Goal: Task Accomplishment & Management: Manage account settings

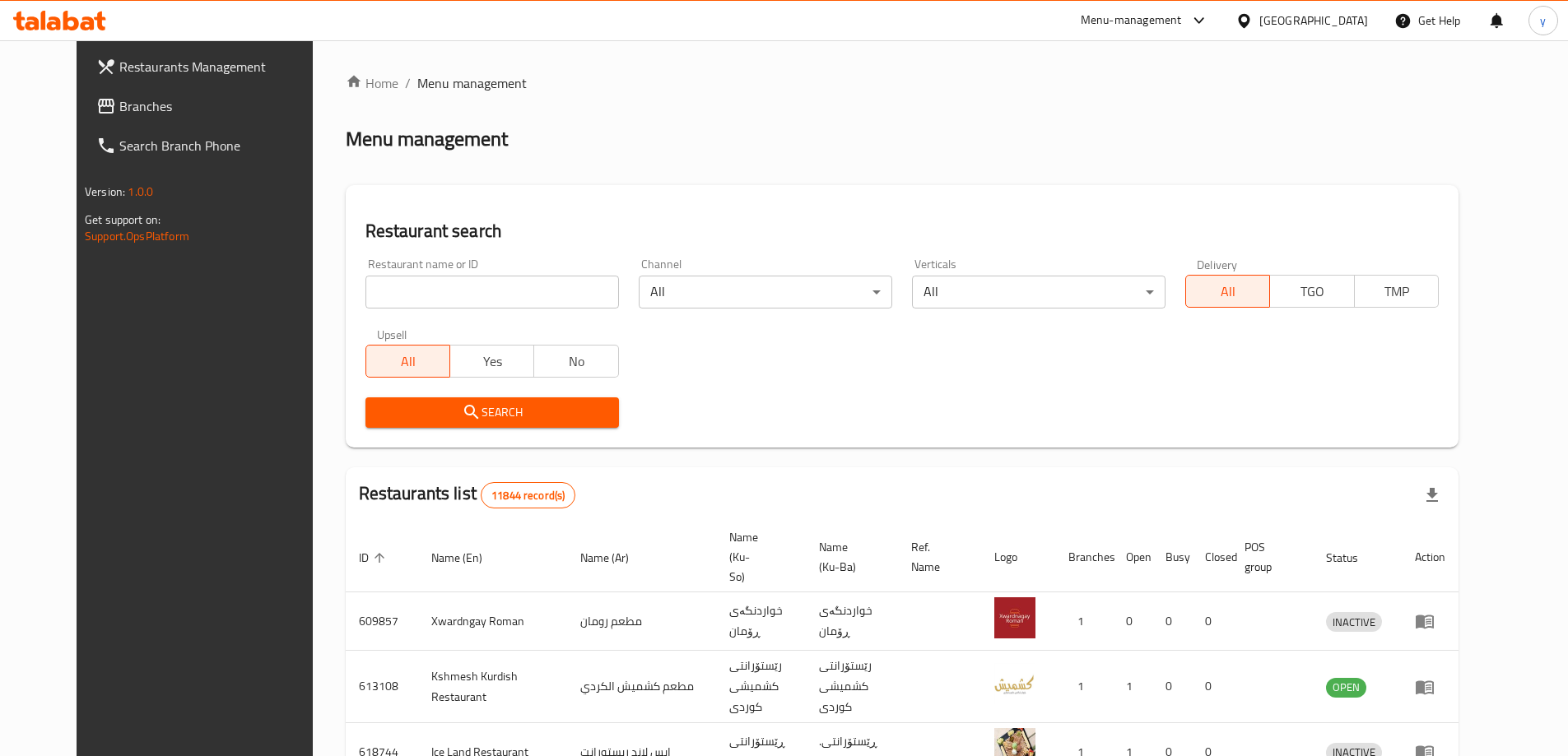
click at [119, 97] on span "Branches" at bounding box center [222, 106] width 206 height 20
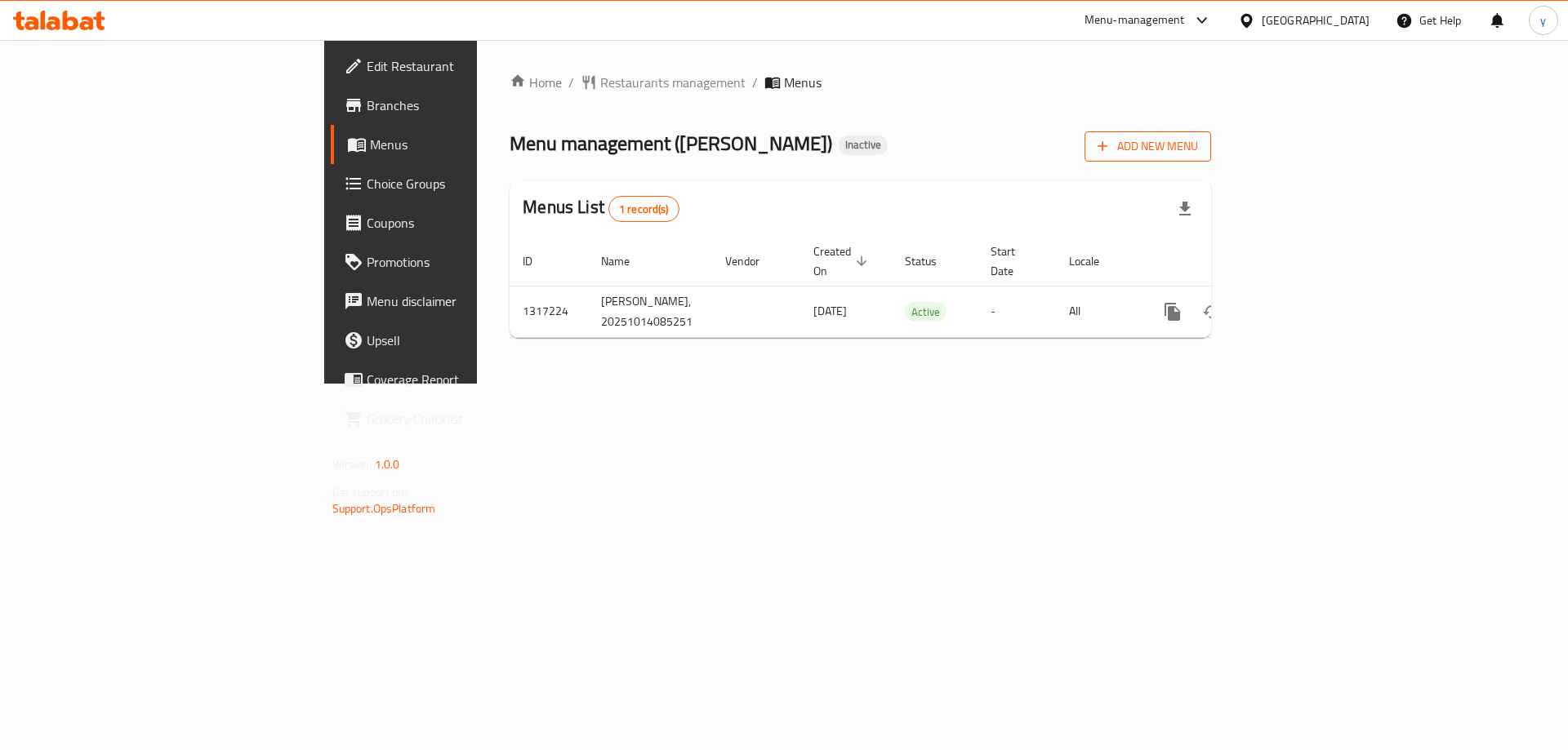
click at [1211, 158] on button "Add New Menu" at bounding box center [1148, 146] width 127 height 30
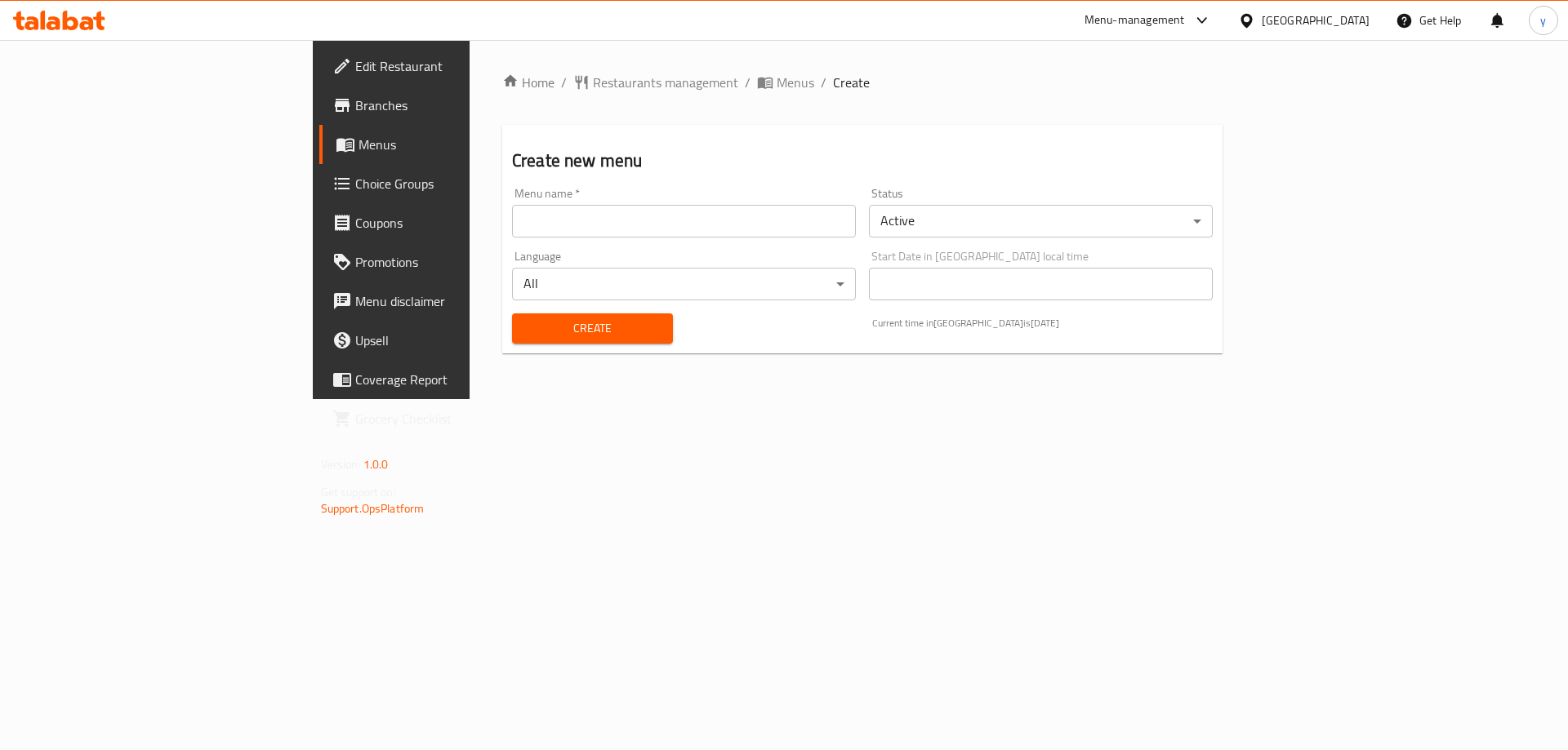
drag, startPoint x: 822, startPoint y: 221, endPoint x: 723, endPoint y: 233, distance: 99.7
click at [822, 221] on input "text" at bounding box center [684, 221] width 344 height 33
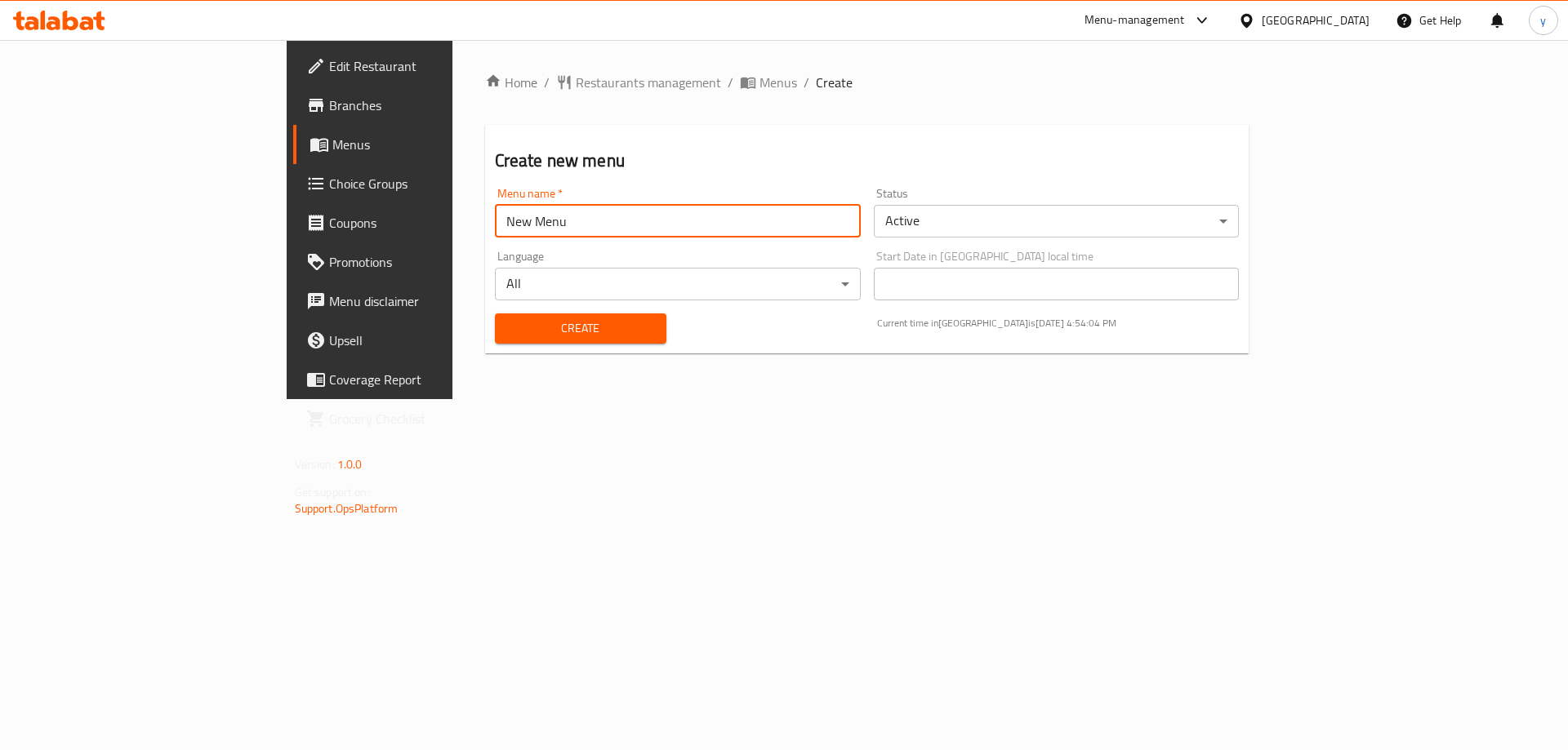
type input "New Menu"
click at [495, 313] on button "Create" at bounding box center [580, 328] width 171 height 30
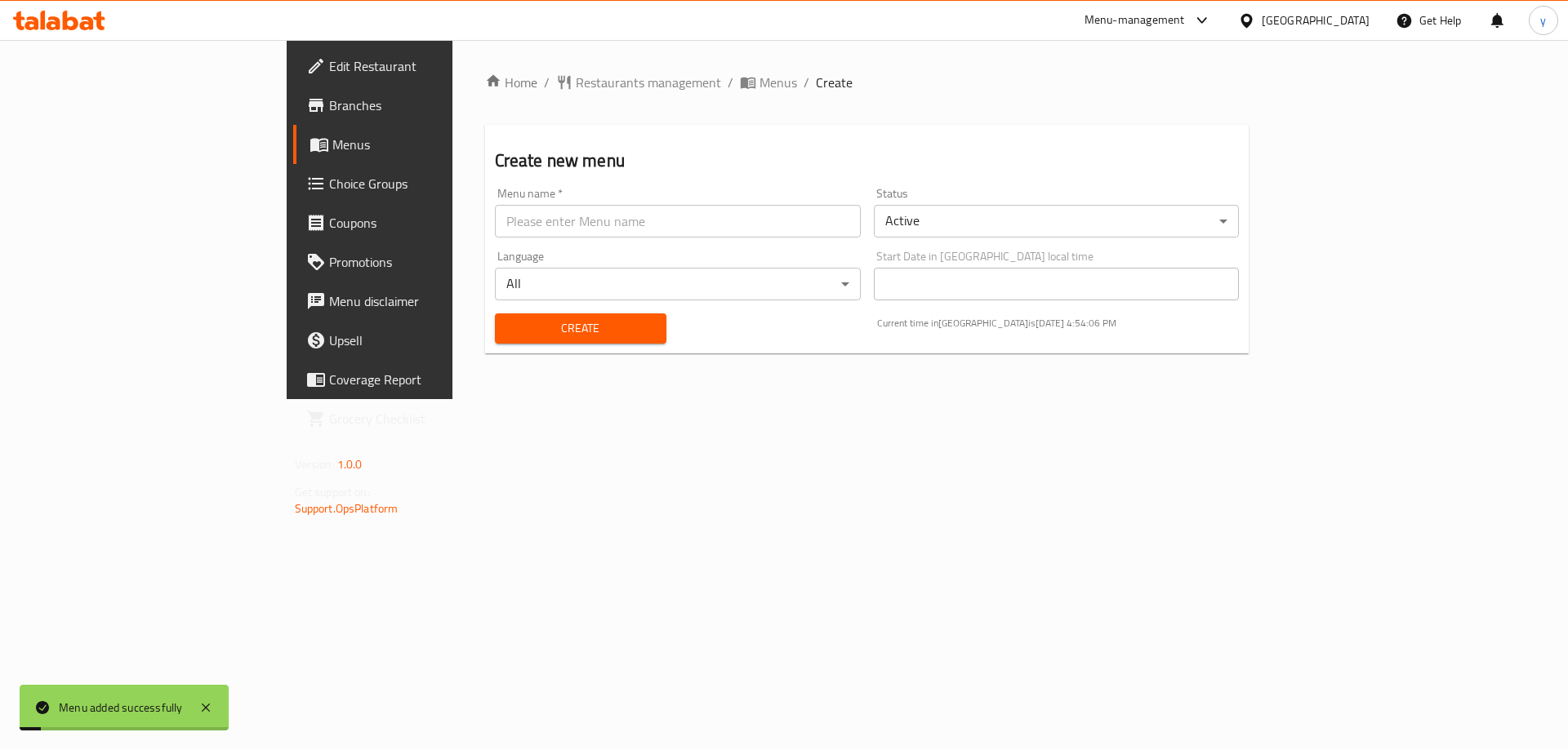
click at [614, 95] on div "Home / Restaurants management / Menus / Create Create new menu Menu name   * Me…" at bounding box center [867, 219] width 764 height 294
click at [759, 80] on span "Menus" at bounding box center [778, 83] width 37 height 20
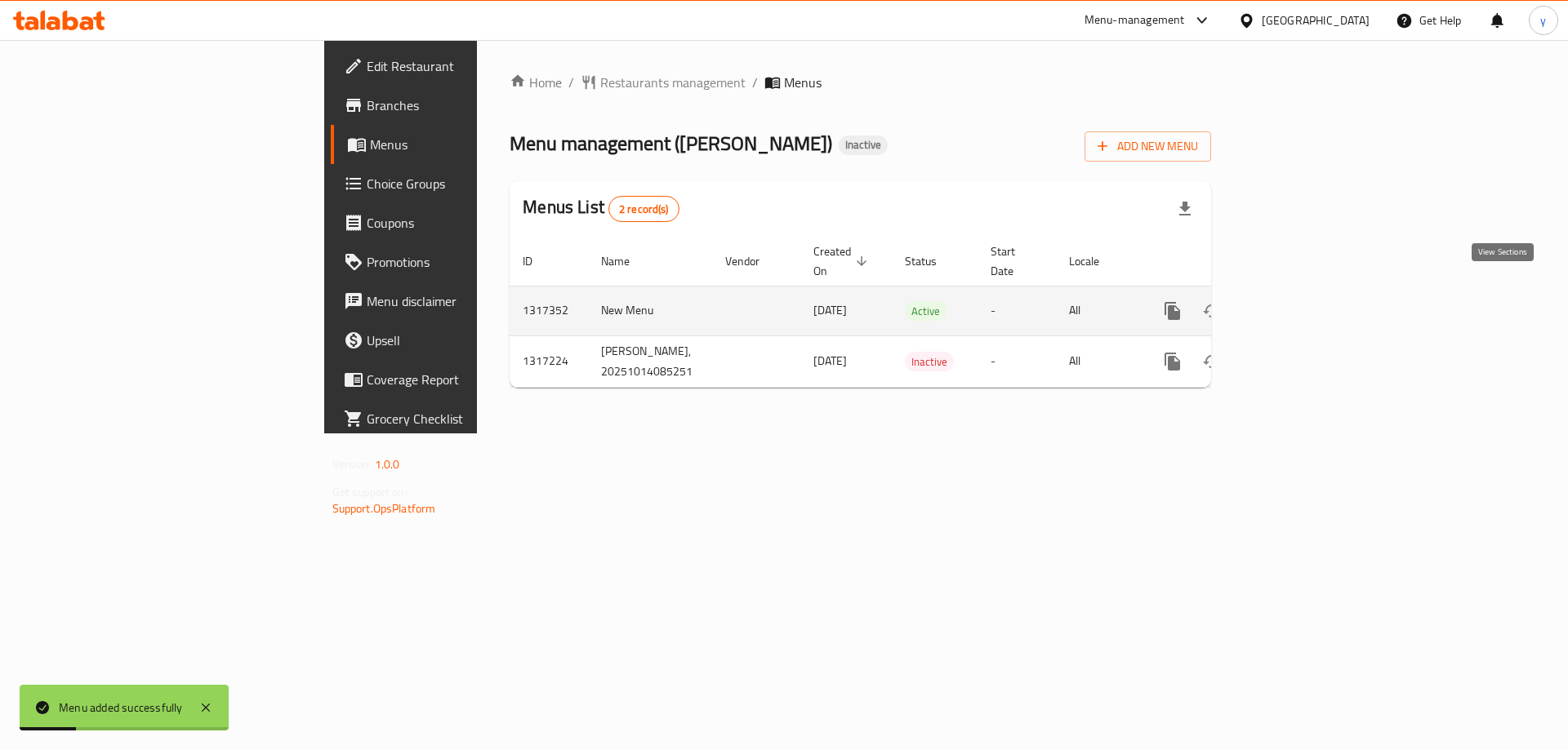
click at [1300, 301] on icon "enhanced table" at bounding box center [1290, 311] width 20 height 20
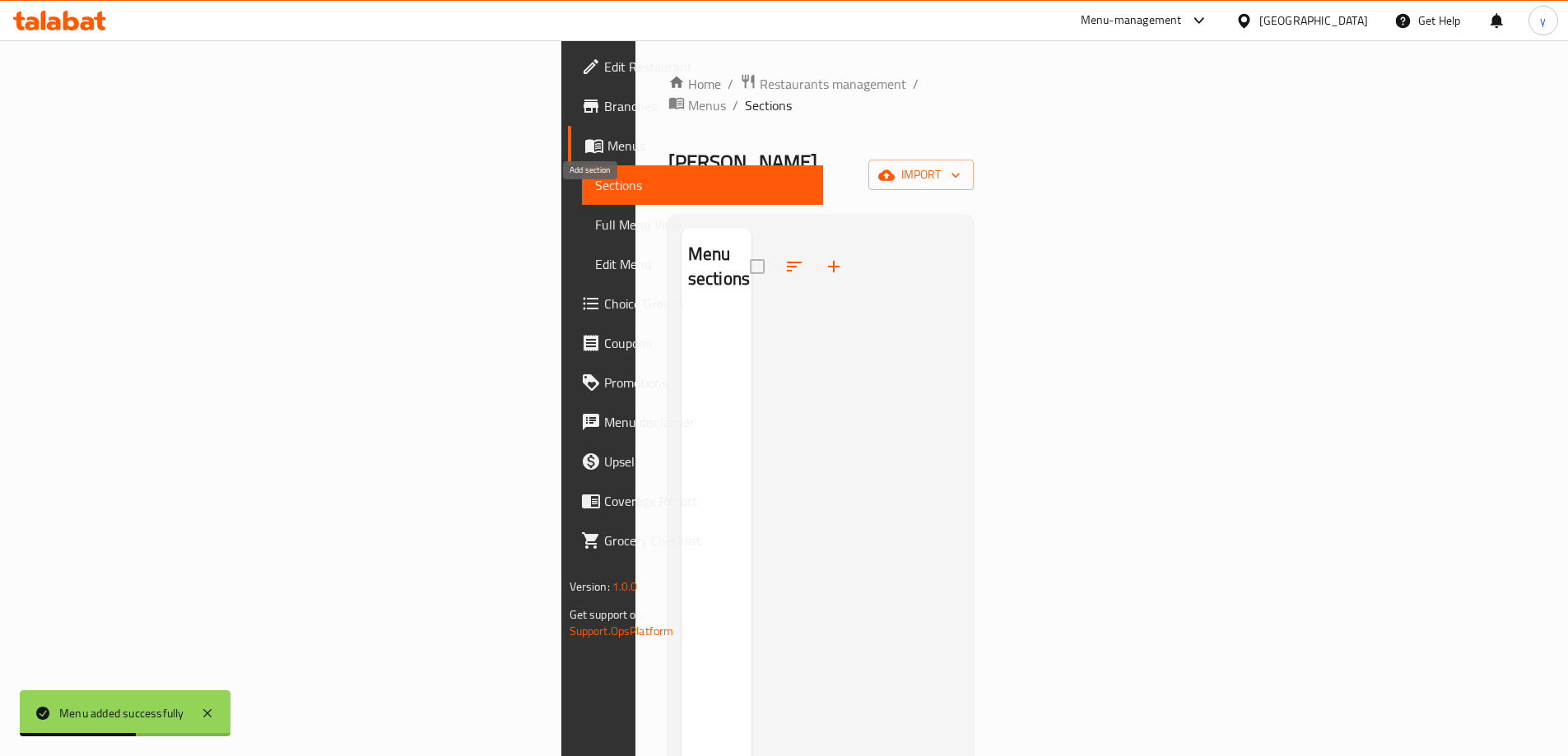
click at [824, 257] on icon "button" at bounding box center [834, 267] width 20 height 20
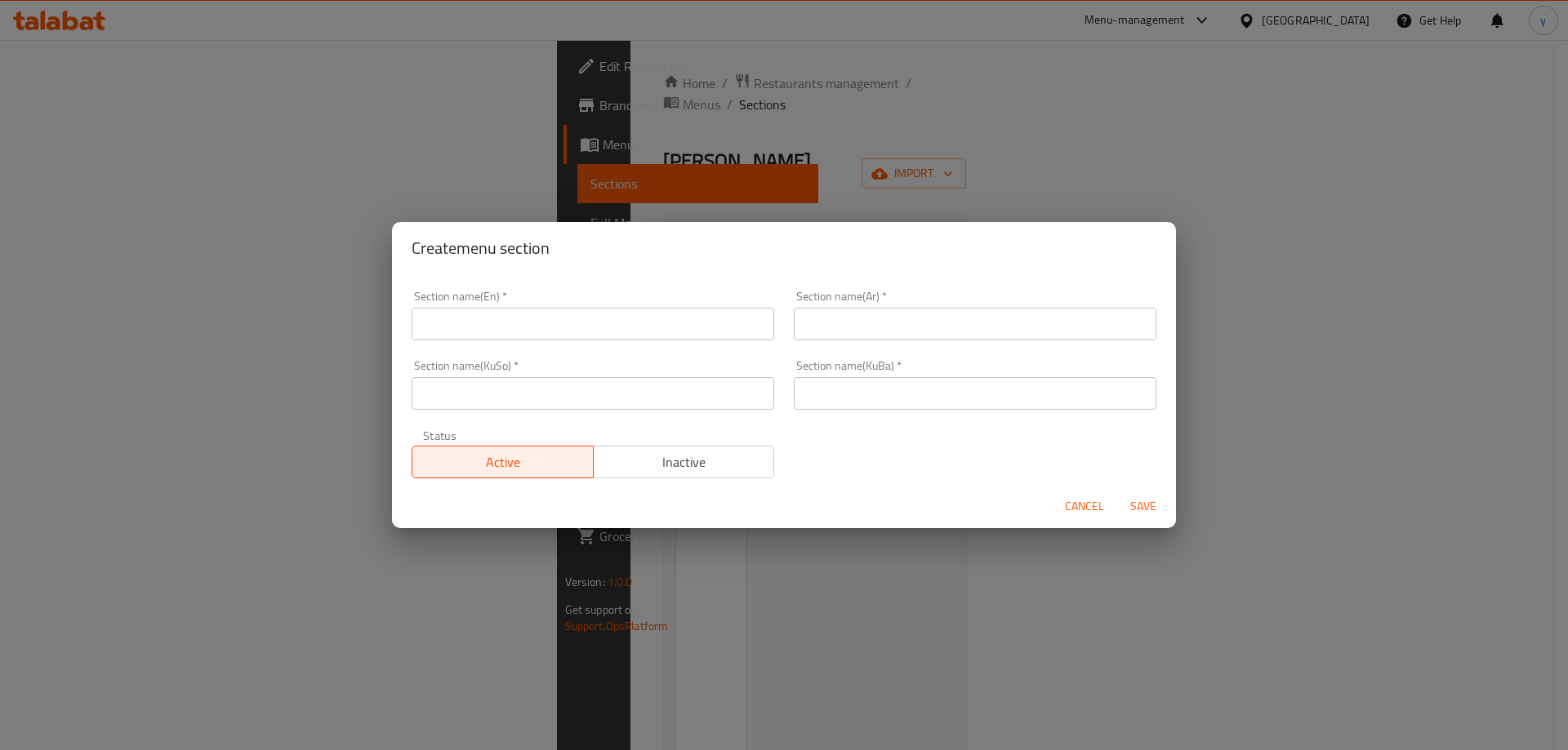
click at [611, 322] on input "text" at bounding box center [593, 324] width 362 height 33
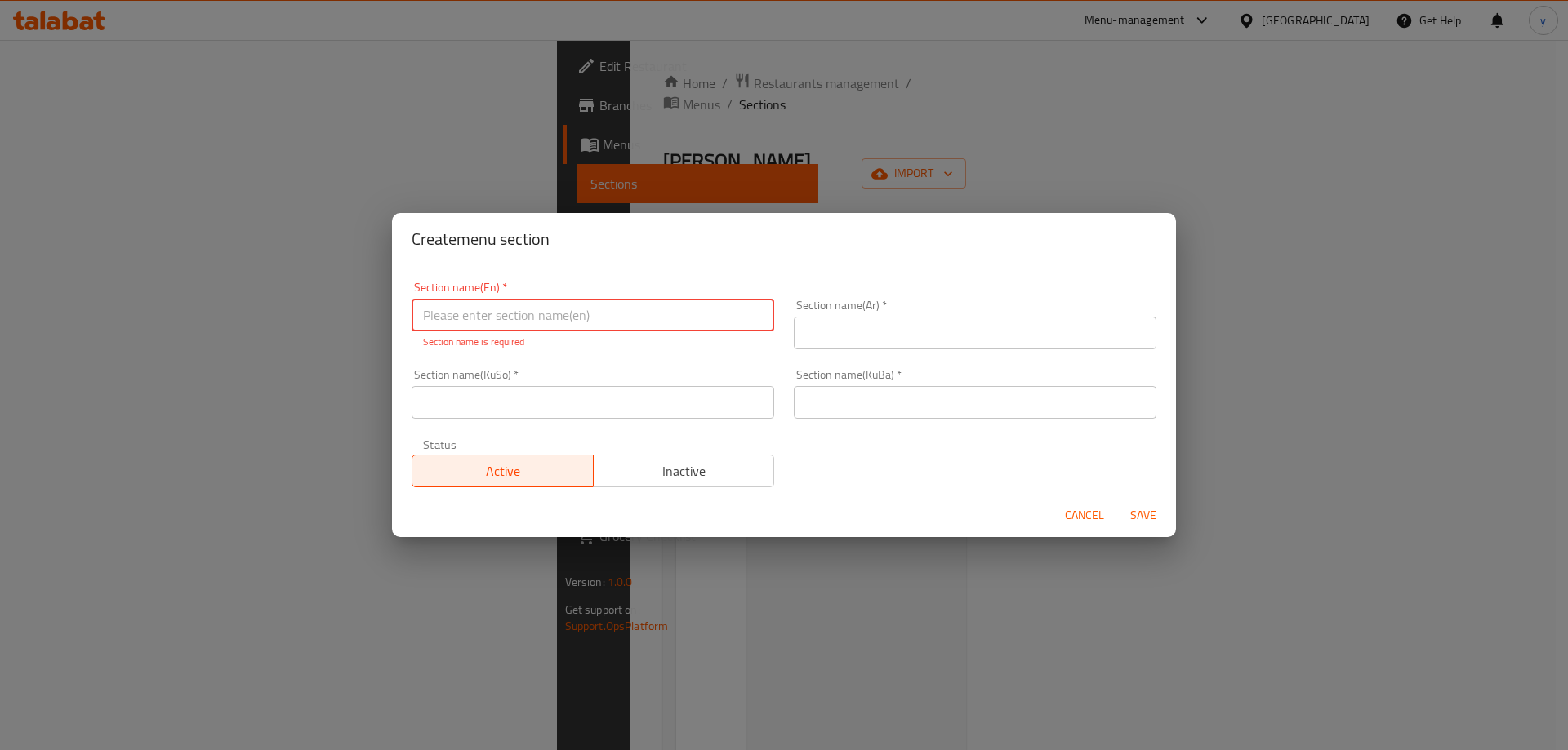
paste input "Dolma"
click at [867, 335] on input "text" at bounding box center [975, 333] width 362 height 33
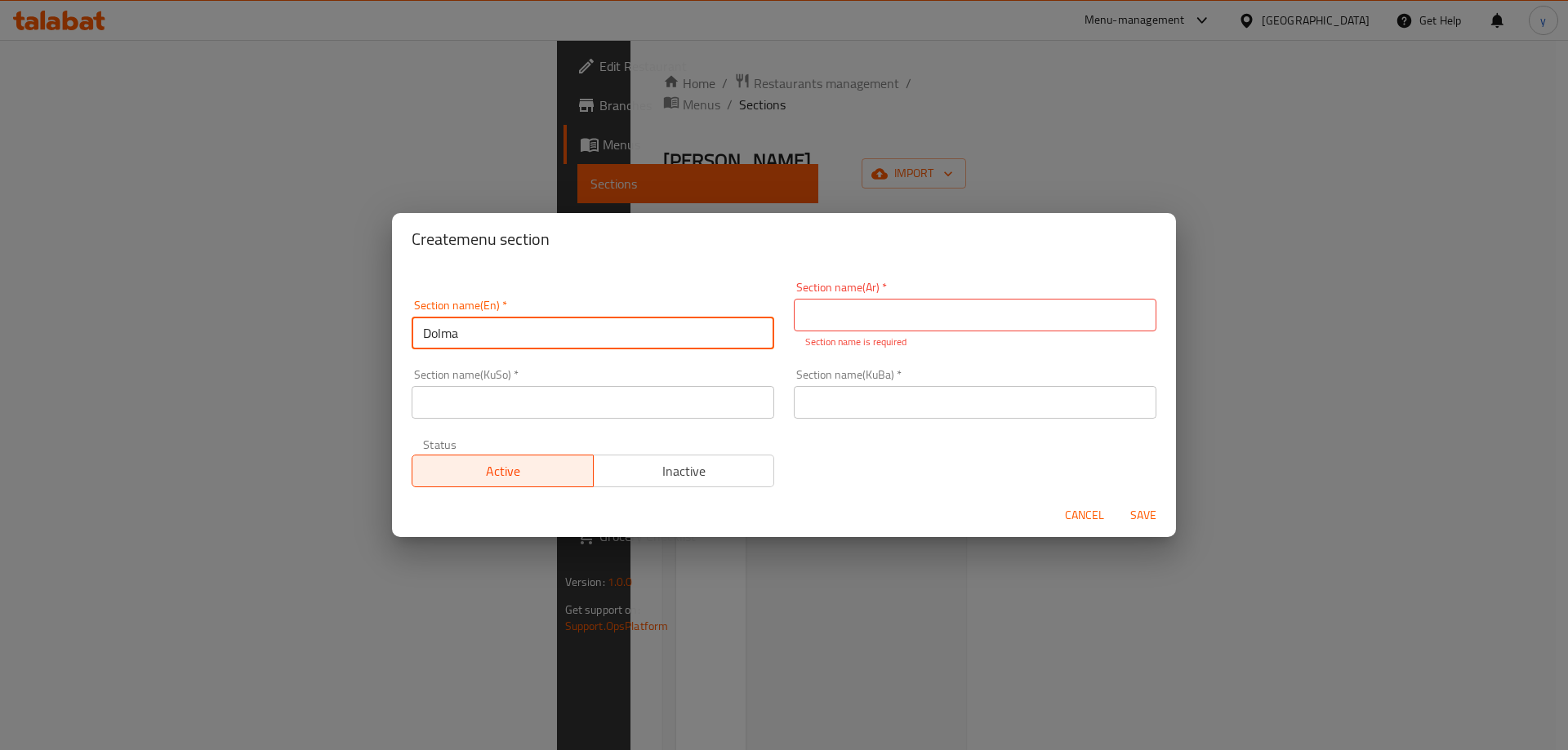
click at [595, 312] on div "Section name(En)   * Dolma Section name(En) *" at bounding box center [593, 325] width 362 height 50
type input "Dolma"
click at [841, 339] on p "Section name is required" at bounding box center [975, 342] width 340 height 15
click at [843, 335] on p "Section name is required" at bounding box center [975, 342] width 340 height 15
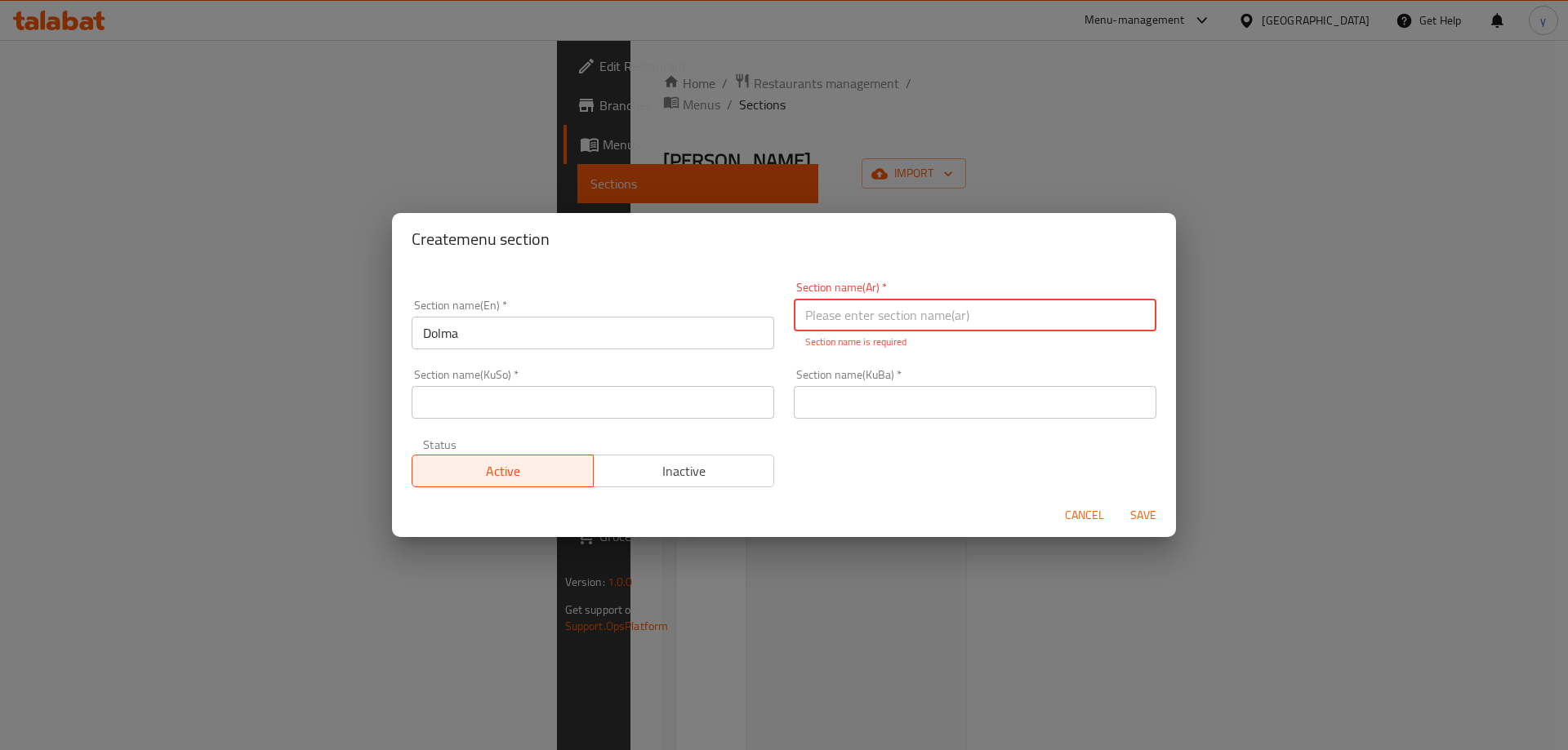
click at [843, 324] on input "text" at bounding box center [975, 315] width 362 height 33
type input "الدولمة"
click at [677, 410] on div "Section name(KuSo)   * Section name(KuSo) *" at bounding box center [593, 394] width 382 height 69
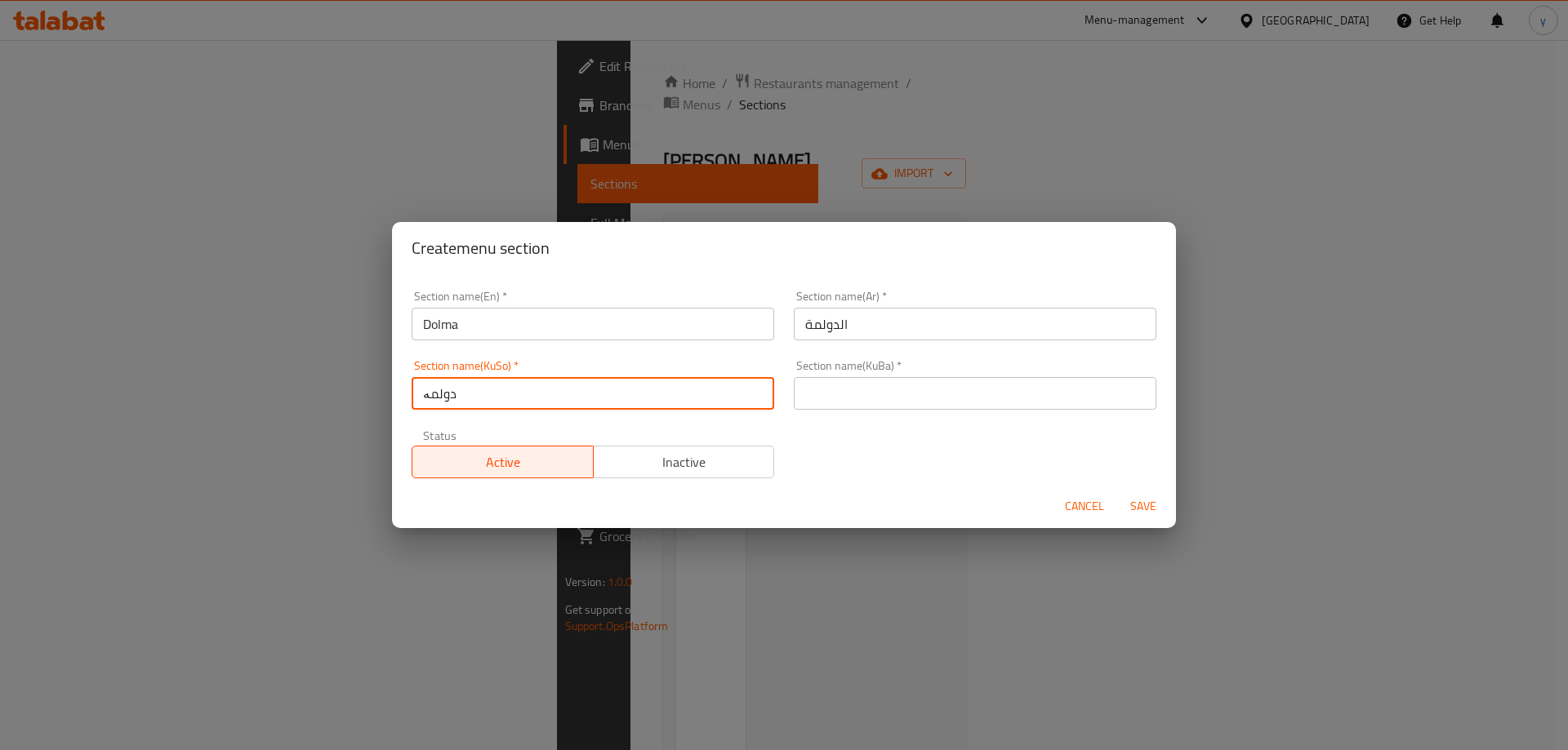
click at [534, 395] on input "دولمە" at bounding box center [593, 393] width 362 height 33
type input "دولمە"
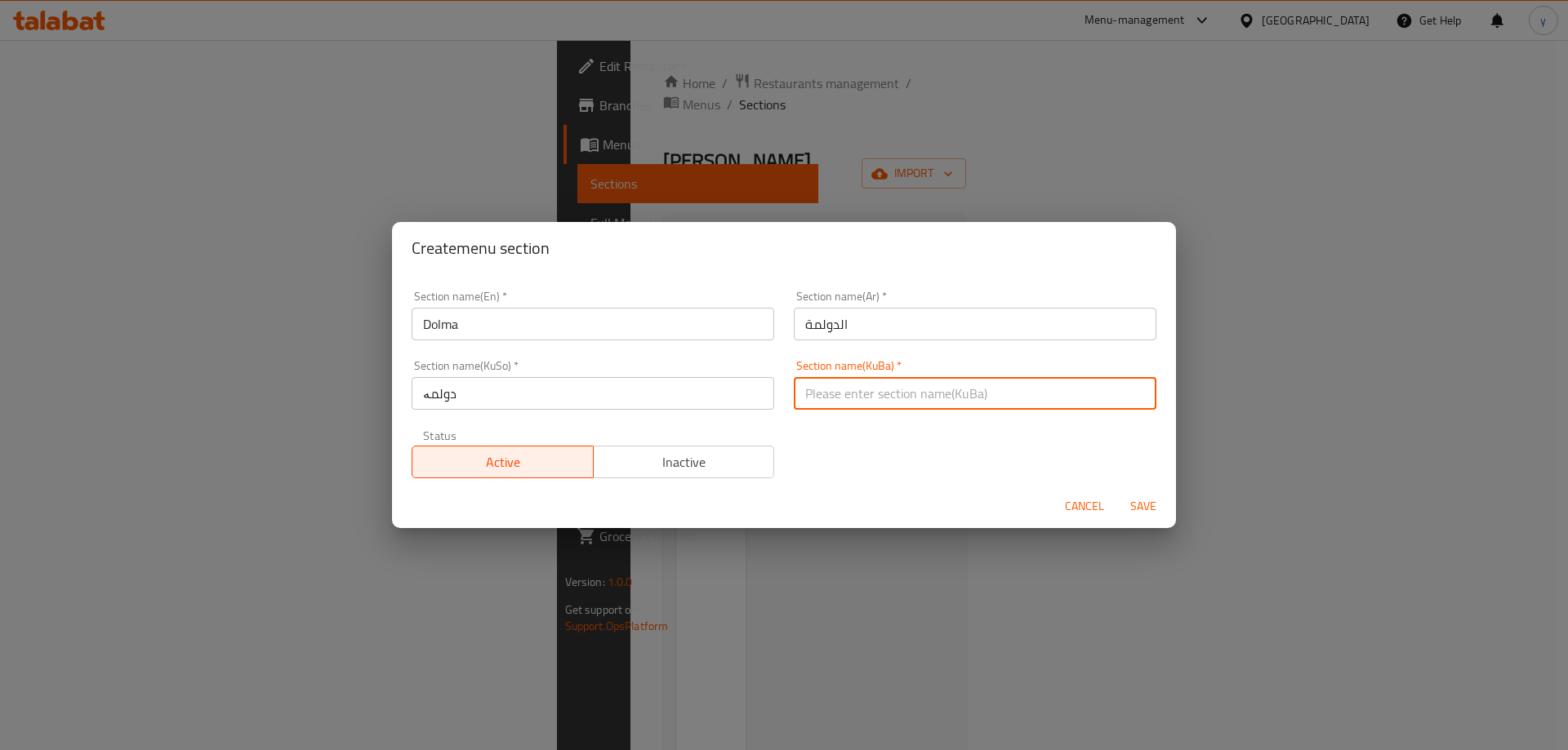
click at [794, 391] on input "text" at bounding box center [975, 393] width 362 height 33
paste input "دولمە"
type input "دولمە"
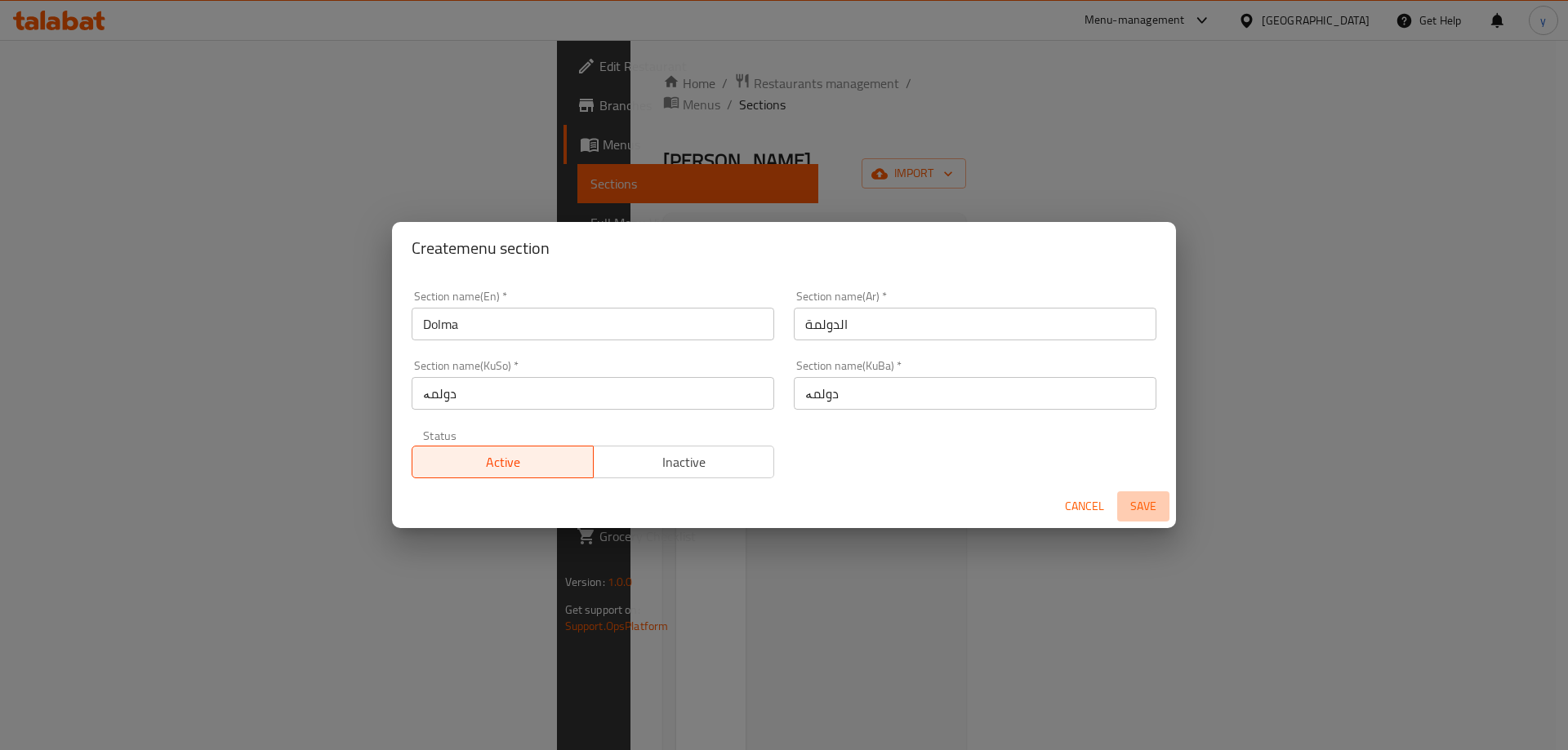
click at [1136, 506] on span "Save" at bounding box center [1144, 506] width 39 height 20
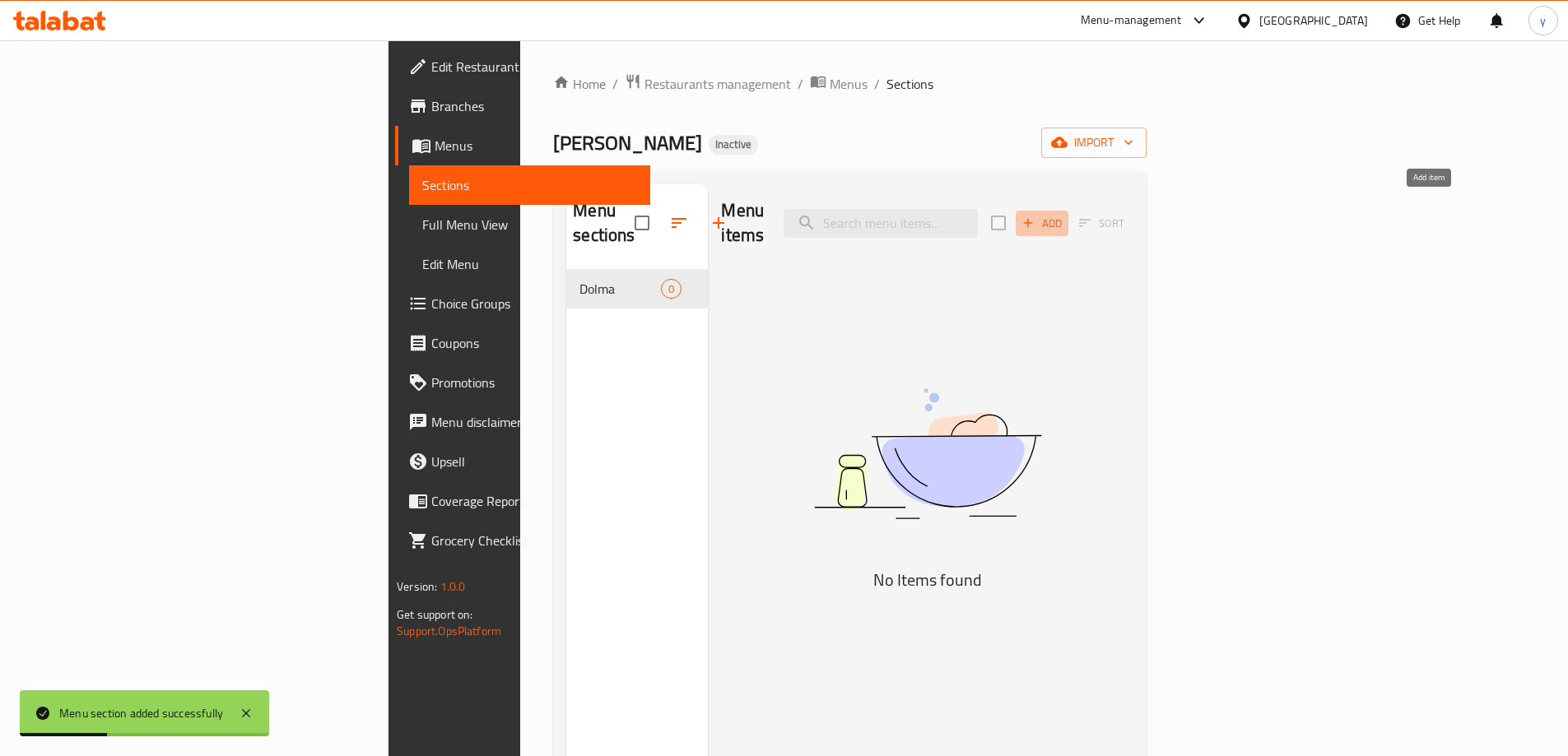
click at [1064, 214] on span "Add" at bounding box center [1043, 223] width 45 height 19
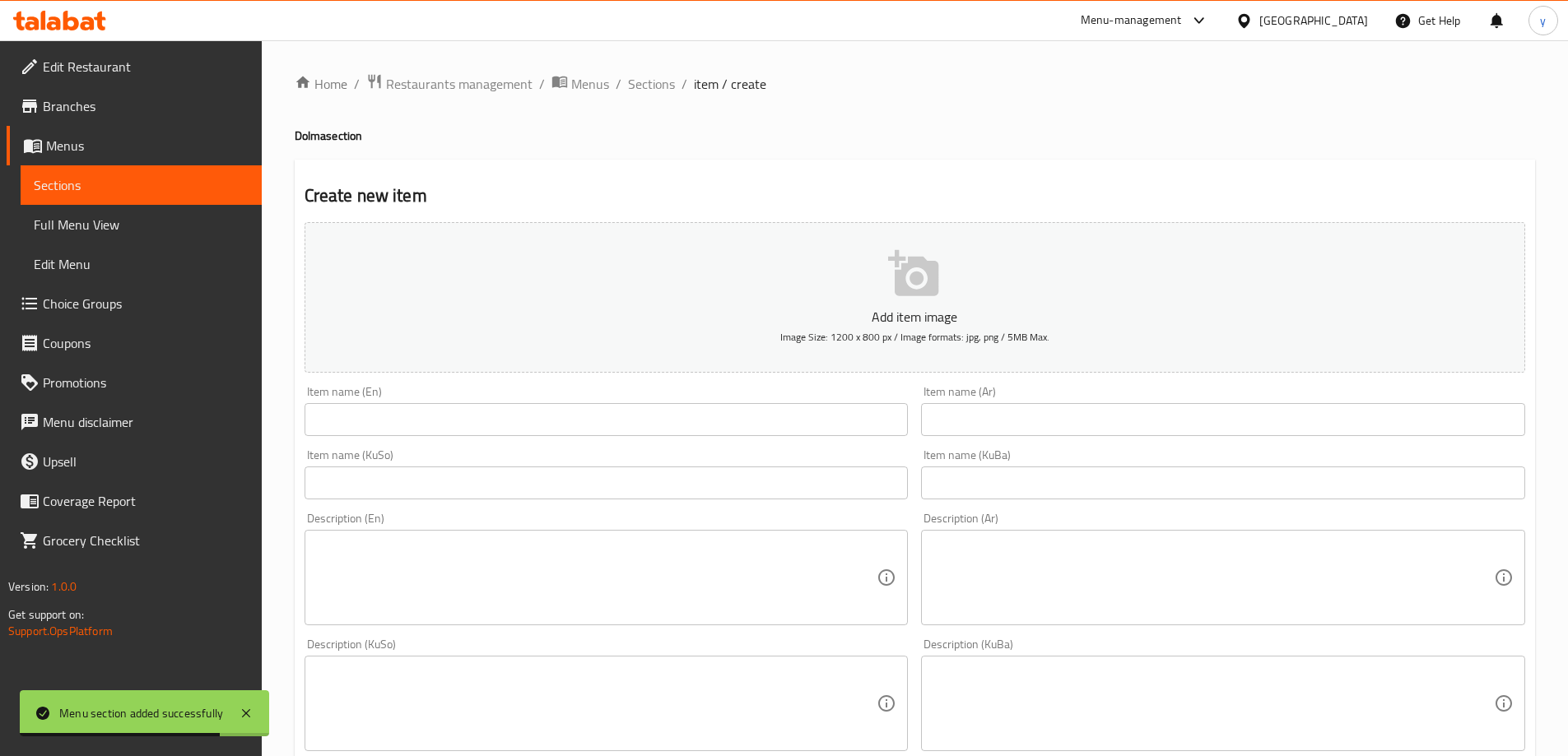
click at [689, 557] on textarea at bounding box center [596, 578] width 561 height 78
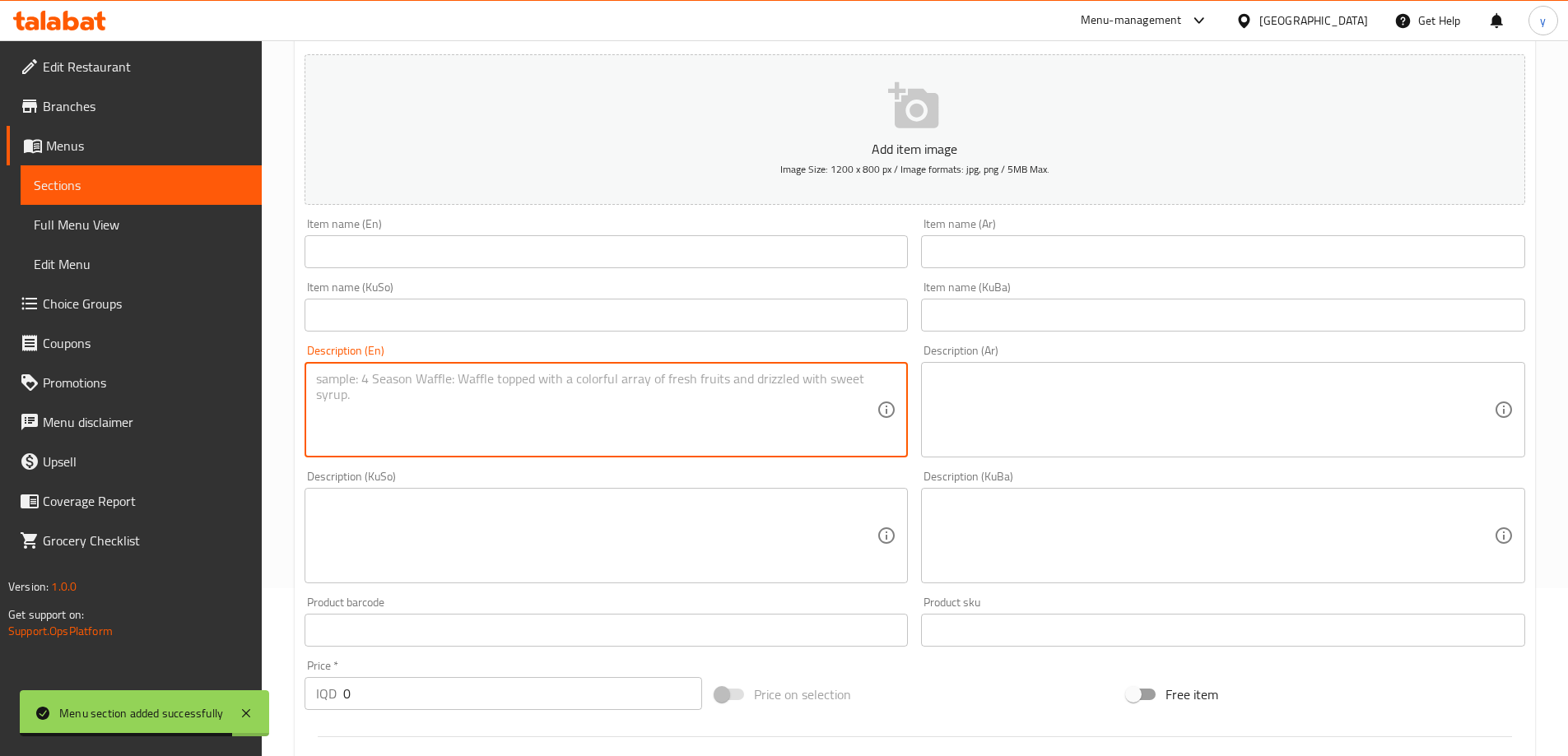
scroll to position [329, 0]
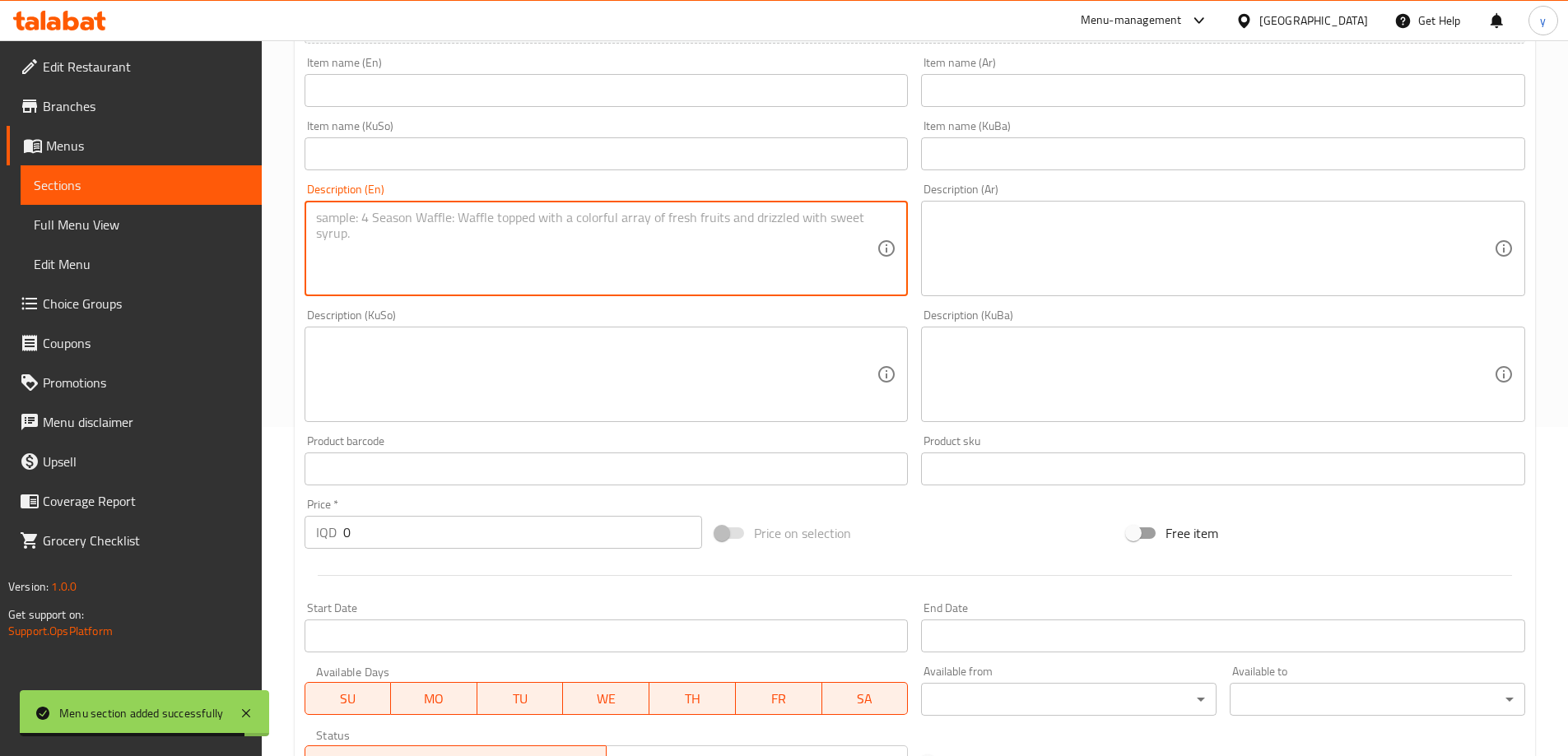
click at [331, 539] on div "IQD 0 Price *" at bounding box center [503, 532] width 398 height 33
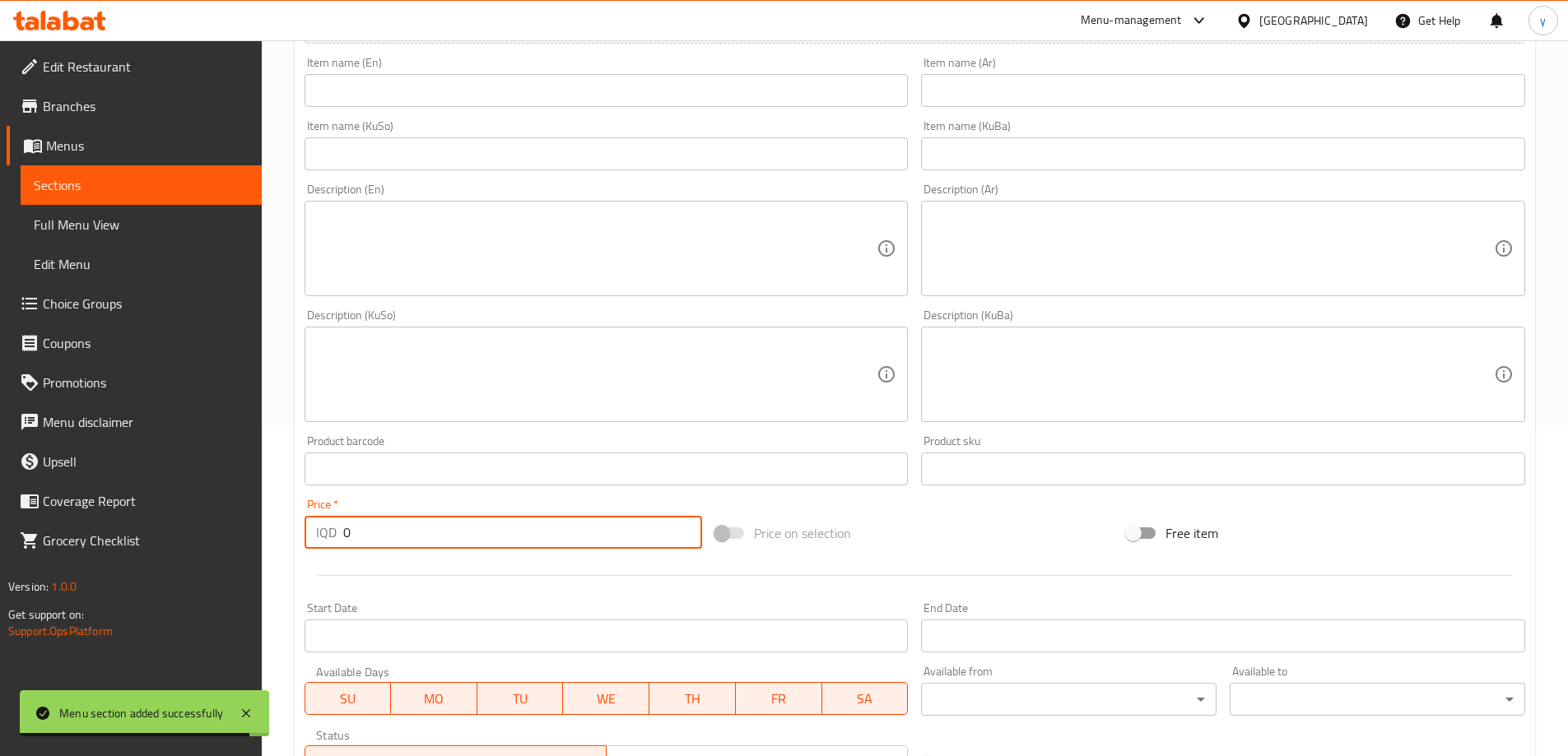
paste input "500"
type input "5000"
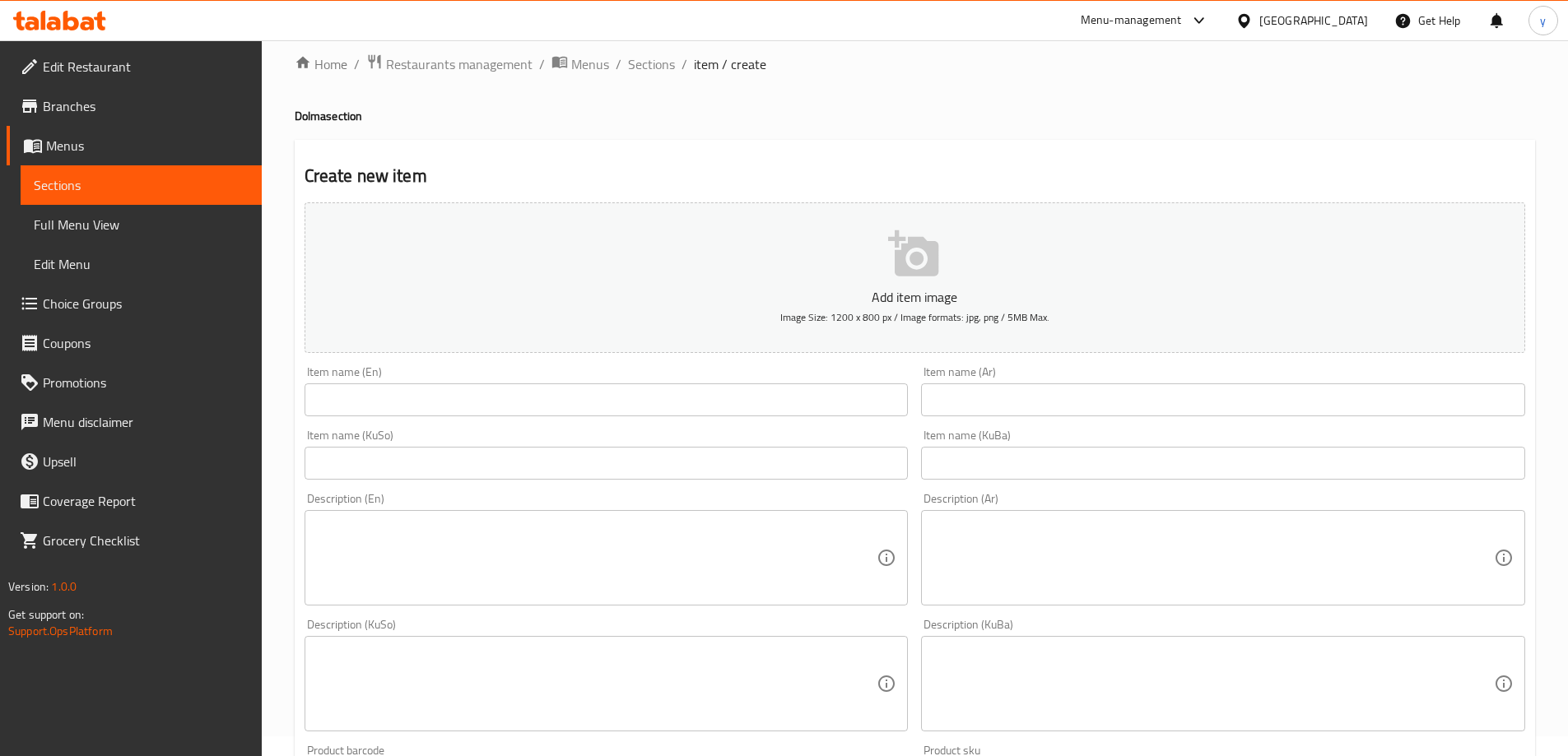
scroll to position [0, 0]
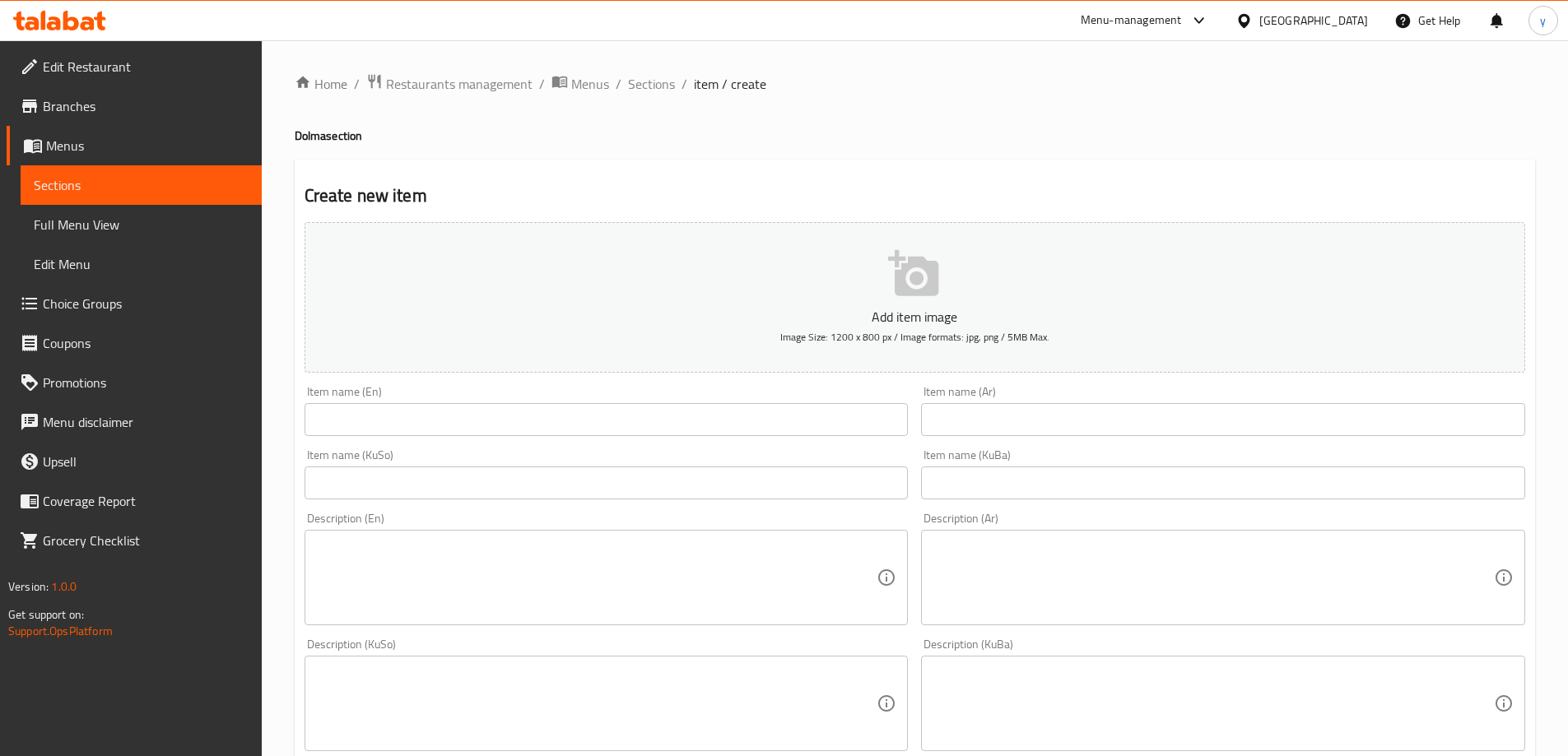
click at [815, 403] on div "Item name (En) Item name (En)" at bounding box center [606, 411] width 604 height 50
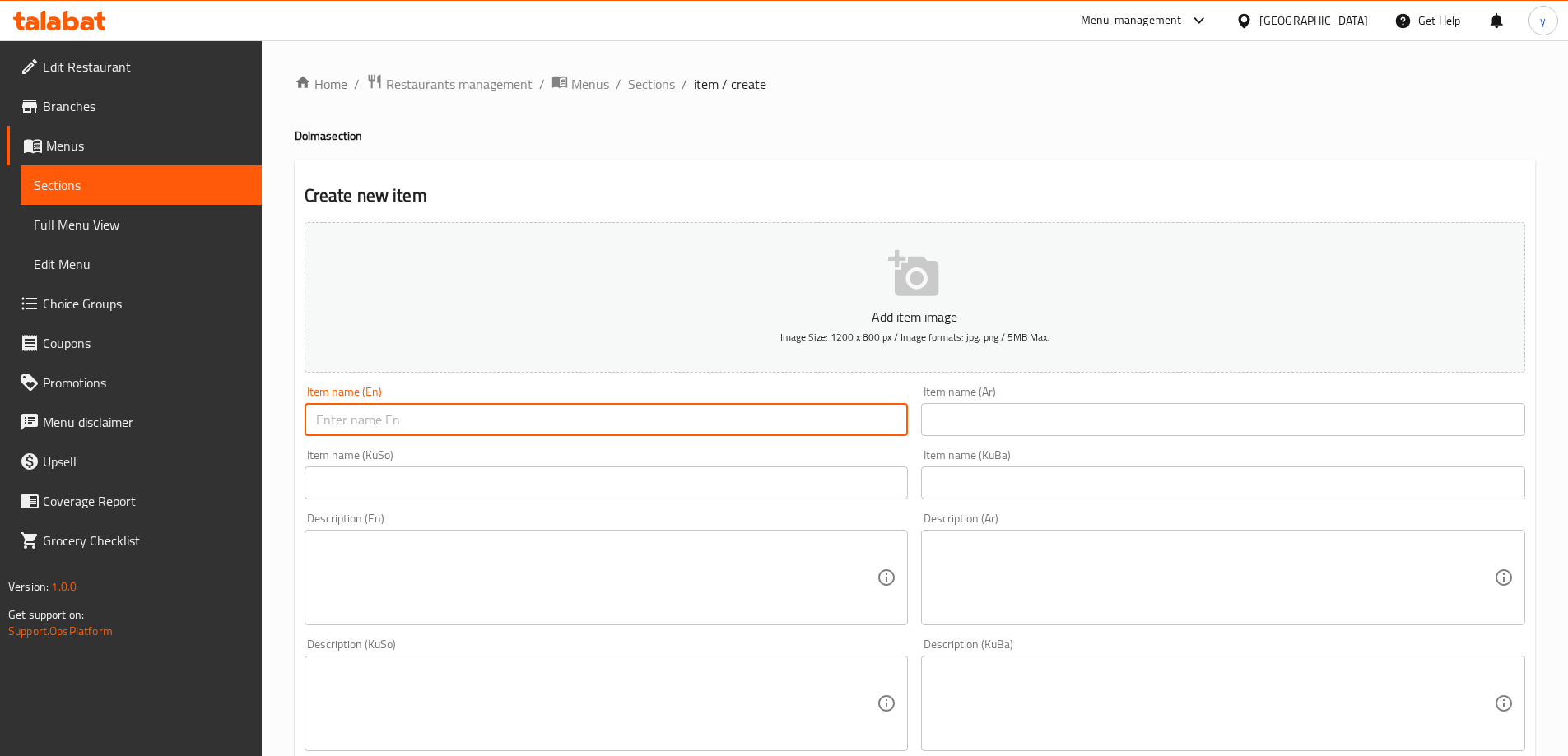
drag, startPoint x: 457, startPoint y: 426, endPoint x: 456, endPoint y: 434, distance: 8.1
click at [457, 426] on input "text" at bounding box center [606, 420] width 604 height 33
paste input "Plain Dolma"
type input "Plain Dolma"
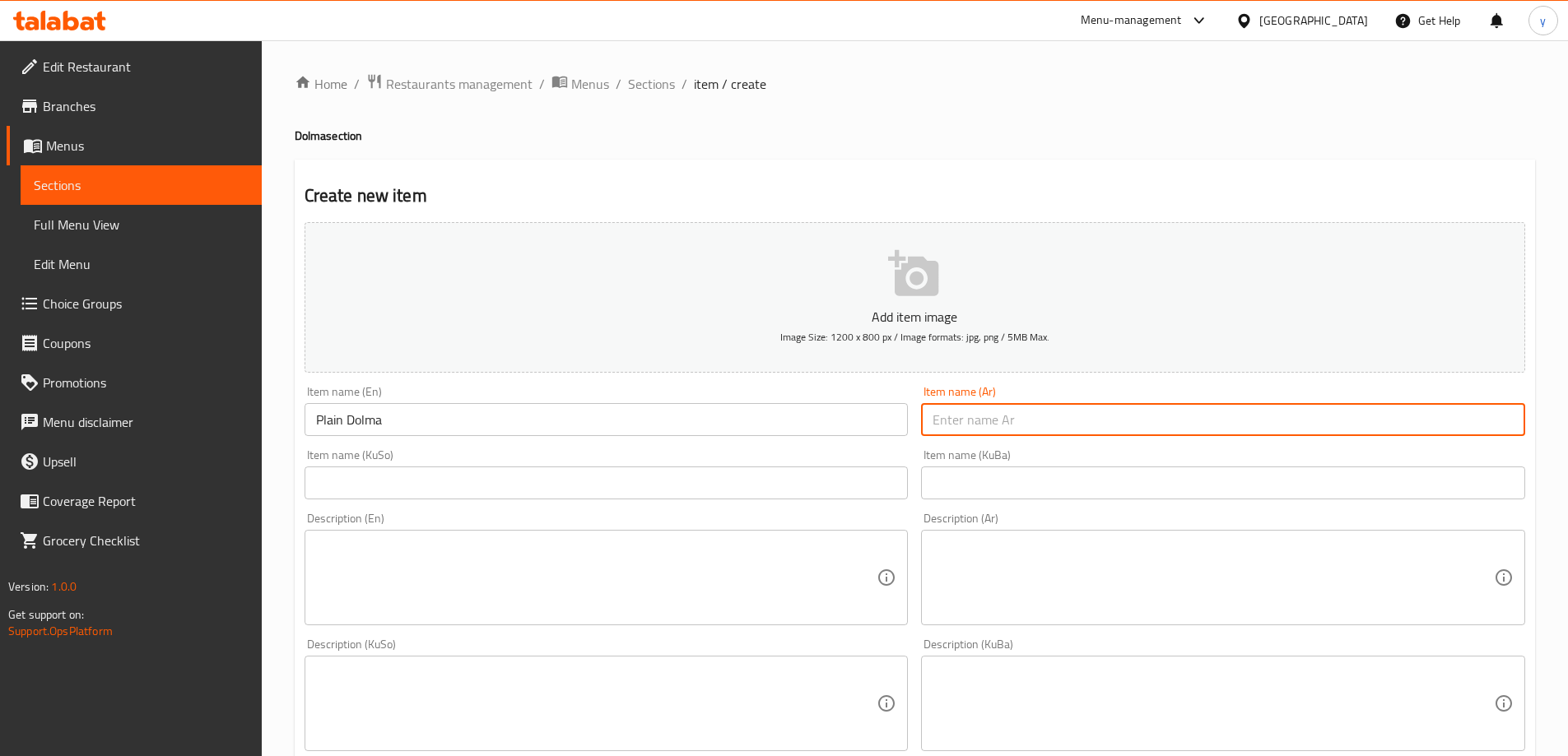
click at [983, 416] on input "text" at bounding box center [1223, 420] width 604 height 33
type input "دولمة سادة"
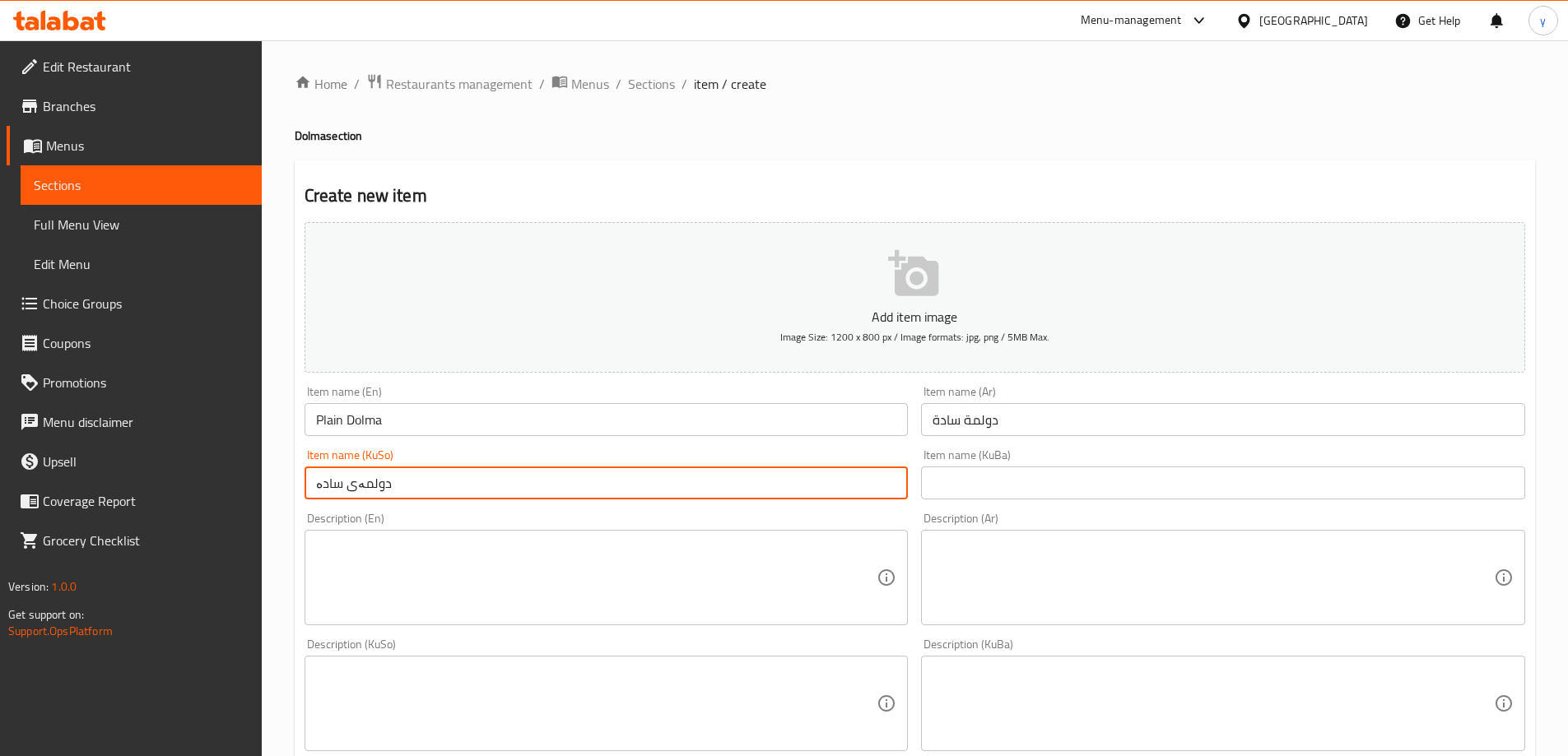
type input "دولمەی سادە"
click at [868, 563] on textarea at bounding box center [596, 578] width 561 height 78
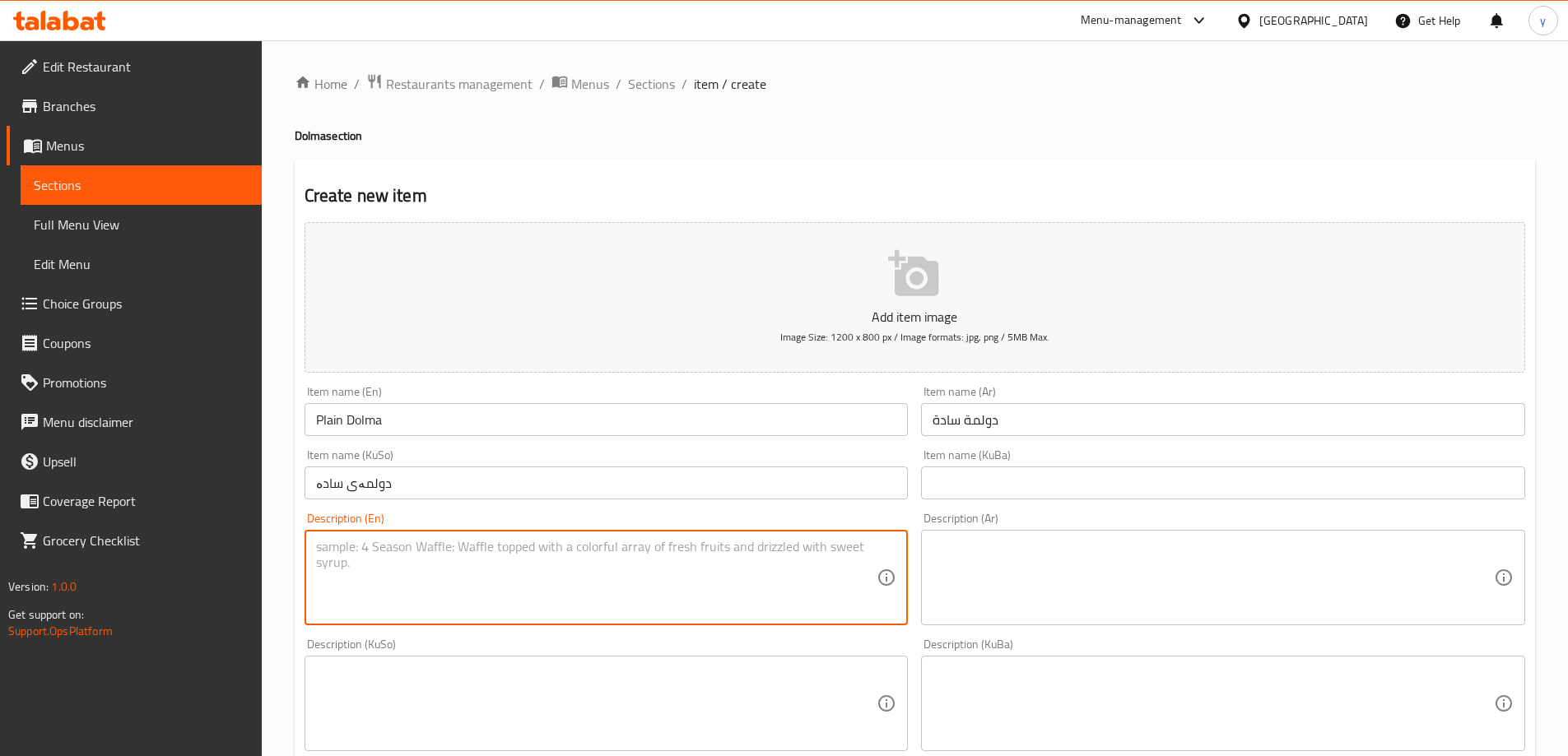
click at [1138, 565] on textarea at bounding box center [1213, 578] width 561 height 78
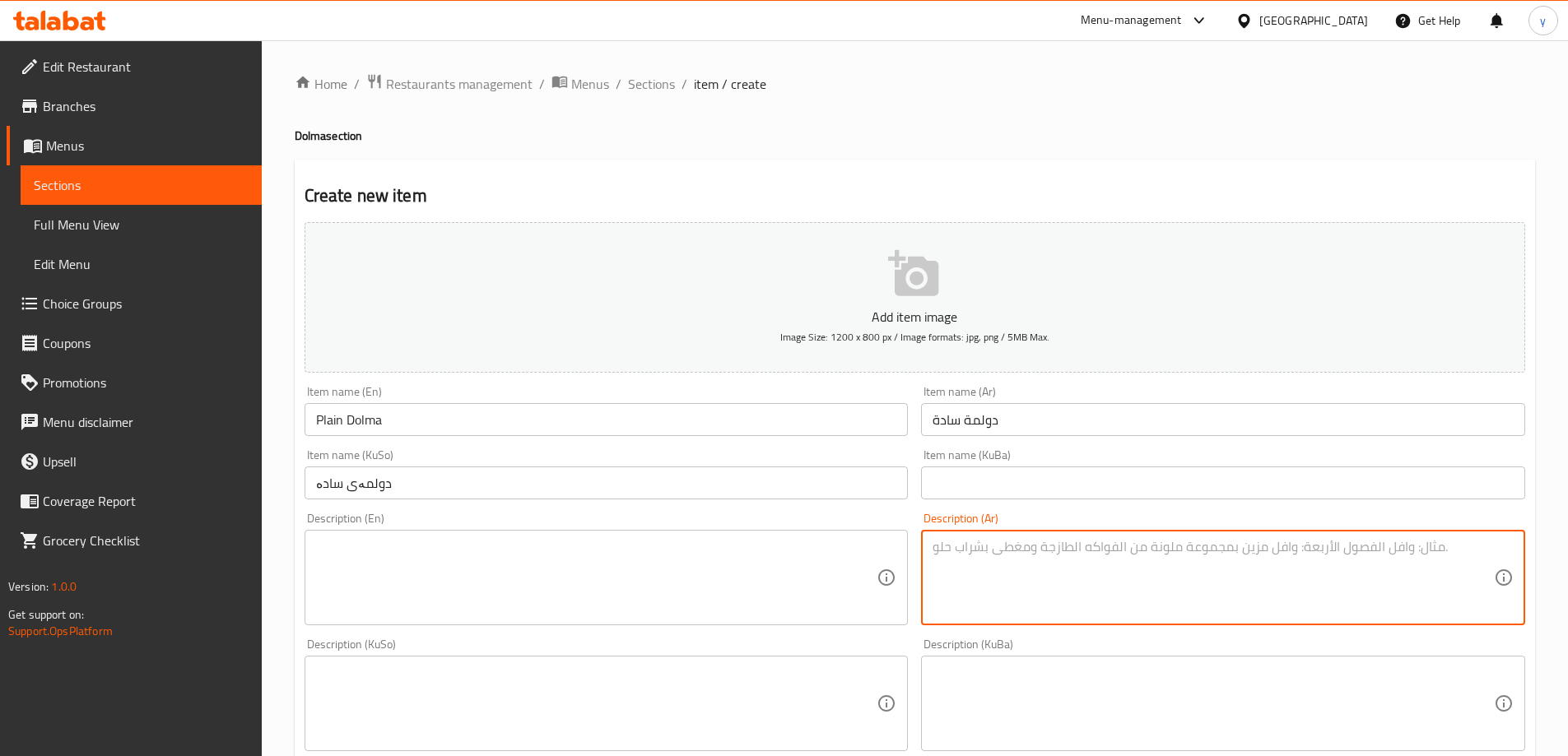
paste textarea "Plate of dolma with bean, tomato, eggplant, onion, pepper and lettuce"
type textarea "Plate of dolma with bean, tomato, eggplant, onion, pepper and lettuce"
click at [864, 572] on textarea at bounding box center [596, 578] width 561 height 78
paste textarea "Plate of dolma with bean, tomato, eggplant, onion, pepper and lettuce"
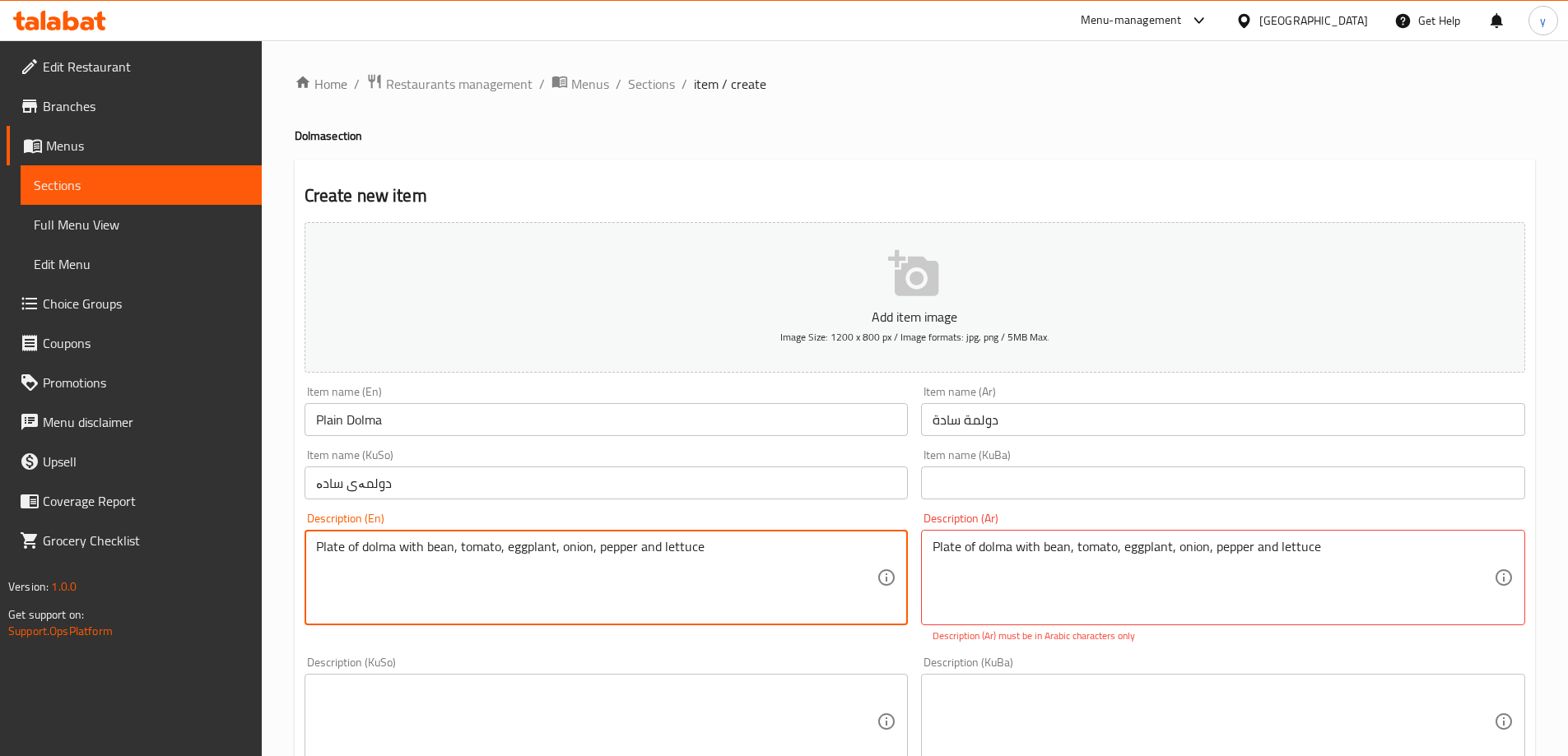
type textarea "Plate of dolma with bean, tomato, eggplant, onion, pepper and lettuce"
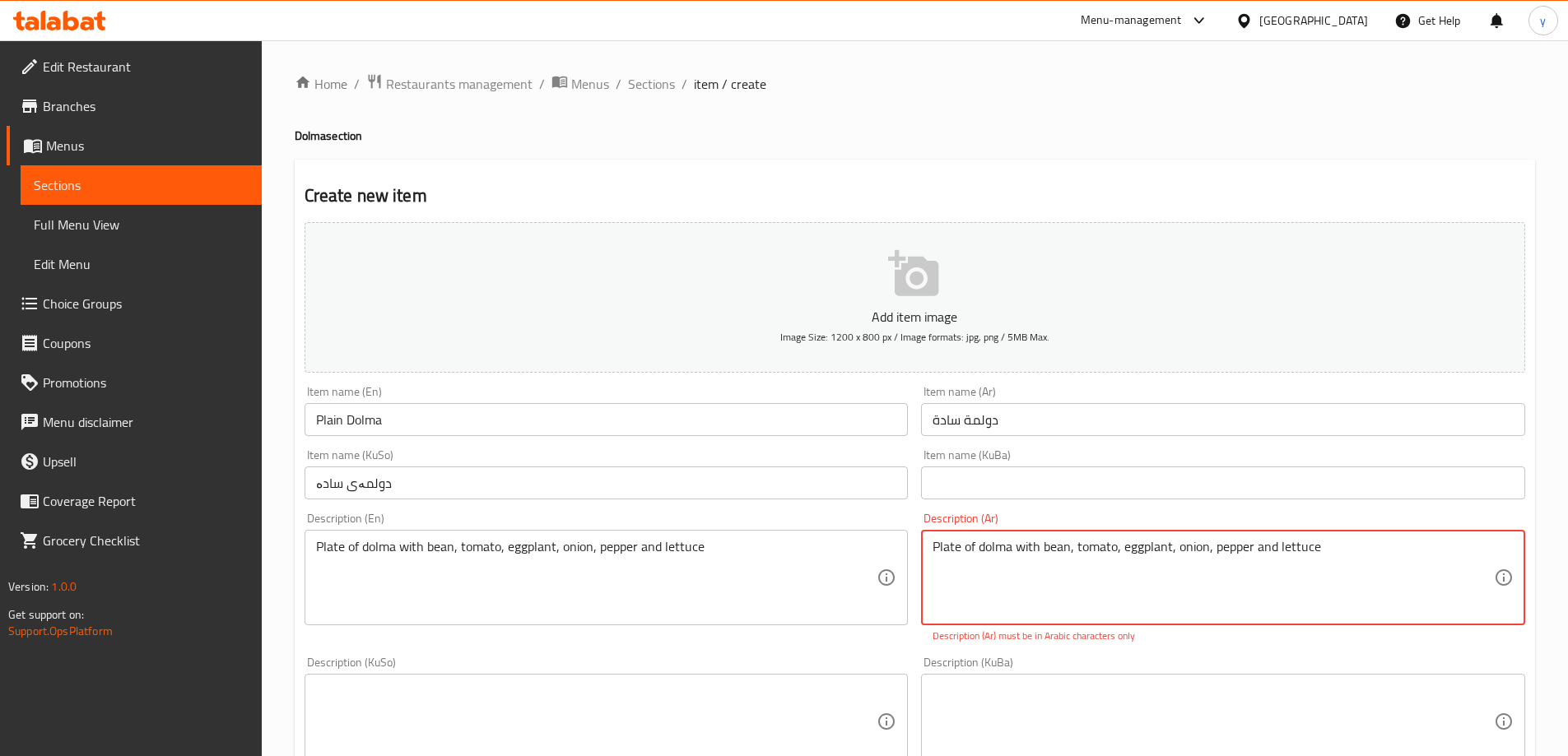
click at [1135, 560] on textarea "Plate of dolma with bean, tomato, eggplant, onion, pepper and lettuce" at bounding box center [1213, 578] width 561 height 78
paste textarea "طبق من دولمة م فاصولياء، طماطم، باذنجان، بصل، فلفل وخس"
type textarea "طبق من دولمة م فاصولياء، طماطم، باذنجان، بصل، فلفل وخس"
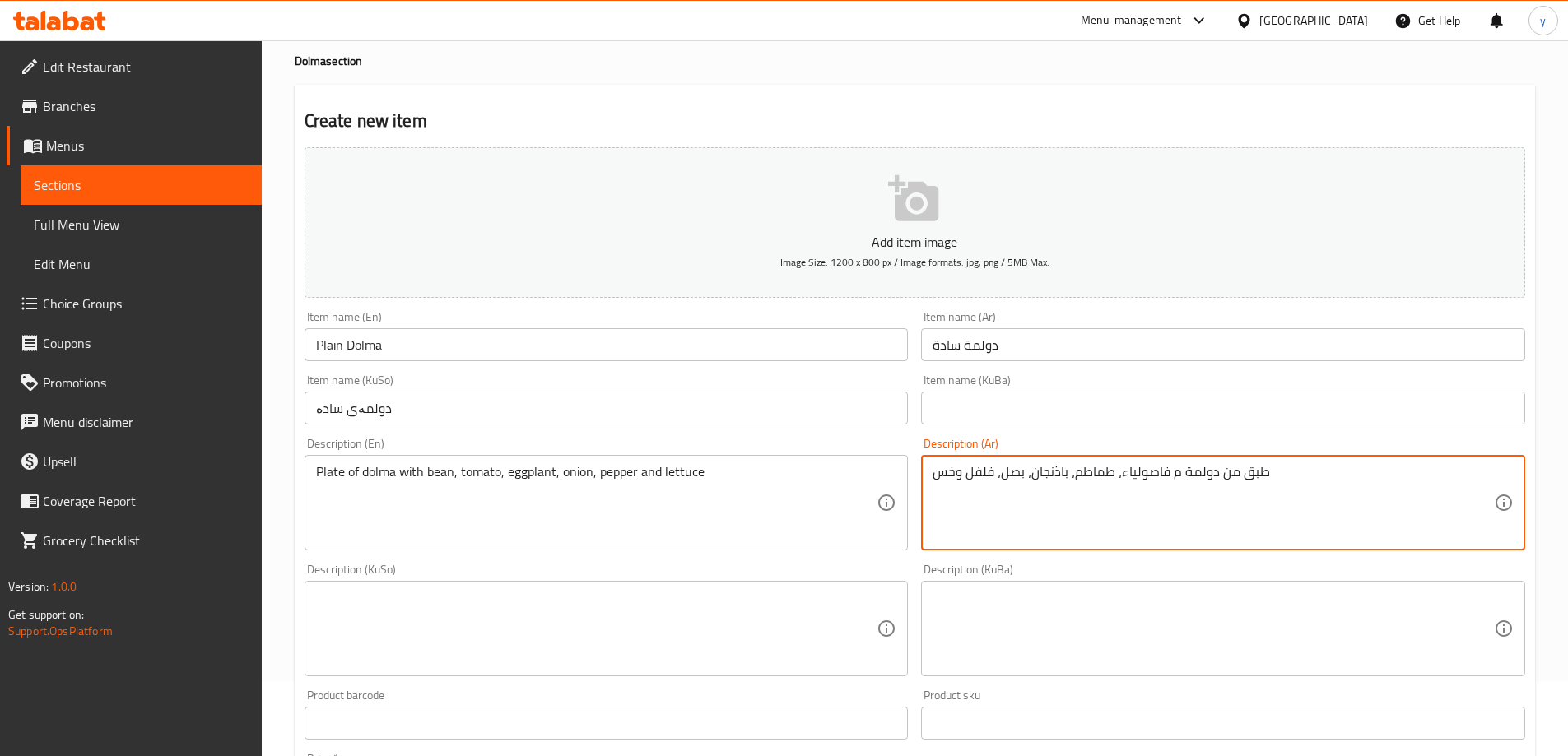
scroll to position [165, 0]
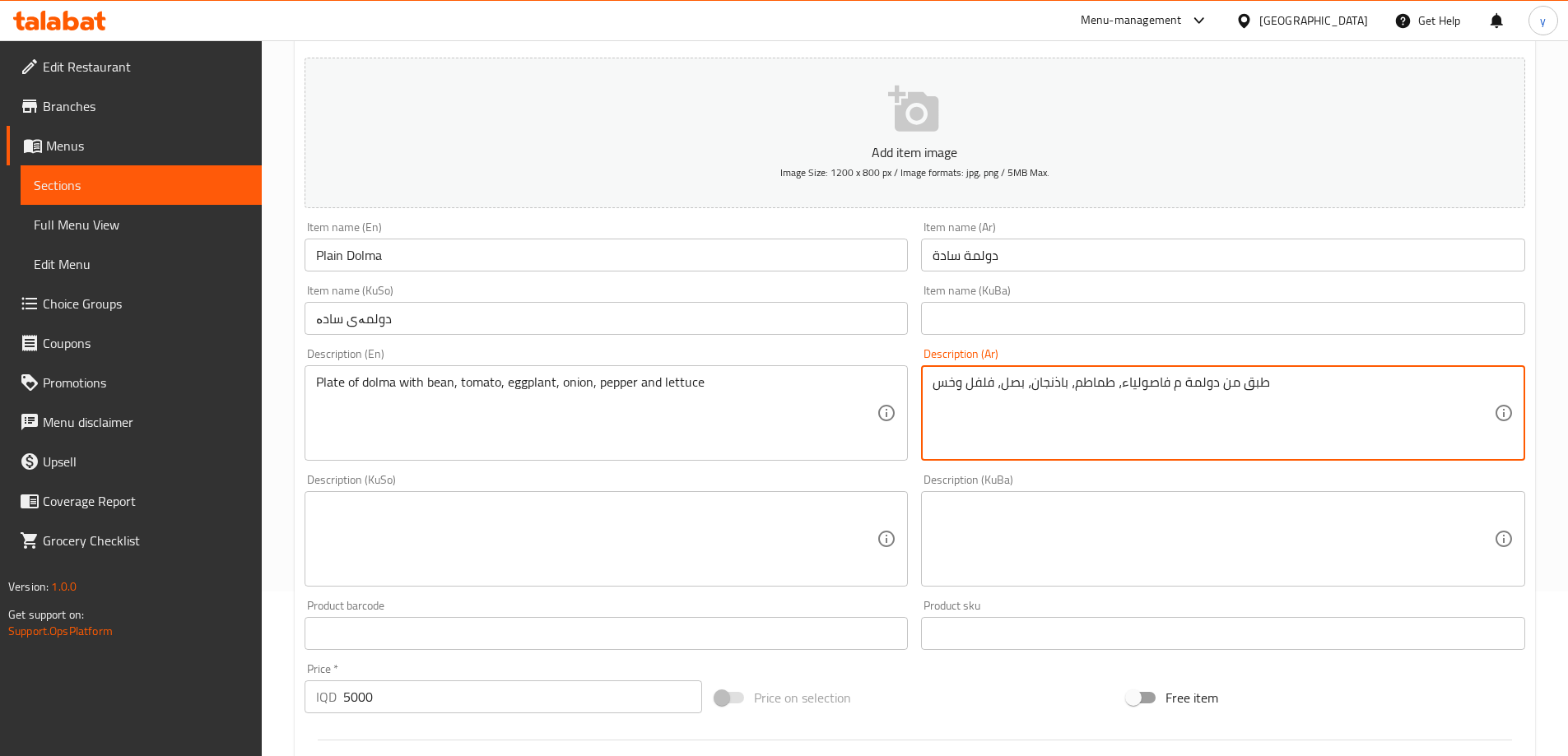
click at [708, 517] on textarea at bounding box center [596, 539] width 561 height 78
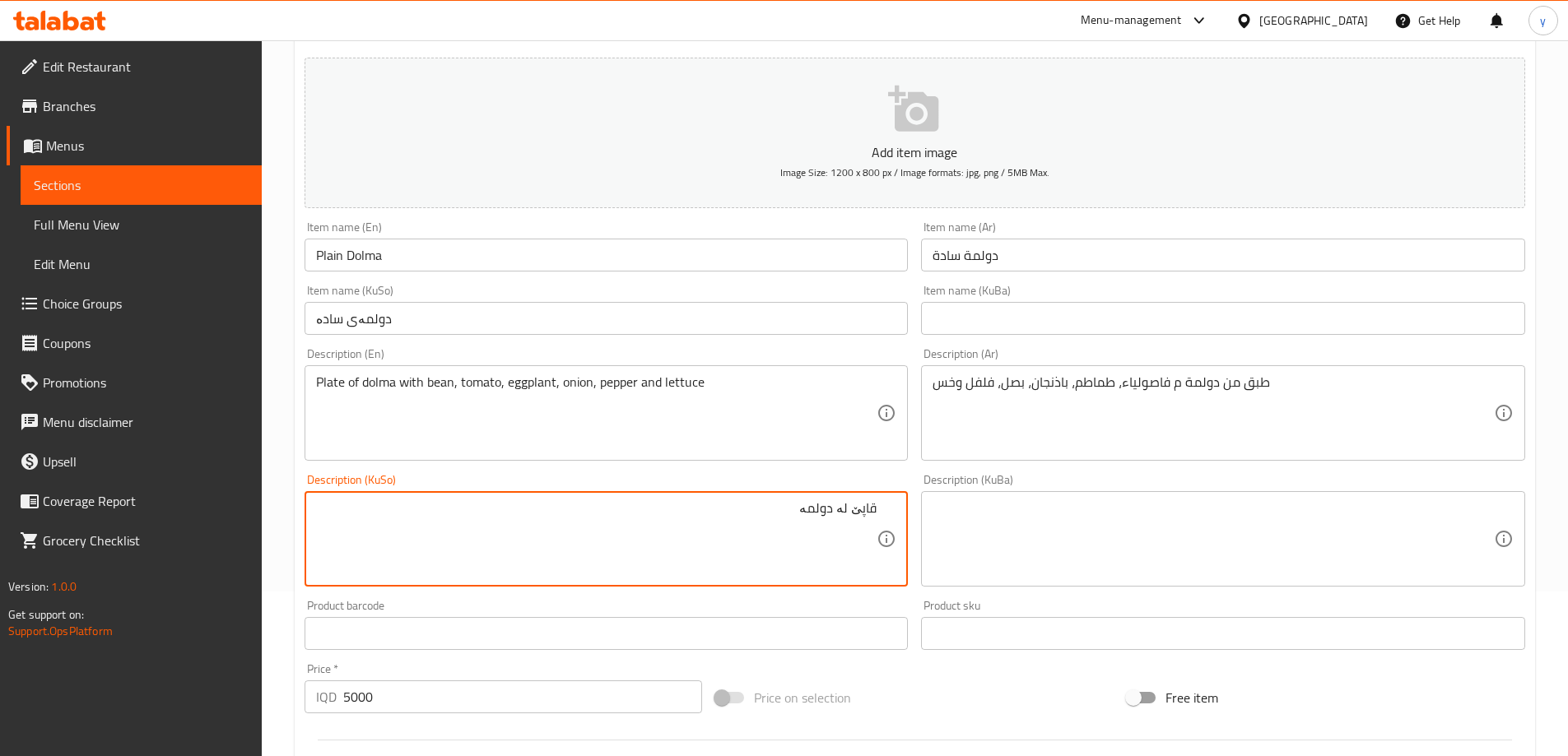
type textarea "قاپێ لە دولمە"
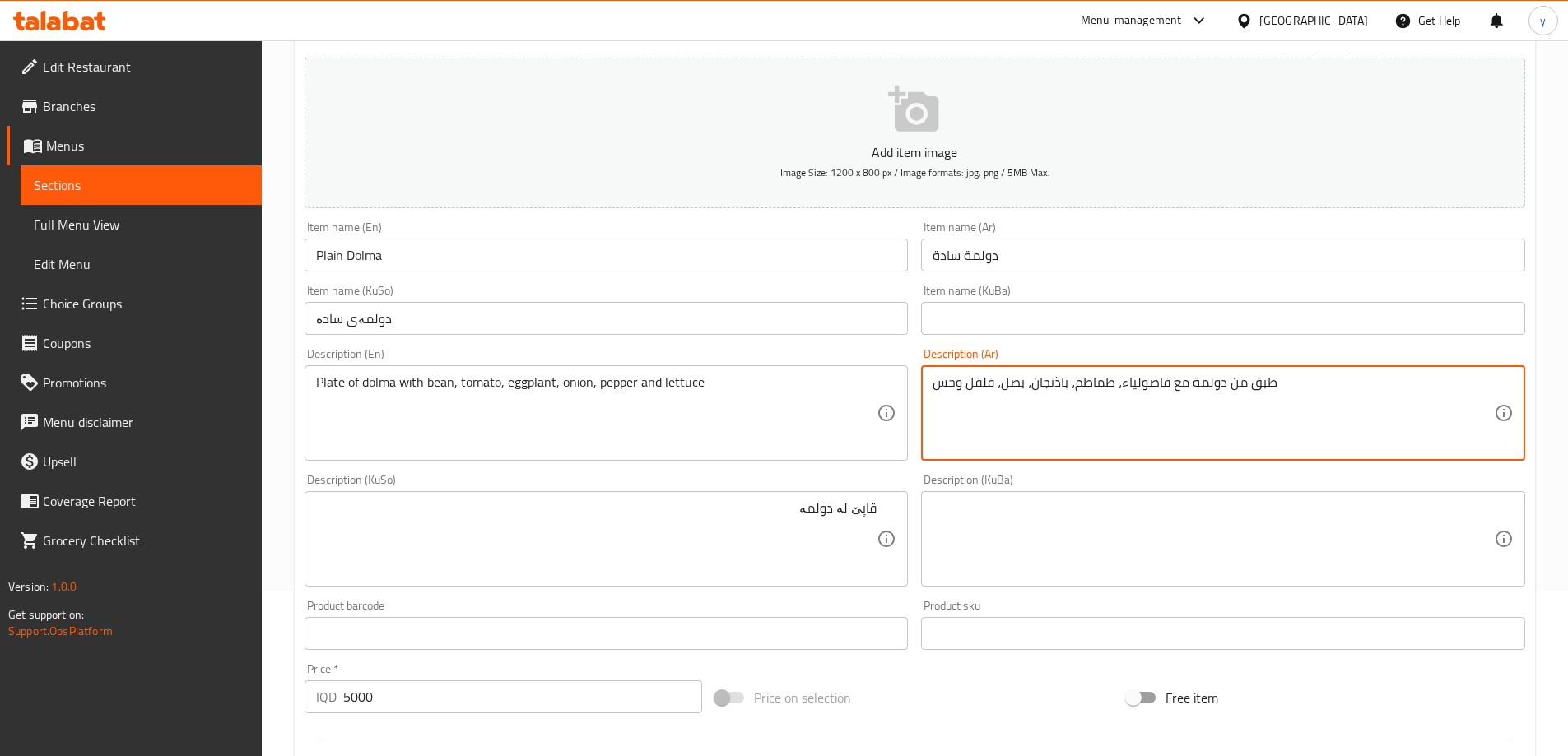
type textarea "طبق من دولمة مع فاصولياء، طماطم، باذنجان، بصل، فلفل وخس"
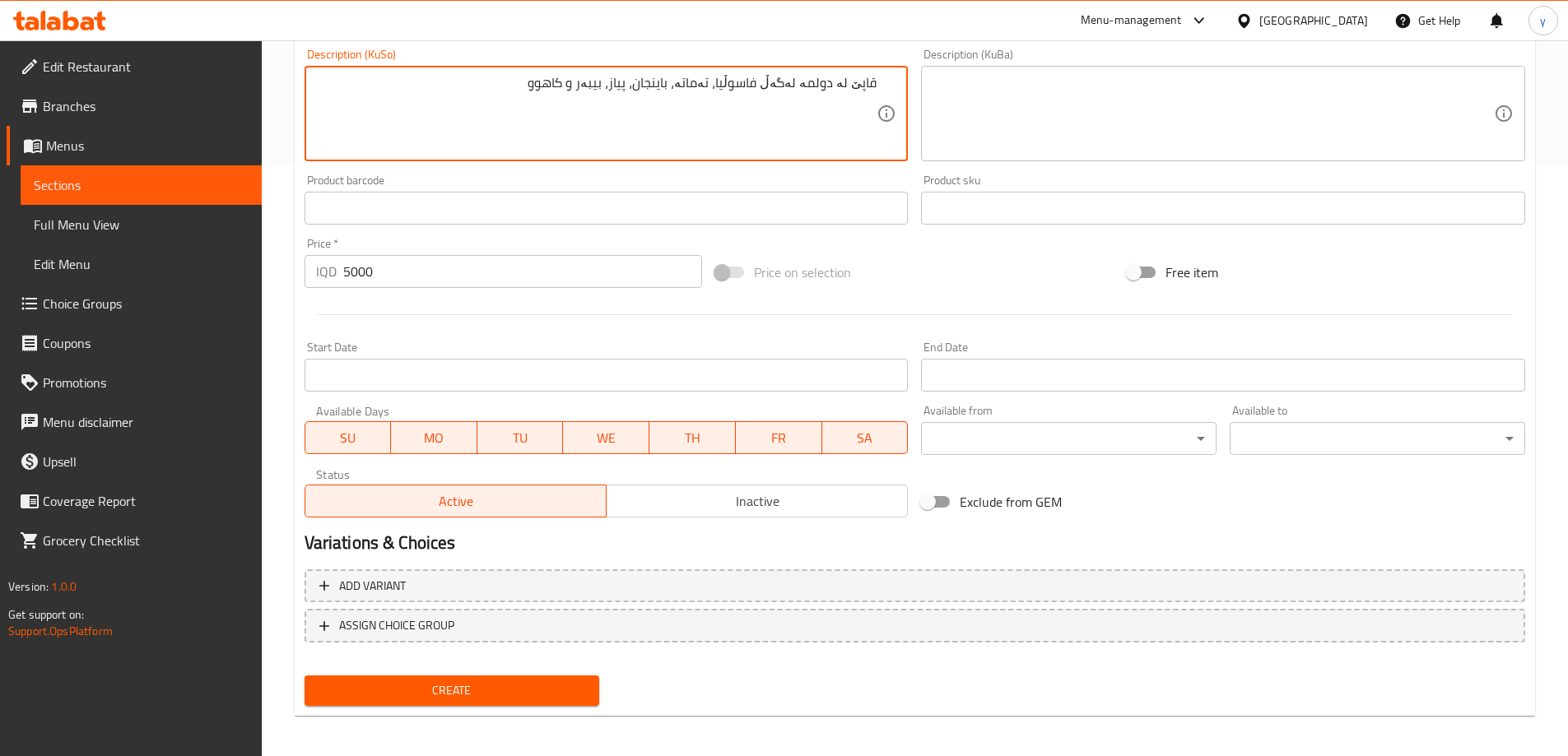
scroll to position [596, 0]
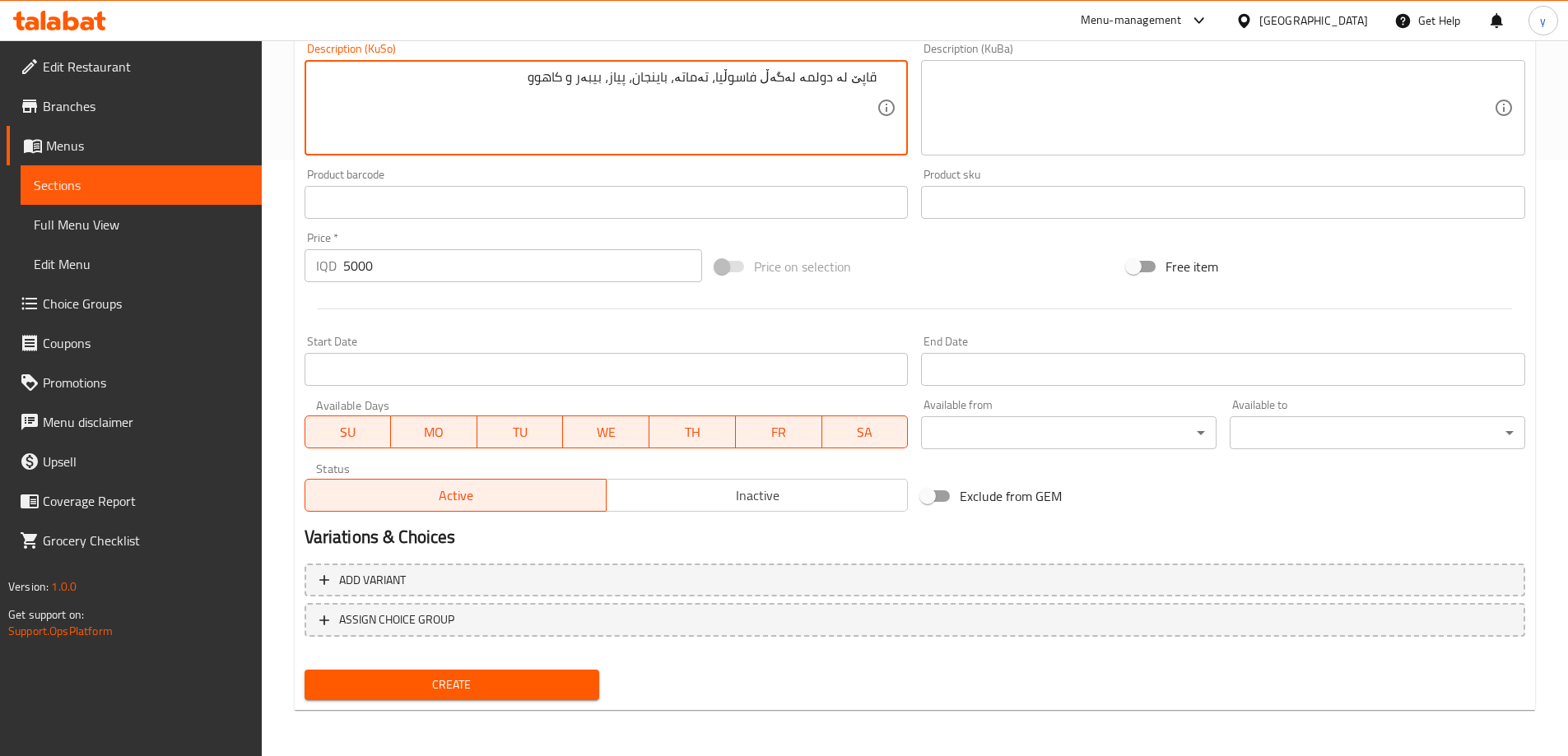
type textarea "قاپێ لە دولمە لەگەڵ فاسوڵیا، تەماتە، باینجان، پیاز، بیبەر و کاهوو"
click at [506, 674] on button "Create" at bounding box center [452, 685] width 295 height 30
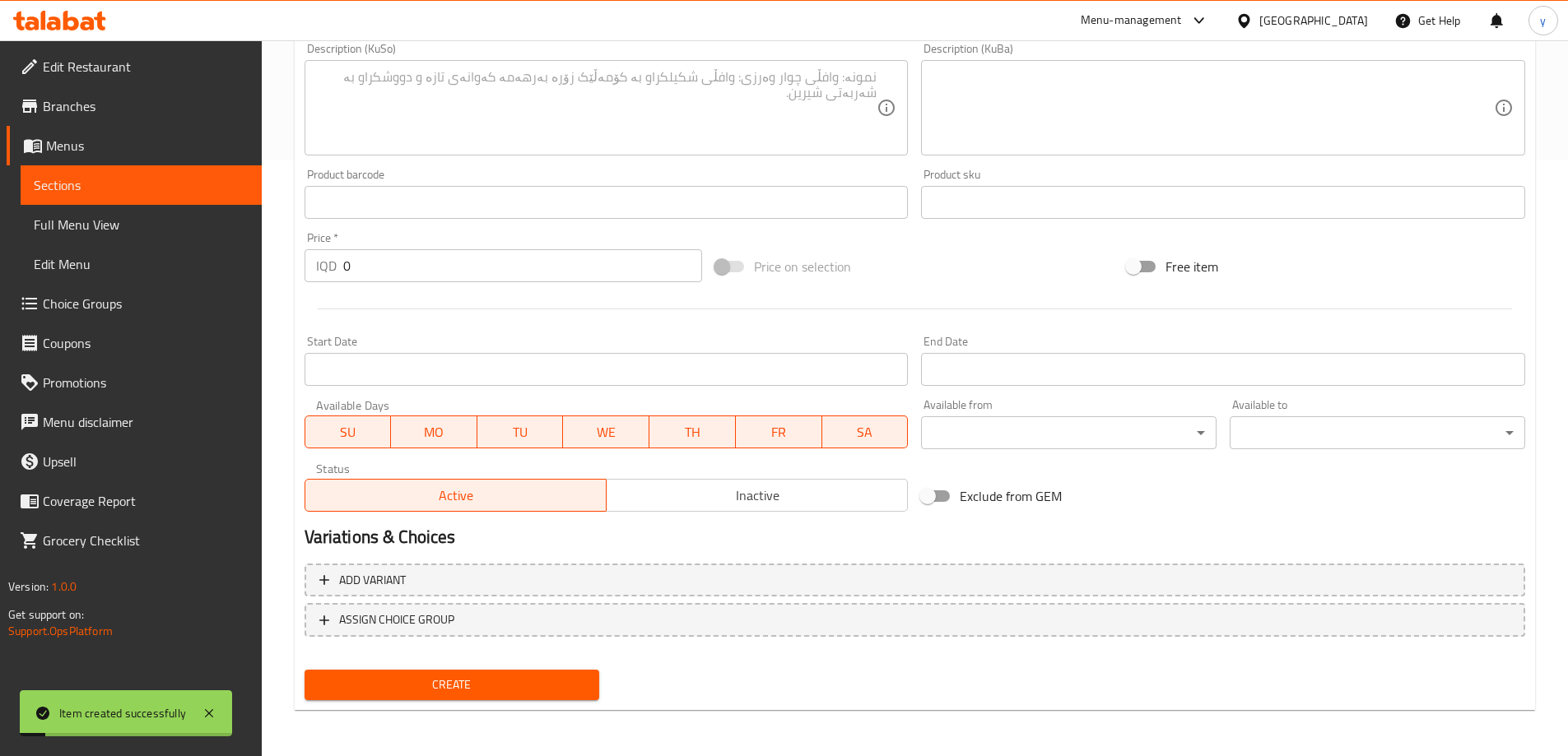
click at [414, 255] on input "0" at bounding box center [524, 266] width 360 height 33
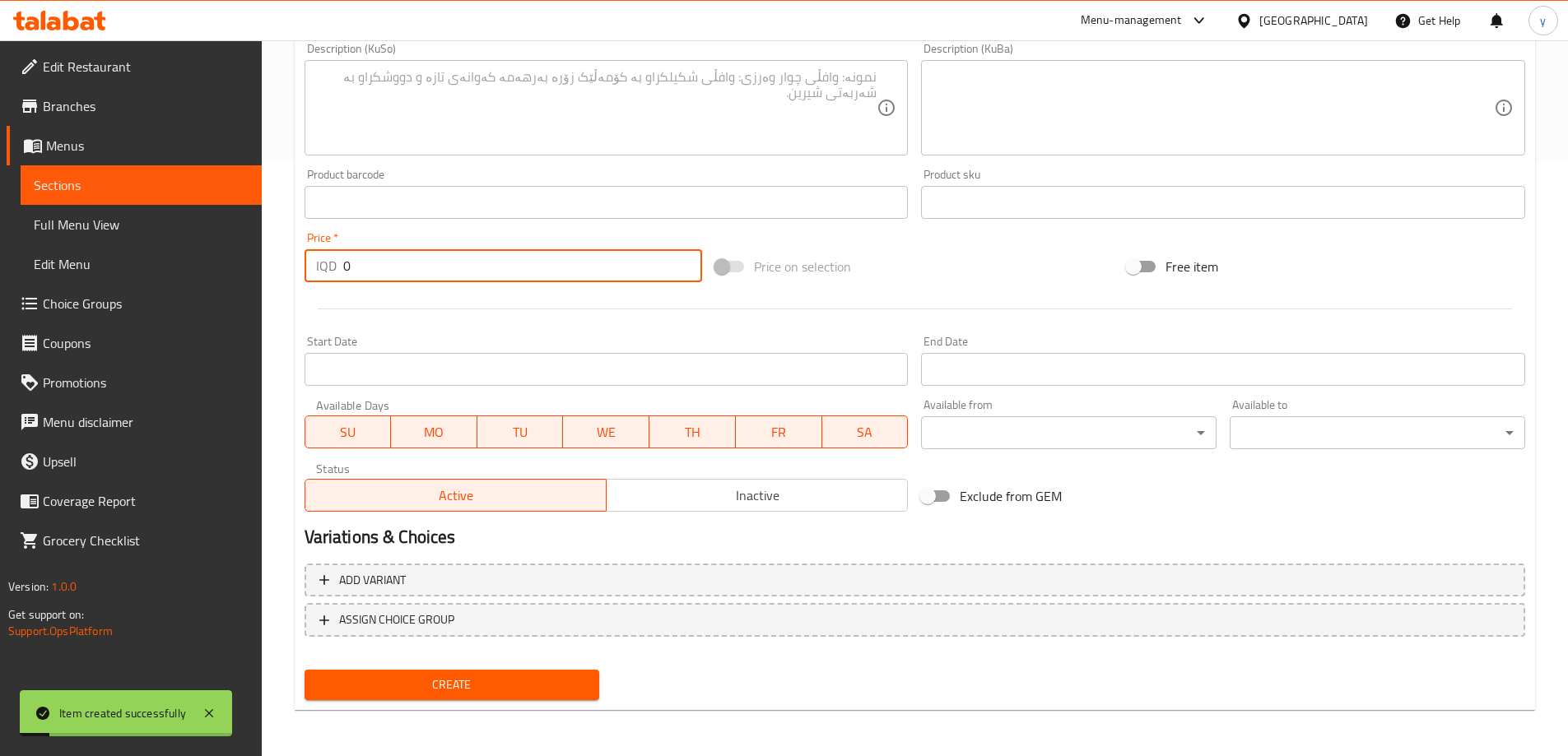
click at [414, 255] on input "0" at bounding box center [524, 266] width 360 height 33
paste input "500"
click at [414, 255] on input "0" at bounding box center [524, 266] width 360 height 33
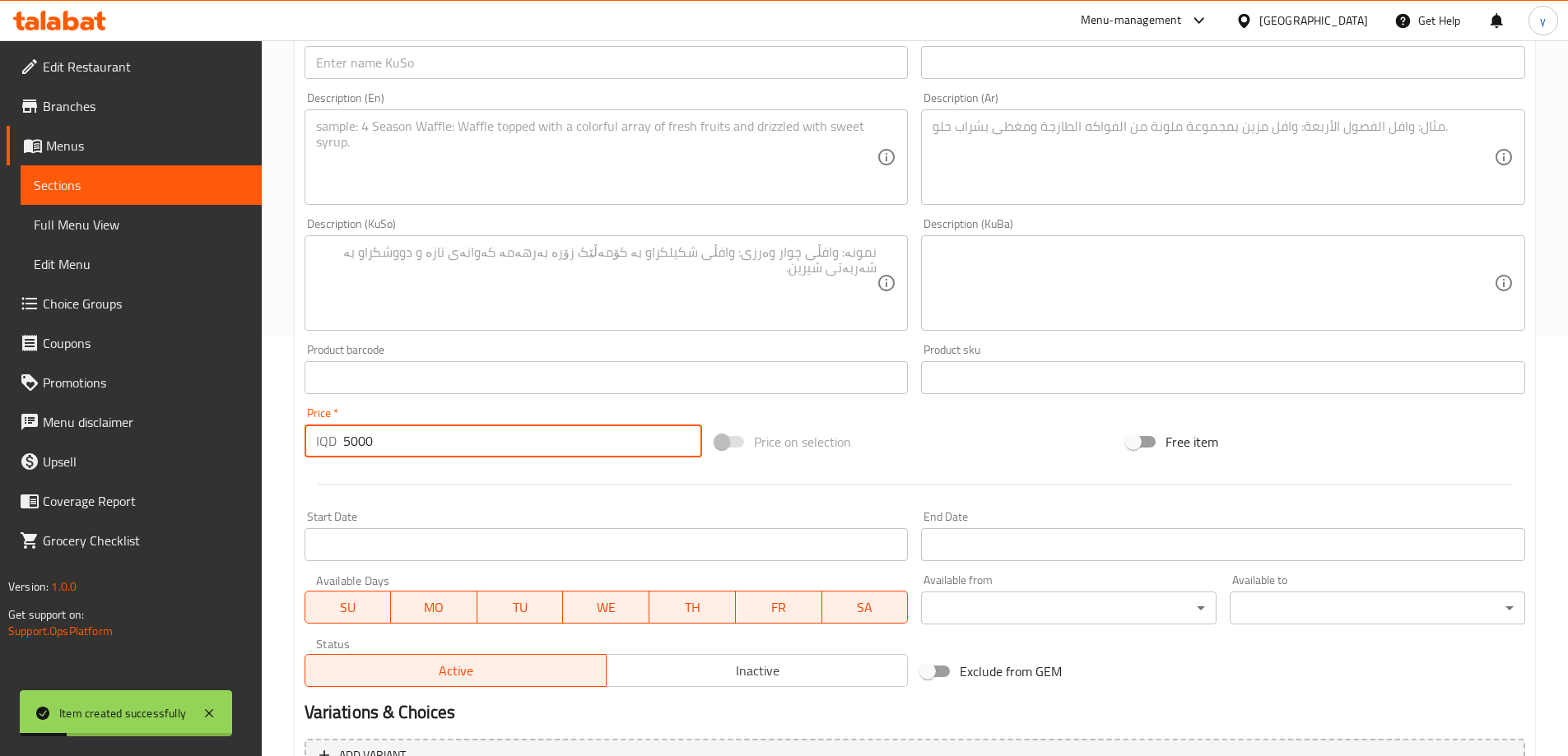
scroll to position [267, 0]
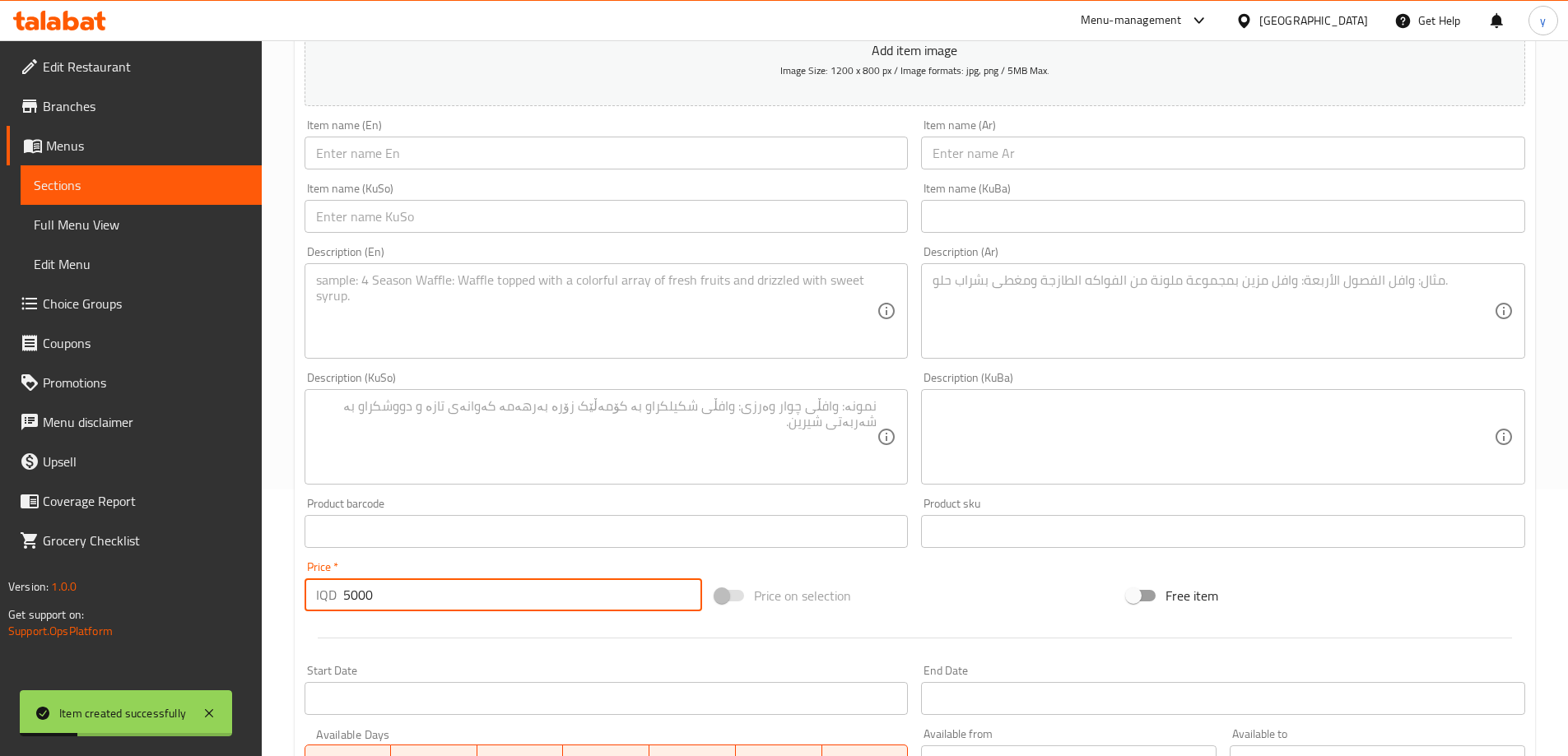
type input "5000"
drag, startPoint x: 475, startPoint y: 160, endPoint x: 464, endPoint y: 165, distance: 12.1
click at [475, 160] on input "text" at bounding box center [606, 153] width 604 height 33
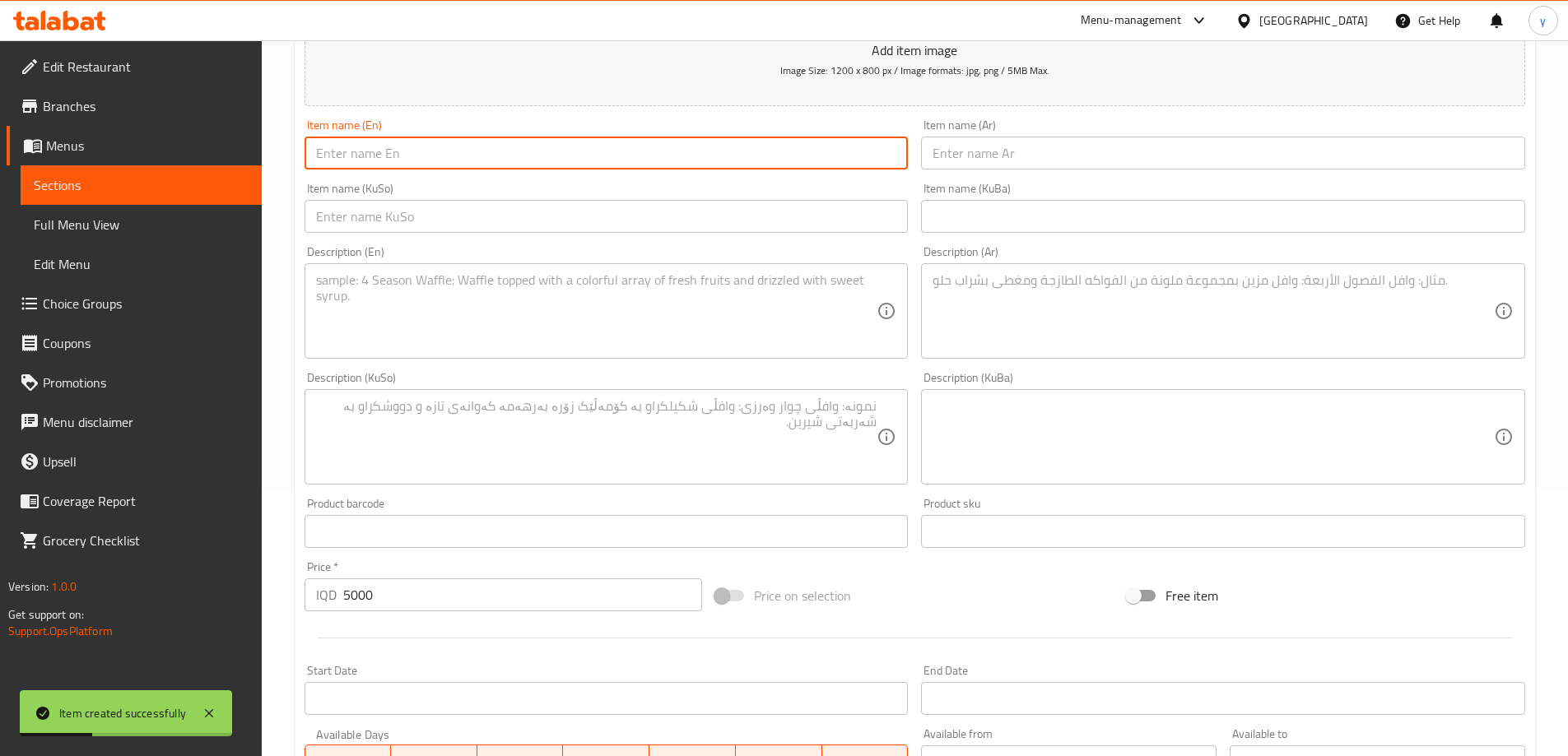
paste input "Plain Grapes Leaves Dolma"
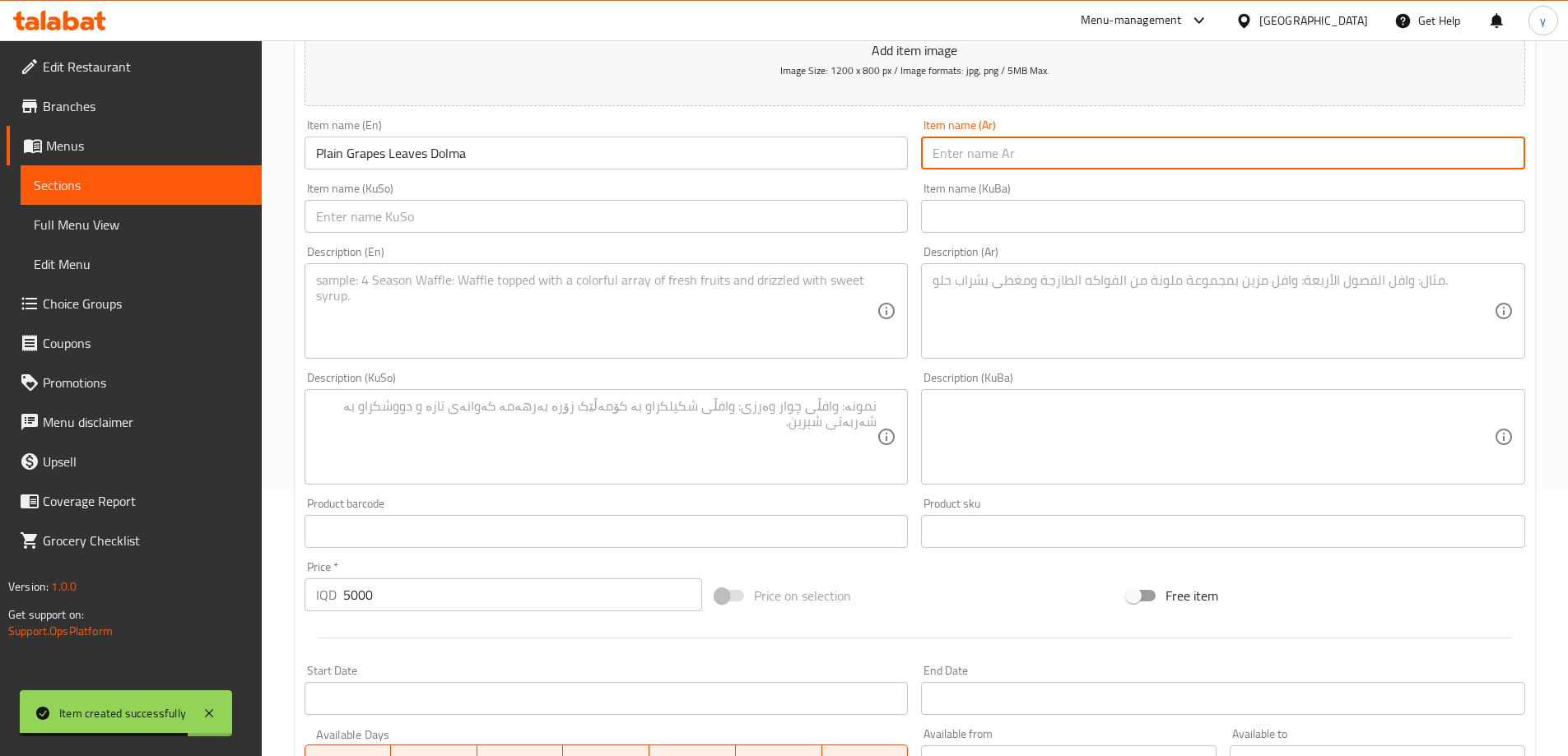
click at [1075, 155] on input "text" at bounding box center [1223, 153] width 604 height 33
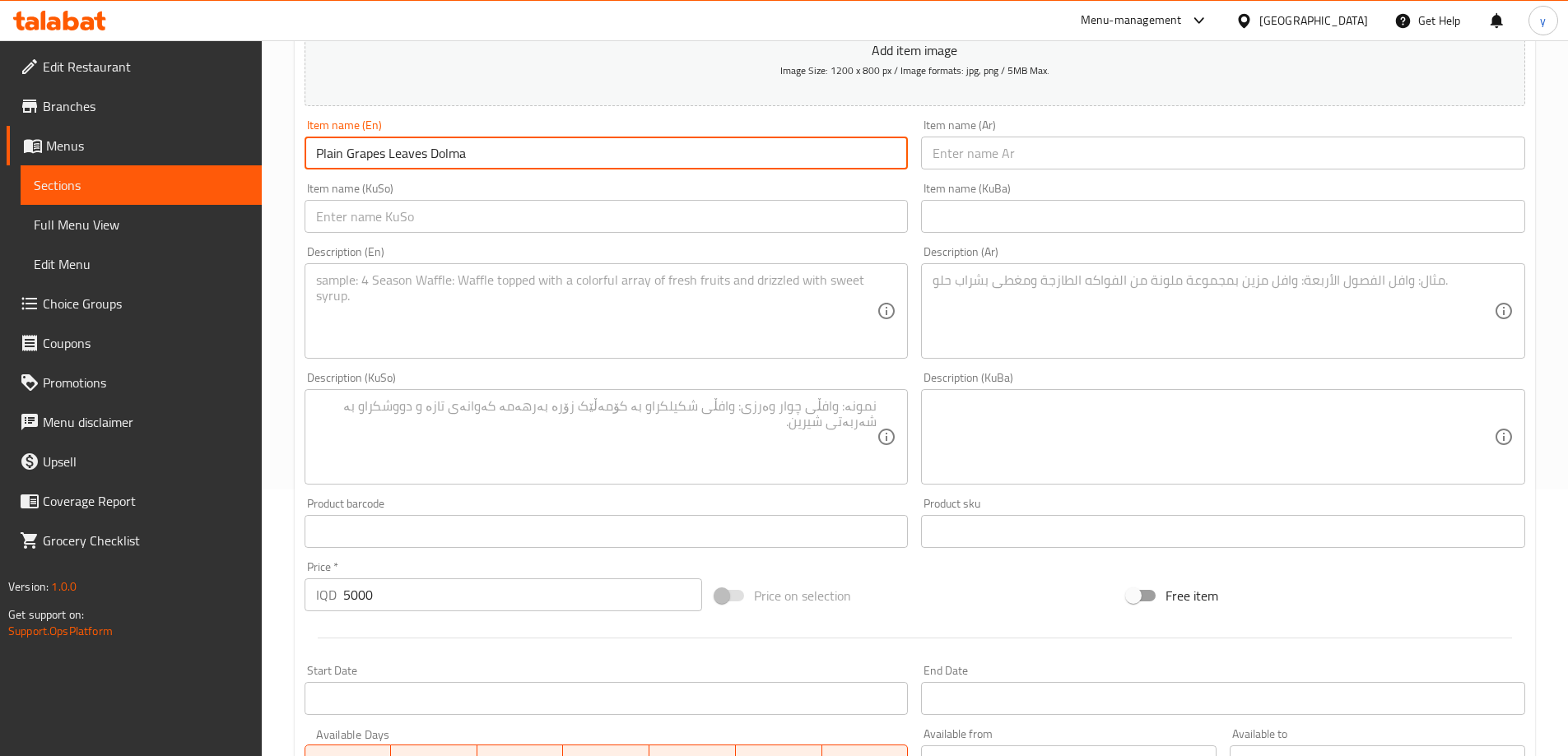
click at [786, 164] on input "Plain Grapes Leaves Dolma" at bounding box center [606, 153] width 604 height 33
paste input "text"
type input "Plain Grape Leaves Dolma"
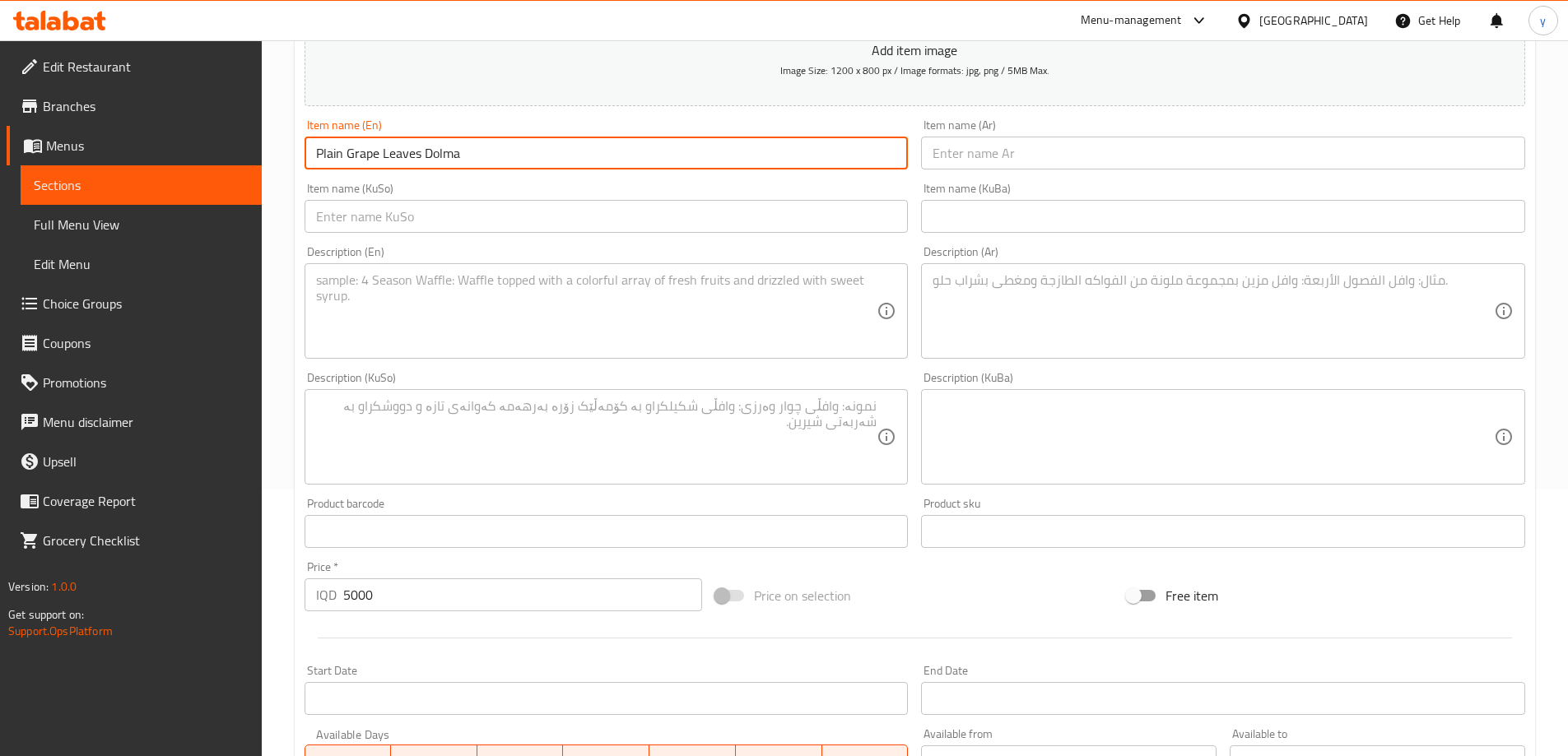
click at [948, 156] on input "text" at bounding box center [1223, 153] width 604 height 33
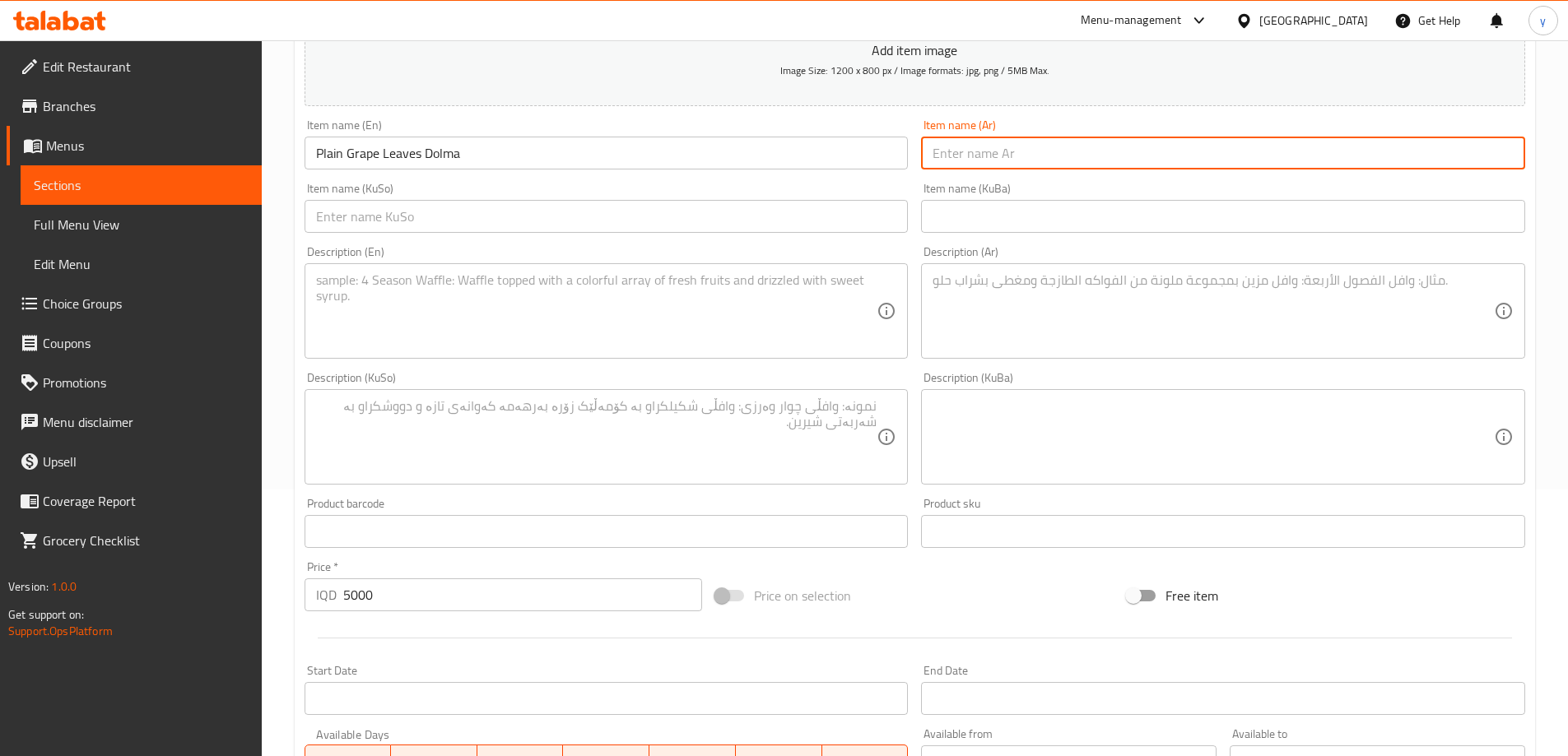
paste input "دولما ورق عنب سادة"
type input "دولما ورق عنب سادة"
click at [869, 229] on input "text" at bounding box center [606, 217] width 604 height 33
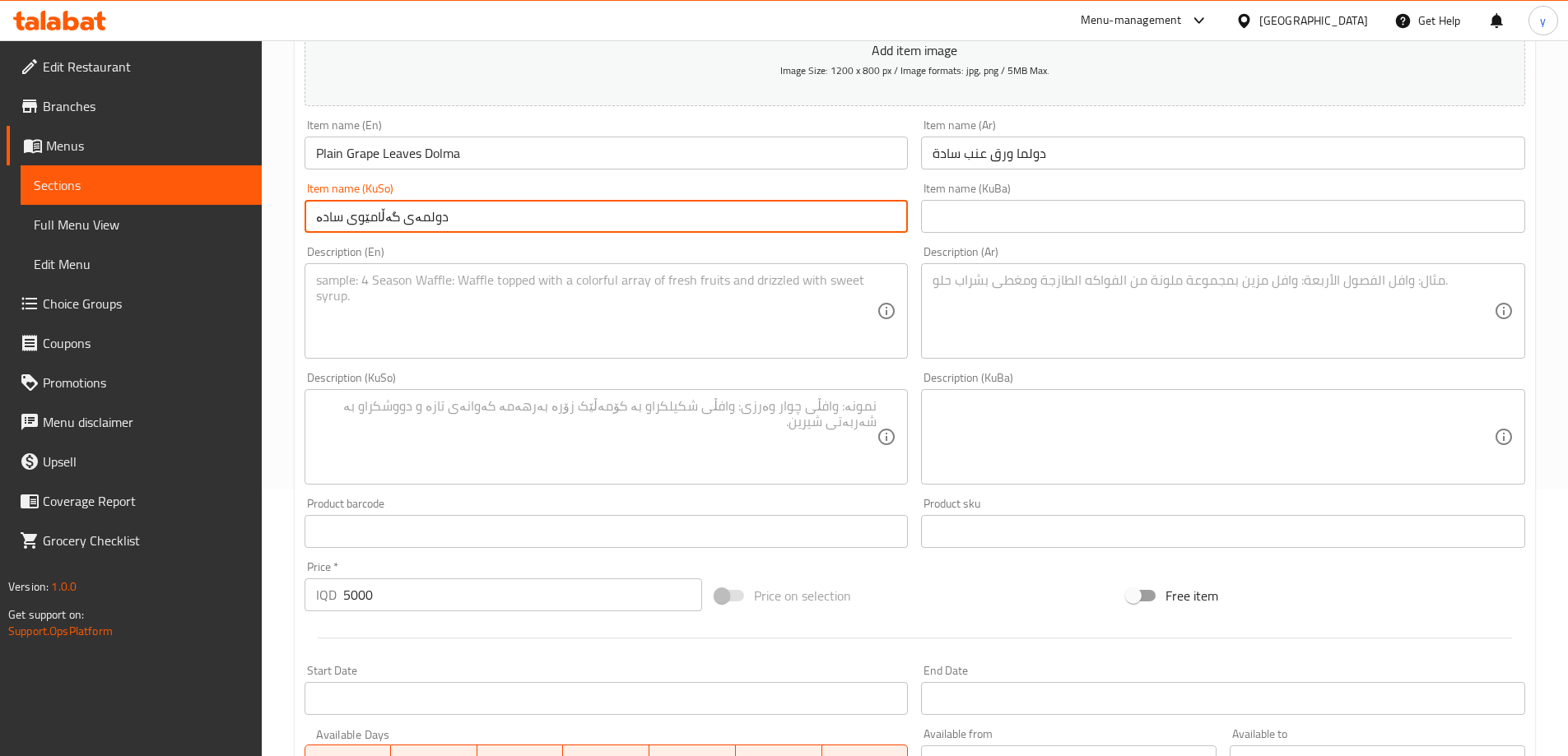
type input "دولمەی گەڵامێوی سادە"
drag, startPoint x: 383, startPoint y: 197, endPoint x: 382, endPoint y: 207, distance: 10.0
click at [382, 206] on div "Item name (KuSo) دولمەی گەڵامێوی سادە Item name (KuSo)" at bounding box center [606, 208] width 604 height 50
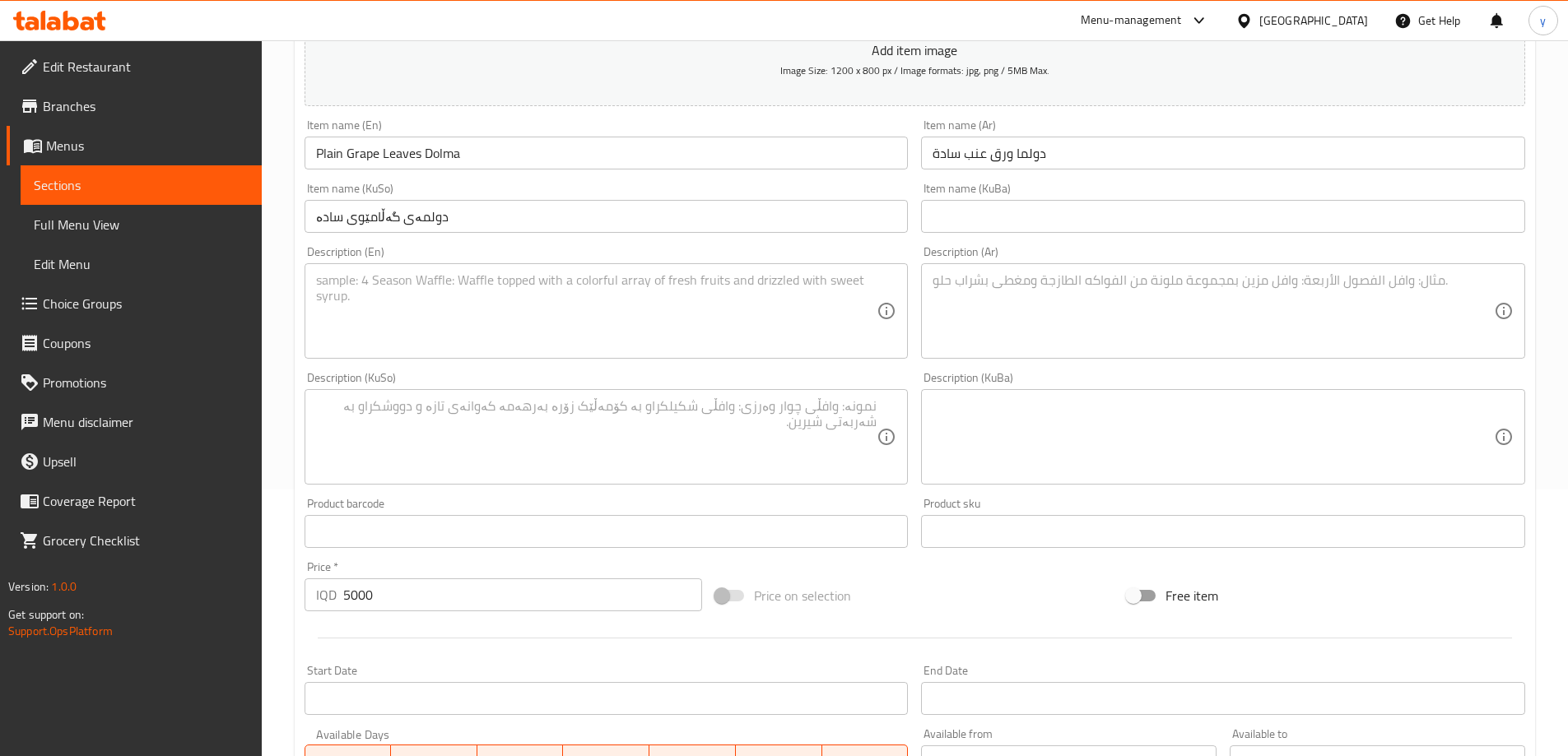
click at [382, 207] on input "دولمەی گەڵامێوی سادە" at bounding box center [606, 217] width 604 height 33
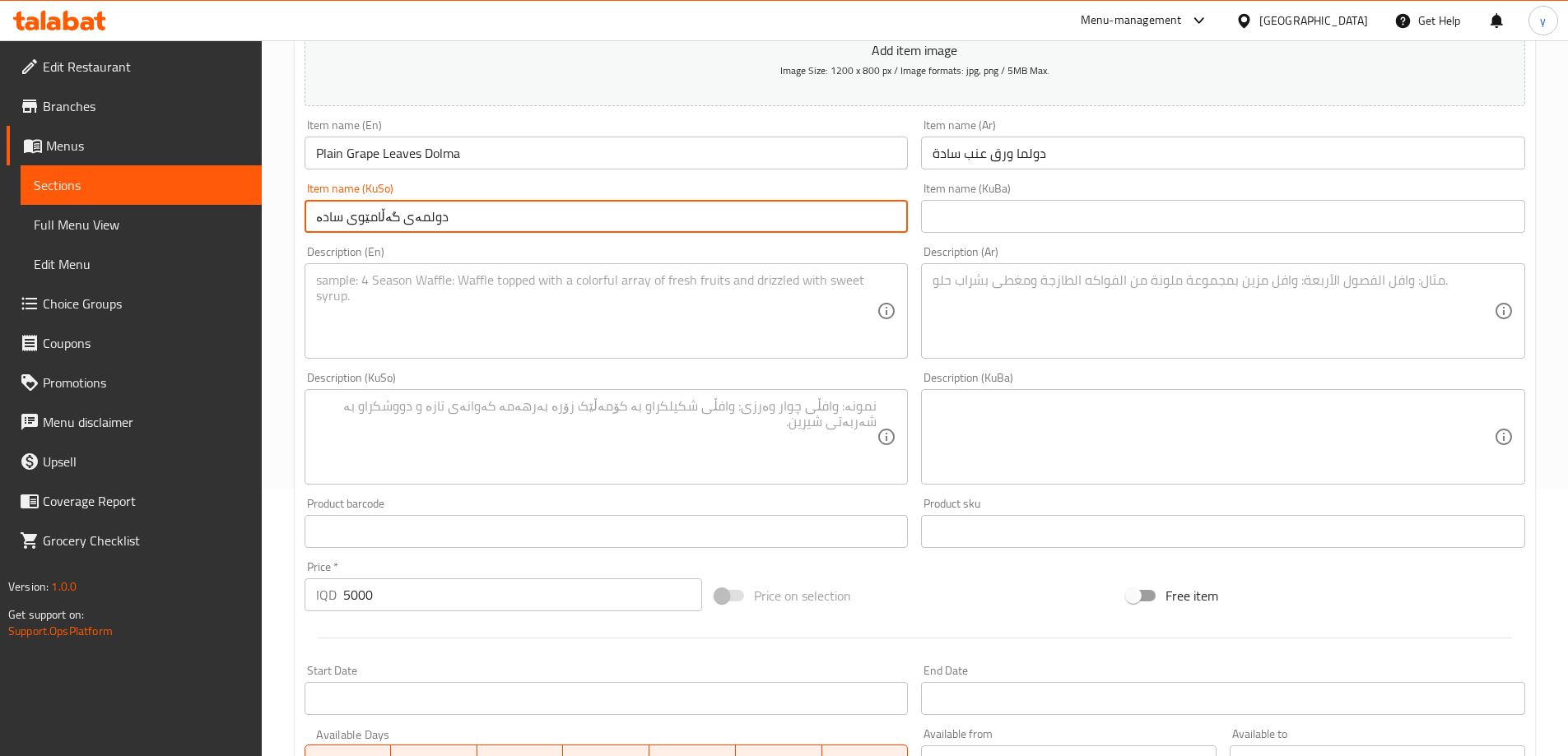
click at [384, 210] on input "دولمەی گەڵامێوی سادە" at bounding box center [606, 217] width 604 height 33
click at [583, 324] on textarea at bounding box center [596, 310] width 561 height 78
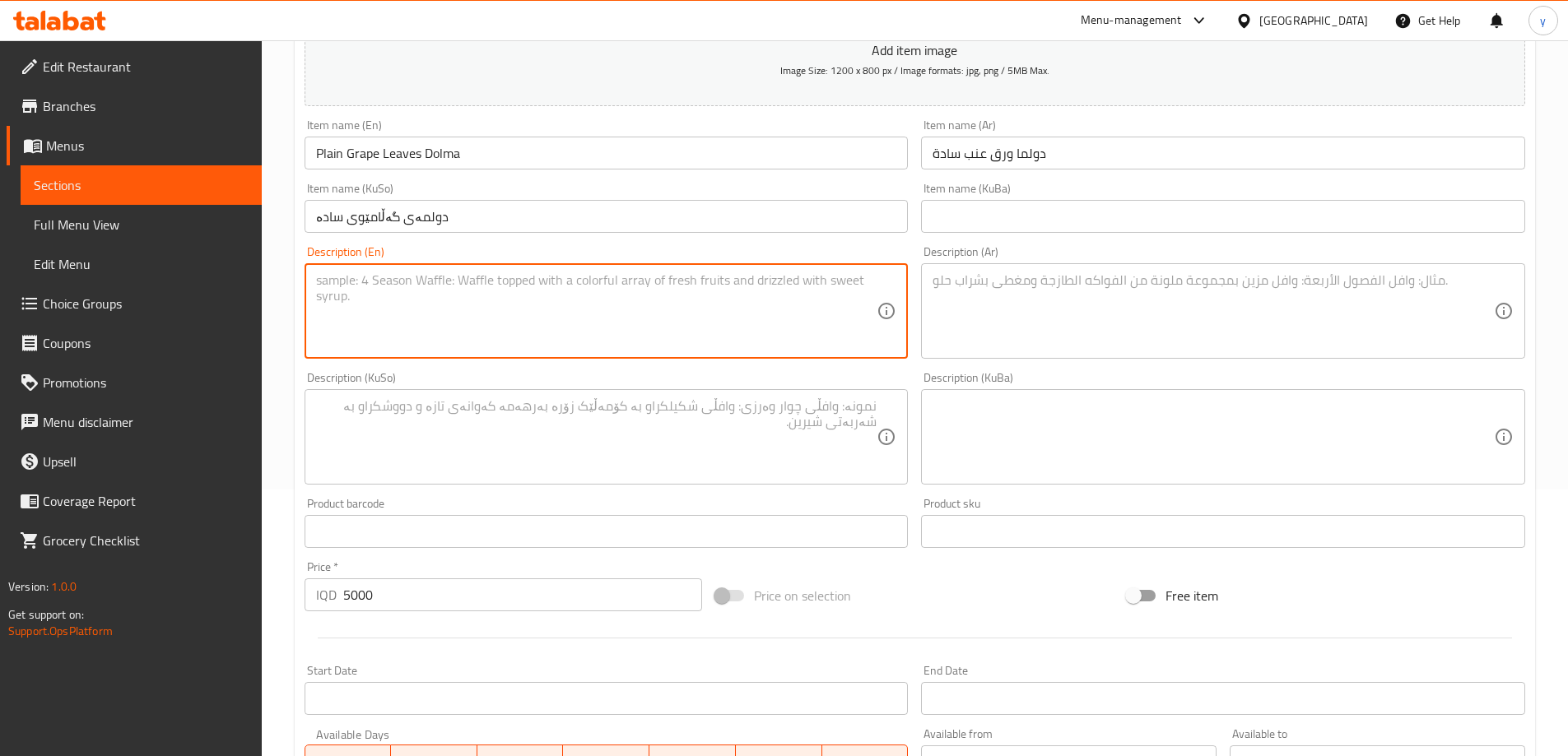
paste textarea "قاپێ لە دولمە لەگەڵ فاسوڵیا، تەماتە، باینجان، پیاز، بیبەر و کاهوو"
type textarea "قاپێ لە دولمە لەگەڵ فاسوڵیا، تەماتە، باینجان، پیاز، بیبەر و کاهوو"
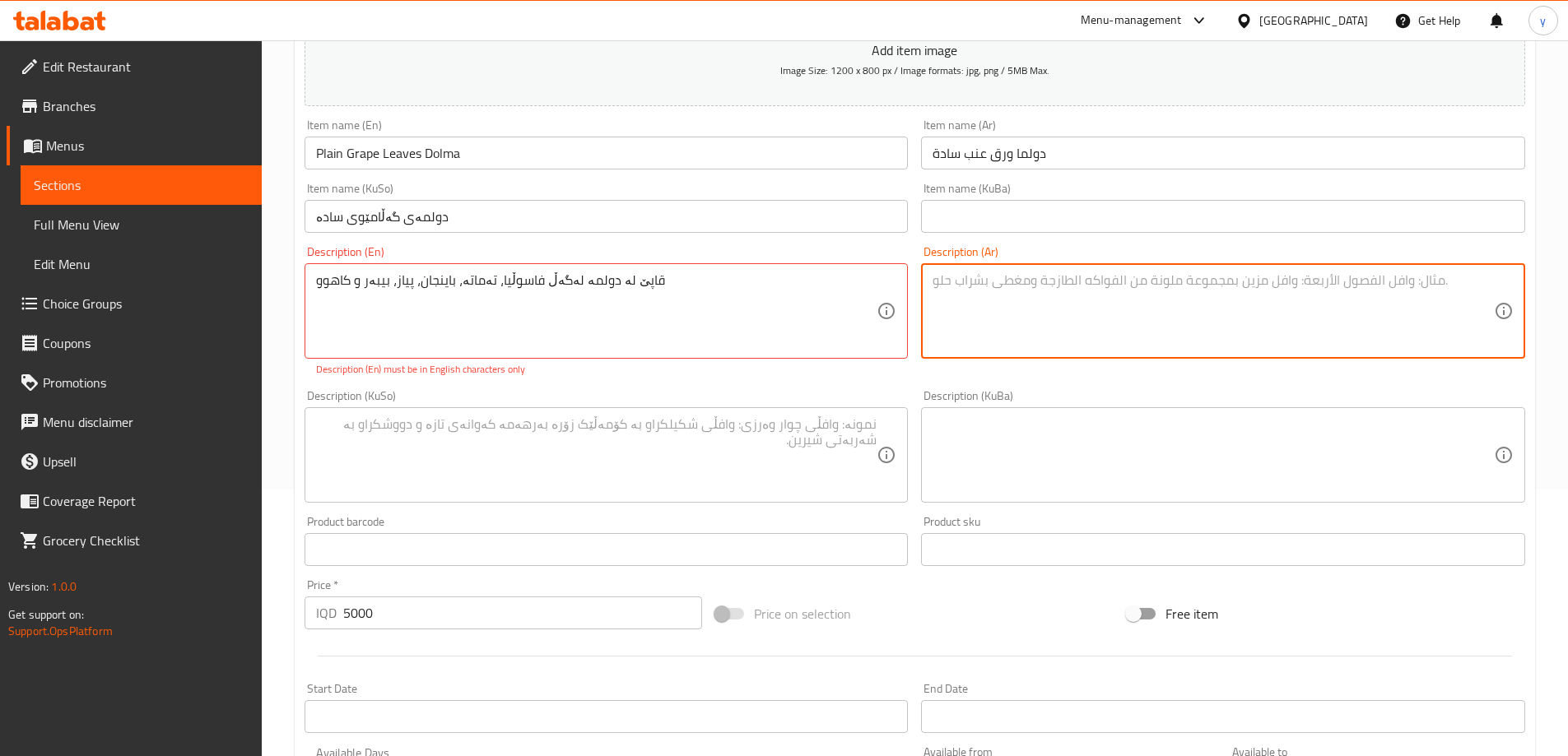
click at [1000, 298] on textarea at bounding box center [1213, 310] width 561 height 78
paste textarea "قاپێ لە دولمە لەگەڵ فاسوڵیا، تەماتە، باینجان، پیاز، بیبەر و کاهوو"
type textarea "قاپێ لە دولمە لەگەڵ فاسوڵیا، تەماتە، باینجان، پیاز، بیبەر و کاهوو"
click at [758, 438] on textarea at bounding box center [596, 454] width 561 height 78
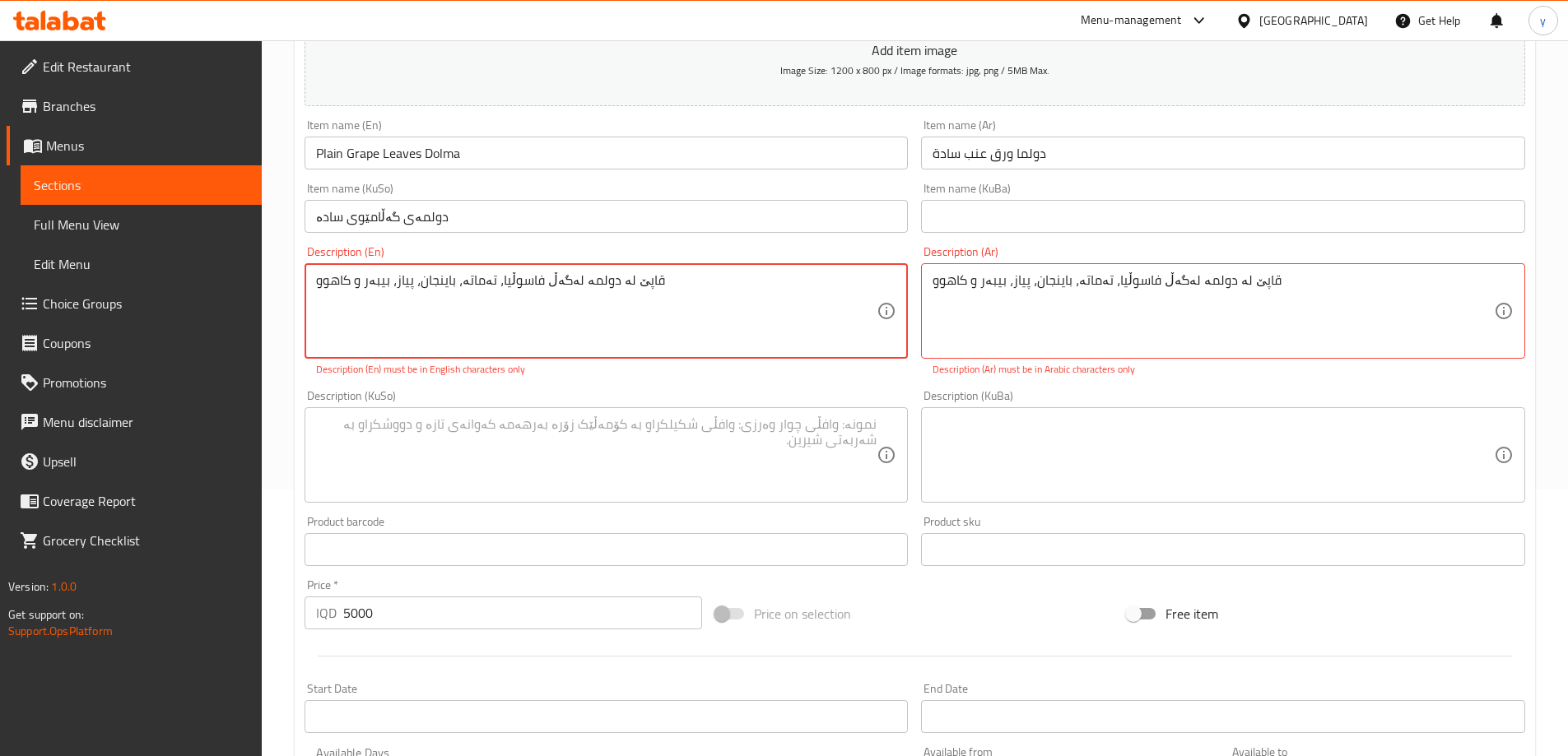
click at [577, 465] on textarea at bounding box center [596, 454] width 561 height 78
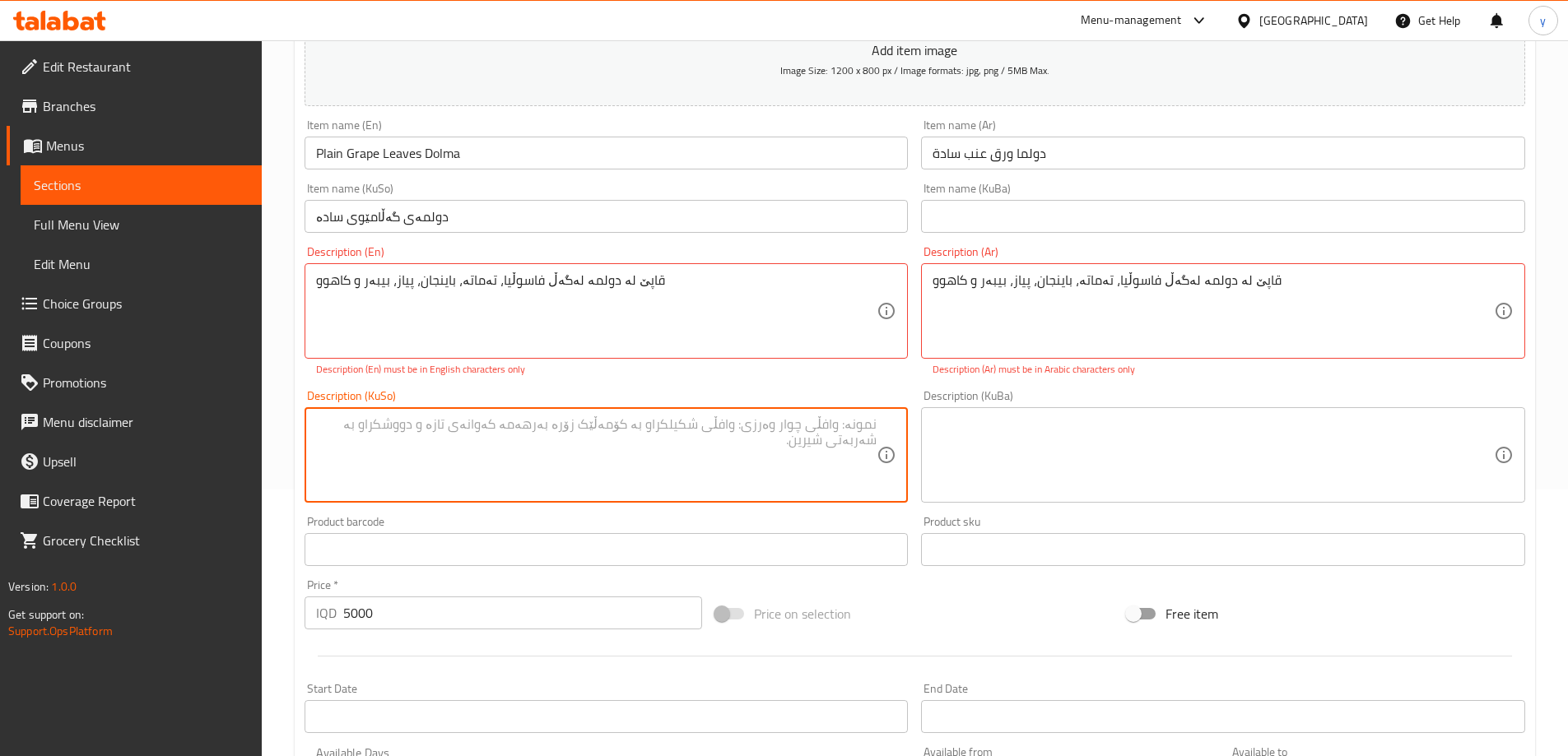
paste textarea "قاپێ لە دولمە لەگەڵ فاسوڵیا، تەماتە، باینجان، پیاز، بیبەر و کاهوو"
type textarea "قاپێ لە دولمە لەگەڵ فاسوڵیا، تەماتە، باینجان، پیاز، بیبەر و کاهوو"
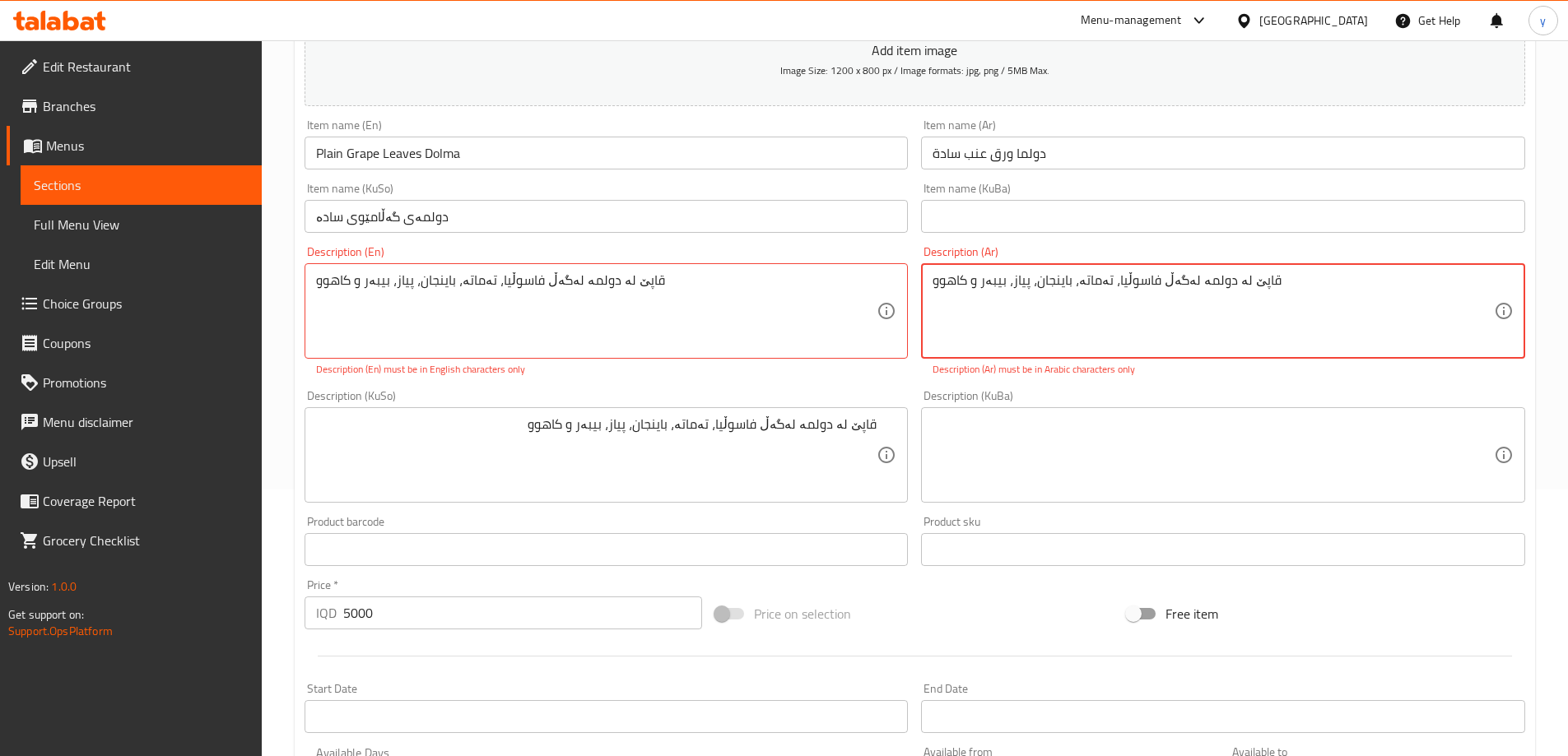
click at [1011, 316] on textarea "قاپێ لە دولمە لەگەڵ فاسوڵیا، تەماتە، باینجان، پیاز، بیبەر و کاهوو" at bounding box center [1213, 310] width 561 height 78
paste textarea "طبق من دولمة مع فاصولياء، طماطم، باذنجان، بصل، فلفل وخس"
type textarea "طبق من دولمة مع فاصولياء، طماطم، باذنجان، بصل، فلفل وخس"
click at [822, 354] on div "قاپێ لە دولمە لەگەڵ فاسوڵیا، تەماتە، باینجان، پیاز، بیبەر و کاهوو Description (…" at bounding box center [606, 310] width 604 height 96
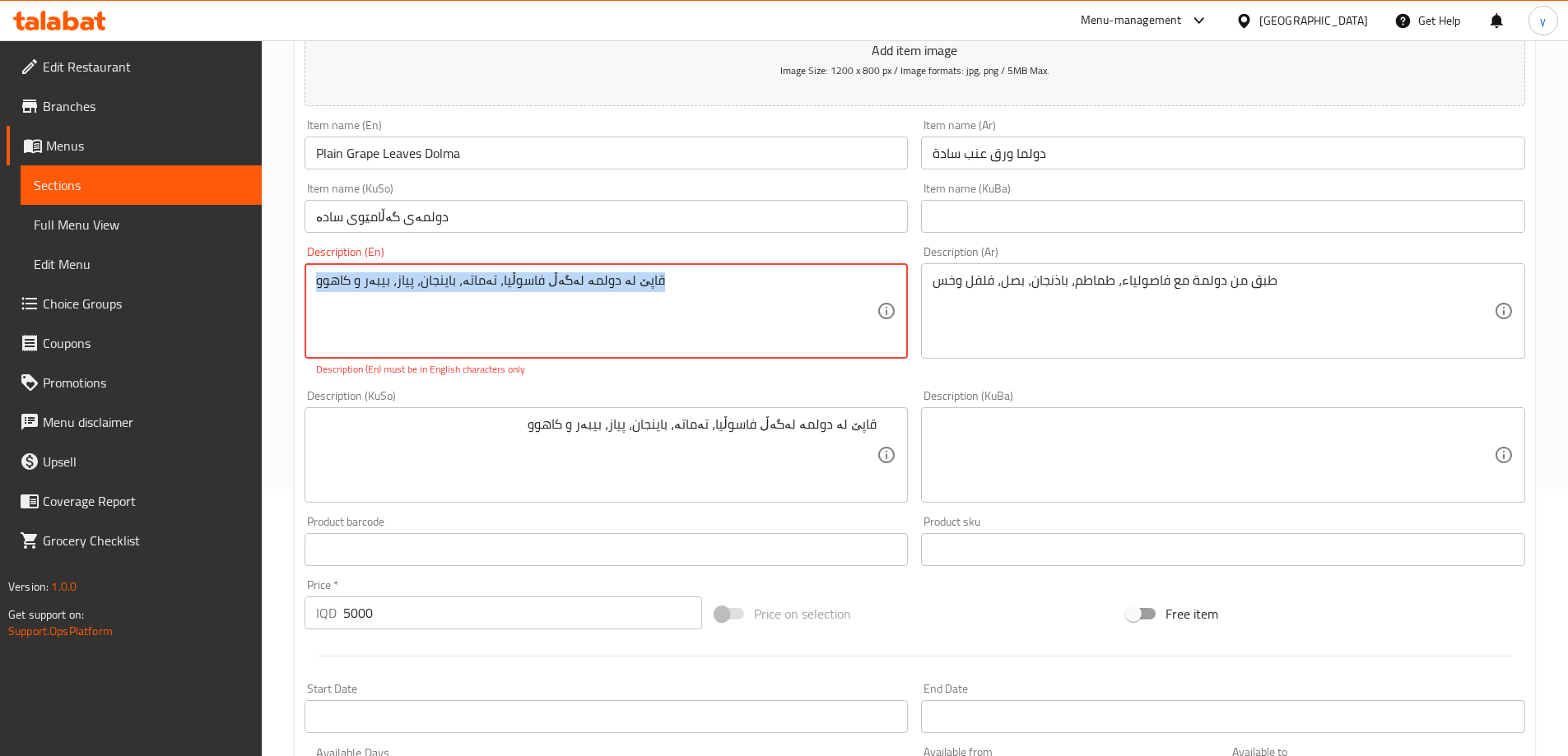
click at [822, 354] on div "قاپێ لە دولمە لەگەڵ فاسوڵیا، تەماتە، باینجان، پیاز، بیبەر و کاهوو Description (…" at bounding box center [606, 310] width 604 height 96
click at [750, 327] on textarea "قاپێ لە دولمە لەگەڵ فاسوڵیا، تەماتە، باینجان، پیاز، بیبەر و کاهوو" at bounding box center [596, 310] width 561 height 78
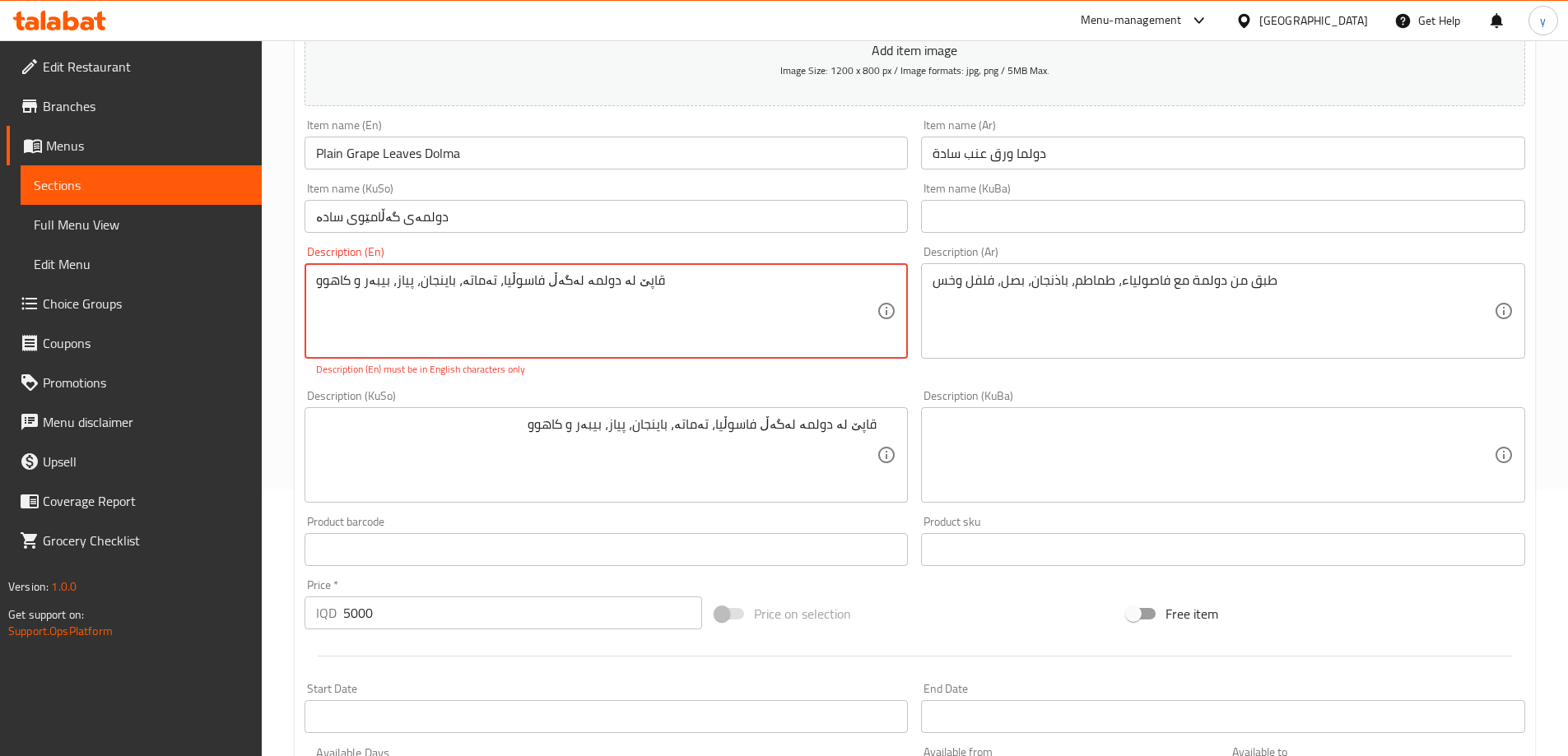
paste textarea "Plate of dolma with bean, tomato, eggplant, onion, pepper and lettuce"
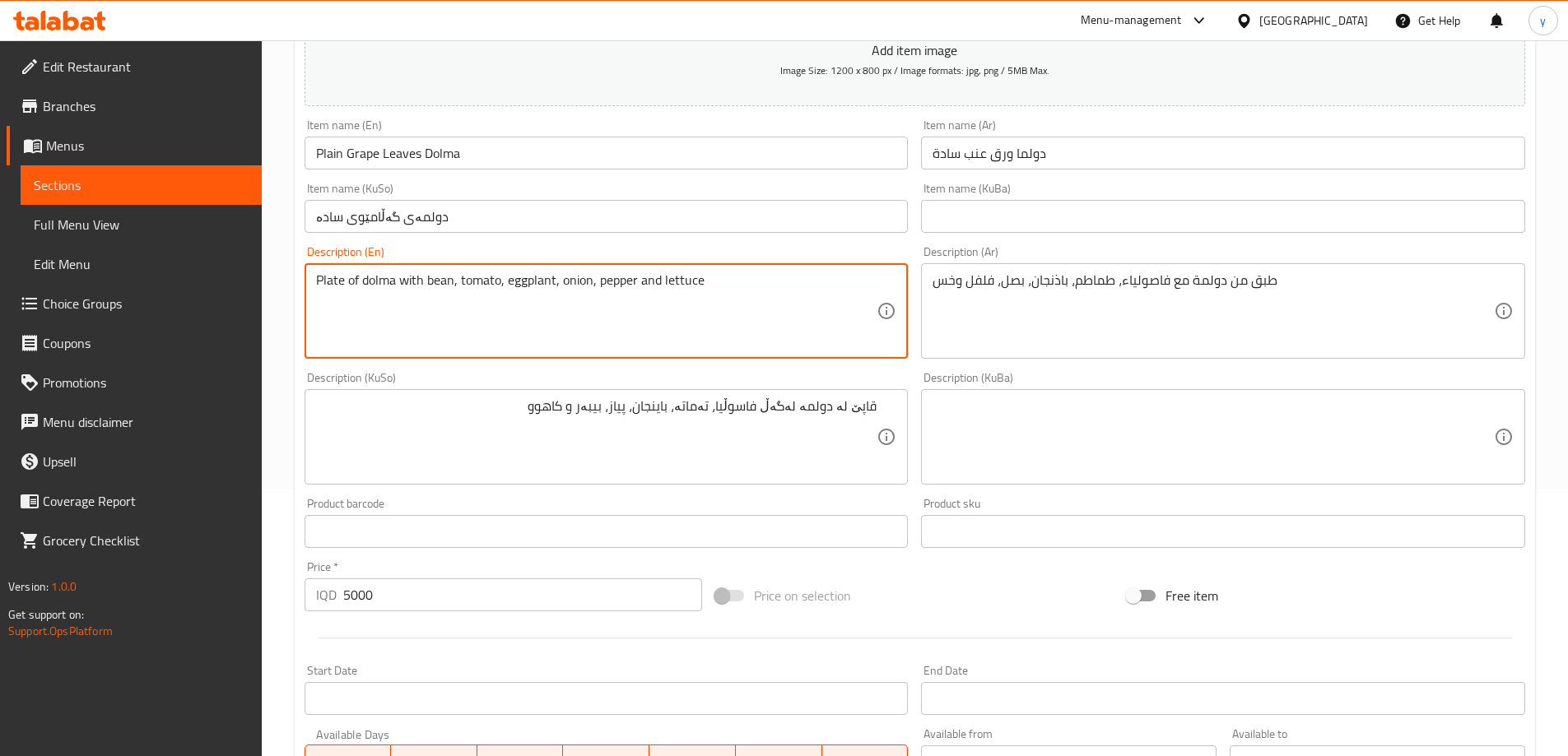
click at [362, 281] on textarea "Plate of dolma with bean, tomato, eggplant, onion, pepper and lettuce" at bounding box center [596, 310] width 561 height 78
paste textarea "grapes leaf"
type textarea "Plate of grapes leaf dolma with bean, tomato, eggplant, onion, pepper and lettu…"
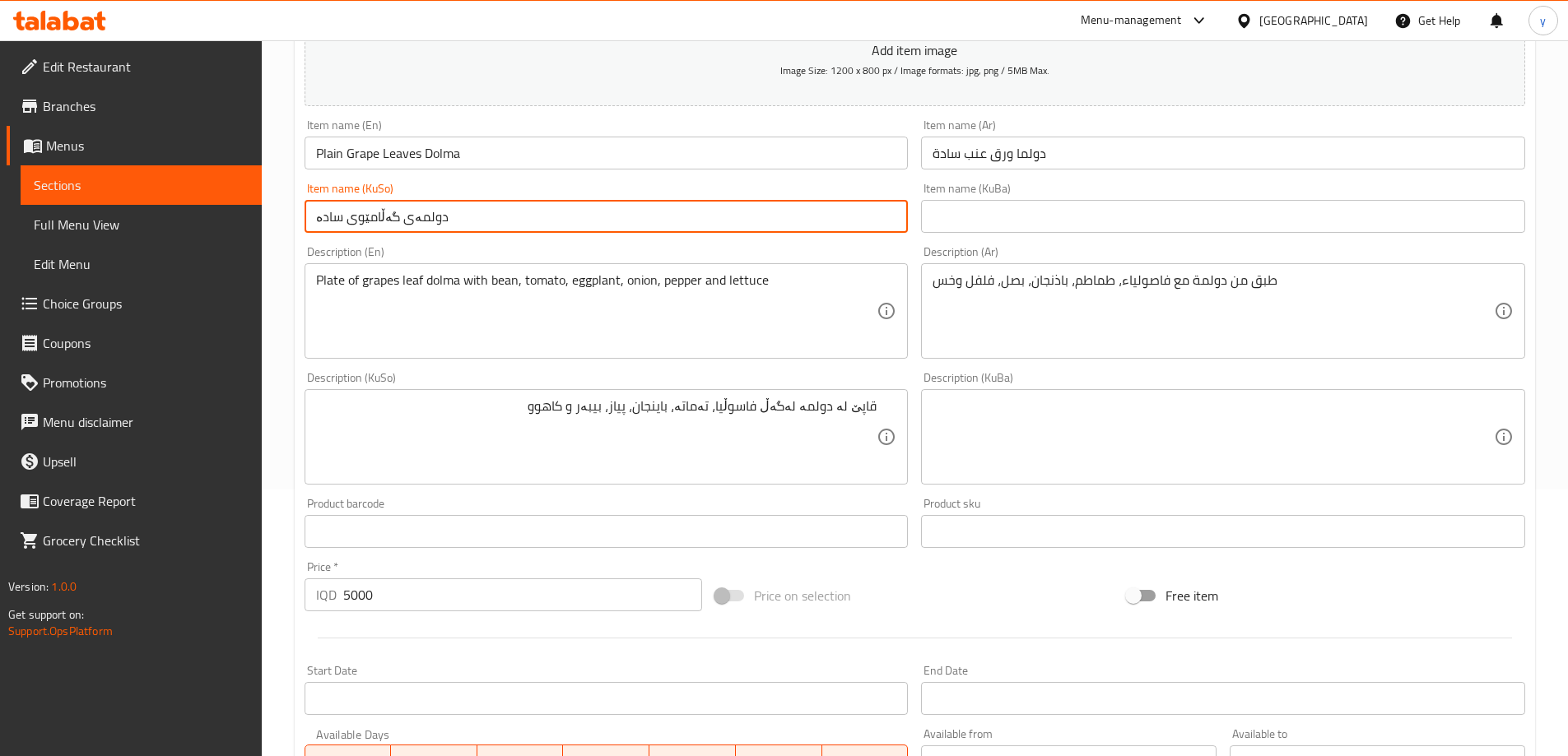
drag, startPoint x: 345, startPoint y: 215, endPoint x: 447, endPoint y: 217, distance: 102.0
click at [447, 217] on input "دولمەی گەڵامێوی سادە" at bounding box center [606, 217] width 604 height 33
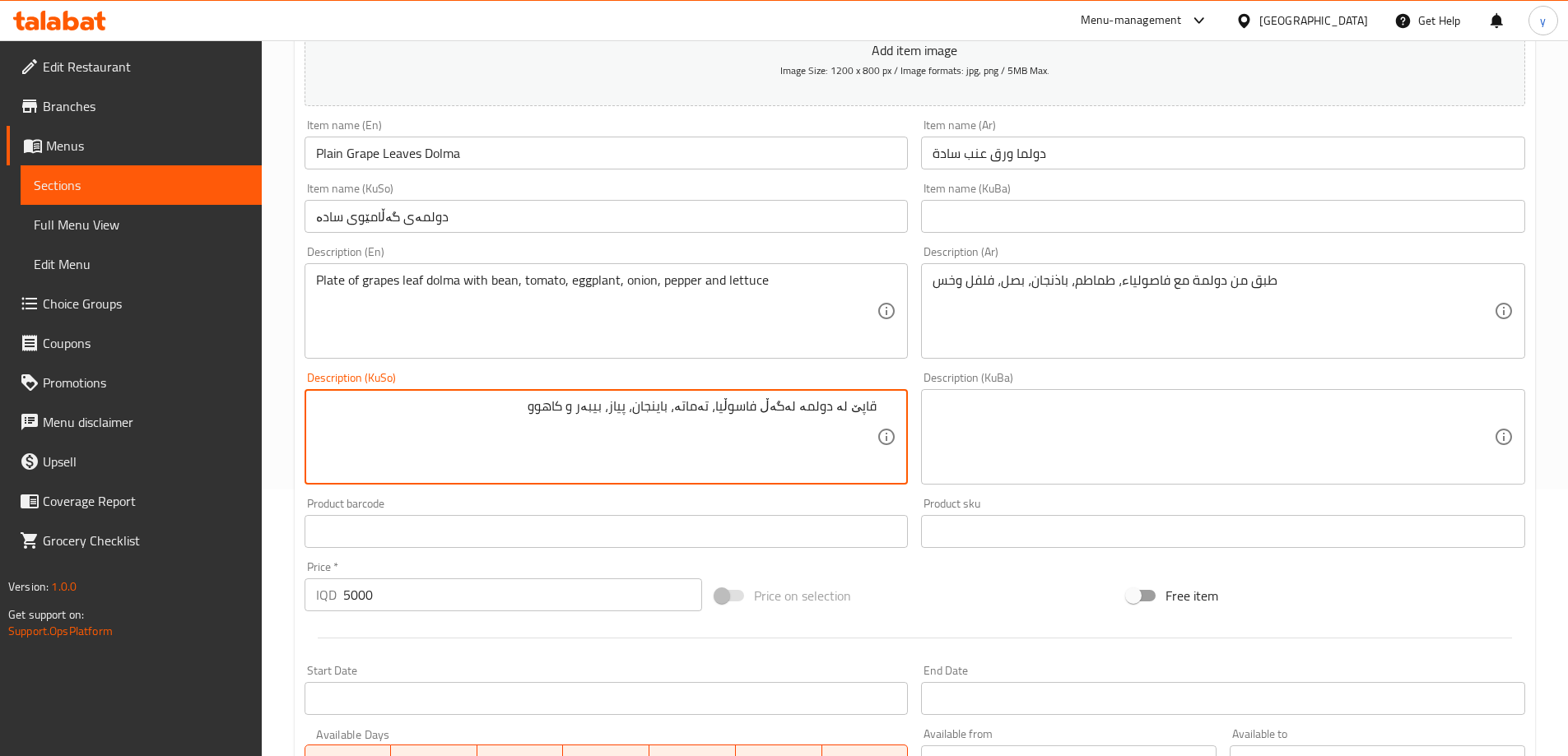
drag, startPoint x: 838, startPoint y: 404, endPoint x: 809, endPoint y: 410, distance: 29.6
paste textarea "ی گەڵامێوی"
type textarea "قاپێ لە دولمەی گەڵامێوی لەگەڵ فاسوڵیا، تەماتە، باینجان، پیاز، بیبەر و کاهوو"
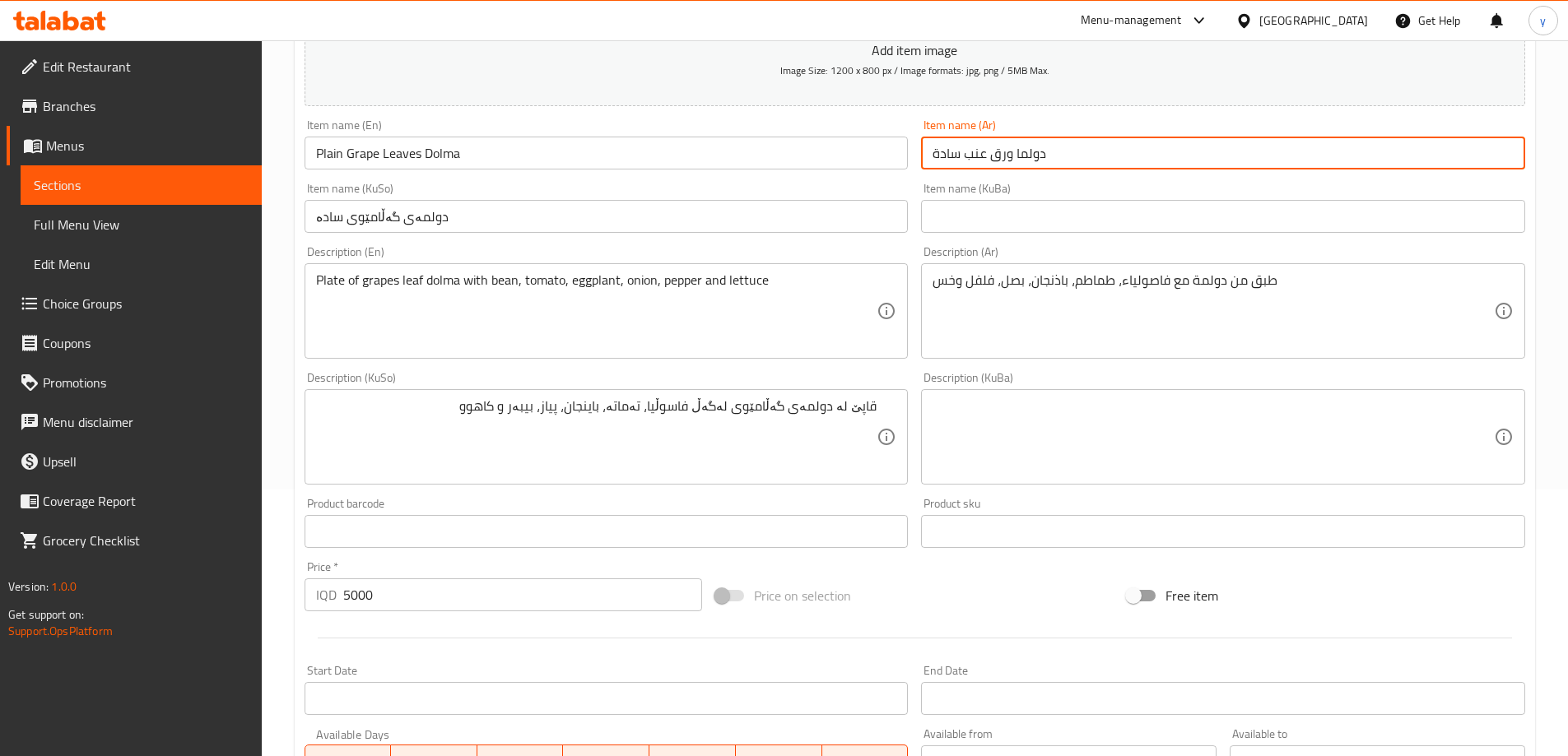
drag, startPoint x: 1013, startPoint y: 155, endPoint x: 995, endPoint y: 155, distance: 18.0
click at [995, 155] on input "دولما ورق عنب سادة" at bounding box center [1223, 153] width 604 height 33
drag, startPoint x: 967, startPoint y: 155, endPoint x: 1052, endPoint y: 153, distance: 85.0
click at [1052, 153] on input "دولما ورق عنب سادة" at bounding box center [1223, 153] width 604 height 33
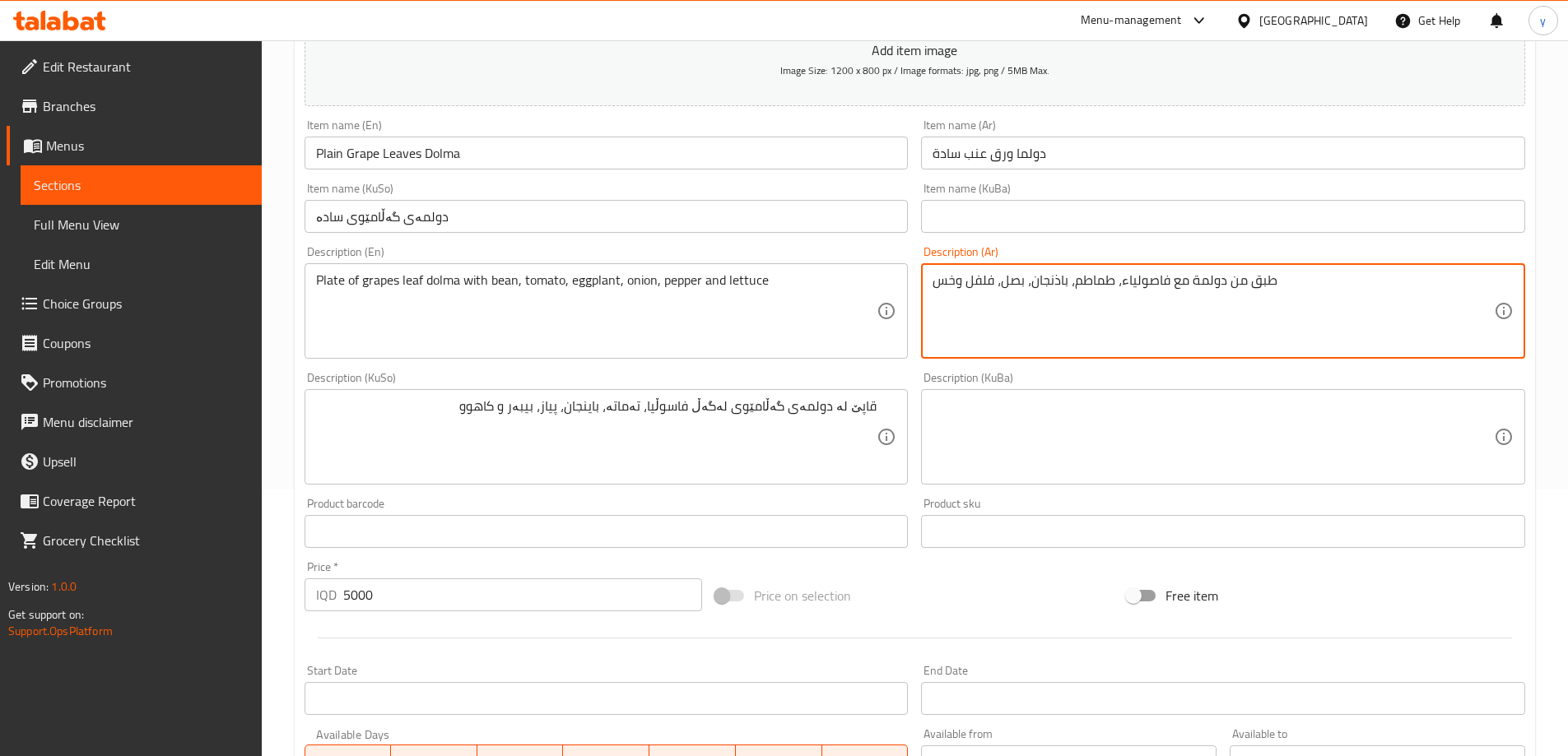
click at [1214, 281] on textarea "طبق من دولمة مع فاصولياء، طماطم، باذنجان، بصل، فلفل وخس" at bounding box center [1213, 310] width 561 height 78
paste textarea "ورق عنب"
click at [1242, 283] on textarea "طبق من دولما ورق عنب مع فاصولياء، طماطم، باذنجان، بصل، فلفل وخس" at bounding box center [1213, 310] width 561 height 78
click at [1252, 278] on textarea "طبق من دولمة ورق عنب مع فاصولياء، طماطم، باذنجان، بصل، فلفل وخس" at bounding box center [1213, 310] width 561 height 78
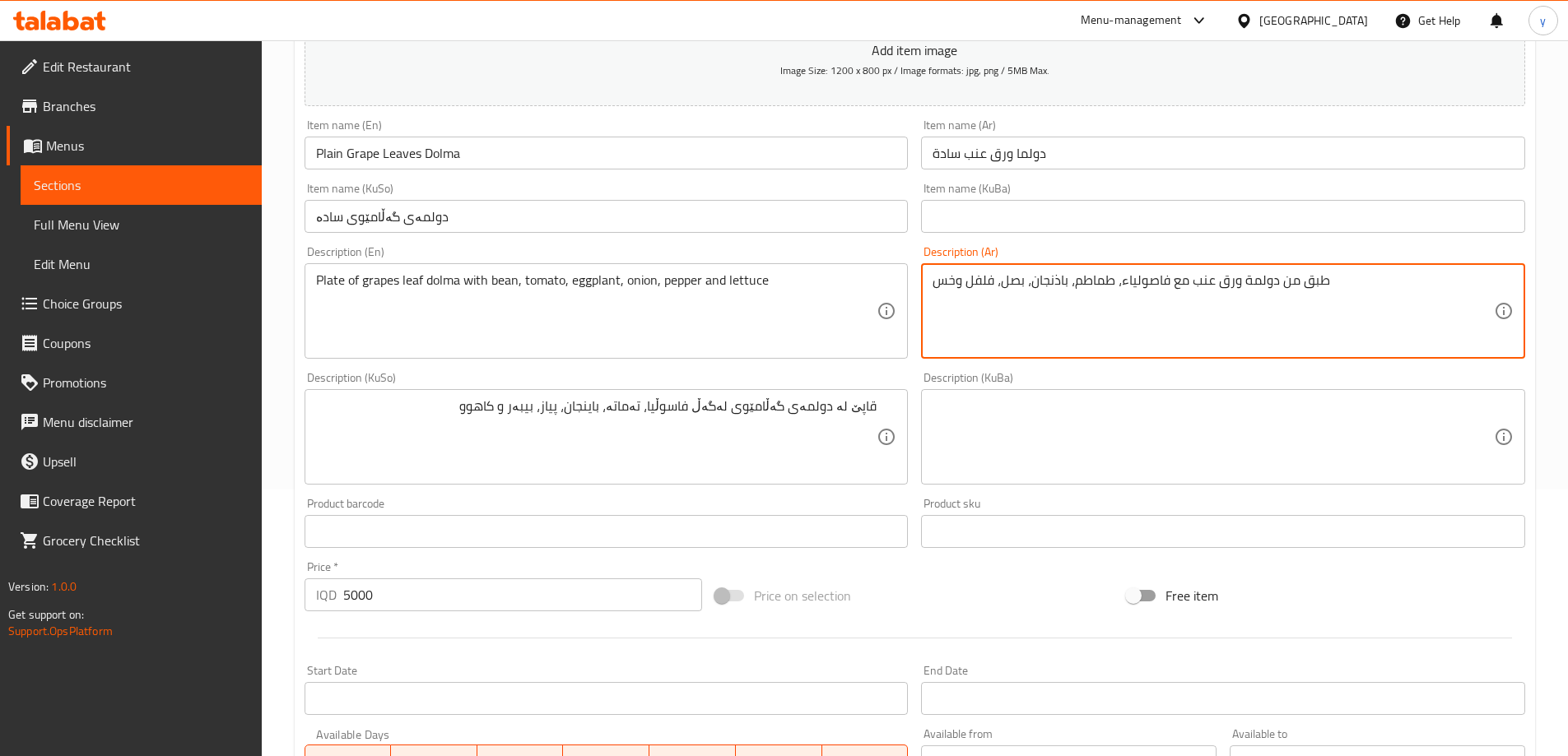
type textarea "طبق من دولمة ورق عنب مع فاصولياء، طماطم، باذنجان، بصل، فلفل وخس"
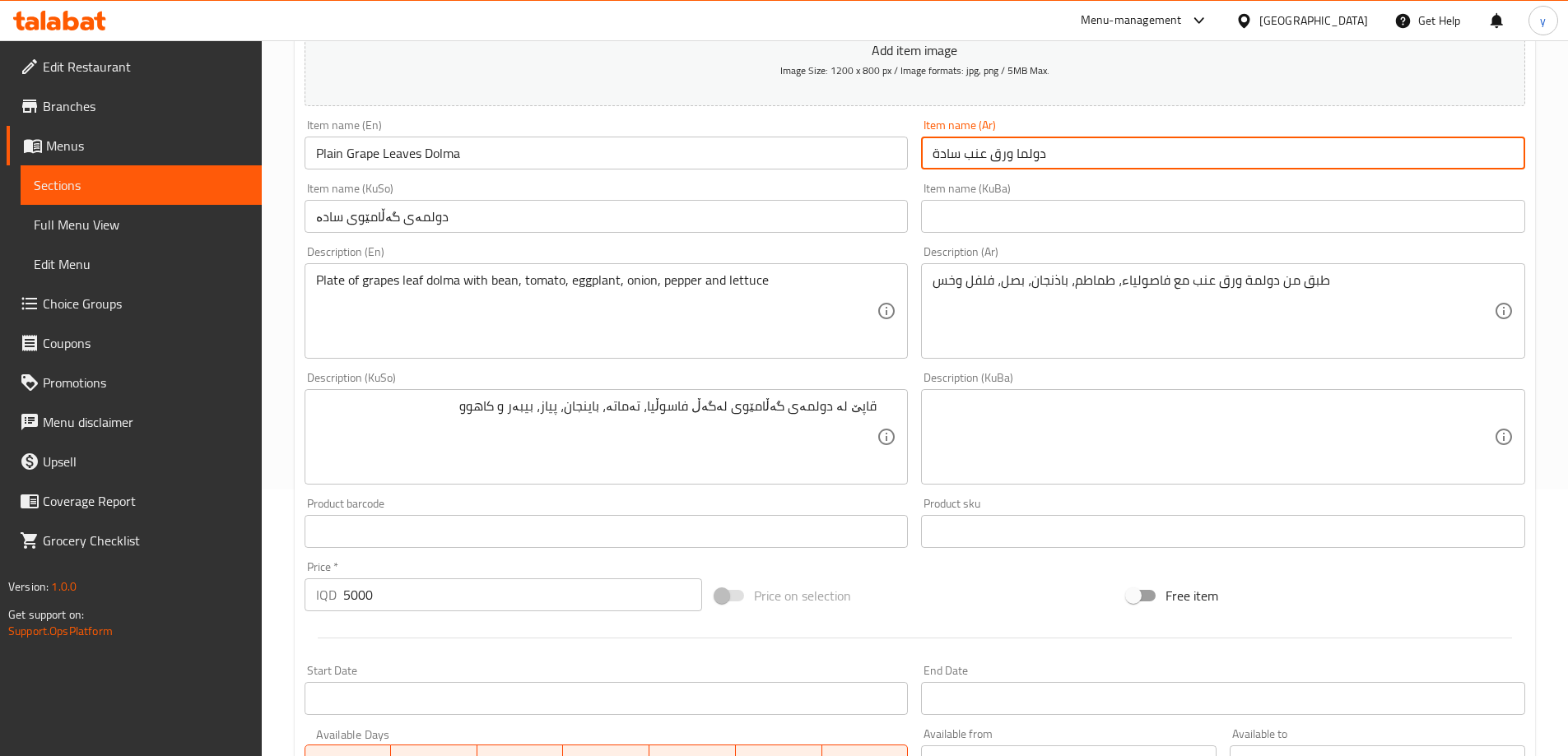
click at [1038, 157] on input "دولما ورق عنب سادة" at bounding box center [1223, 153] width 604 height 33
paste input "text"
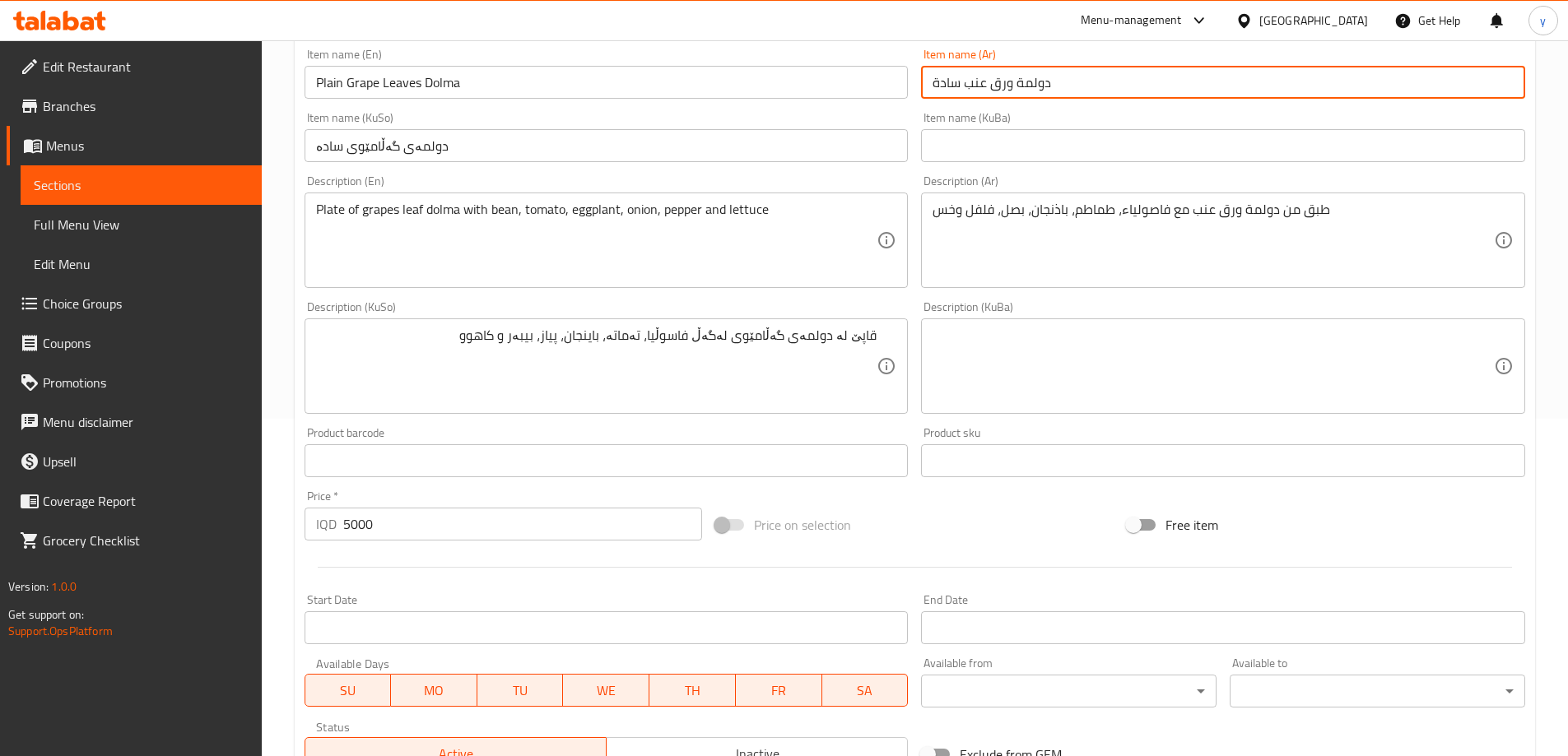
scroll to position [596, 0]
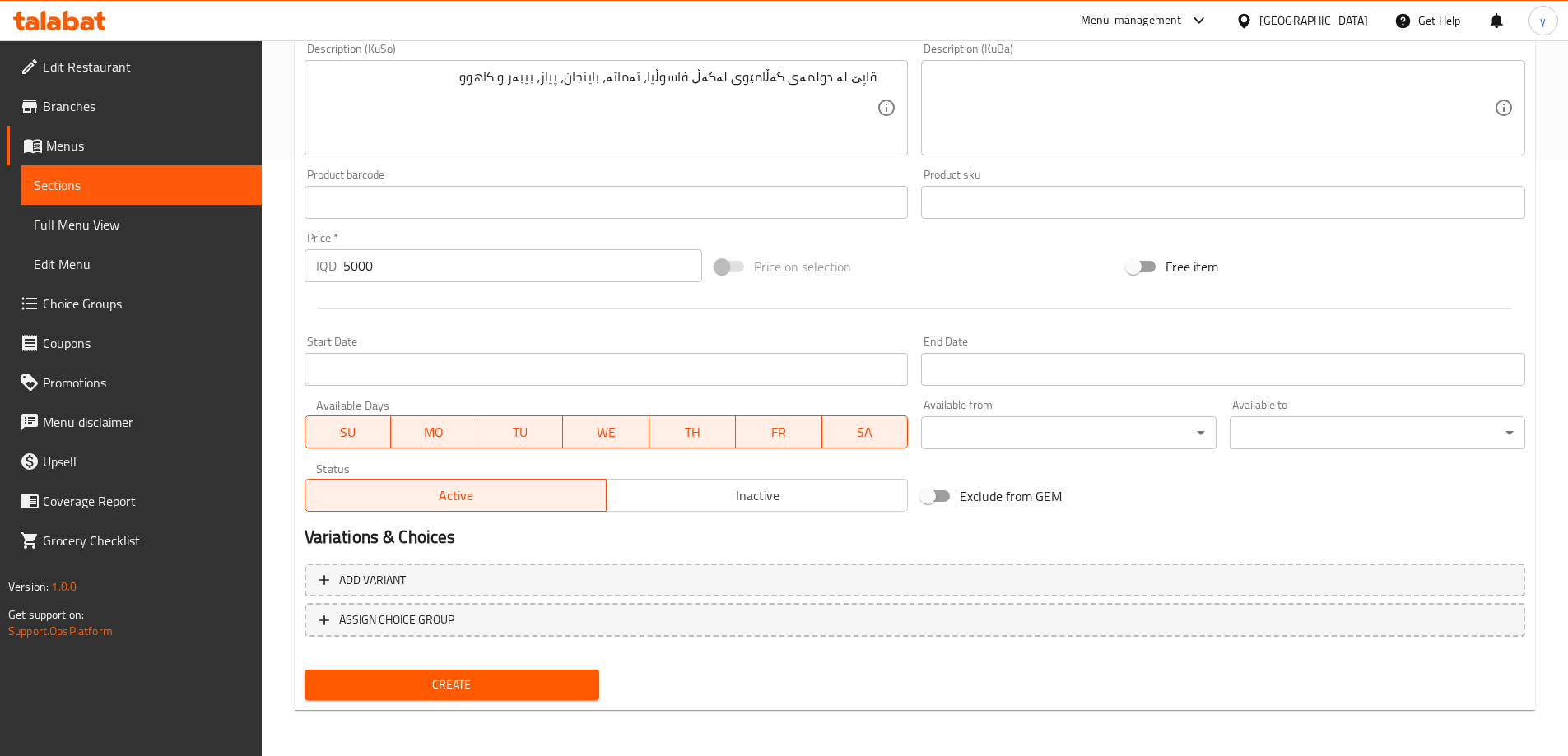
type input "دولمة ورق عنب سادة"
click at [526, 671] on button "Create" at bounding box center [452, 685] width 295 height 30
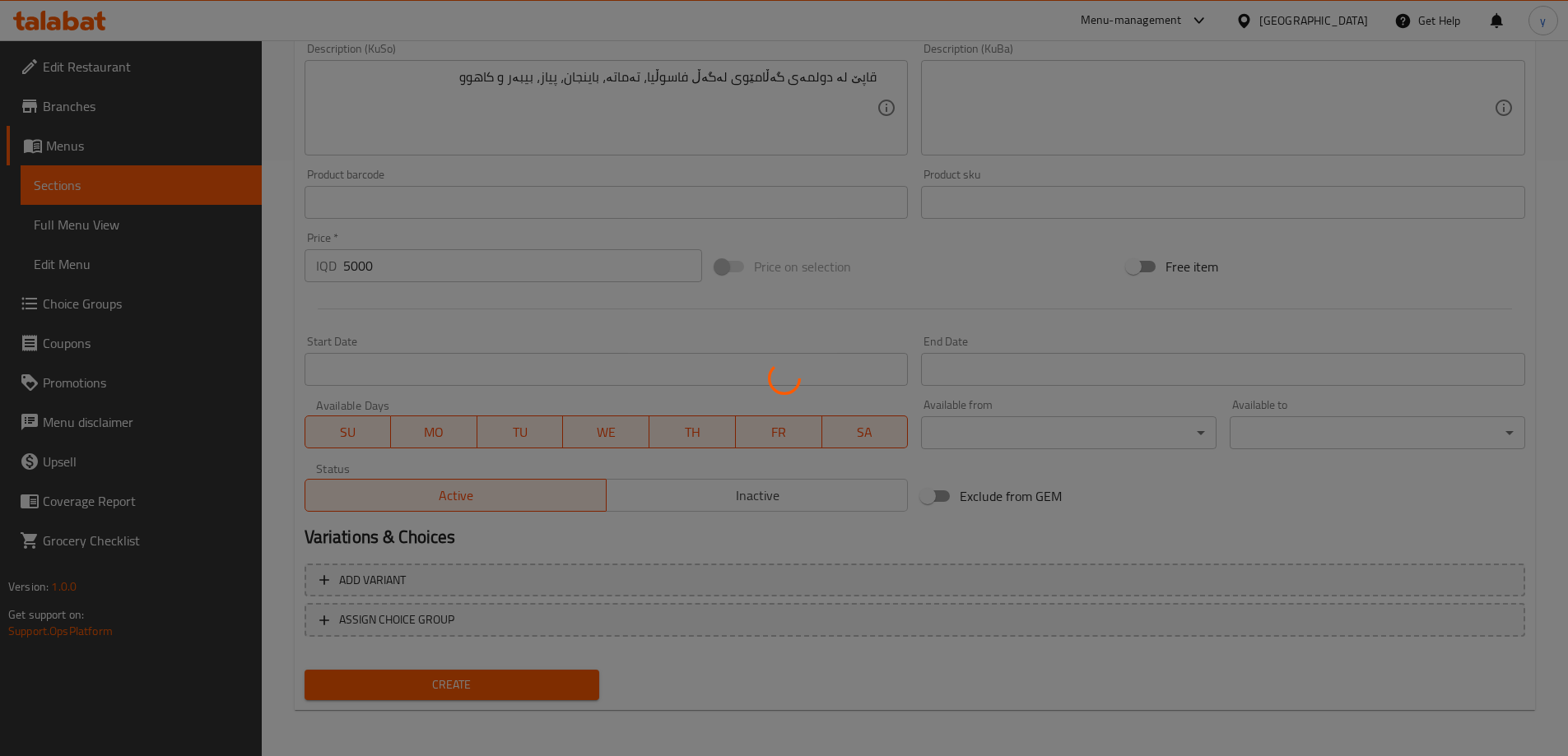
type input "0"
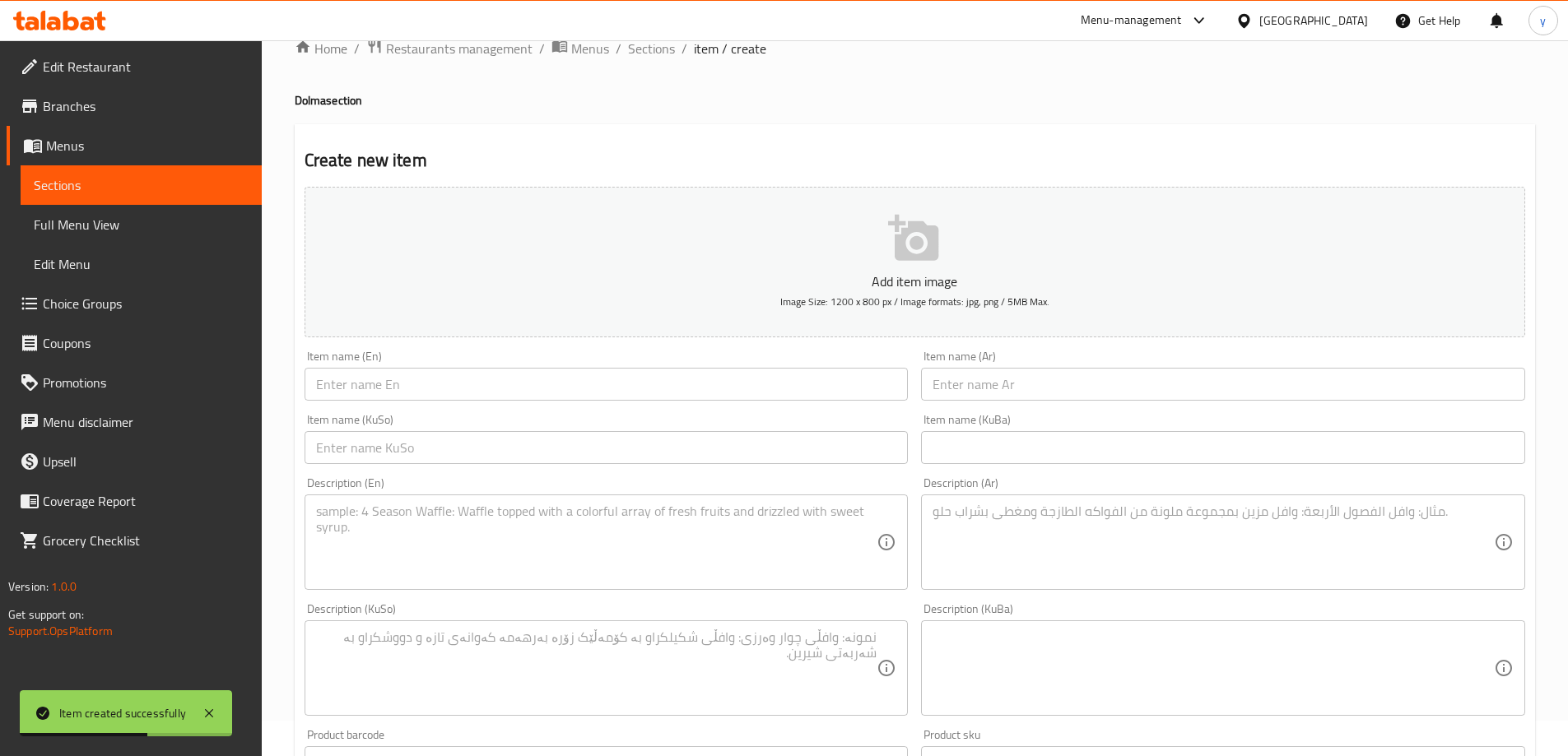
scroll to position [0, 0]
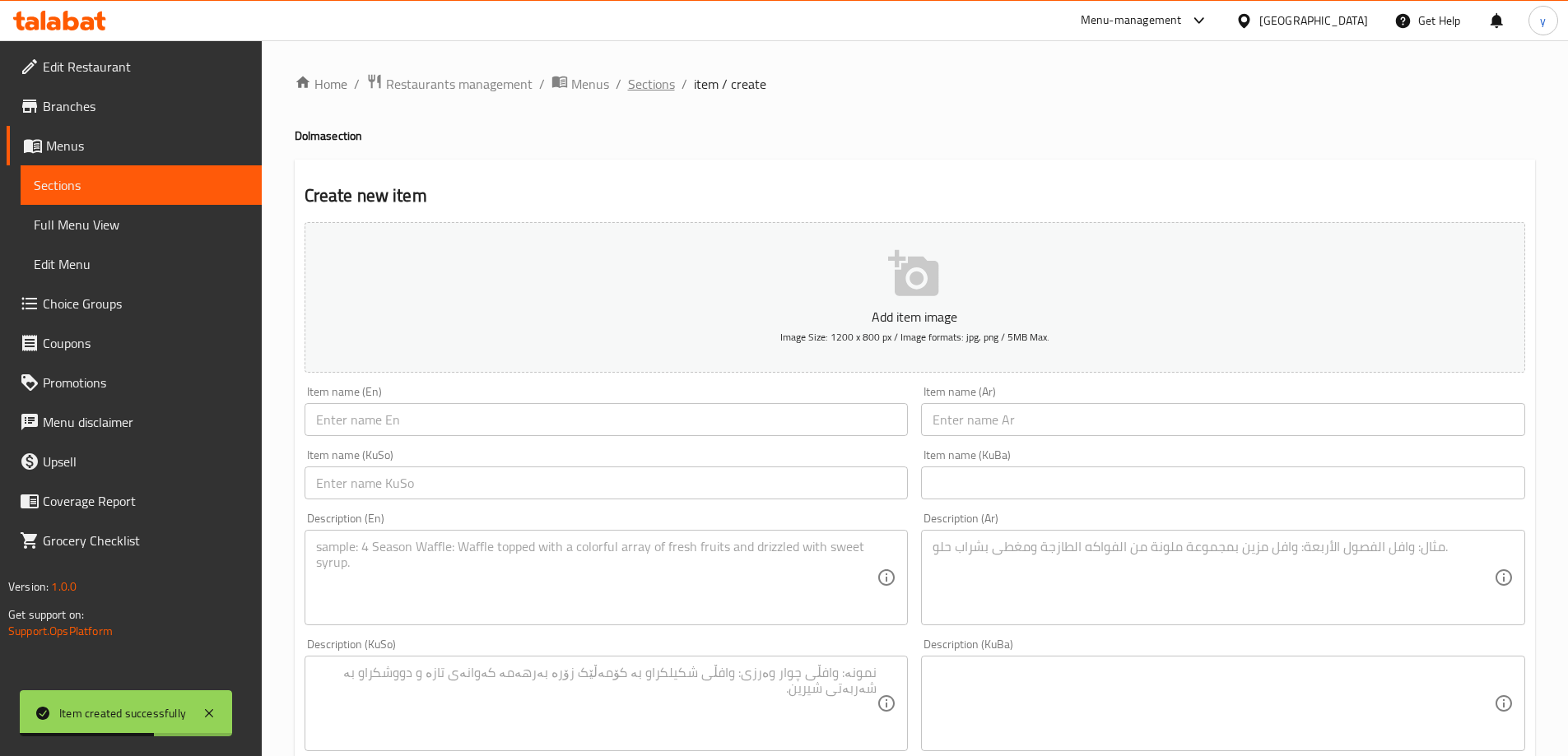
click at [631, 90] on span "Sections" at bounding box center [652, 84] width 47 height 20
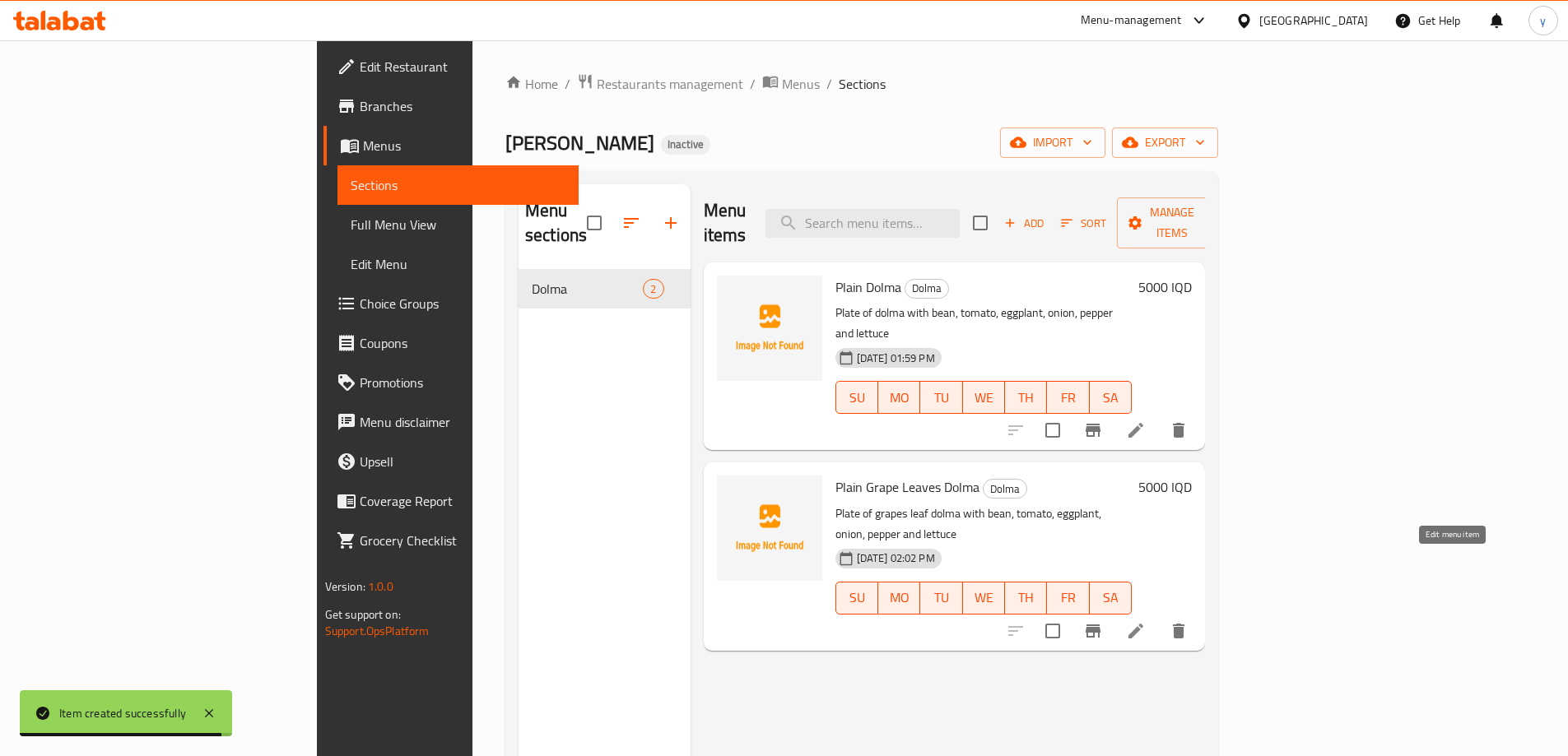
click at [1146, 621] on icon at bounding box center [1136, 631] width 20 height 20
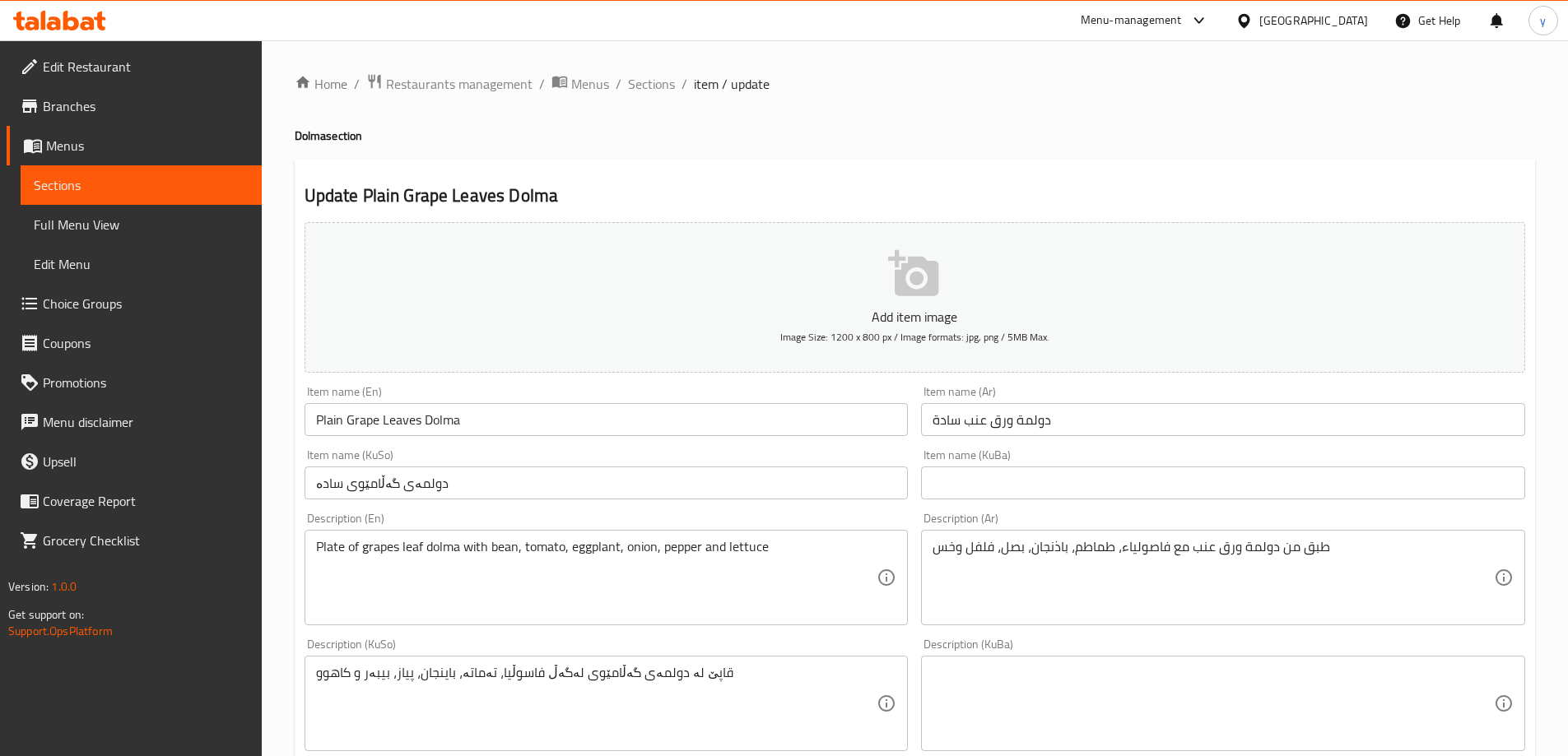
click at [508, 417] on input "Plain Grape Leaves Dolma" at bounding box center [606, 420] width 604 height 33
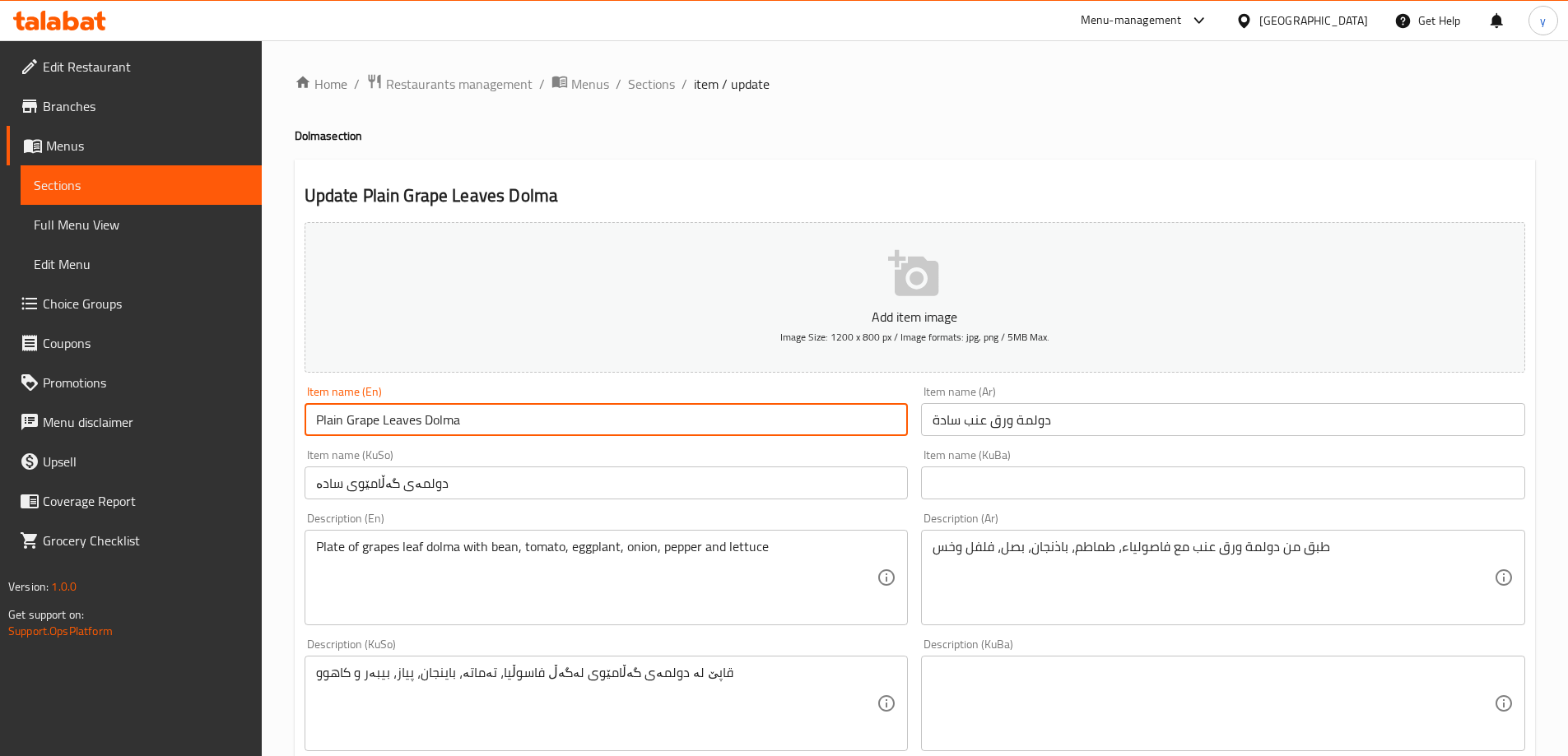
click at [508, 417] on input "Plain Grape Leaves Dolma" at bounding box center [606, 420] width 604 height 33
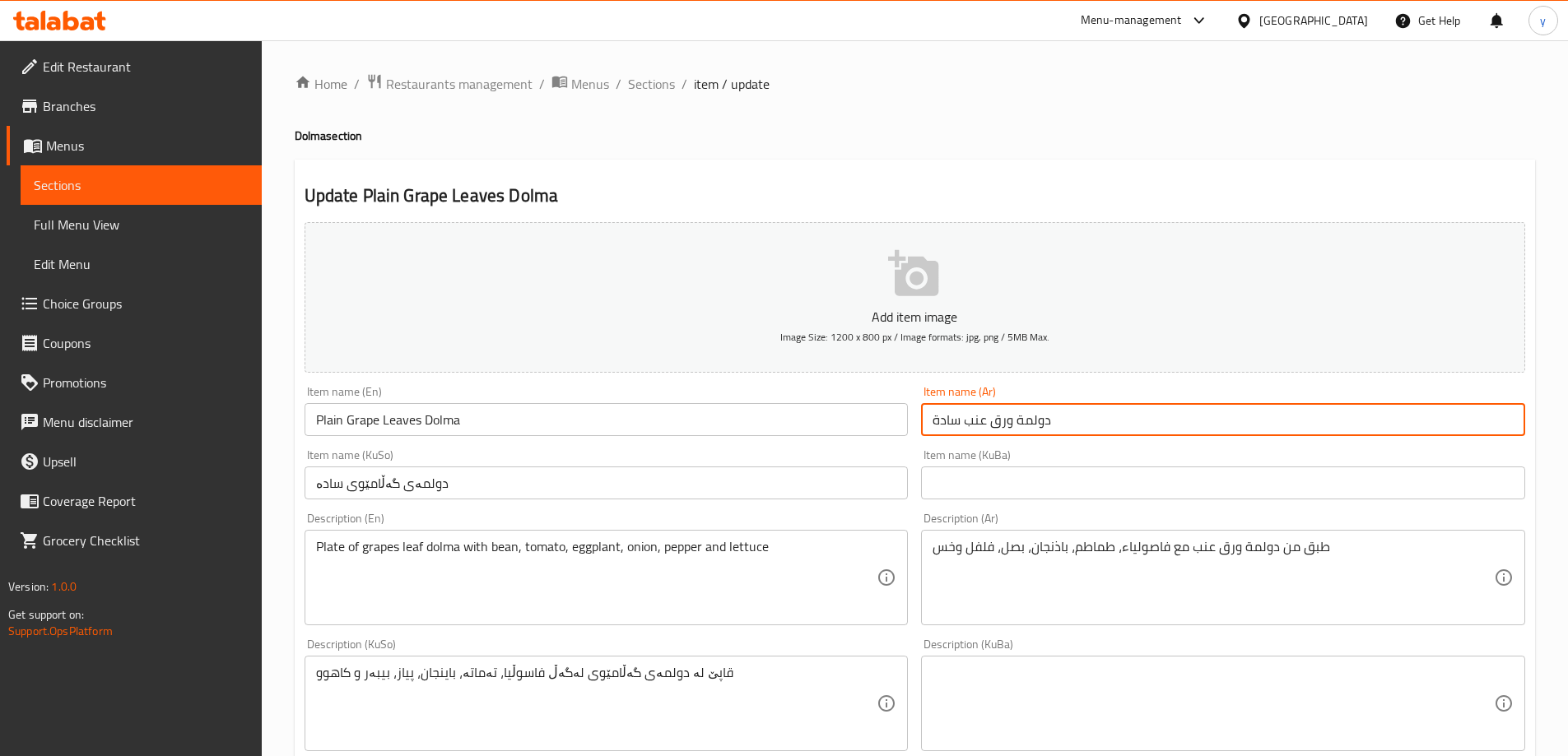
click at [976, 406] on input "دولمة ورق عنب سادة" at bounding box center [1223, 420] width 604 height 33
click at [683, 483] on input "دولمەی گەڵامێوی سادە" at bounding box center [606, 483] width 604 height 33
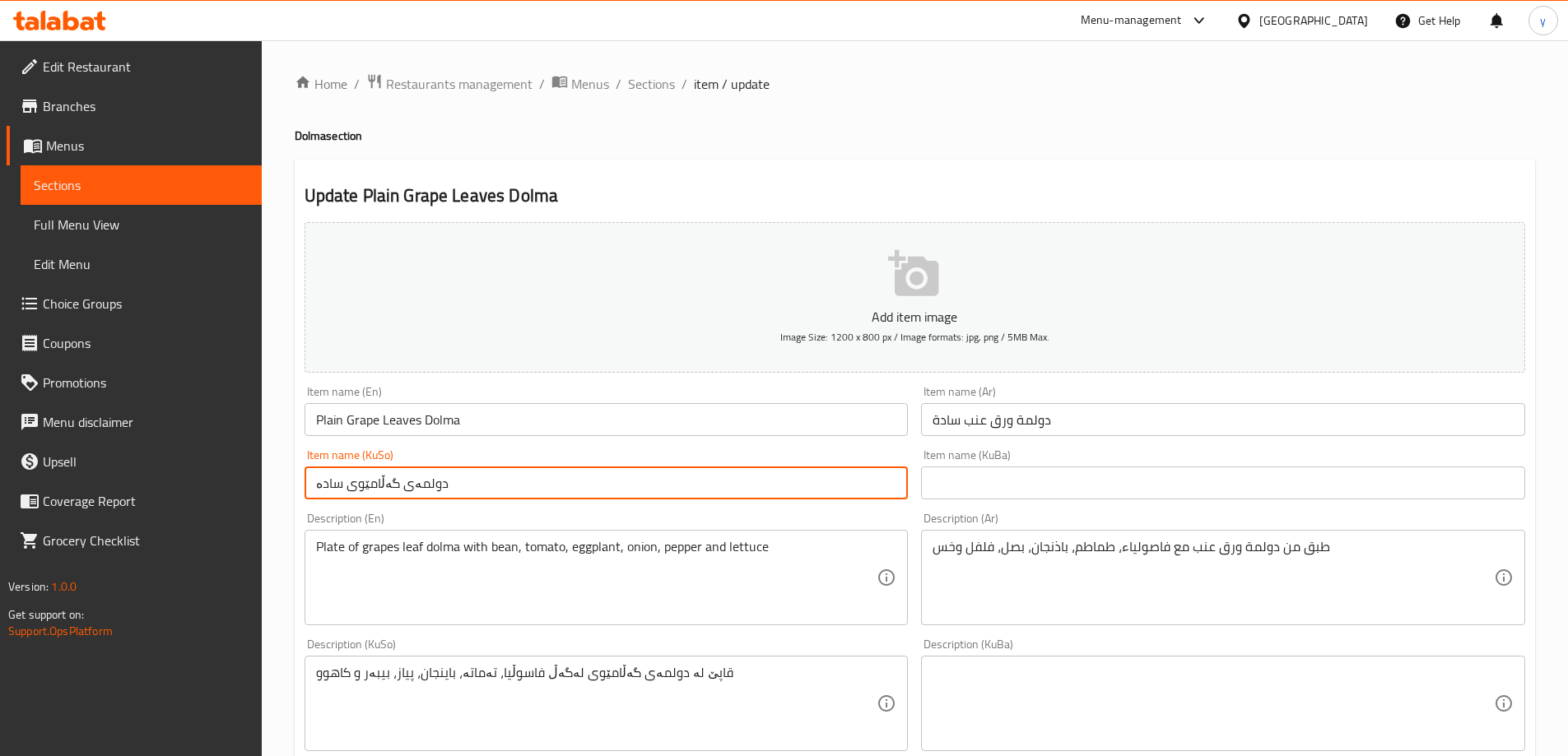
click at [683, 483] on input "دولمەی گەڵامێوی سادە" at bounding box center [606, 483] width 604 height 33
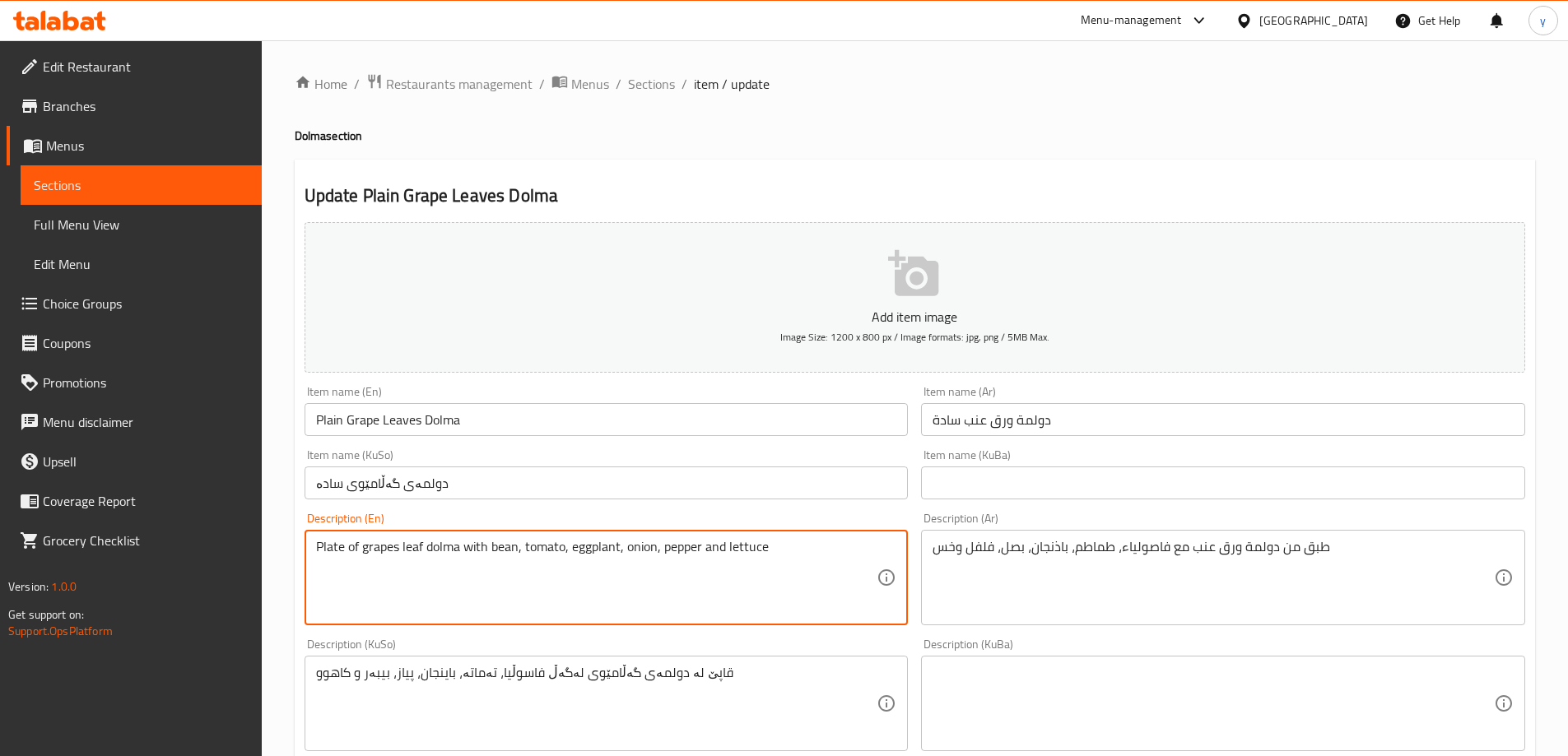
click at [682, 556] on textarea "Plate of grapes leaf dolma with bean, tomato, eggplant, onion, pepper and lettu…" at bounding box center [596, 578] width 561 height 78
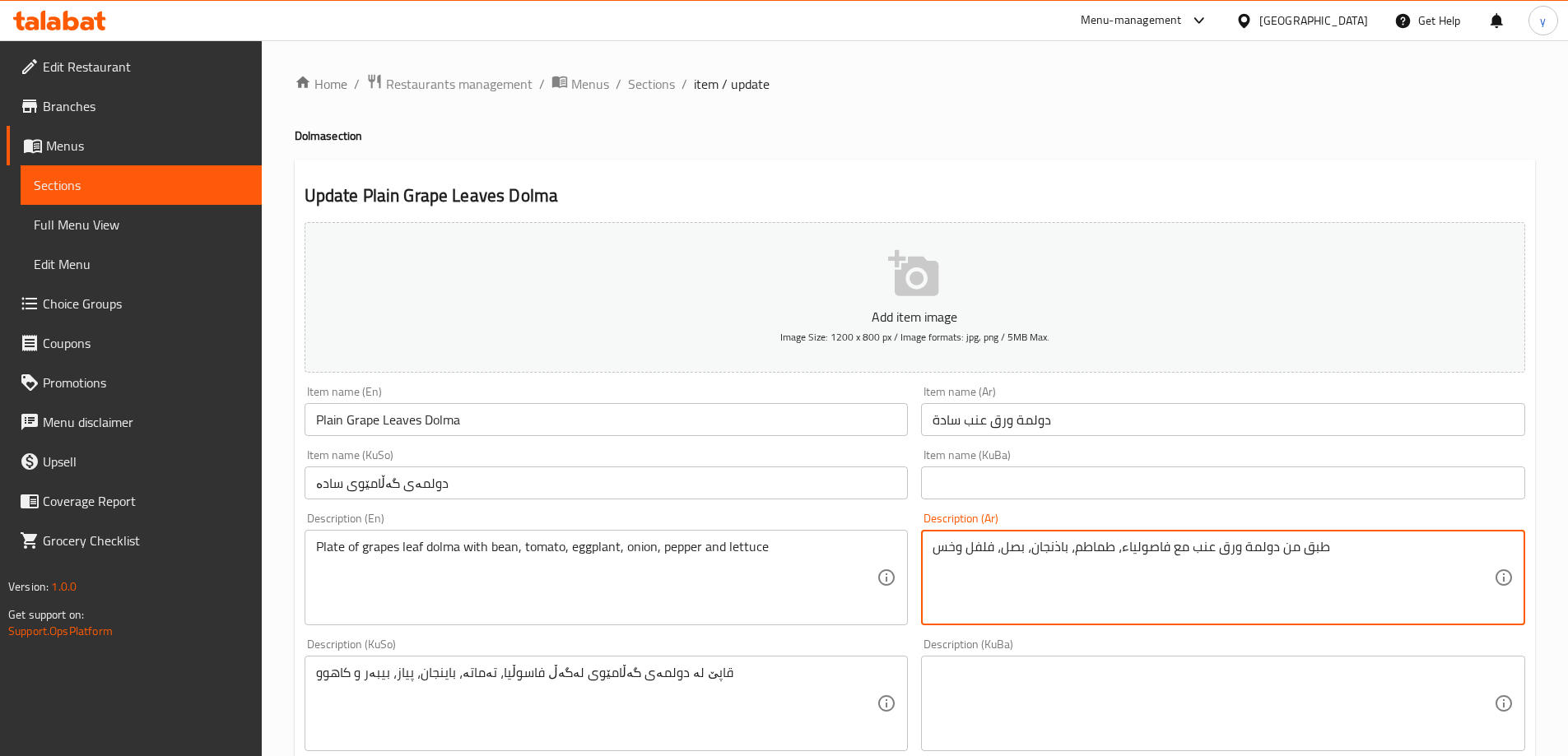
click at [1021, 560] on textarea "طبق من دولمة ورق عنب مع فاصولياء، طماطم، باذنجان، بصل، فلفل وخس" at bounding box center [1213, 578] width 561 height 78
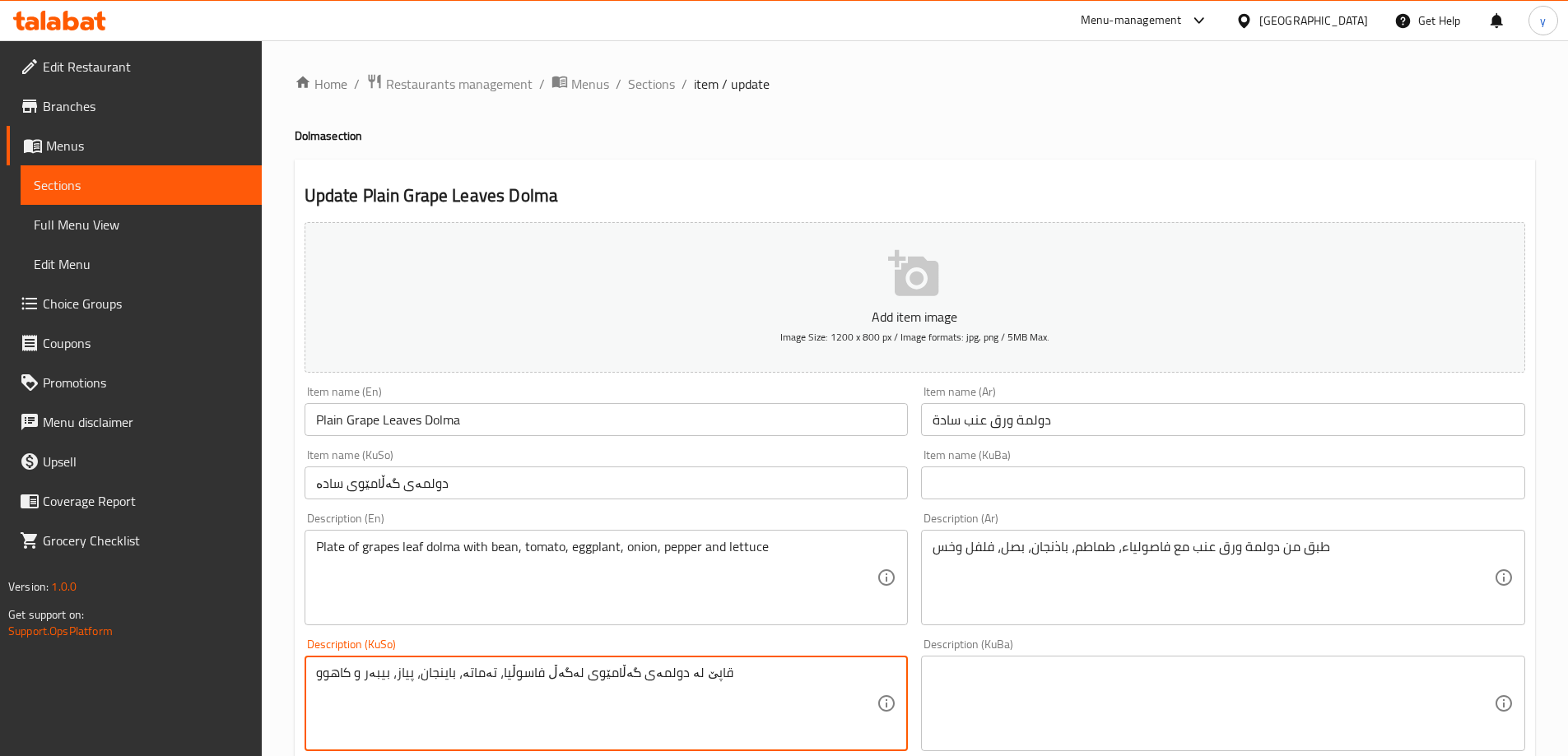
click at [726, 678] on textarea "قاپێ لە دولمەی گەڵامێوی لەگەڵ فاسوڵیا، تەماتە، باینجان، پیاز، بیبەر و کاهوو" at bounding box center [596, 703] width 561 height 78
click at [674, 100] on div "Home / Restaurants management / Menus / Sections / item / update Dolma section …" at bounding box center [915, 696] width 1240 height 1246
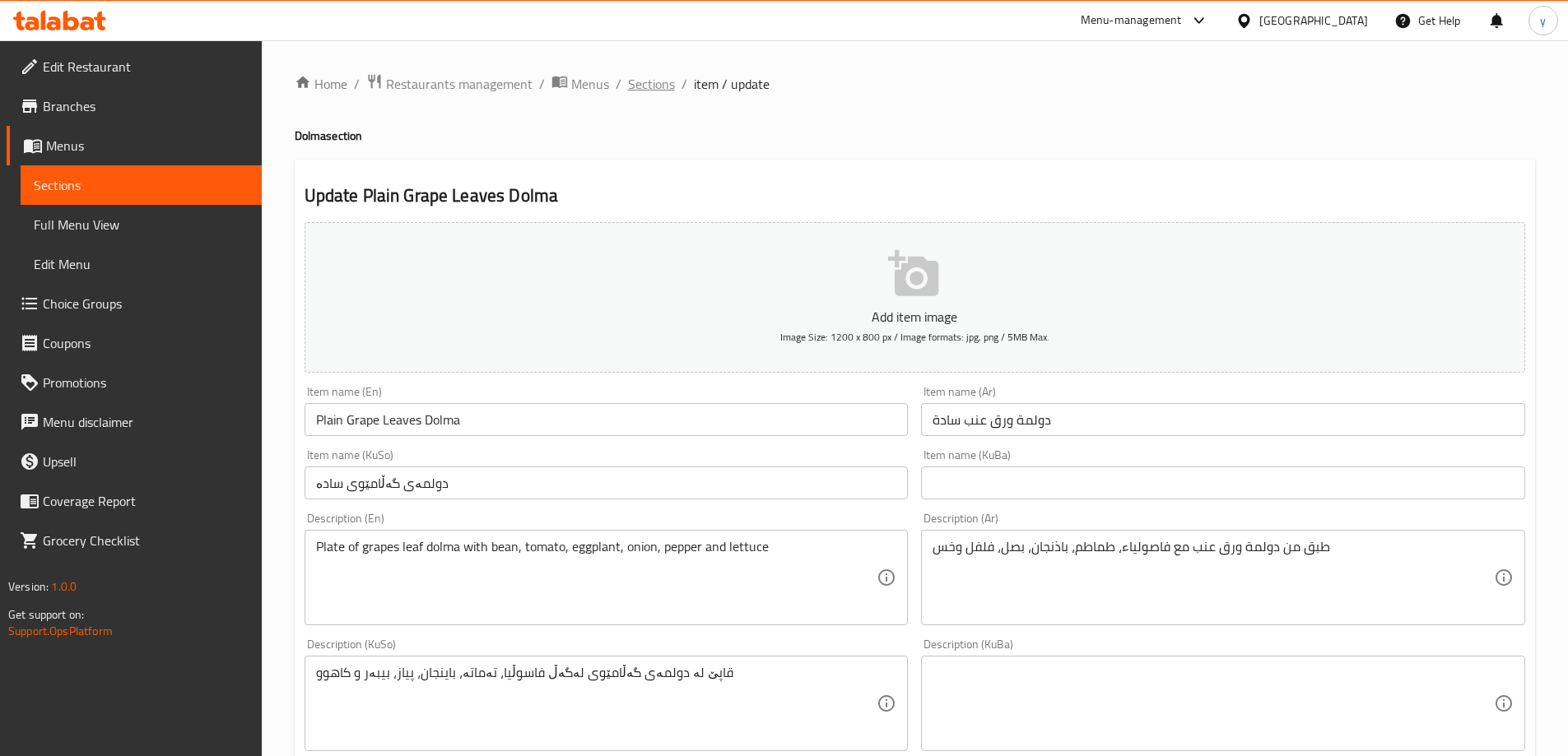
click at [662, 83] on span "Sections" at bounding box center [652, 84] width 47 height 20
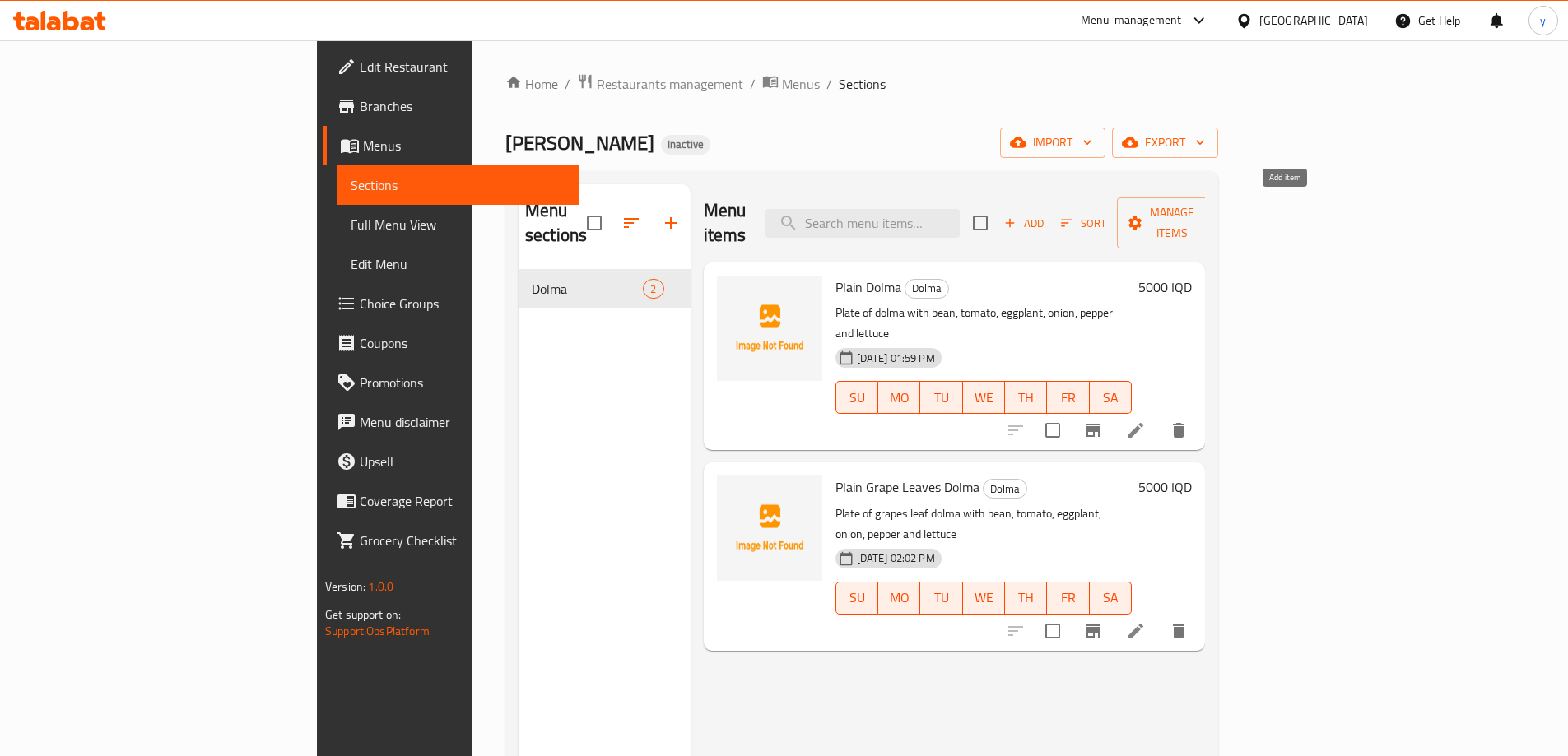
click at [1046, 214] on span "Add" at bounding box center [1024, 223] width 45 height 19
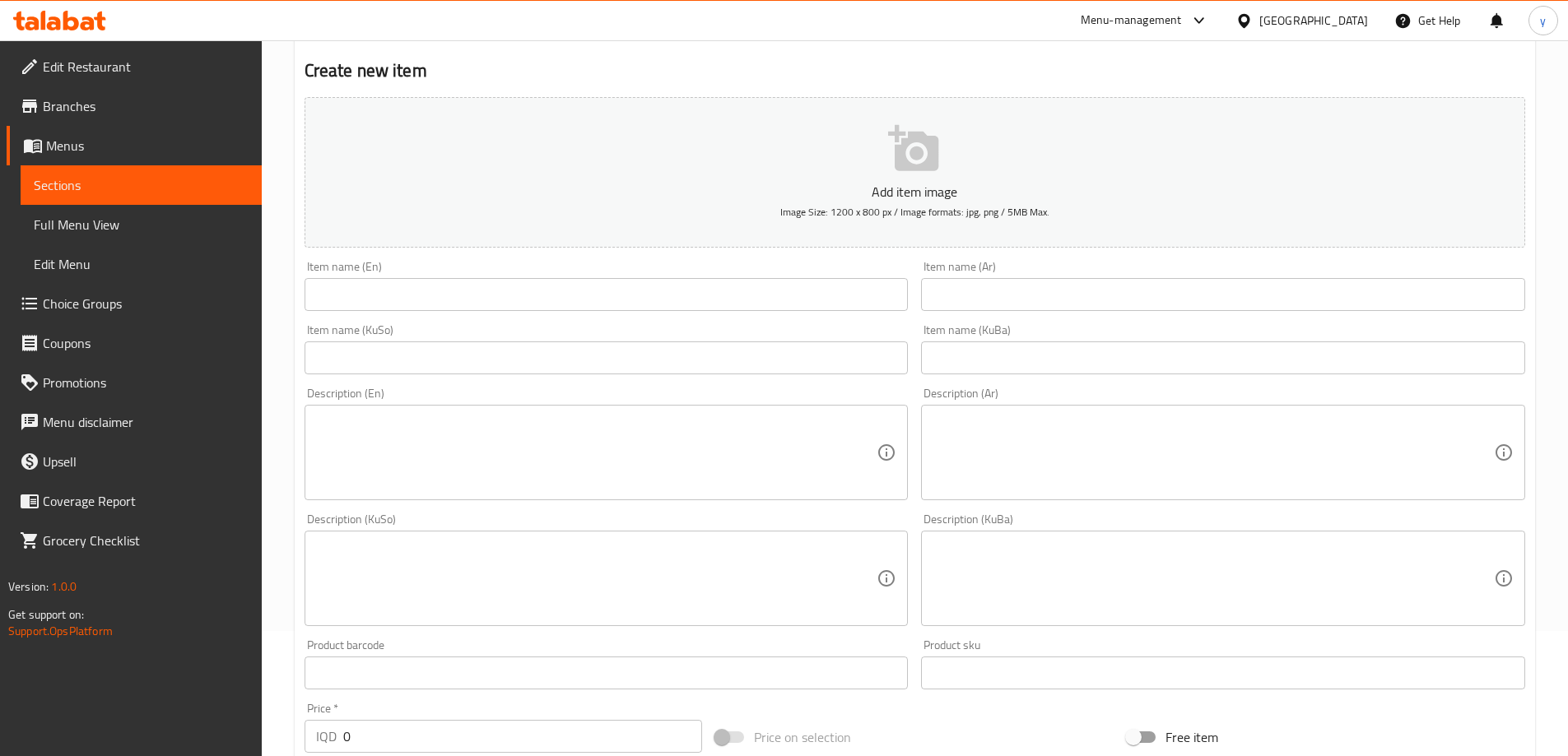
scroll to position [165, 0]
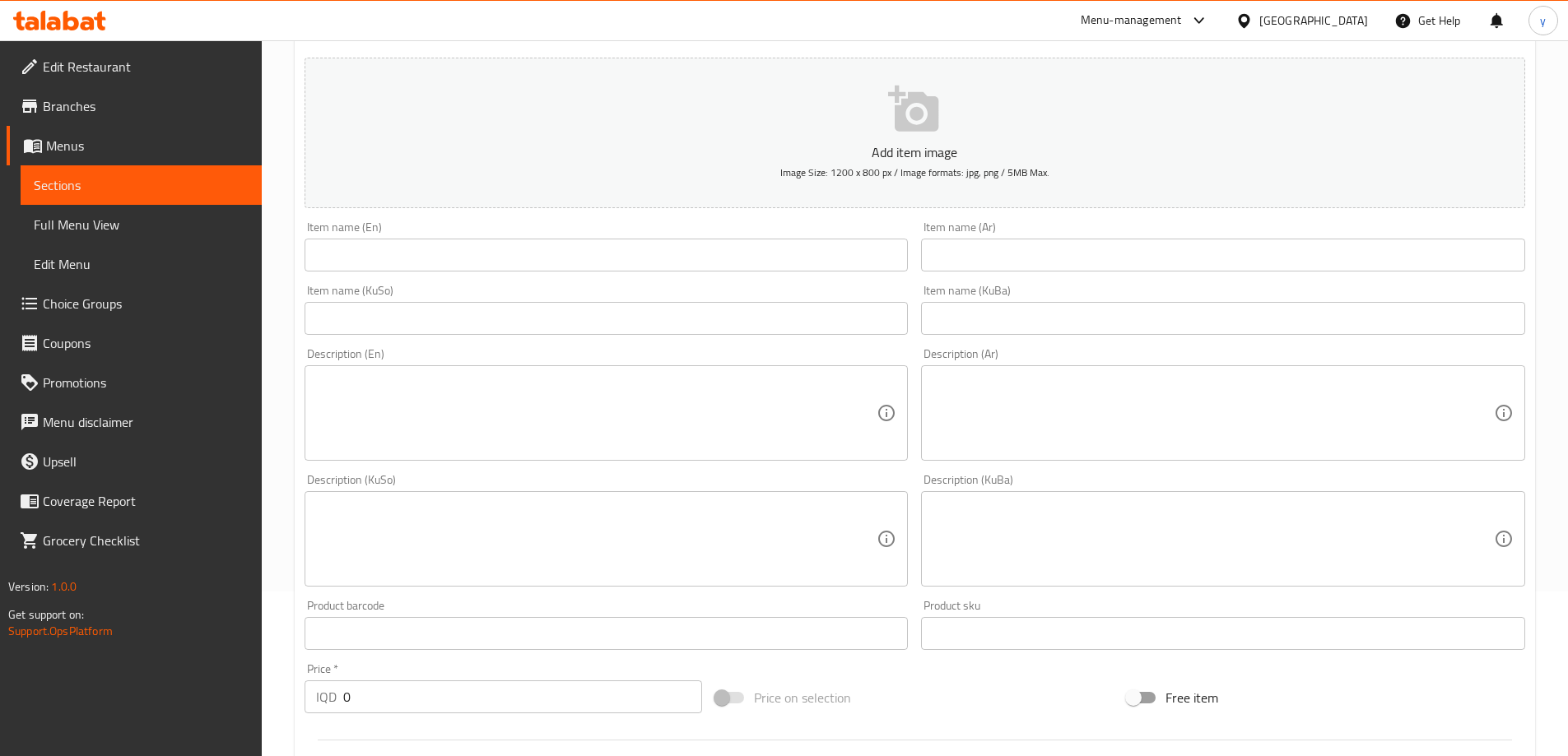
click at [755, 523] on textarea at bounding box center [596, 539] width 561 height 78
paste textarea "قاپێ لە دولمەی گەڵامێوی لەگەڵ فاسوڵیا، تەماتە، باینجان، پیاز، بیبەر و کاهوو"
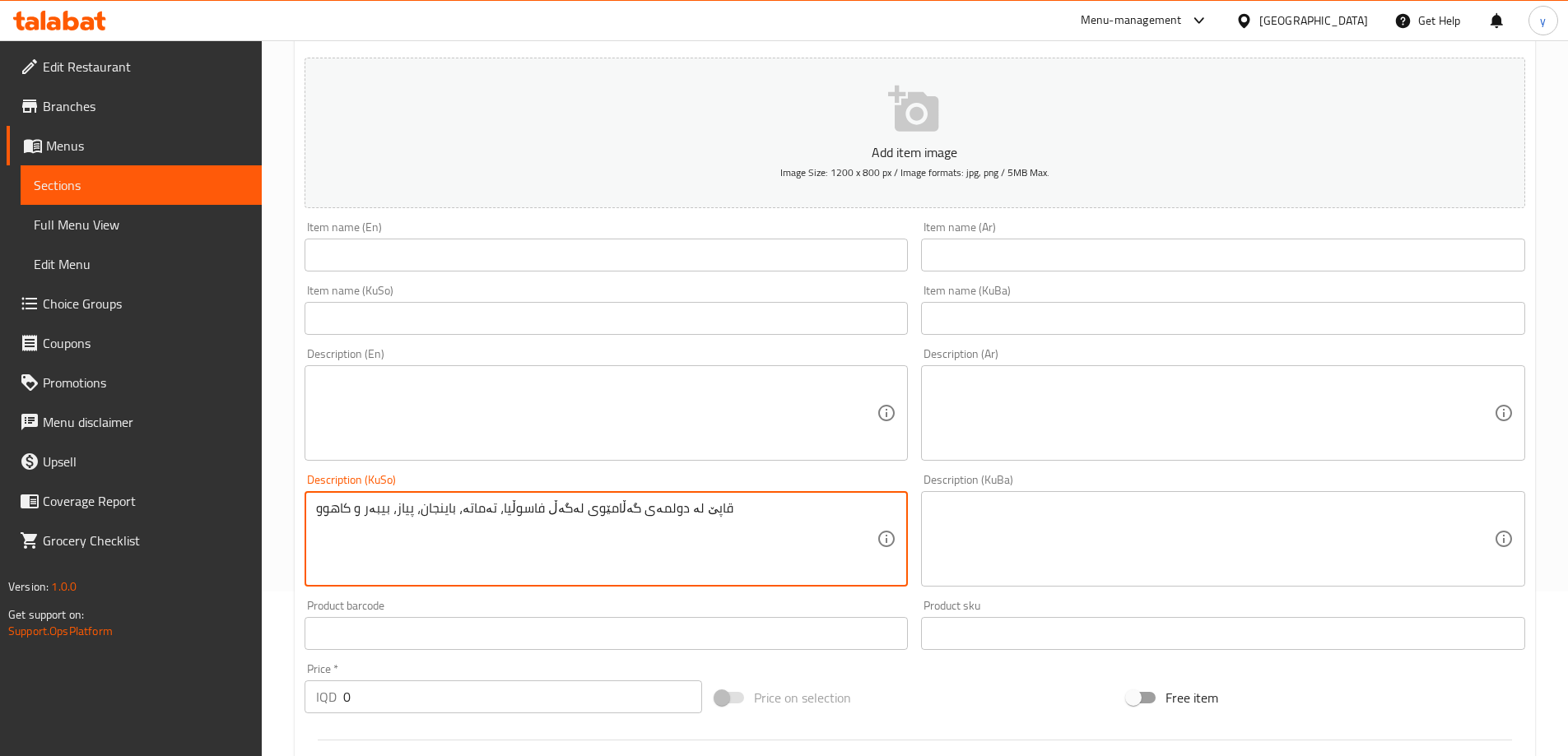
type textarea "قاپێ لە دولمەی گەڵامێوی لەگەڵ فاسوڵیا، تەماتە، باینجان، پیاز، بیبەر و کاهوو"
click at [1063, 425] on textarea at bounding box center [1213, 413] width 561 height 78
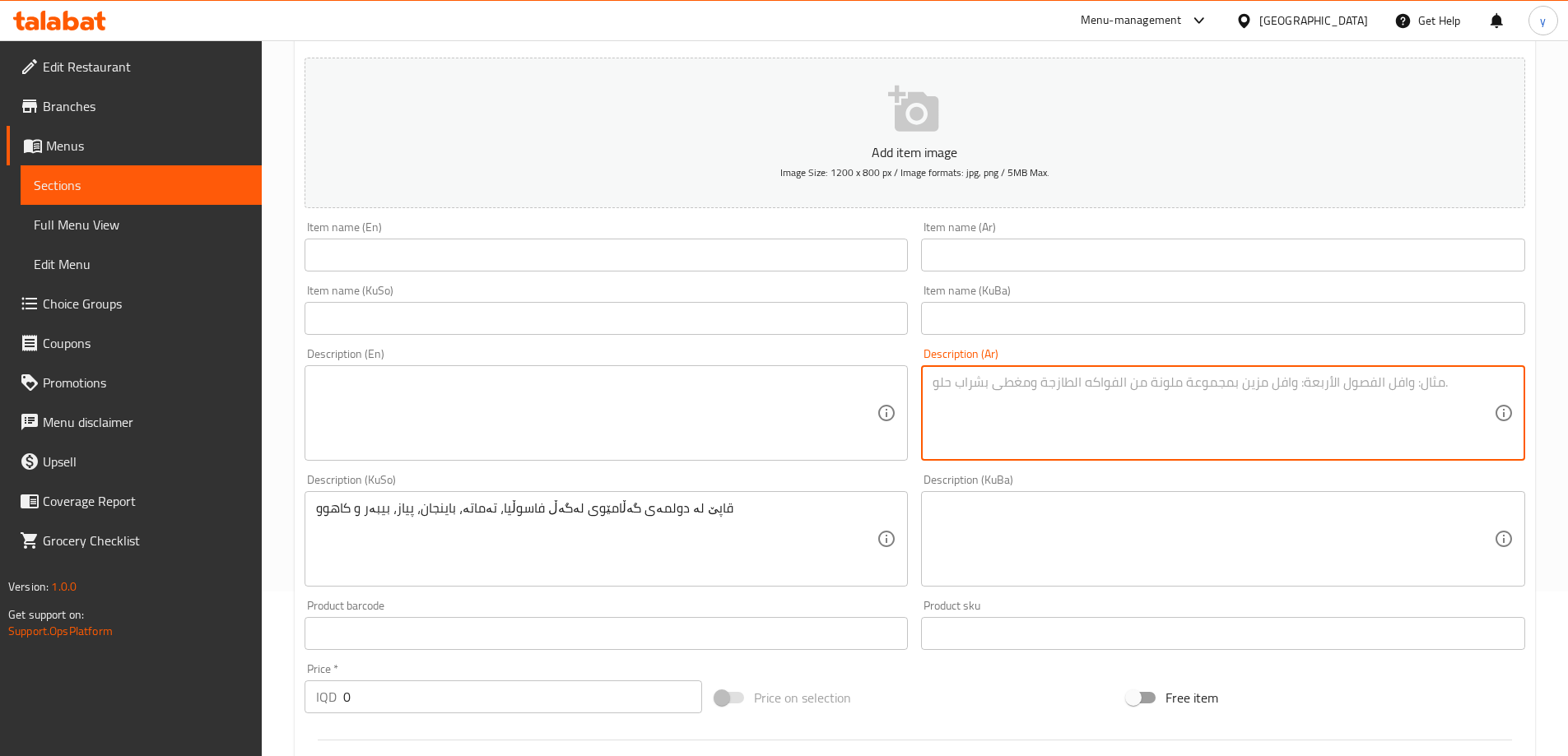
paste textarea "طبق من دولمة ورق عنب مع فاصولياء، طماطم، باذنجان، بصل، فلفل وخس"
type textarea "طبق من دولمة ورق عنب مع فاصولياء، طماطم، باذنجان، بصل، فلفل وخس"
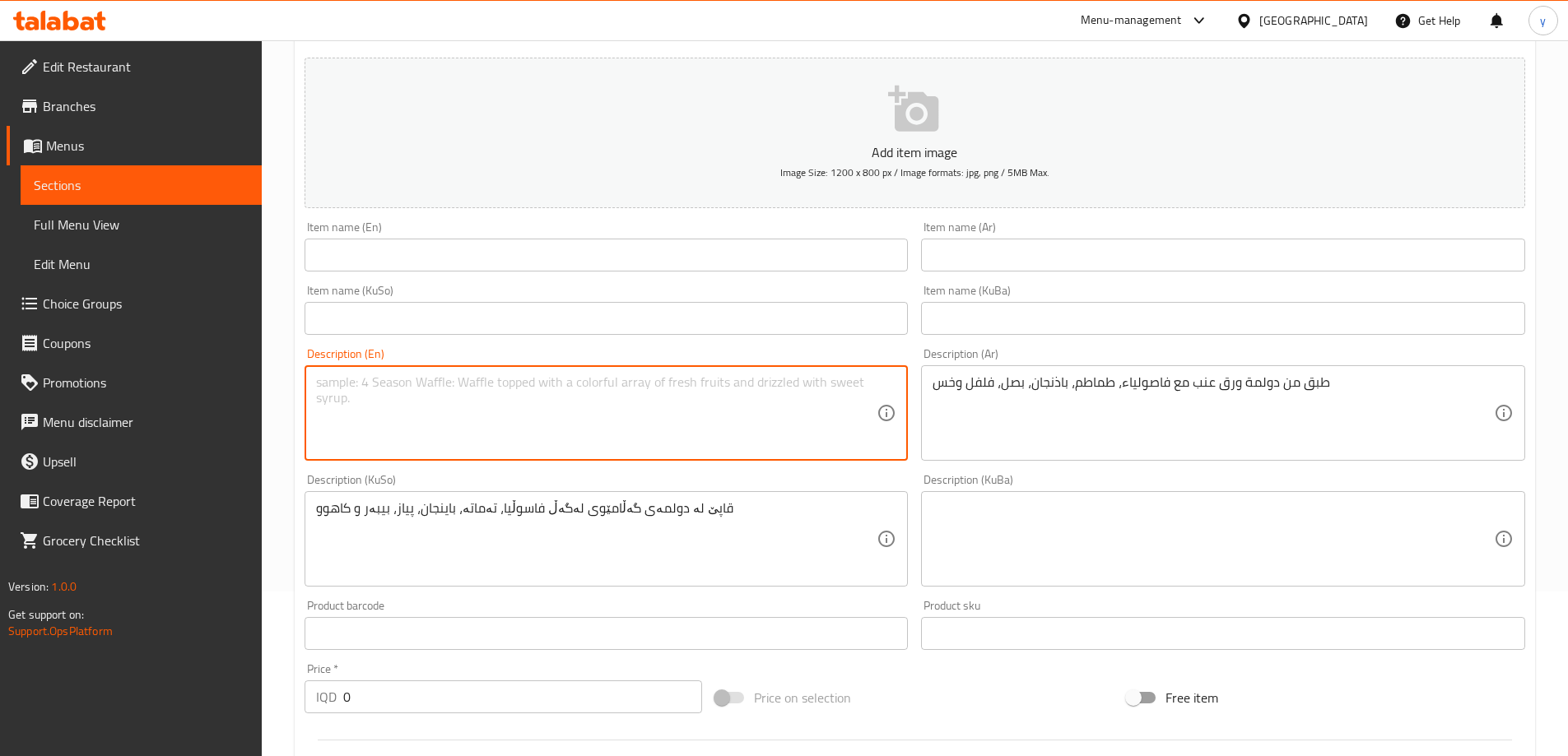
drag, startPoint x: 857, startPoint y: 437, endPoint x: 763, endPoint y: 467, distance: 98.7
click at [847, 439] on textarea at bounding box center [596, 413] width 561 height 78
paste textarea "Plate of grapes leaf dolma with bean, tomato, eggplant, onion, pepper and lettu…"
type textarea "Plate of grapes leaf dolma with bean, tomato, eggplant, onion, pepper and lettu…"
click at [672, 236] on div "Item name (En) Item name (En)" at bounding box center [606, 246] width 604 height 50
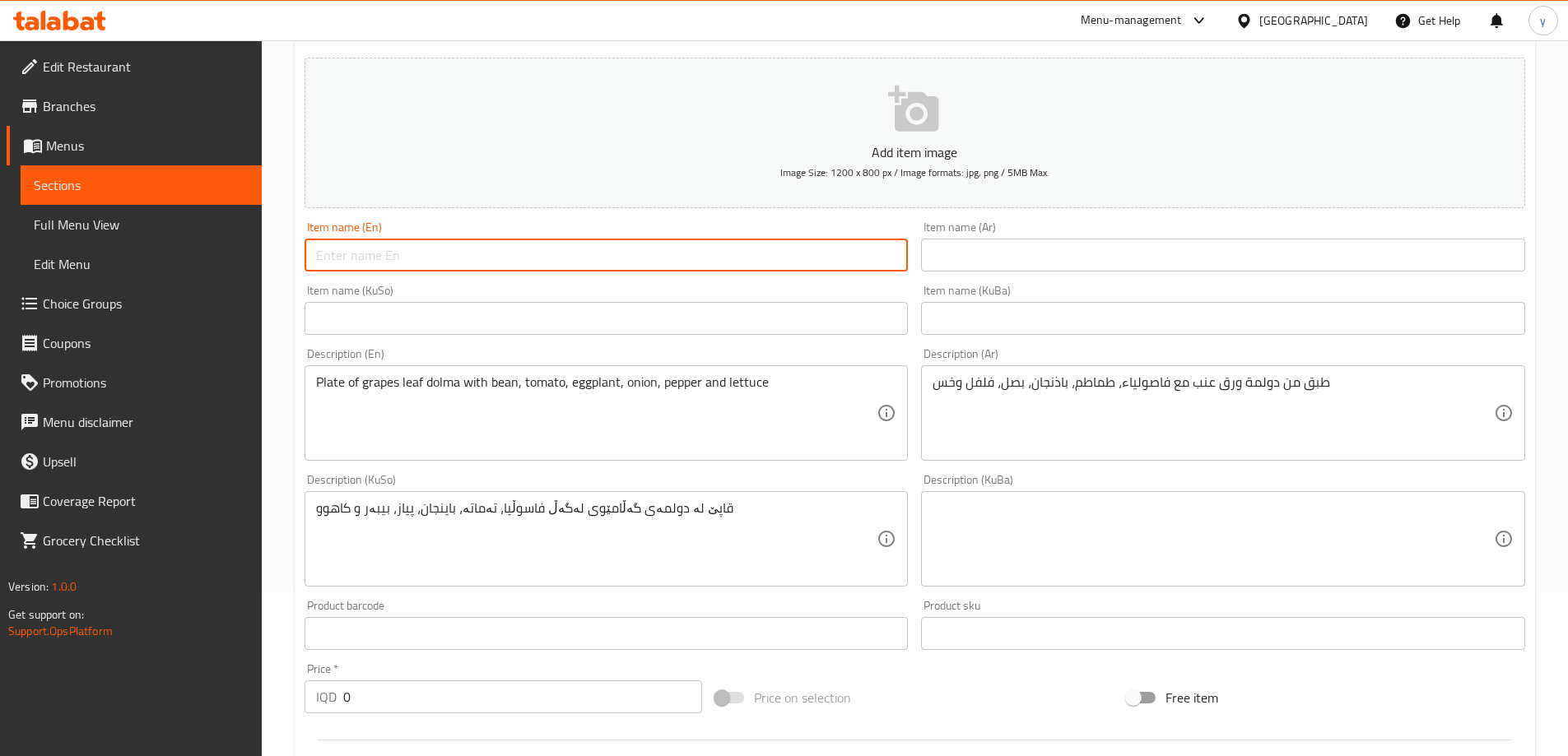
click at [674, 269] on input "text" at bounding box center [606, 255] width 604 height 33
paste input "Plain Grape Leaves Dolma"
type input "Plain Grape Leaves Dolma"
click at [1031, 254] on input "text" at bounding box center [1223, 255] width 604 height 33
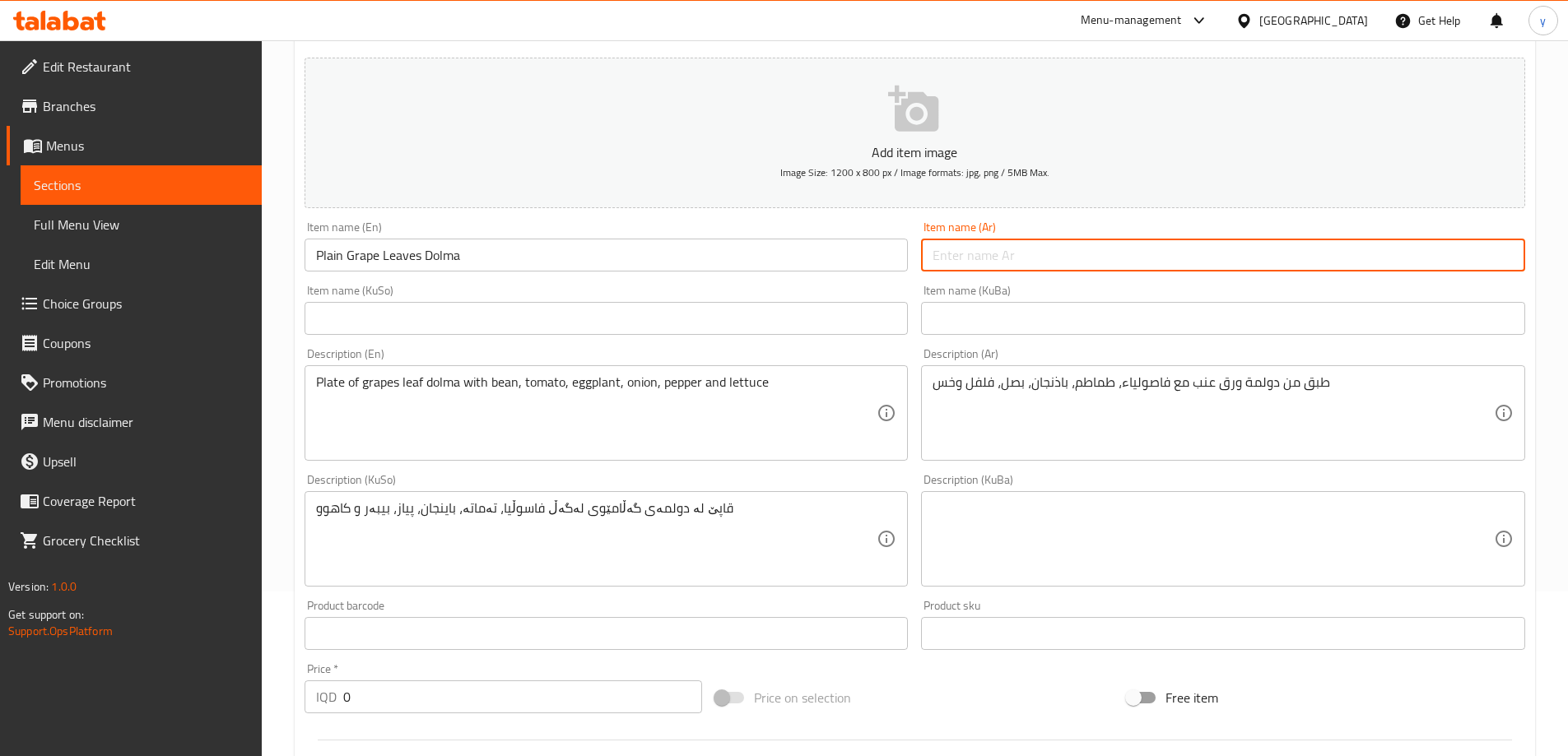
paste input "دولمة ورق عنب سادة"
type input "دولمة ورق عنب سادة"
drag, startPoint x: 855, startPoint y: 314, endPoint x: 814, endPoint y: 335, distance: 46.1
click at [855, 314] on input "text" at bounding box center [606, 319] width 604 height 33
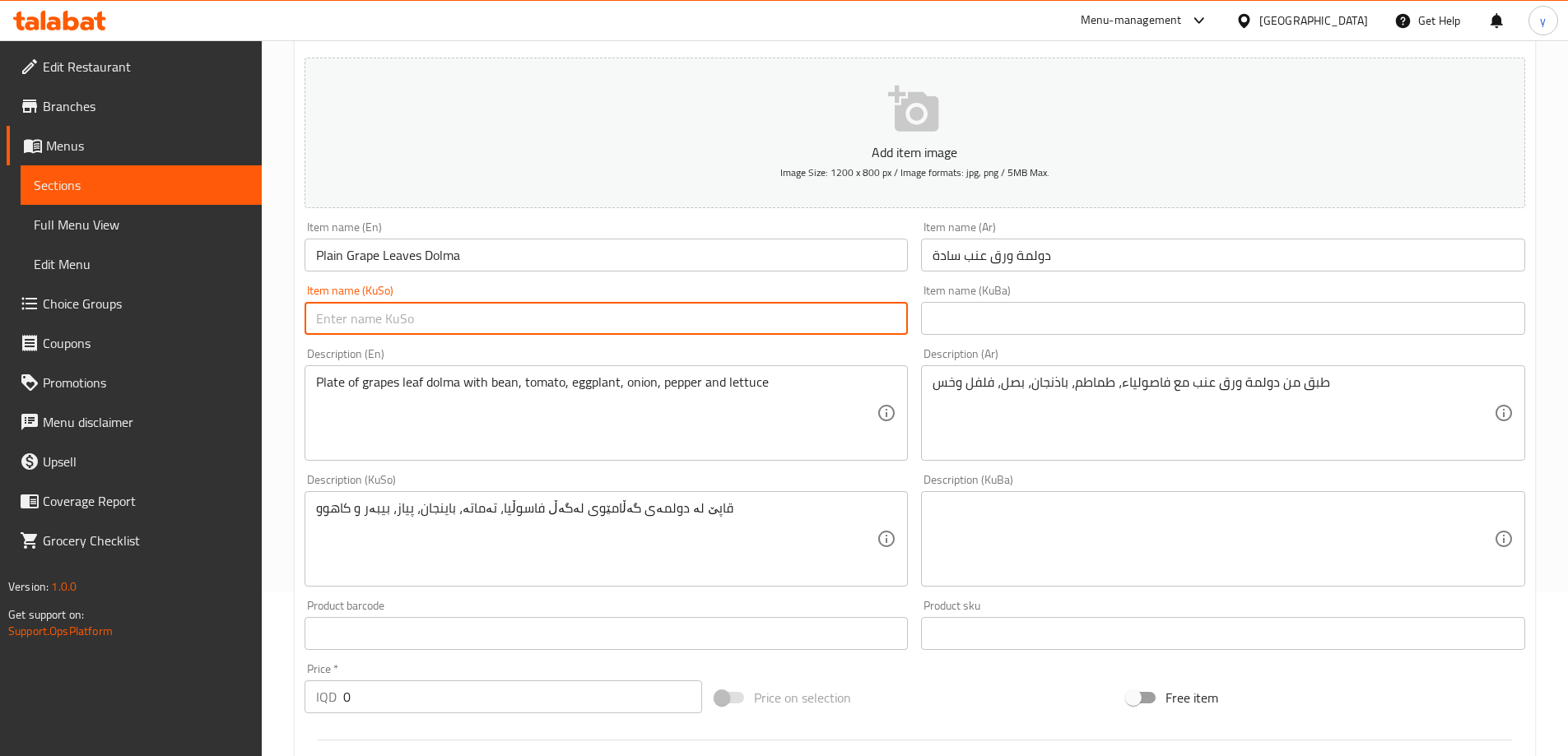
paste input "دولمەی گەڵامێوی سادە"
type input "دولمەی گەڵامێوی سادە"
click at [328, 251] on input "Plain Grape Leaves Dolma" at bounding box center [606, 255] width 604 height 33
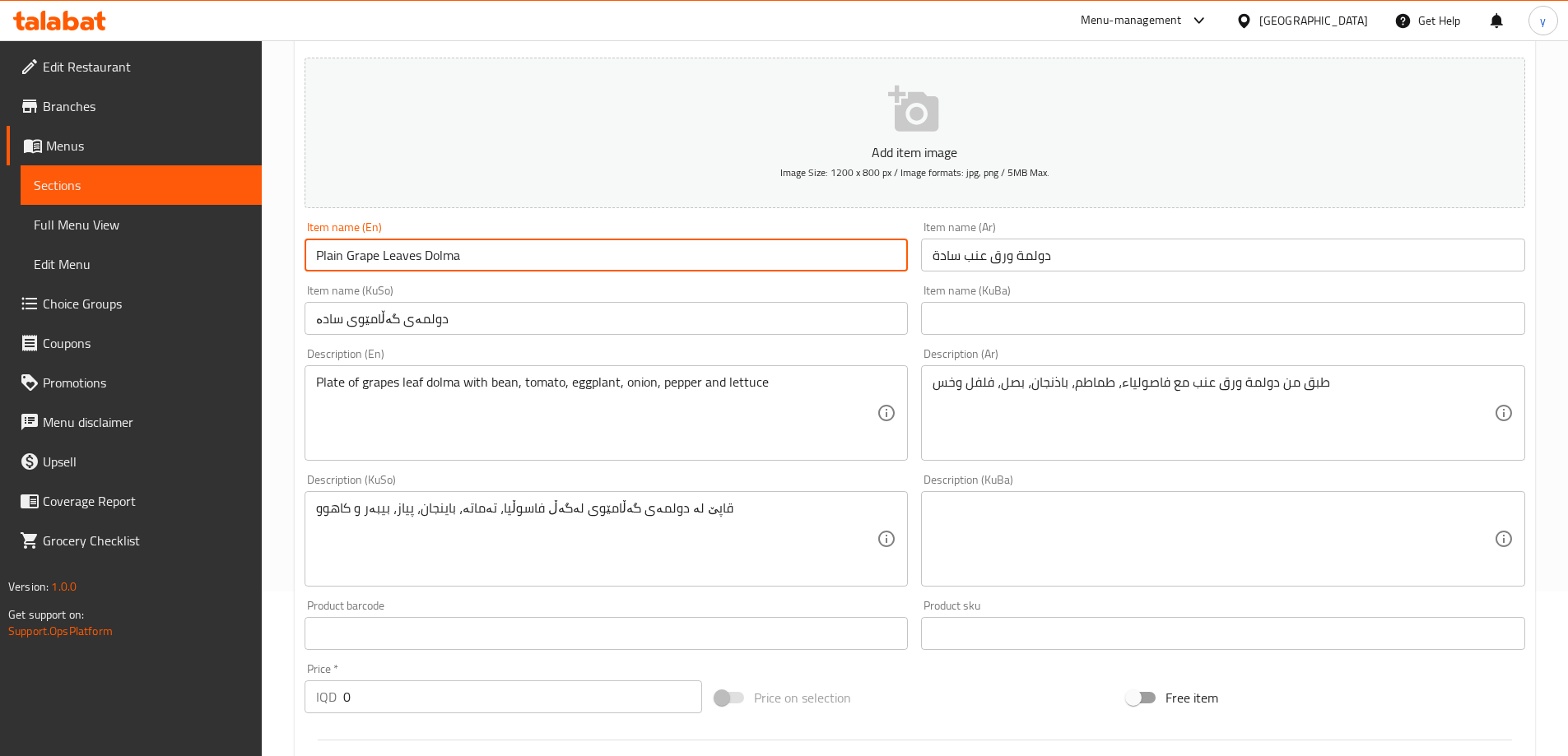
click at [328, 251] on input "Plain Grape Leaves Dolma" at bounding box center [606, 255] width 604 height 33
type input "Grape Leaves Dolma"
click at [330, 313] on input "دولمەی گەڵامێوی سادە" at bounding box center [606, 319] width 604 height 33
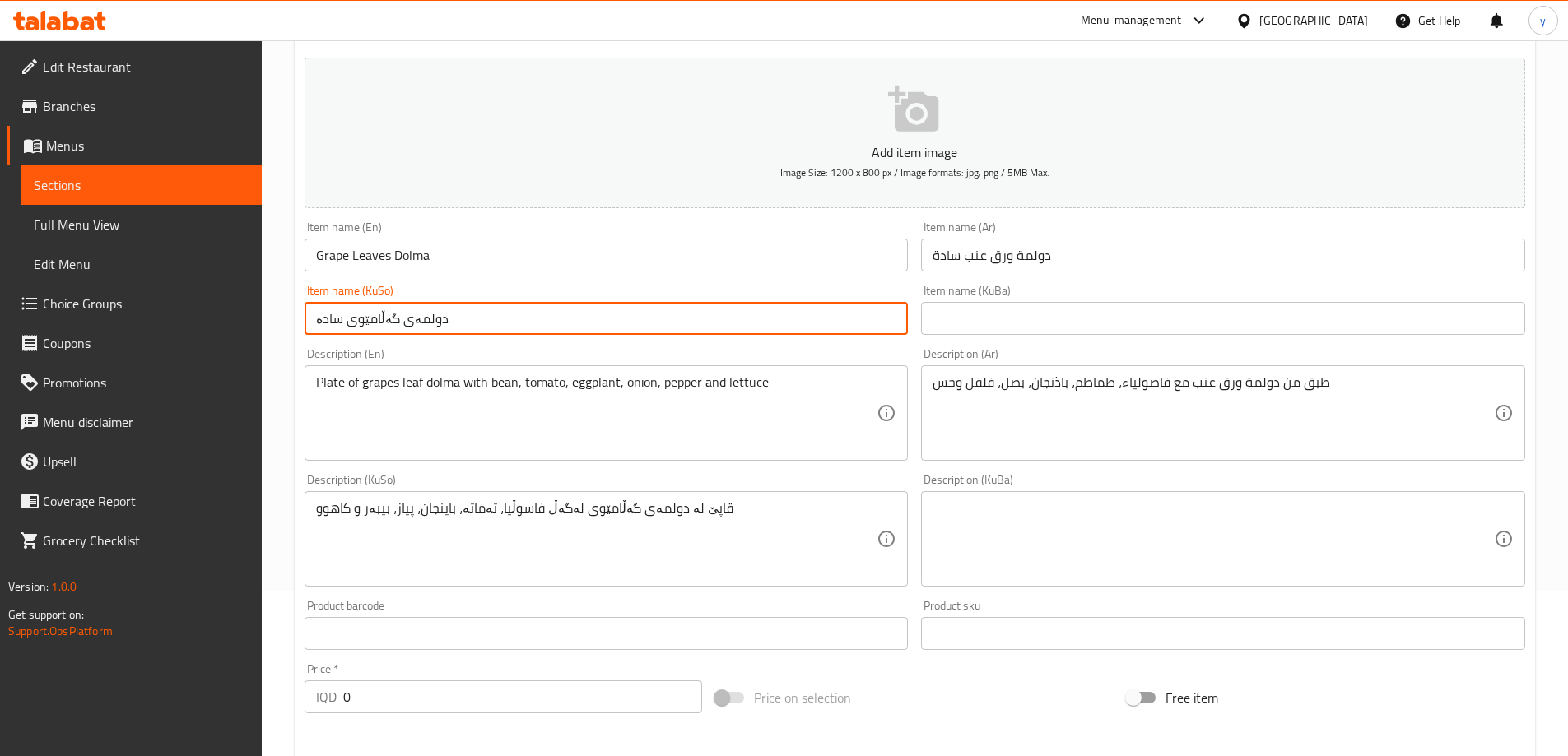
click at [330, 313] on input "دولمەی گەڵامێوی سادە" at bounding box center [606, 319] width 604 height 33
type input "دولمەی گەڵامێوی"
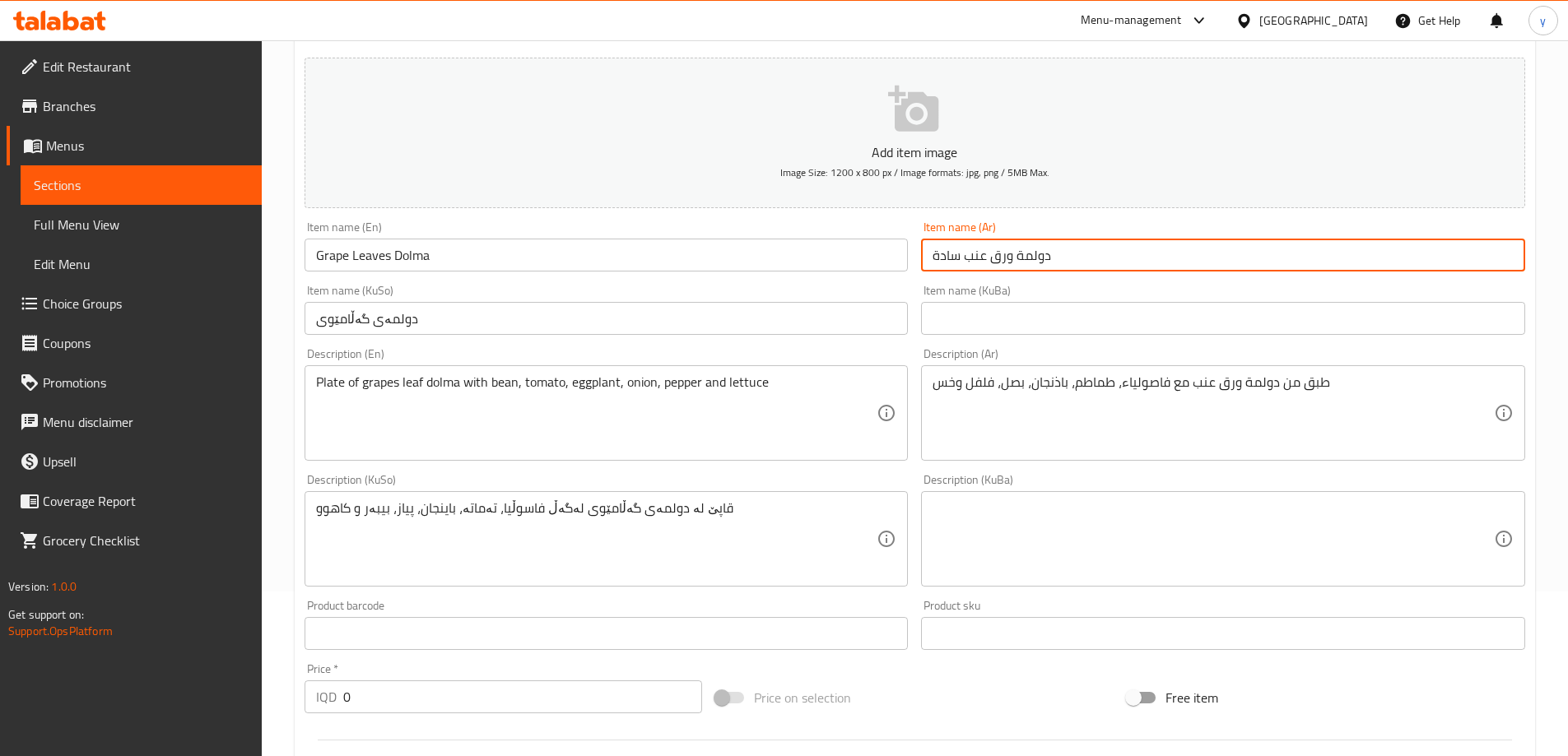
click at [950, 251] on input "دولمة ورق عنب سادة" at bounding box center [1223, 255] width 604 height 33
type input "دولمة ورق عنب"
click at [576, 227] on div "Item name (En) Grape Leaves Dolma Item name (En)" at bounding box center [606, 246] width 604 height 50
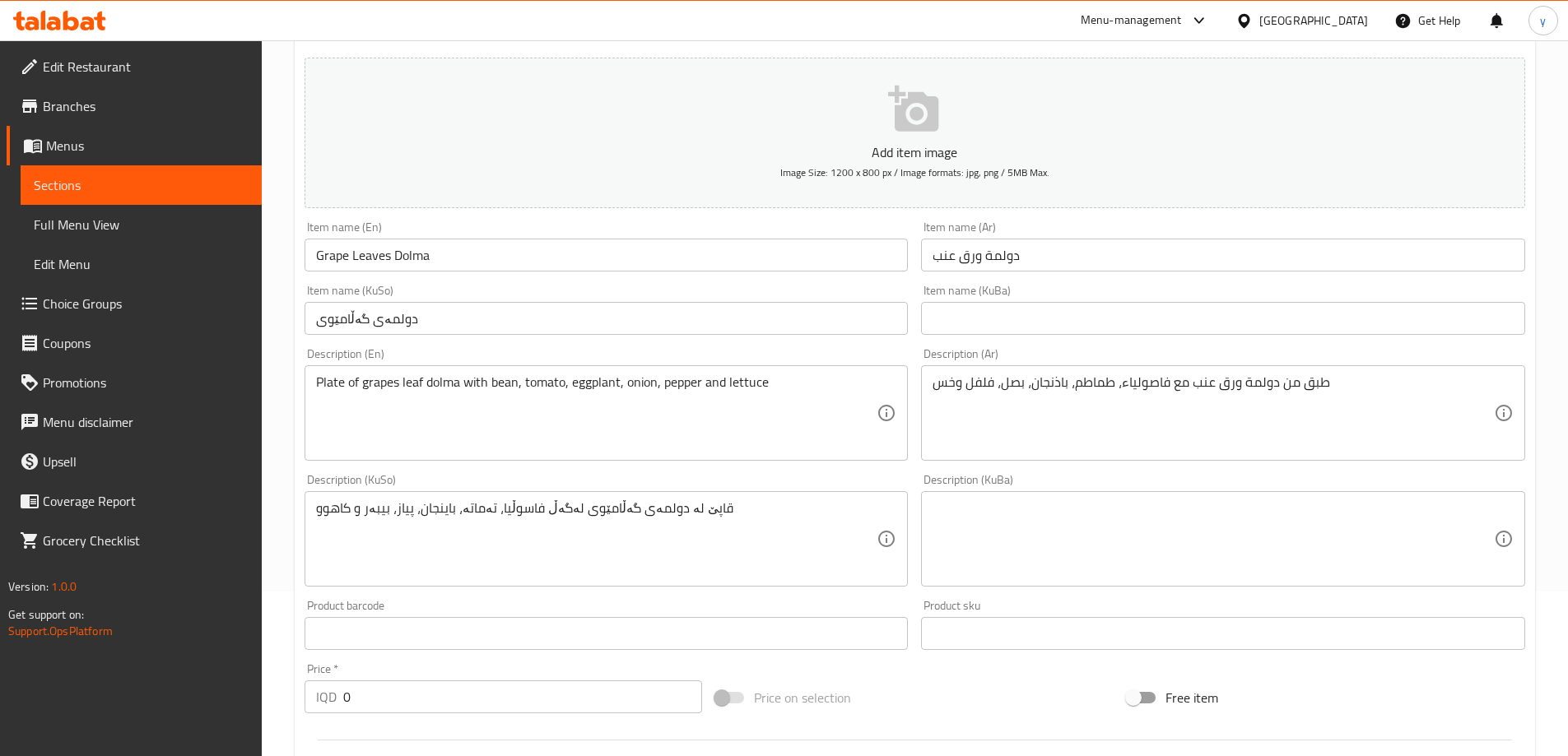
click at [584, 243] on input "Grape Leaves Dolma" at bounding box center [606, 255] width 604 height 33
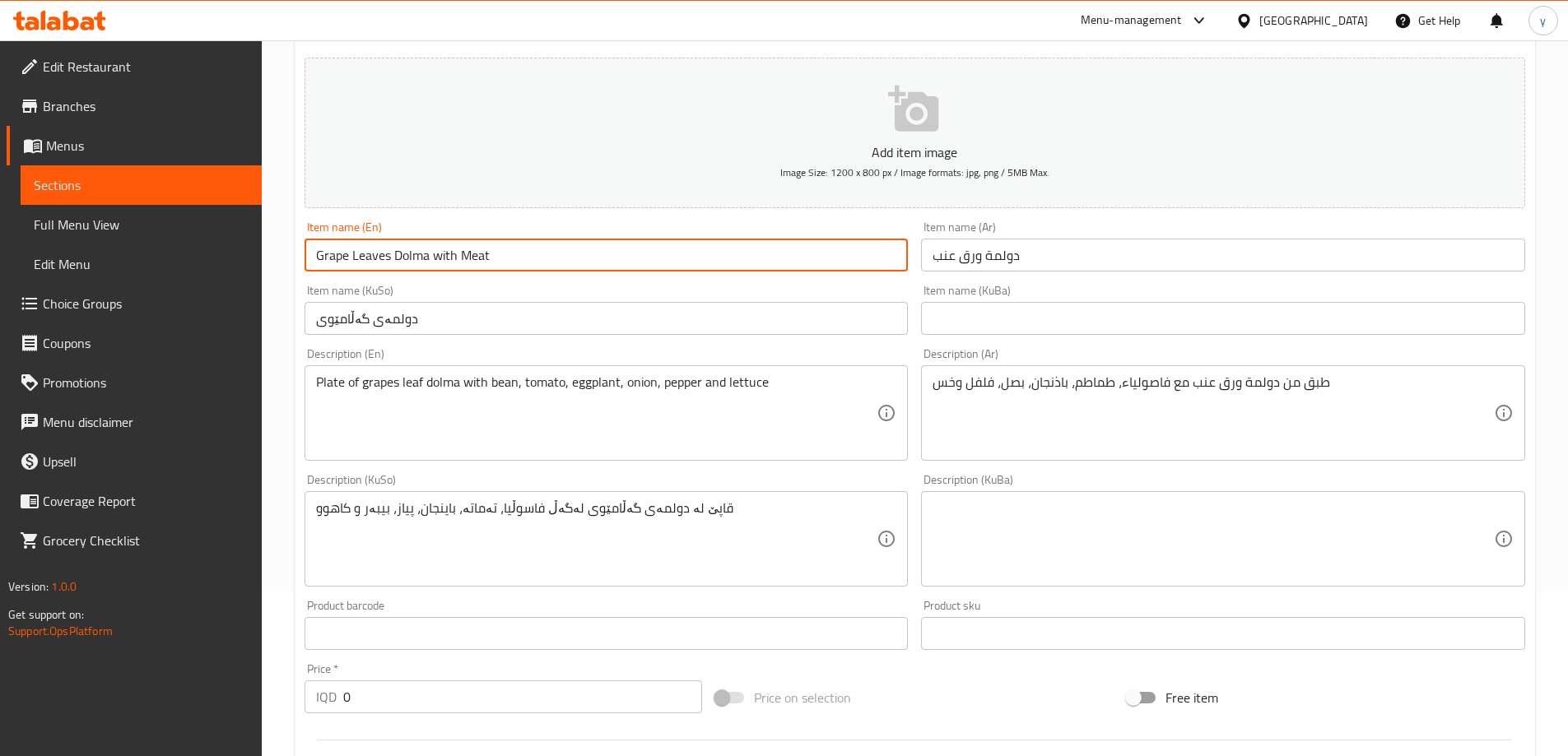
type input "Grape Leaves Dolma with Meat"
click at [530, 325] on input "دولمەی گەڵامێوی" at bounding box center [606, 319] width 604 height 33
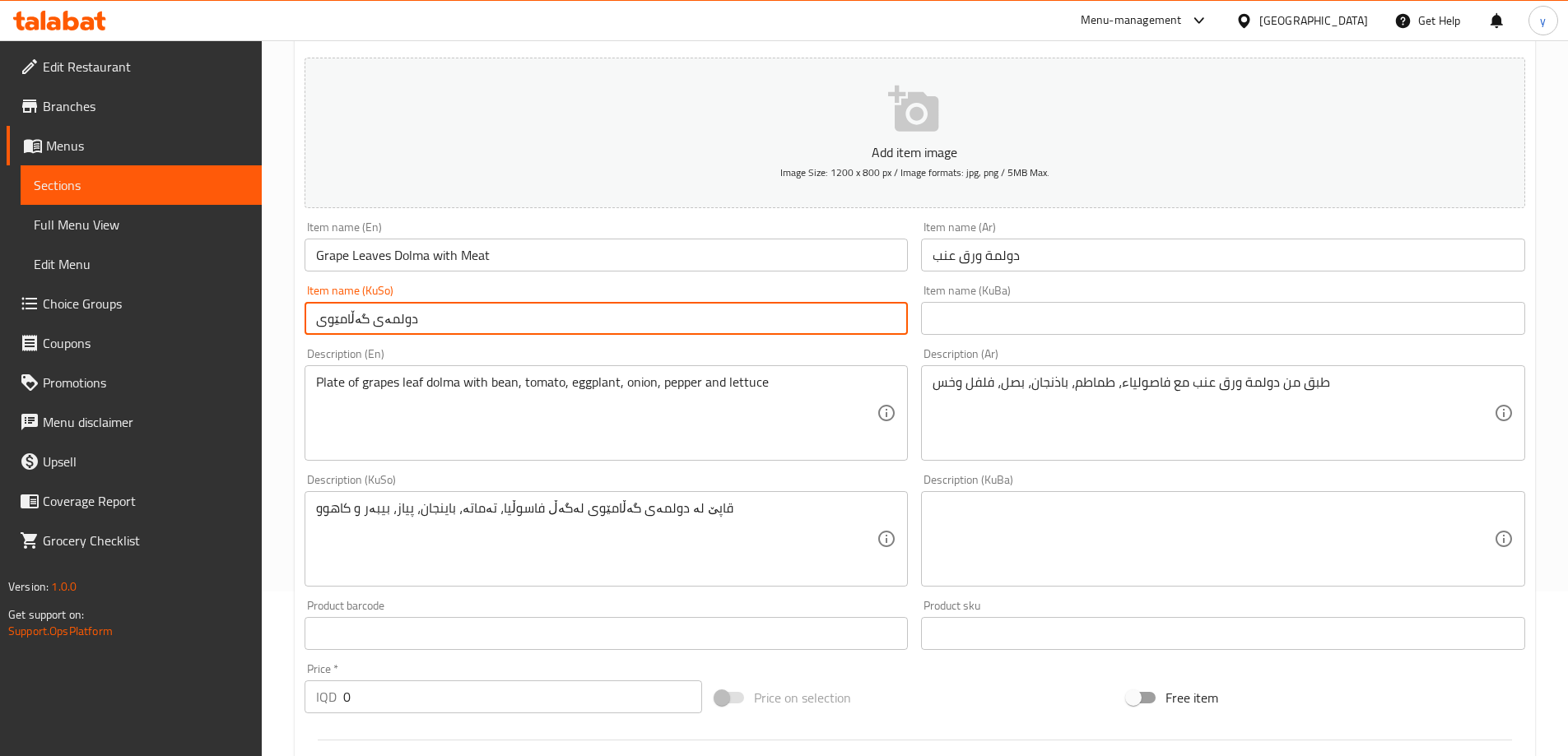
click at [1151, 264] on input "دولمة ورق عنب" at bounding box center [1223, 255] width 604 height 33
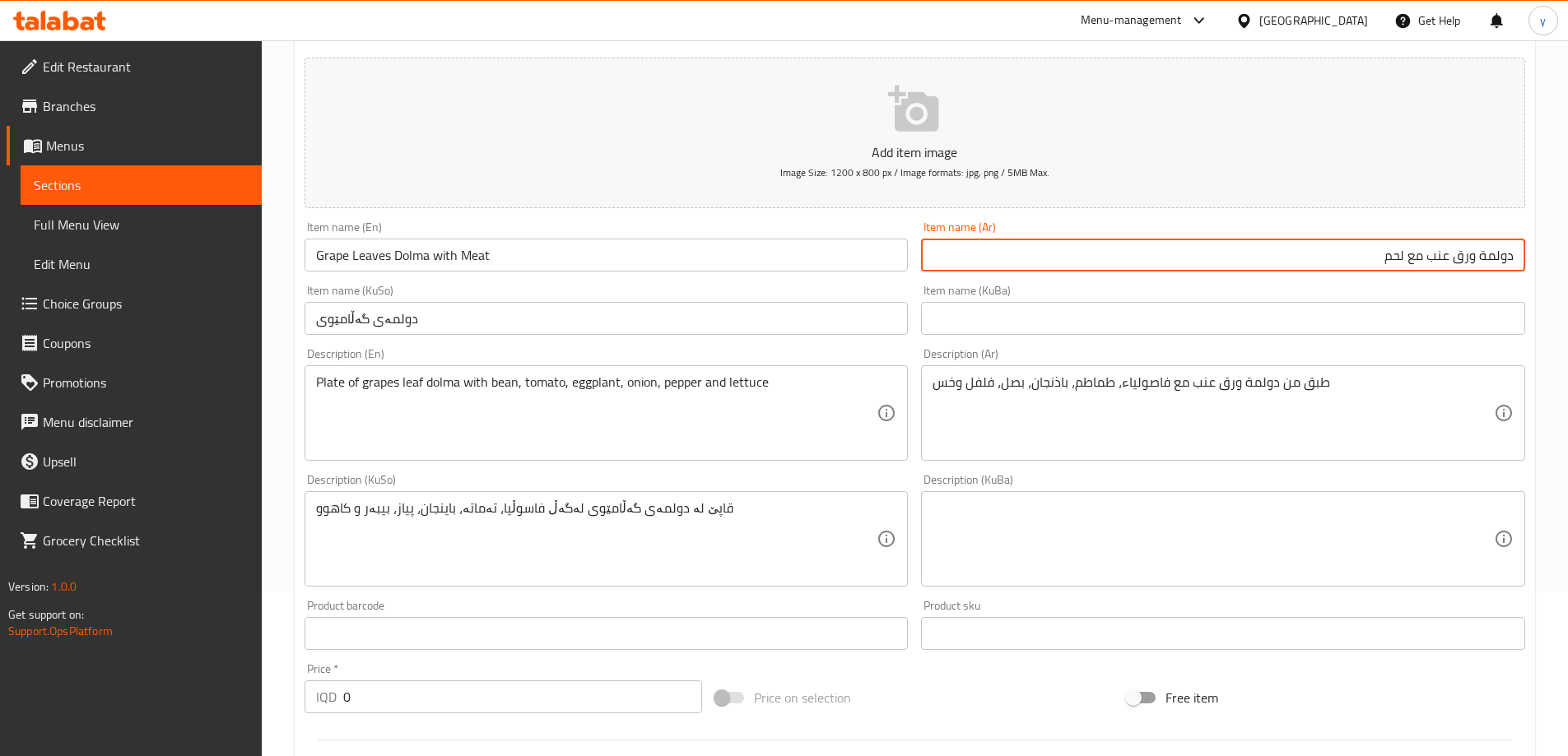
type input "دولمة ورق عنب مع لحم"
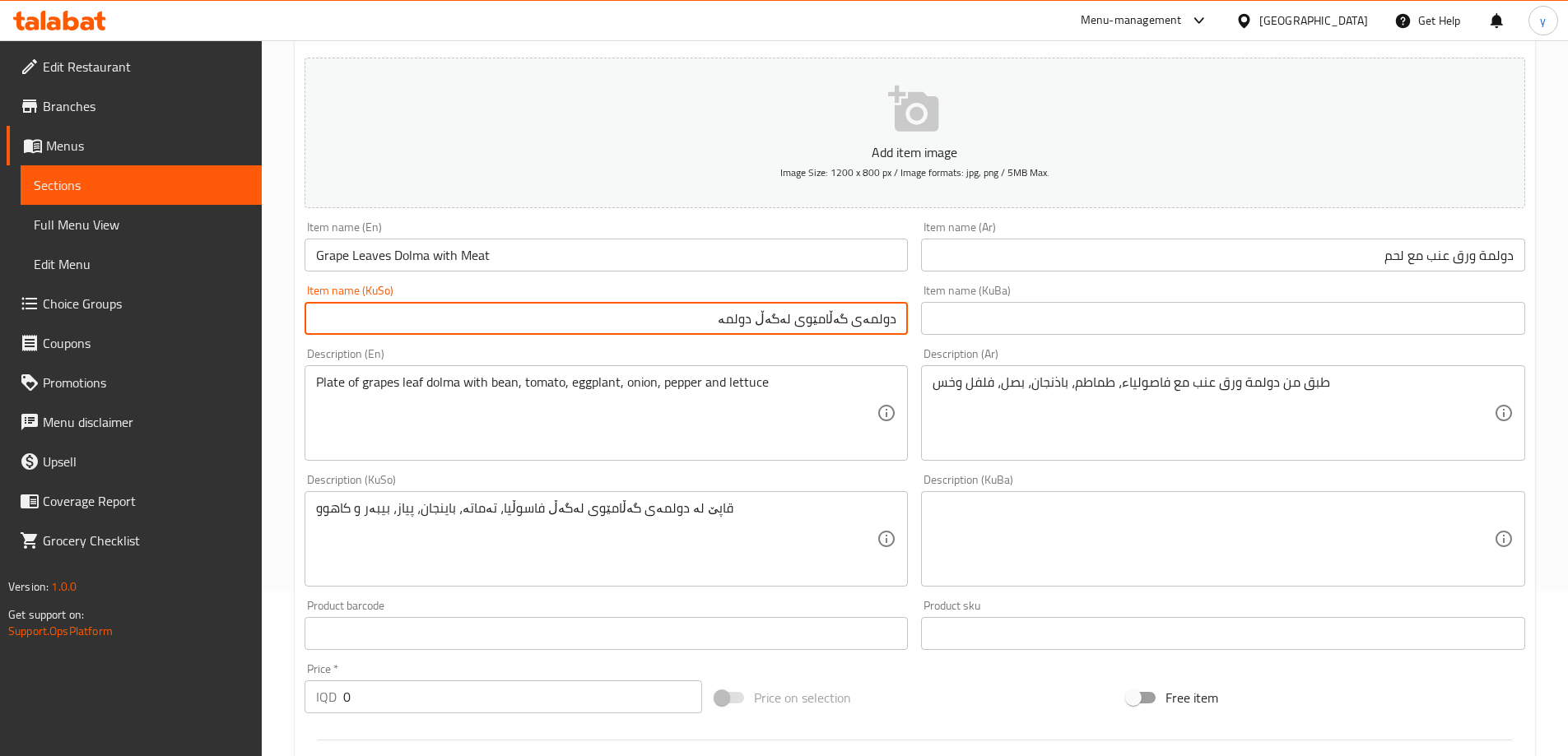
type input "دولمەی گەڵامێوی لەگەڵ دولمە"
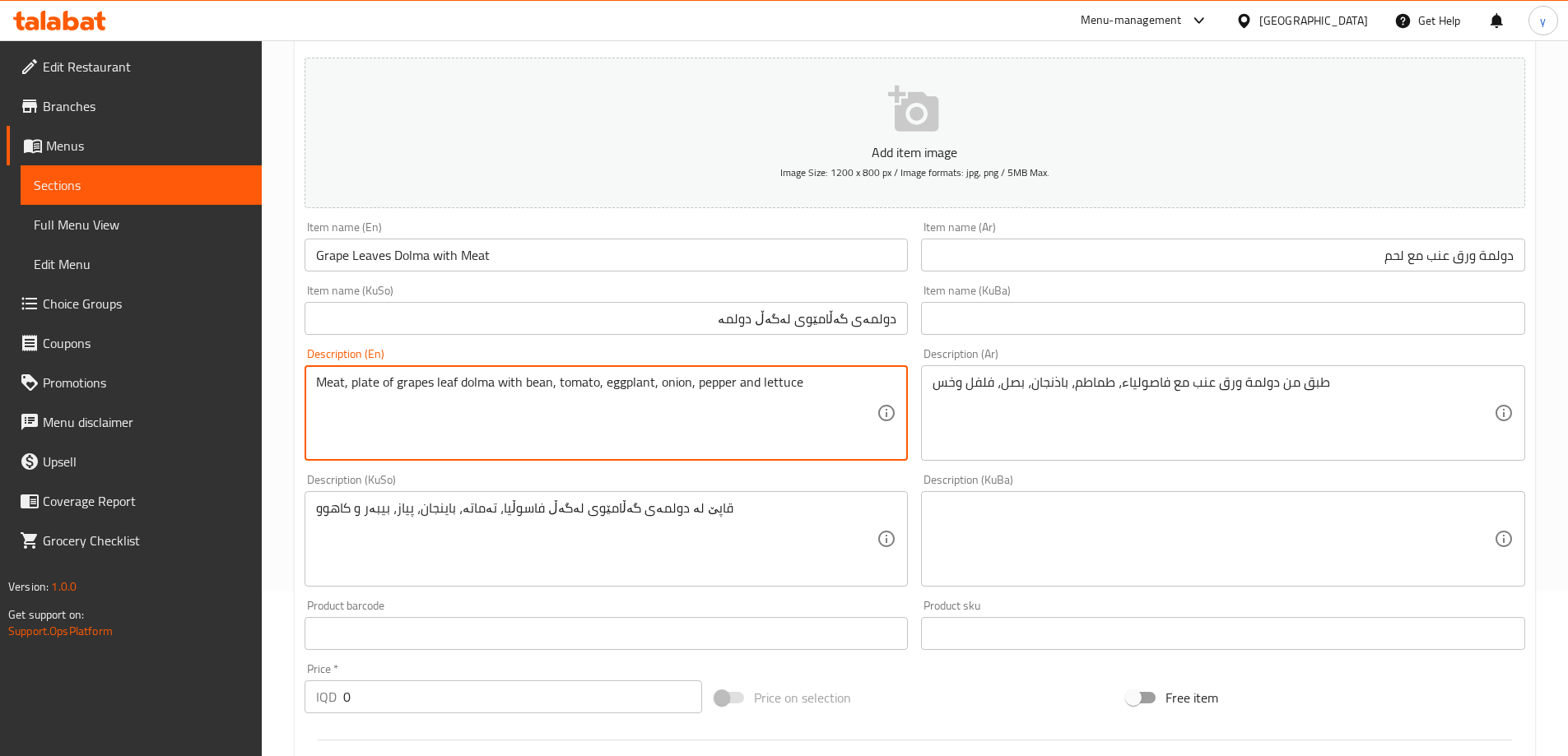
type textarea "Meat, plate of grapes leaf dolma with bean, tomato, eggplant, onion, pepper and…"
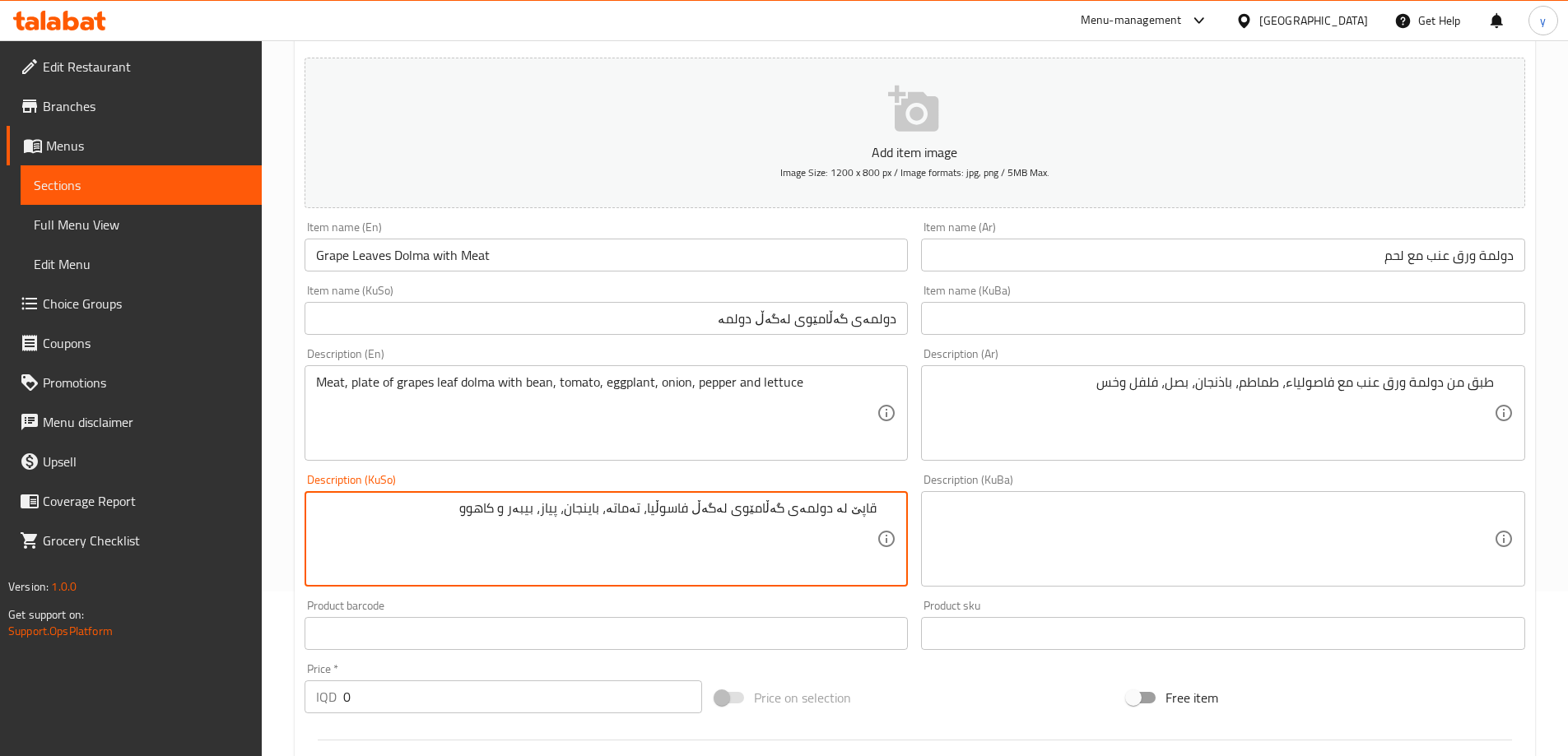
click at [873, 503] on textarea "قاپێ لە دولمەی گەڵامێوی لەگەڵ فاسوڵیا، تەماتە، باینجان، پیاز، بیبەر و کاهوو" at bounding box center [596, 539] width 561 height 78
type textarea "گۆشت، قاپێ لە دولمەی گەڵامێوی لەگەڵ فاسوڵیا، تەماتە، باینجان، پیاز، بیبەر و کاه…"
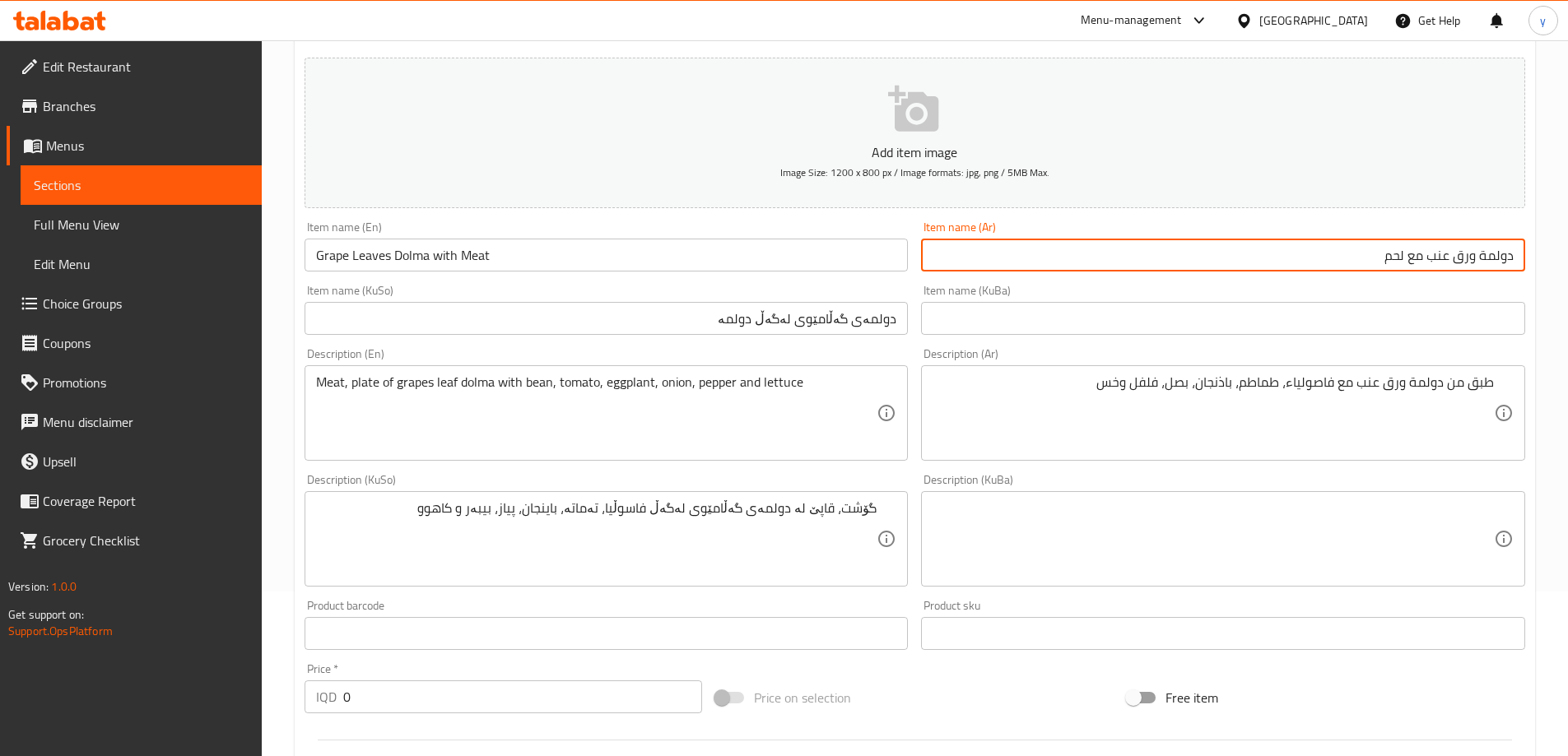
click at [1402, 255] on input "دولمة ورق عنب مع لحم" at bounding box center [1223, 255] width 604 height 33
click at [1496, 378] on div "طبق من دولمة ورق عنب مع فاصولياء، طماطم، باذنجان، بصل، فلفل وخس Description (Ar)" at bounding box center [1223, 412] width 604 height 96
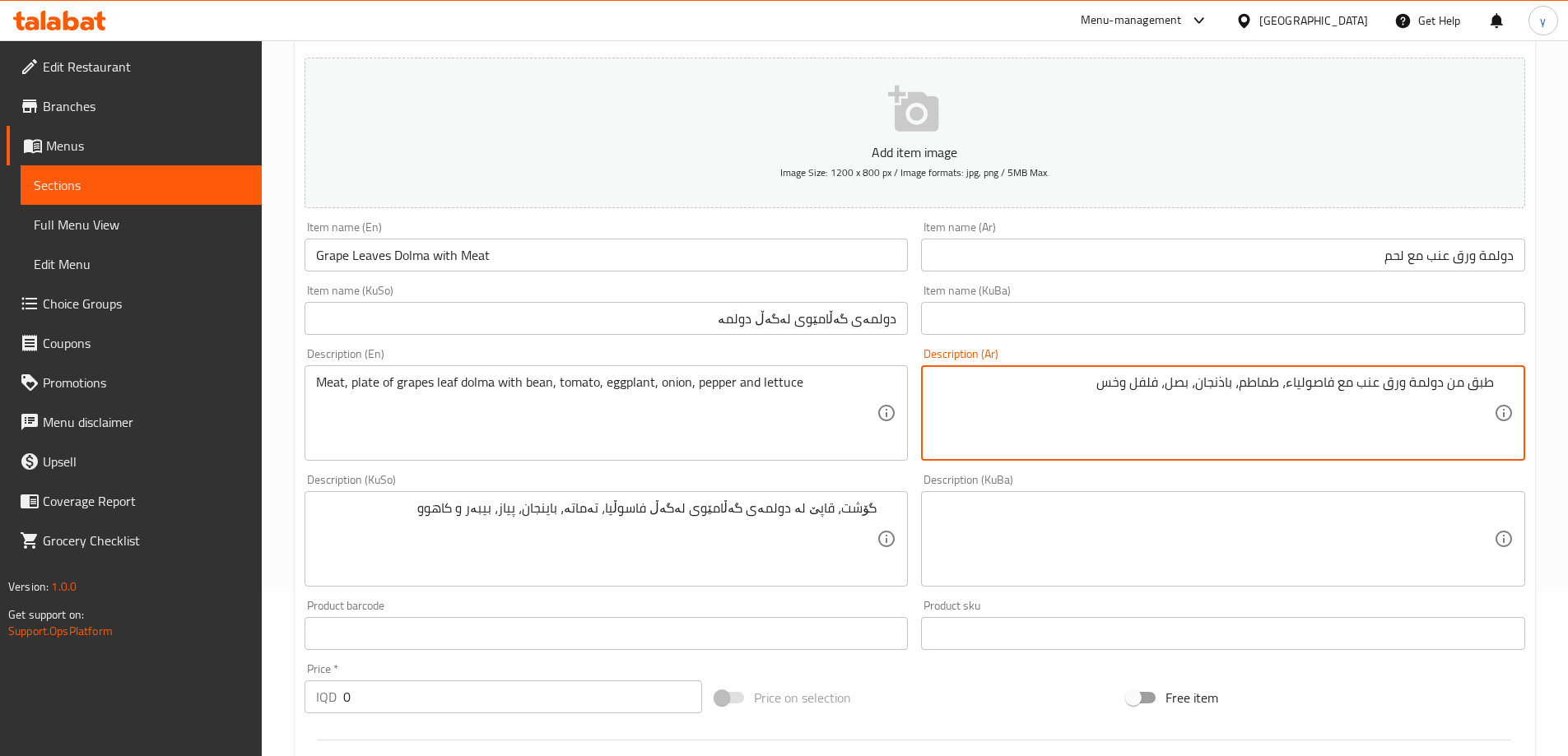
click at [1492, 385] on textarea "طبق من دولمة ورق عنب مع فاصولياء، طماطم، باذنجان، بصل، فلفل وخس" at bounding box center [1213, 413] width 561 height 78
paste textarea "لحم"
type textarea "لحم، طبق من دولمة ورق عنب مع فاصولياء، طماطم، باذنجان، بصل، فلفل وخس"
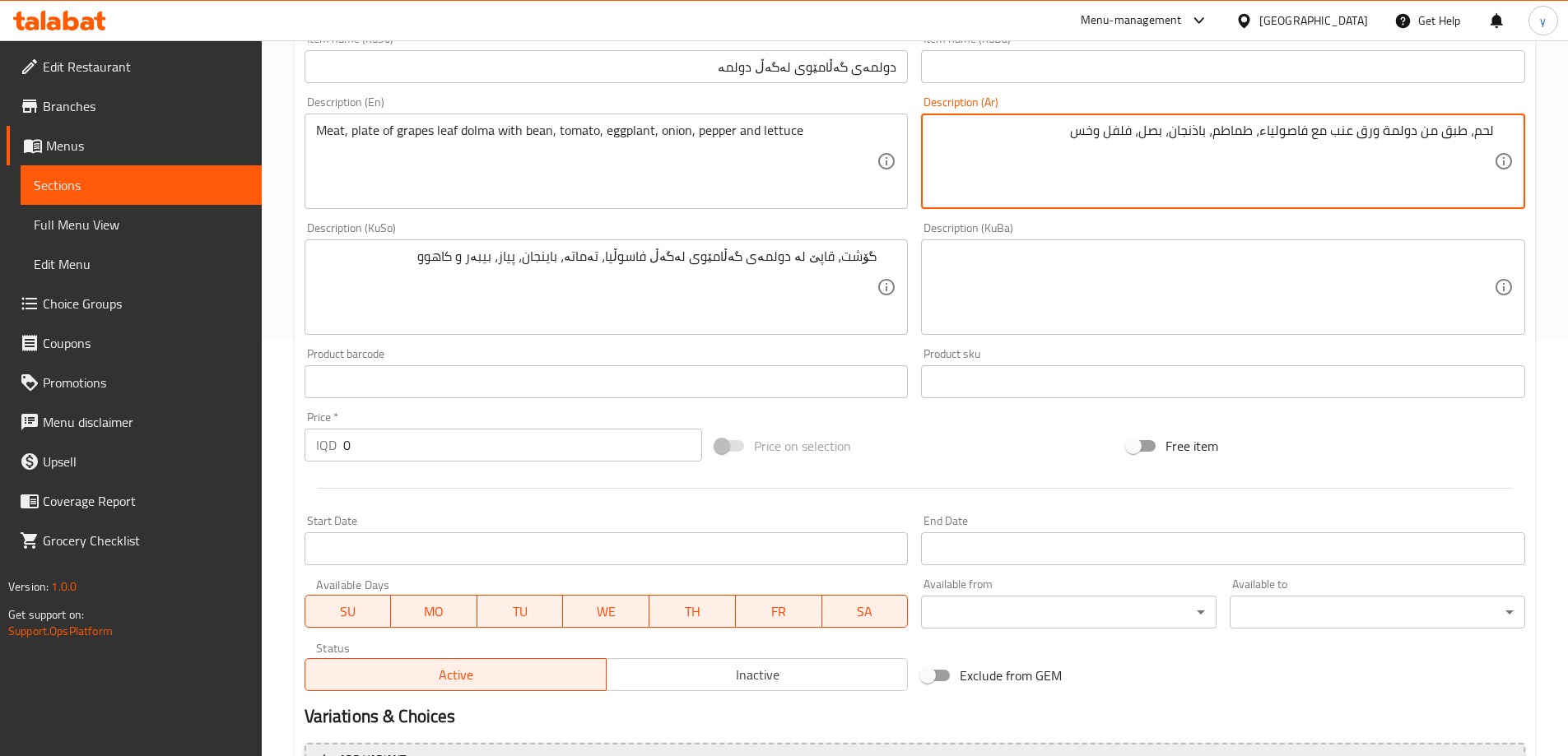
scroll to position [596, 0]
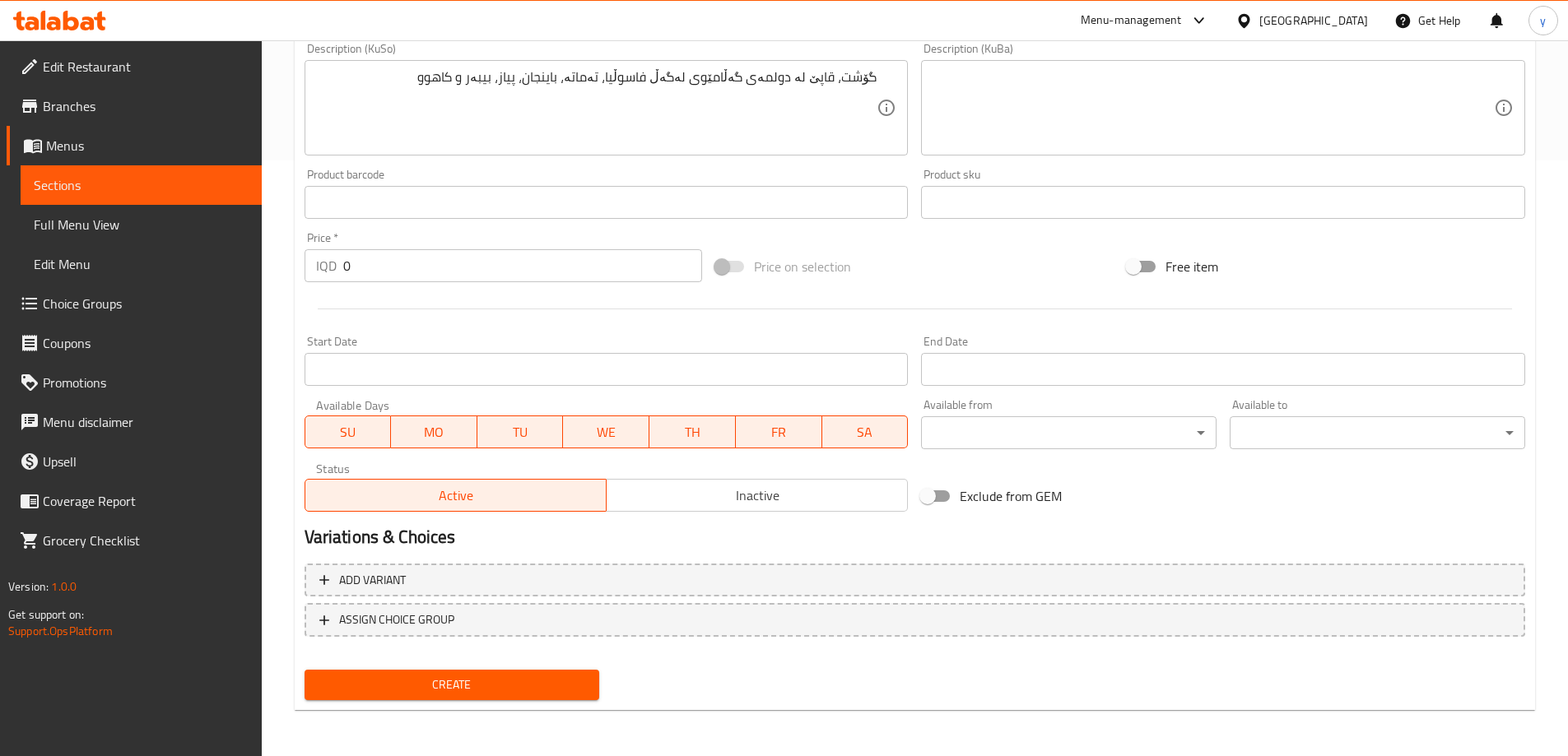
click at [375, 272] on input "0" at bounding box center [524, 266] width 360 height 33
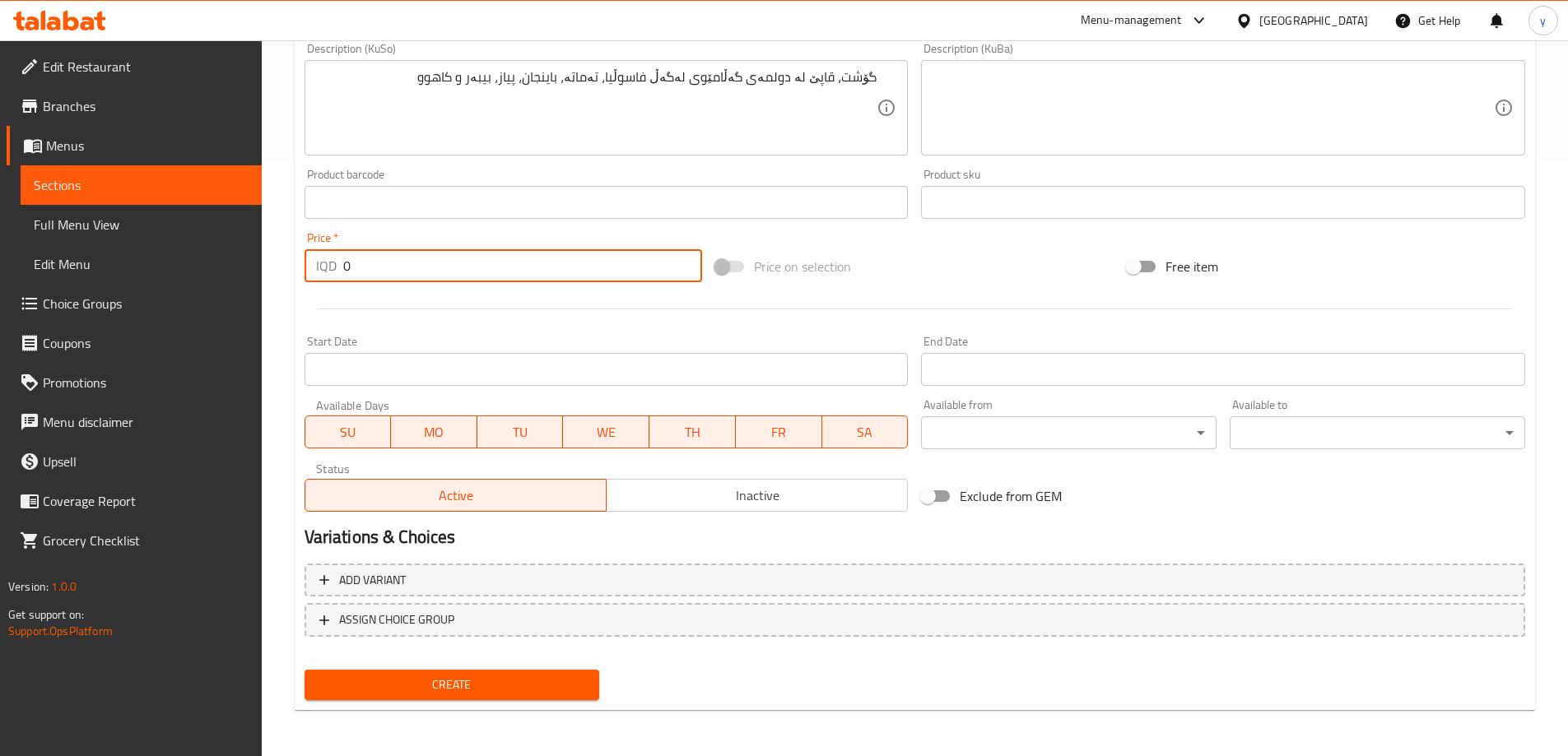
click at [375, 272] on input "0" at bounding box center [524, 266] width 360 height 33
paste input "800"
type input "8000"
click at [481, 694] on span "Create" at bounding box center [452, 684] width 269 height 21
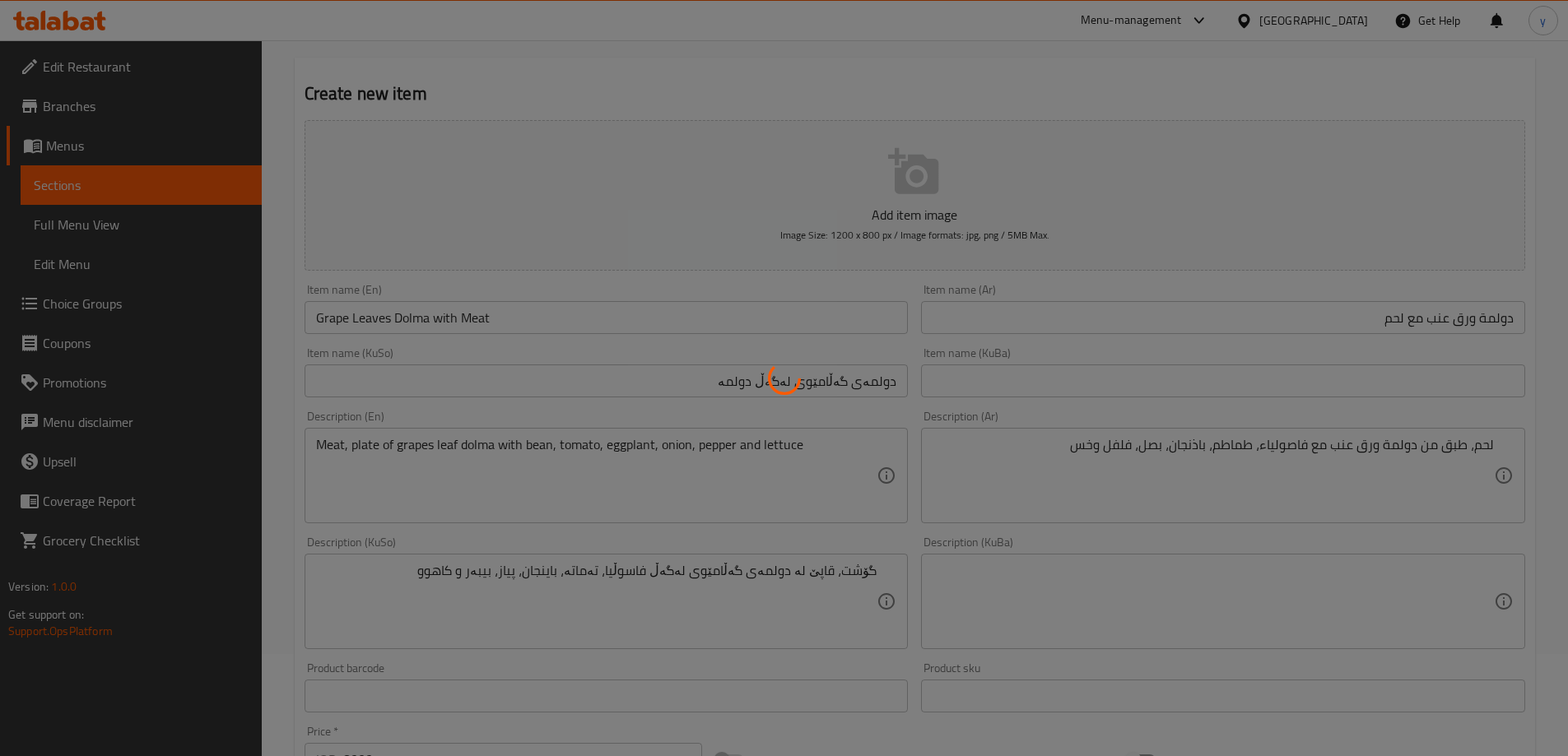
type input "0"
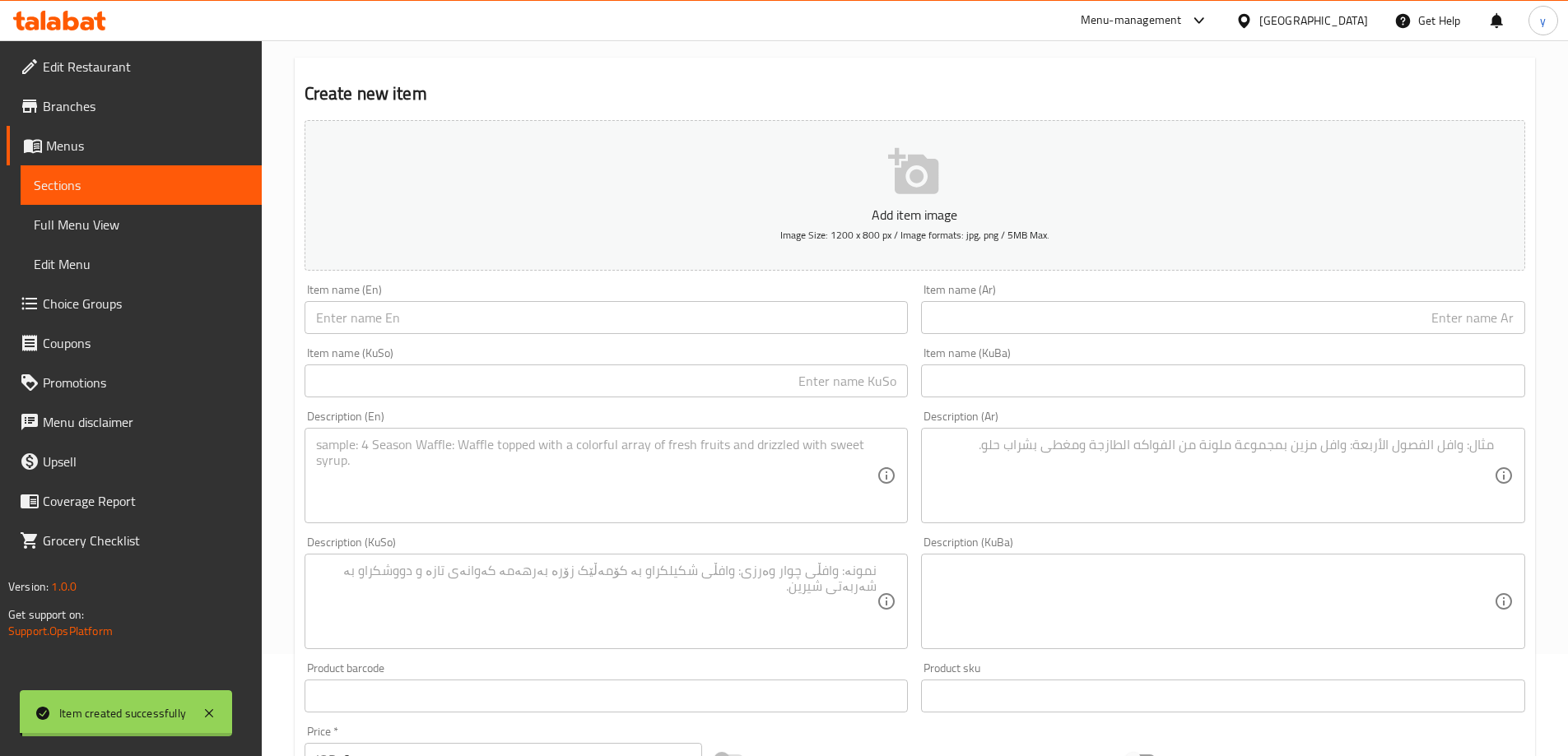
scroll to position [267, 0]
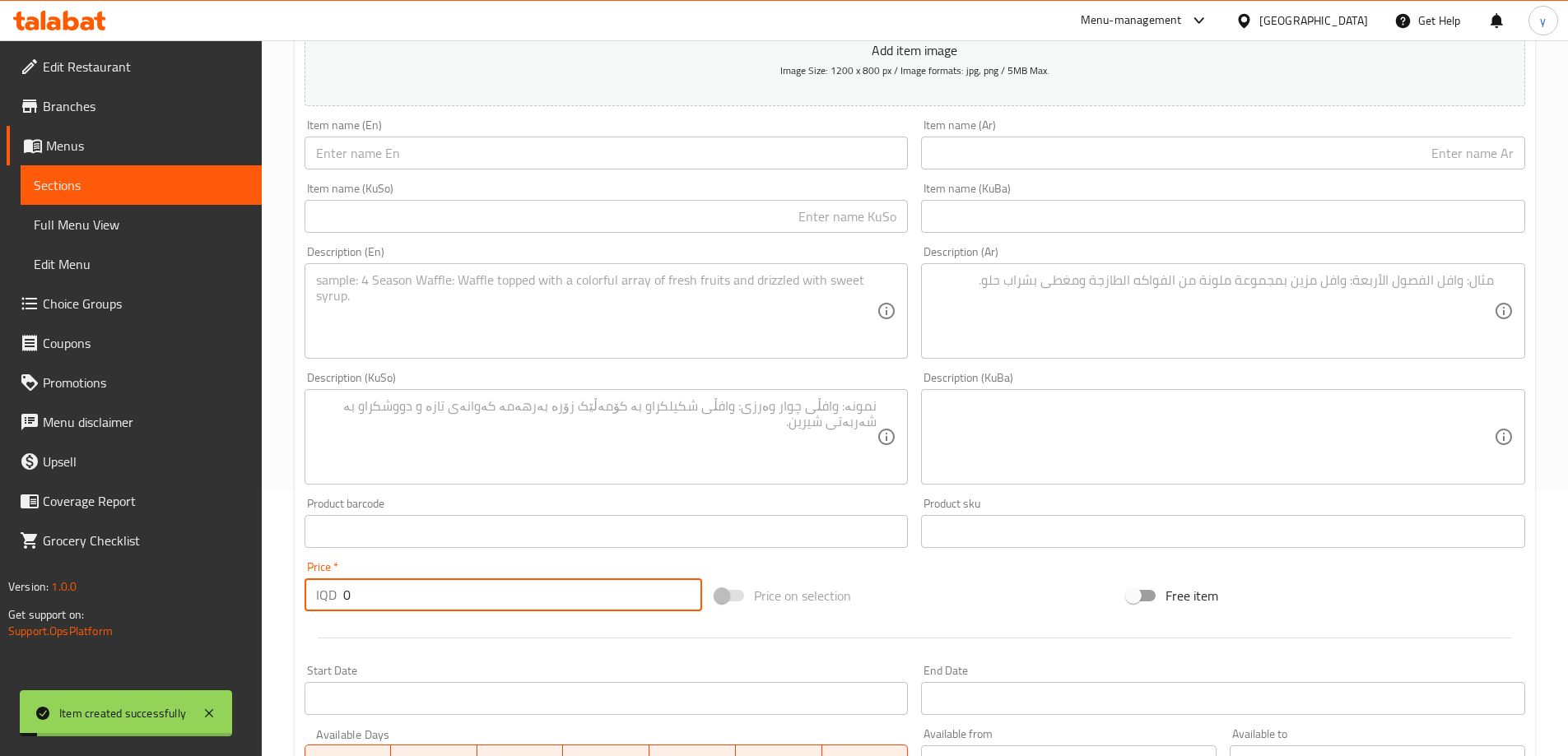
click at [416, 590] on input "0" at bounding box center [524, 595] width 360 height 33
paste input "800"
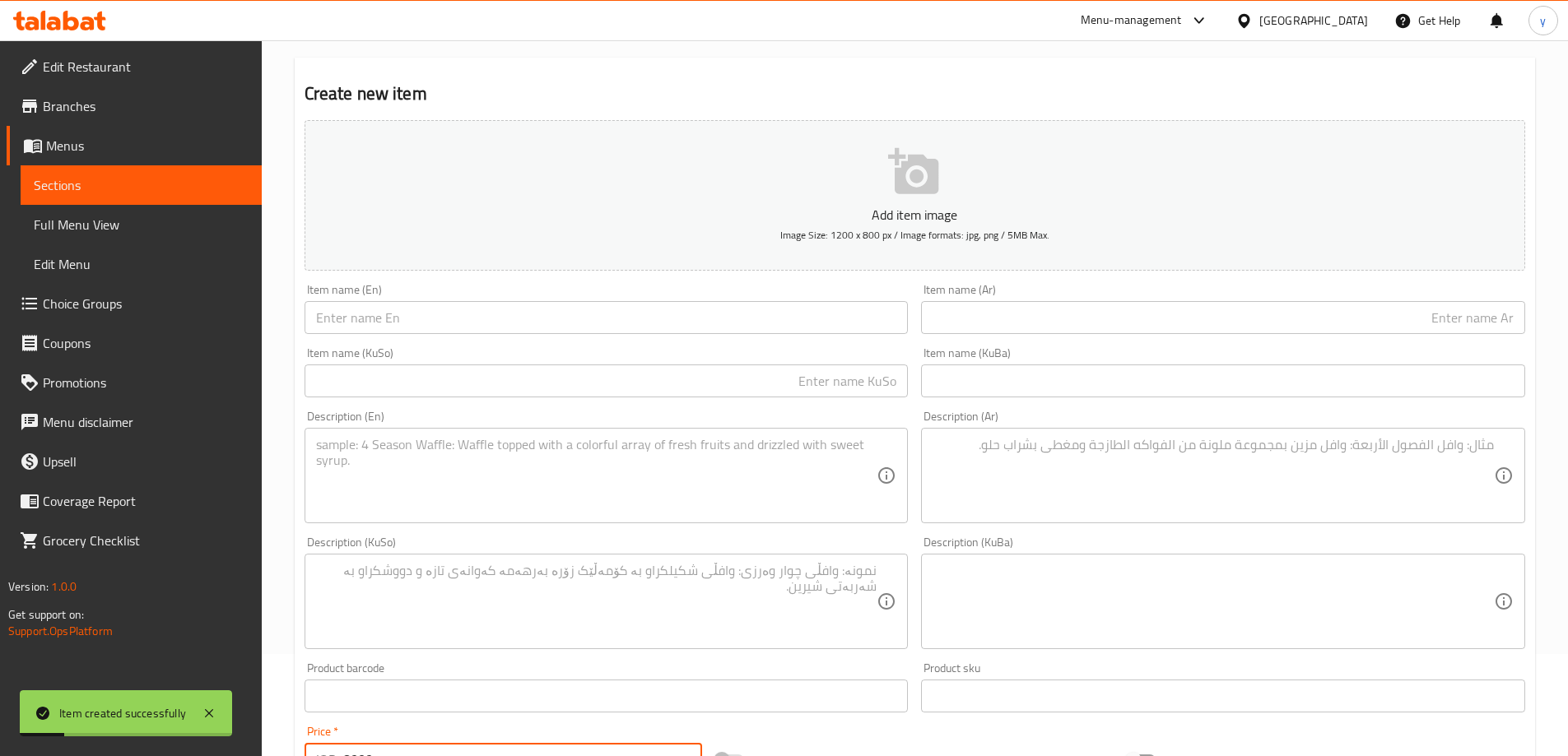
type input "8000"
click at [559, 545] on div "Description (KuSo) Description (KuSo)" at bounding box center [606, 593] width 604 height 113
click at [649, 556] on div "Description (KuSo) Description (KuSo)" at bounding box center [606, 593] width 604 height 113
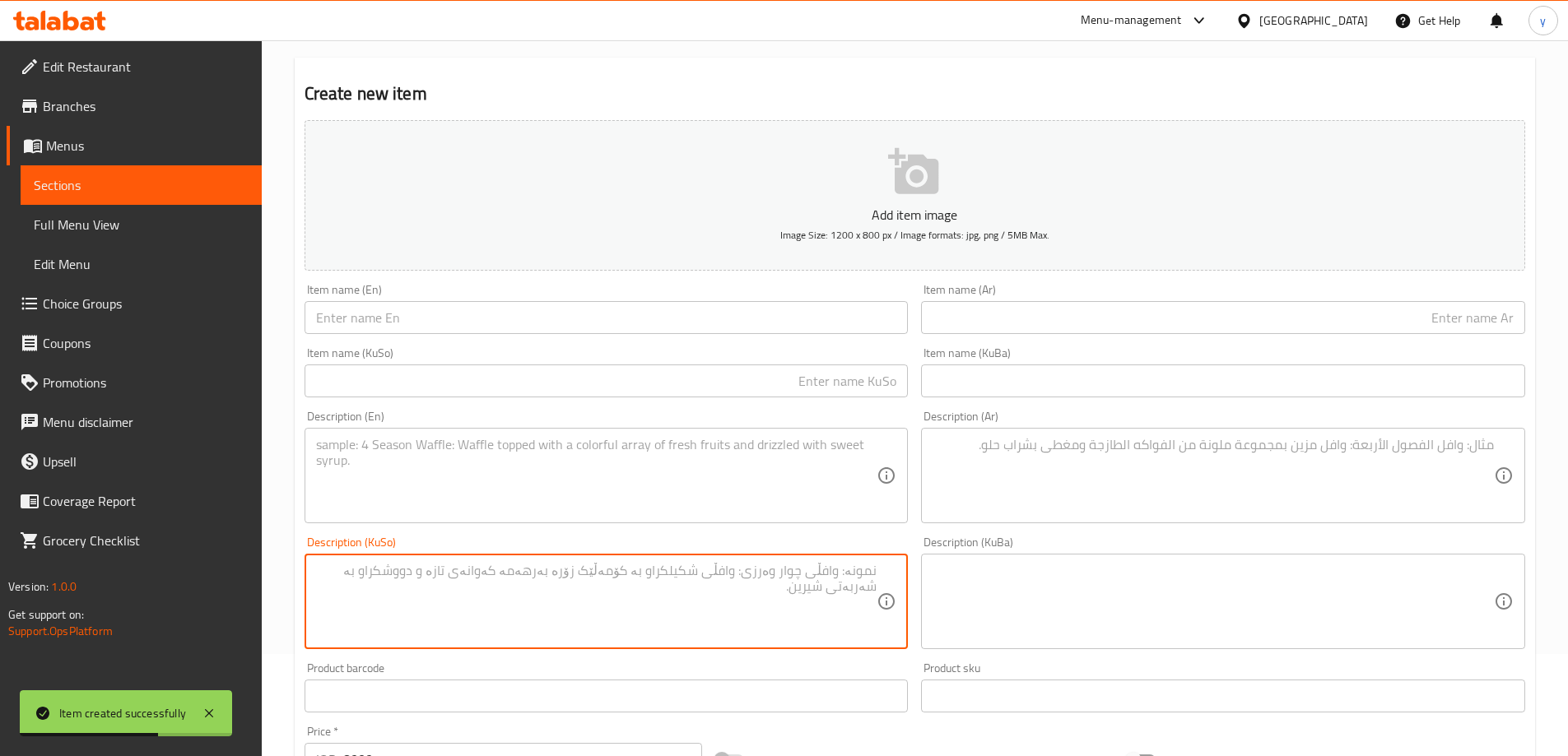
click at [831, 600] on textarea at bounding box center [596, 601] width 561 height 78
paste textarea "قاپێ لە دولمە لەگەڵ فاسوڵیا، تەماتە، باینجان، پیاز، بیبەر و کاهوو"
type textarea "قاپێ لە دولمە لەگەڵ فاسوڵیا، تەماتە، باینجان، پیاز، بیبەر و کاهوو"
click at [981, 518] on div "Description (Ar)" at bounding box center [1223, 475] width 604 height 96
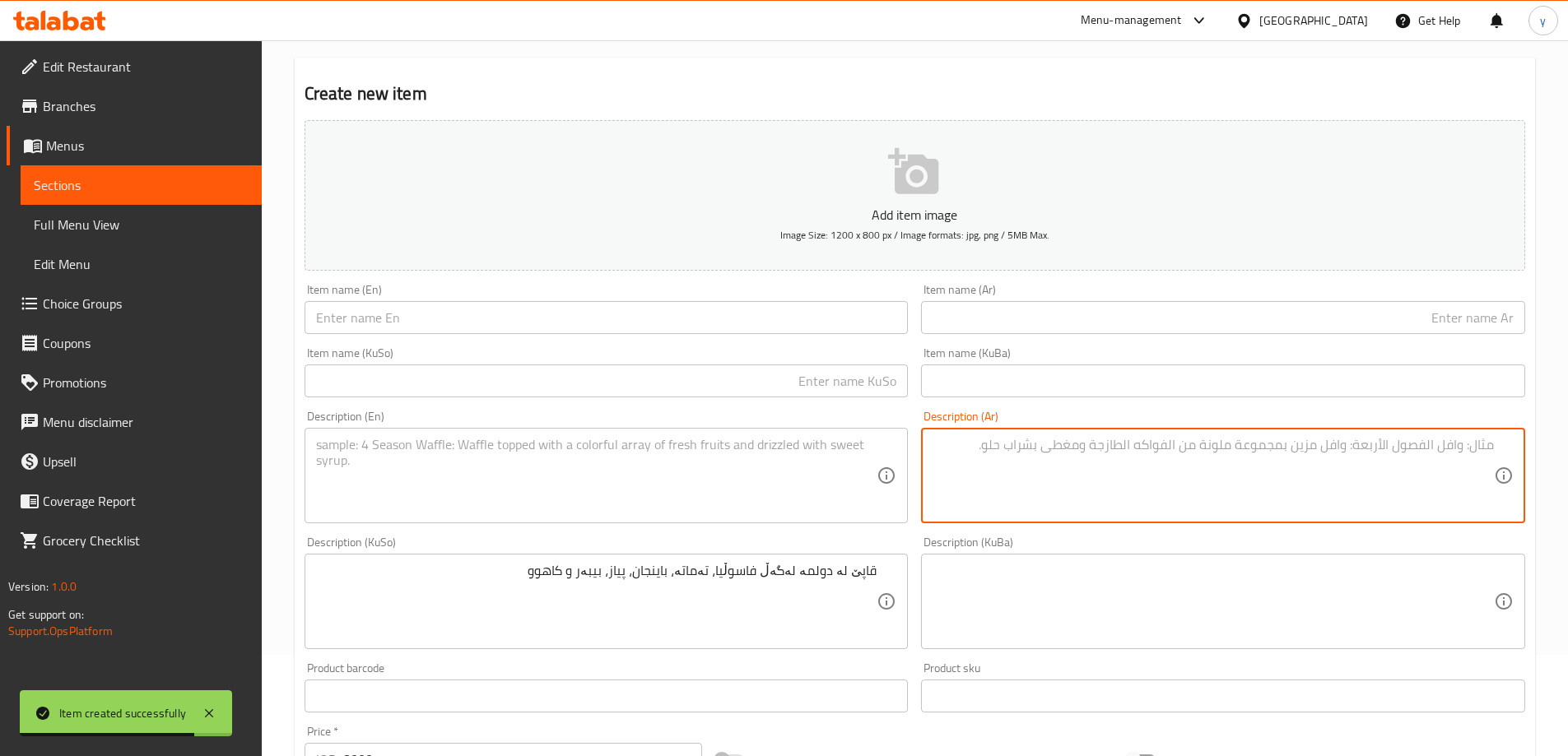
paste textarea "طبق من دولمة مع فاصولياء، طماطم، باذنجان، بصل، فلفل وخس"
type textarea "طبق من دولمة مع فاصولياء، طماطم، باذنجان، بصل، فلفل وخس"
click at [702, 481] on textarea at bounding box center [596, 475] width 561 height 78
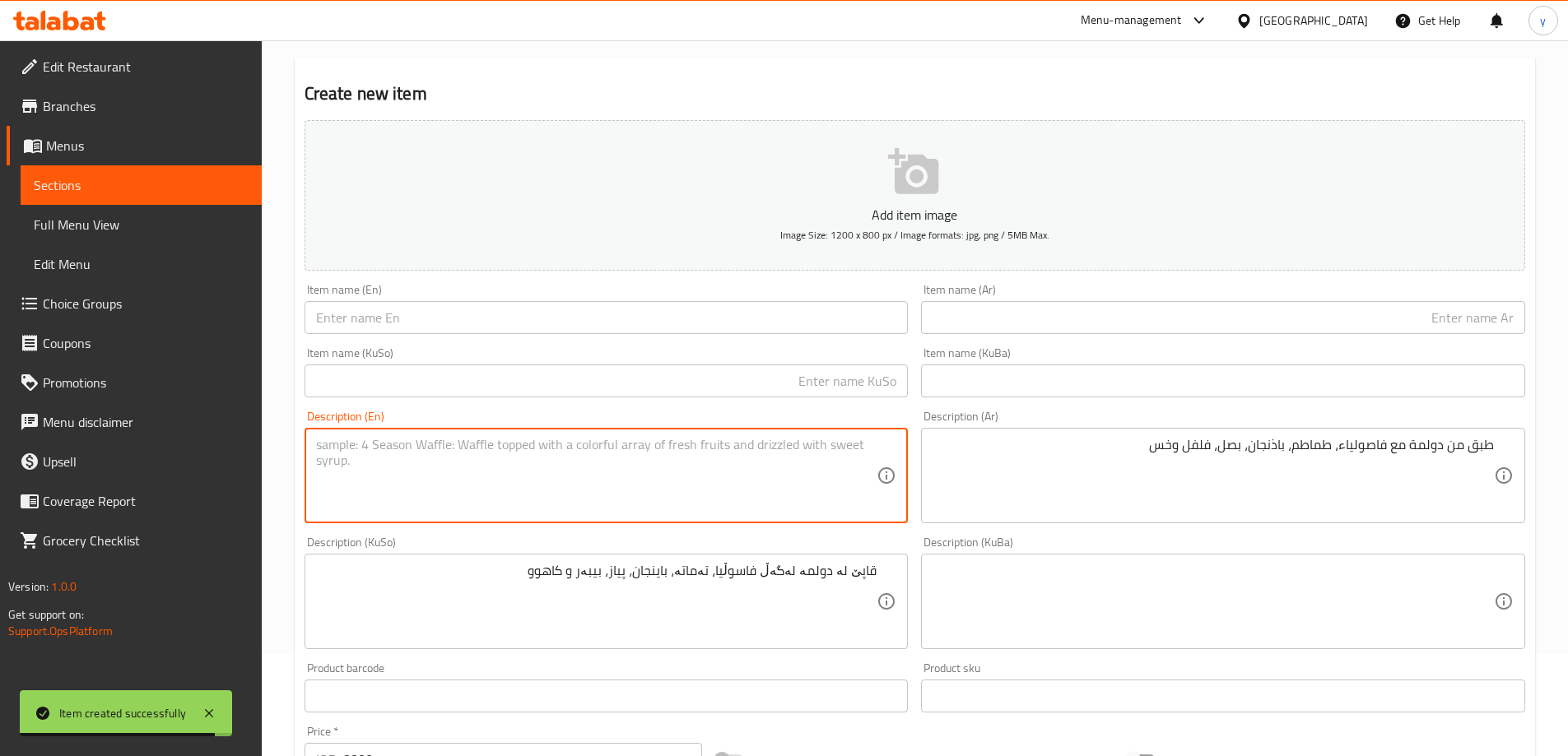
paste textarea "Plate of dolma with bean, tomato, eggplant, onion, pepper and lettuce"
type textarea "Plate of dolma with bean, tomato, eggplant, onion, pepper and lettuce"
click at [467, 327] on input "text" at bounding box center [606, 318] width 604 height 33
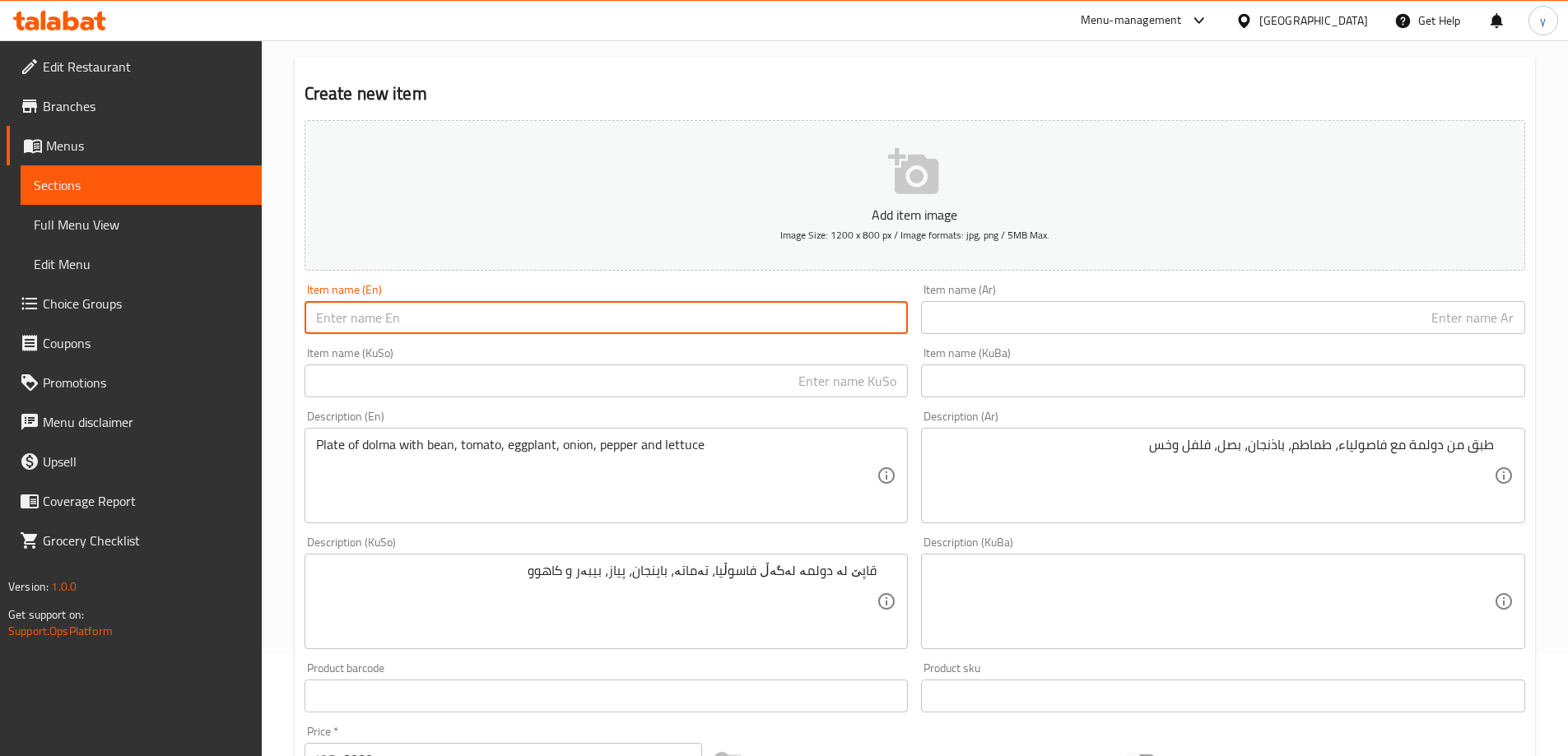
paste input "Dolma"
type input "Dolma"
click at [969, 268] on button "Add item image Image Size: 1200 x 800 px / Image formats: jpg, png / 5MB Max." at bounding box center [915, 195] width 1221 height 150
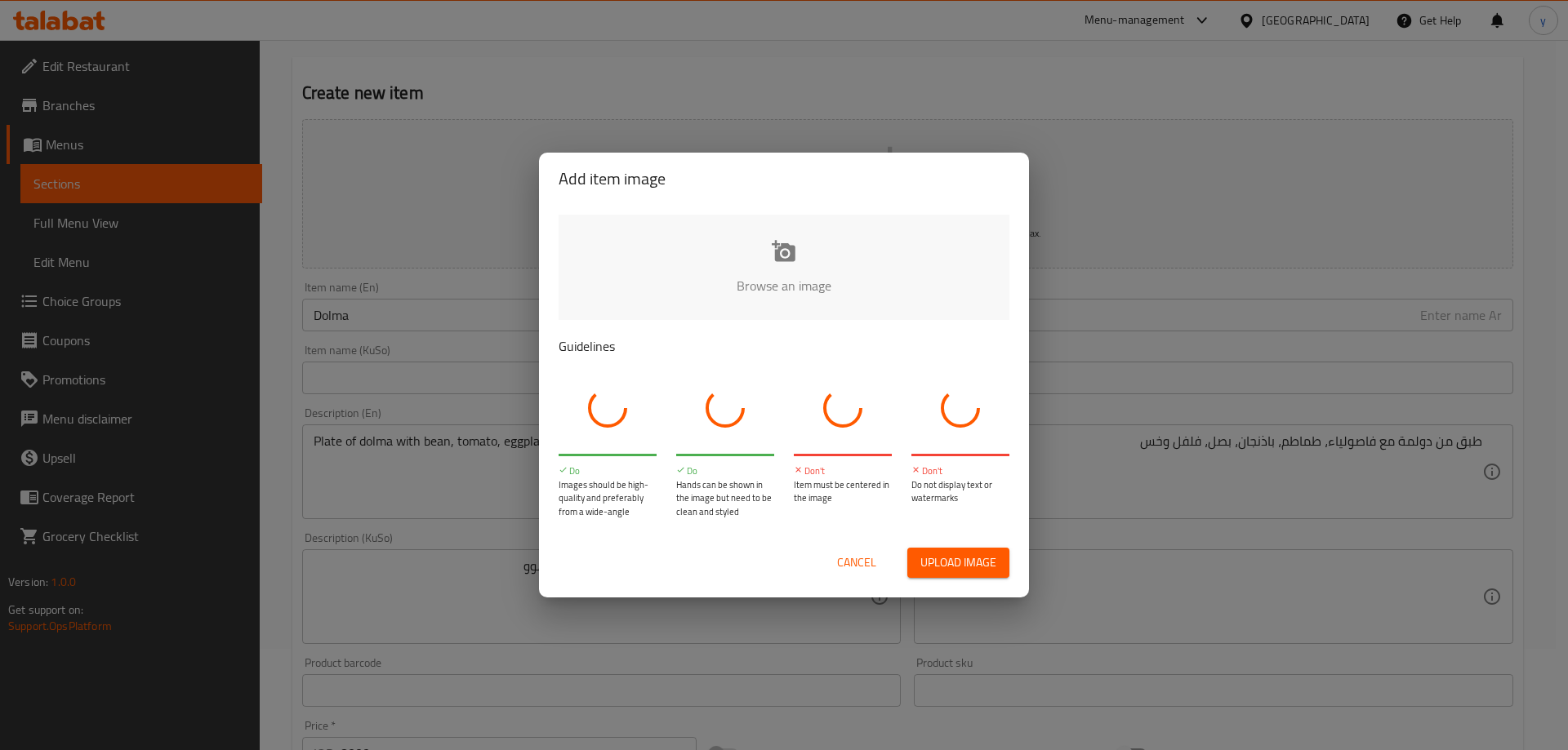
click at [964, 297] on input "file" at bounding box center [1335, 291] width 1555 height 153
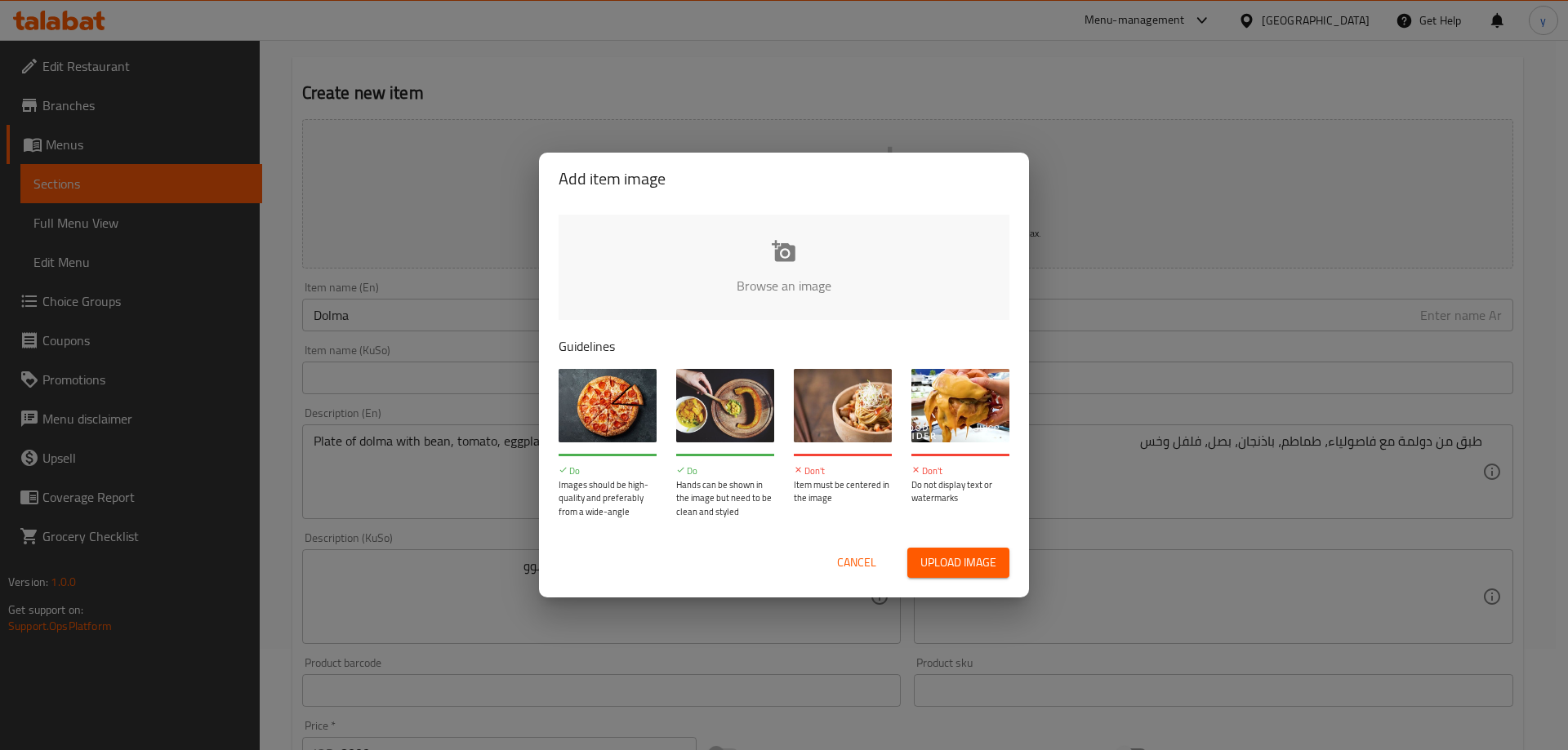
click at [866, 560] on span "Cancel" at bounding box center [857, 563] width 39 height 20
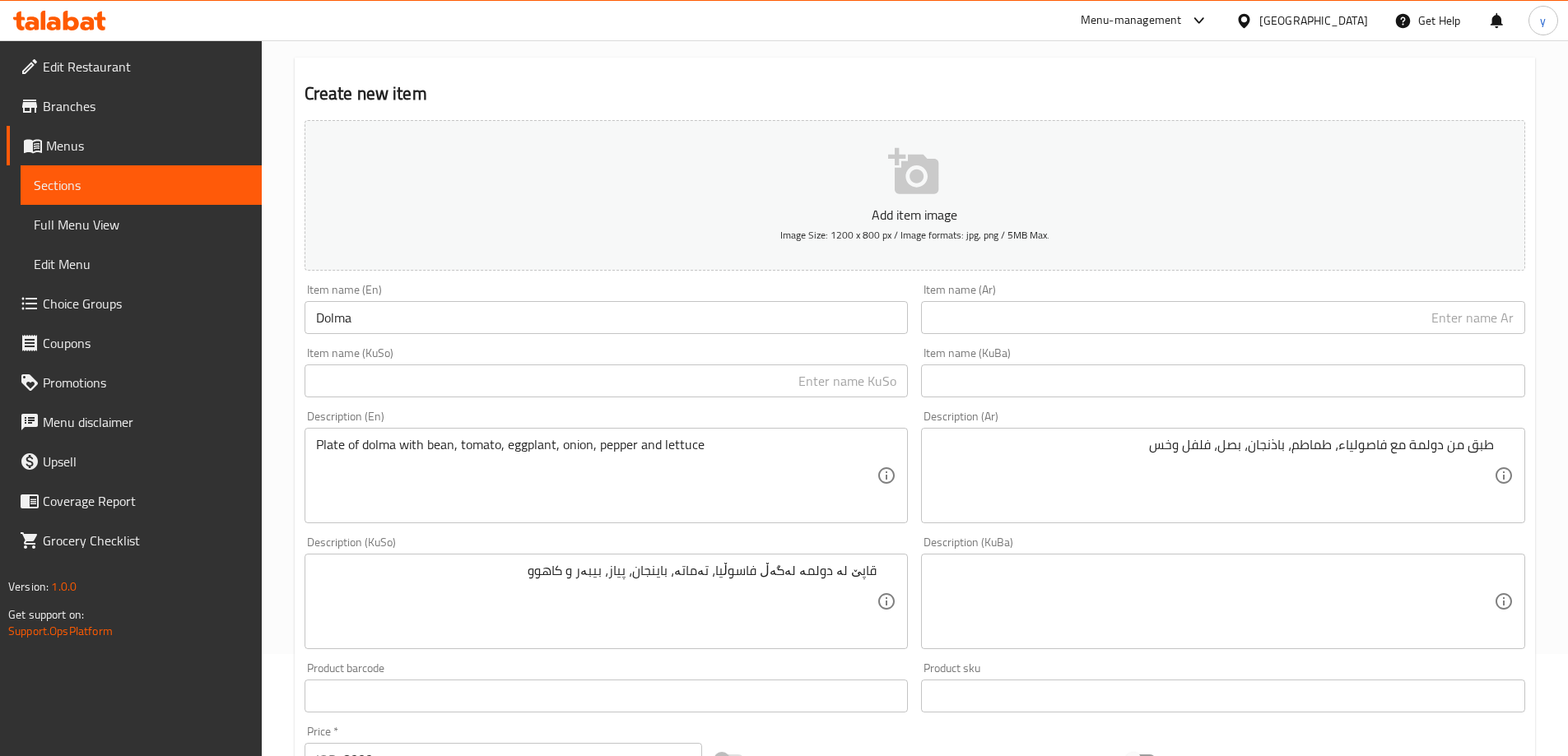
click at [1077, 318] on input "text" at bounding box center [1223, 318] width 604 height 33
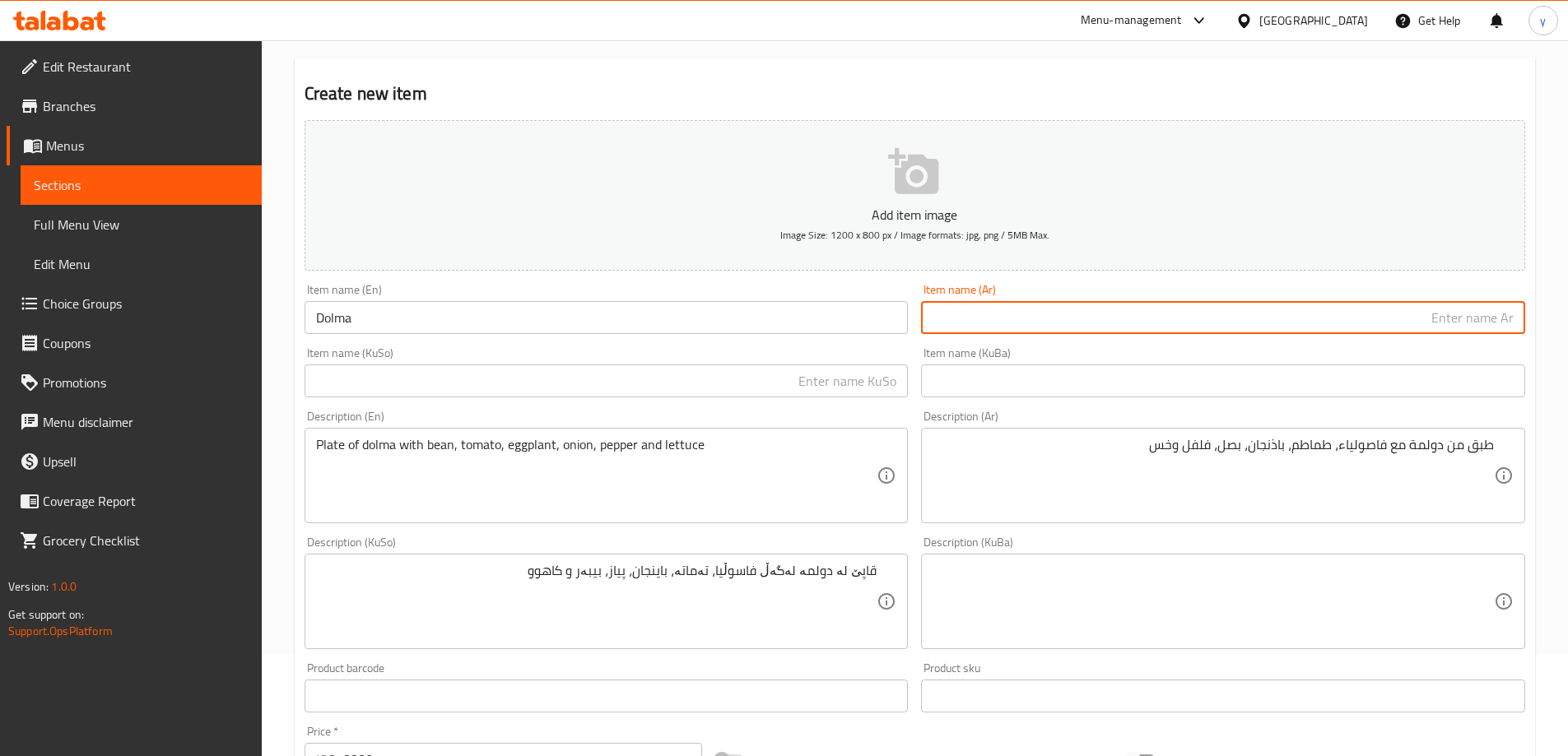
paste input "طبق من دولمة مع فاصولياء، طماطم، باذنجان، بصل، فلفل وخس"
click at [1332, 314] on input "طبق من دولمة مع فاصولياء، طماطم، باذنجان، بصل، فلفل وخس" at bounding box center [1223, 318] width 604 height 33
paste input "ولمة"
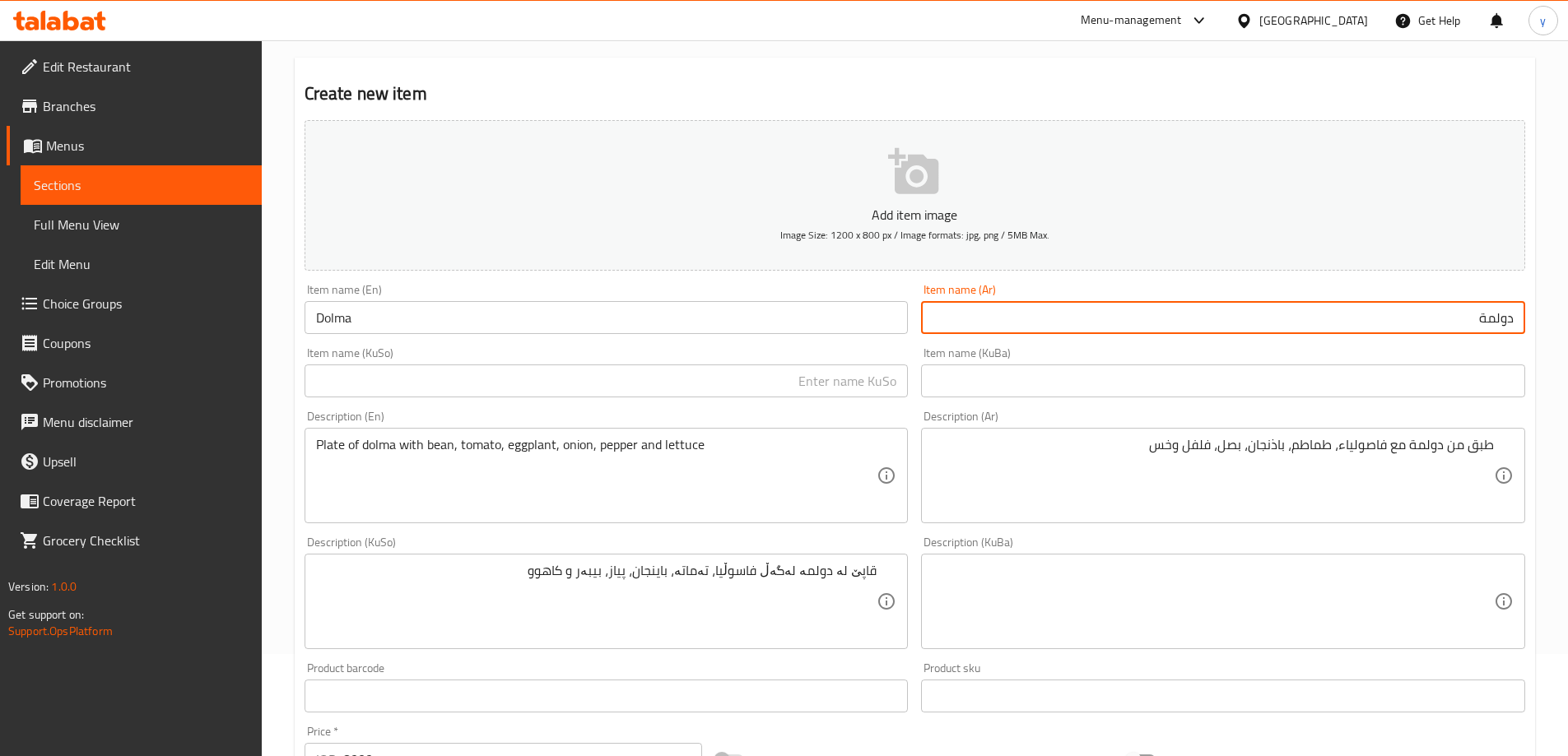
type input "دولمة"
click at [786, 388] on input "text" at bounding box center [606, 380] width 604 height 33
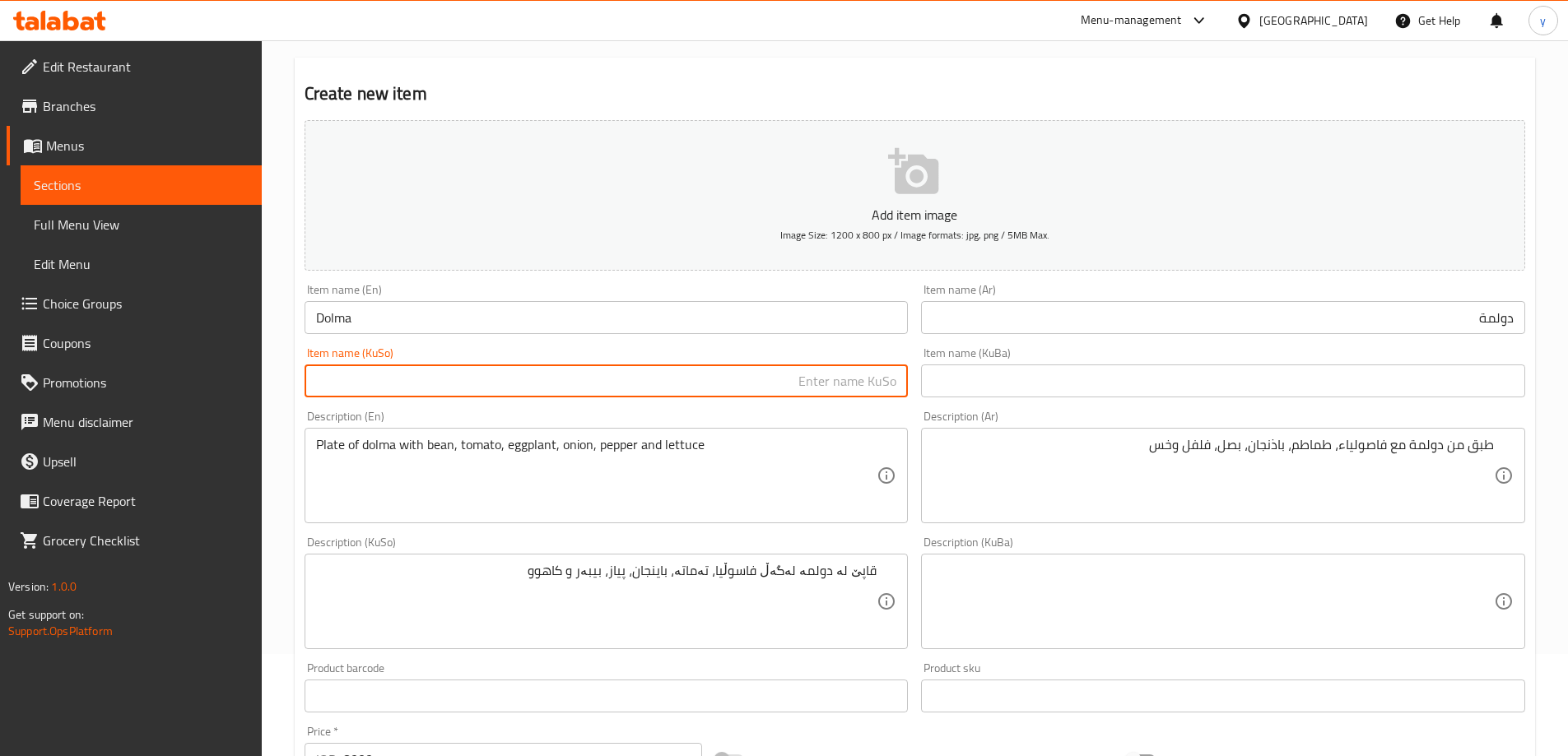
paste input "دولمە"
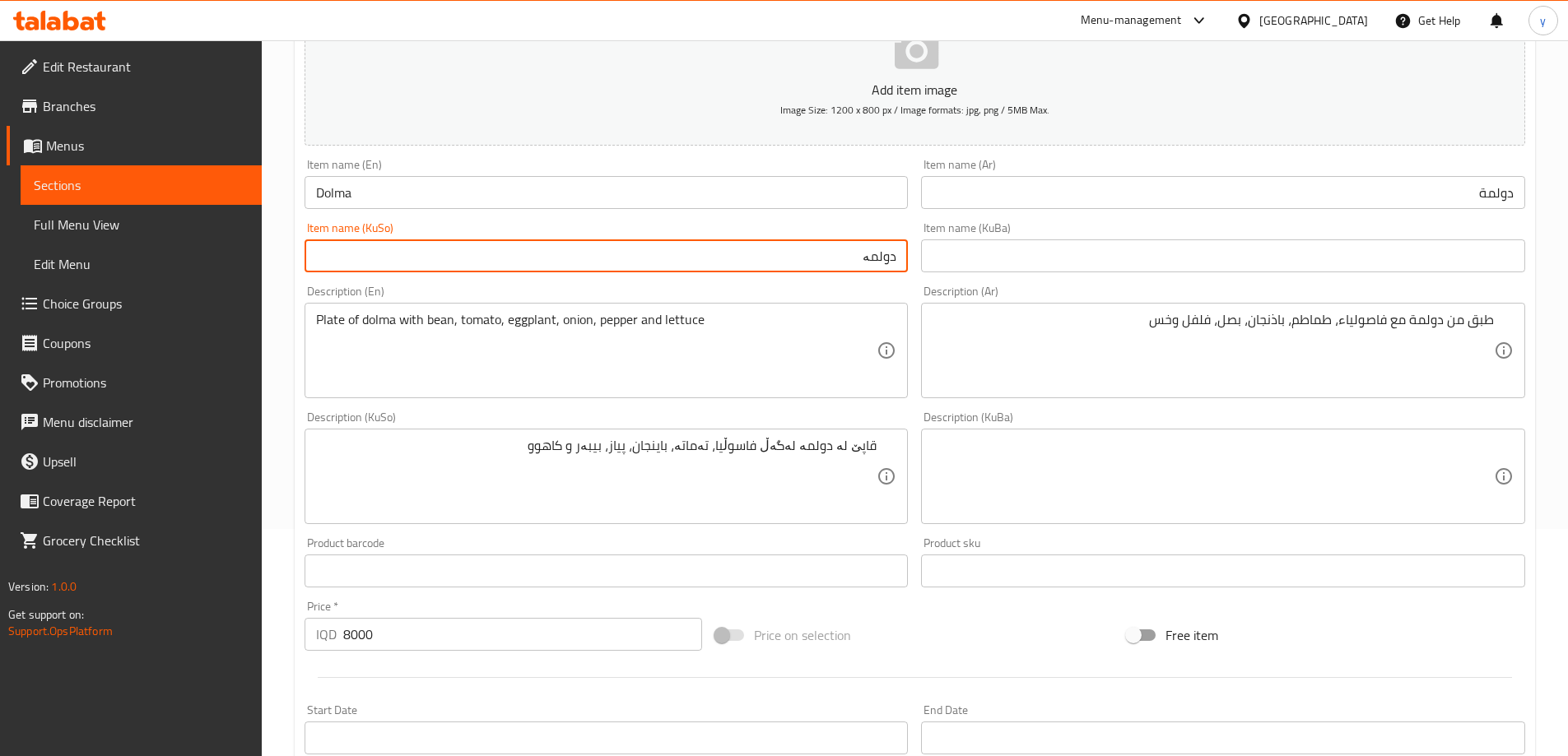
scroll to position [267, 0]
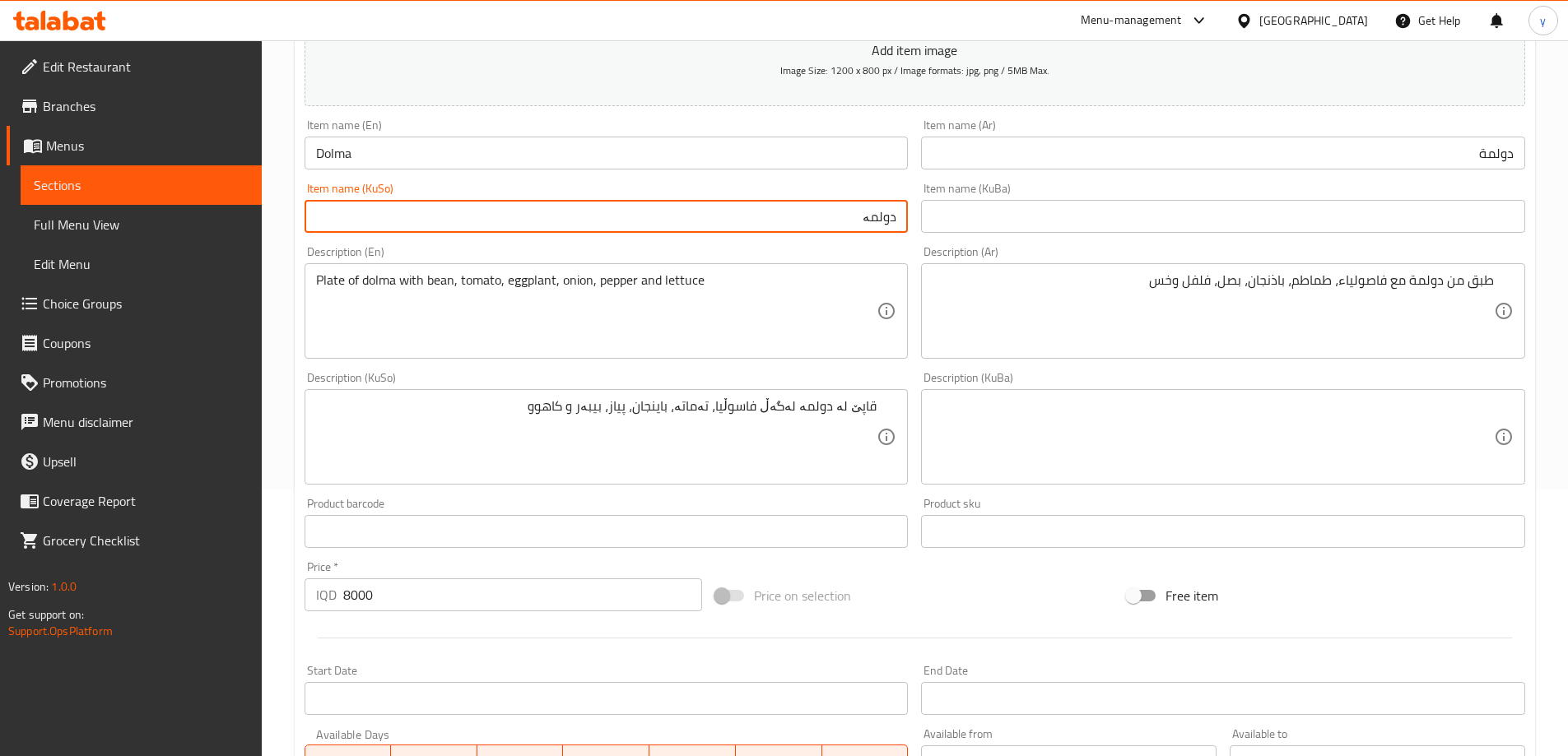
type input "دولمە"
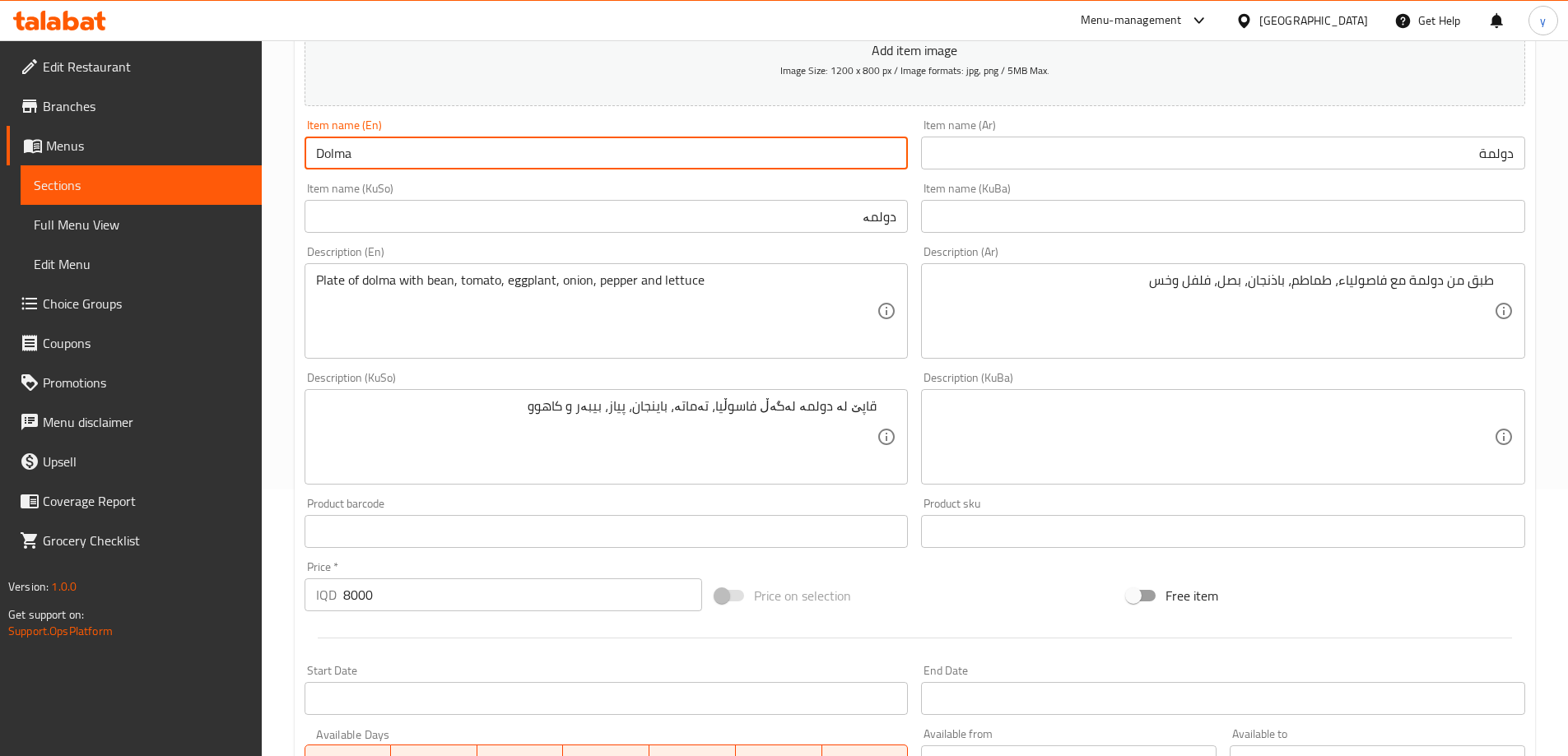
click at [433, 139] on input "Dolma" at bounding box center [606, 153] width 604 height 33
type input "Dolma with Meat"
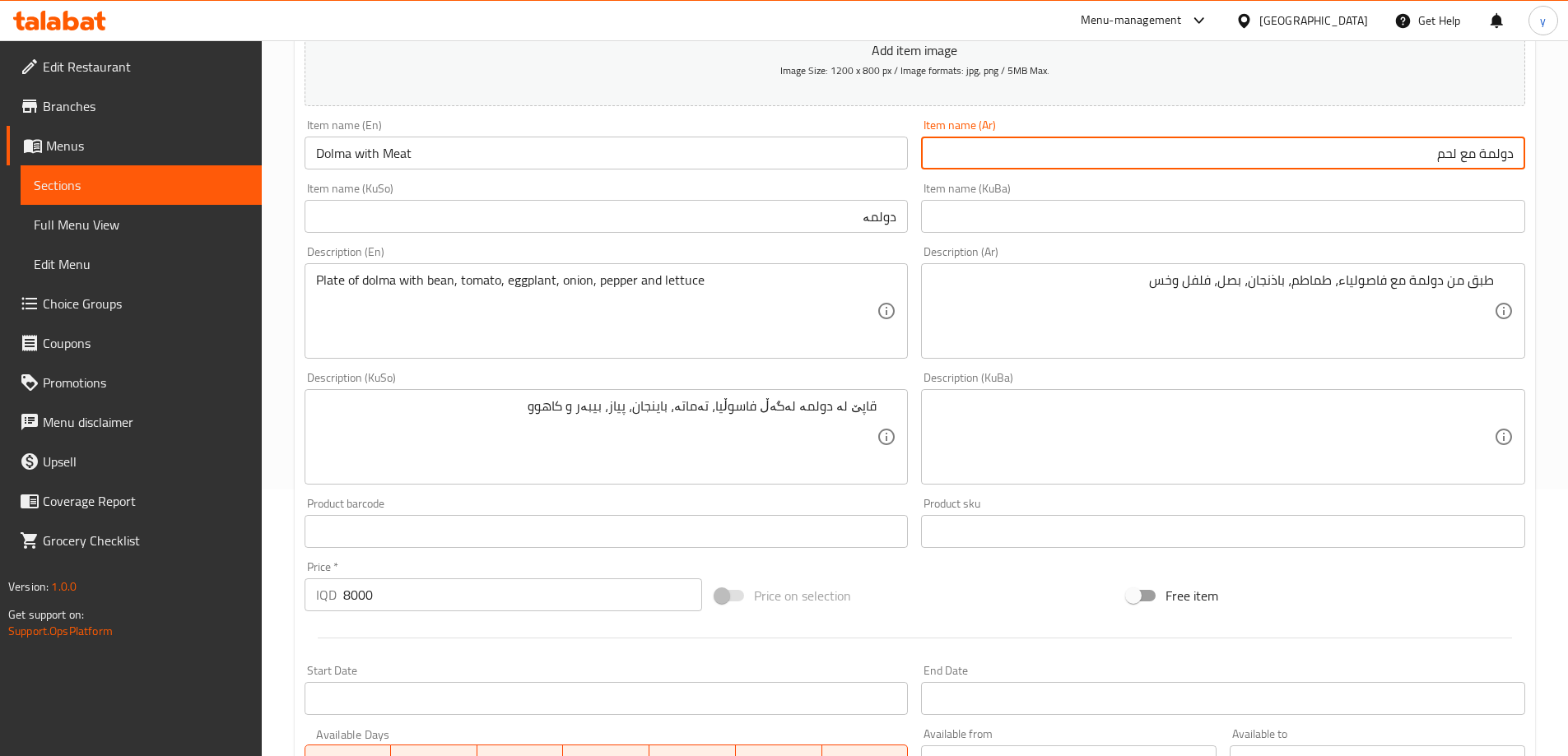
type input "دولمة مع لحم"
click at [529, 223] on input "دولمە" at bounding box center [606, 217] width 604 height 33
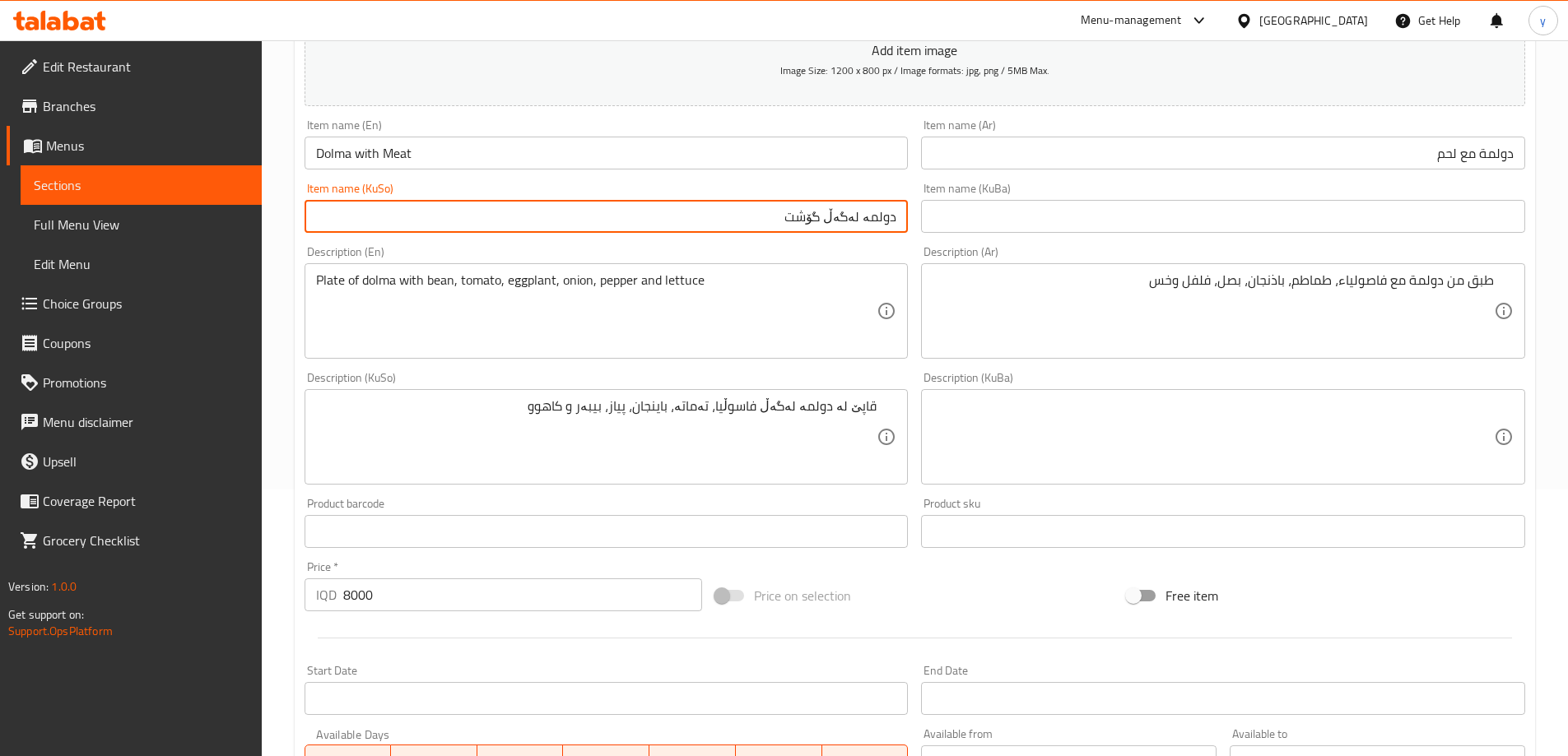
type input "دولمە لەگەڵ گۆشت"
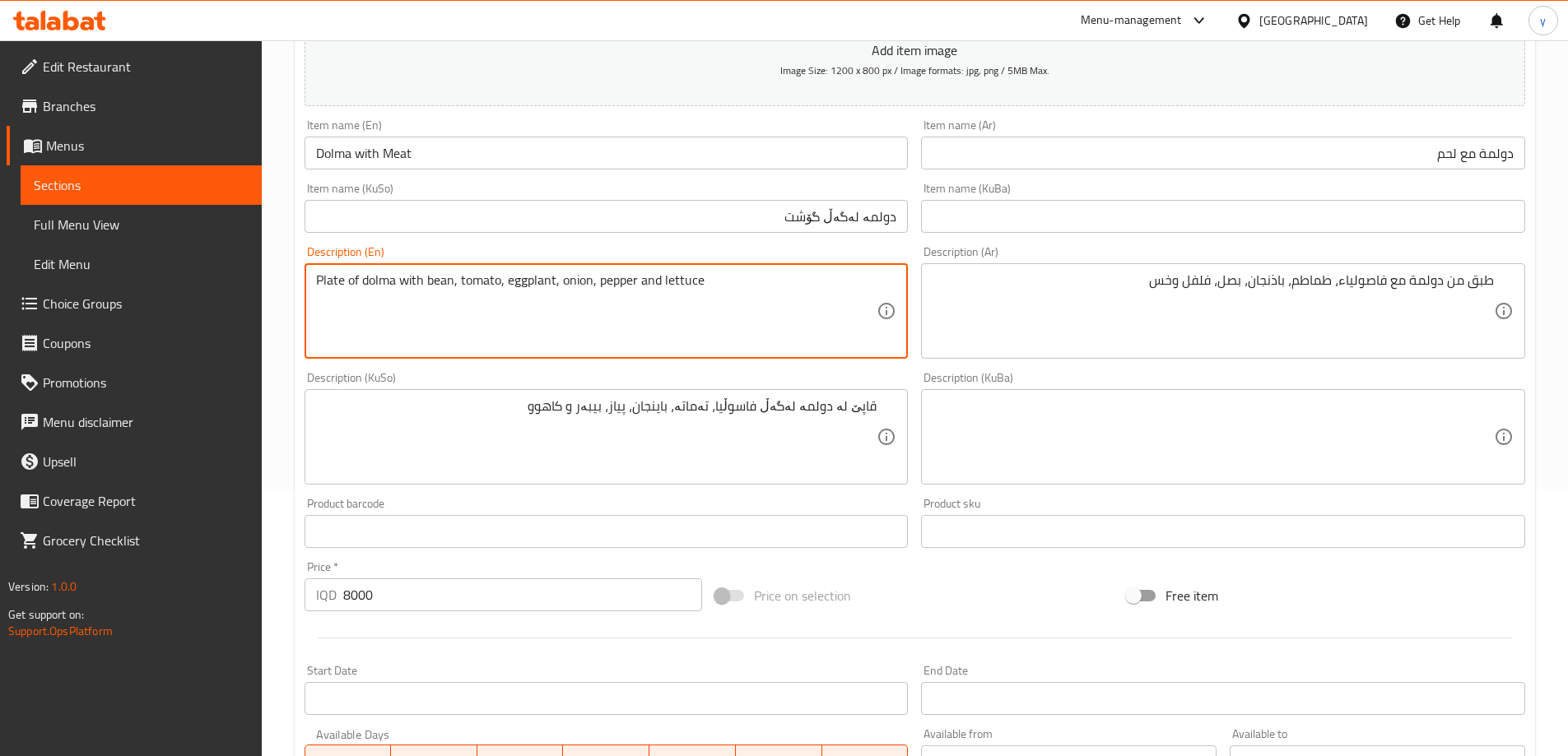
click at [316, 283] on textarea "Plate of dolma with bean, tomato, eggplant, onion, pepper and lettuce" at bounding box center [596, 310] width 561 height 78
type textarea "Meat, plate of dolma with bean, tomato, eggplant, onion, pepper and lettuce"
click at [1496, 279] on div "طبق من دولمة مع فاصولياء، طماطم، باذنجان، بصل، فلفل وخس Description (Ar)" at bounding box center [1223, 310] width 604 height 96
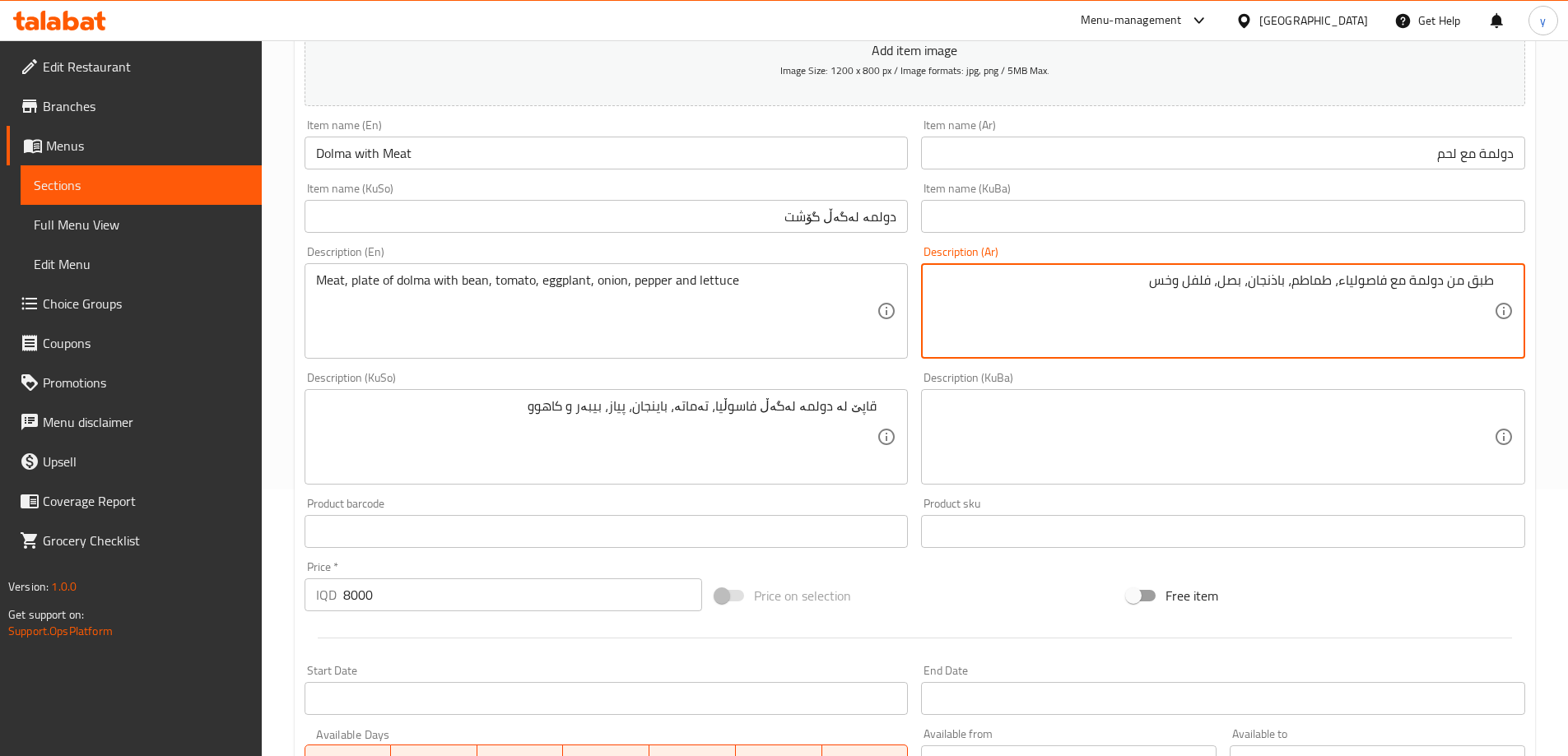
click at [1491, 281] on textarea "طبق من دولمة مع فاصولياء، طماطم، باذنجان، بصل، فلفل وخس" at bounding box center [1213, 310] width 561 height 78
click at [1445, 157] on input "دولمة مع لحم" at bounding box center [1223, 153] width 604 height 33
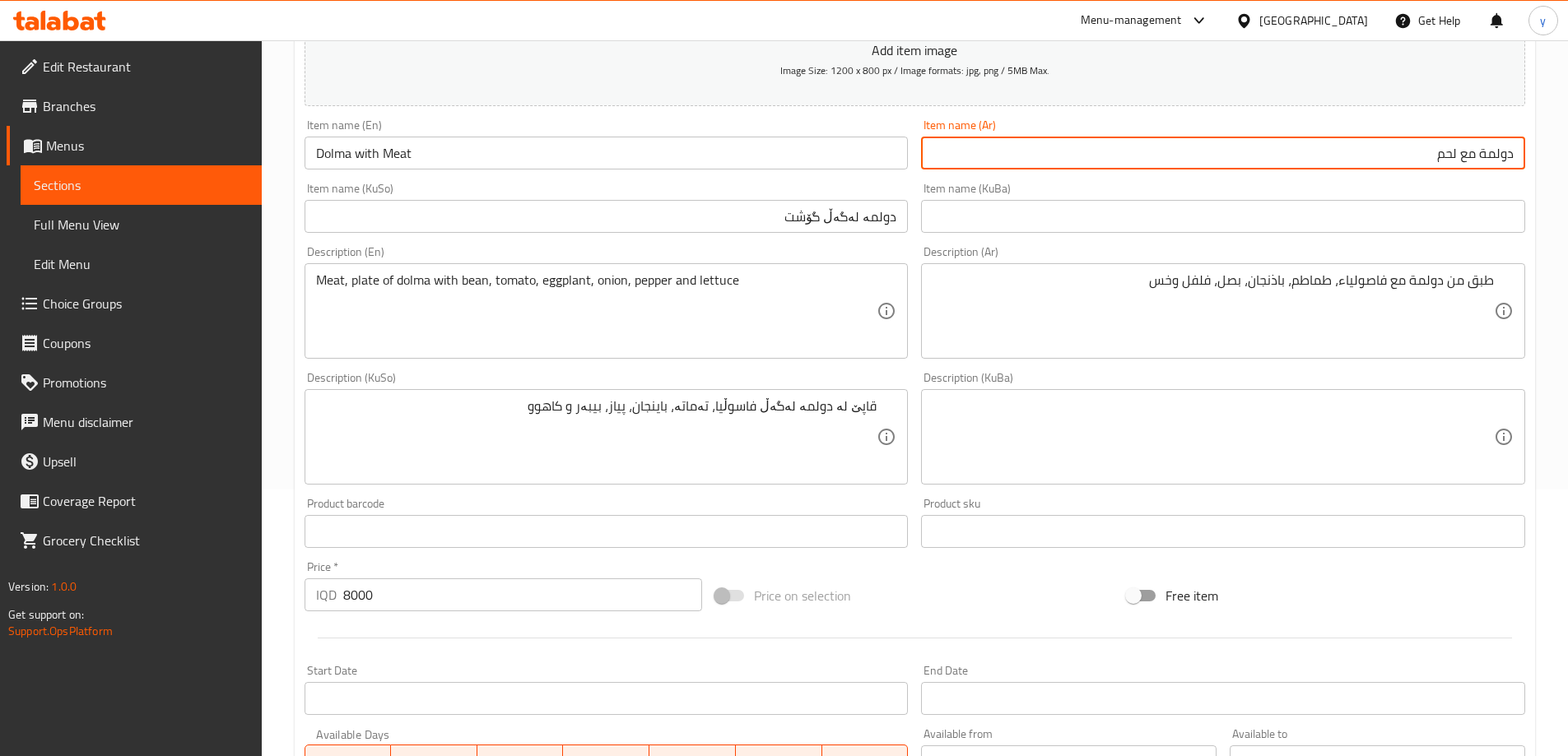
click at [1445, 157] on input "دولمة مع لحم" at bounding box center [1223, 153] width 604 height 33
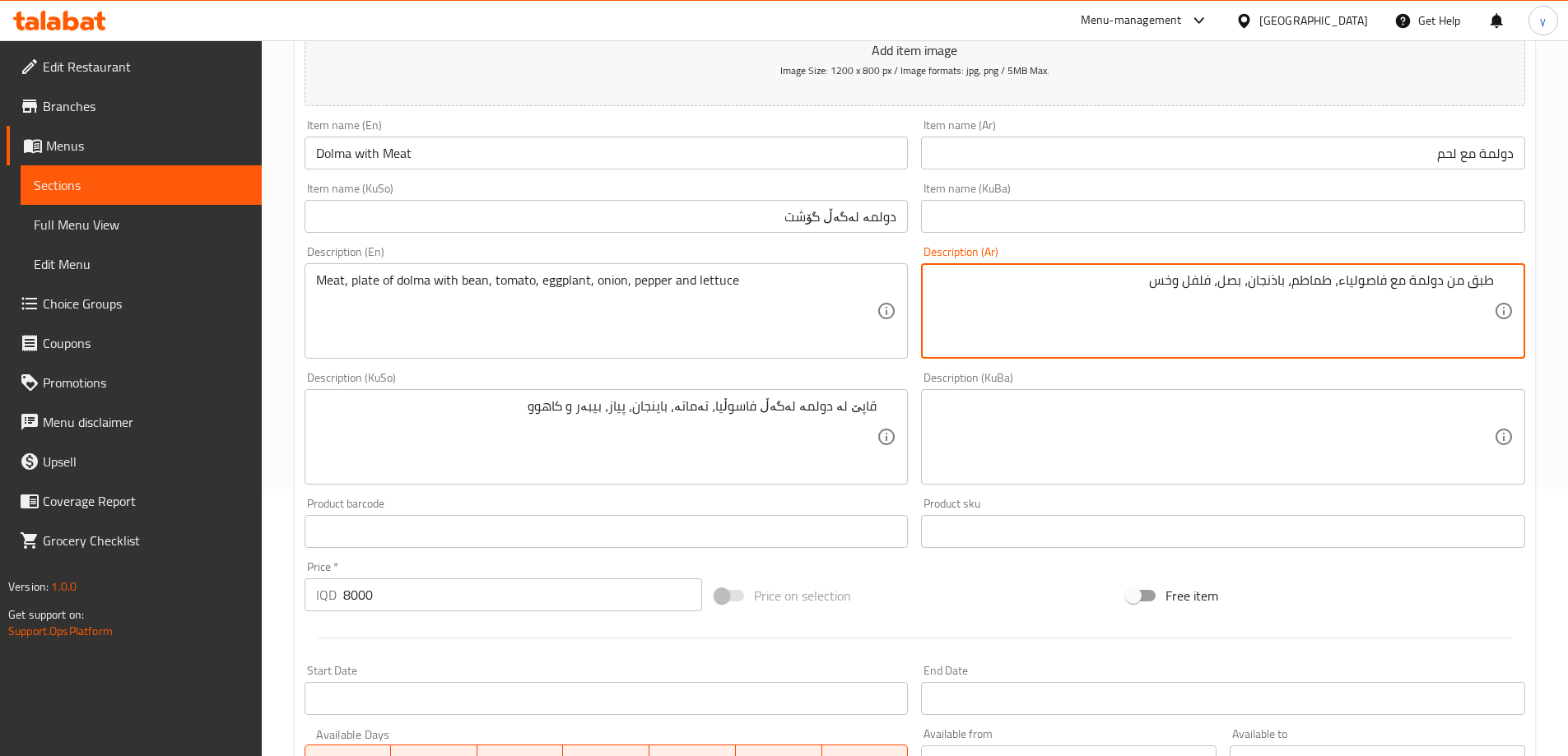
paste textarea "لحم"
type textarea "لحم، طبق من دولمة مع فاصولياء، طماطم، باذنجان، بصل، فلفل وخس"
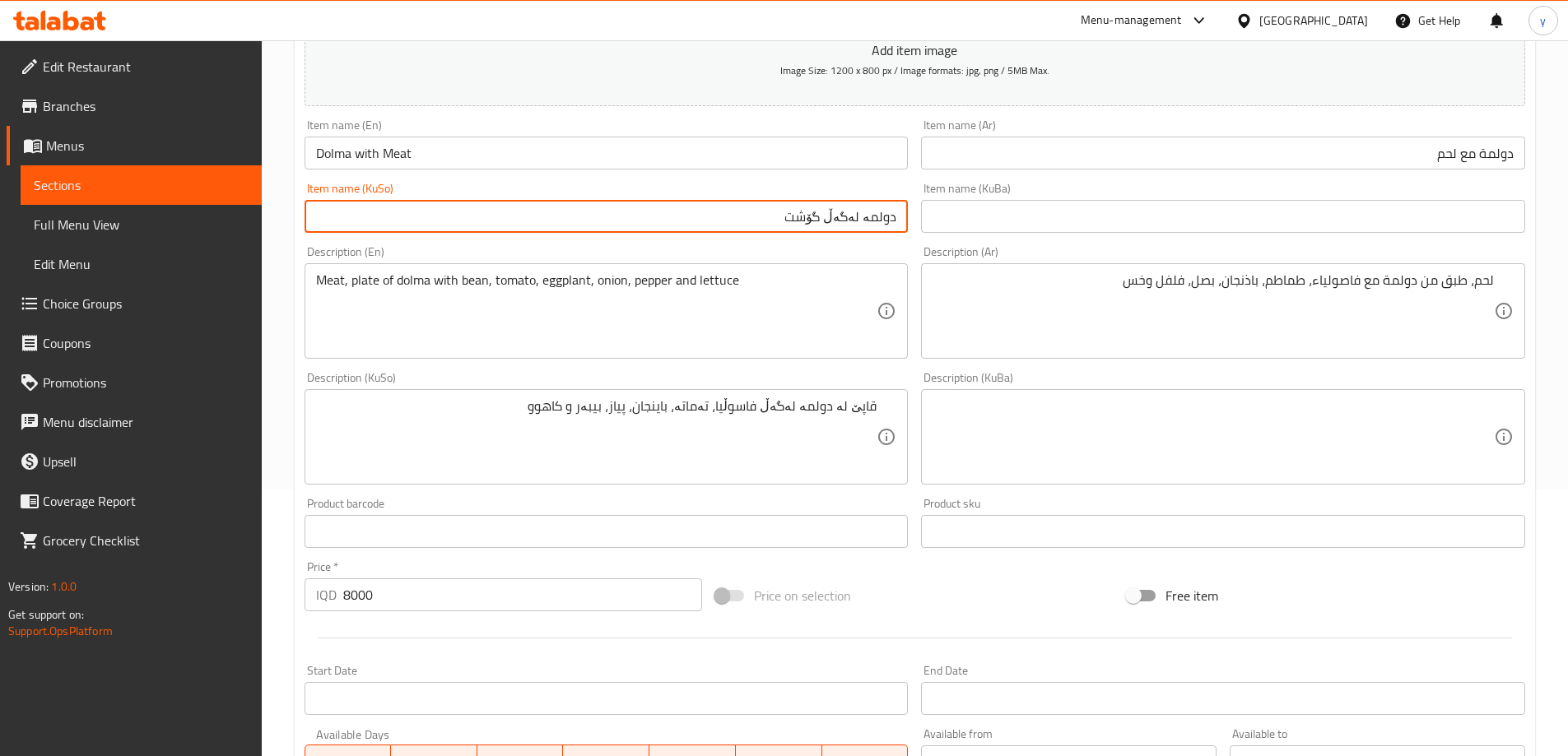
click at [821, 219] on input "دولمە لەگەڵ گۆشت" at bounding box center [606, 217] width 604 height 33
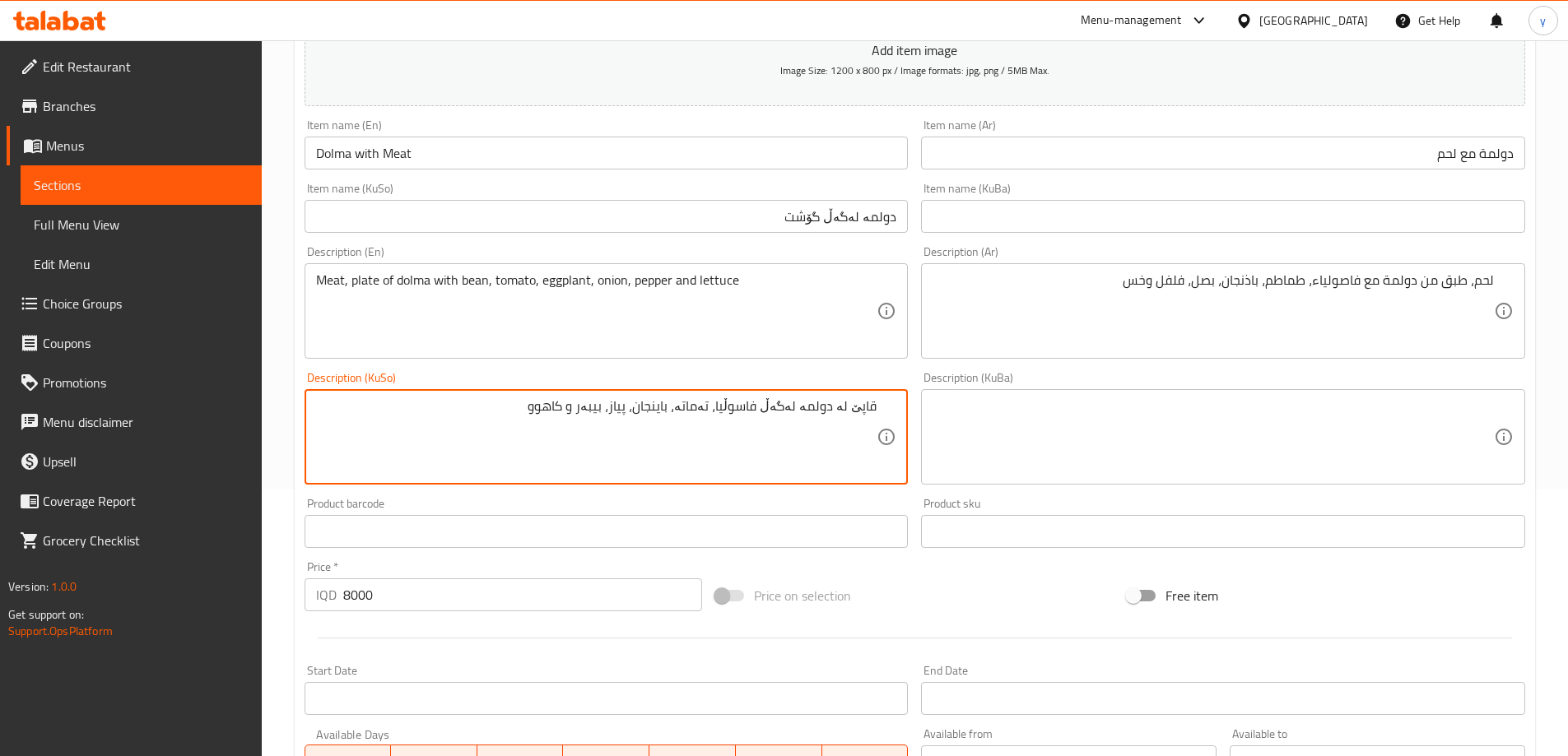
click at [877, 405] on textarea "قاپێ لە دولمە لەگەڵ فاسوڵیا، تەماتە، باینجان، پیاز، بیبەر و کاهوو" at bounding box center [596, 437] width 561 height 78
paste textarea "گۆشت"
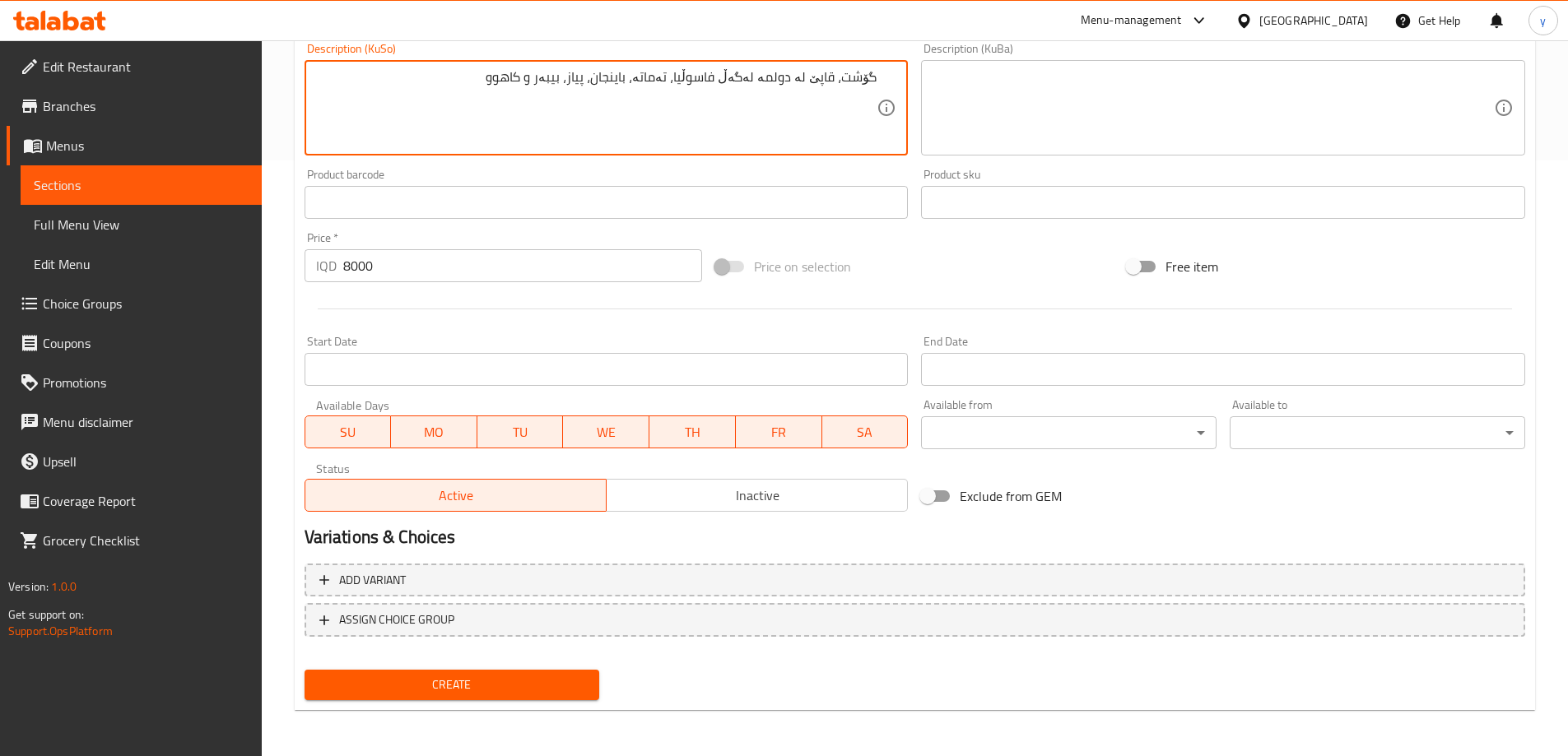
type textarea "گۆشت، قاپێ لە دولمە لەگەڵ فاسوڵیا، تەماتە، باینجان، پیاز، بیبەر و کاهوو"
click at [529, 687] on span "Create" at bounding box center [452, 684] width 269 height 21
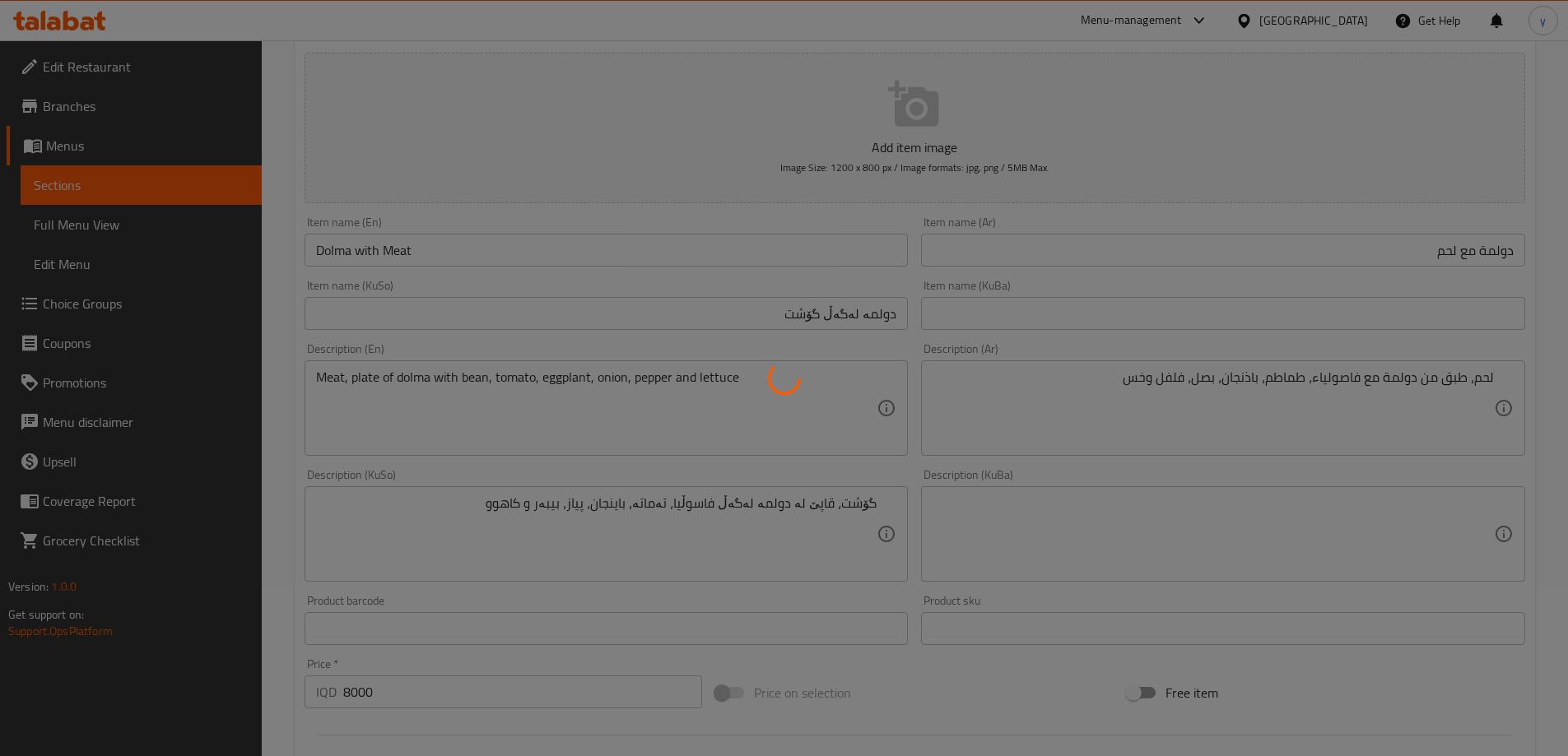
scroll to position [0, 0]
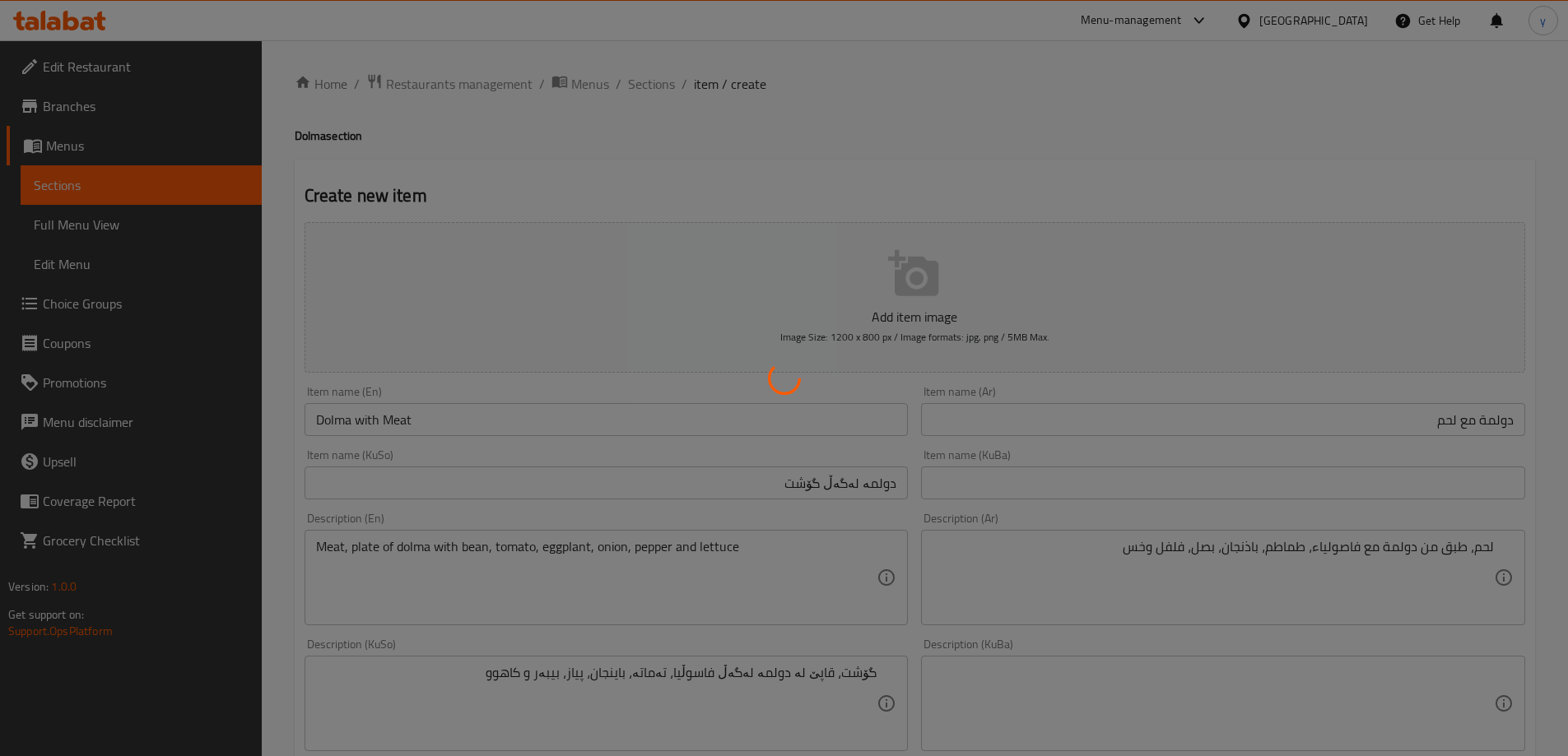
type input "0"
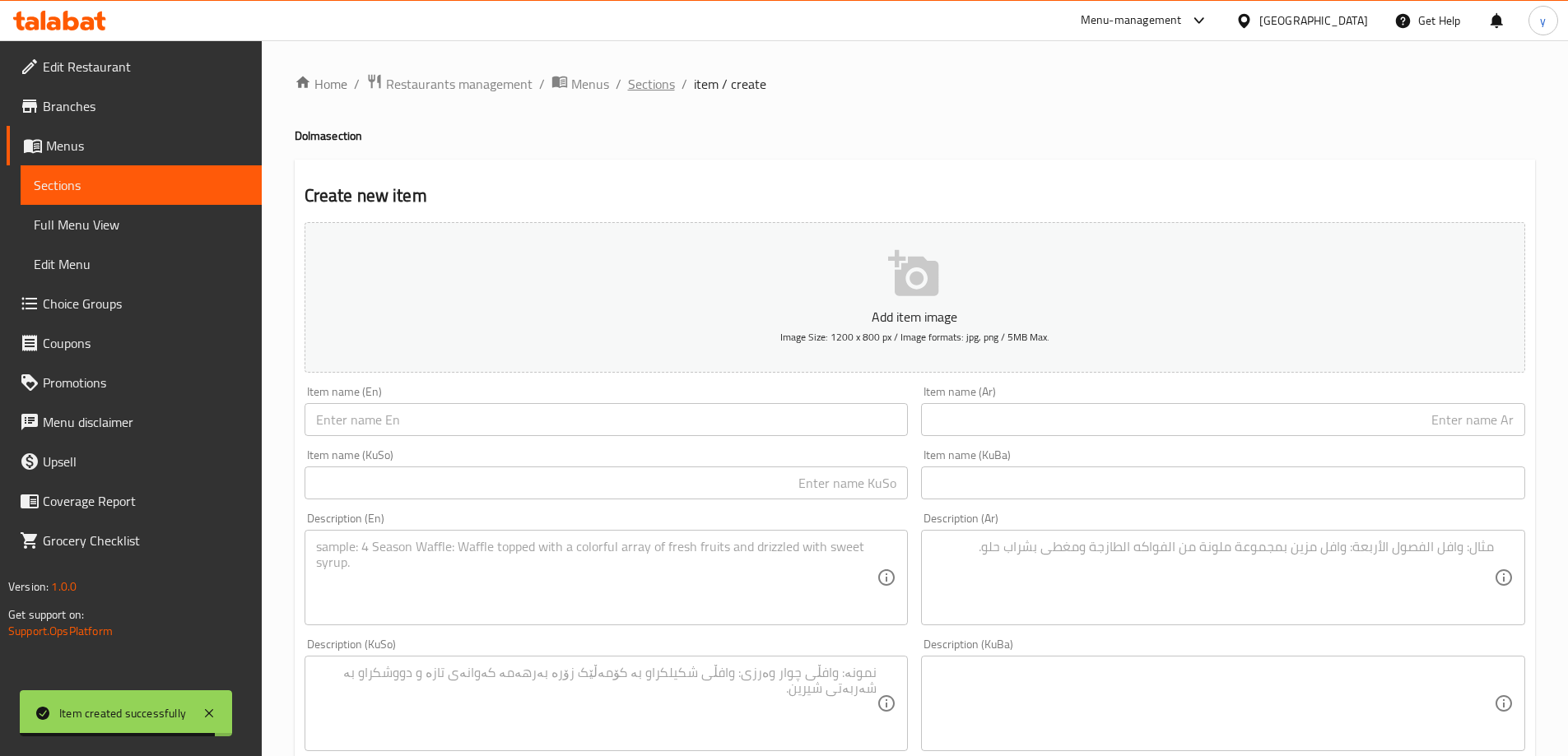
click at [669, 92] on span "Sections" at bounding box center [652, 84] width 47 height 20
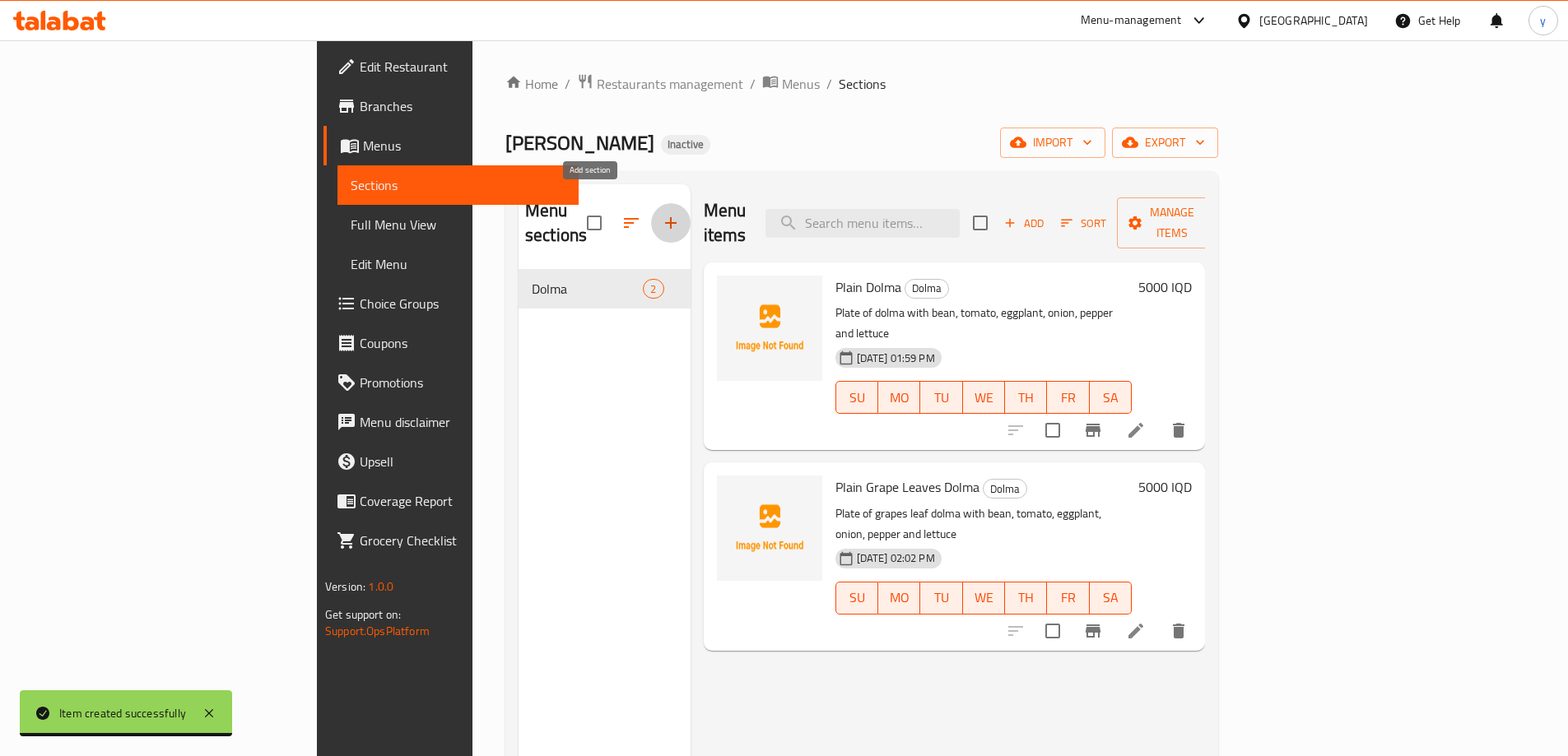
click at [661, 213] on icon "button" at bounding box center [671, 223] width 20 height 20
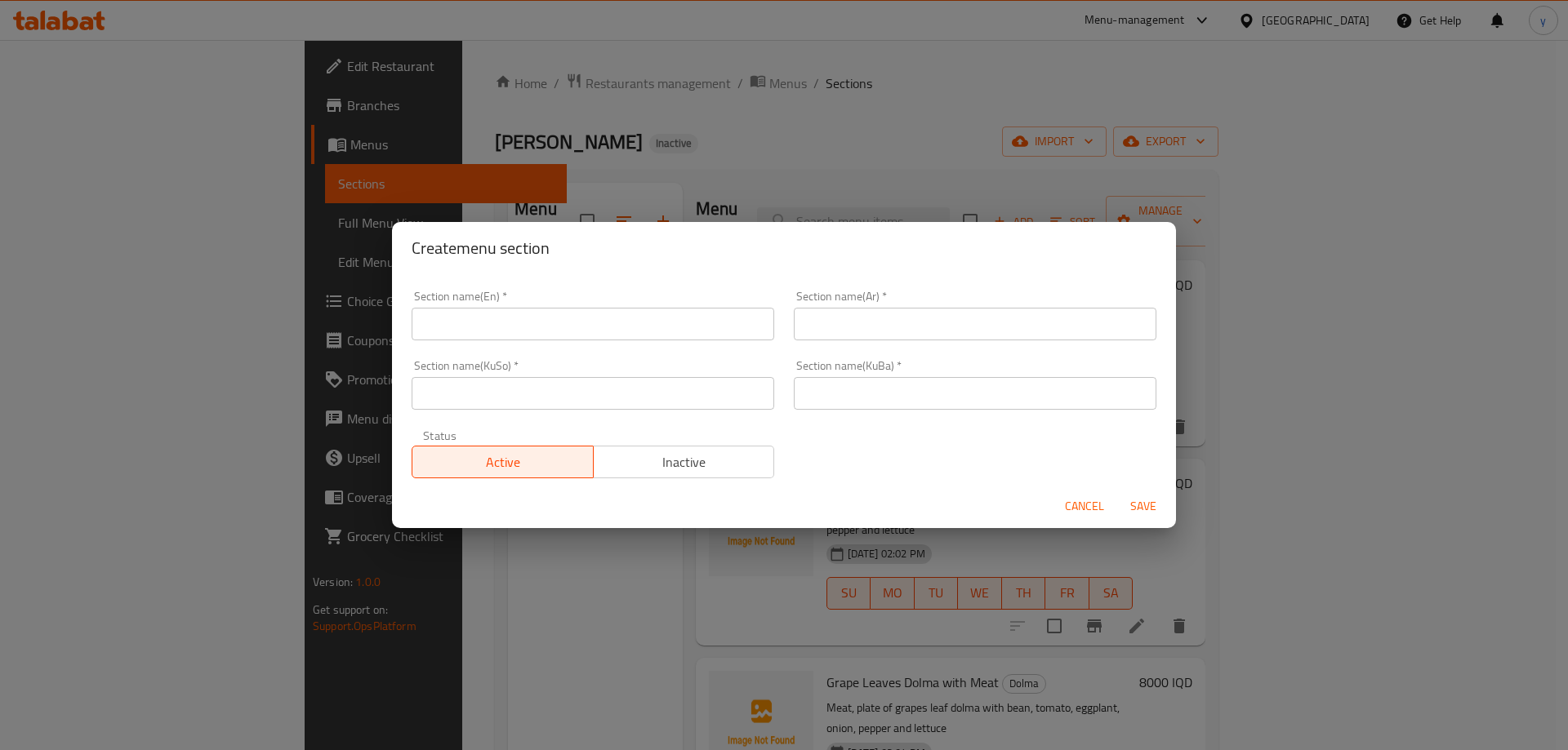
click at [1089, 514] on span "Cancel" at bounding box center [1084, 506] width 39 height 20
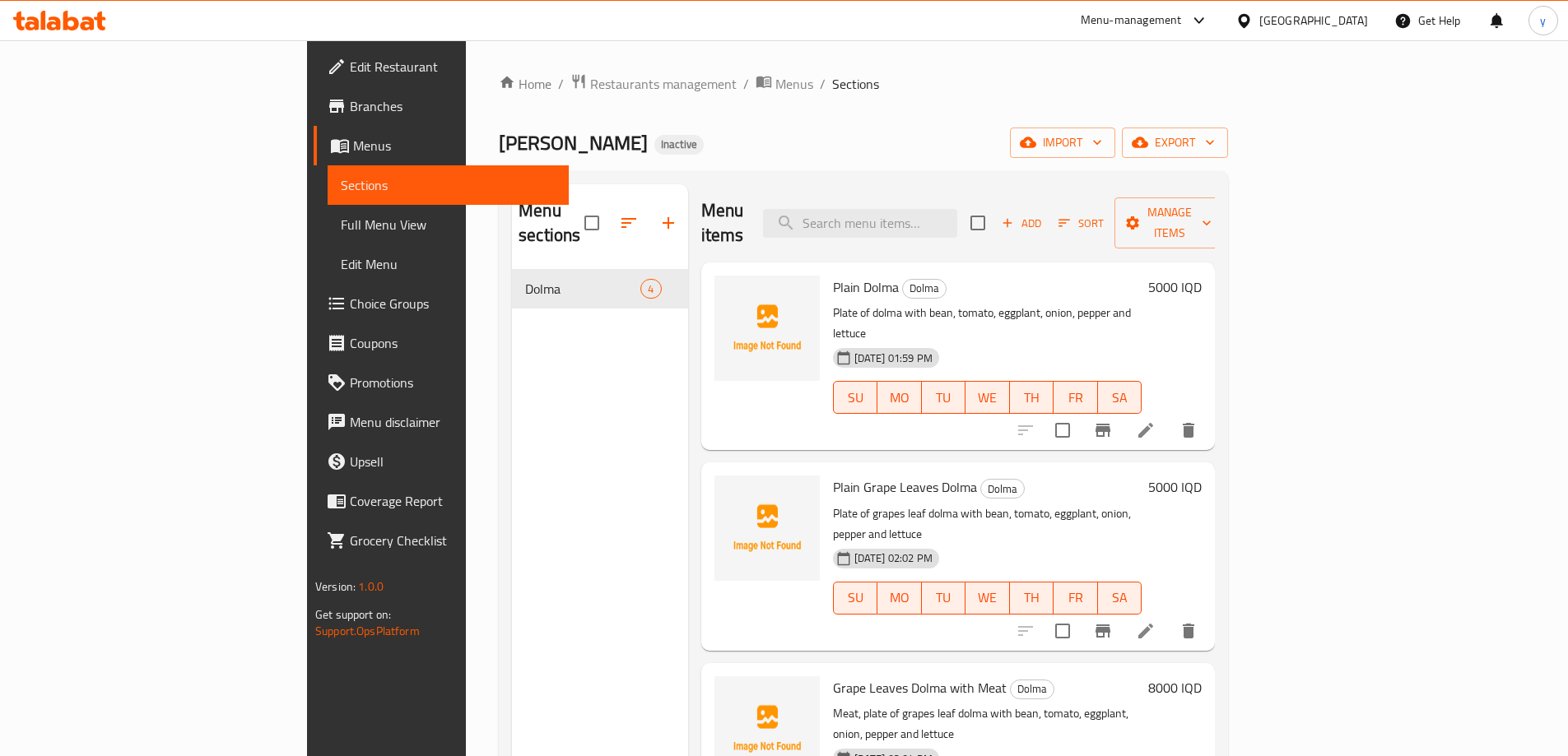
scroll to position [4, 0]
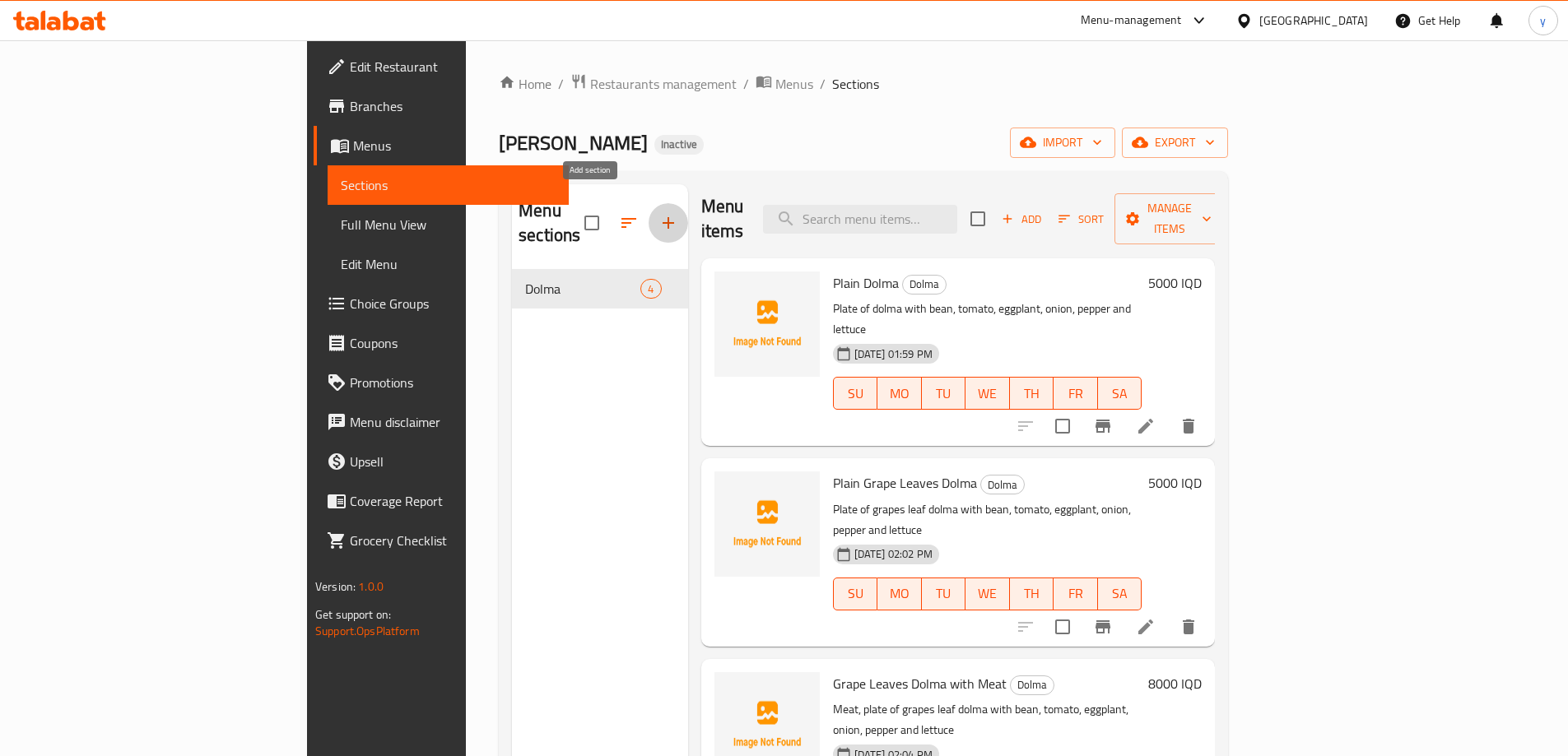
click at [649, 206] on button "button" at bounding box center [669, 223] width 39 height 39
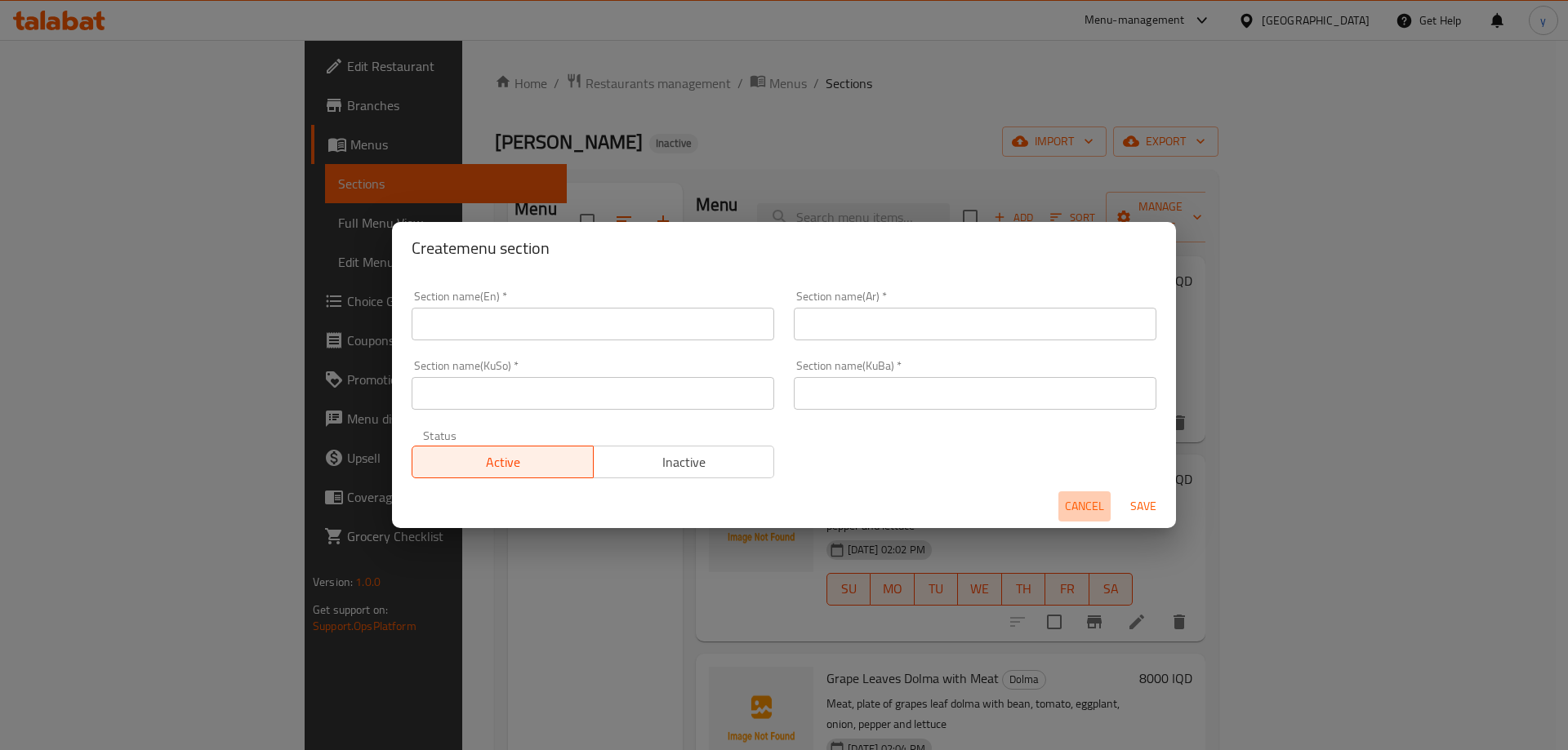
click at [1098, 511] on span "Cancel" at bounding box center [1084, 506] width 39 height 20
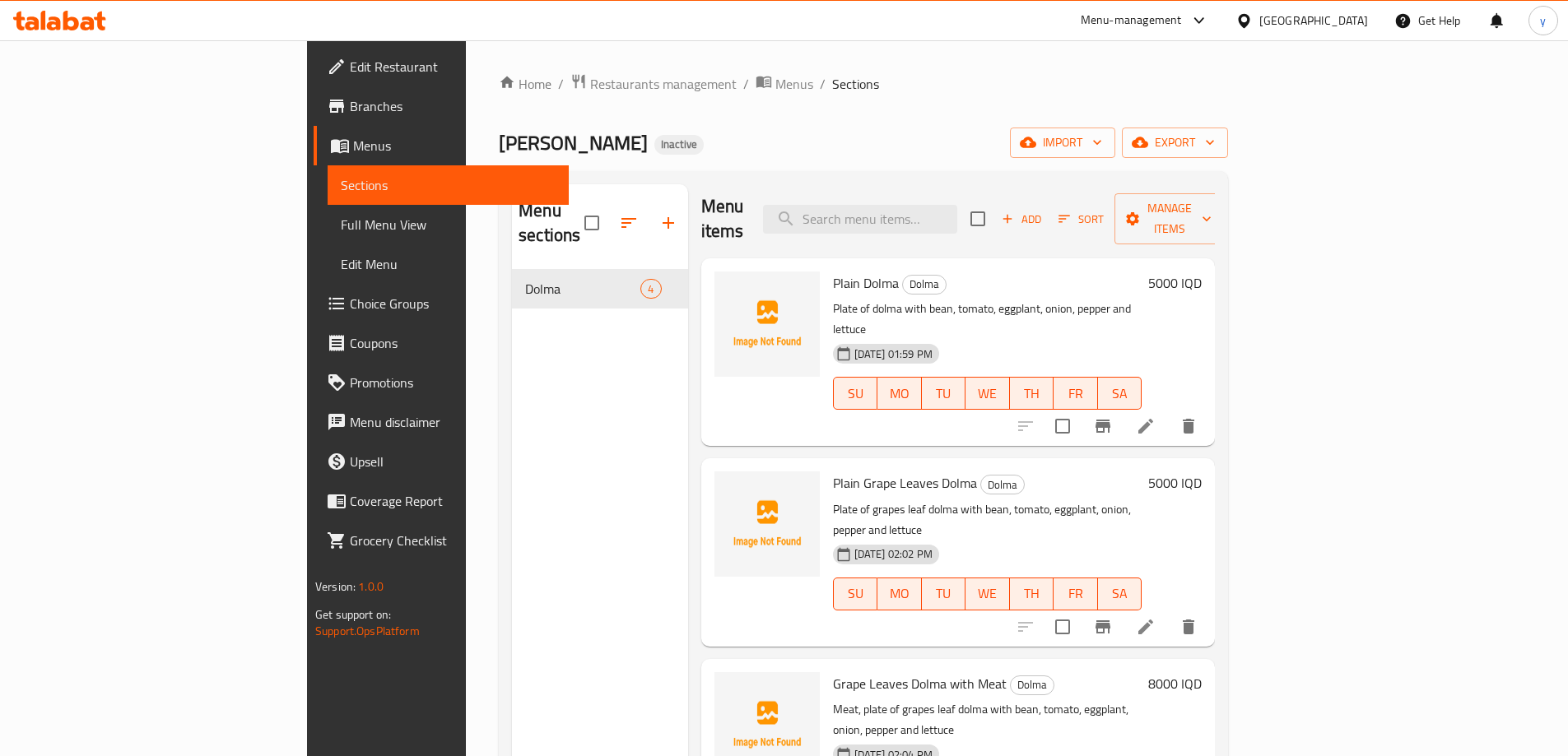
click at [649, 214] on button "button" at bounding box center [669, 223] width 39 height 39
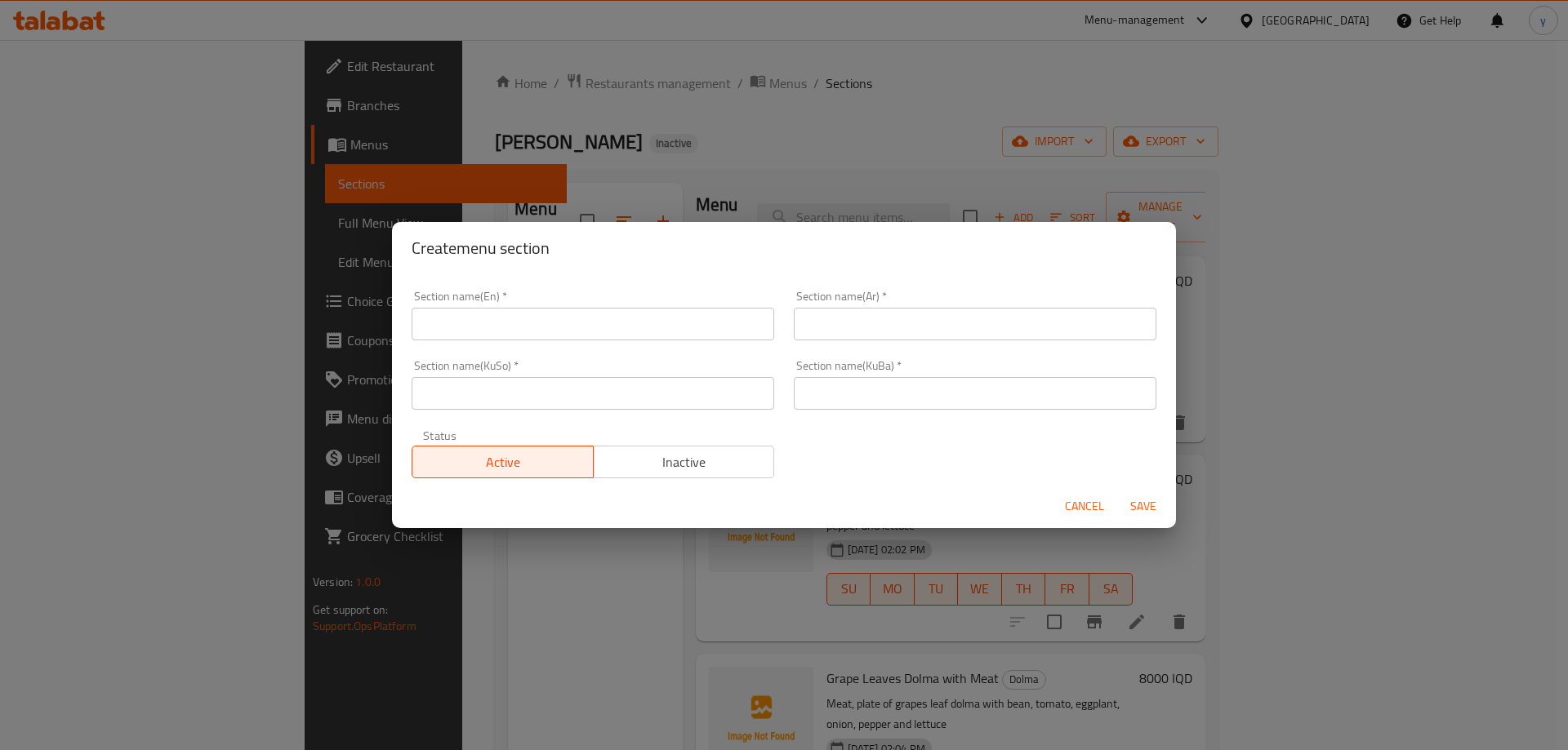
click at [556, 331] on input "text" at bounding box center [593, 324] width 362 height 33
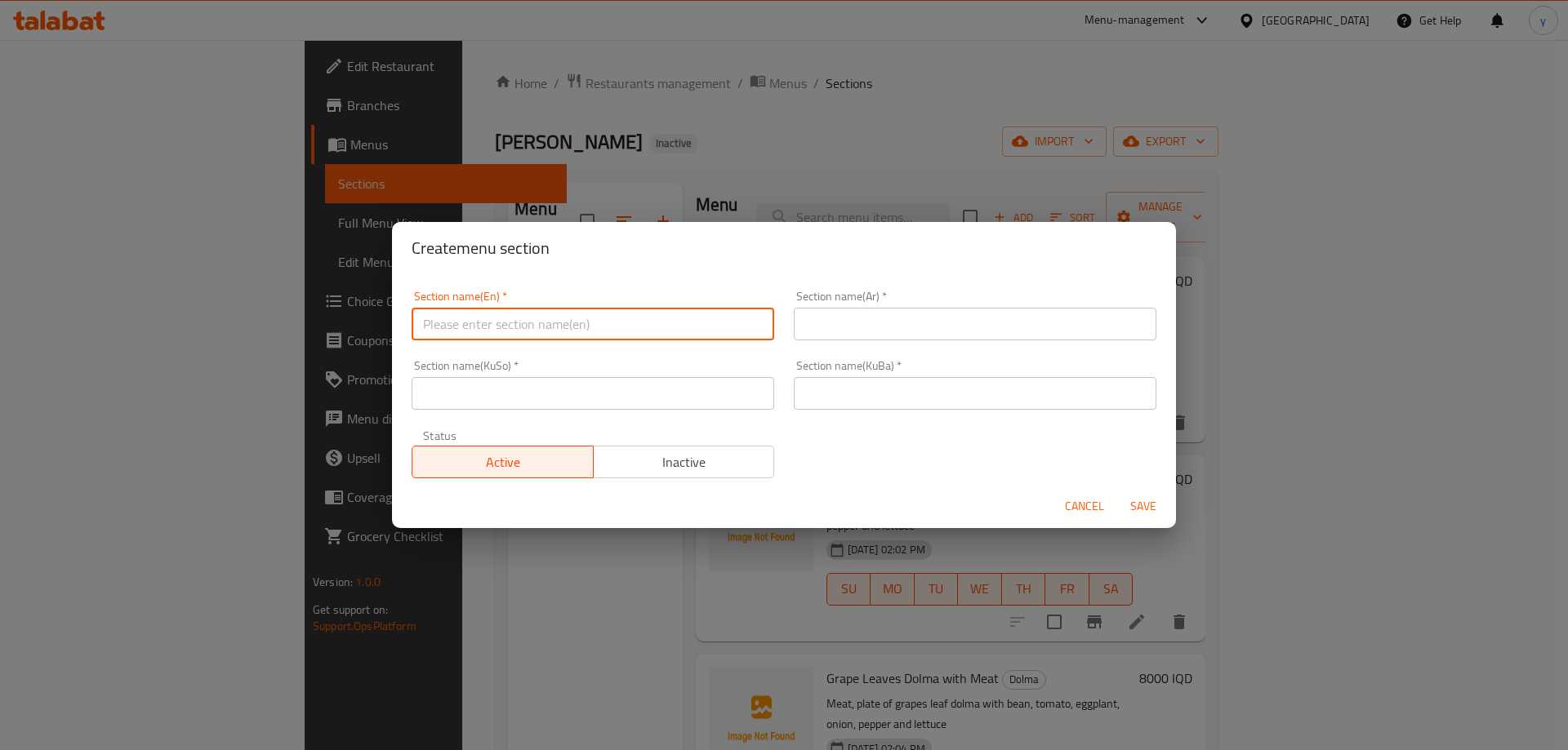
paste input "Kofte"
drag, startPoint x: 451, startPoint y: 326, endPoint x: 599, endPoint y: 320, distance: 148.1
click at [599, 320] on input "Kofte" at bounding box center [593, 324] width 362 height 33
click at [611, 317] on input "Kofte" at bounding box center [593, 324] width 362 height 33
type input "Kofte"
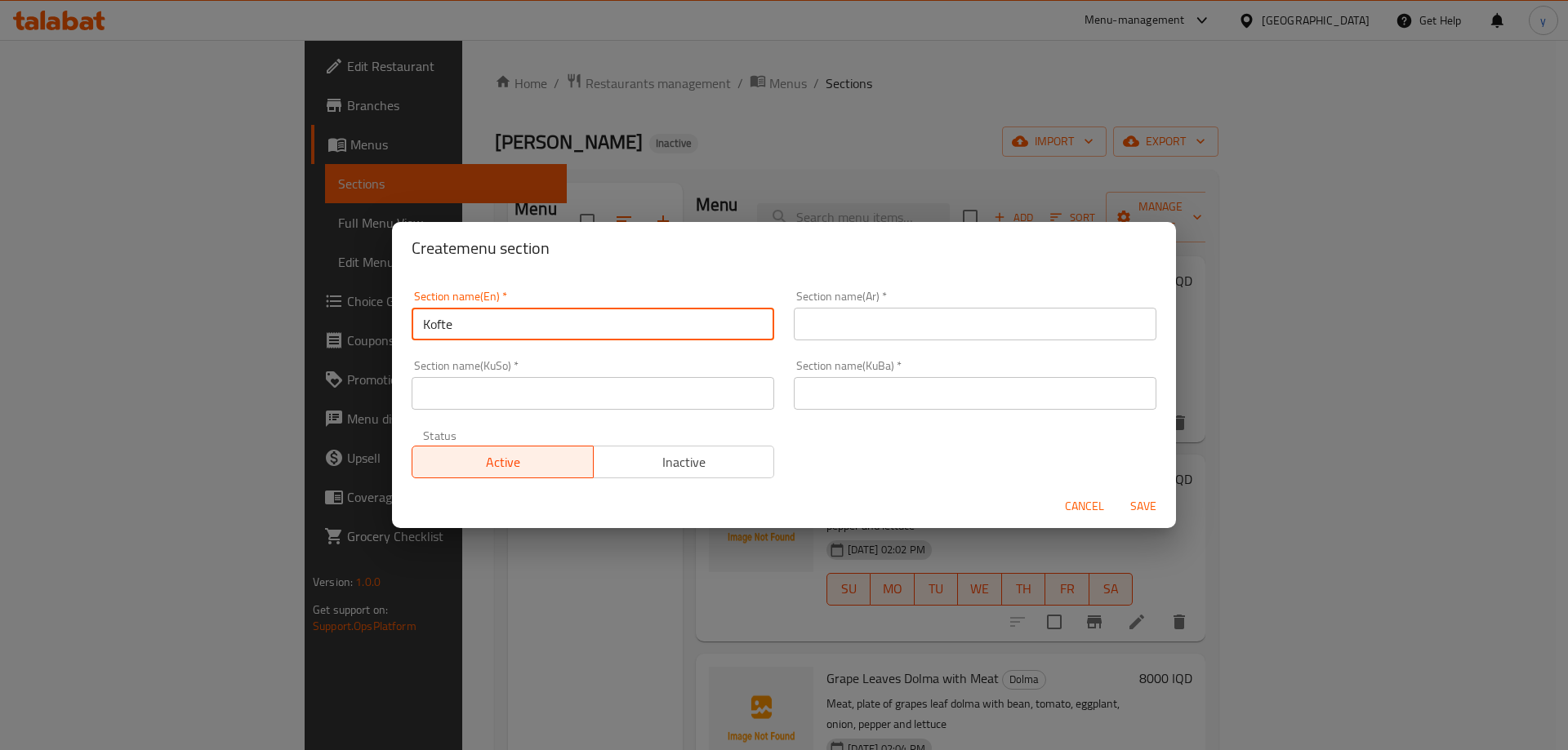
click at [926, 322] on input "text" at bounding box center [975, 324] width 362 height 33
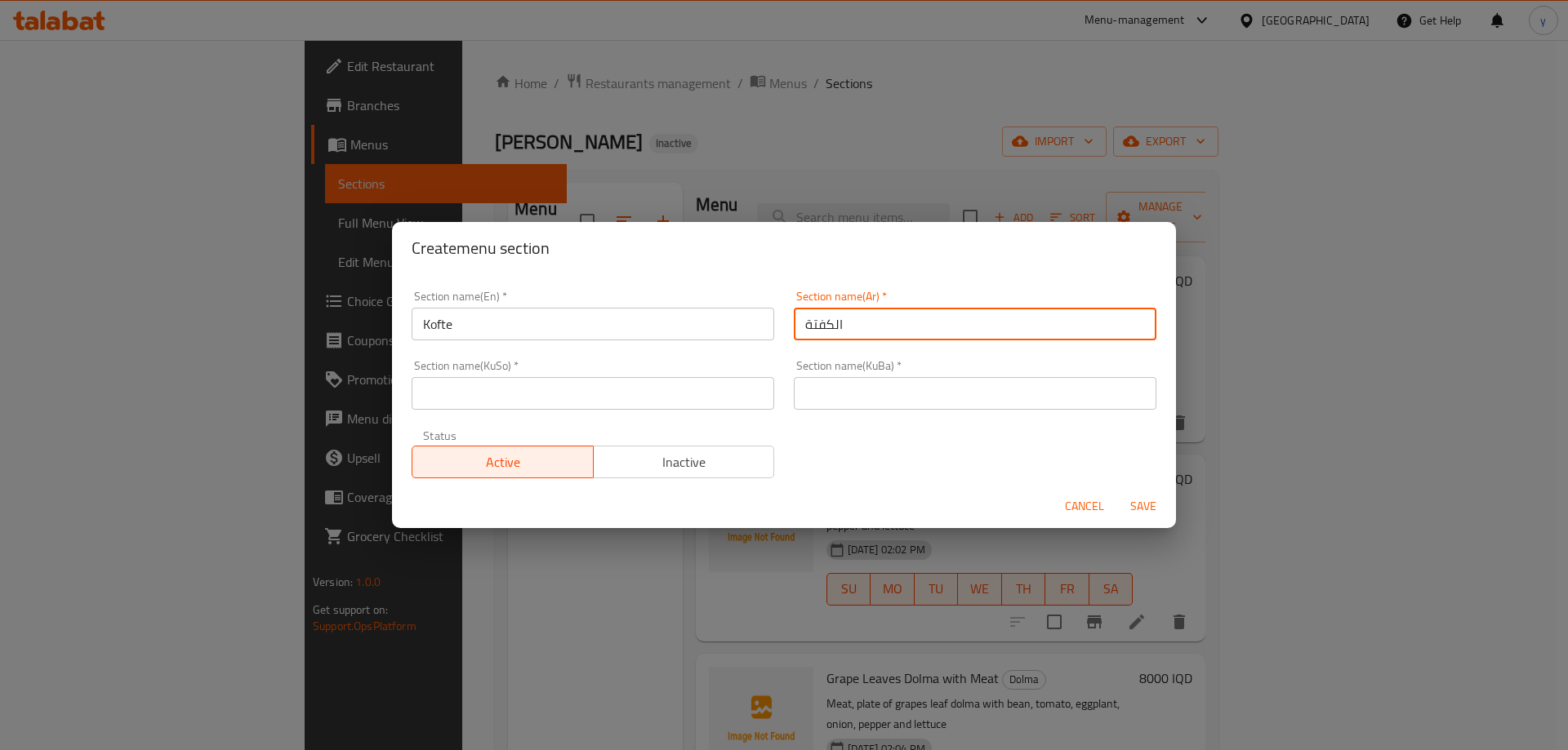
type input "الكفتة"
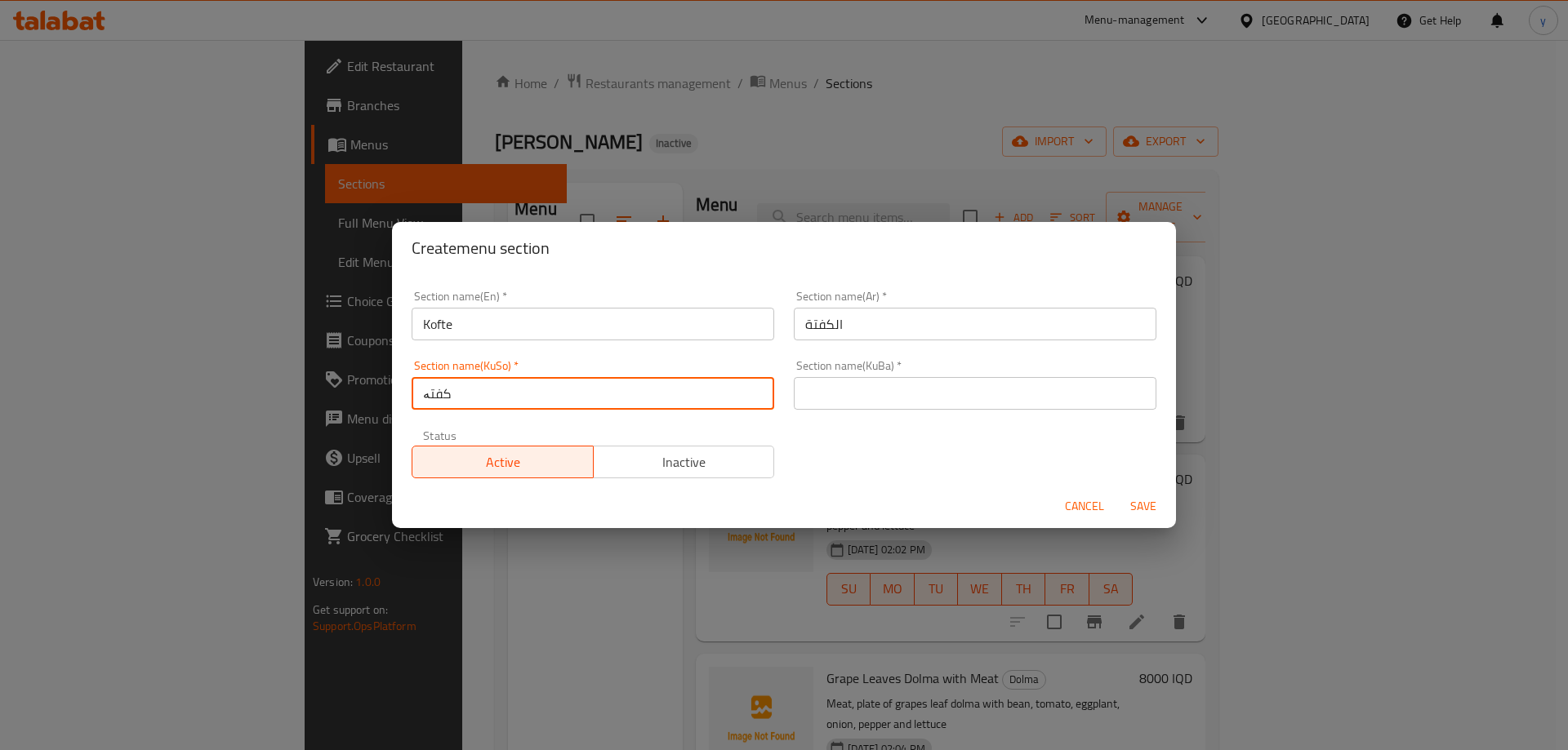
type input "کفتە"
click at [857, 396] on input "text" at bounding box center [975, 393] width 362 height 33
paste input "کفتە"
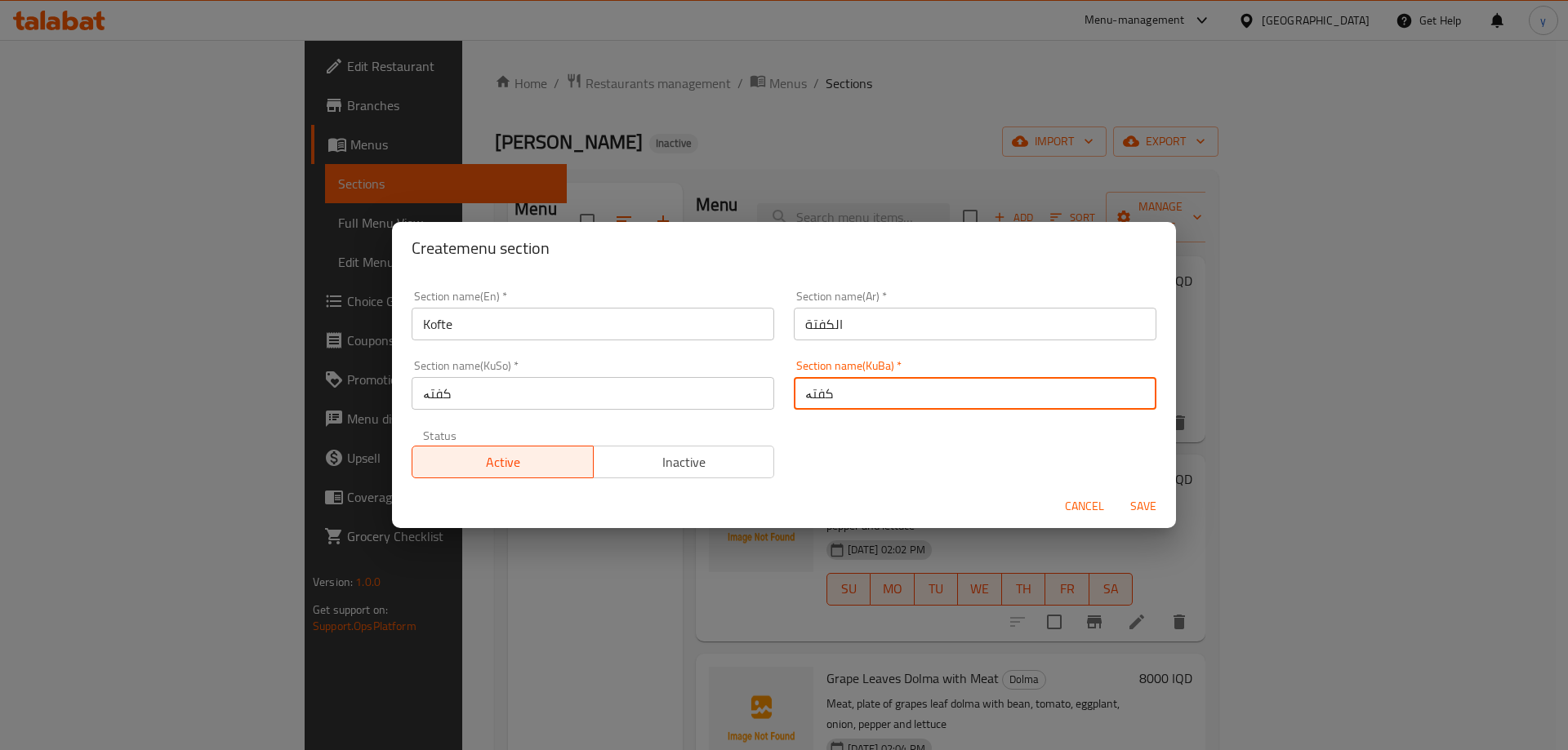
type input "کفتە"
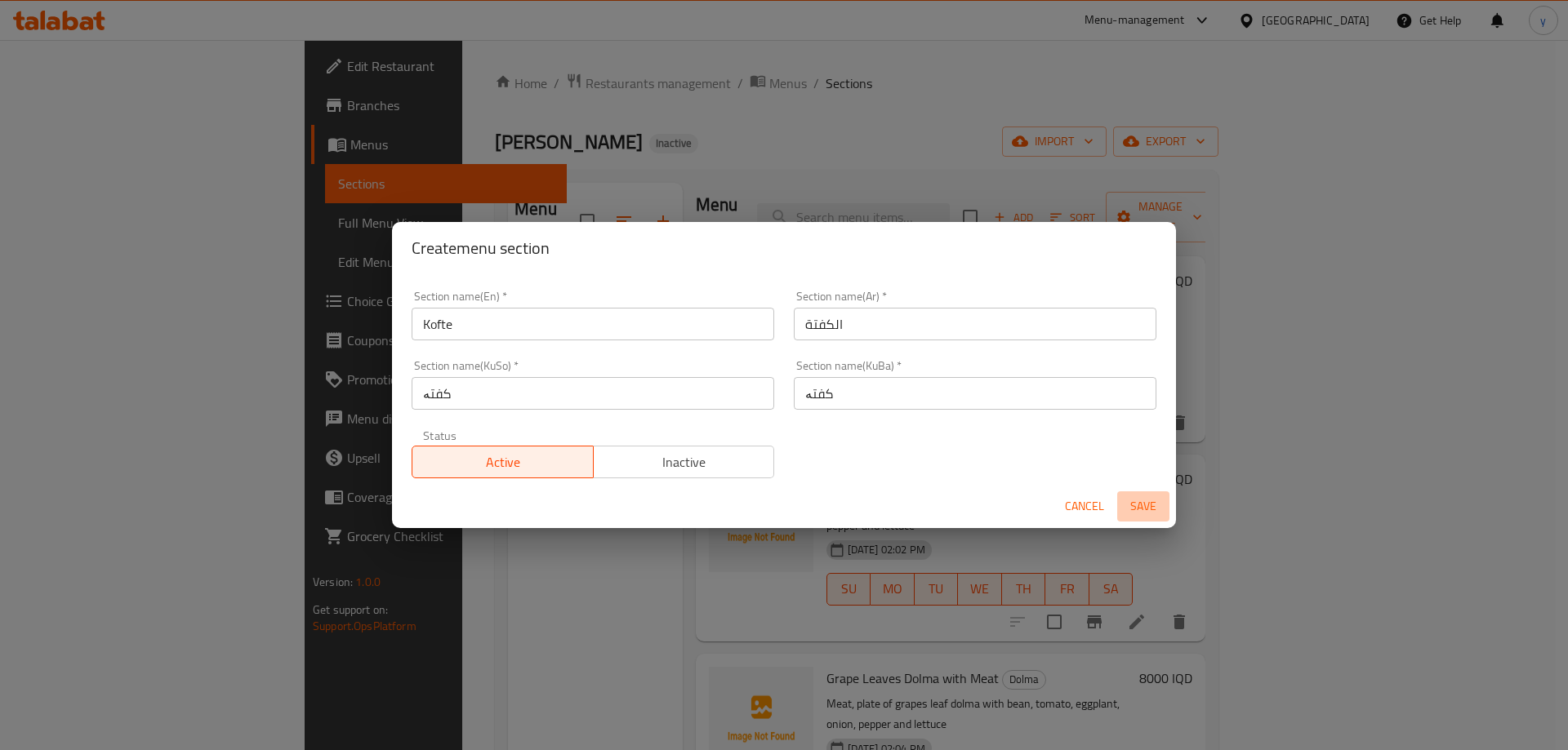
click at [1138, 514] on span "Save" at bounding box center [1144, 506] width 39 height 20
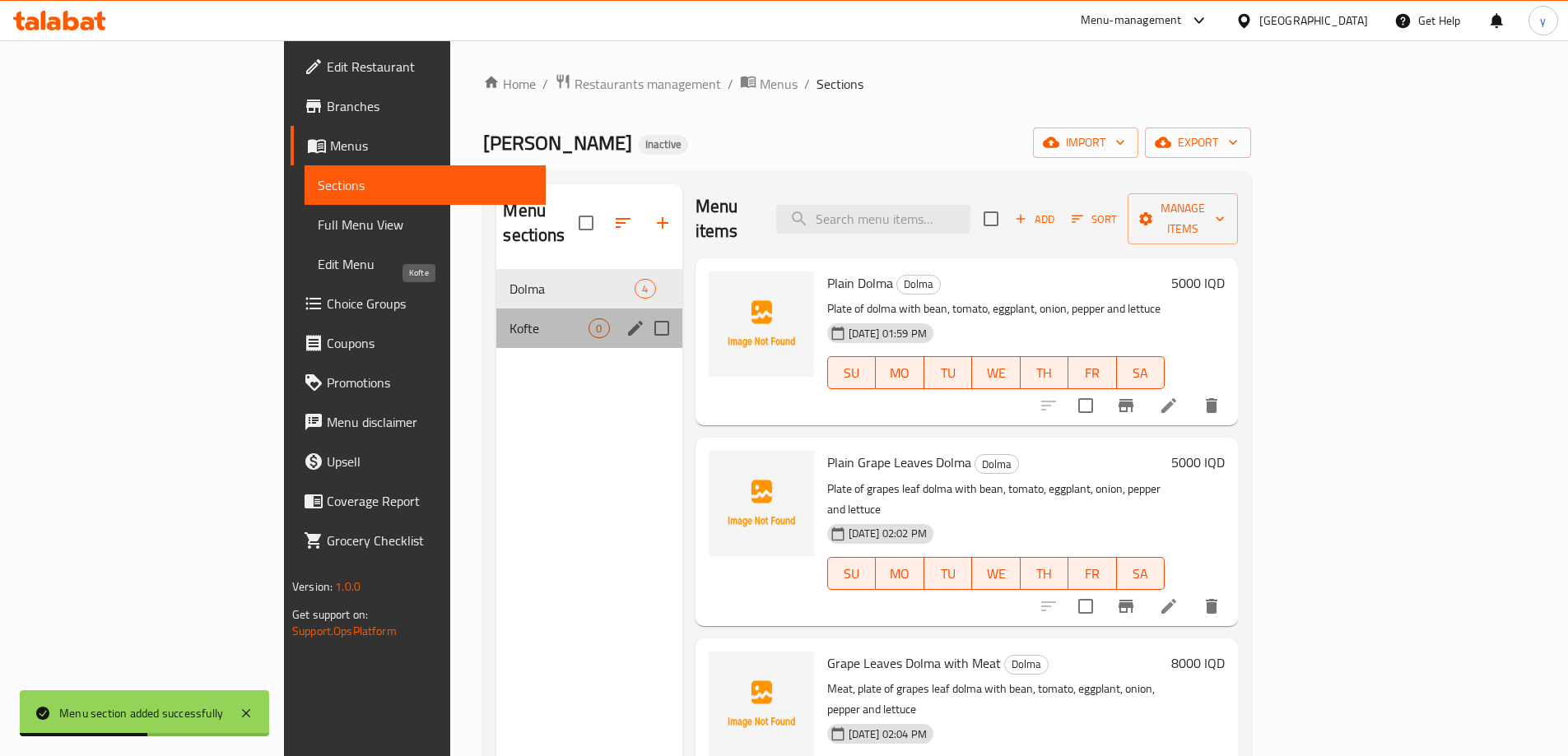
click at [509, 319] on span "Kofte" at bounding box center [549, 328] width 79 height 20
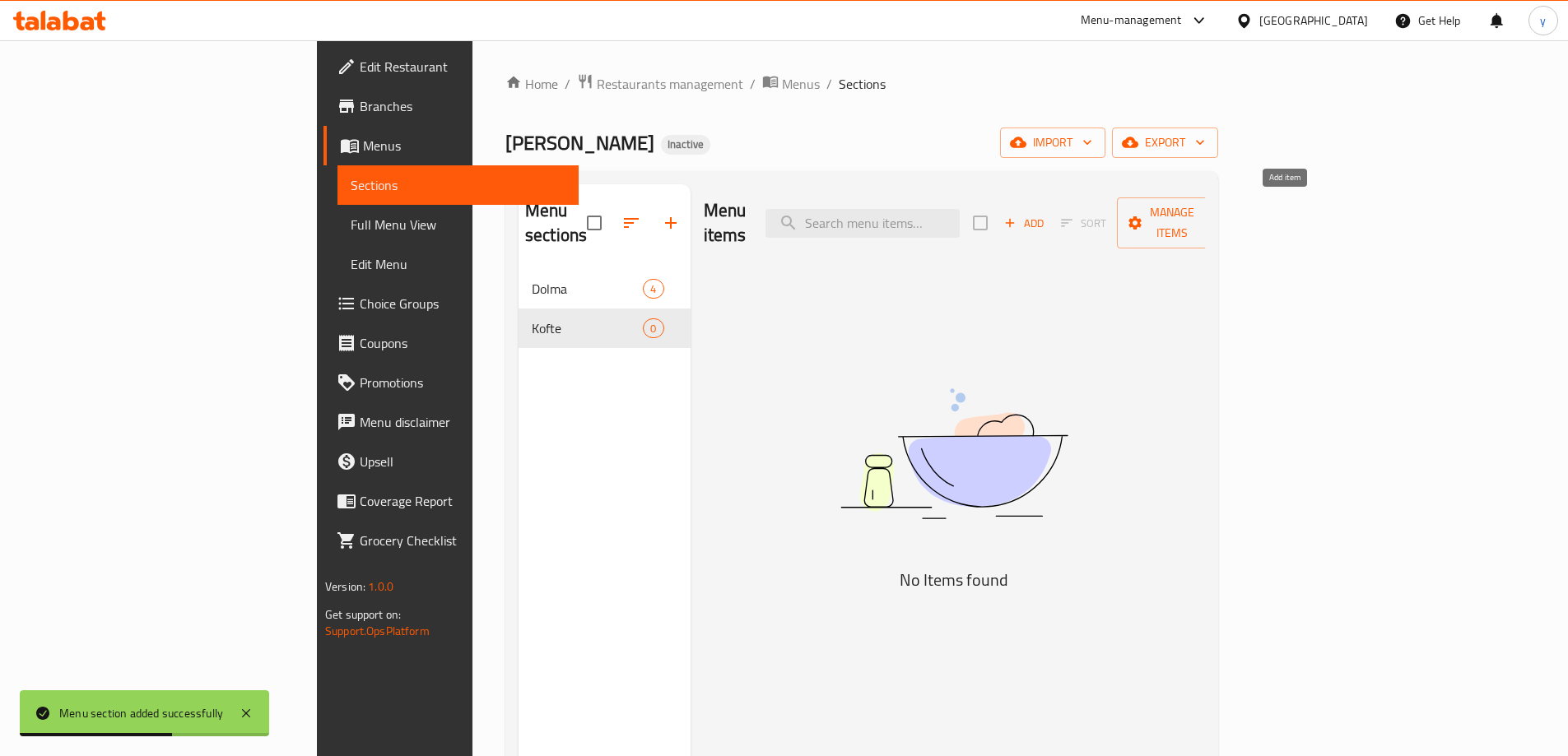
click at [1046, 214] on span "Add" at bounding box center [1024, 223] width 45 height 19
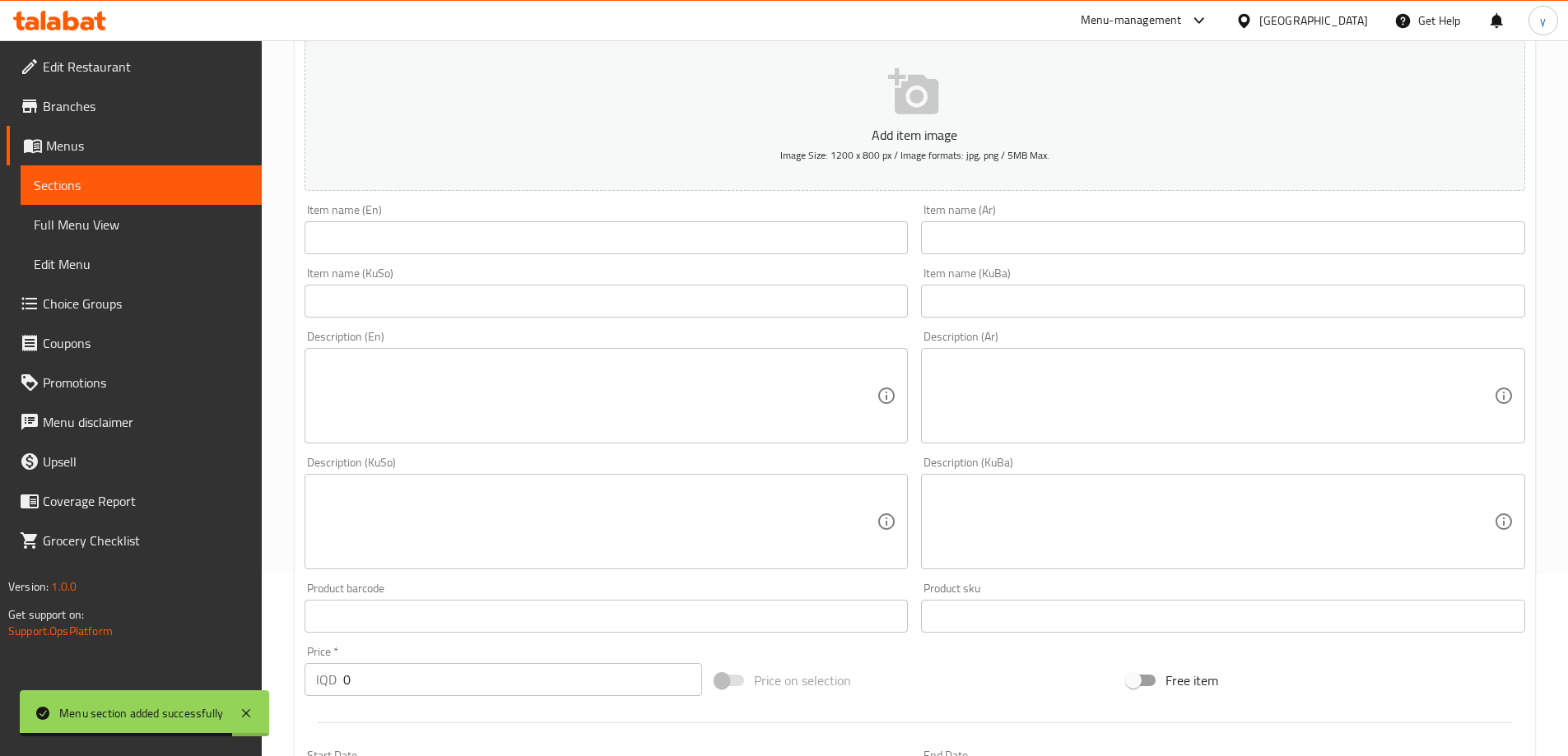
scroll to position [329, 0]
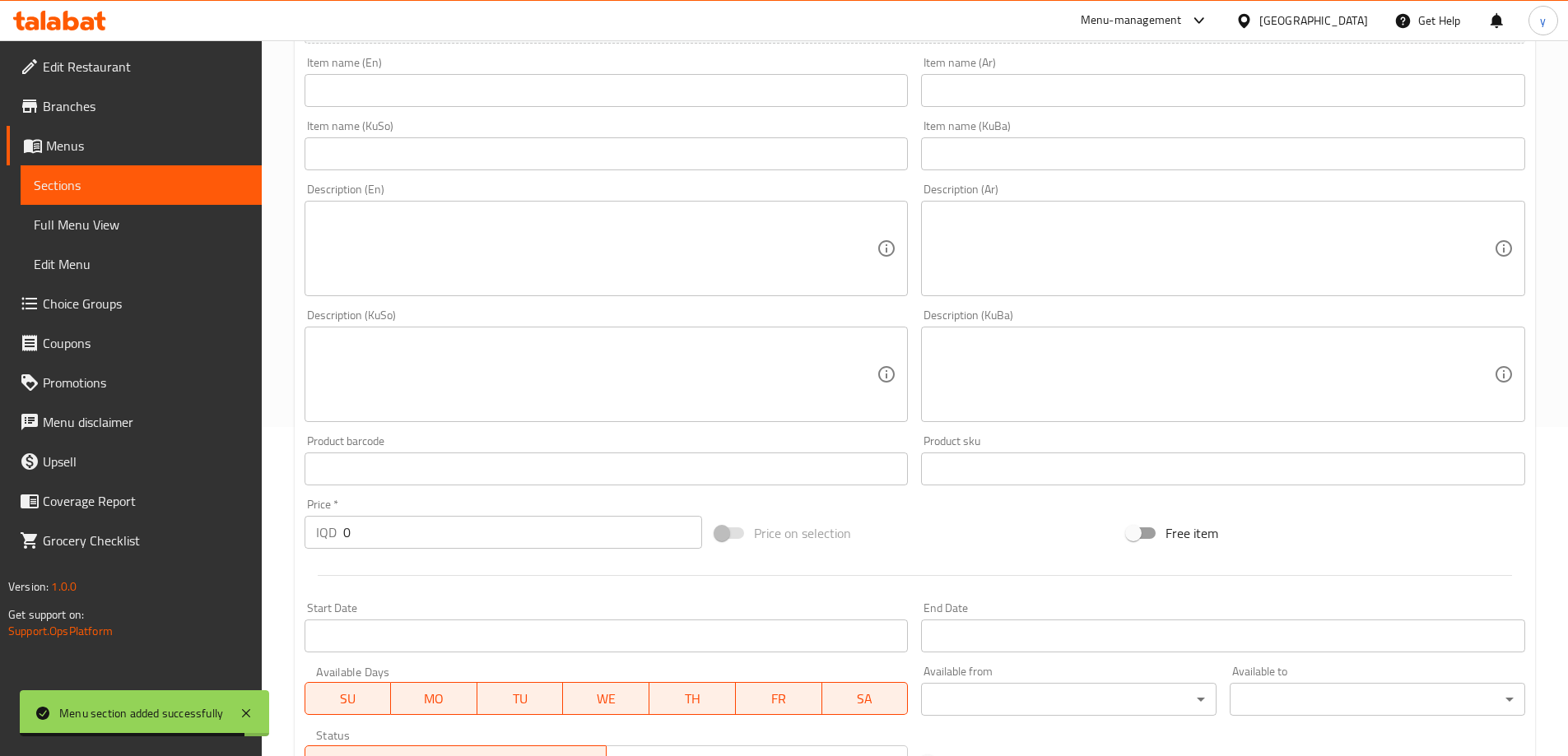
drag, startPoint x: 352, startPoint y: 537, endPoint x: 314, endPoint y: 544, distance: 38.6
click at [311, 546] on div "IQD 0 Price *" at bounding box center [503, 532] width 398 height 33
paste input "600"
type input "6000"
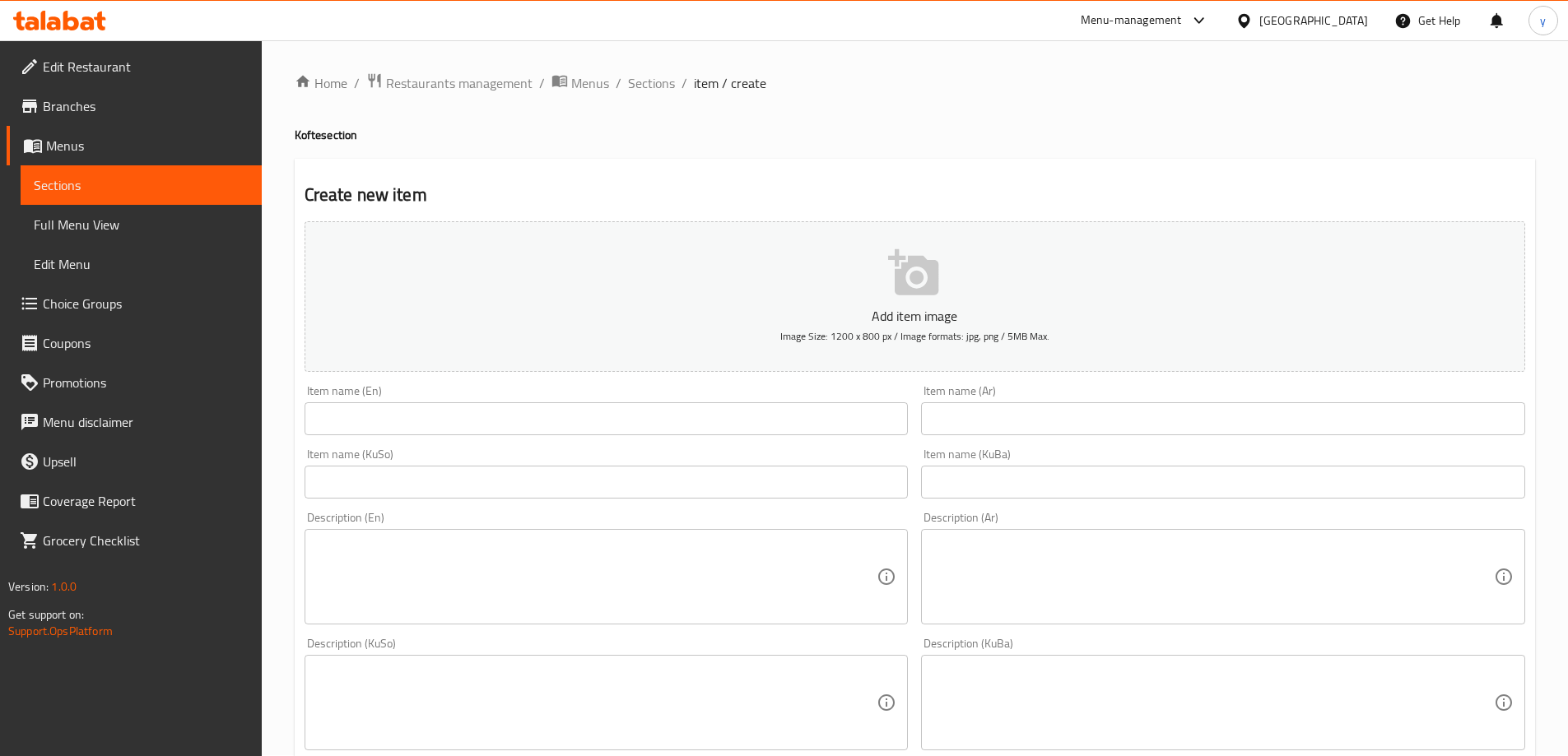
scroll to position [0, 0]
click at [547, 427] on input "text" at bounding box center [606, 420] width 604 height 33
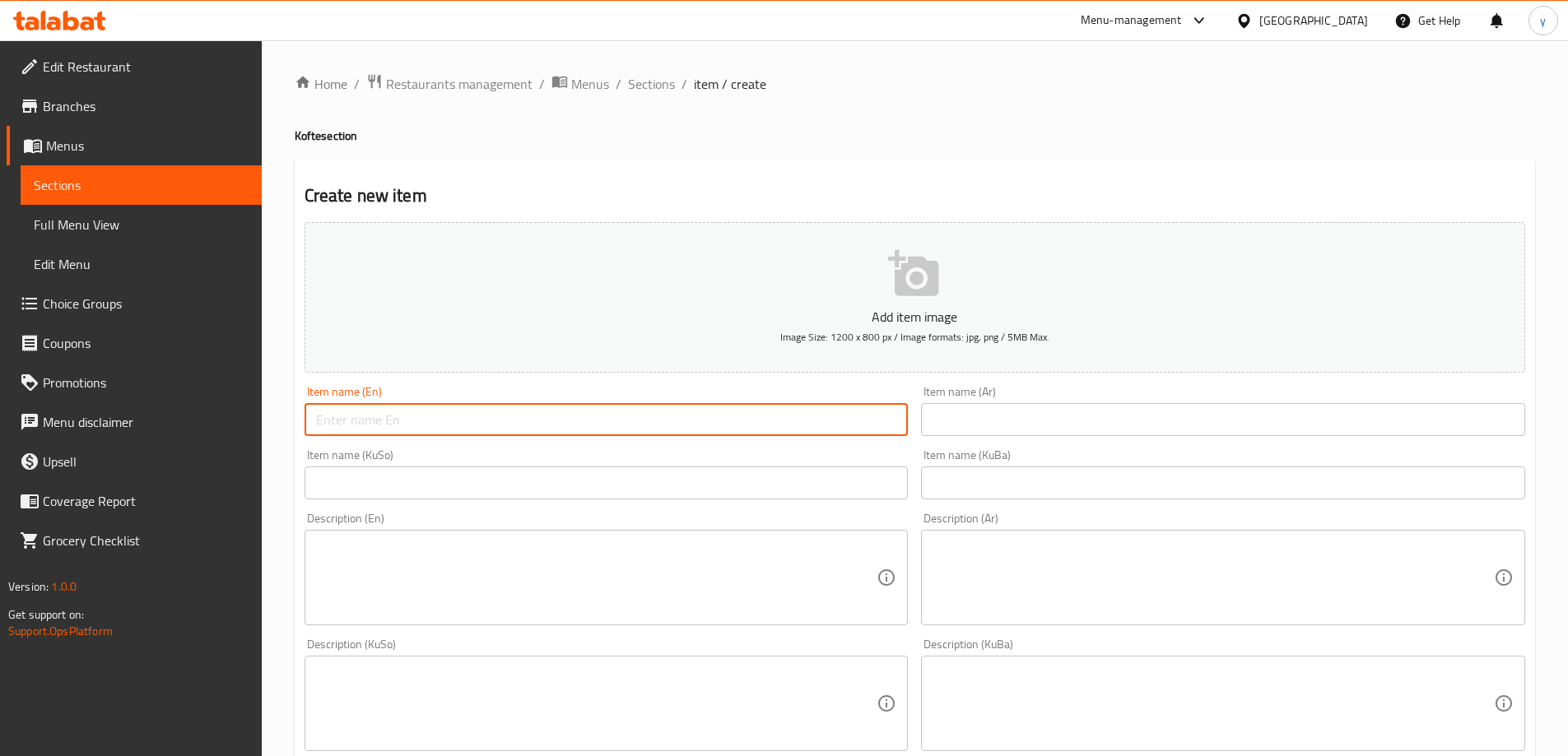
paste input "Chicken Kofta - Red"
type input "Chicken Kofta - Red"
drag, startPoint x: 1160, startPoint y: 407, endPoint x: 1150, endPoint y: 412, distance: 11.2
click at [1160, 407] on input "text" at bounding box center [1223, 420] width 604 height 33
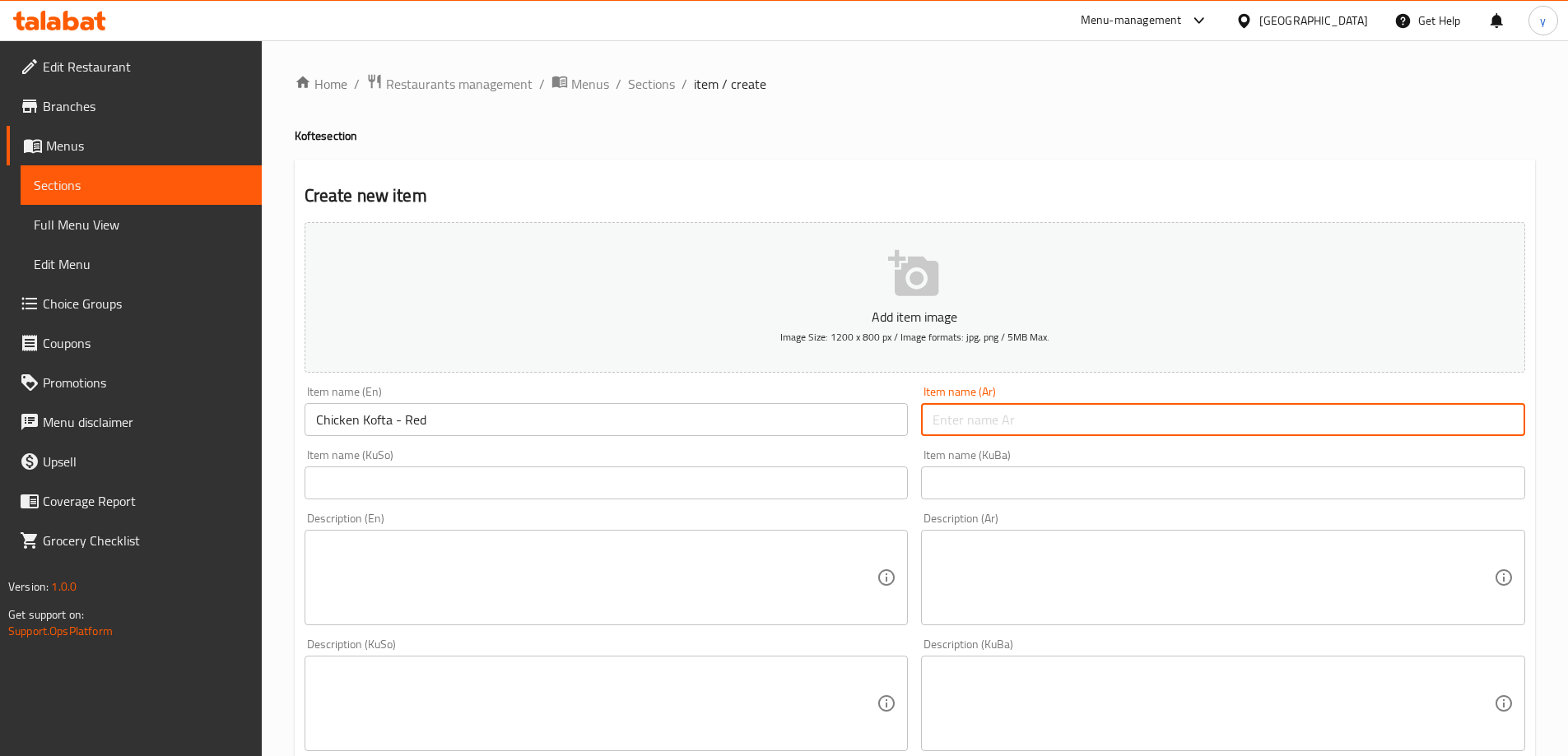
paste input "كفتة دجاج - أحمر"
type input "كفتة دجاج - أحمر"
drag, startPoint x: 848, startPoint y: 456, endPoint x: 851, endPoint y: 471, distance: 15.3
click at [848, 456] on div "Item name (KuSo) Item name (KuSo)" at bounding box center [606, 474] width 604 height 50
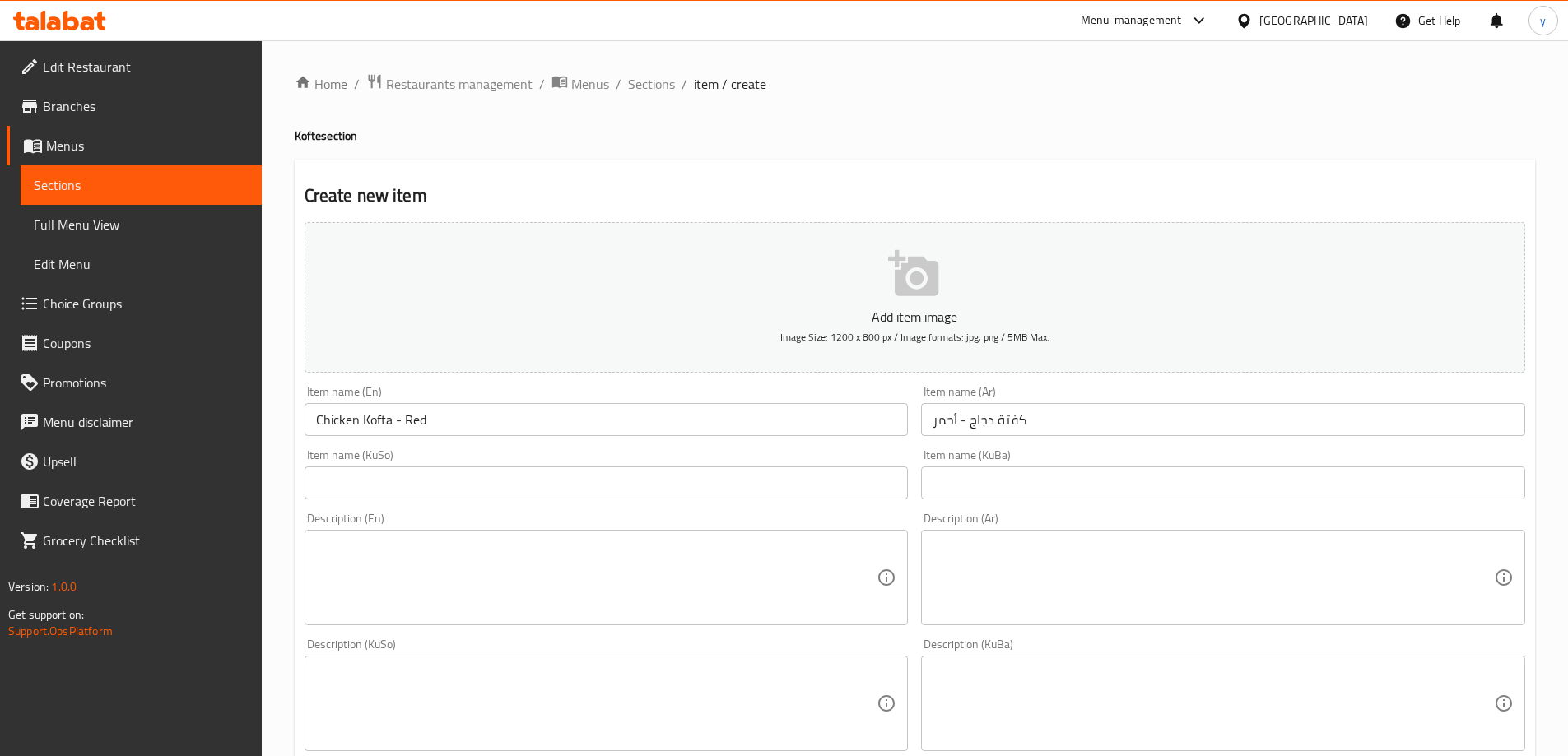
click at [854, 475] on input "text" at bounding box center [606, 483] width 604 height 33
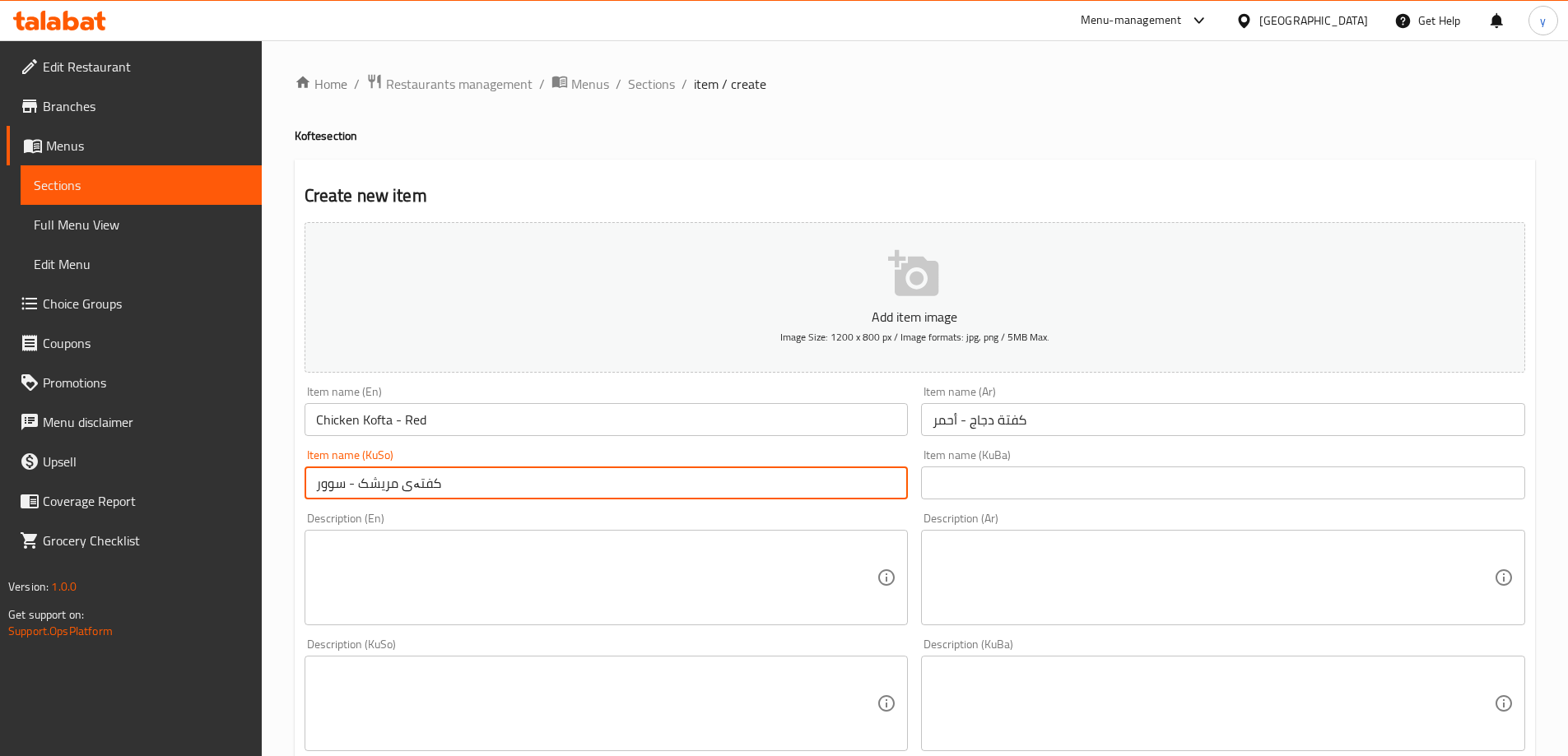
type input "کفتەی مریشک - سوور"
click at [380, 422] on input "Chicken Kofta - Red" at bounding box center [606, 420] width 604 height 33
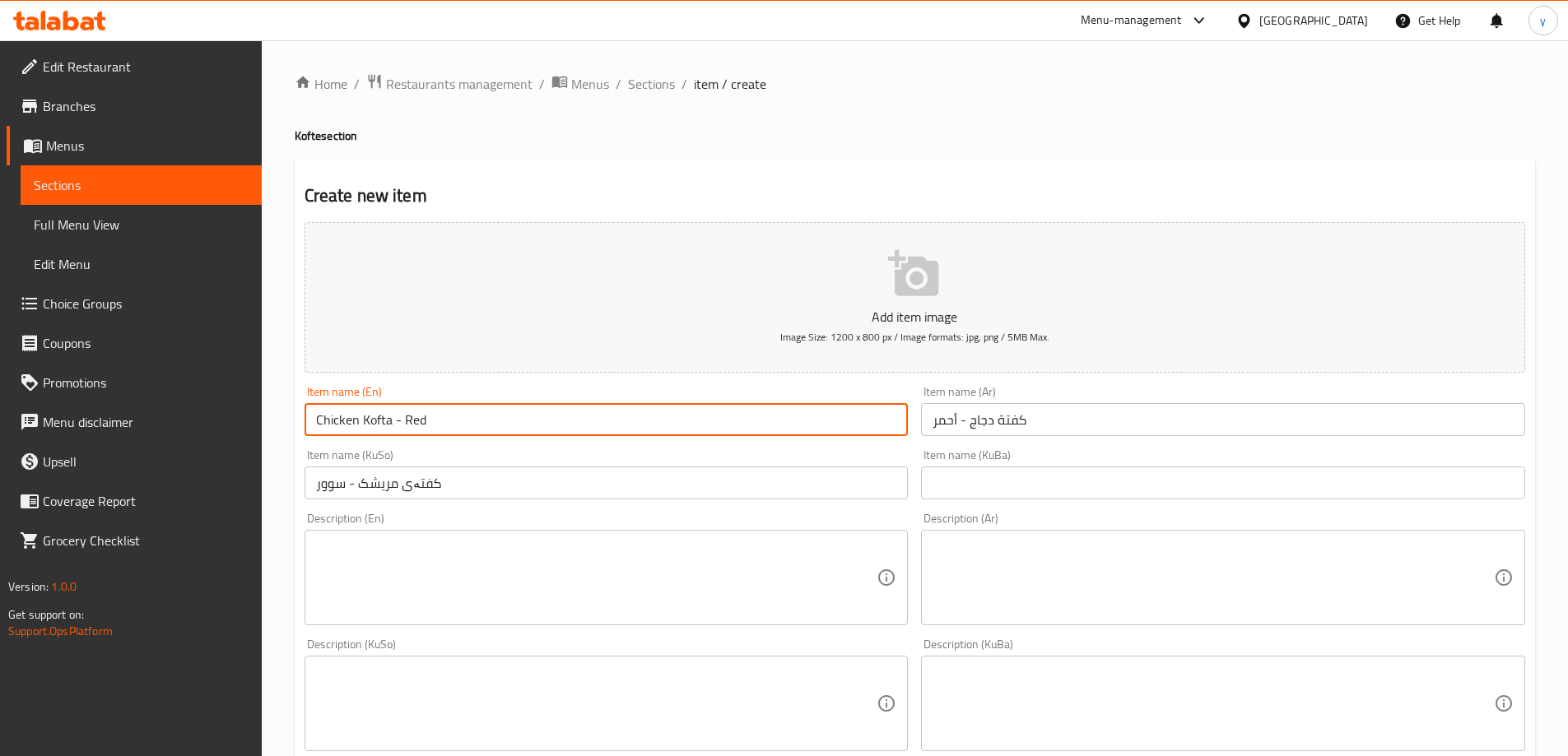
click at [380, 422] on input "Chicken Kofta - Red" at bounding box center [606, 420] width 604 height 33
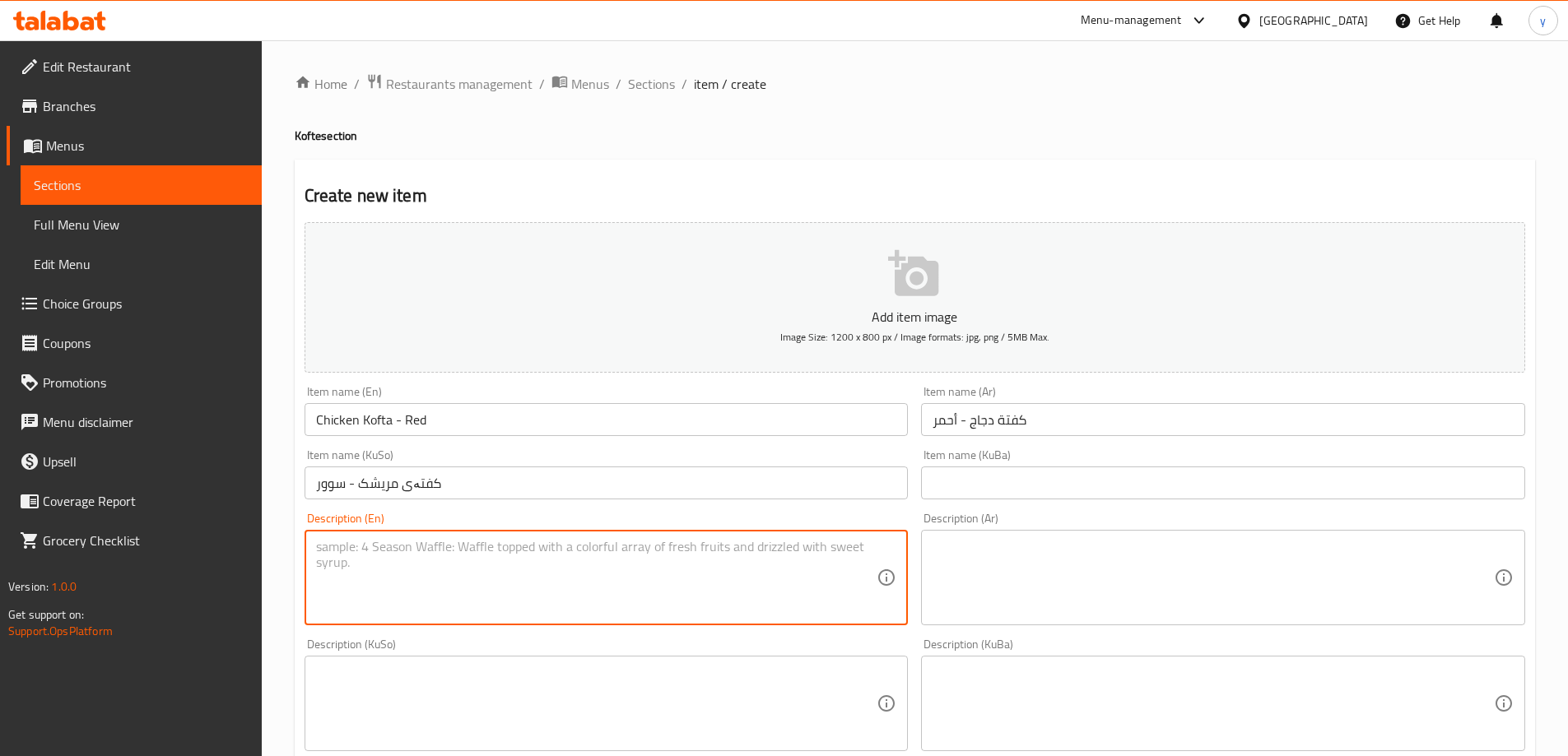
click at [682, 573] on textarea at bounding box center [596, 578] width 561 height 78
paste textarea "Chicken kofta prepared in chickpea broth served for 1 person"
type textarea "Chicken kofta prepared in chickpea broth served for 1 person"
click at [1010, 561] on textarea at bounding box center [1213, 578] width 561 height 78
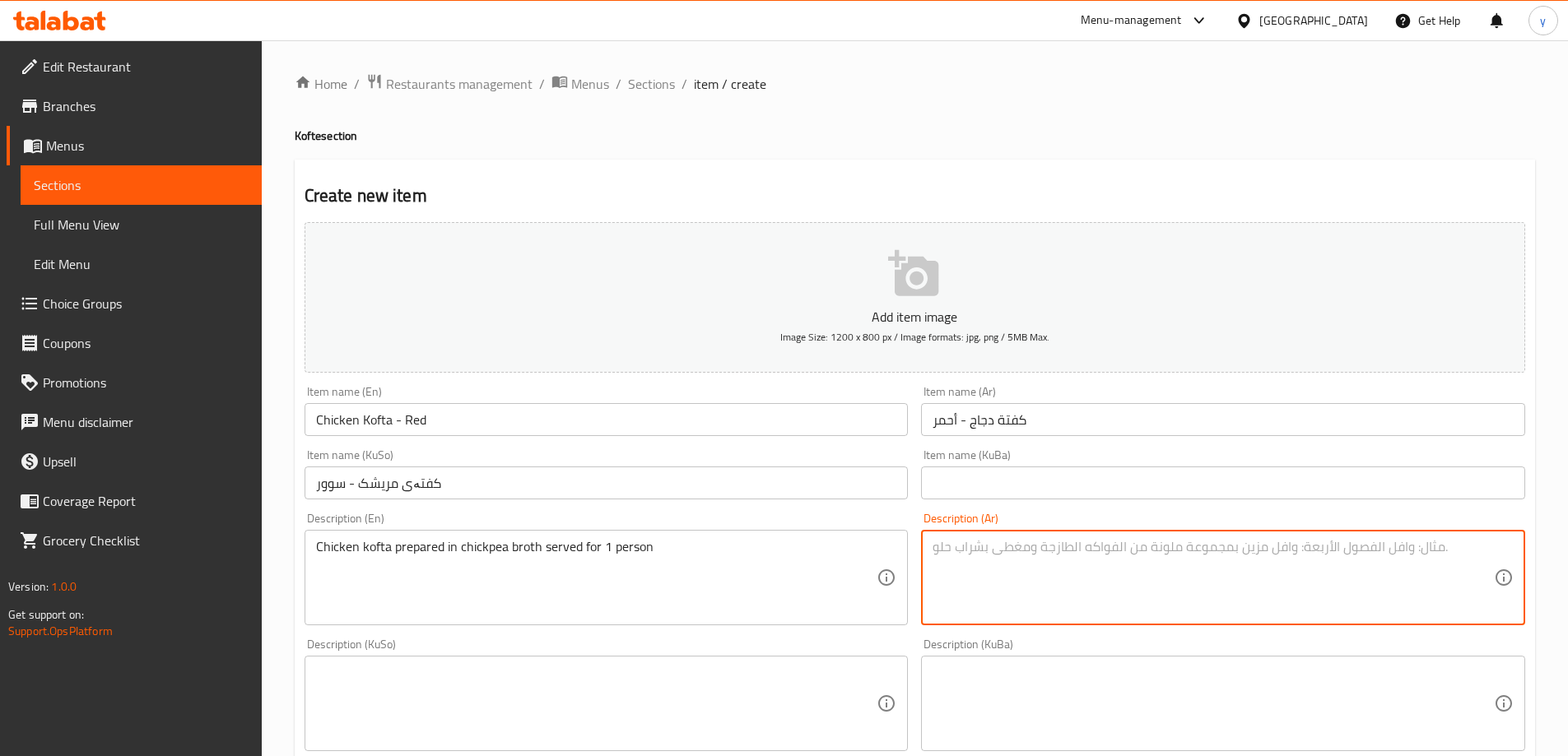
paste textarea "كفتة دجاج معدة في مرق [GEOGRAPHIC_DATA] تكفي لشخص واحد"
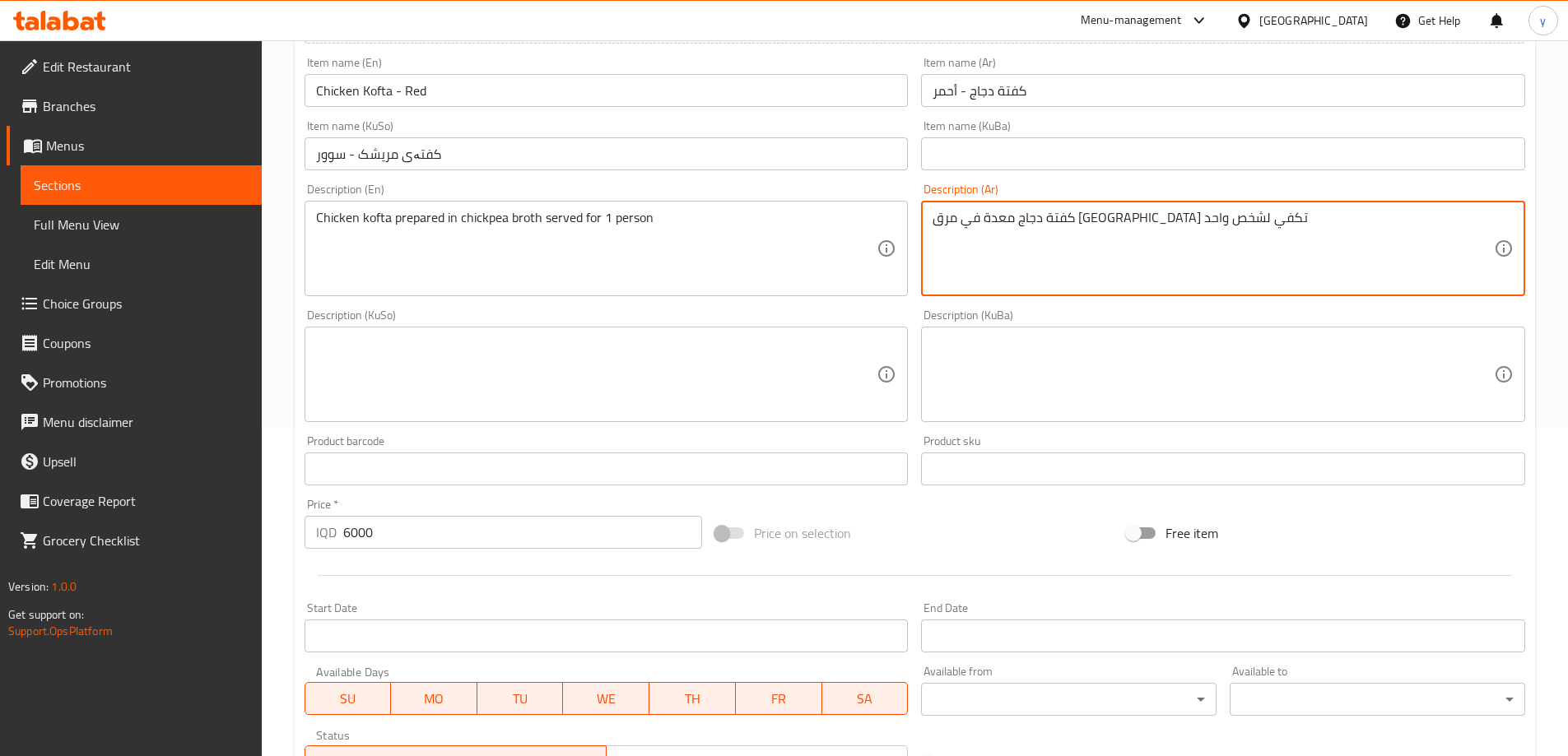
type textarea "كفتة دجاج معدة في مرق [GEOGRAPHIC_DATA] تكفي لشخص واحد"
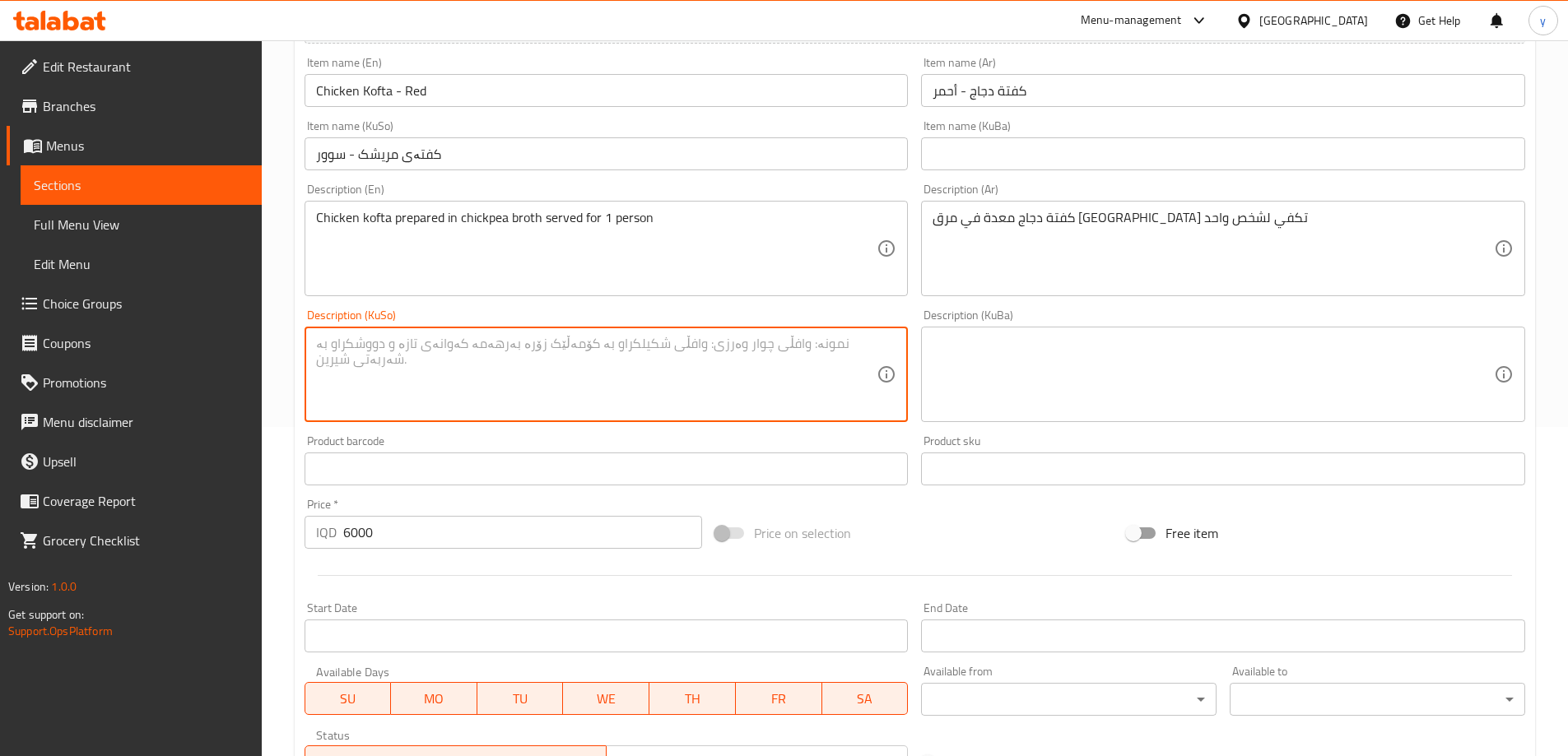
click at [782, 402] on textarea at bounding box center [596, 374] width 561 height 78
type textarea "کفتەی مریشک"
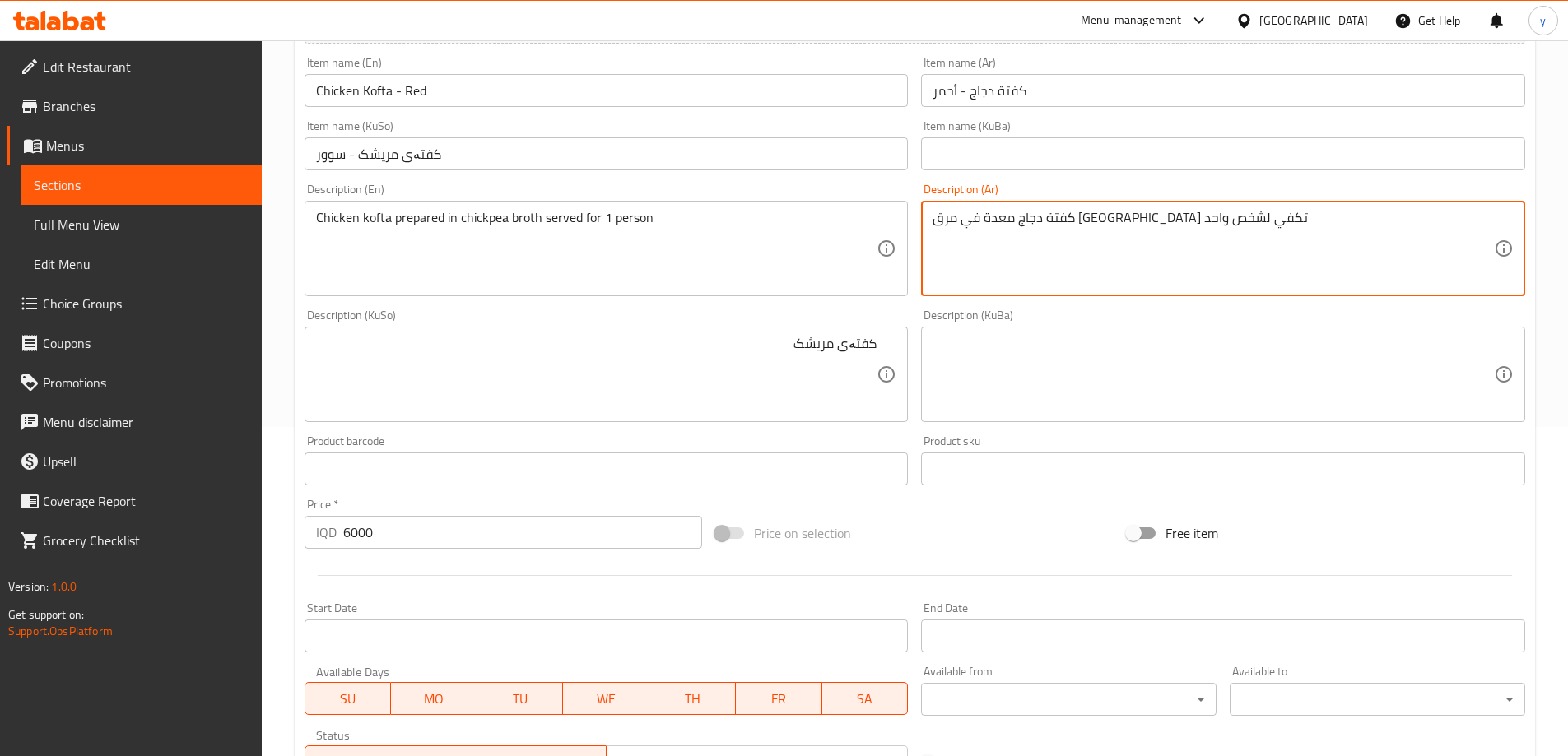
click at [1021, 225] on textarea "كفتة دجاج معدة في مرق [GEOGRAPHIC_DATA] تكفي لشخص واحد" at bounding box center [1213, 249] width 561 height 78
type textarea "كفتة دجاج معدة في مرق حمص تقدم لشخص واحد"
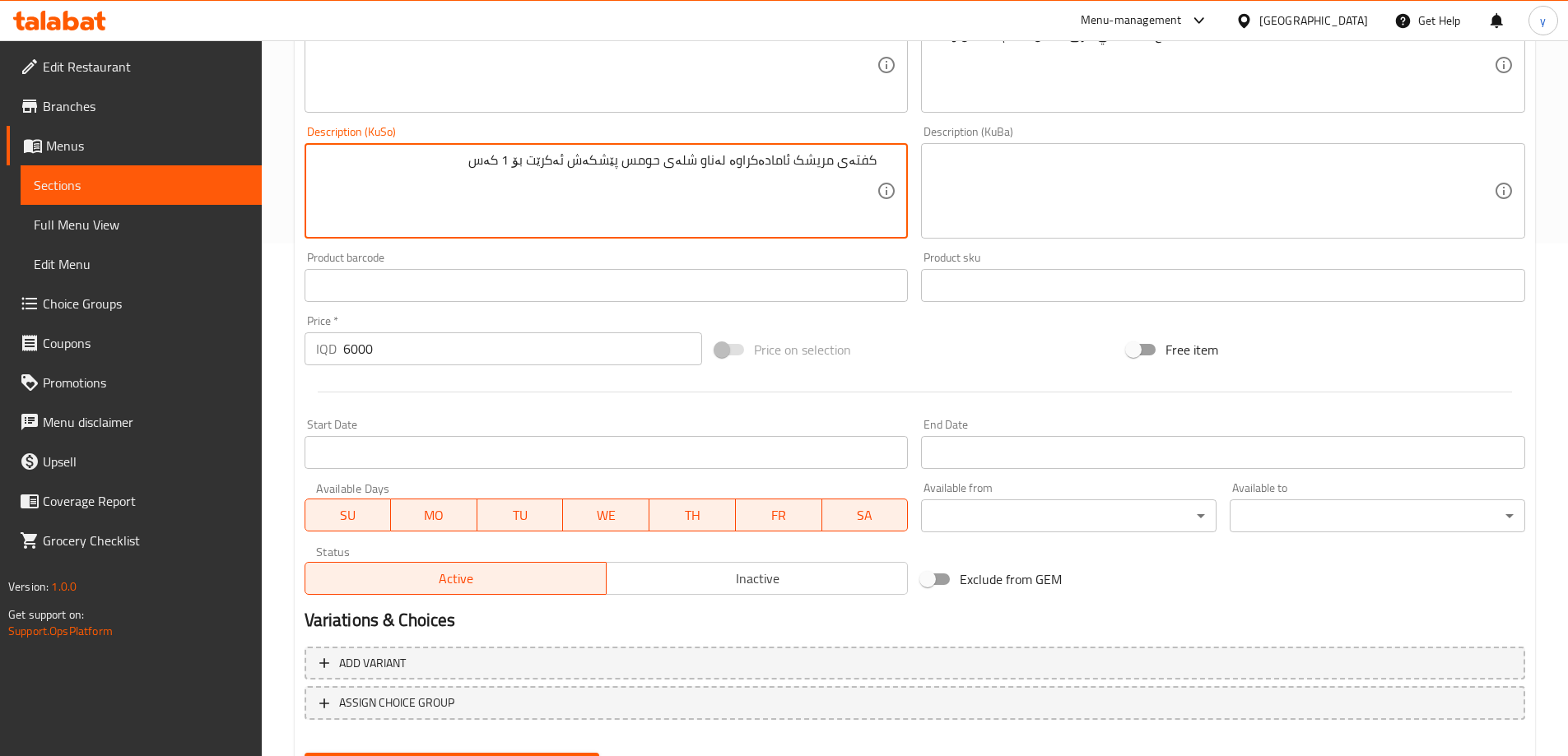
scroll to position [596, 0]
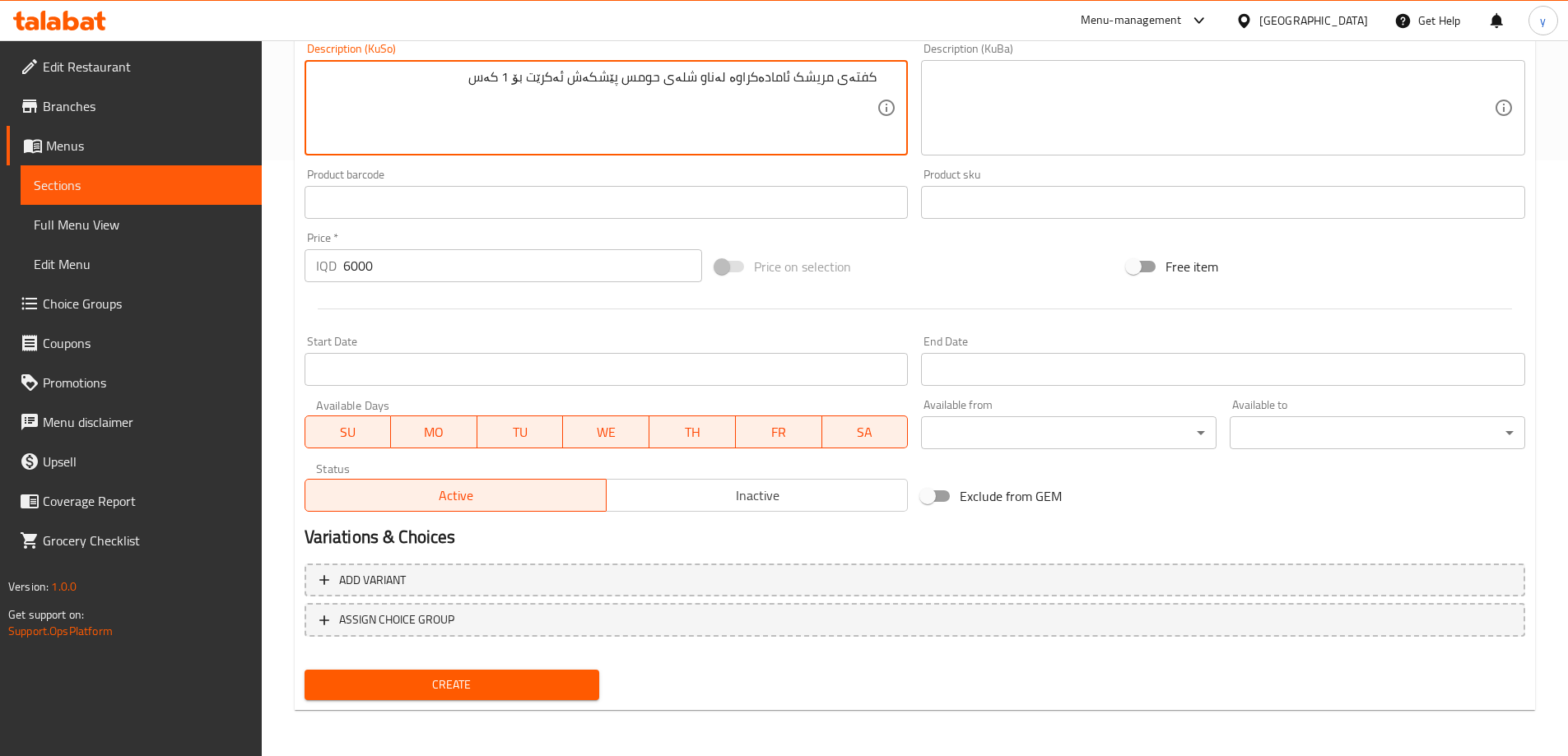
type textarea "کفتەی مریشک ئامادەکراوە لەناو شلەی حومس پێشکەش ئەکرێت بۆ 1 کەس"
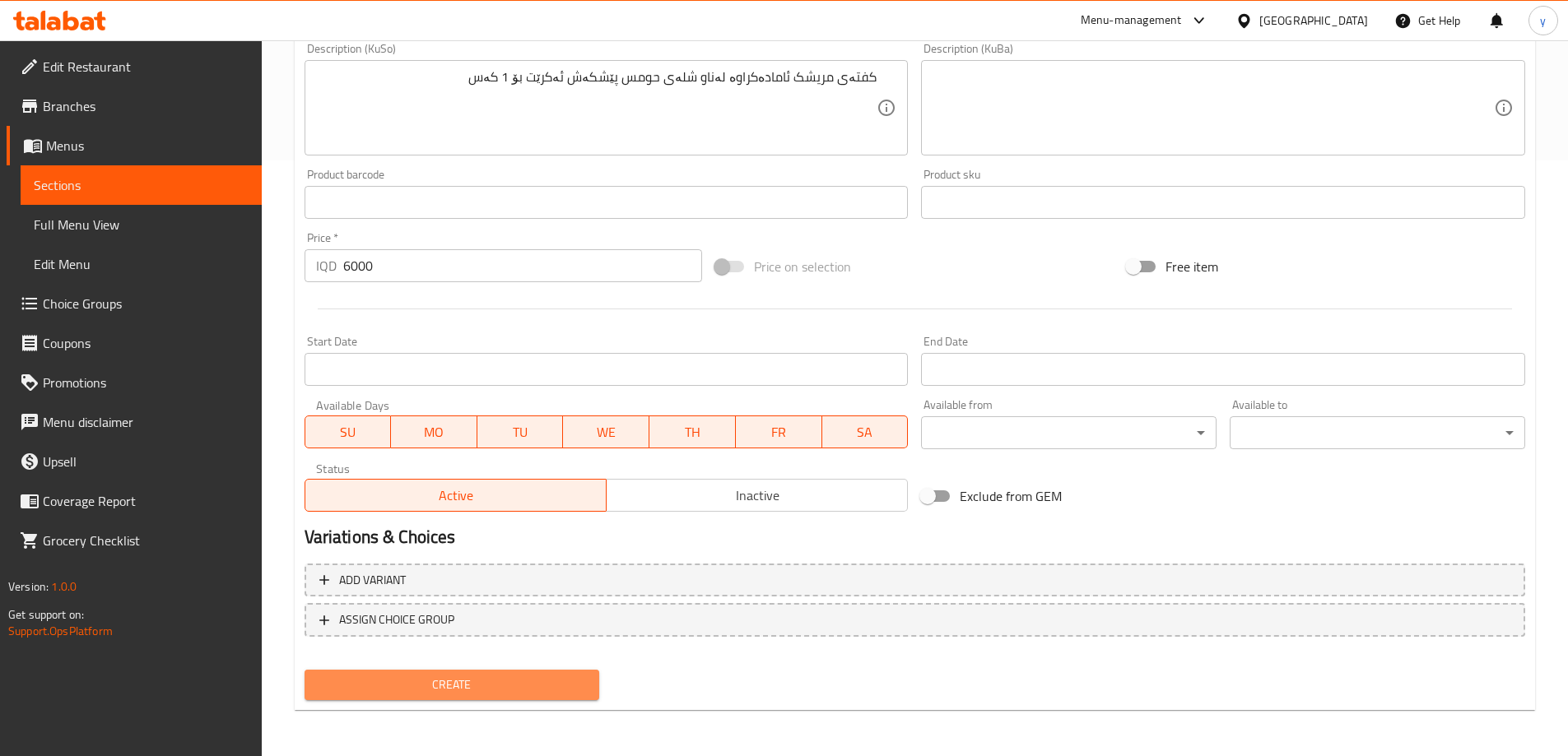
click at [488, 673] on button "Create" at bounding box center [452, 685] width 295 height 30
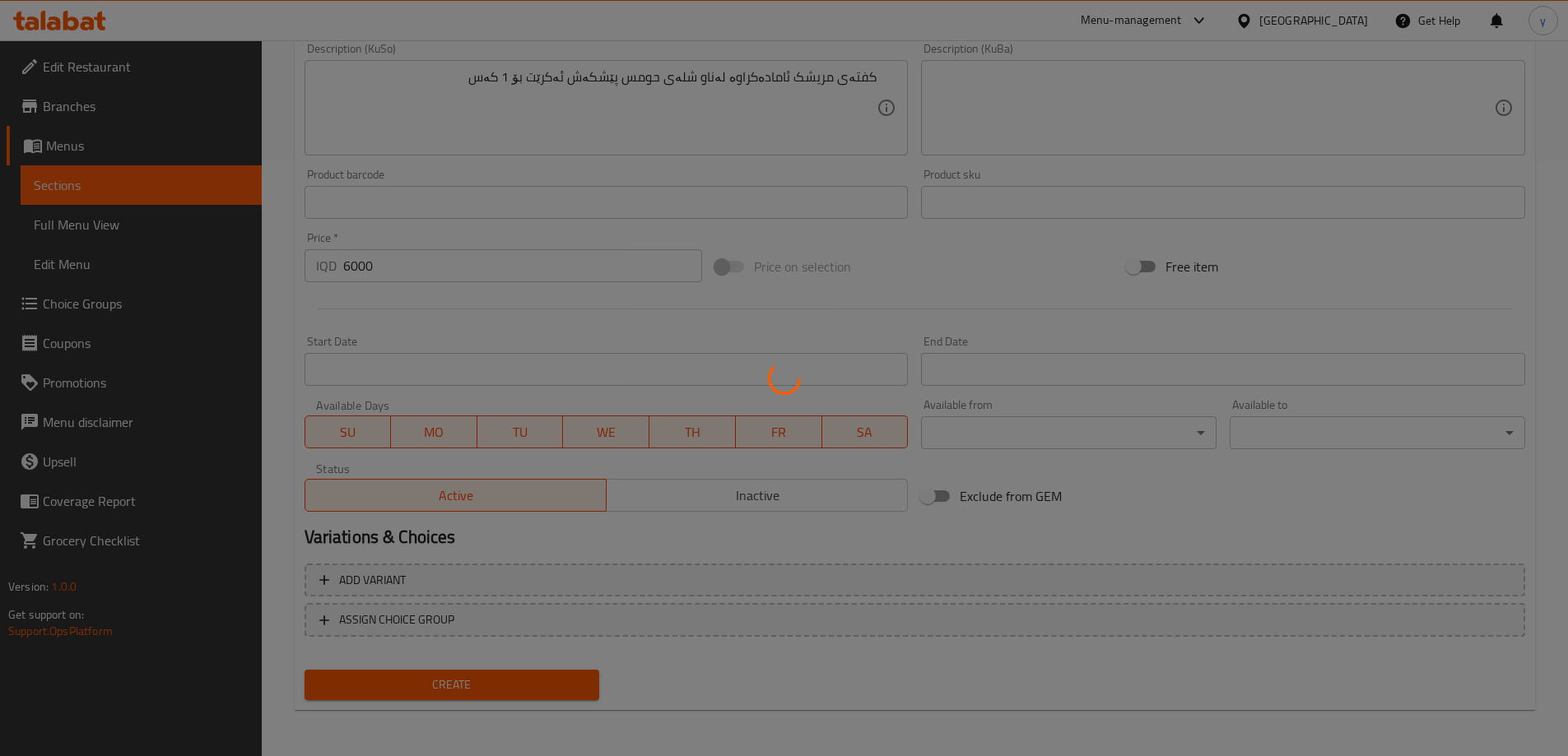
type input "0"
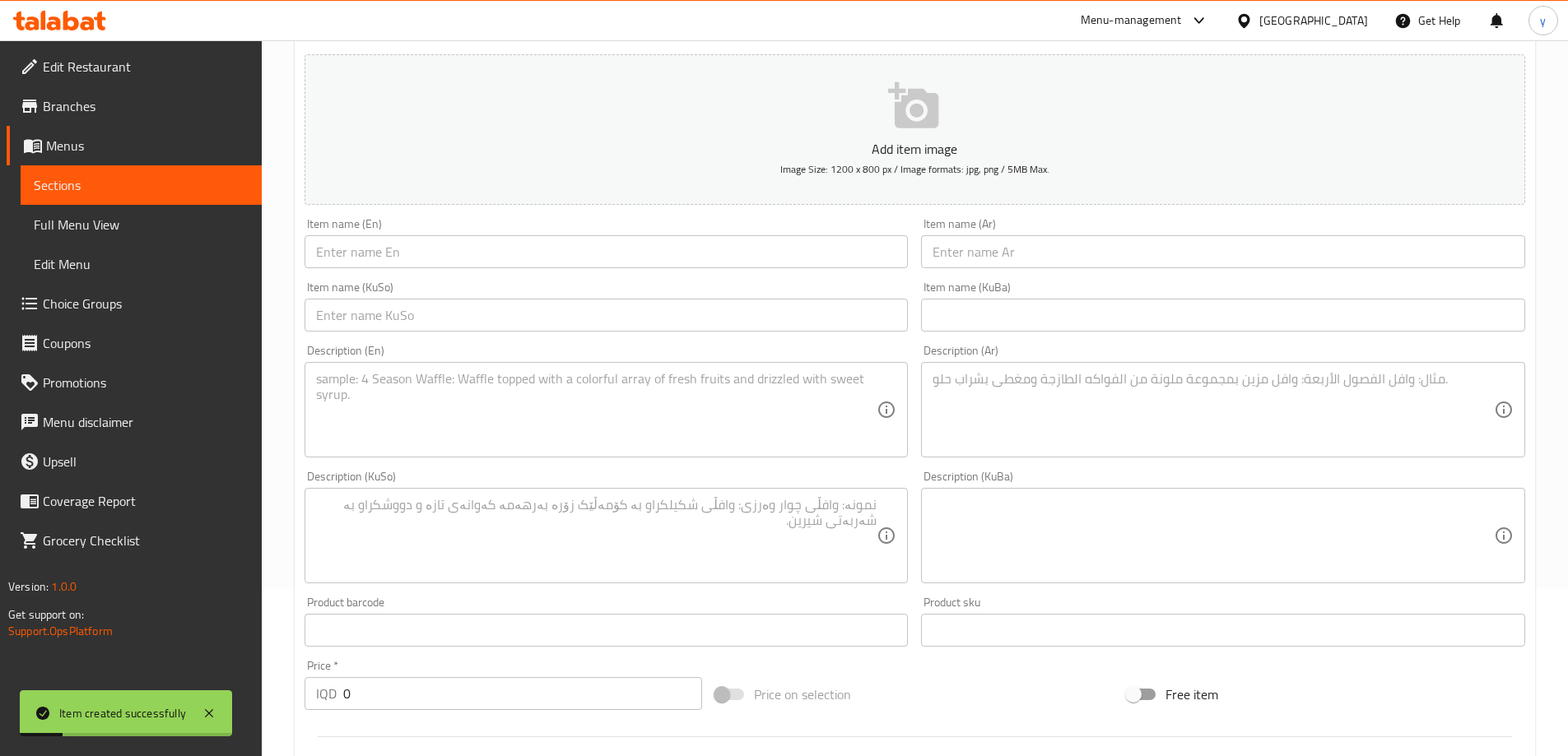
scroll to position [0, 0]
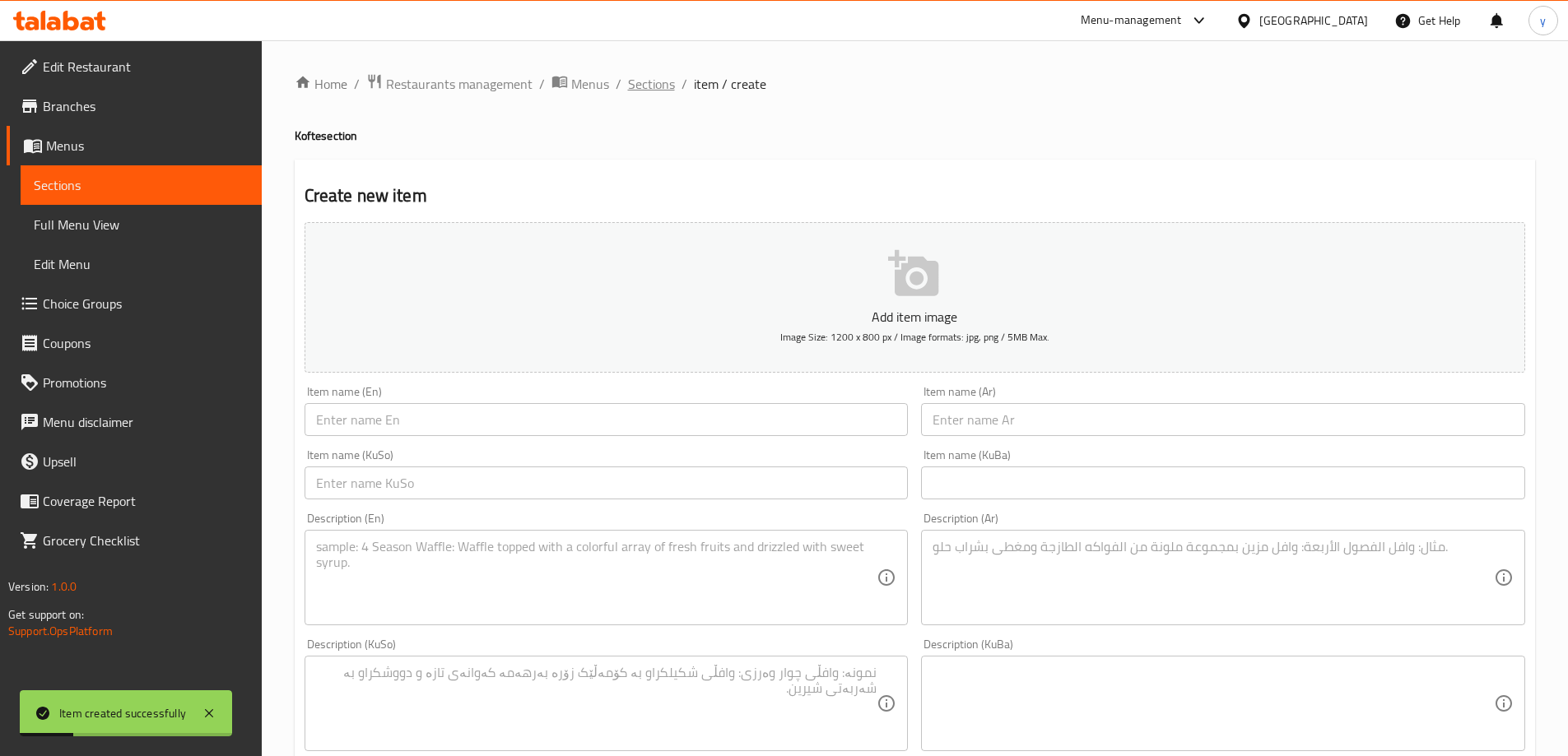
click at [651, 86] on span "Sections" at bounding box center [652, 84] width 47 height 20
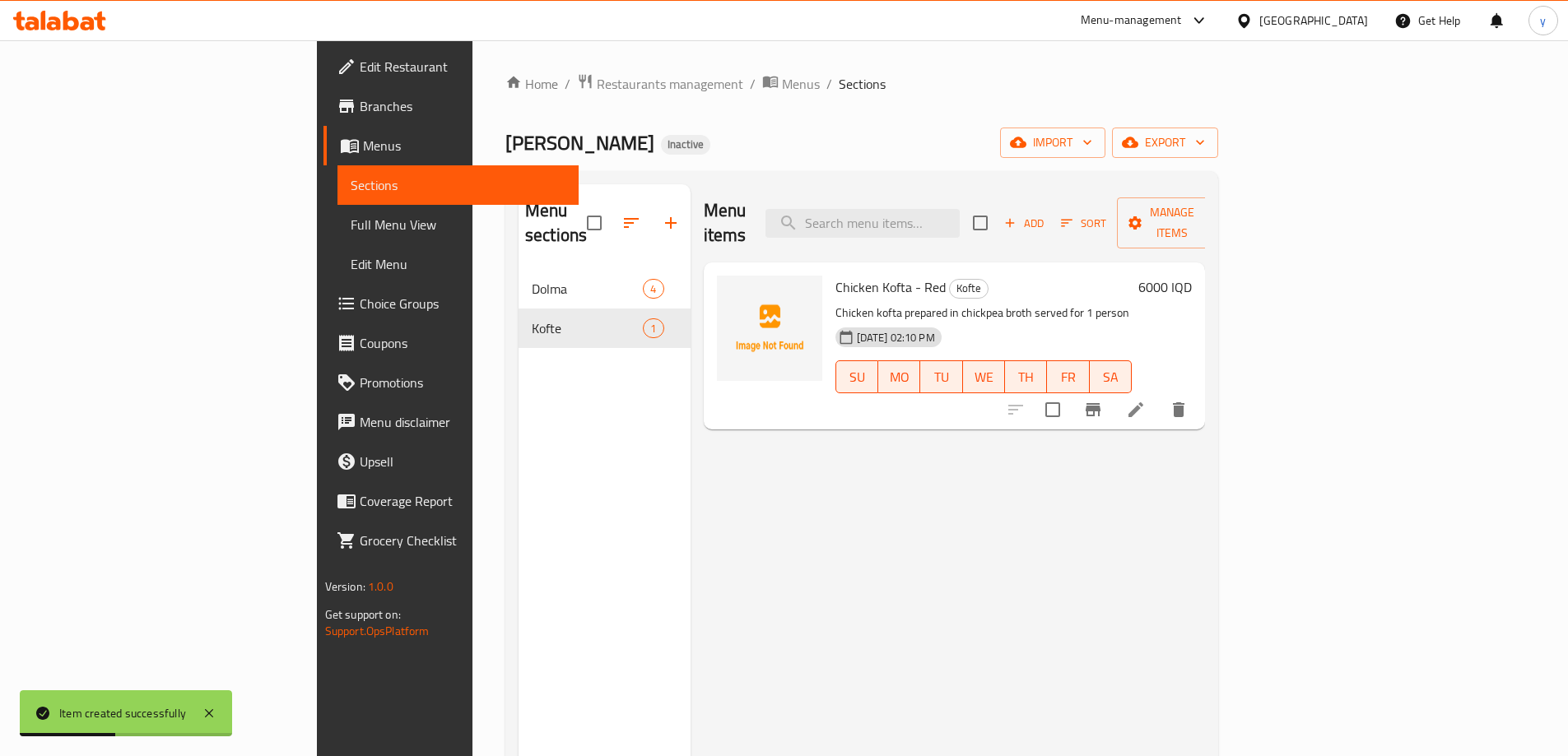
click at [1159, 397] on li at bounding box center [1137, 410] width 47 height 30
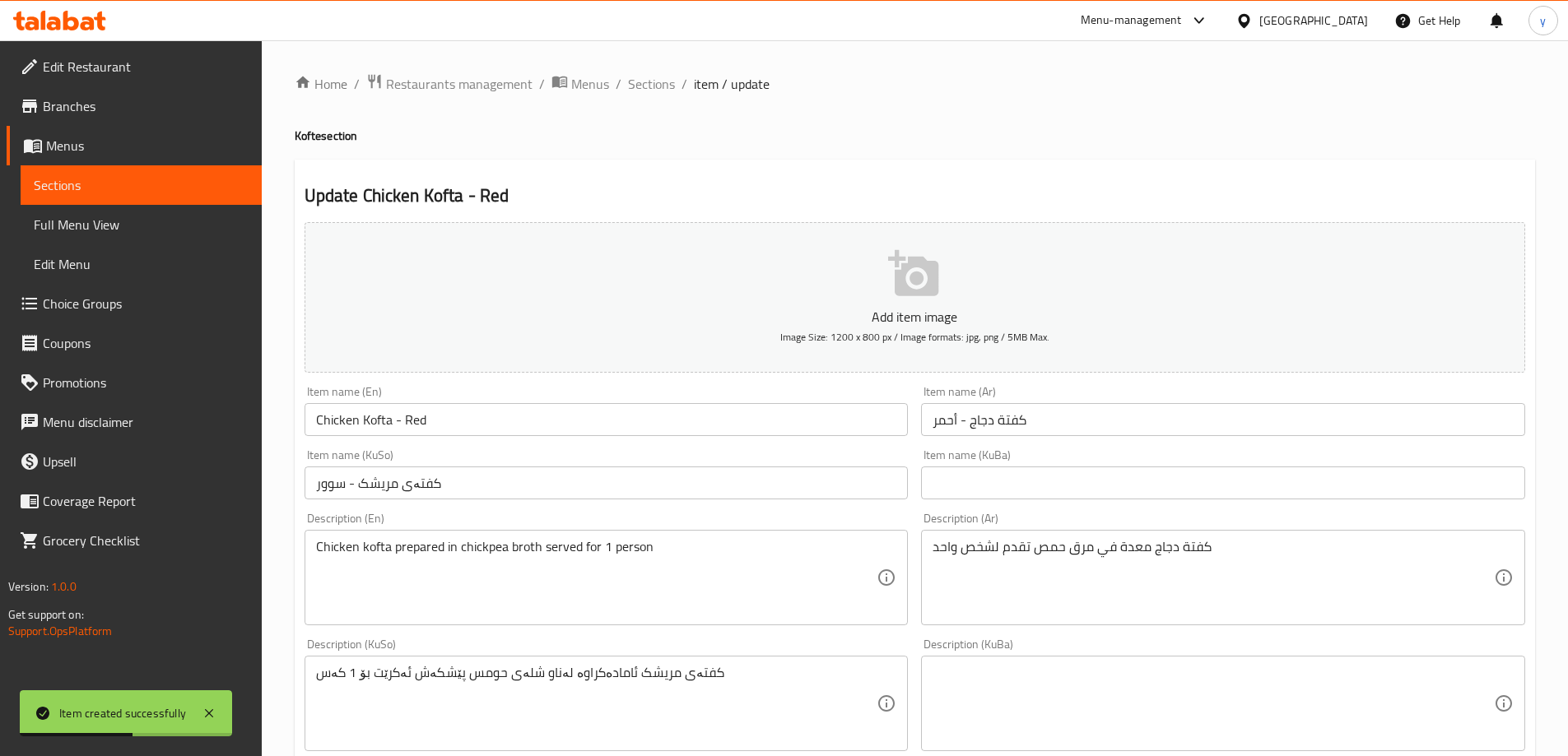
click at [490, 442] on div "Item name (En) Chicken Kofta - Red Item name (En)" at bounding box center [607, 411] width 618 height 64
click at [507, 421] on input "Chicken Kofta - Red" at bounding box center [606, 420] width 604 height 33
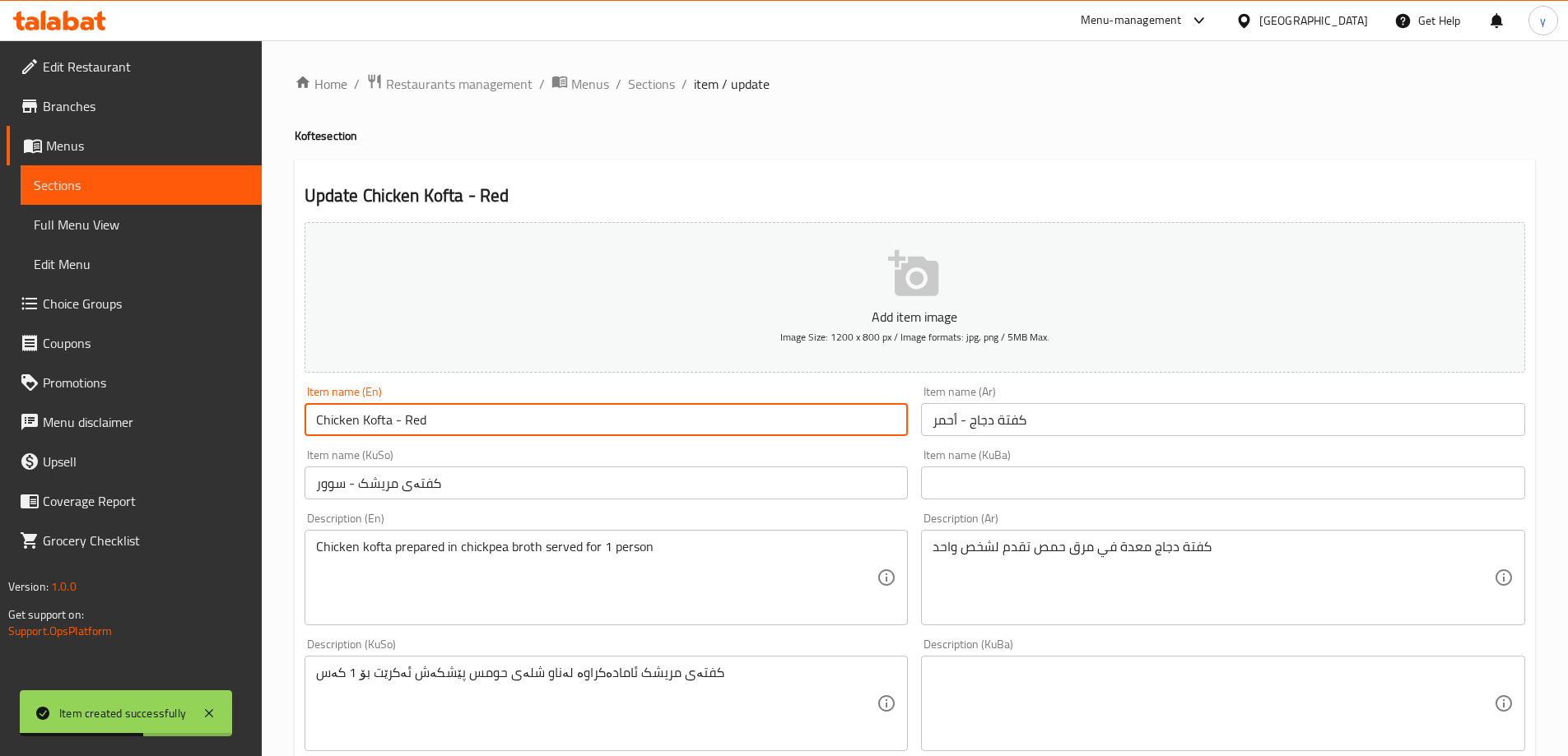
click at [507, 421] on input "Chicken Kofta - Red" at bounding box center [606, 420] width 604 height 33
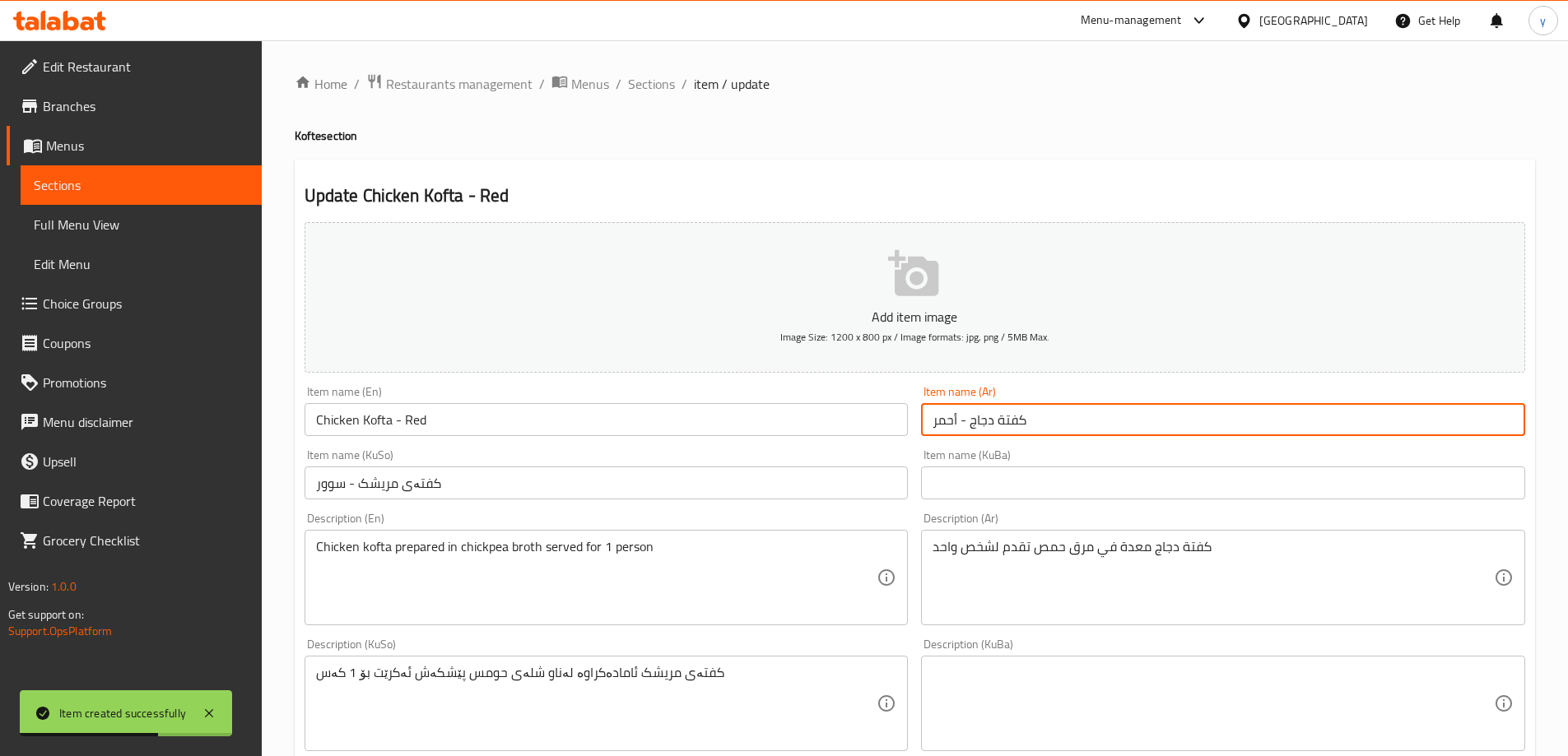
click at [978, 415] on input "كفتة دجاج - أحمر" at bounding box center [1223, 420] width 604 height 33
click at [712, 463] on div "Item name (KuSo) کفتەی مریشک - سوور Item name ([GEOGRAPHIC_DATA])" at bounding box center [606, 474] width 604 height 50
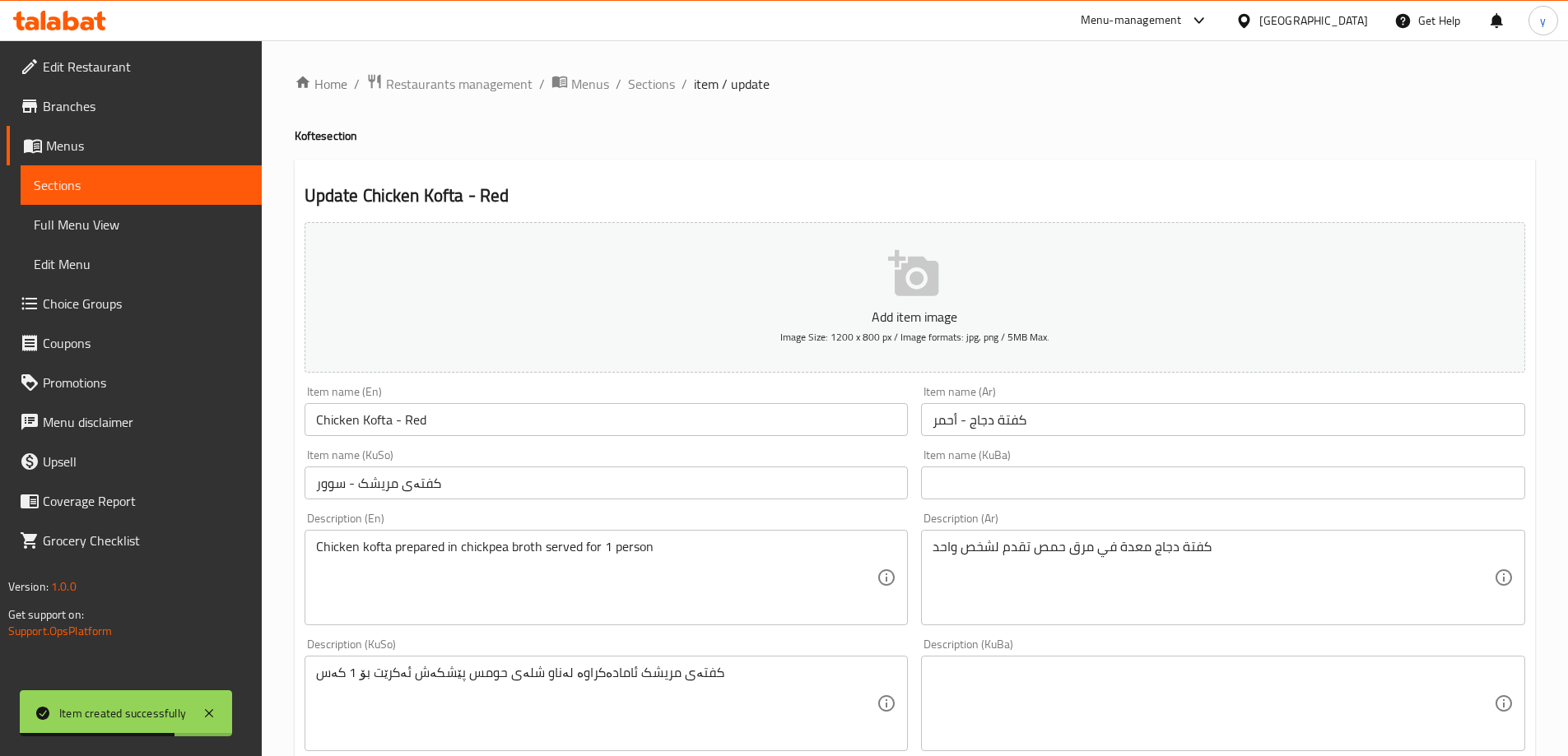
click at [712, 478] on input "کفتەی مریشک - سوور" at bounding box center [606, 483] width 604 height 33
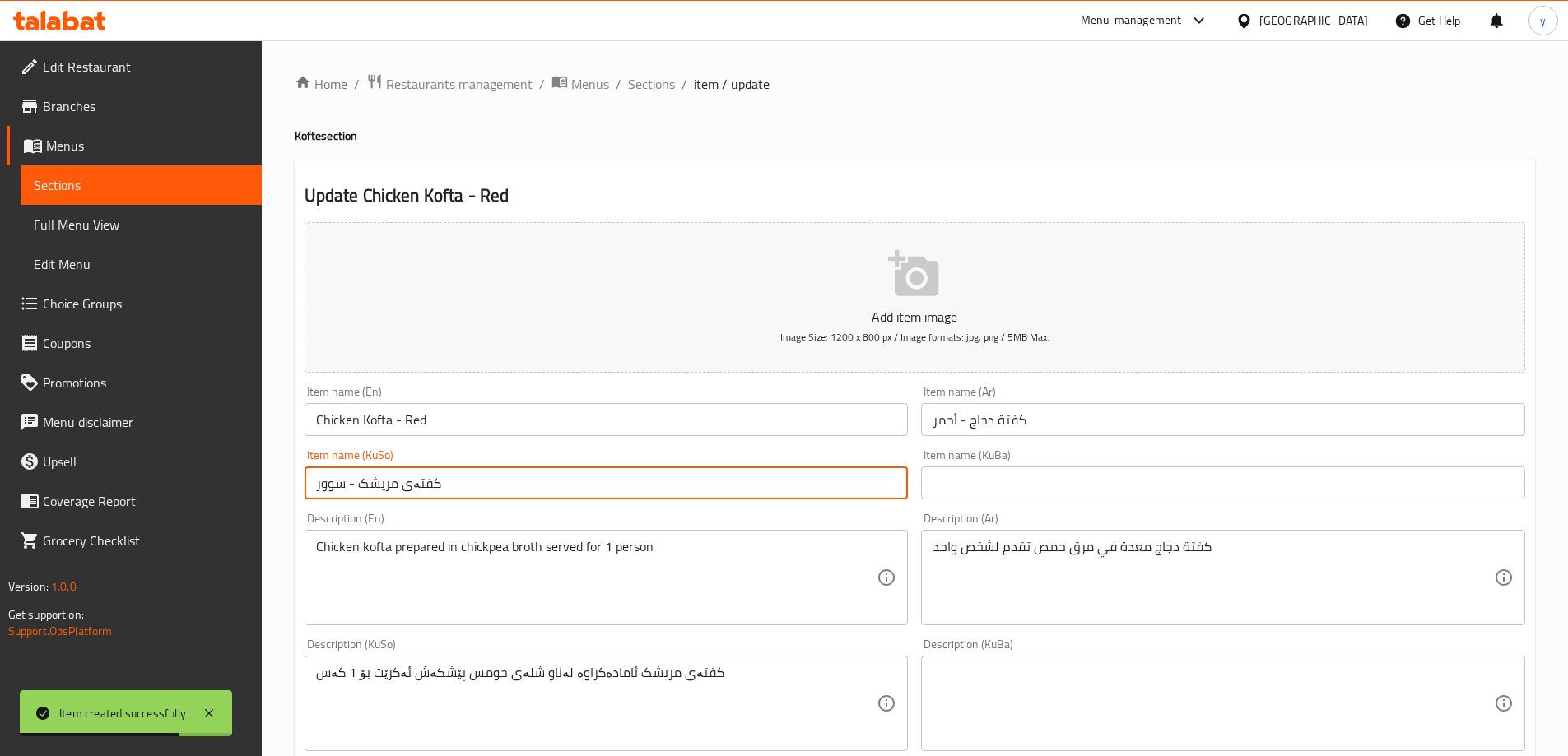
click at [712, 478] on input "کفتەی مریشک - سوور" at bounding box center [606, 483] width 604 height 33
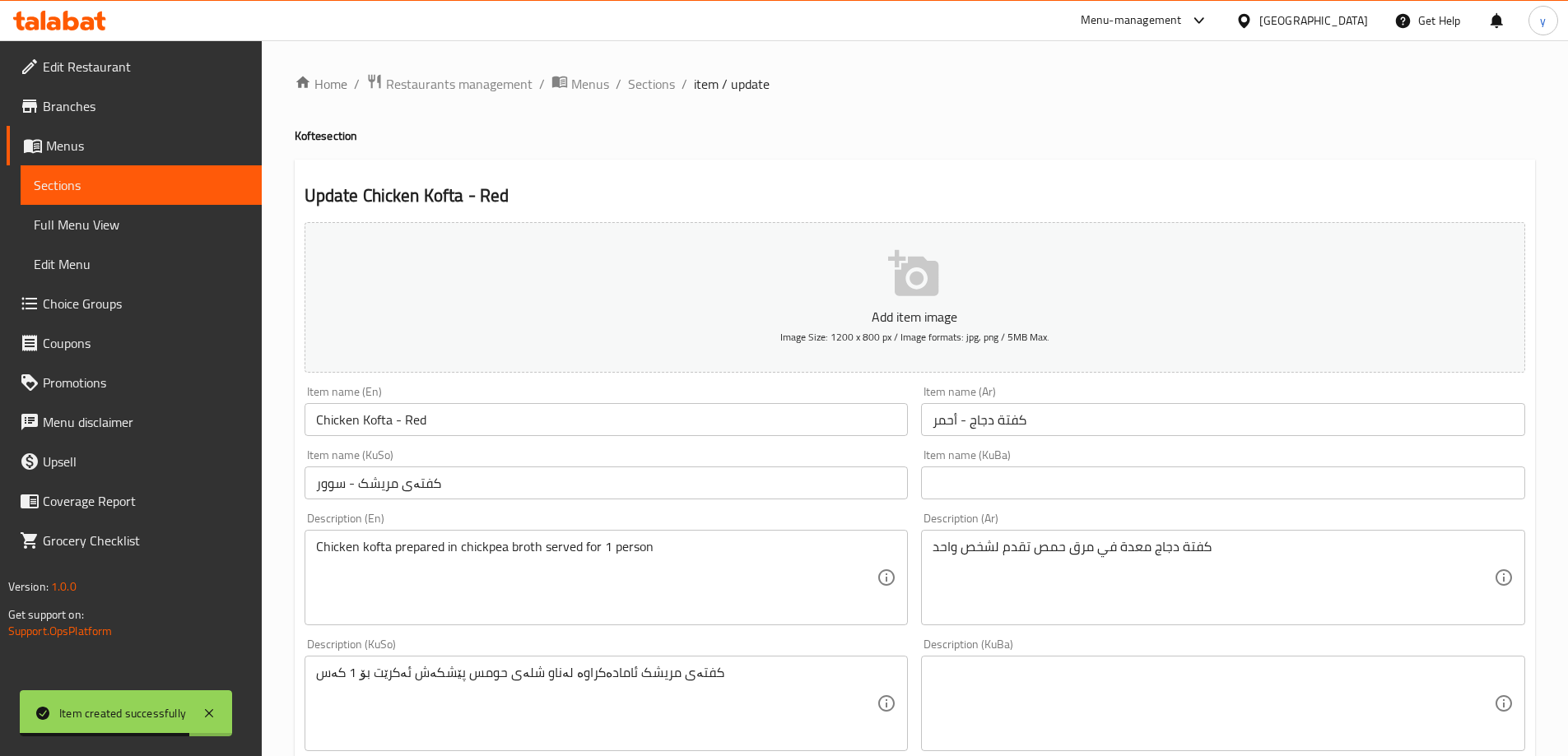
drag, startPoint x: 652, startPoint y: 538, endPoint x: 649, endPoint y: 546, distance: 8.5
click at [651, 540] on div "Chicken kofta prepared in chickpea broth served for 1 person Description (En)" at bounding box center [606, 577] width 604 height 96
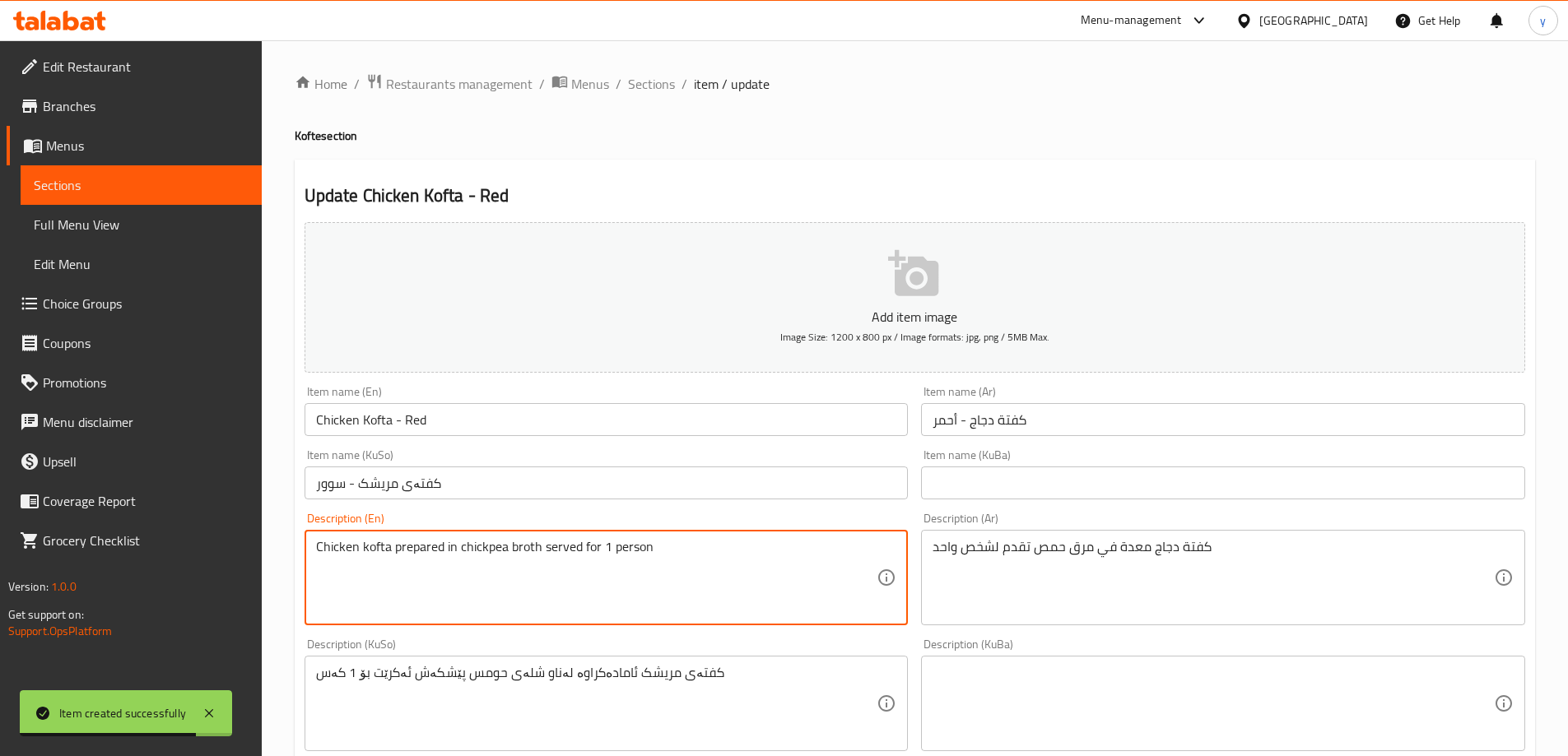
click at [648, 556] on textarea "Chicken kofta prepared in chickpea broth served for 1 person" at bounding box center [596, 578] width 561 height 78
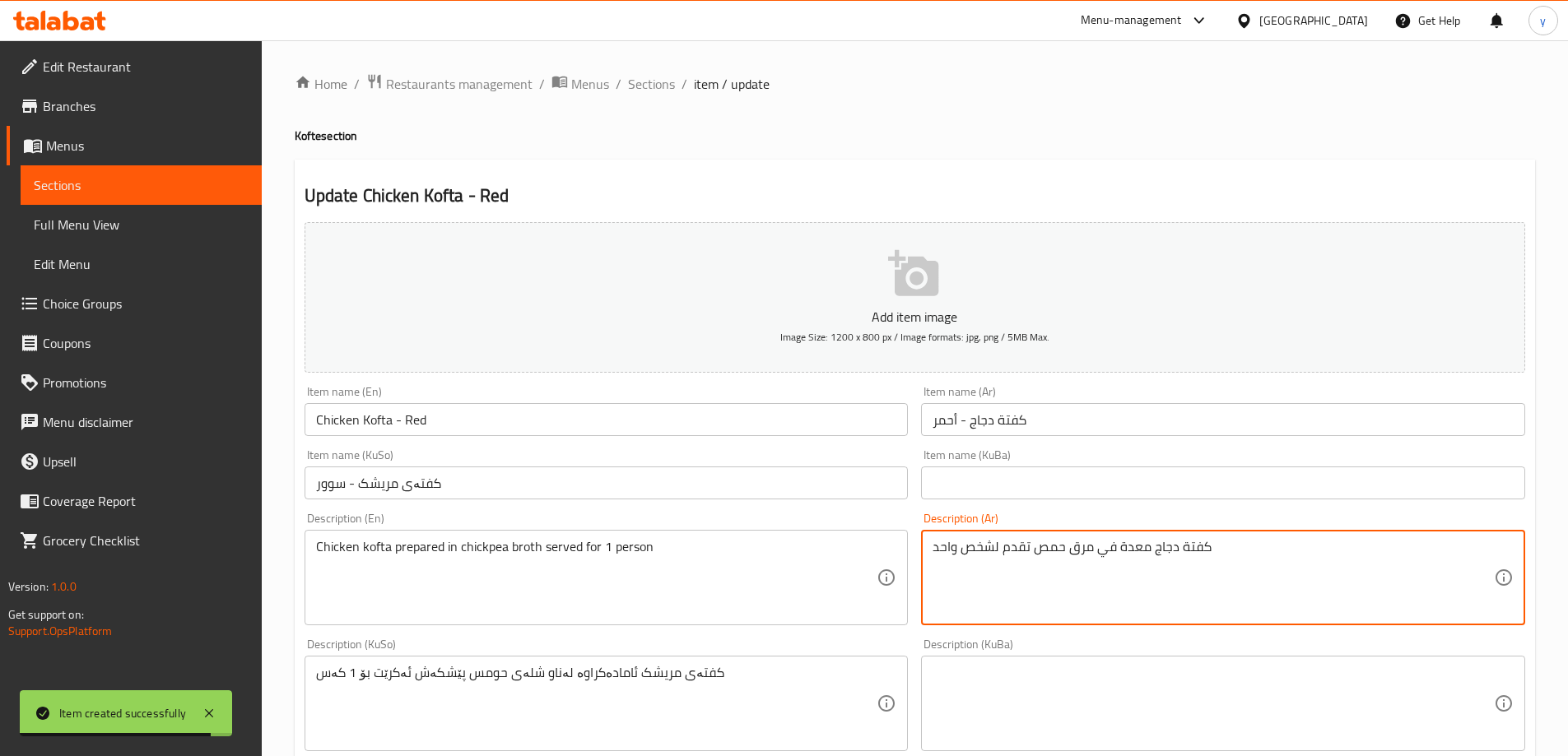
click at [949, 557] on textarea "كفتة دجاج معدة في مرق حمص تقدم لشخص واحد" at bounding box center [1213, 578] width 561 height 78
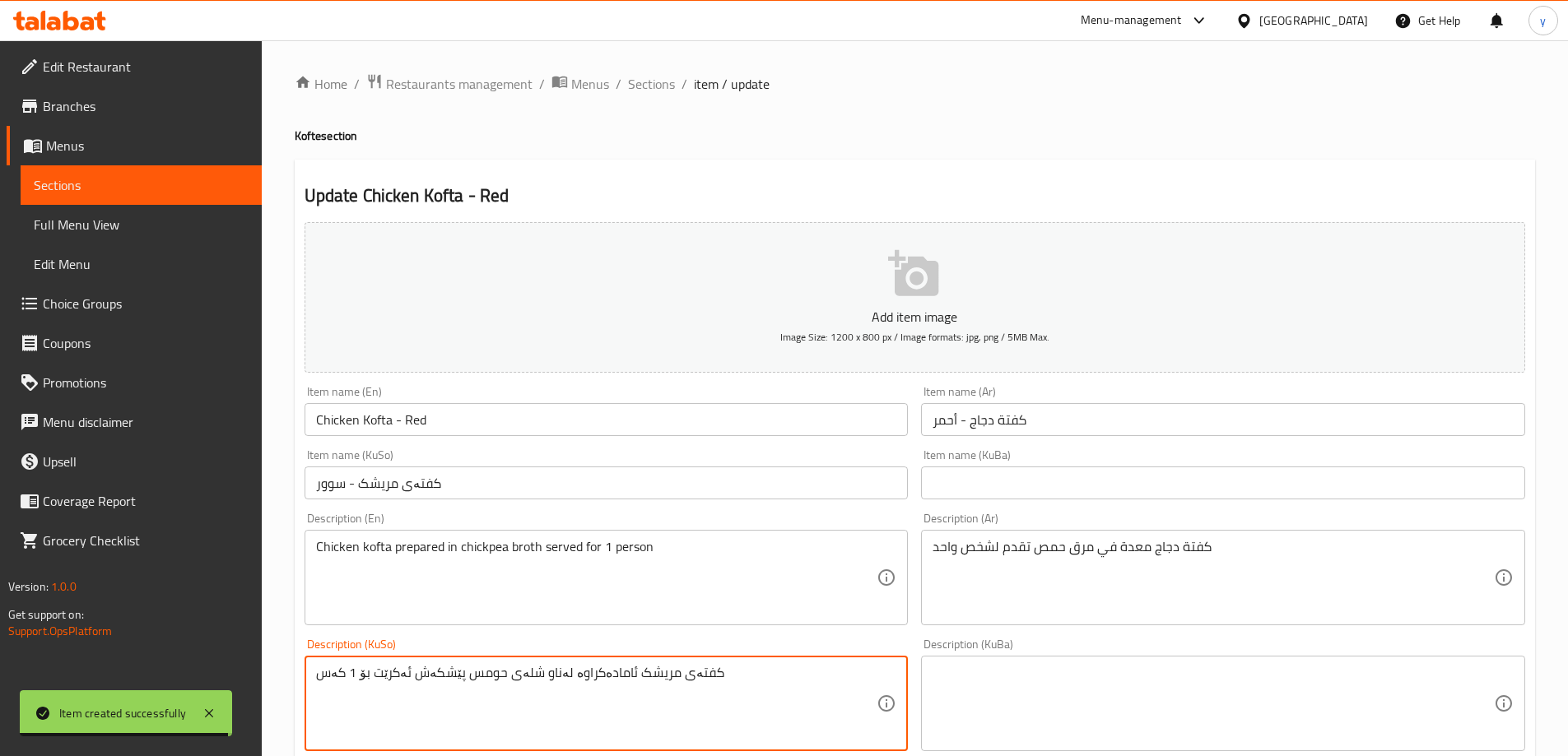
click at [708, 669] on textarea "کفتەی مریشک ئامادەکراوە لەناو شلەی حومس پێشکەش ئەکرێت بۆ 1 کەس" at bounding box center [596, 703] width 561 height 78
click at [674, 69] on div "Home / Restaurants management / Menus / Sections / item / update Kofte section …" at bounding box center [916, 696] width 1307 height 1312
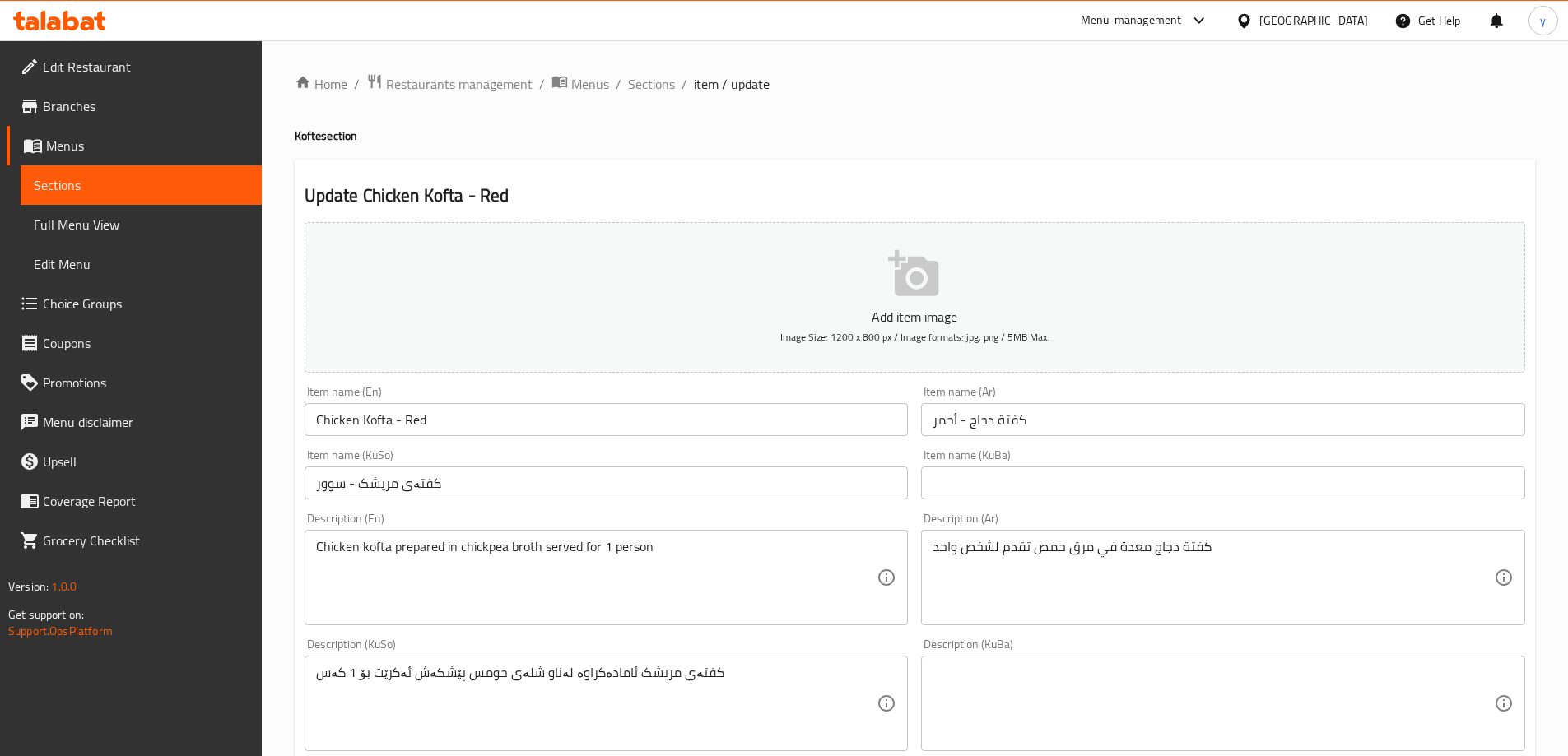
click at [668, 92] on span "Sections" at bounding box center [652, 84] width 47 height 20
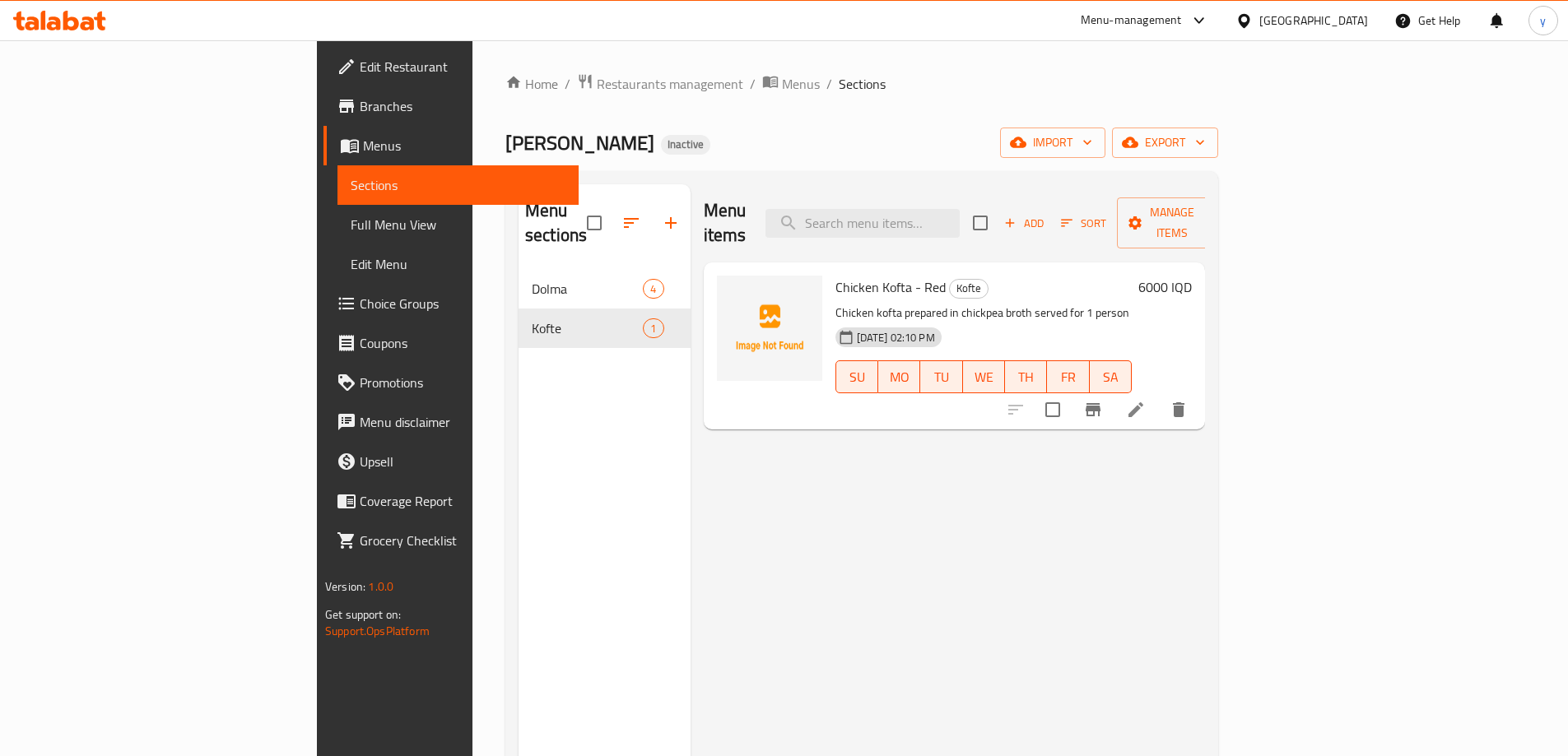
click at [1046, 220] on span "Add" at bounding box center [1024, 223] width 45 height 19
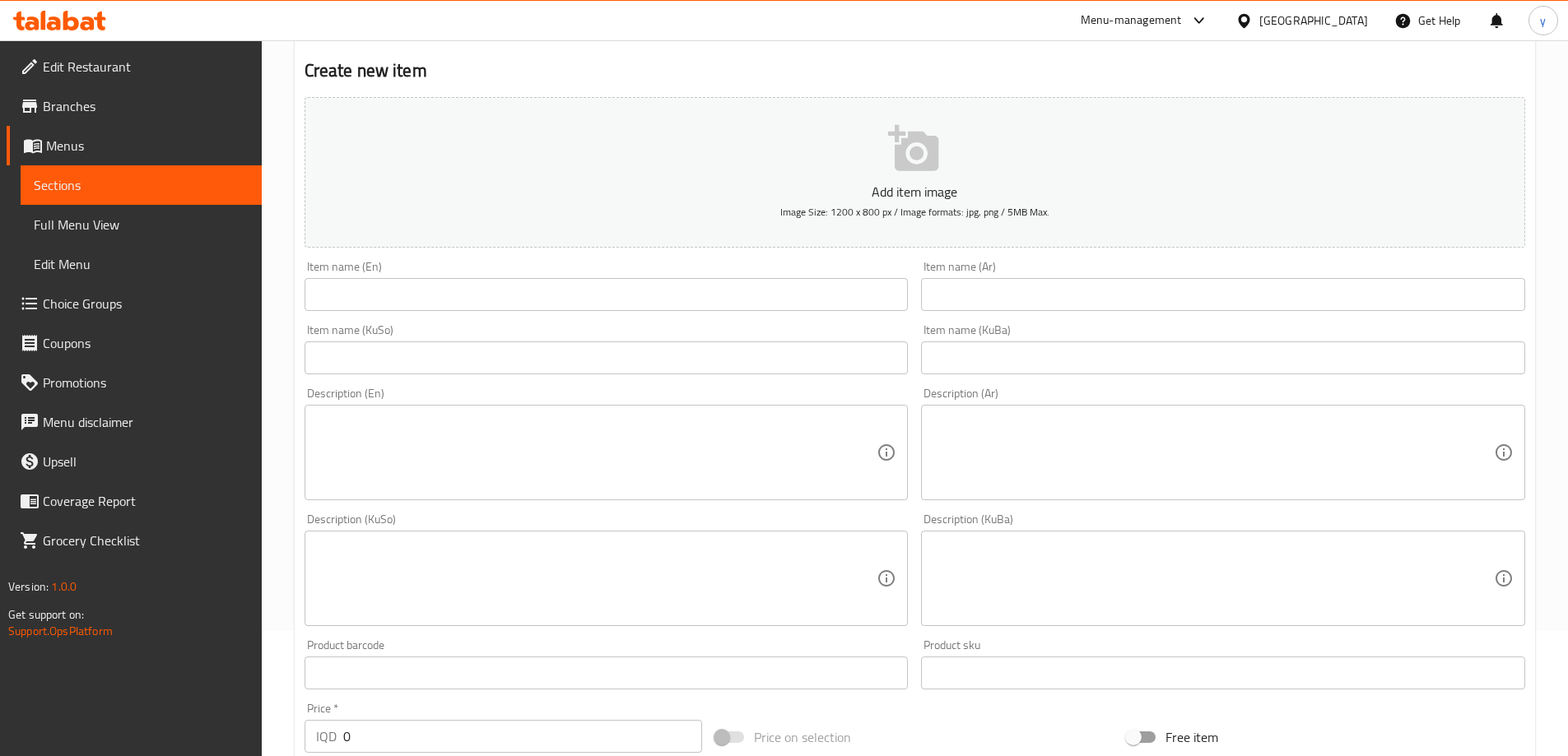
scroll to position [165, 0]
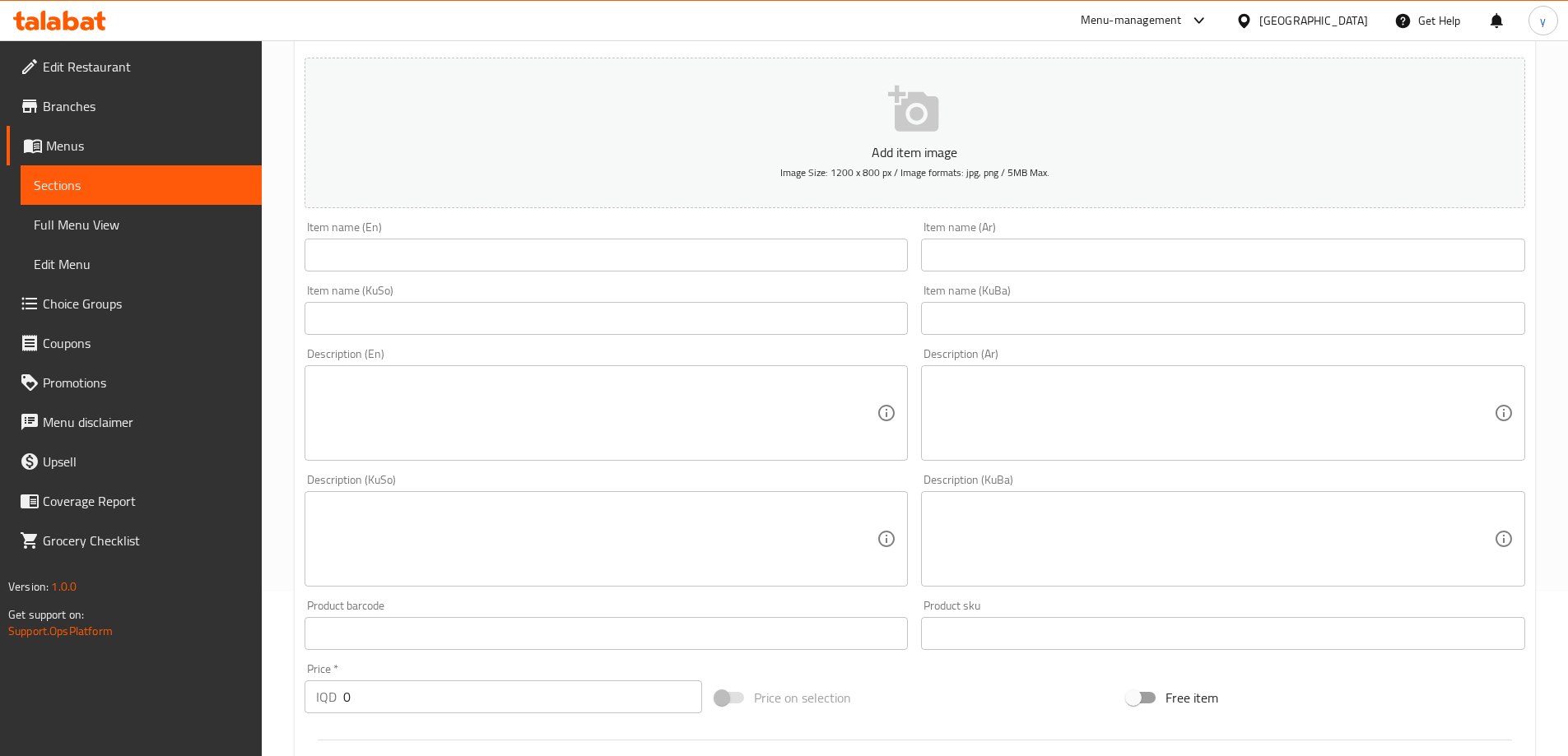
click at [716, 521] on textarea at bounding box center [596, 539] width 561 height 78
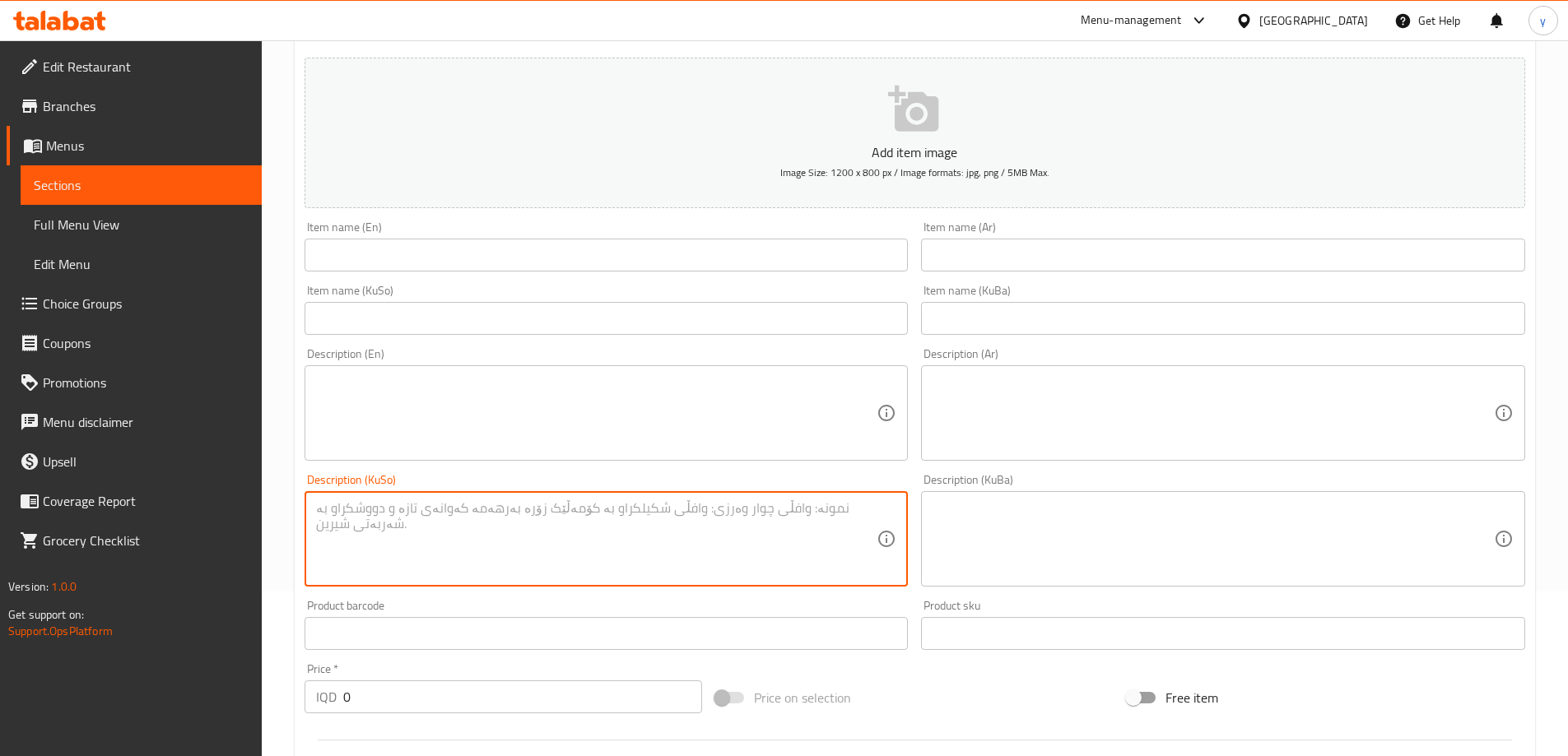
paste textarea "کفتەی مریشک ئامادەکراوە لەناو شلەی حومس پێشکەش ئەکرێت بۆ 1 کەس"
type textarea "کفتەی مریشک ئامادەکراوە لەناو شلەی حومس پێشکەش ئەکرێت بۆ 1 کەس"
click at [1068, 433] on textarea at bounding box center [1213, 413] width 561 height 78
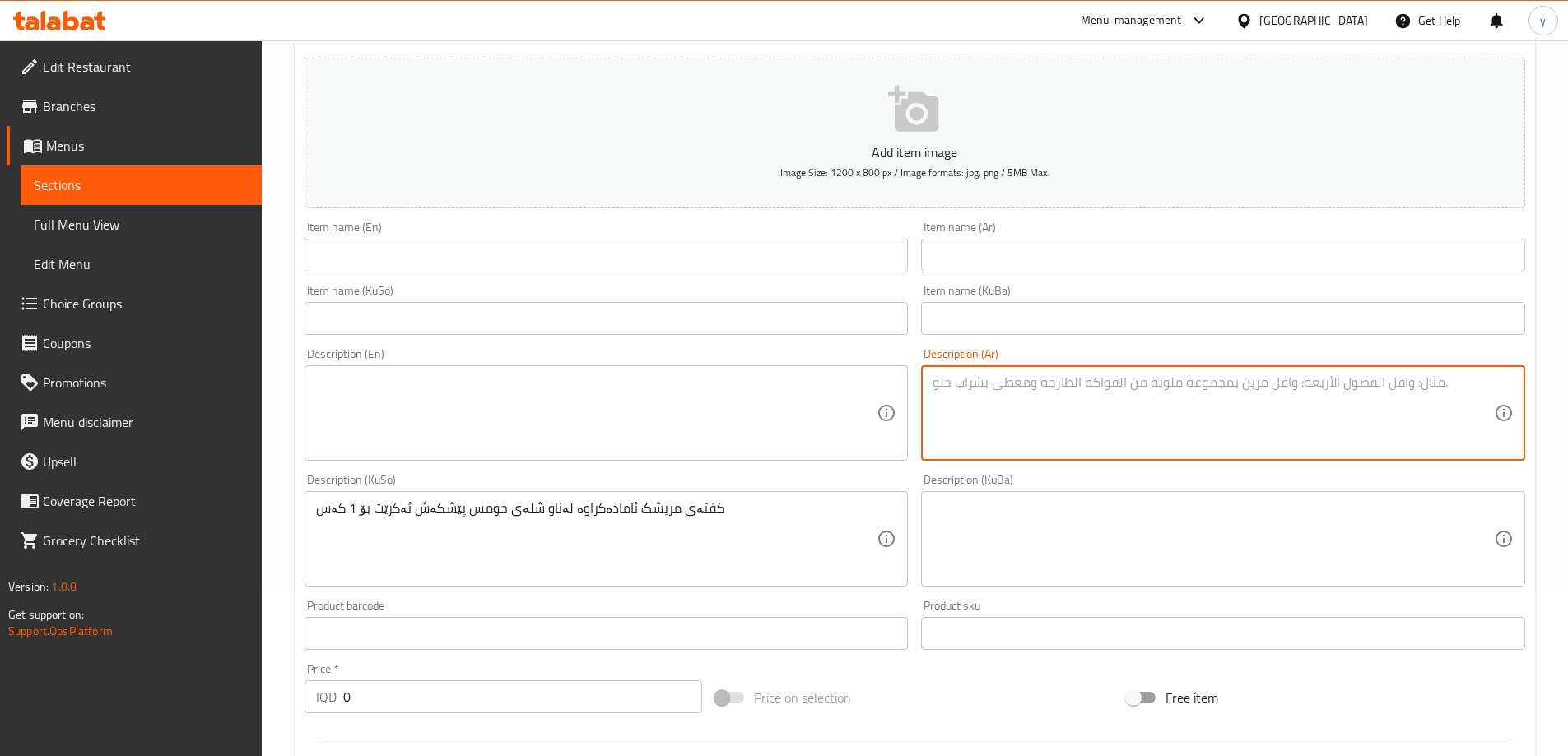
paste textarea "كفتة دجاج معدة في مرق حمص تقدم لشخص واحد"
type textarea "كفتة دجاج معدة في مرق حمص تقدم لشخص واحد"
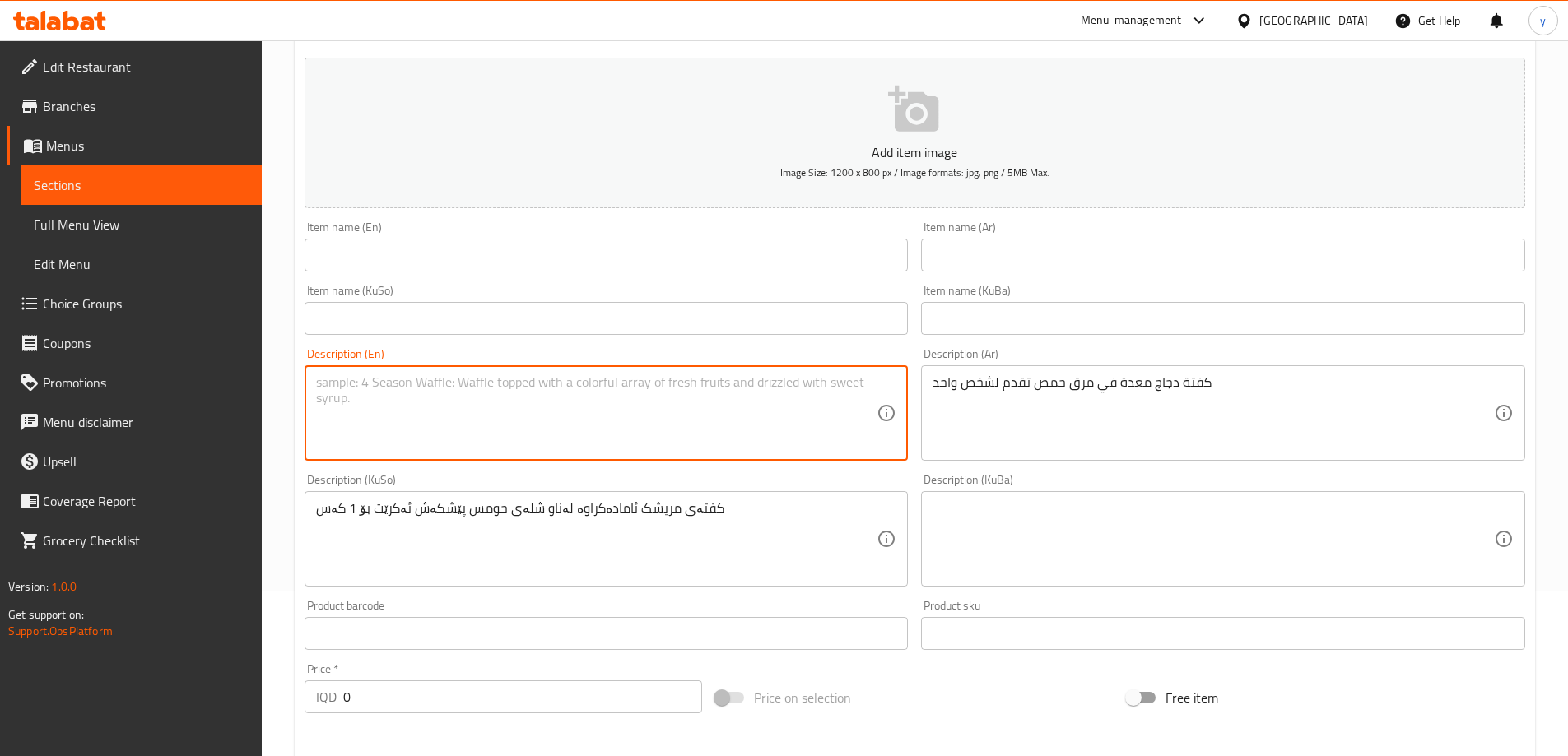
click at [773, 405] on textarea at bounding box center [596, 413] width 561 height 78
paste textarea "Chicken kofta prepared in chickpea broth served for 1 person"
type textarea "Chicken kofta prepared in chickpea broth served for 1 person"
click at [613, 342] on div "Description (En) Chicken kofta prepared in chickpea broth served for 1 person D…" at bounding box center [607, 404] width 618 height 126
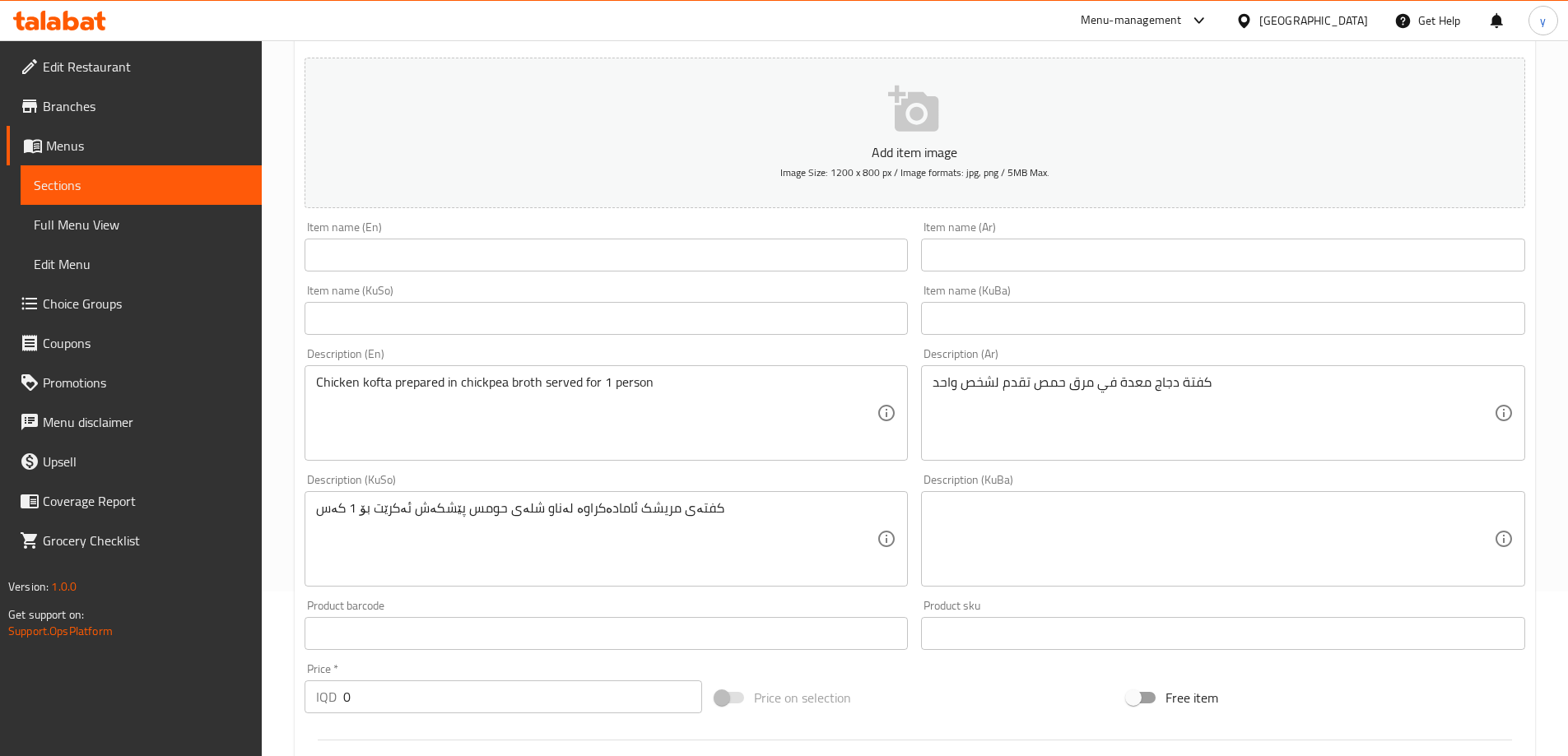
click at [635, 329] on input "text" at bounding box center [606, 319] width 604 height 33
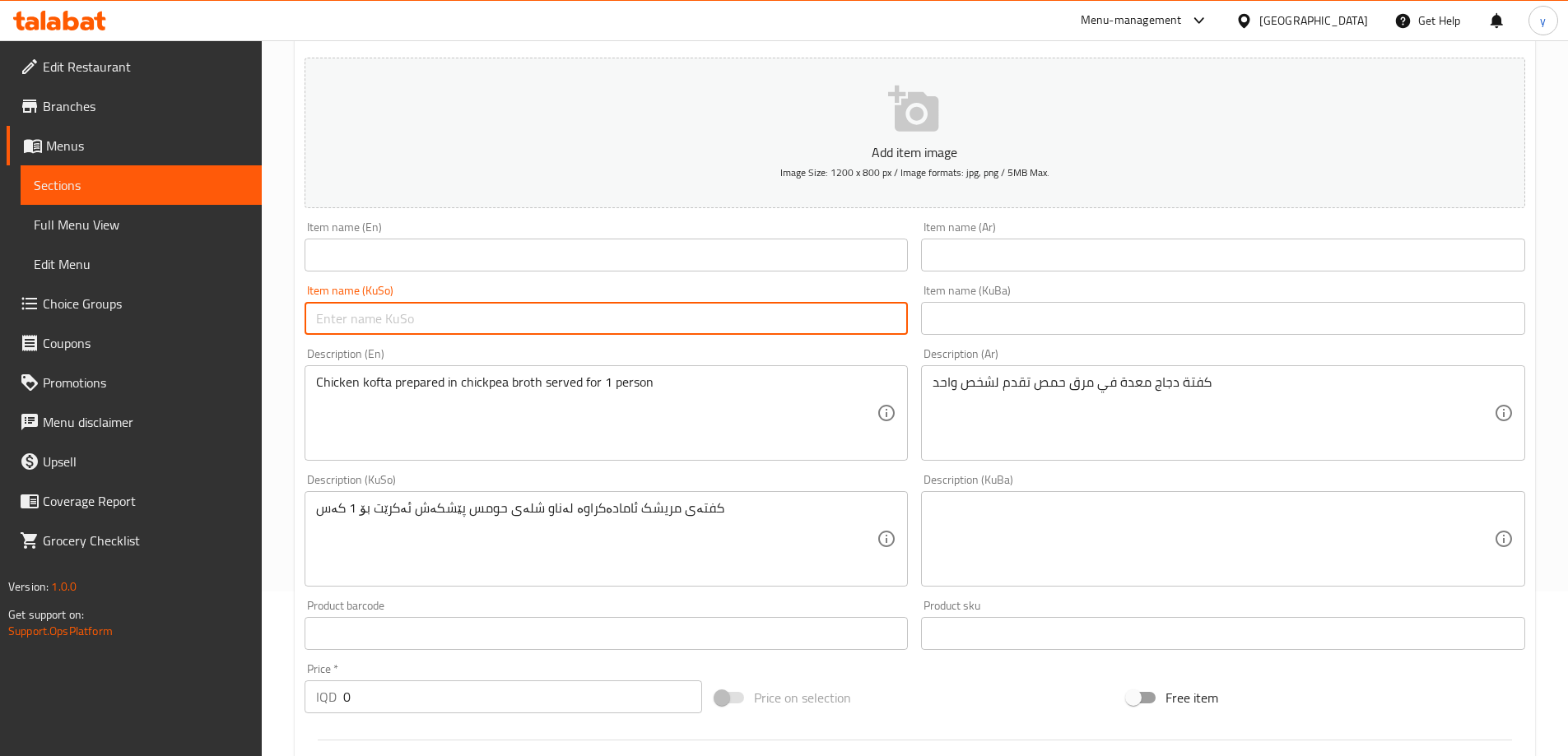
paste input "کفتەی مریشک - سوور"
type input "کفتەی مریشک - سوور"
click at [982, 234] on div "Item name (Ar) Item name (Ar)" at bounding box center [1223, 246] width 604 height 50
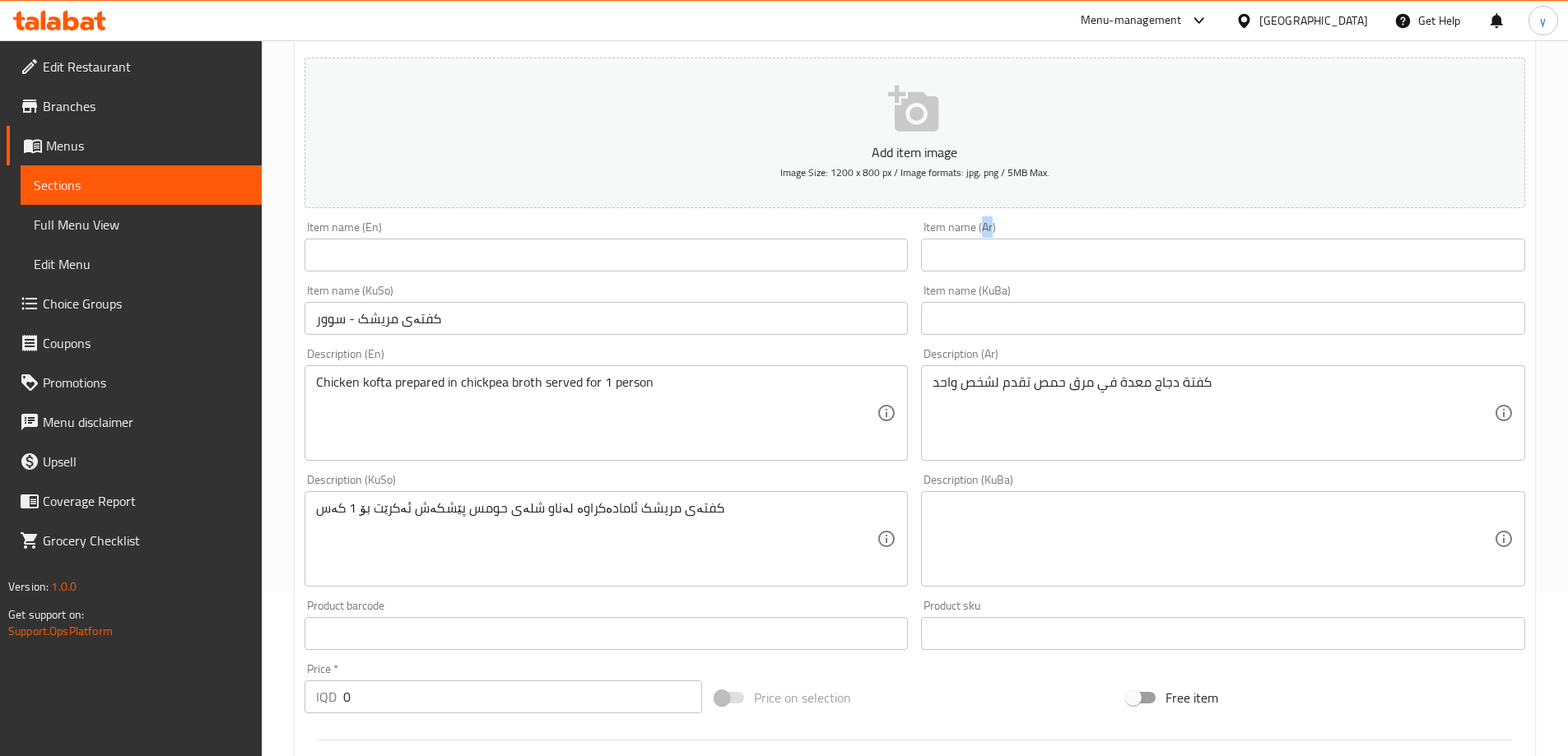
drag, startPoint x: 982, startPoint y: 234, endPoint x: 986, endPoint y: 258, distance: 24.3
click at [982, 243] on div "Item name (Ar) Item name (Ar)" at bounding box center [1223, 246] width 604 height 50
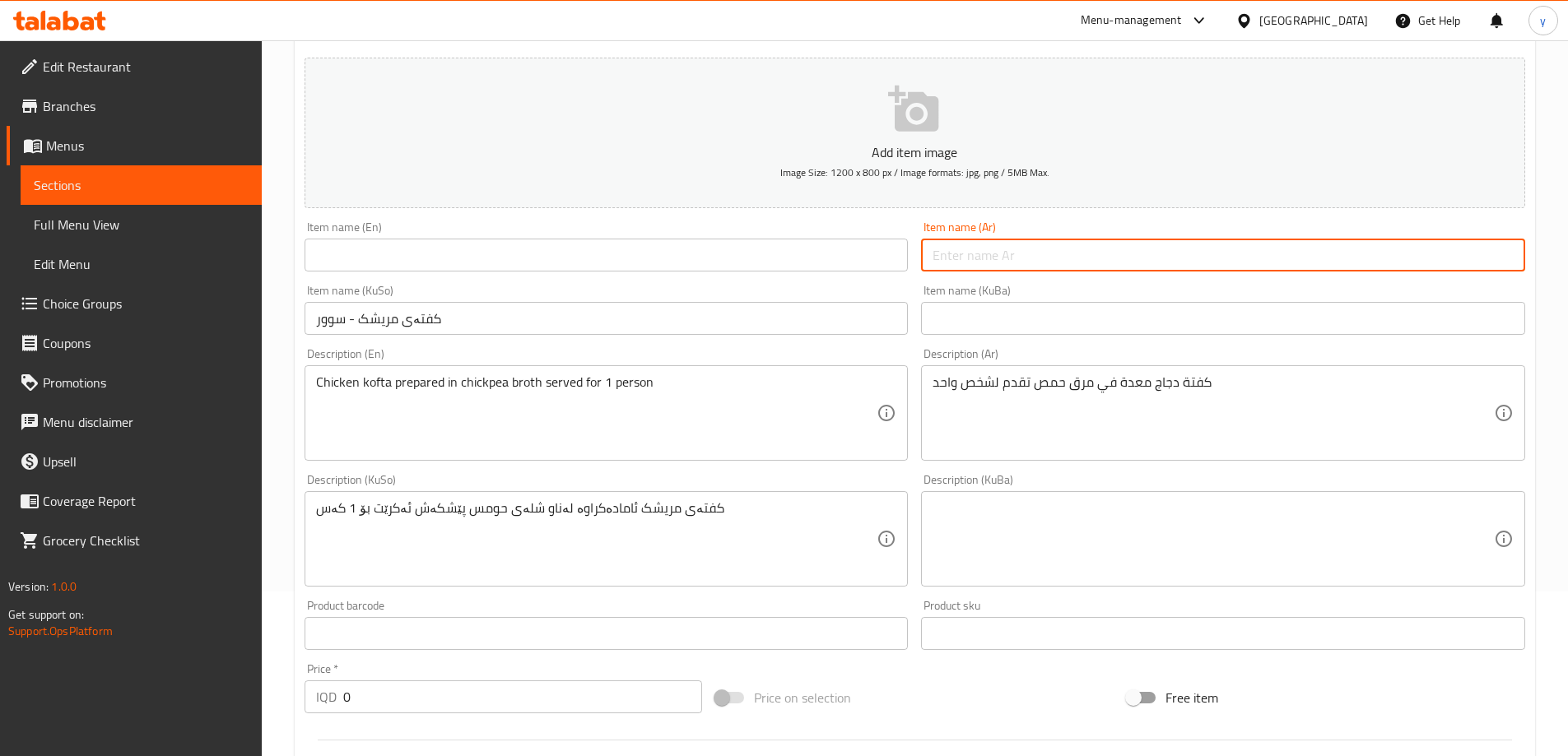
click at [987, 259] on input "text" at bounding box center [1223, 255] width 604 height 33
paste input "كفتة دجاج - أحمر"
type input "كفتة دجاج - أحمر"
click at [819, 250] on input "text" at bounding box center [606, 255] width 604 height 33
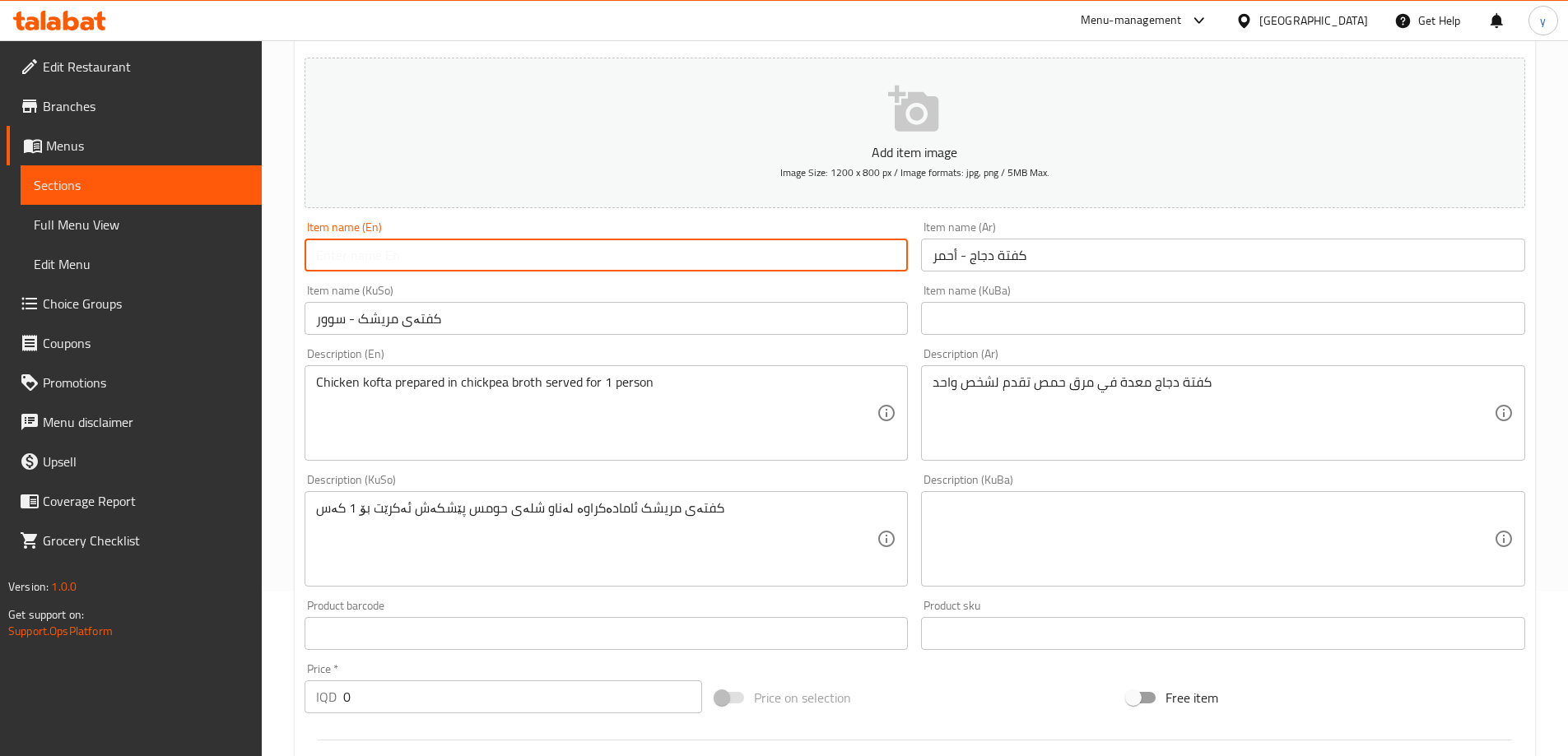
paste input "Chicken Kofta - Red"
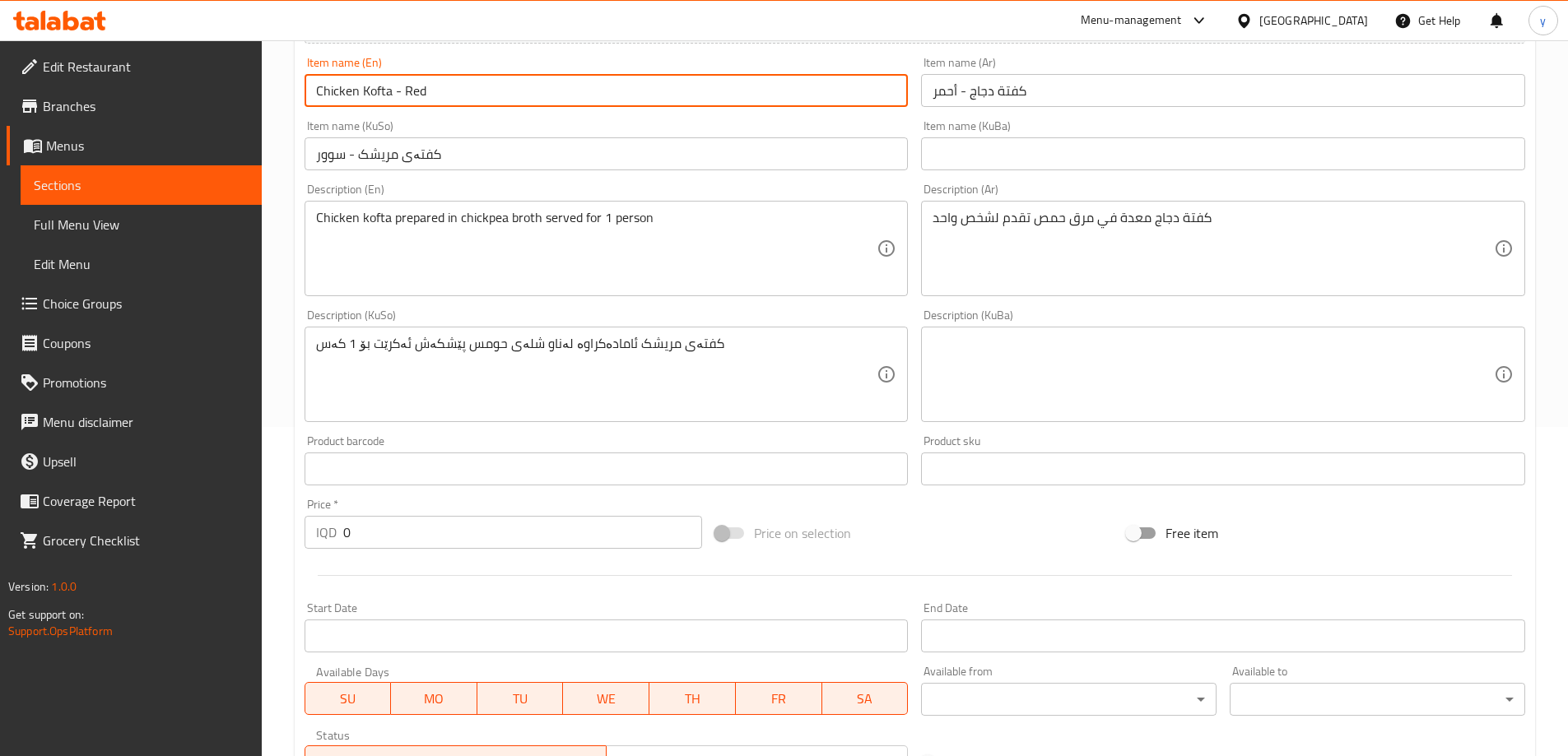
type input "Chicken Kofta - Red"
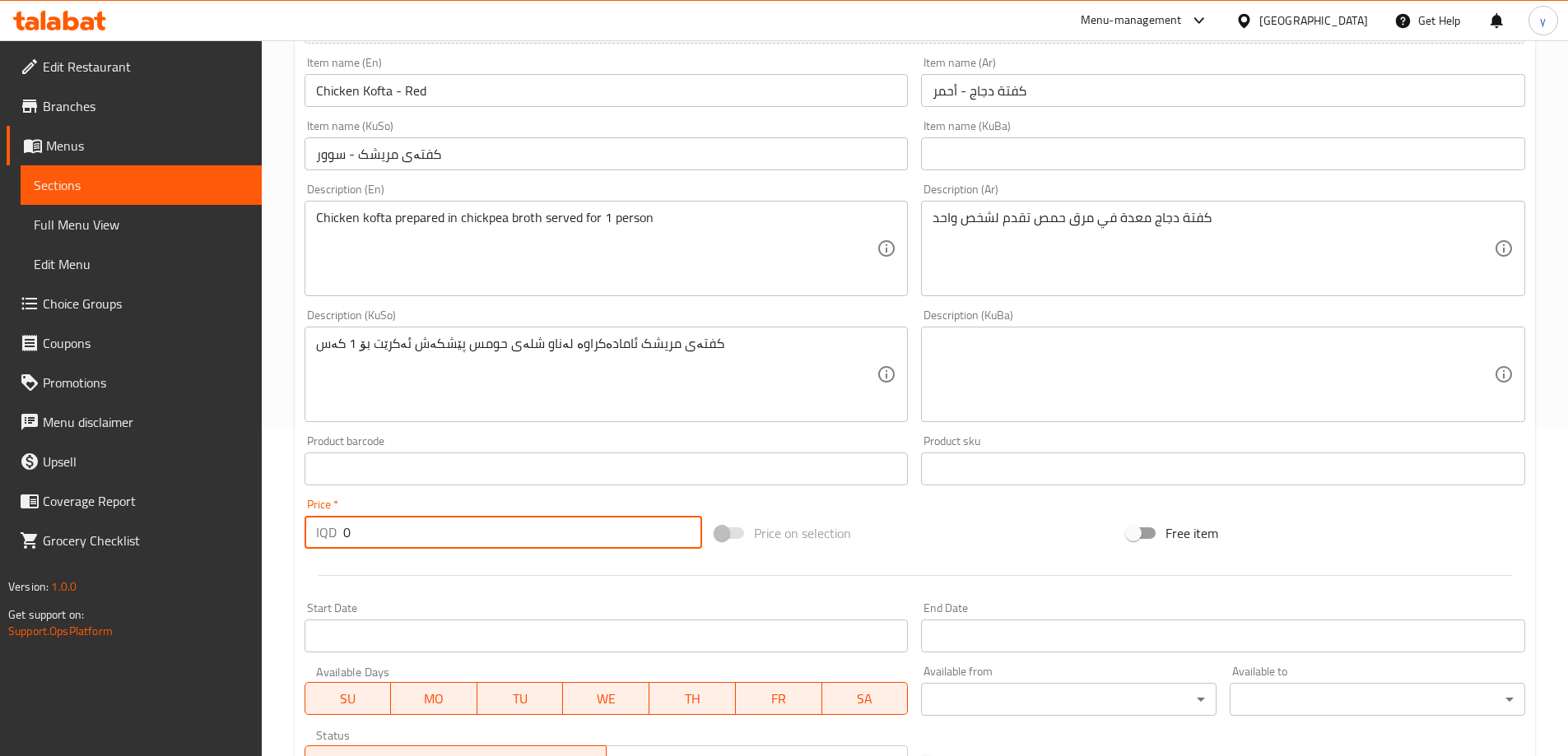
click at [351, 532] on input "0" at bounding box center [524, 532] width 360 height 33
click at [340, 539] on div "IQD 0 Price *" at bounding box center [503, 532] width 398 height 33
click at [349, 536] on input "0" at bounding box center [524, 532] width 360 height 33
paste input "7000"
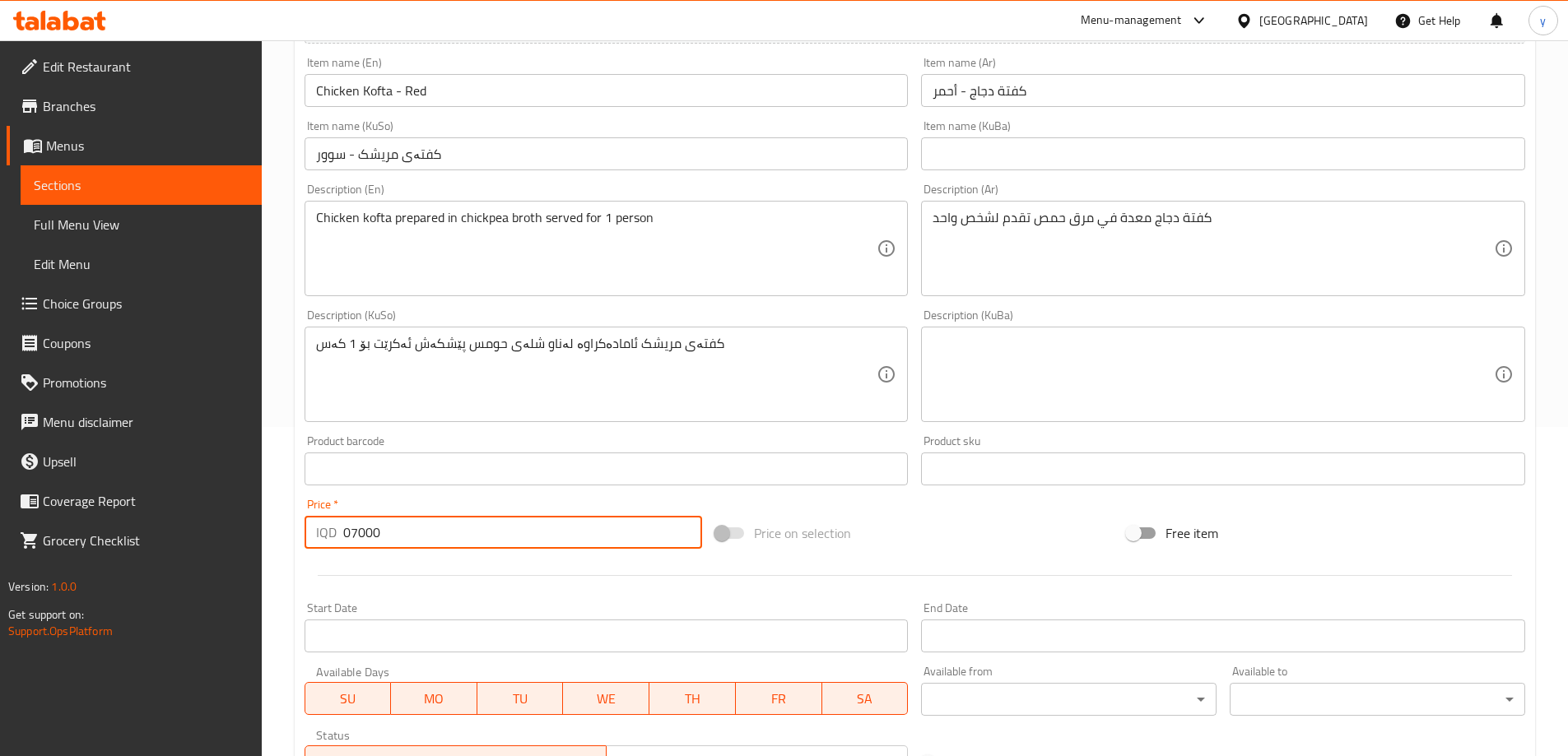
click at [349, 536] on input "07000" at bounding box center [524, 532] width 360 height 33
paste input "number"
type input "7000"
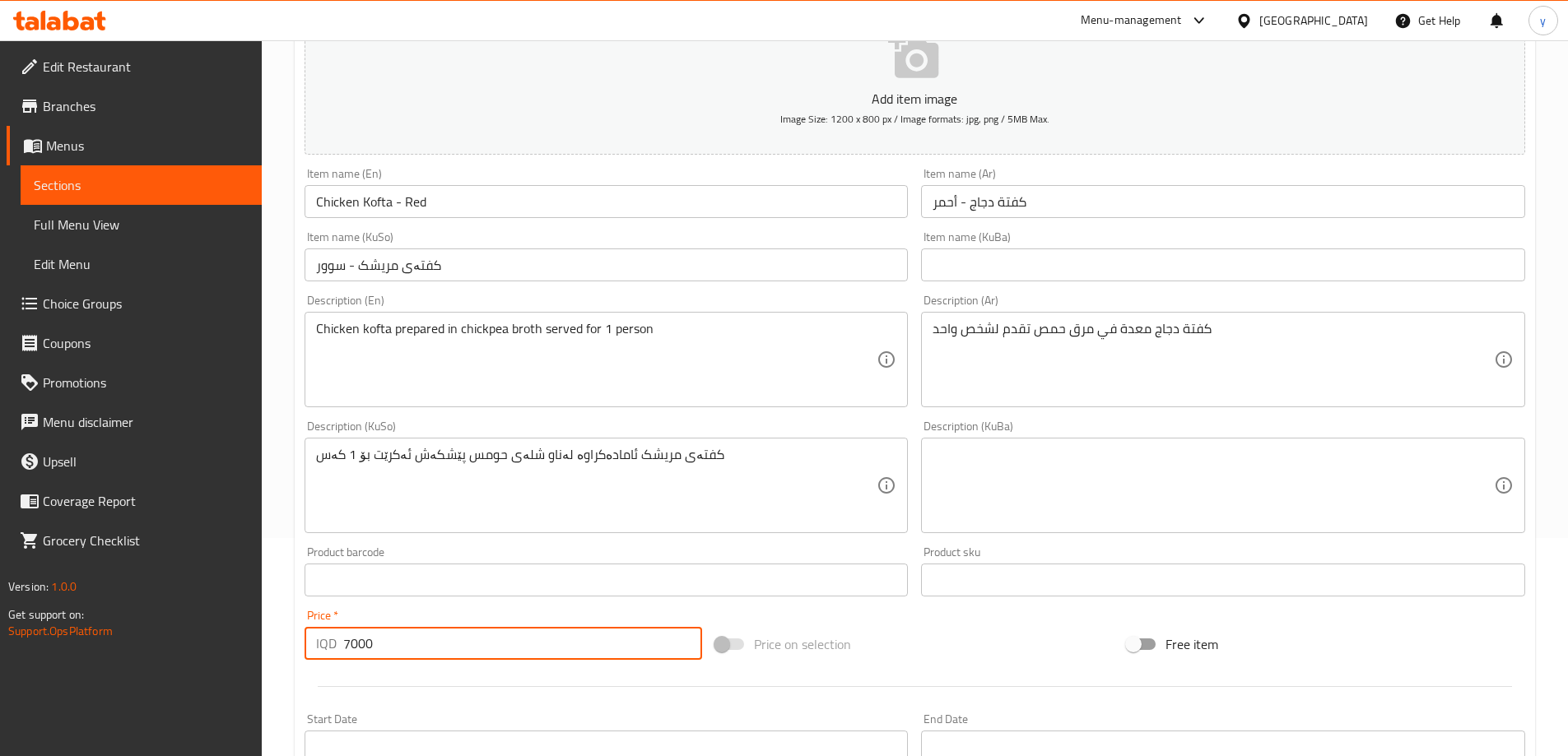
scroll to position [165, 0]
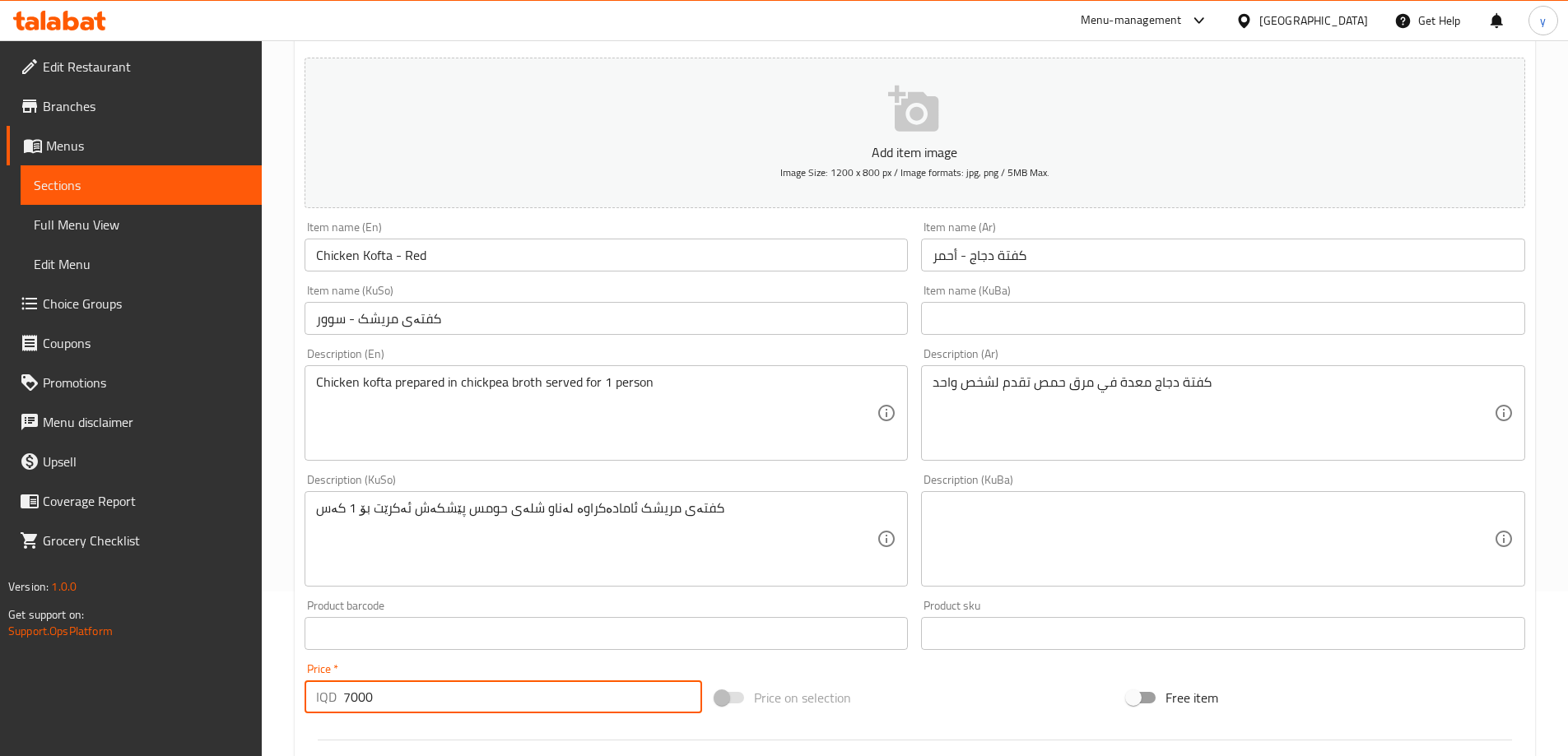
click at [342, 249] on input "Chicken Kofta - Red" at bounding box center [606, 255] width 604 height 33
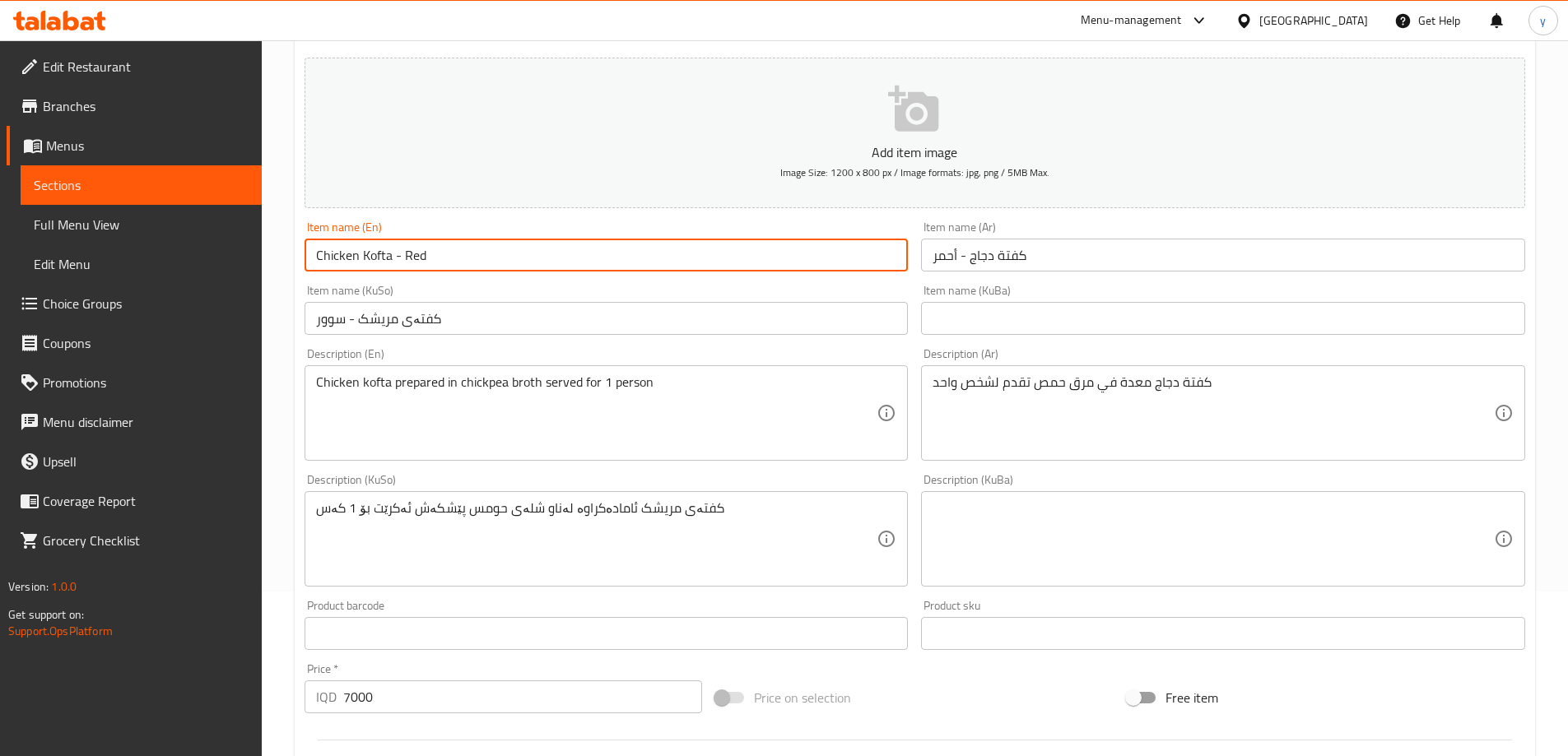
click at [342, 249] on input "Chicken Kofta - Red" at bounding box center [606, 255] width 604 height 33
click at [329, 253] on input "Meat Kofta - Red" at bounding box center [606, 255] width 604 height 33
type input "Meat Kofta - Red"
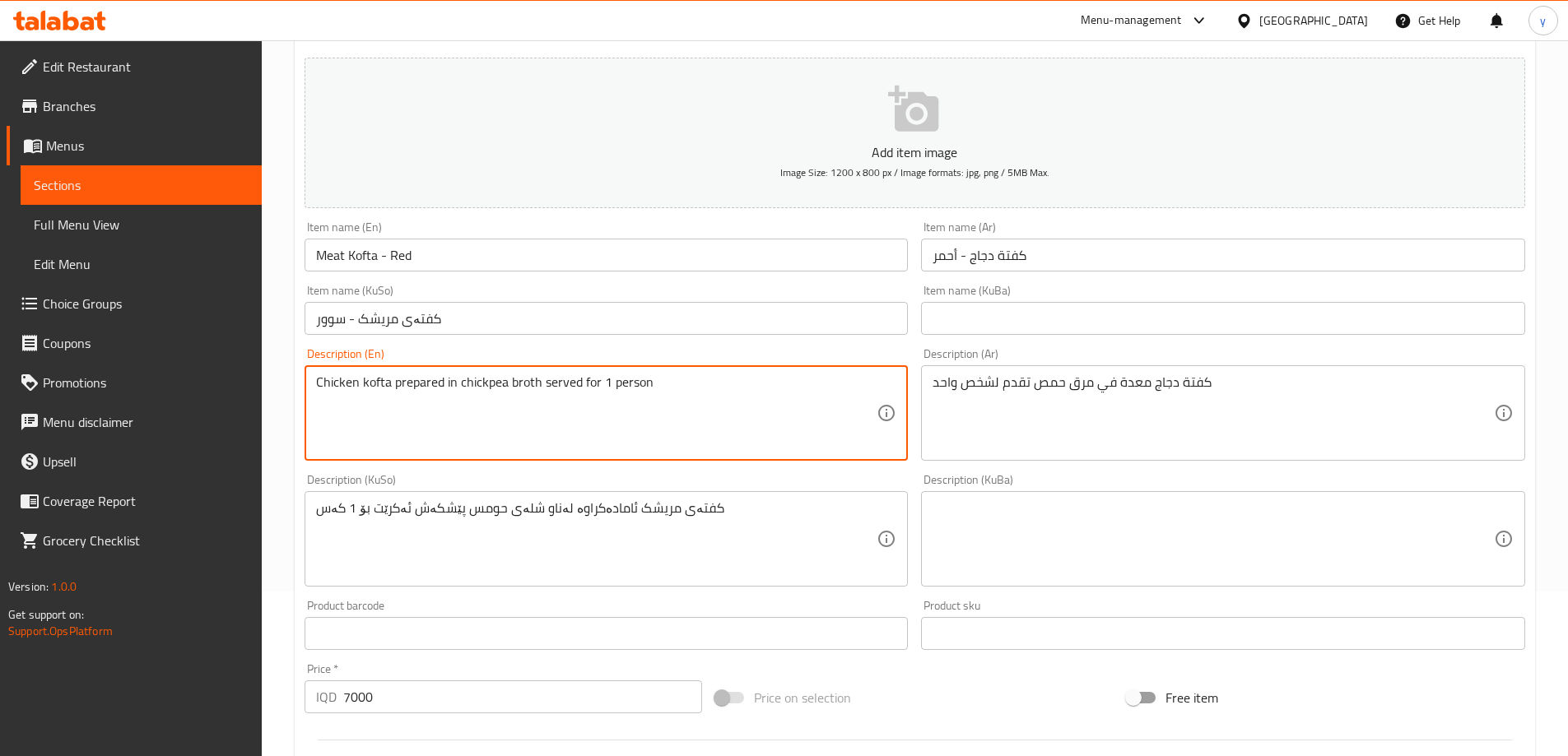
click at [341, 384] on textarea "Chicken kofta prepared in chickpea broth served for 1 person" at bounding box center [596, 413] width 561 height 78
paste textarea "Meat"
type textarea "Meat kofta prepared in chickpea broth served for 1 person"
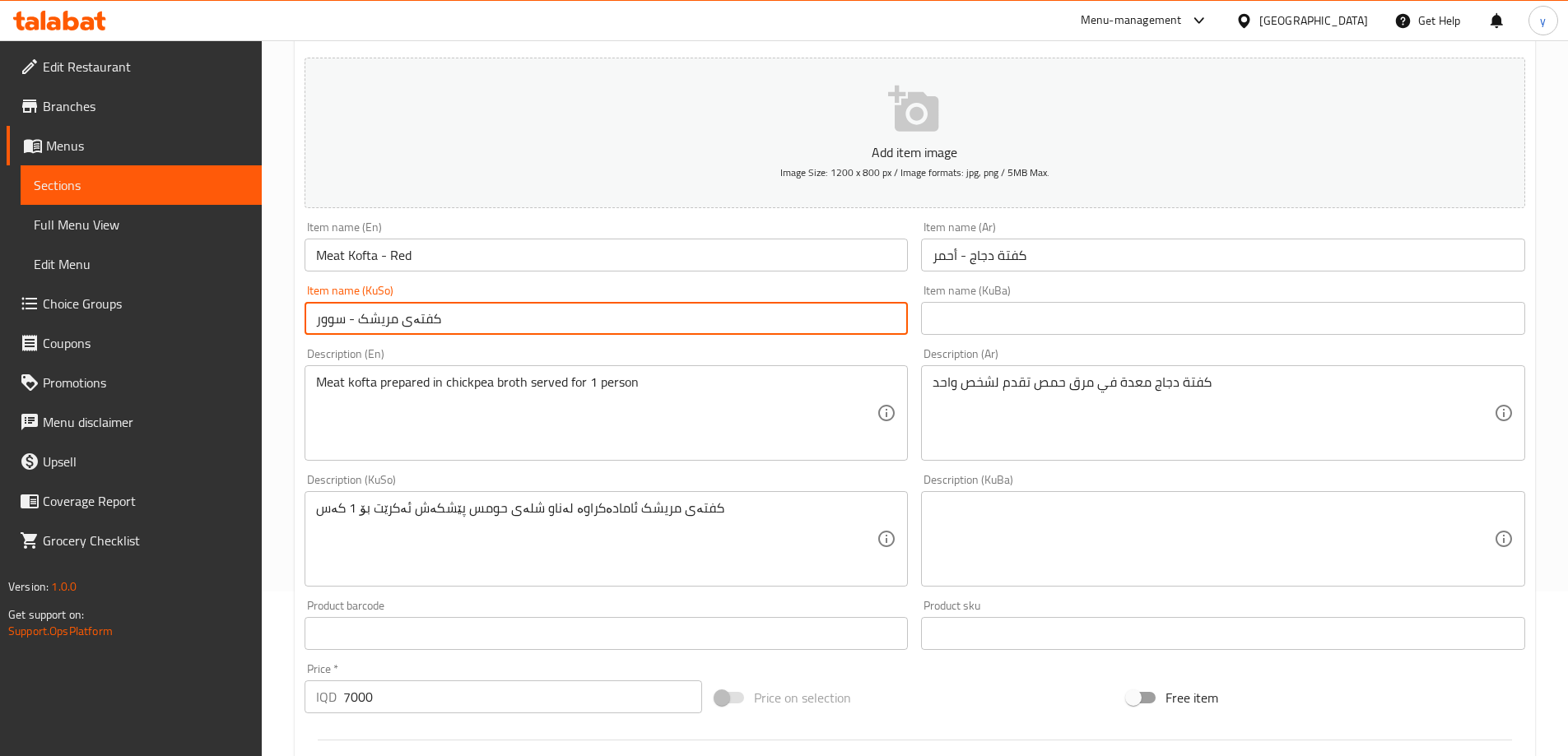
click at [388, 324] on input "کفتەی مریشک - سوور" at bounding box center [606, 319] width 604 height 33
click at [375, 323] on input "کفتەی گۆشت - سوور" at bounding box center [606, 319] width 604 height 33
type input "کفتەی گۆشت - سوور"
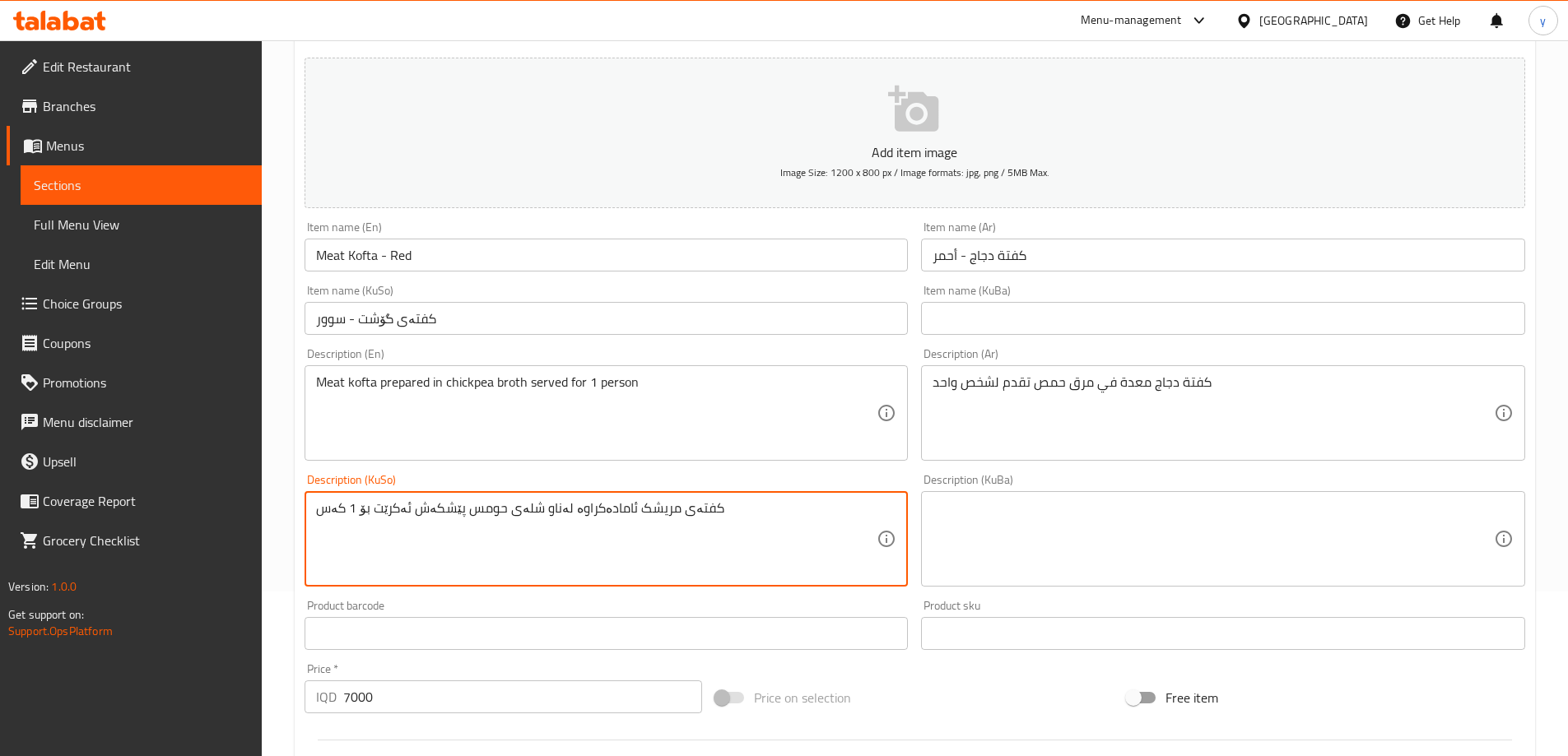
click at [641, 514] on textarea "کفتەی مریشک ئامادەکراوە لەناو شلەی حومس پێشکەش ئەکرێت بۆ 1 کەس" at bounding box center [596, 539] width 561 height 78
paste textarea "گۆشت"
type textarea "کفتەی گۆشت ئامادەکراوە لەناو شلەی حومس پێشکەش ئەکرێت بۆ 1 کەس"
click at [982, 262] on input "كفتة دجاج - أحمر" at bounding box center [1223, 255] width 604 height 33
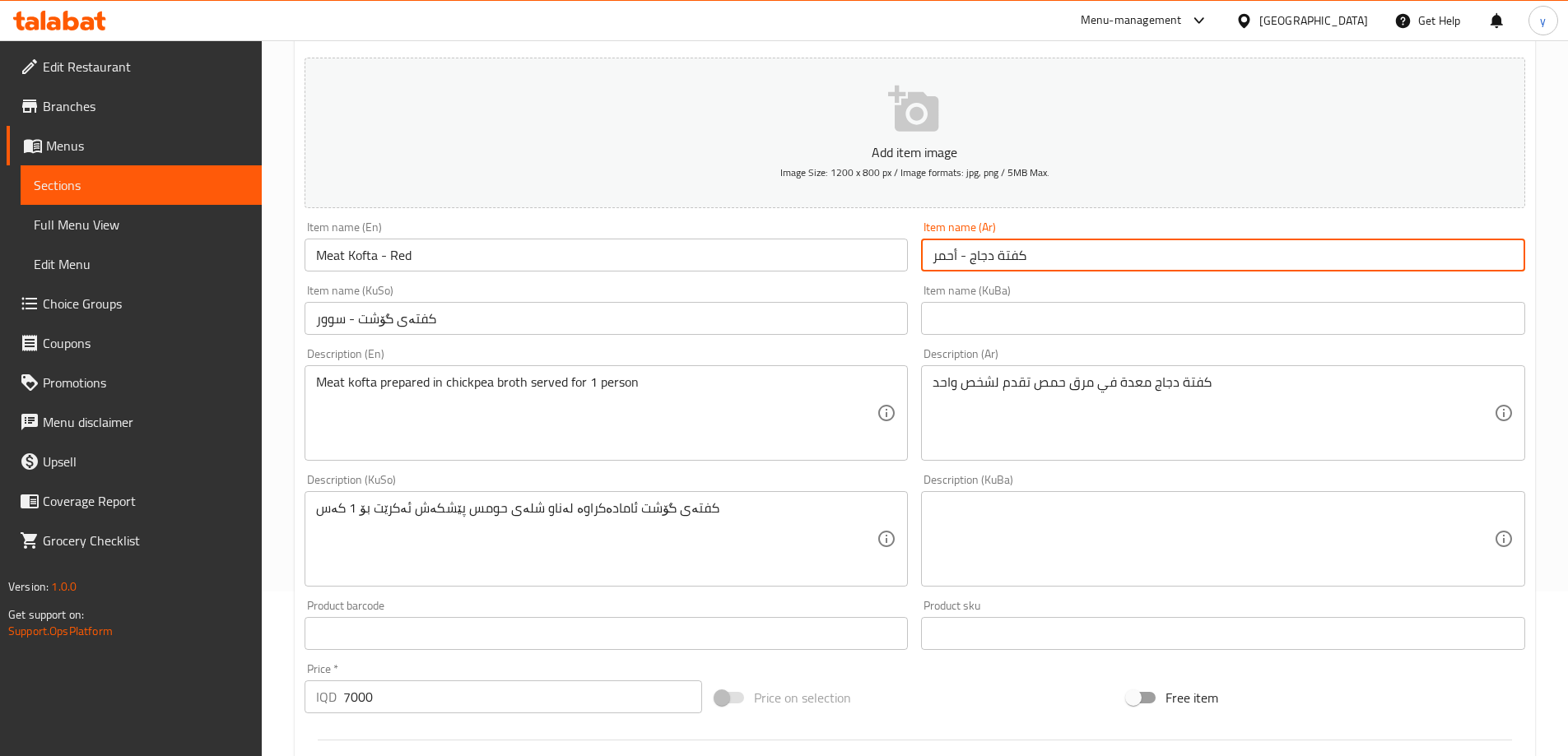
click at [984, 261] on input "كفتة دجاج - أحمر" at bounding box center [1223, 255] width 604 height 33
click at [979, 263] on input "كفتة لحم - أحمر" at bounding box center [1223, 255] width 604 height 33
type input "كفتة لحم - أحمر"
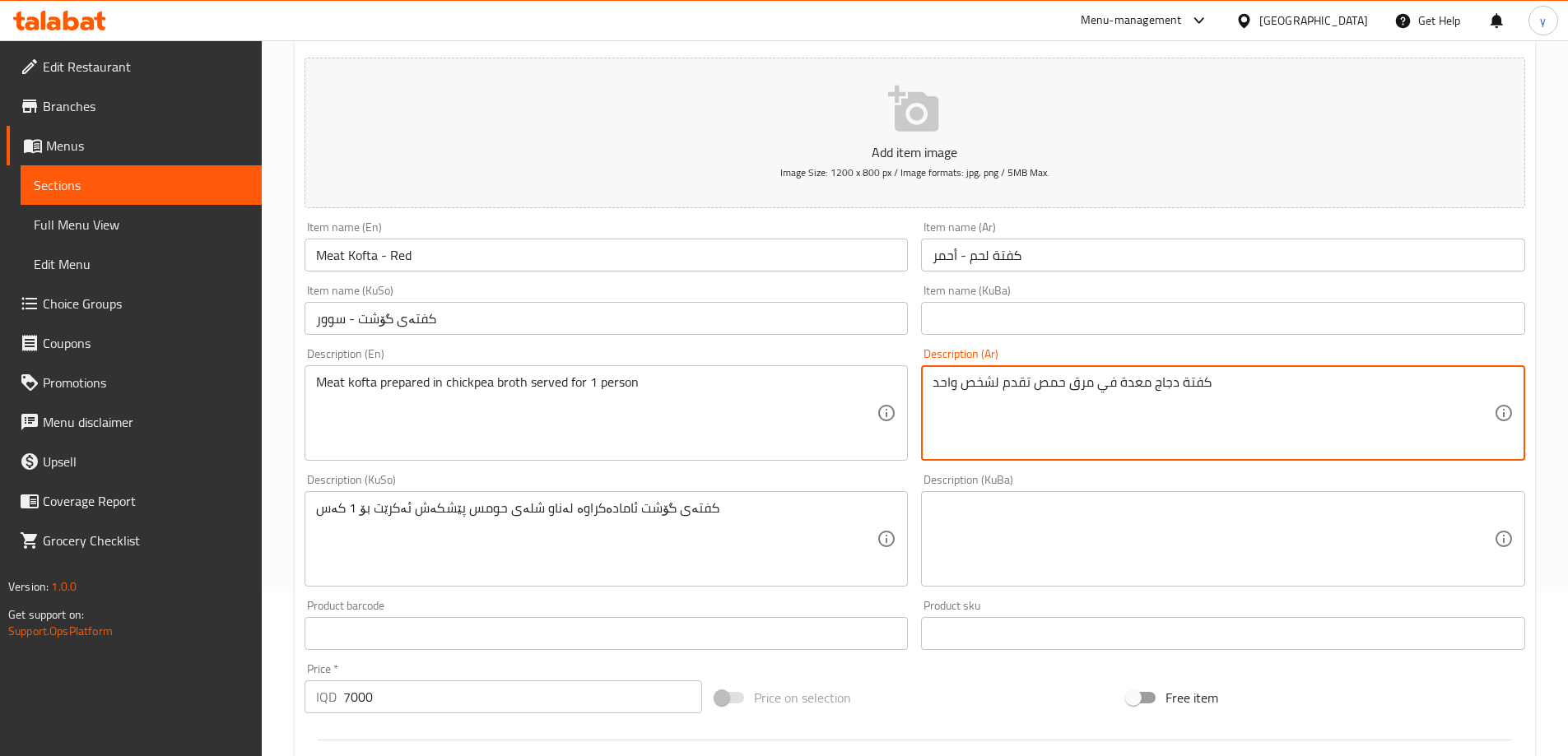
click at [1171, 385] on textarea "كفتة دجاج معدة في مرق حمص تقدم لشخص واحد" at bounding box center [1213, 413] width 561 height 78
paste textarea "لحم"
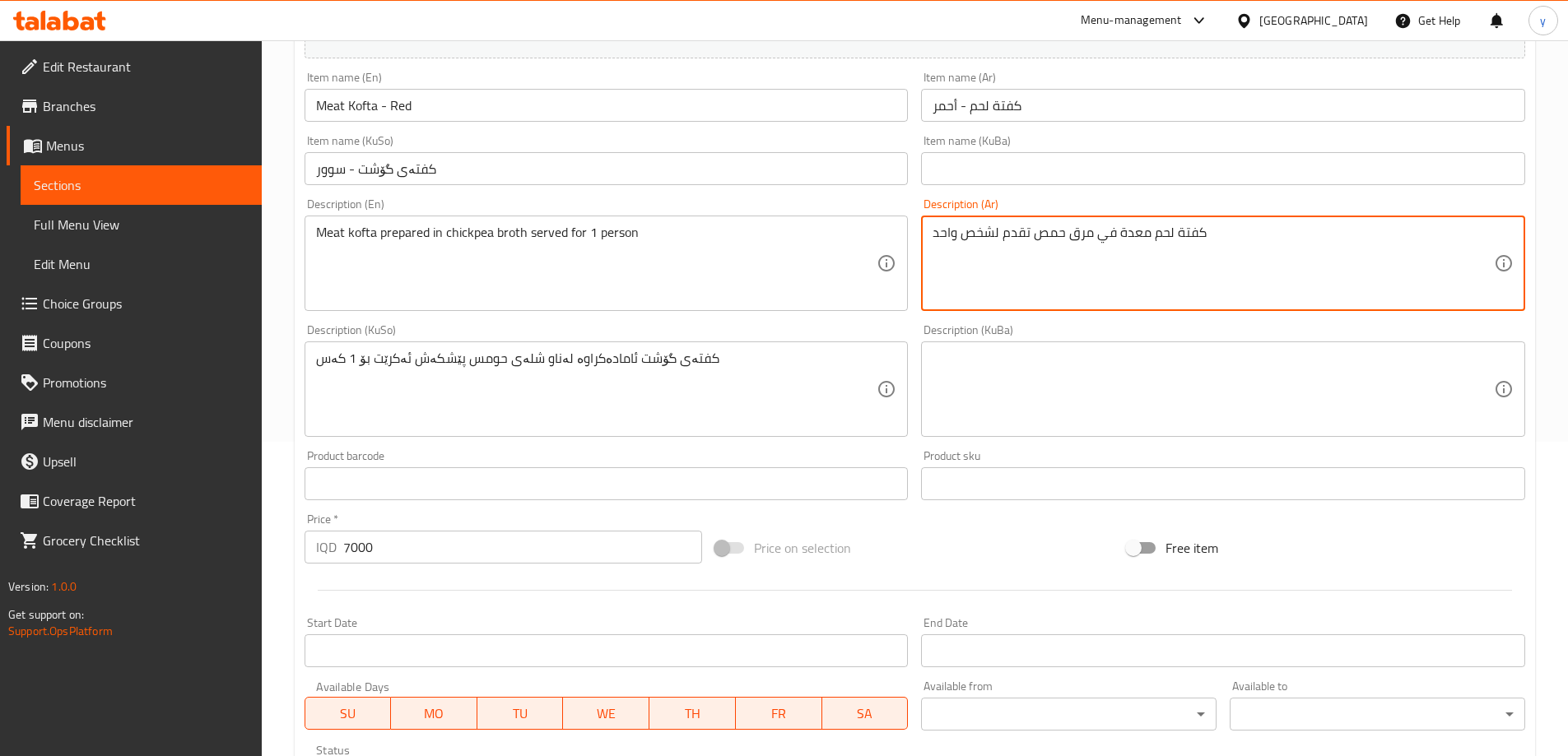
scroll to position [596, 0]
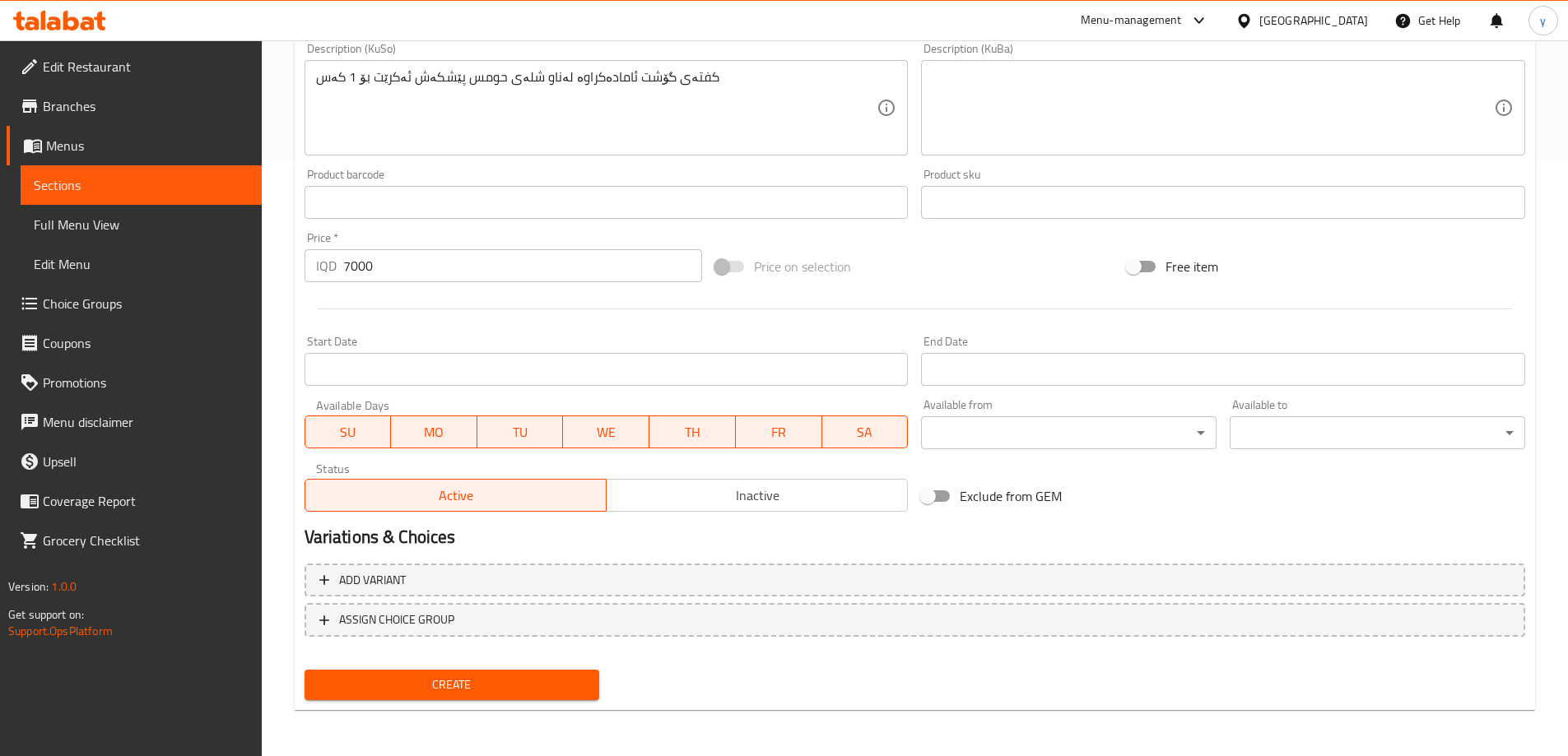
type textarea "كفتة لحم معدة في مرق حمص تقدم لشخص واحد"
click at [493, 665] on div "Create" at bounding box center [452, 684] width 309 height 44
click at [492, 675] on span "Create" at bounding box center [452, 684] width 269 height 21
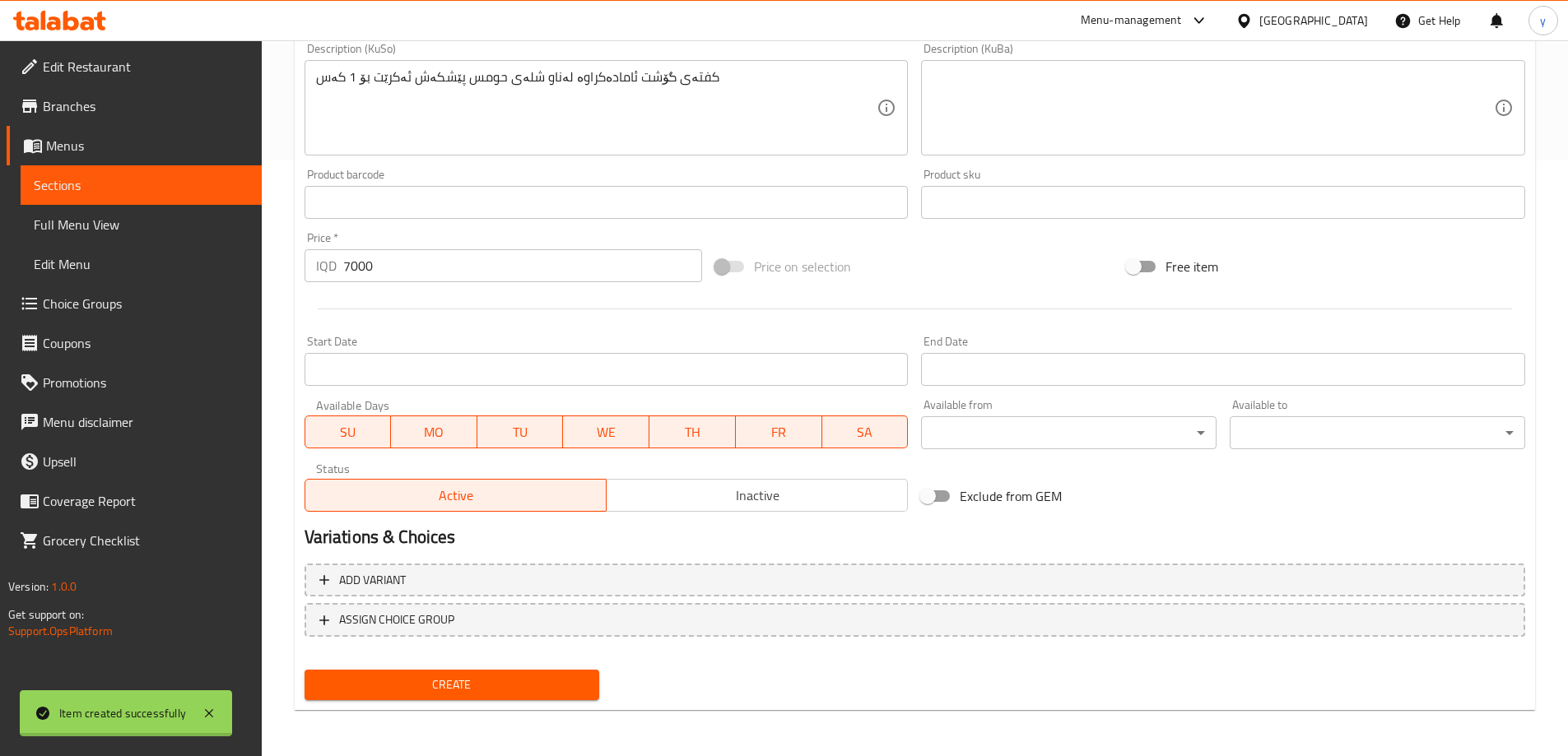
type input "0"
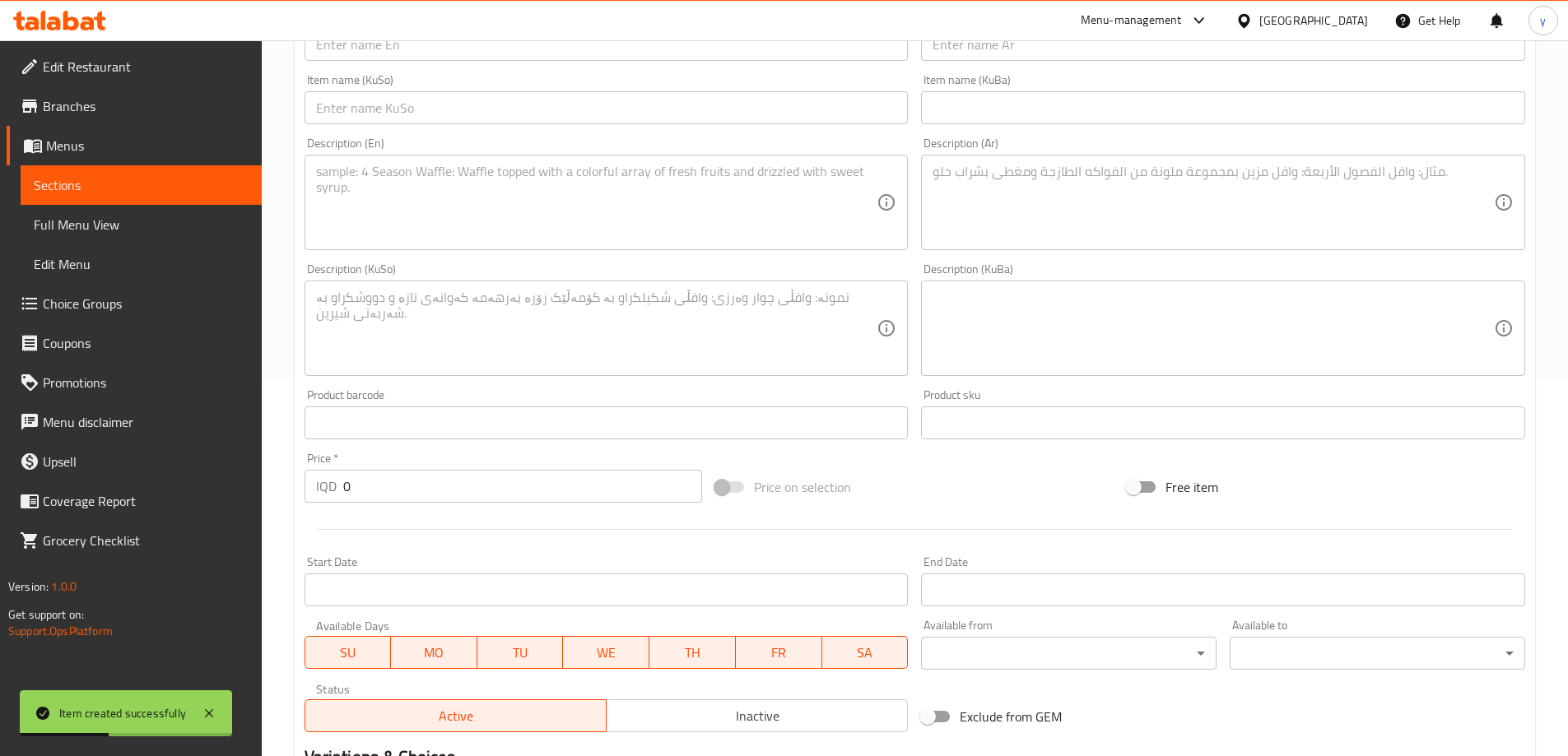
scroll to position [267, 0]
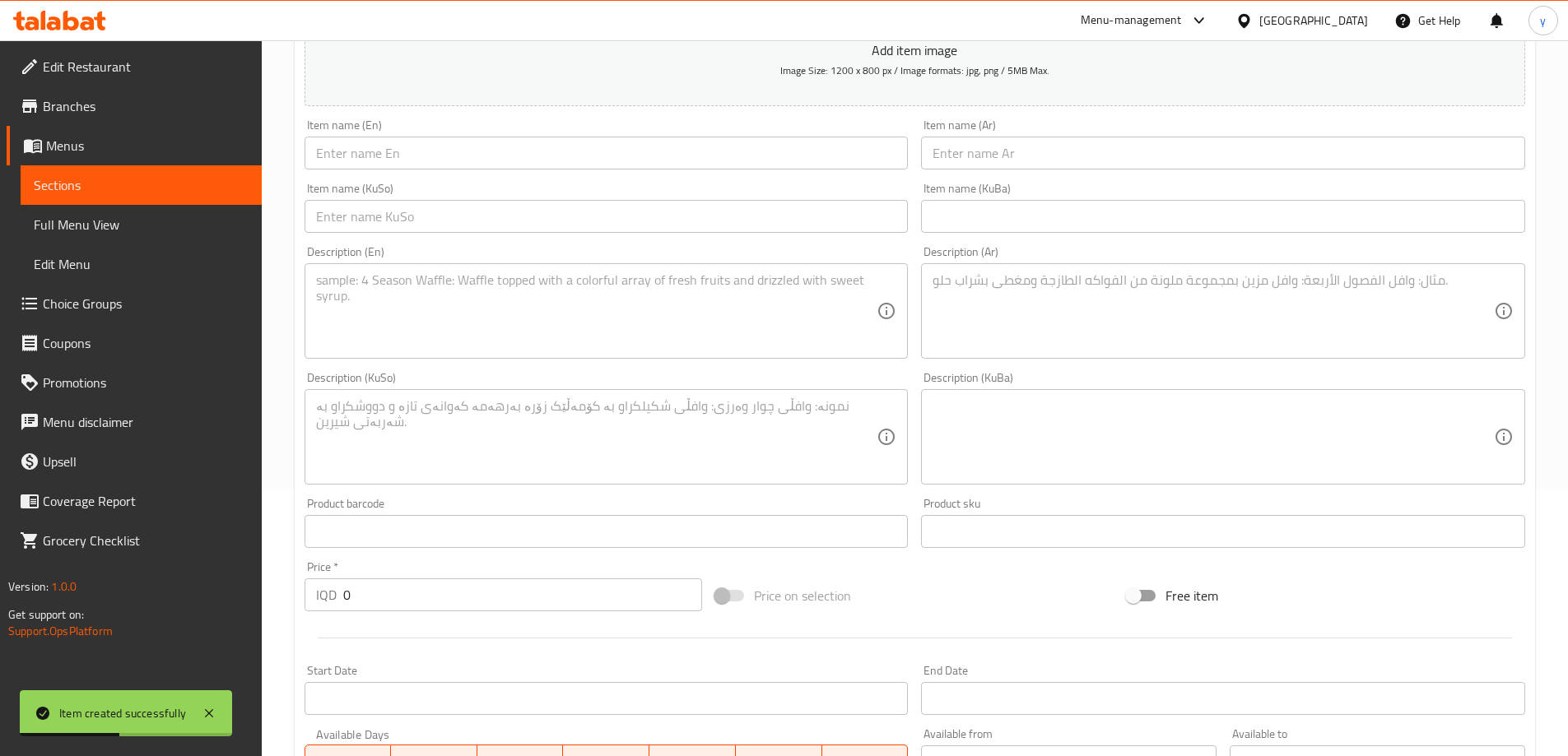
click at [600, 301] on textarea at bounding box center [596, 310] width 561 height 78
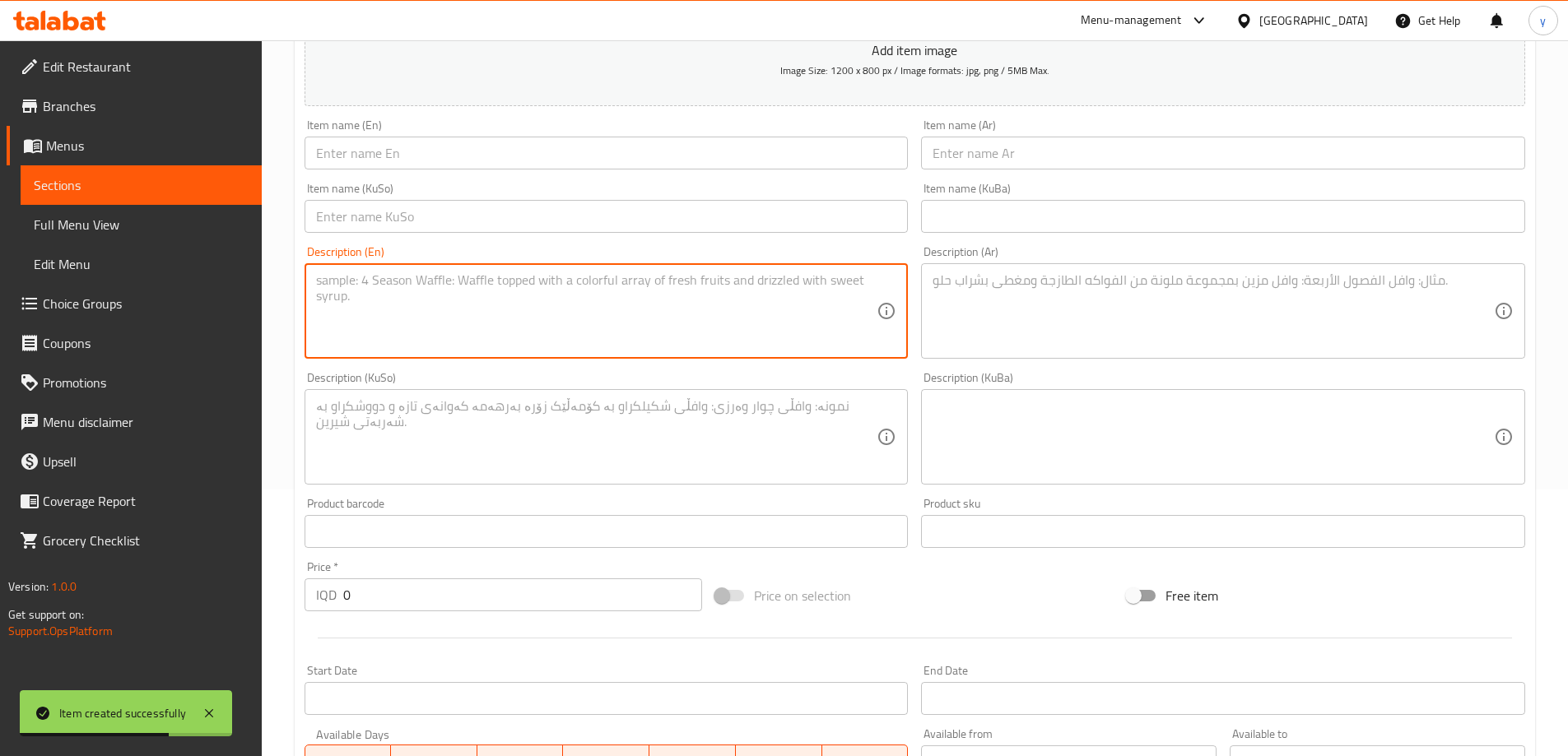
paste textarea "Chicken kofta prepared in chickpea broth served for 1 person"
type textarea "Chicken kofta prepared in chickpea broth served for 1 person"
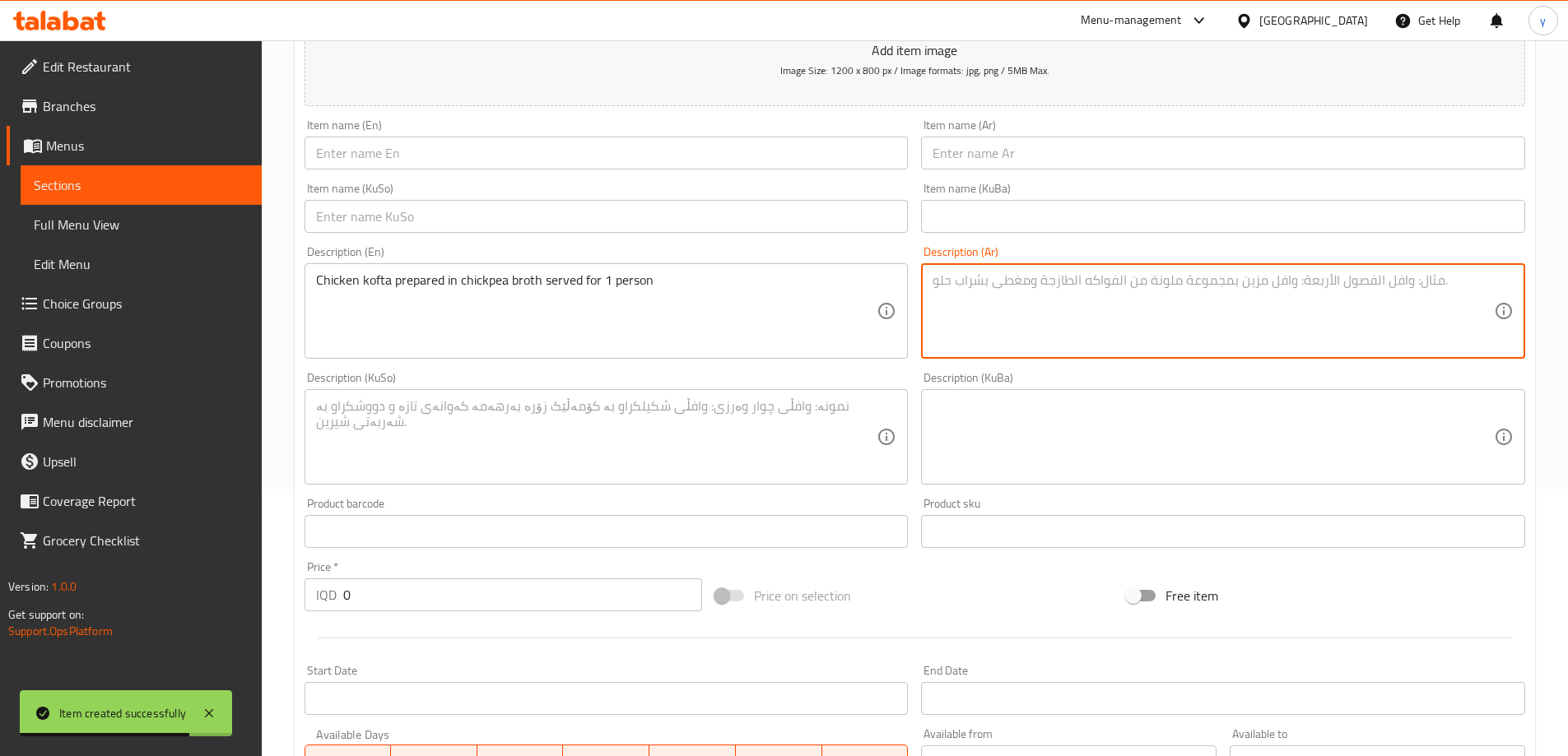
click at [1003, 310] on textarea at bounding box center [1213, 310] width 561 height 78
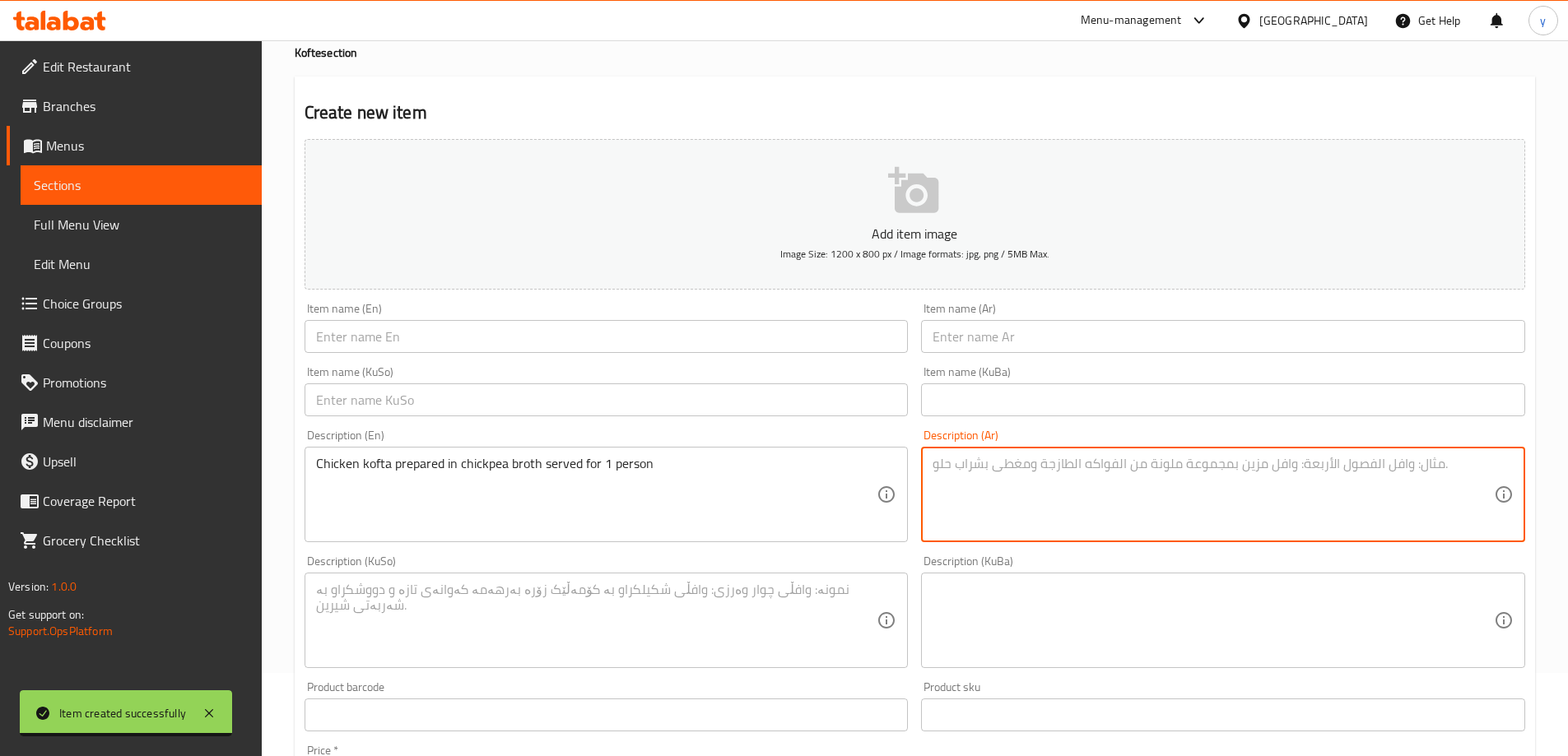
scroll to position [0, 0]
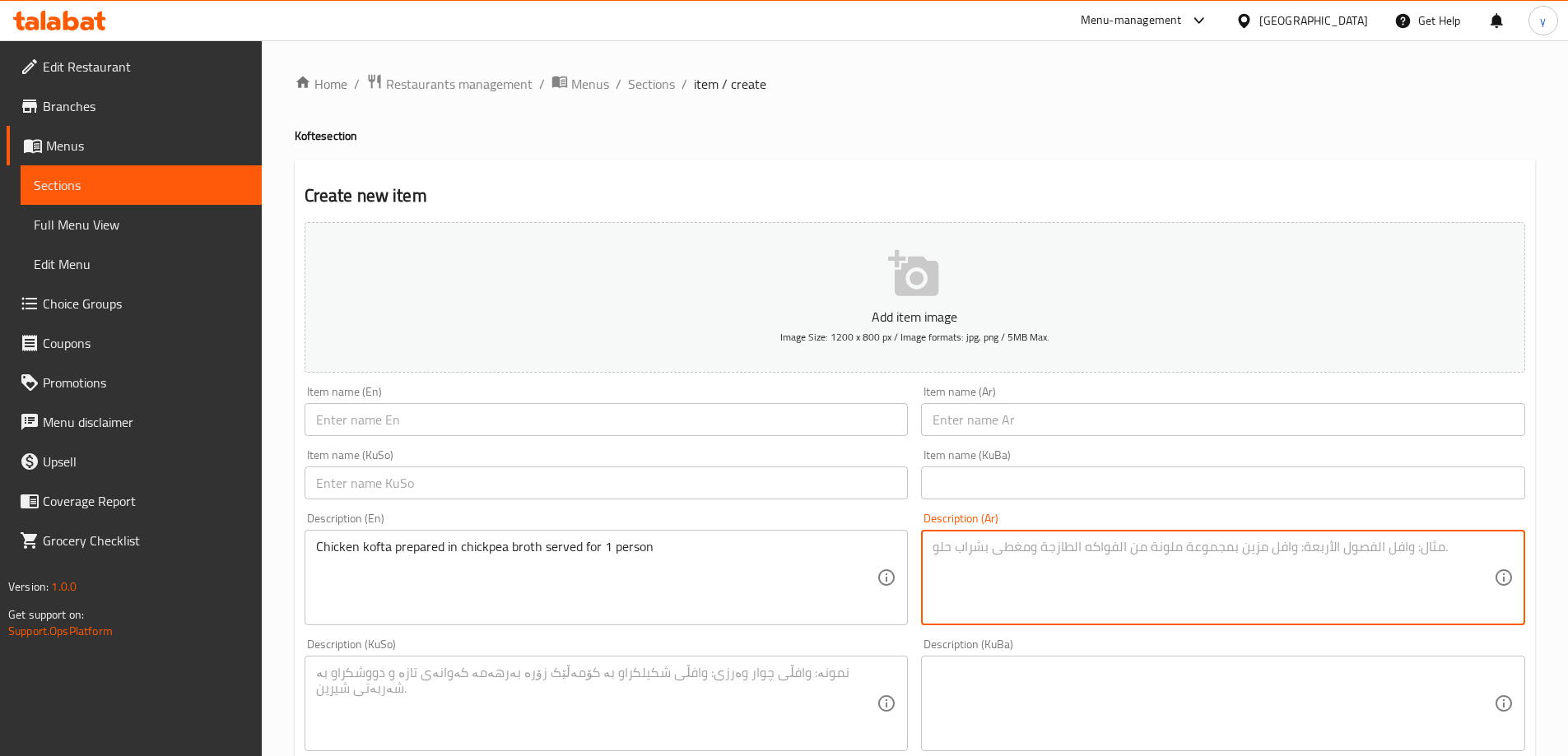
click at [650, 88] on span "Sections" at bounding box center [652, 84] width 47 height 20
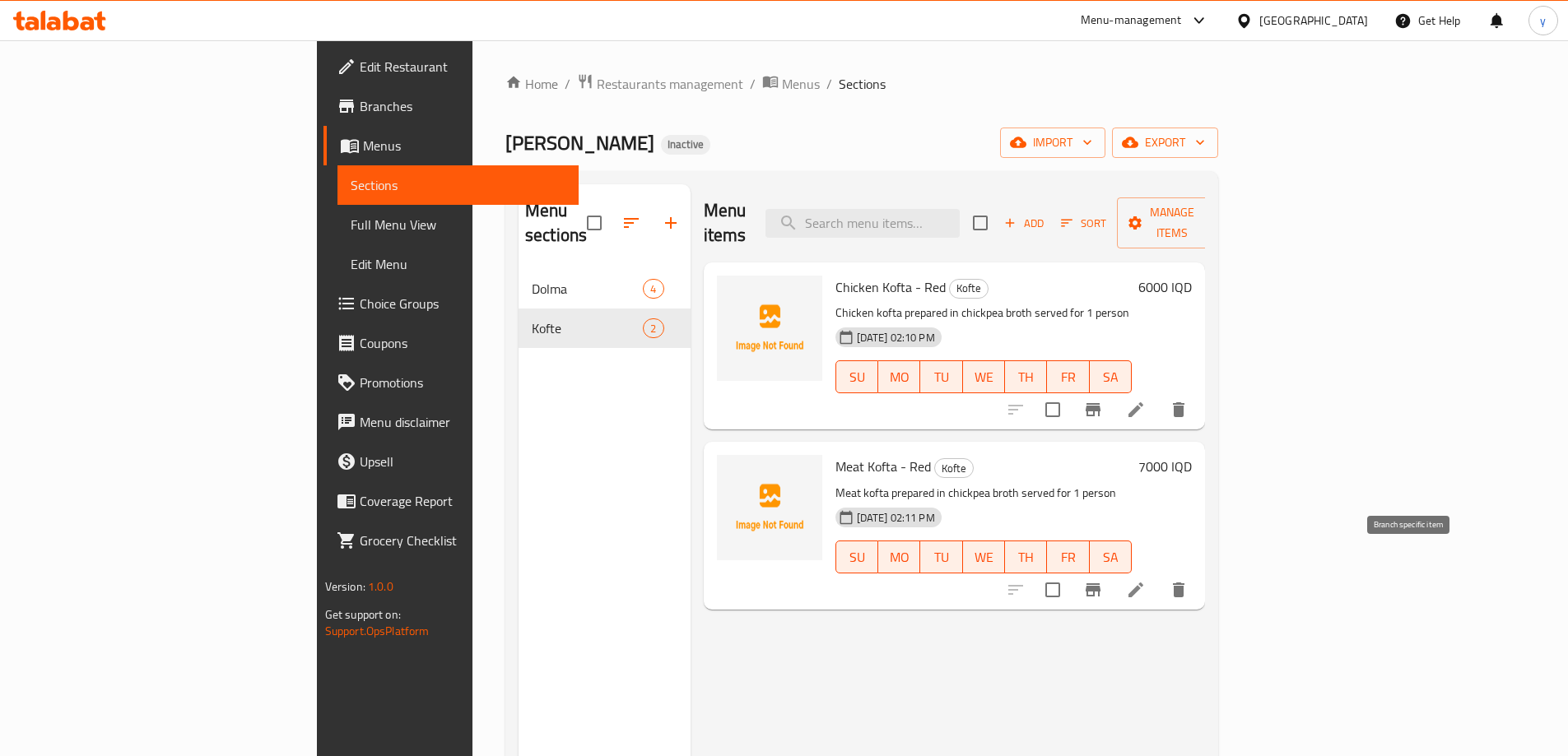
click at [1113, 570] on button "Branch-specific-item" at bounding box center [1093, 590] width 39 height 39
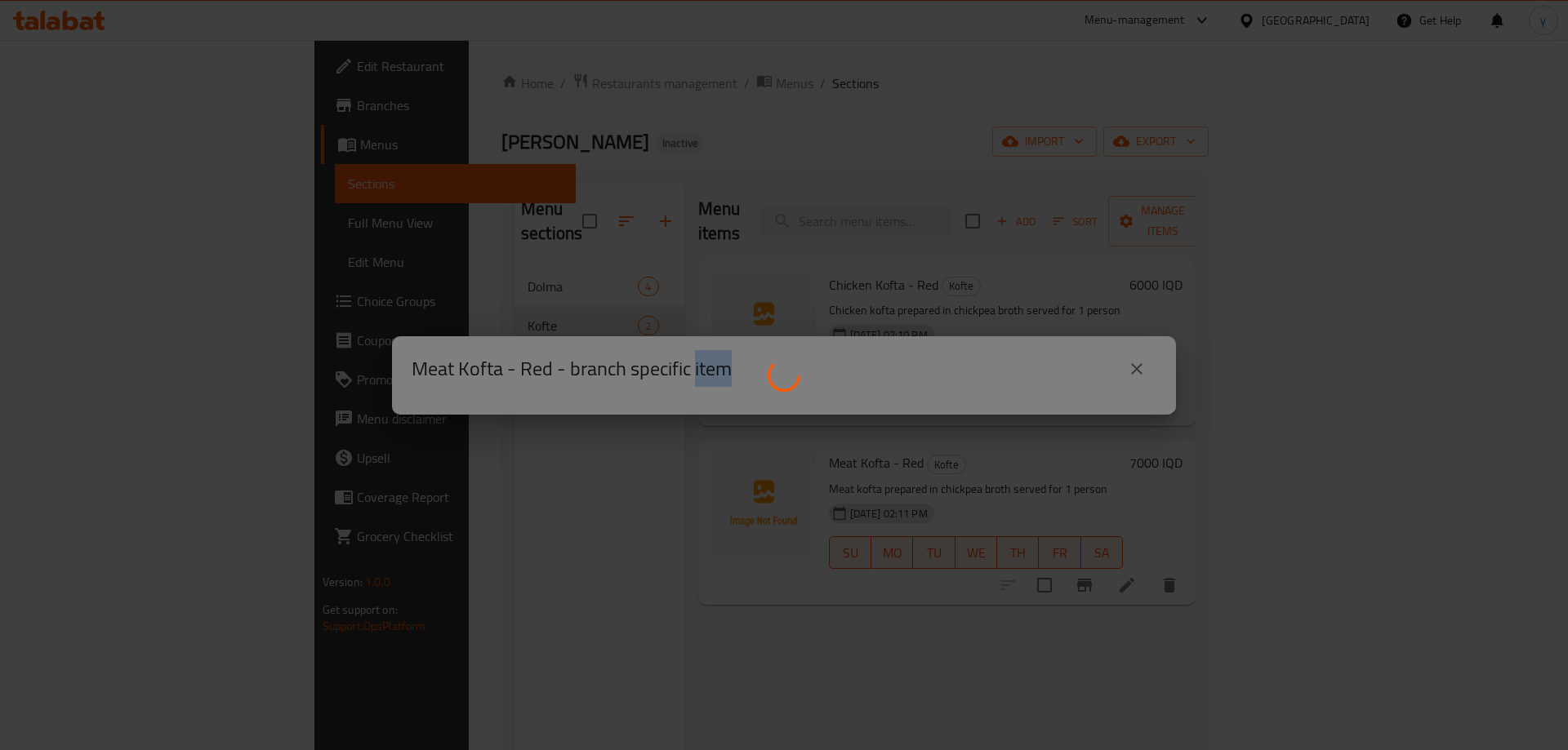
click at [1414, 558] on div at bounding box center [784, 375] width 1568 height 750
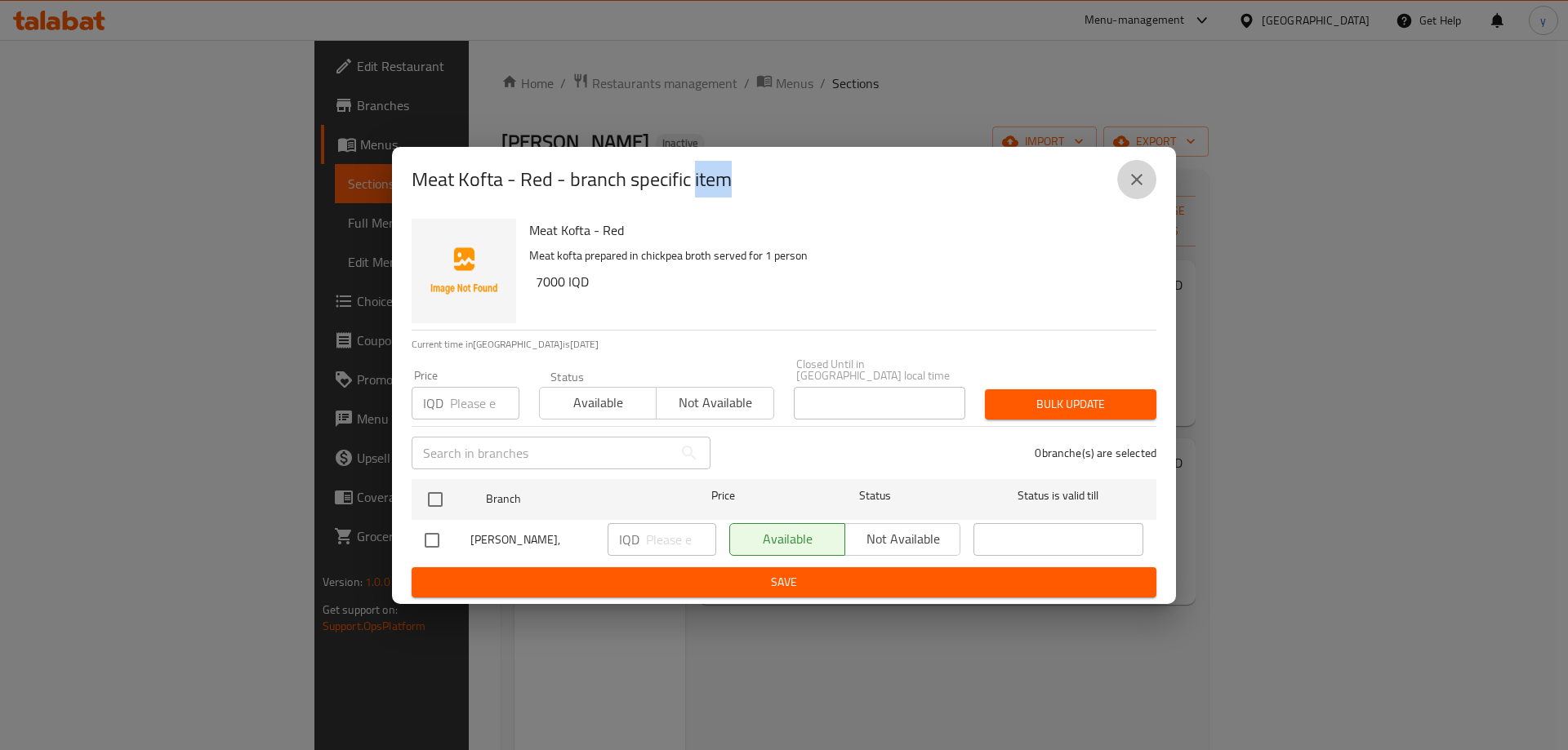
click at [1144, 188] on icon "close" at bounding box center [1136, 179] width 20 height 20
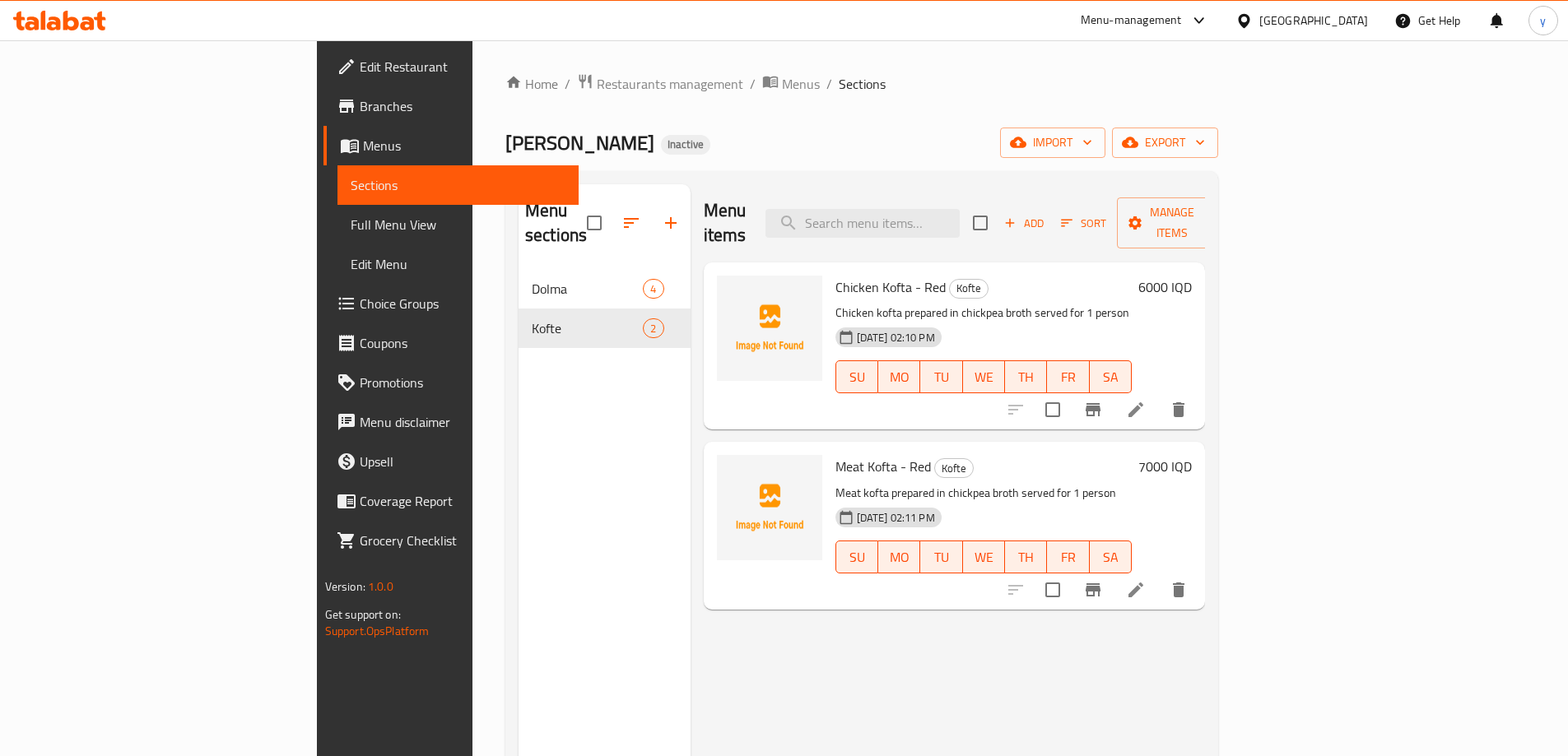
click at [1146, 580] on icon at bounding box center [1136, 590] width 20 height 20
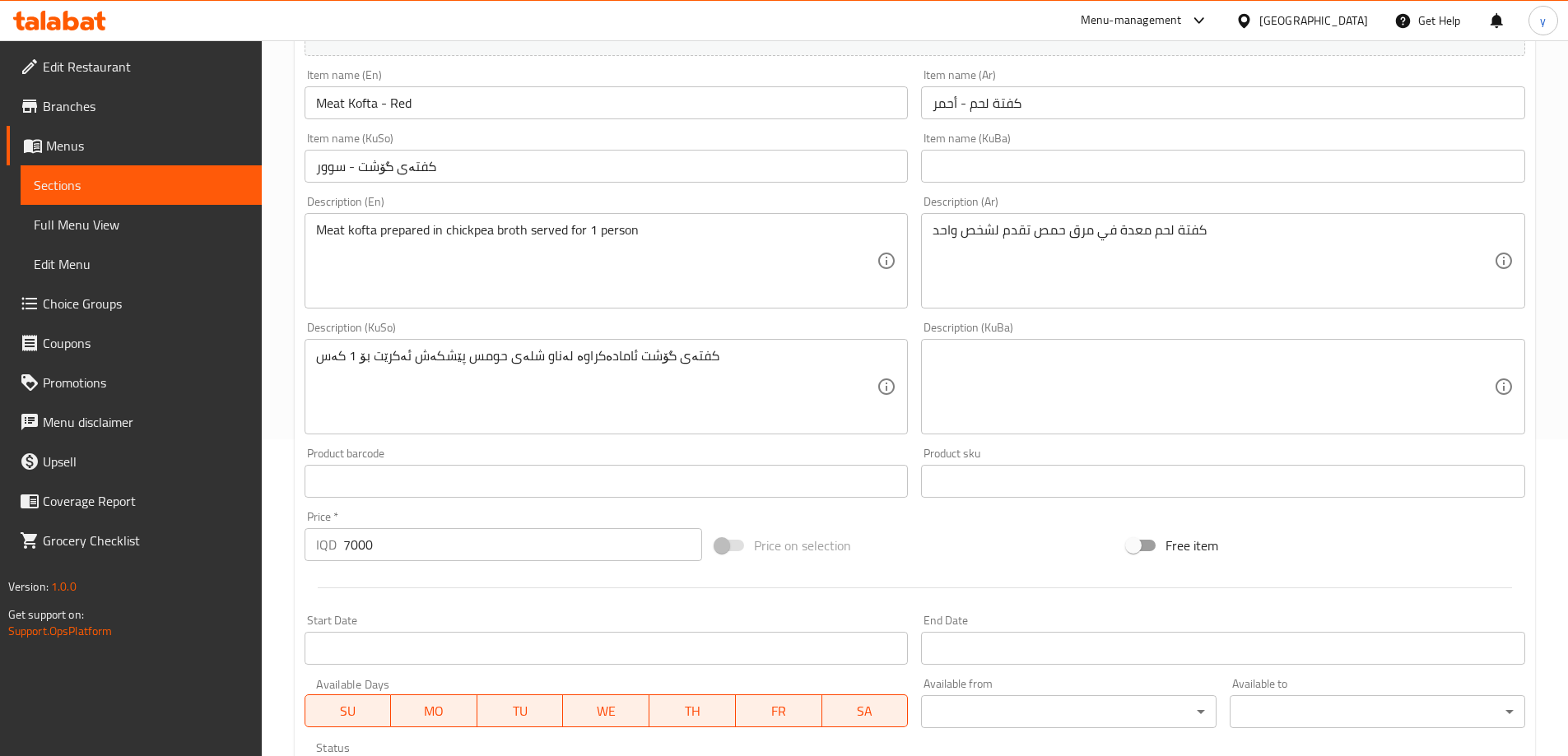
scroll to position [329, 0]
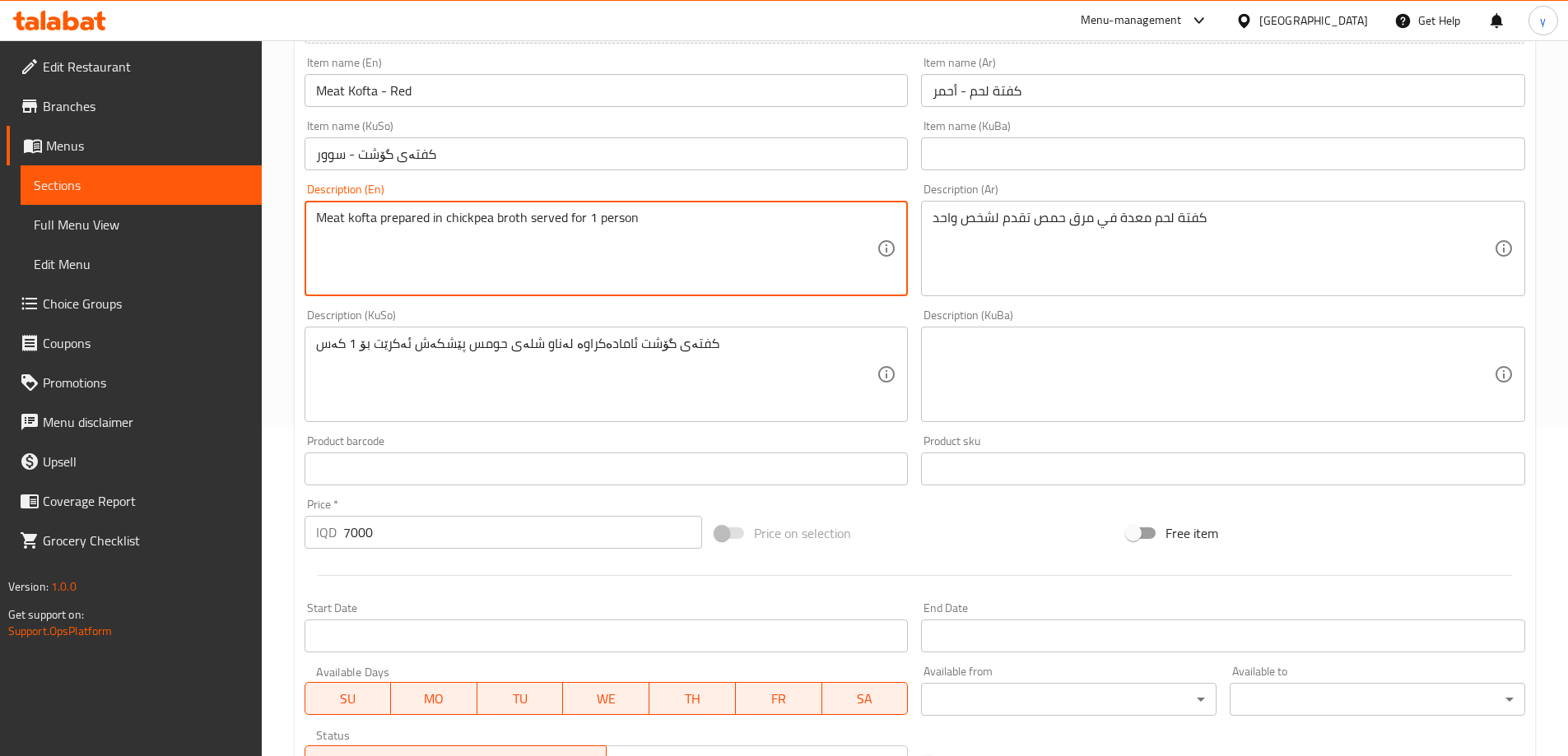
click at [496, 227] on textarea "Meat kofta prepared in chickpea broth served for 1 person" at bounding box center [596, 249] width 561 height 78
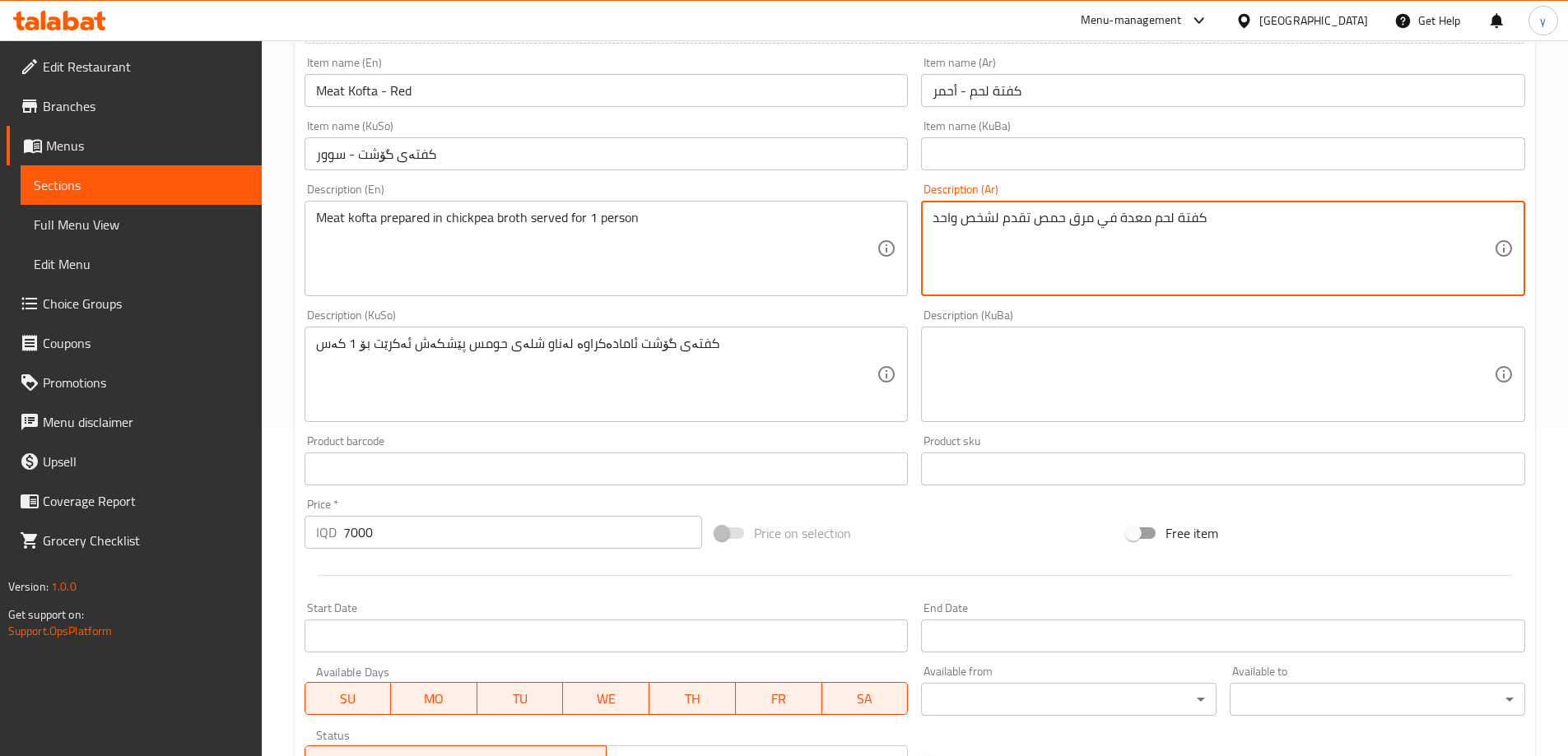
click at [969, 265] on textarea "كفتة لحم معدة في مرق حمص تقدم لشخص واحد" at bounding box center [1213, 249] width 561 height 78
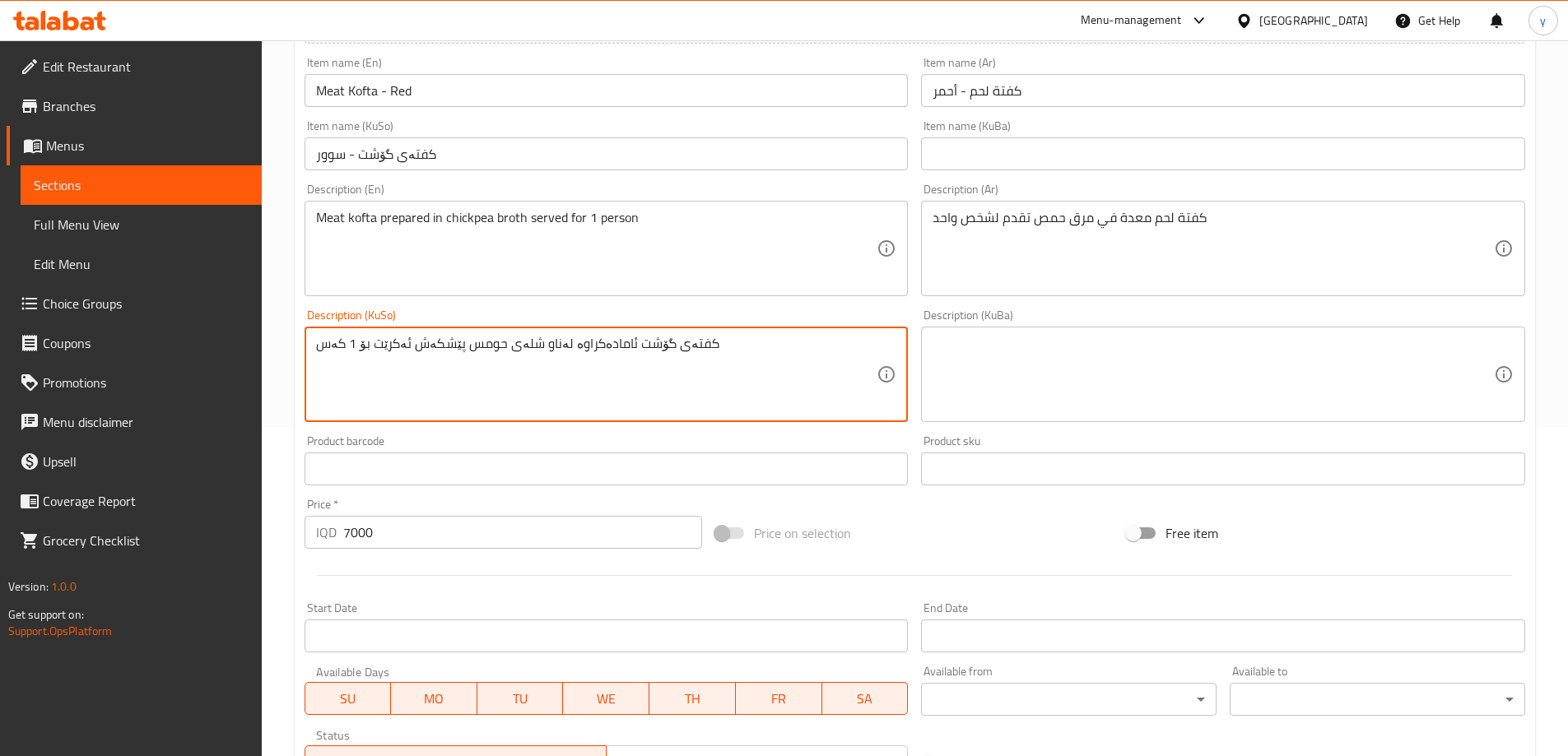
click at [684, 354] on textarea "کفتەی گۆشت ئامادەکراوە لەناو شلەی حومس پێشکەش ئەکرێت بۆ 1 کەس" at bounding box center [596, 374] width 561 height 78
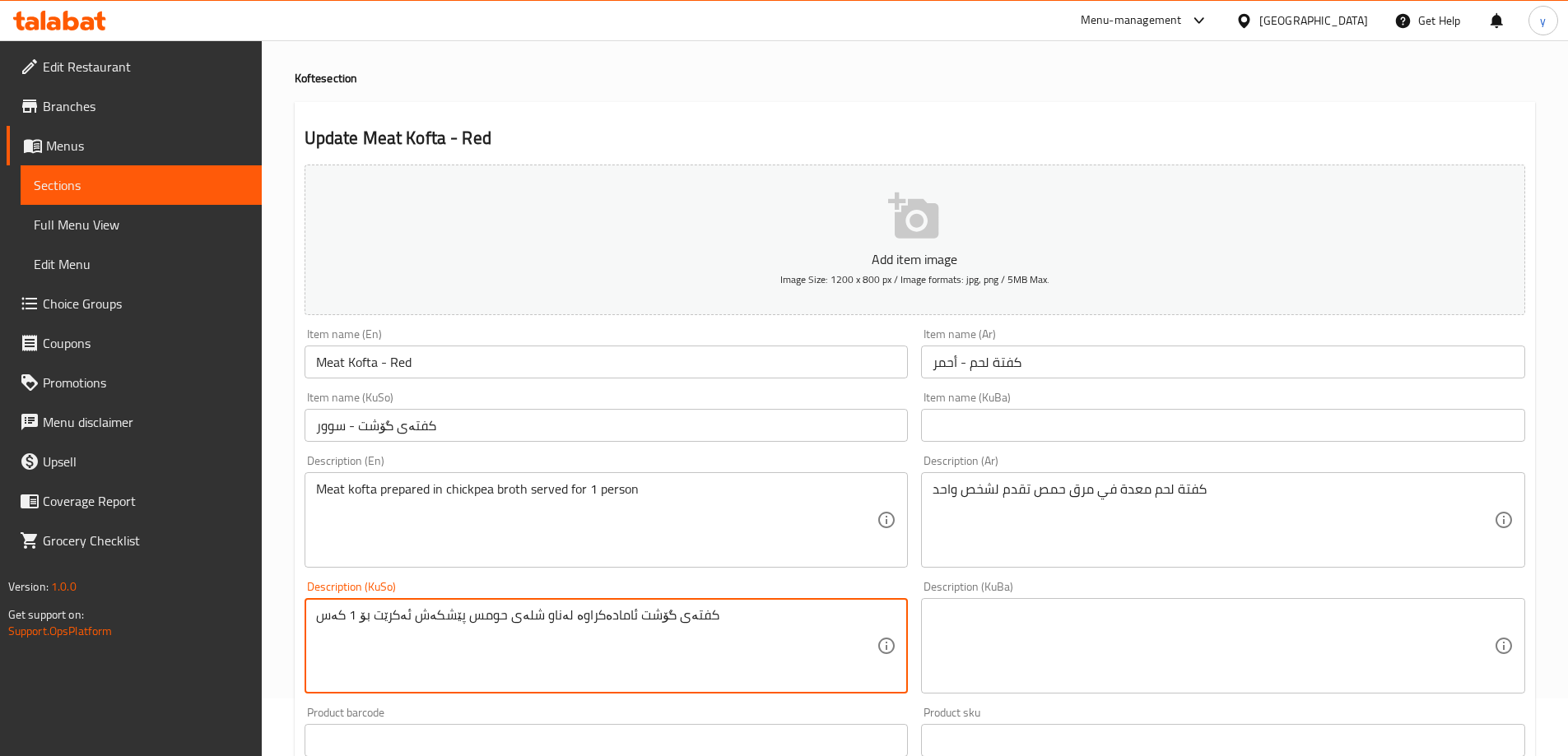
scroll to position [0, 0]
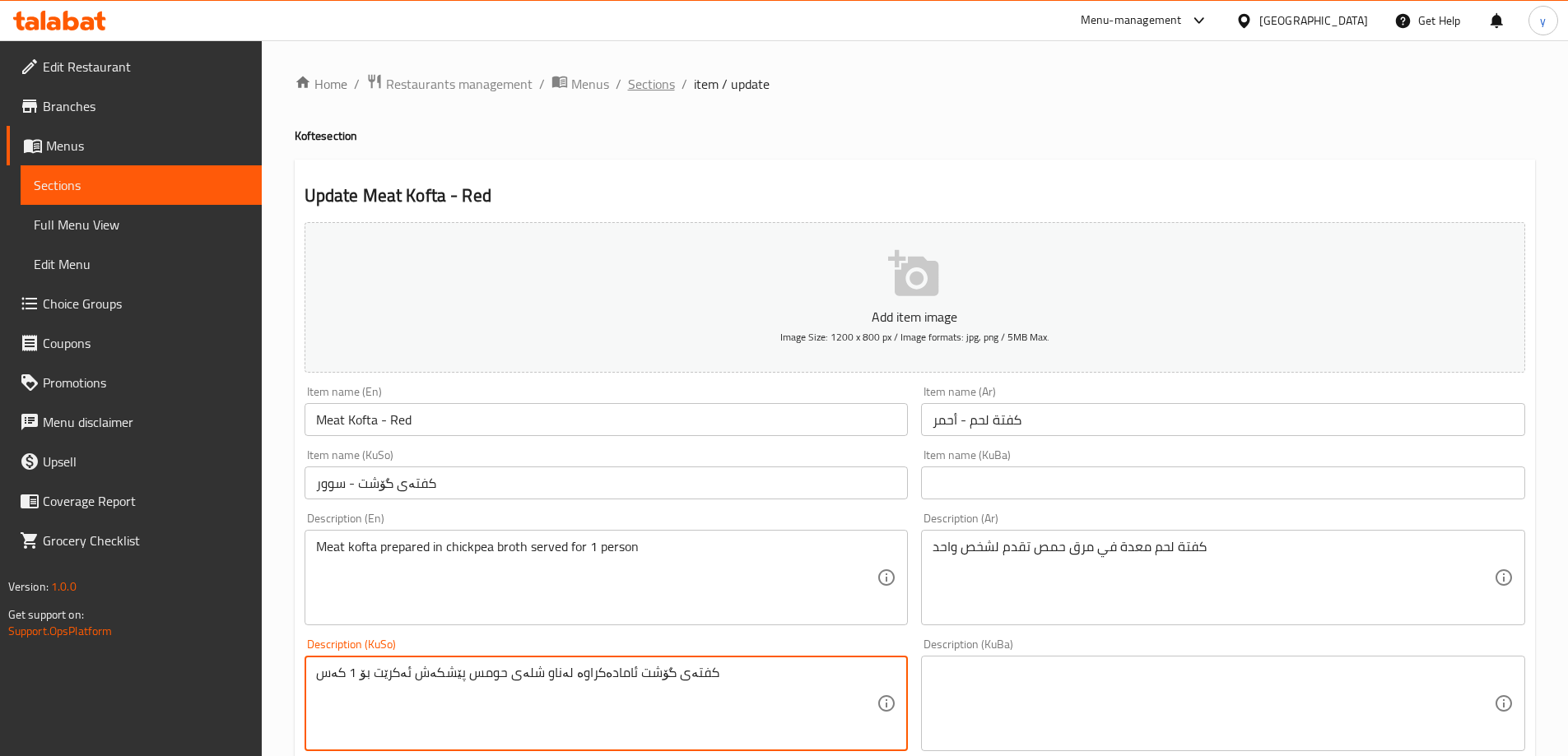
click at [633, 88] on span "Sections" at bounding box center [652, 84] width 47 height 20
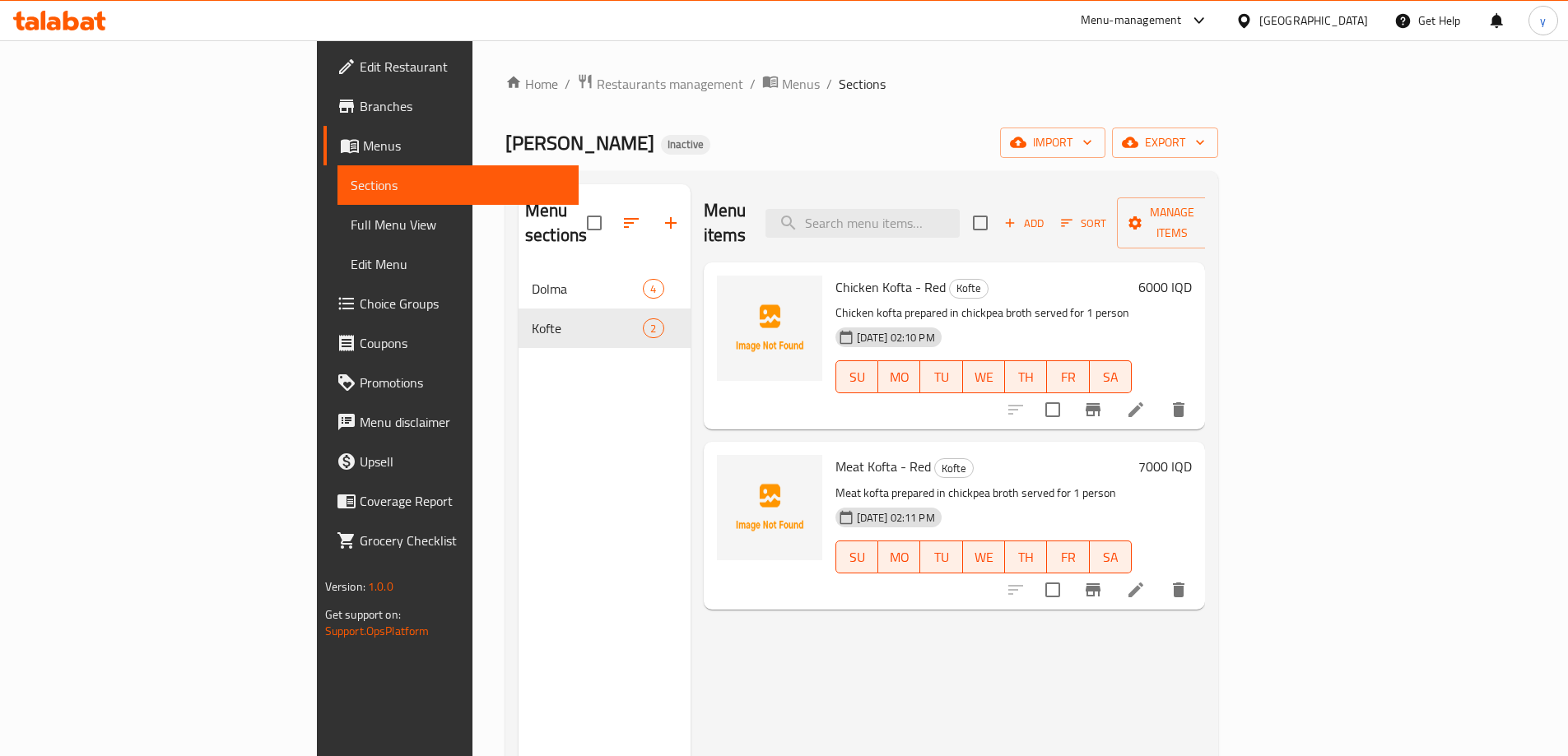
click at [1046, 214] on span "Add" at bounding box center [1024, 223] width 45 height 19
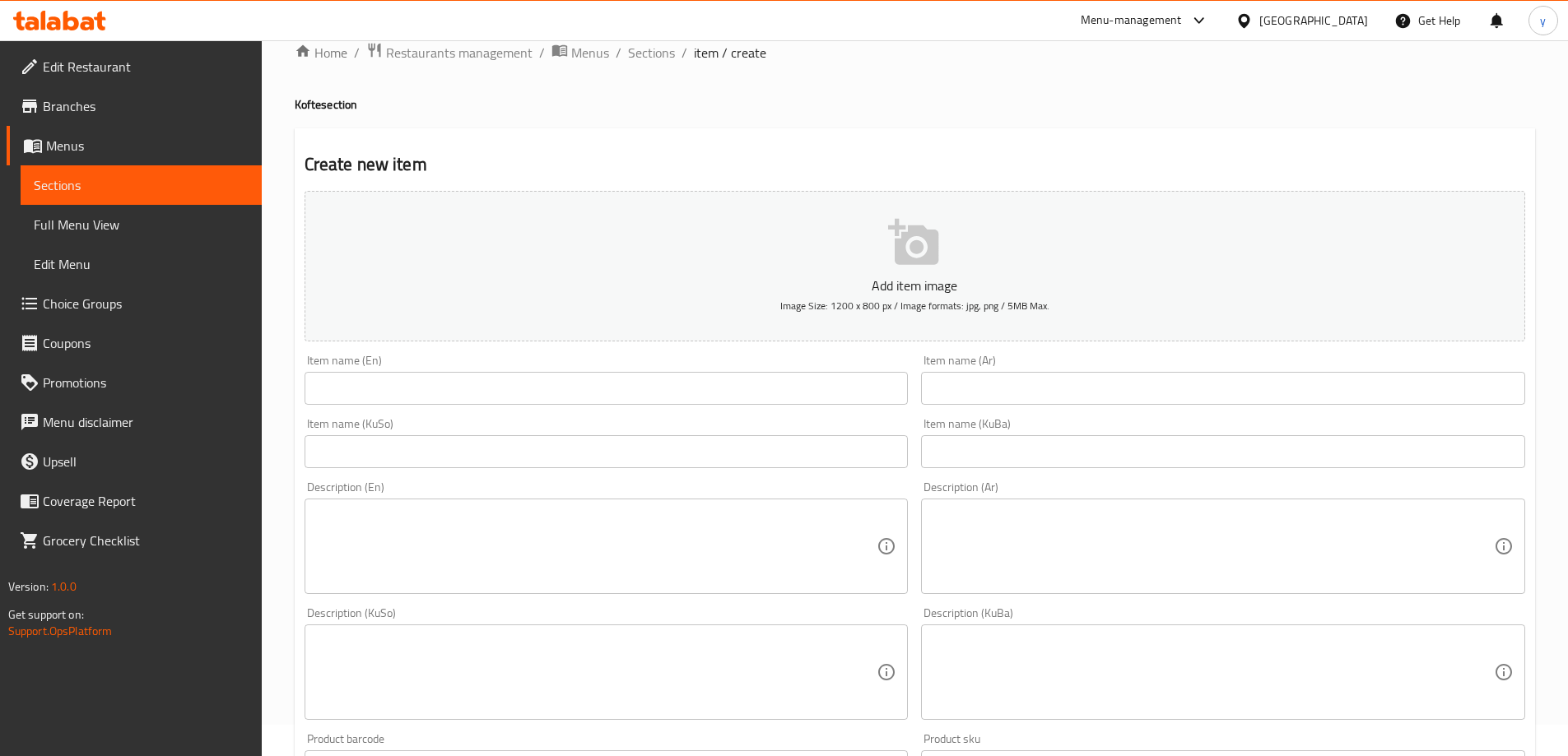
scroll to position [165, 0]
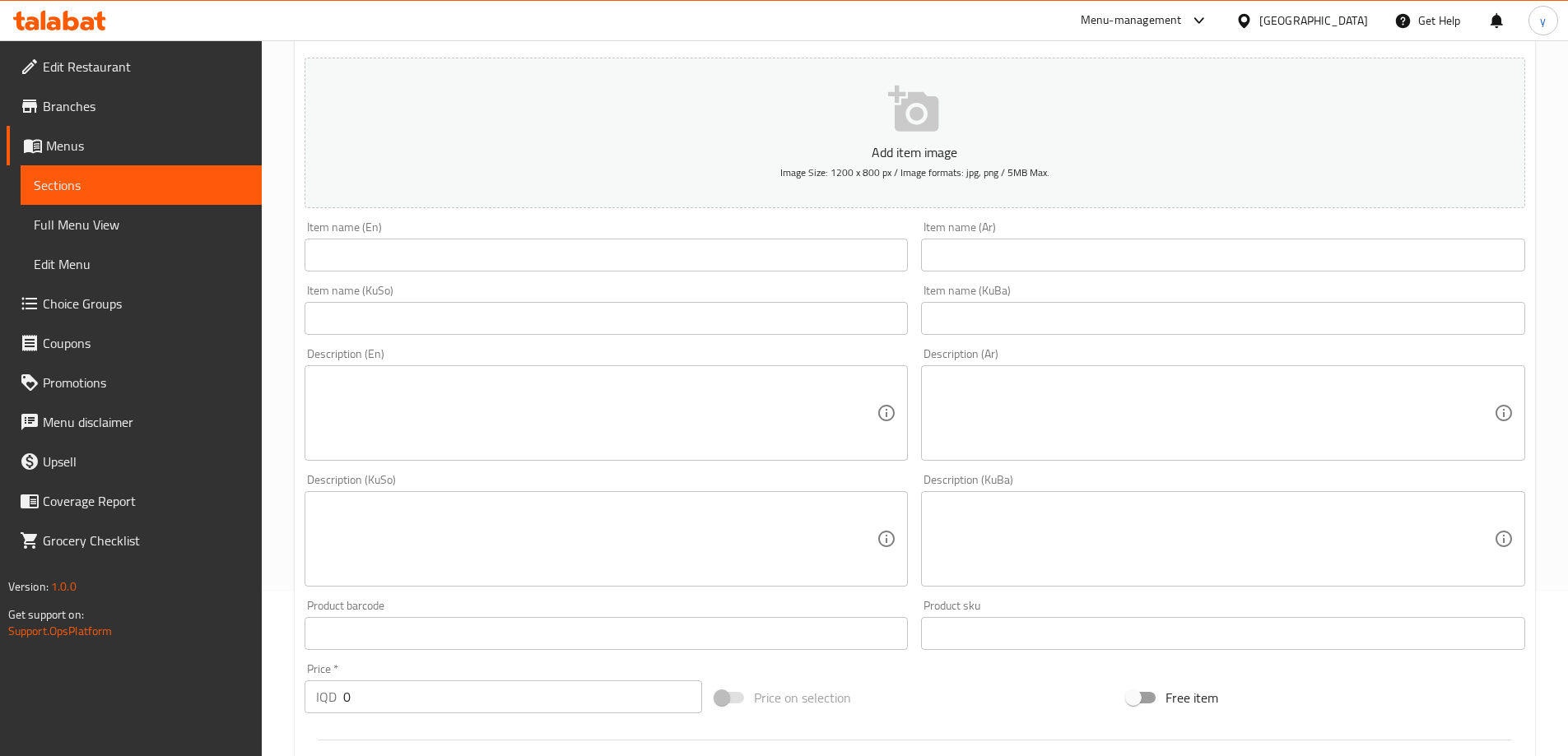
click at [709, 536] on textarea at bounding box center [596, 539] width 561 height 78
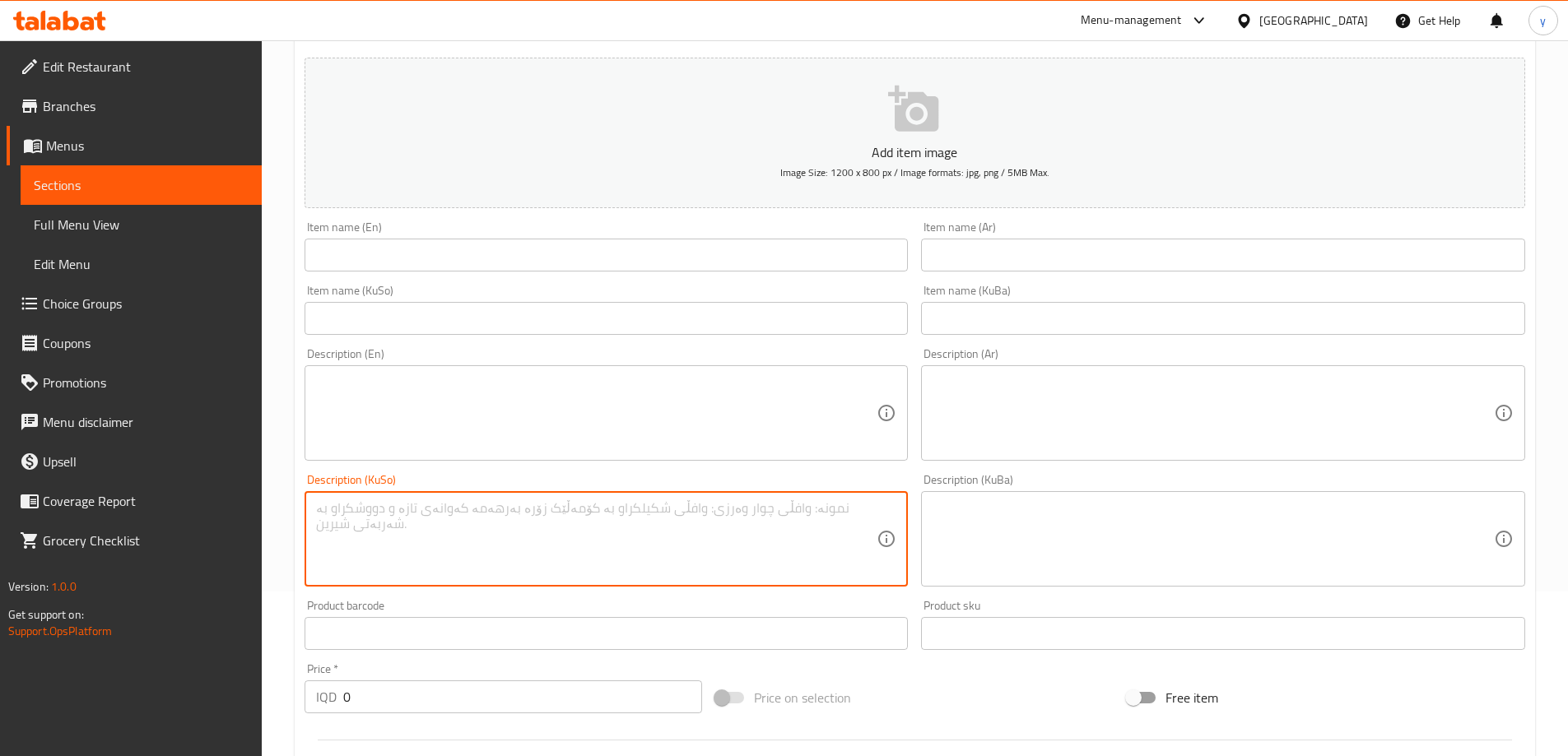
paste textarea "کفتەی گۆشت ئامادەکراوە لەناو شلەی حومس پێشکەش ئەکرێت بۆ 1 کەس"
type textarea "کفتەی گۆشت ئامادەکراوە لەناو شلەی حومس پێشکەش ئەکرێت بۆ 1 کەس"
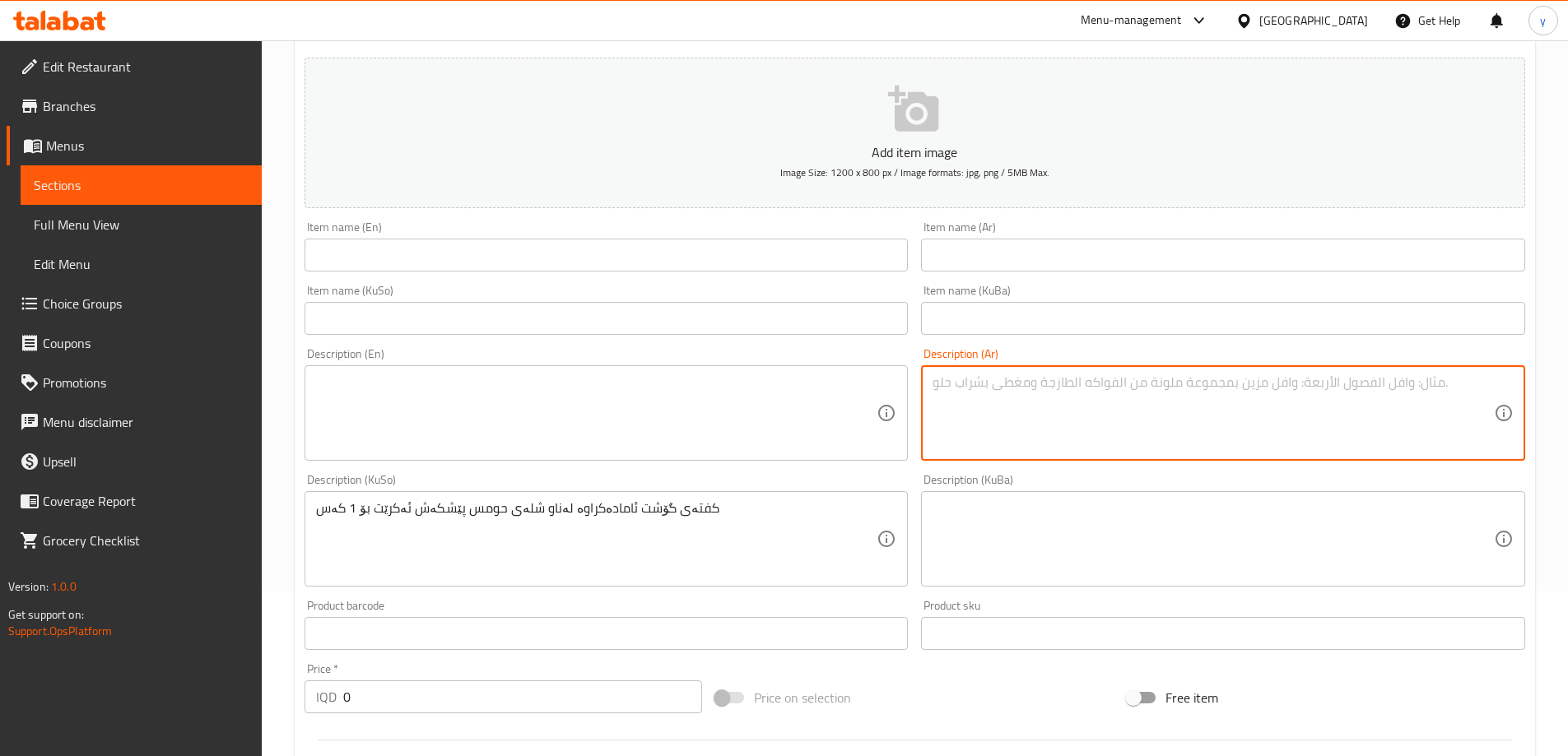
click at [1025, 419] on textarea at bounding box center [1213, 413] width 561 height 78
paste textarea "كفتة لحم معدة في مرق حمص تقدم لشخص واحد"
type textarea "كفتة لحم معدة في مرق حمص تقدم لشخص واحد"
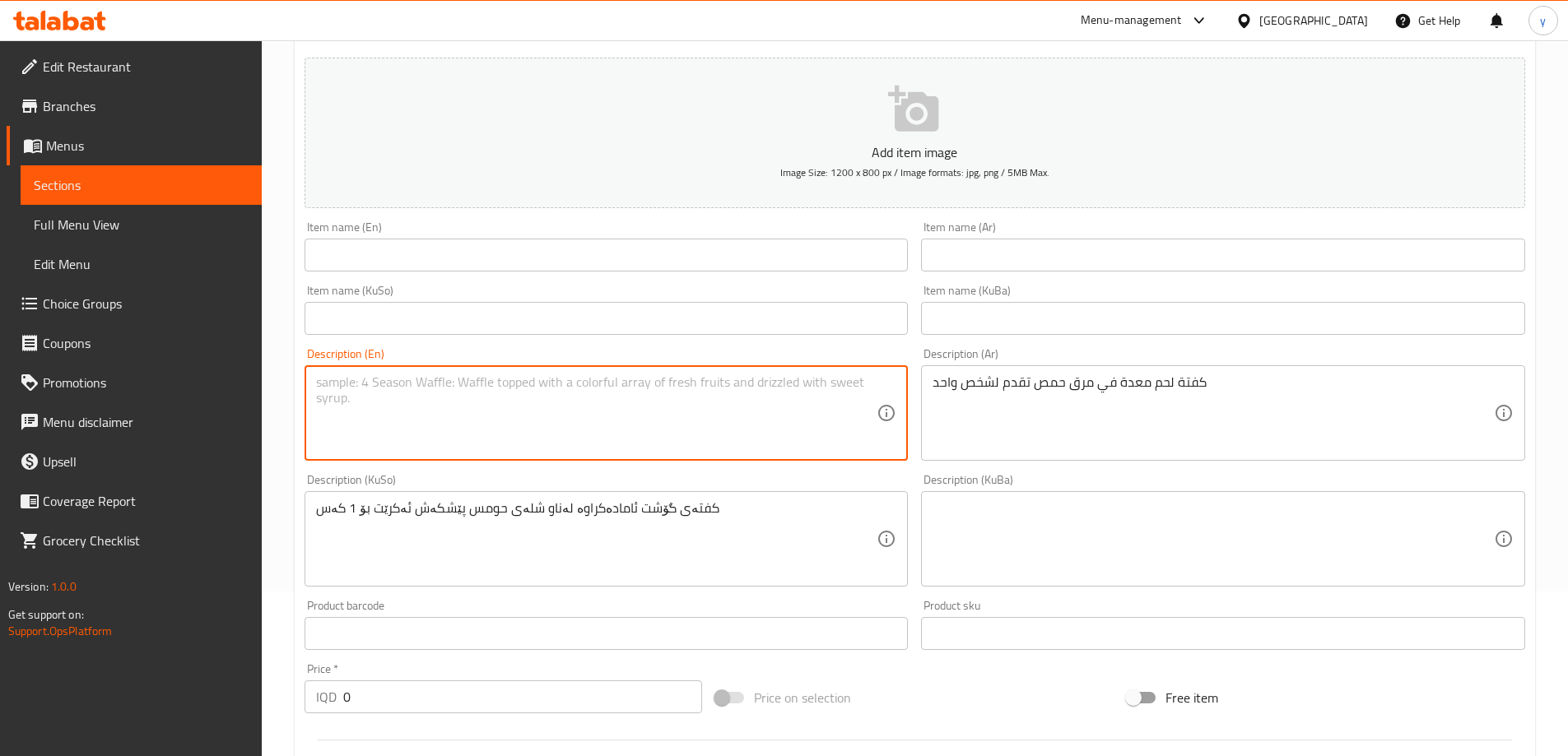
click at [805, 420] on textarea at bounding box center [596, 413] width 561 height 78
paste textarea "Meat kofta prepared in chickpea broth served for 1 person"
click at [555, 407] on textarea "Meat kofta prepared in chickpea broth served for 1 person" at bounding box center [596, 413] width 561 height 78
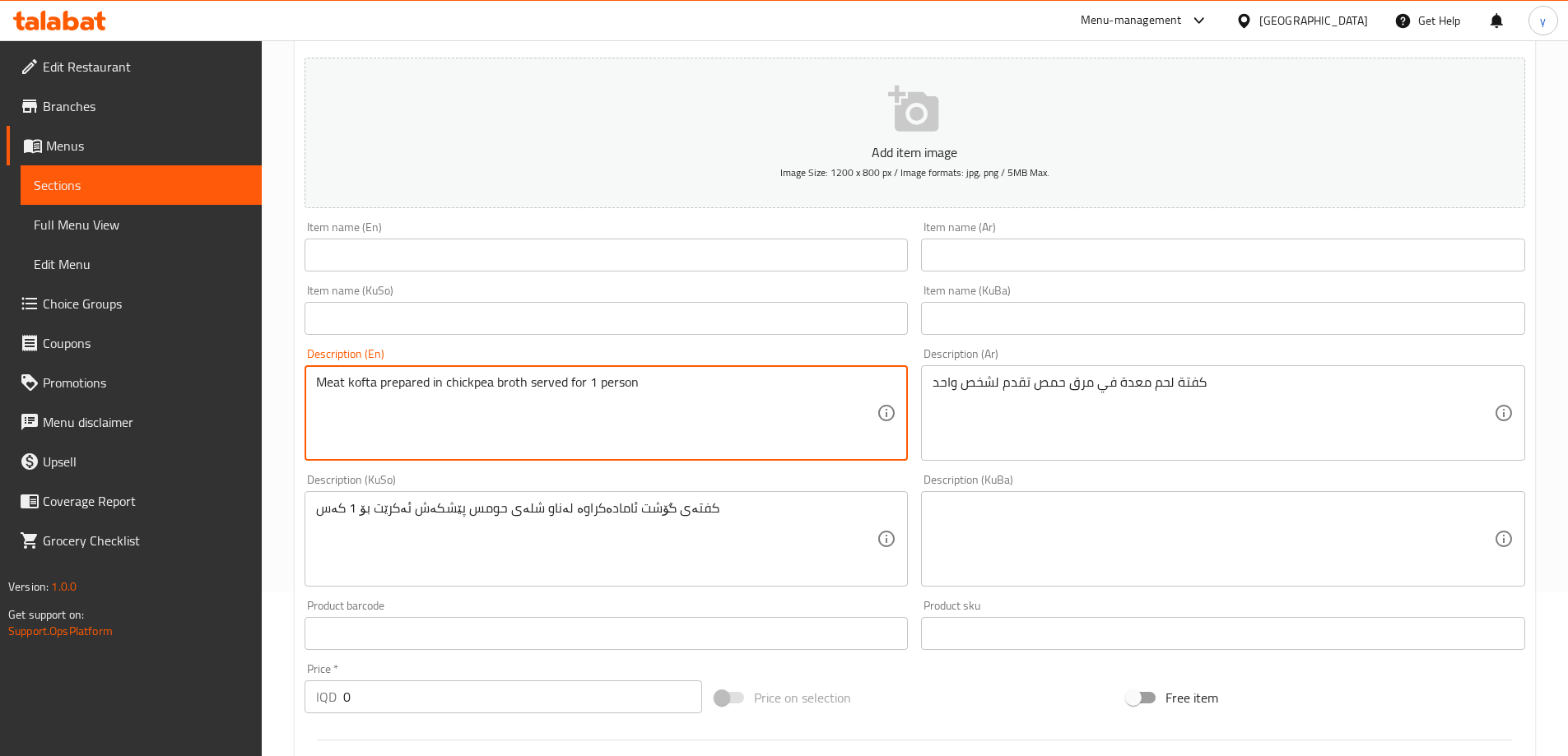
paste textarea "Chicken"
type textarea "Chicken kofta prepared in chickpea broth served for 1 person"
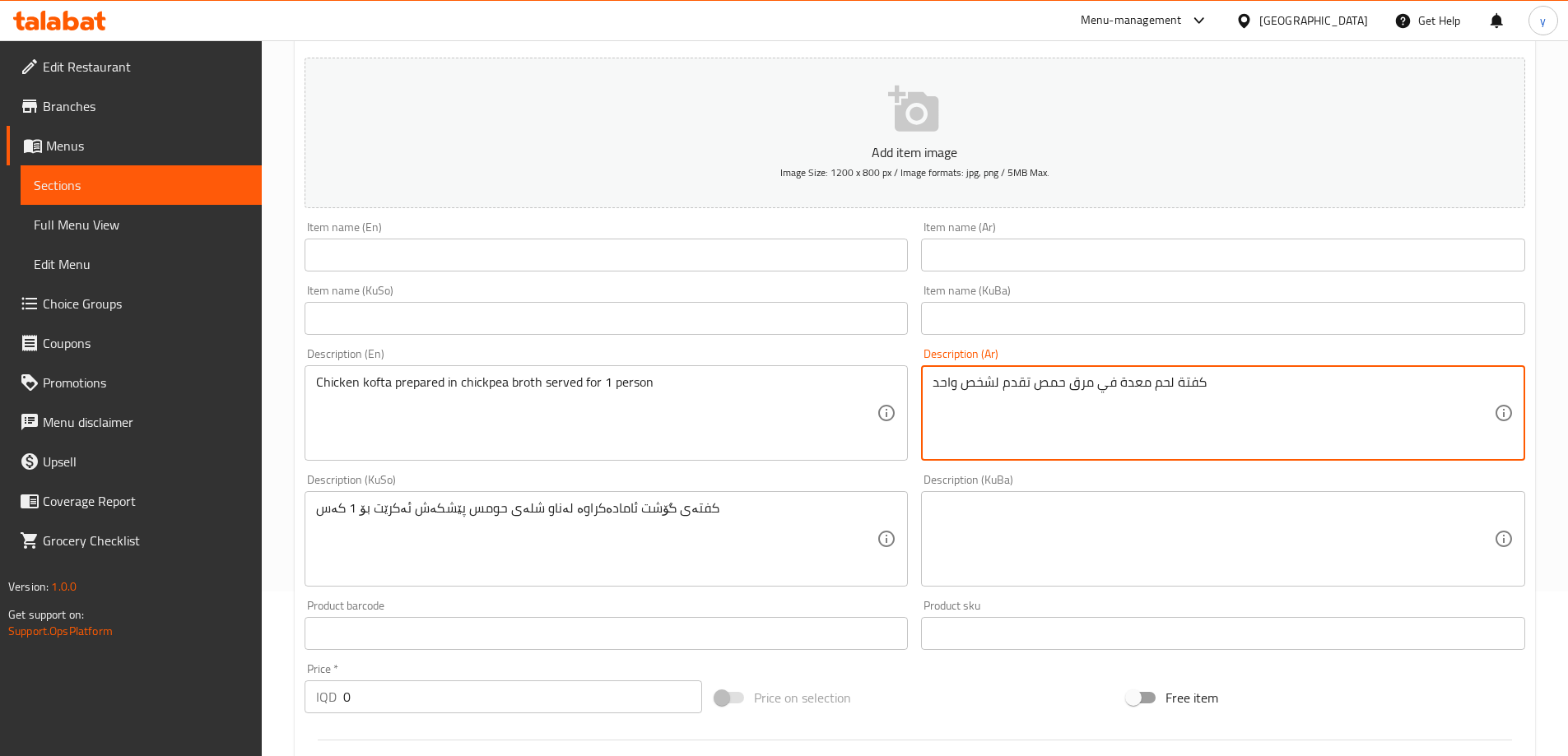
click at [1052, 430] on textarea "كفتة لحم معدة في مرق حمص تقدم لشخص واحد" at bounding box center [1213, 413] width 561 height 78
paste textarea "دجاج"
type textarea "كفتة دجاج معدة في مرق حمص تقدم لشخص واحد"
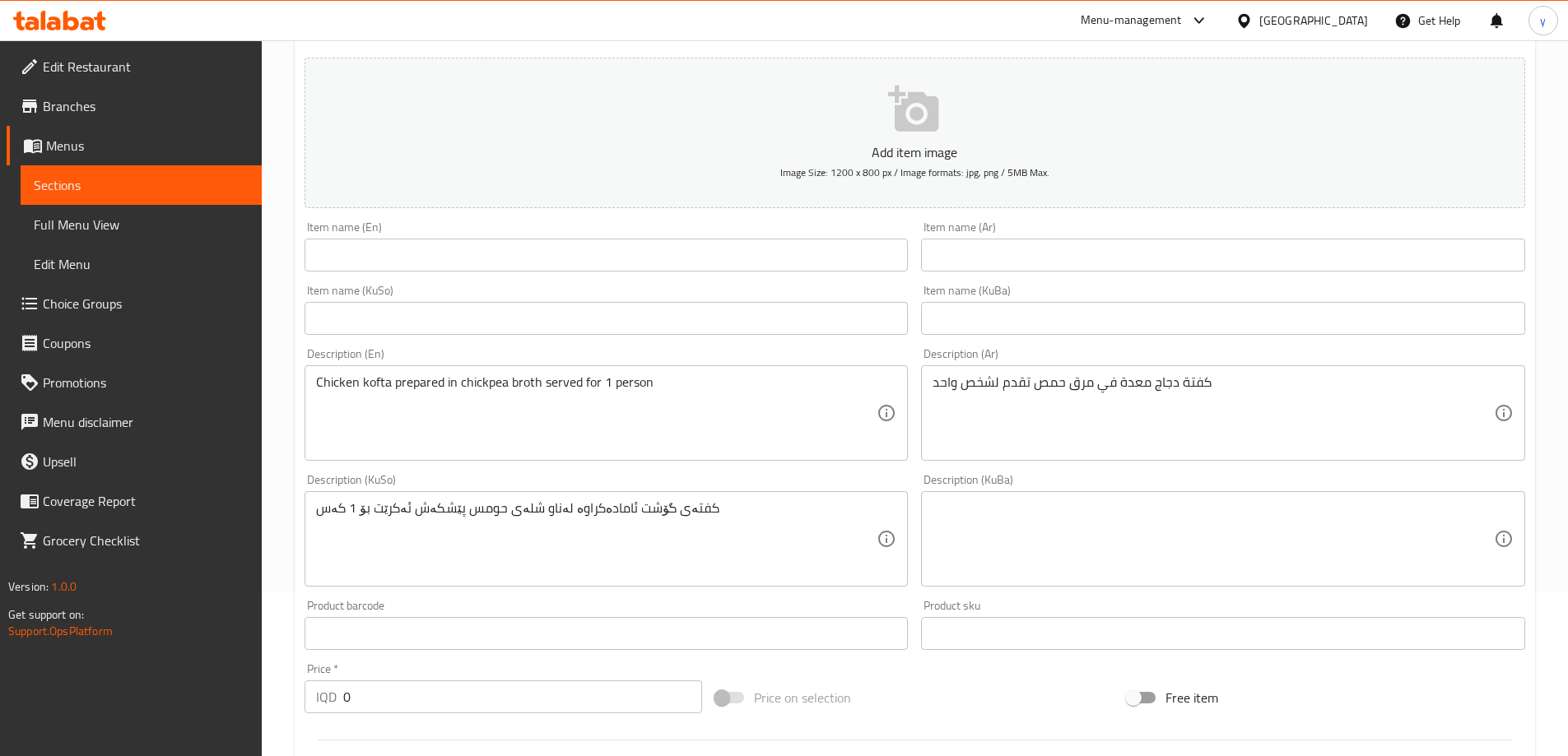
click at [724, 491] on div "کفتەی گۆشت ئامادەکراوە لەناو شلەی حومس پێشکەش ئەکرێت بۆ 1 کەس Description (KuSo)" at bounding box center [606, 539] width 604 height 96
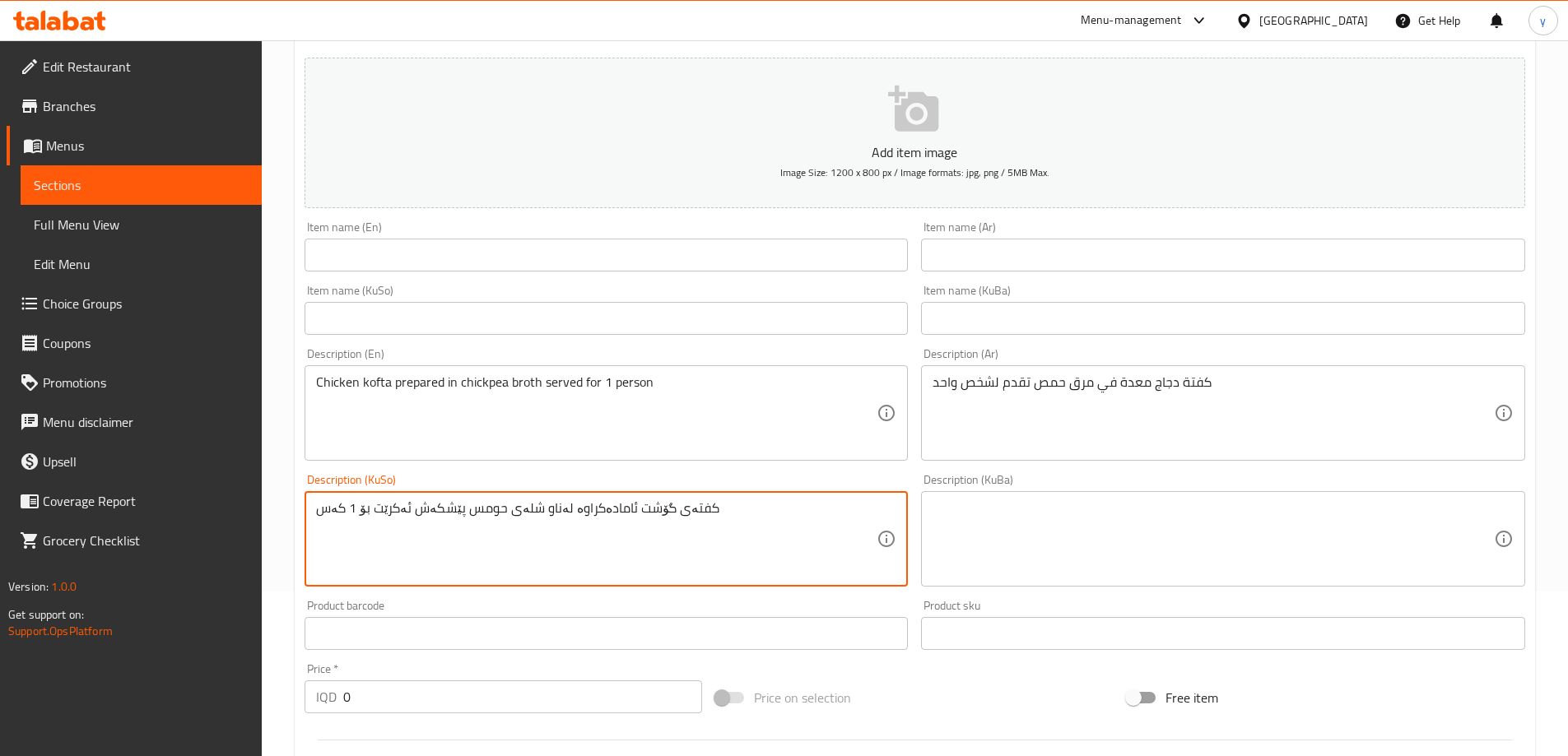
click at [724, 500] on textarea "کفتەی گۆشت ئامادەکراوە لەناو شلەی حومس پێشکەش ئەکرێت بۆ 1 کەس" at bounding box center [596, 539] width 561 height 78
paste textarea "مریشک"
type textarea "کفتەی مریشک ئامادەکراوە لەناو شلەی حومس پێشکەش ئەکرێت بۆ 1 کەس"
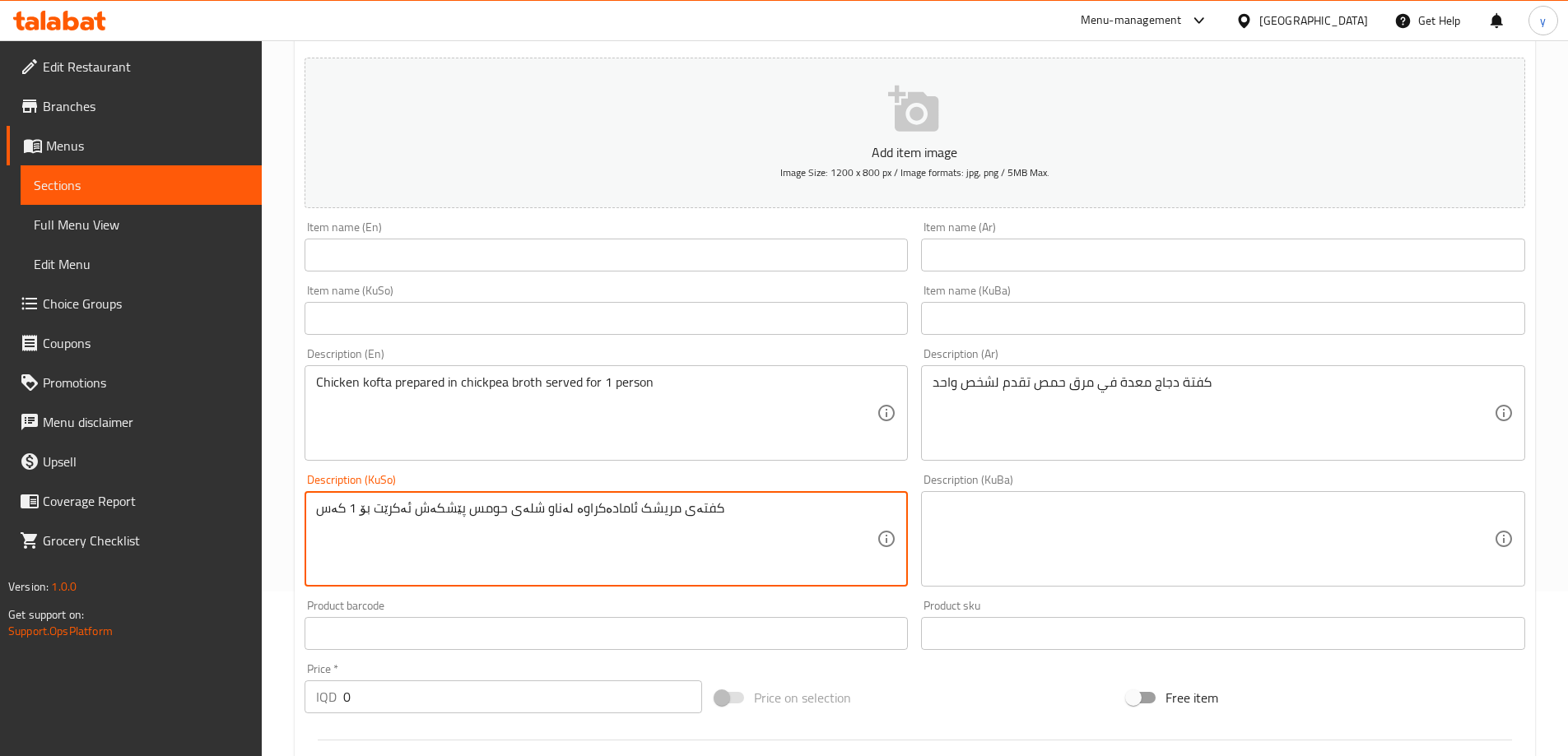
click at [433, 268] on input "text" at bounding box center [606, 255] width 604 height 33
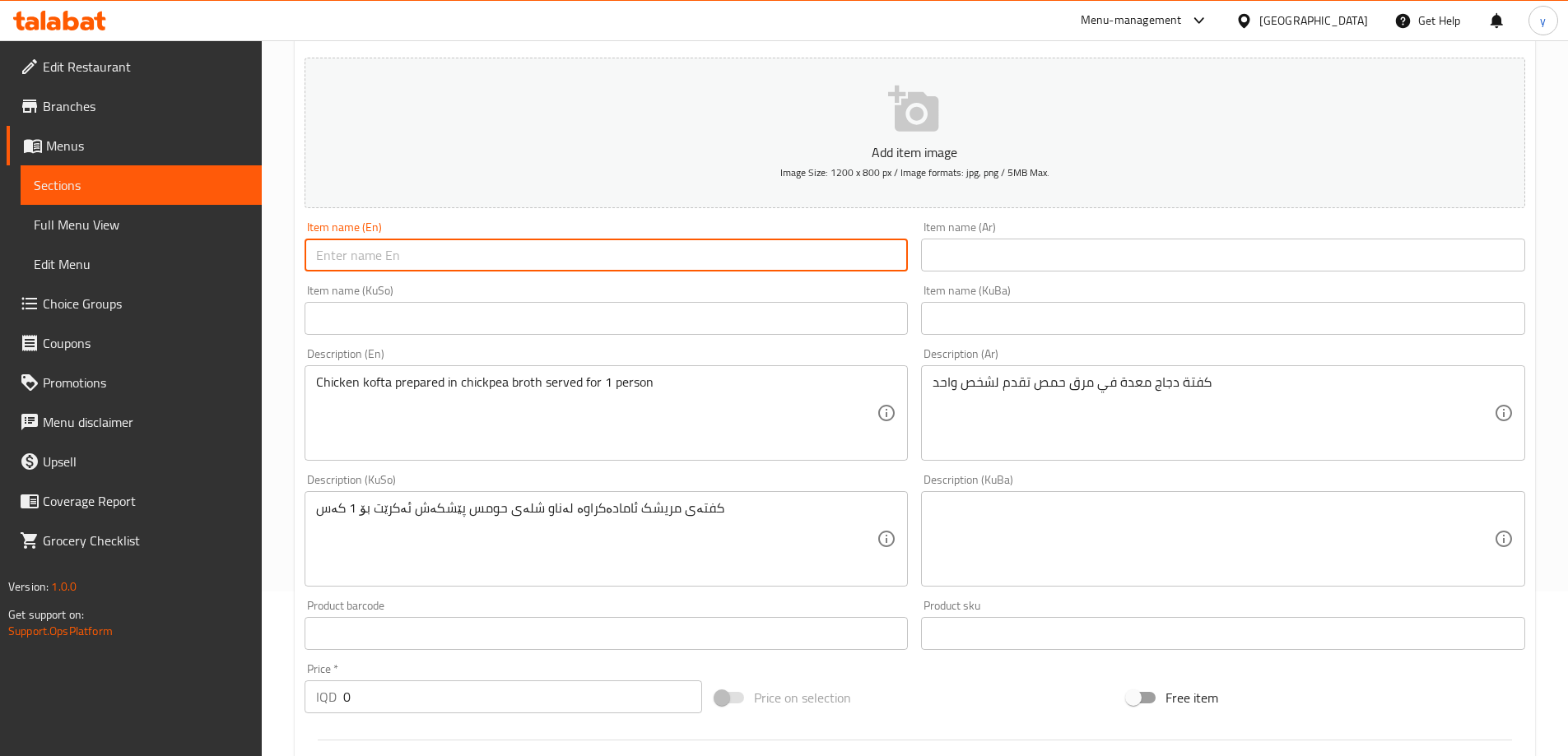
click at [511, 755] on div at bounding box center [915, 740] width 1234 height 40
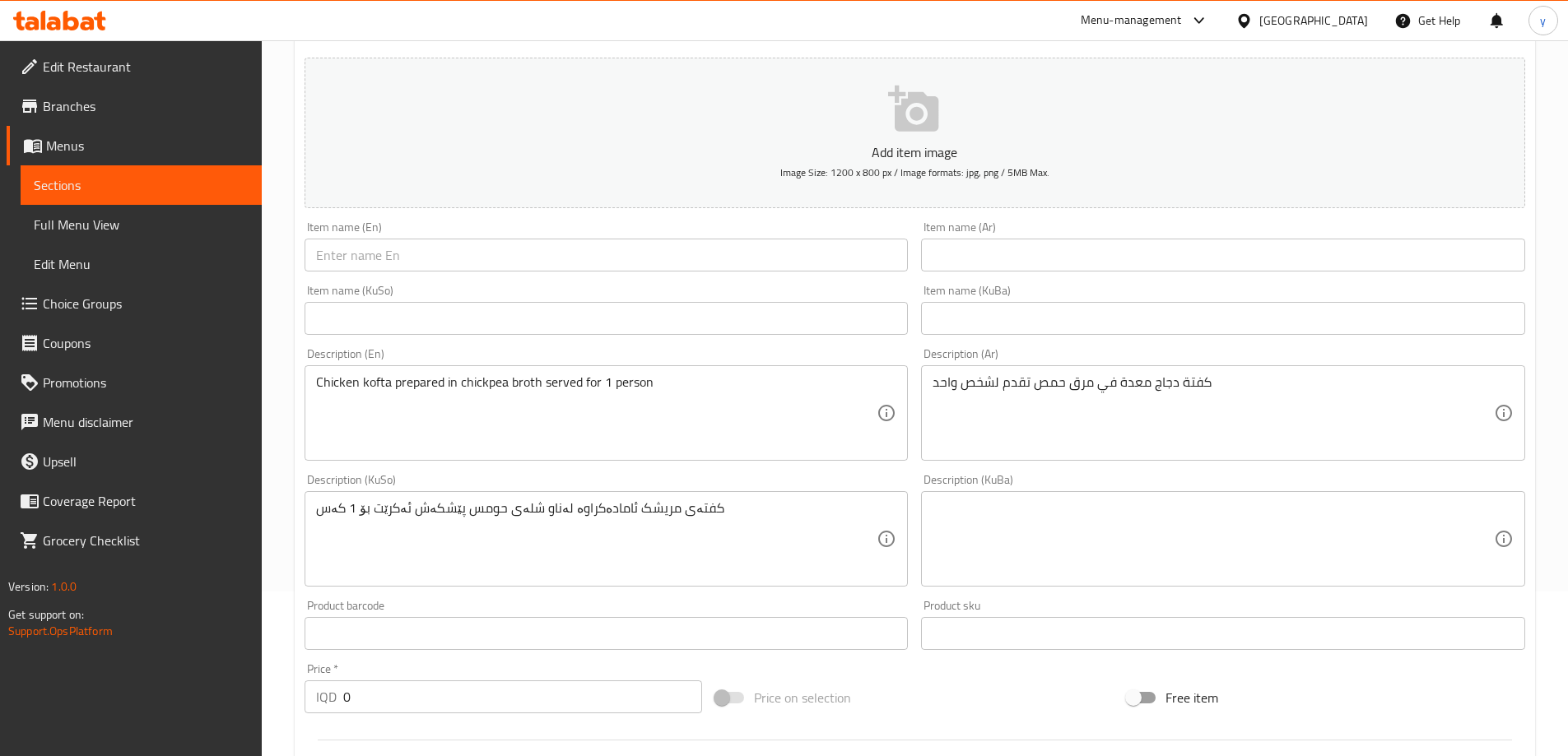
click at [575, 263] on input "text" at bounding box center [606, 255] width 604 height 33
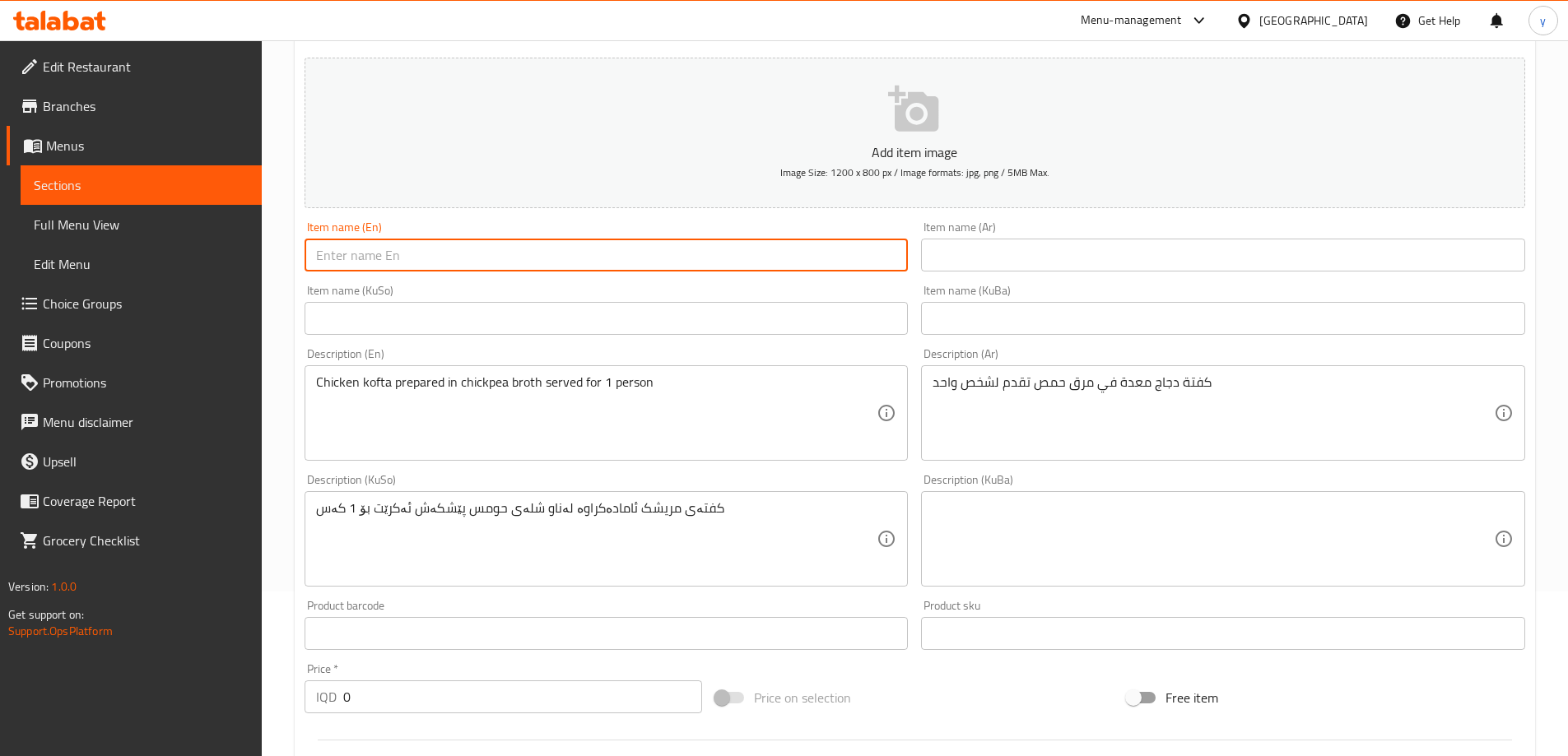
paste input "Chicken Sabunkaran Kufta"
drag, startPoint x: 447, startPoint y: 262, endPoint x: 437, endPoint y: 269, distance: 12.2
click at [437, 269] on input "Chicken Sabunkaran Kufta" at bounding box center [606, 255] width 604 height 33
click at [457, 259] on input "Chicken Sabunkaran Kufta" at bounding box center [606, 255] width 604 height 33
drag, startPoint x: 447, startPoint y: 264, endPoint x: 437, endPoint y: 271, distance: 12.2
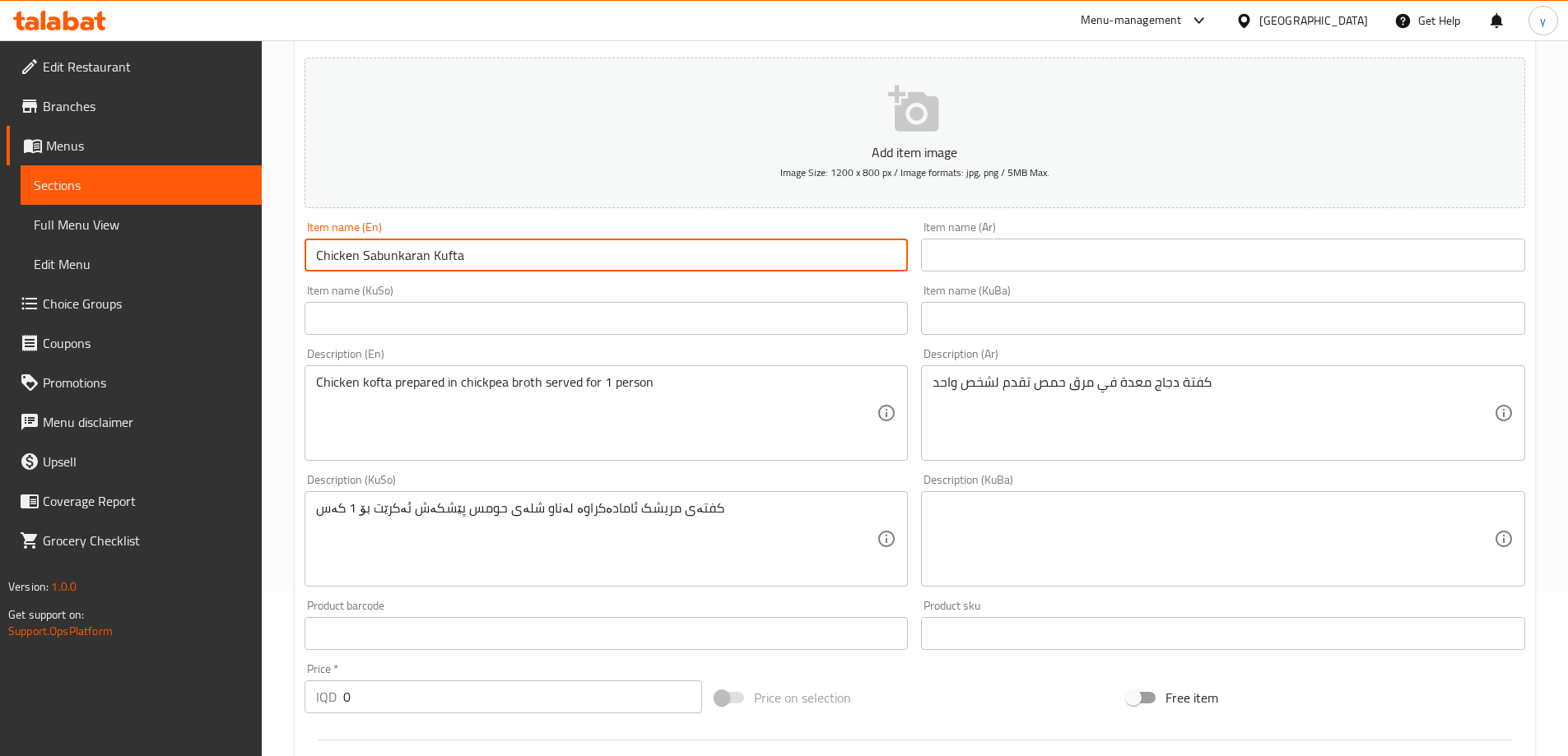
click at [437, 271] on input "Chicken Sabunkaran Kufta" at bounding box center [606, 255] width 604 height 33
click at [467, 256] on input "Chicken Sabunkaran Kufta" at bounding box center [606, 255] width 604 height 33
click at [436, 265] on input "Chicken Sabunkaran Kufta" at bounding box center [606, 255] width 604 height 33
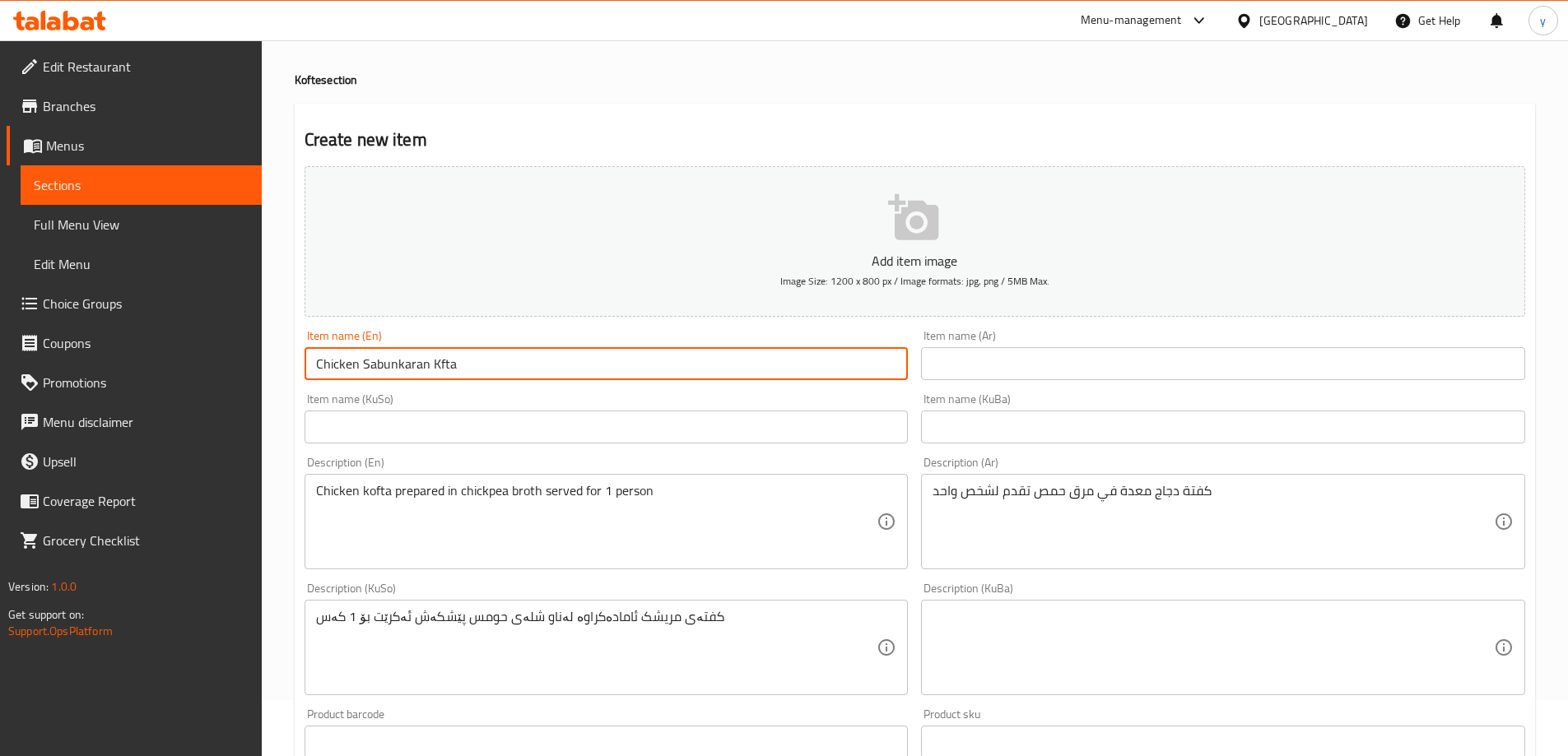
scroll to position [0, 0]
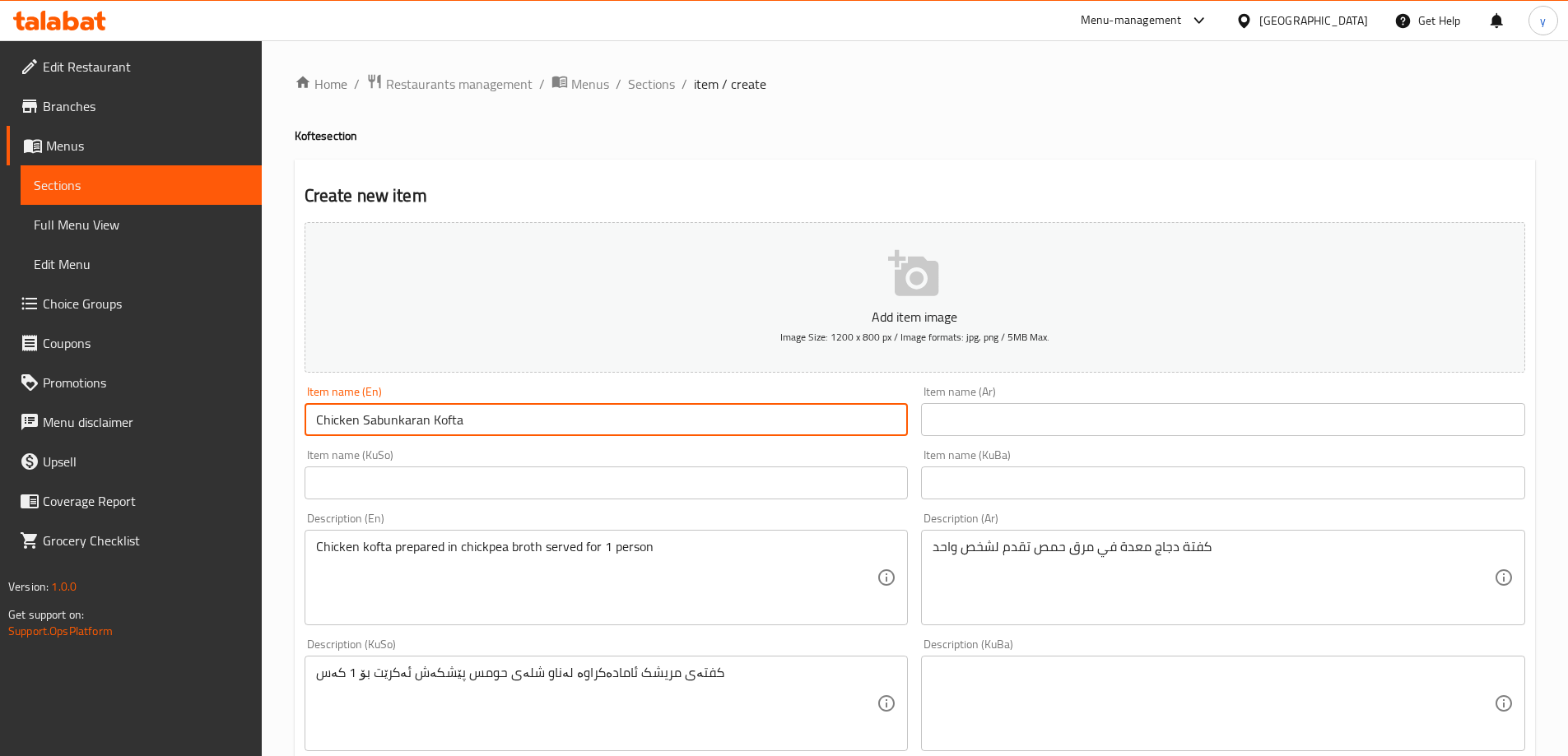
drag, startPoint x: 447, startPoint y: 426, endPoint x: 437, endPoint y: 433, distance: 12.2
click at [437, 433] on input "Chicken Sabunkaran Kofta" at bounding box center [606, 420] width 604 height 33
click at [462, 437] on input "Chicken Sabunkaran Kufta" at bounding box center [606, 420] width 604 height 33
click at [389, 422] on input "Chicken Sabunkaran Kufta" at bounding box center [606, 420] width 604 height 33
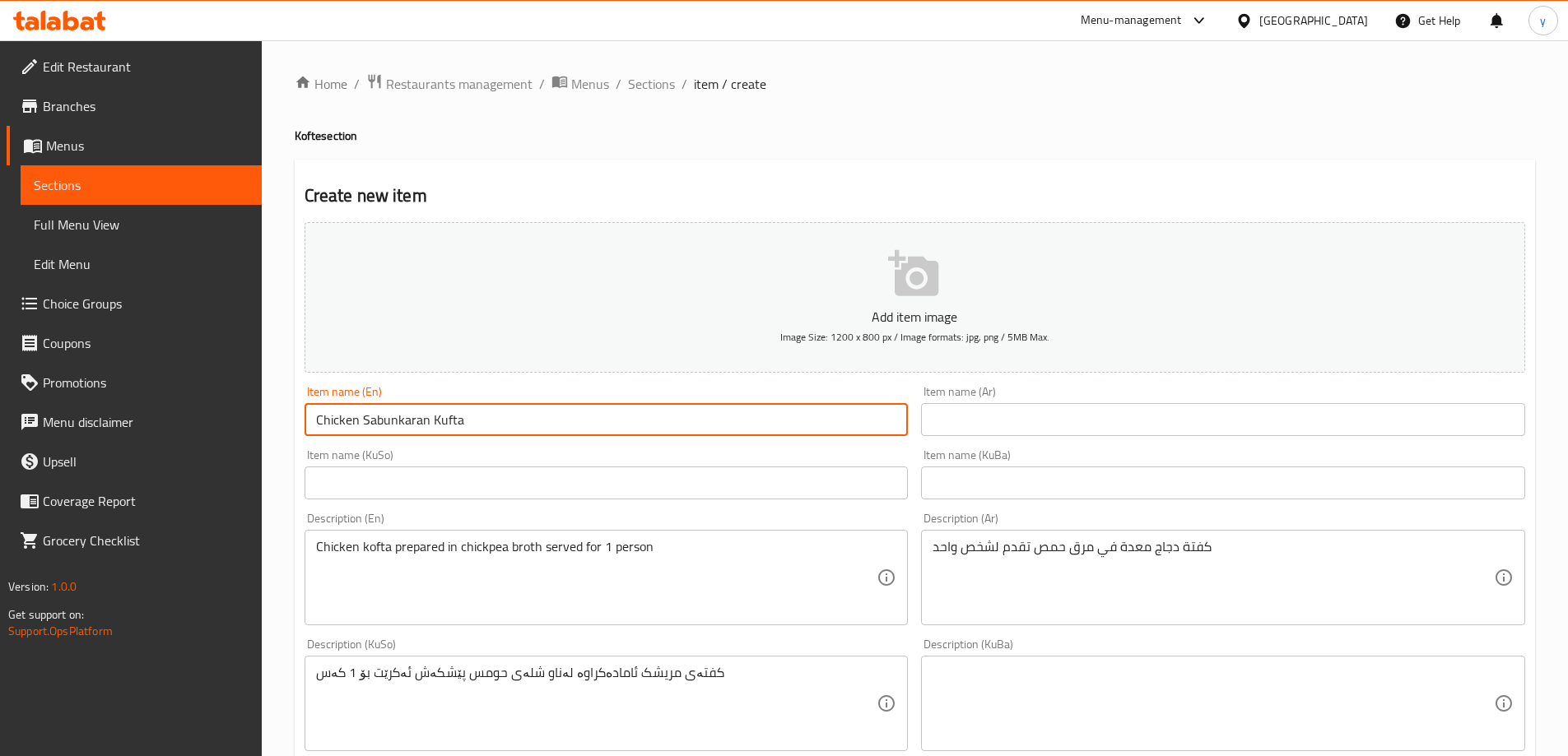
paste input "text"
type input "Chicken Sabunkaran Kufta"
click at [954, 420] on input "text" at bounding box center [1223, 420] width 604 height 33
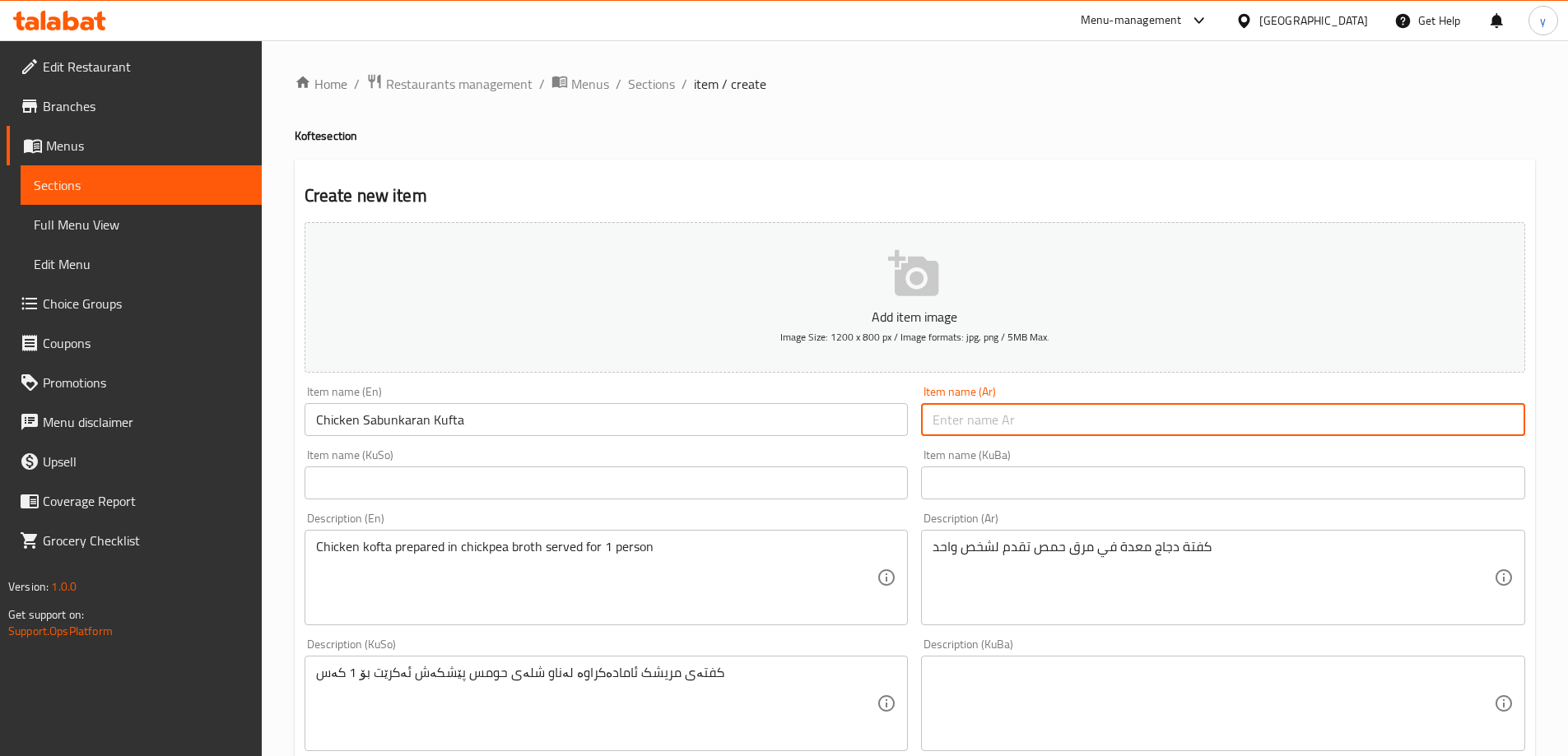
paste input "سابونكاران"
click at [1516, 416] on input "سابونكاران" at bounding box center [1223, 420] width 604 height 33
type input "كفتة دجاج سابونكاران"
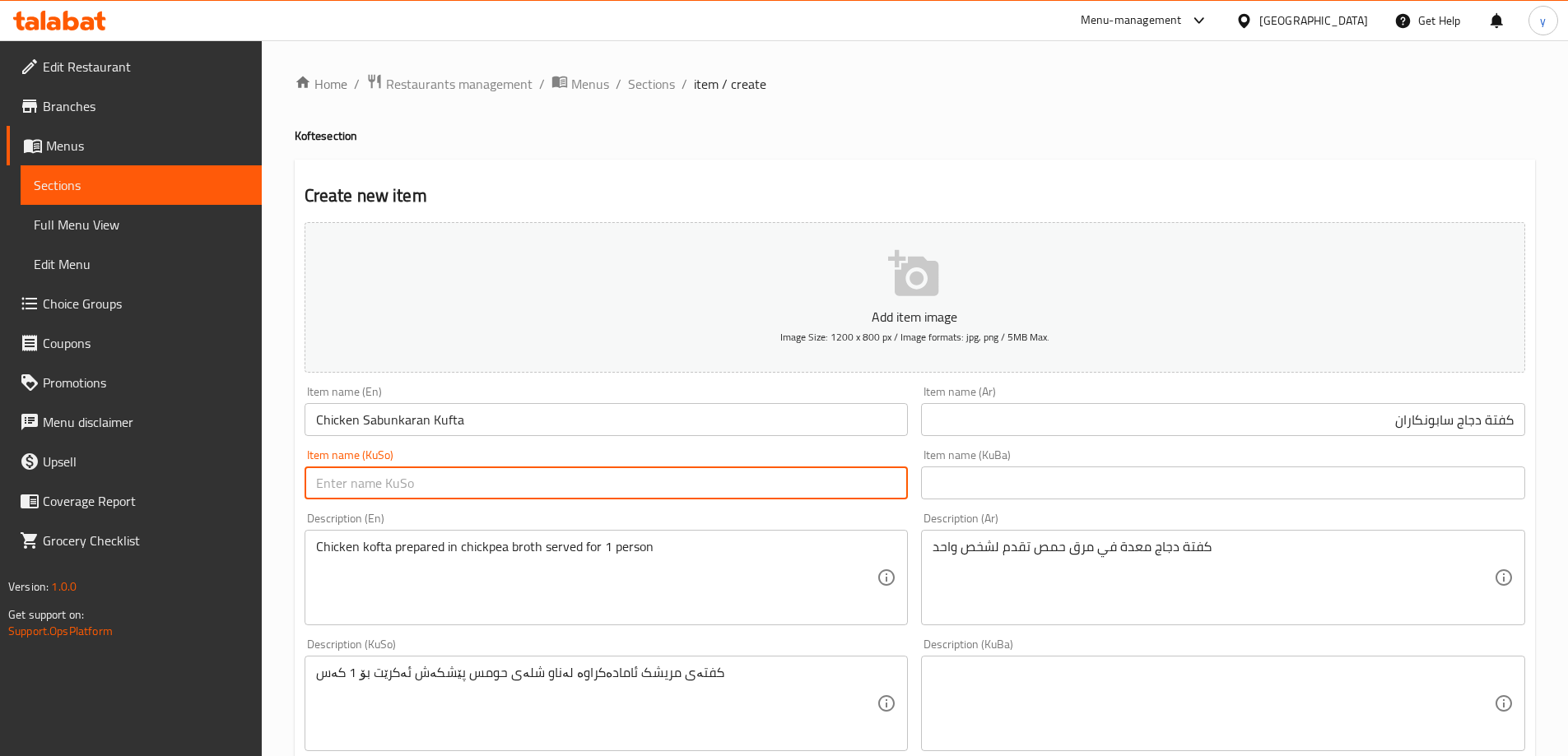
click at [883, 485] on input "text" at bounding box center [606, 483] width 604 height 33
click at [1427, 416] on input "كفتة دجاج سابونكاران" at bounding box center [1223, 420] width 604 height 33
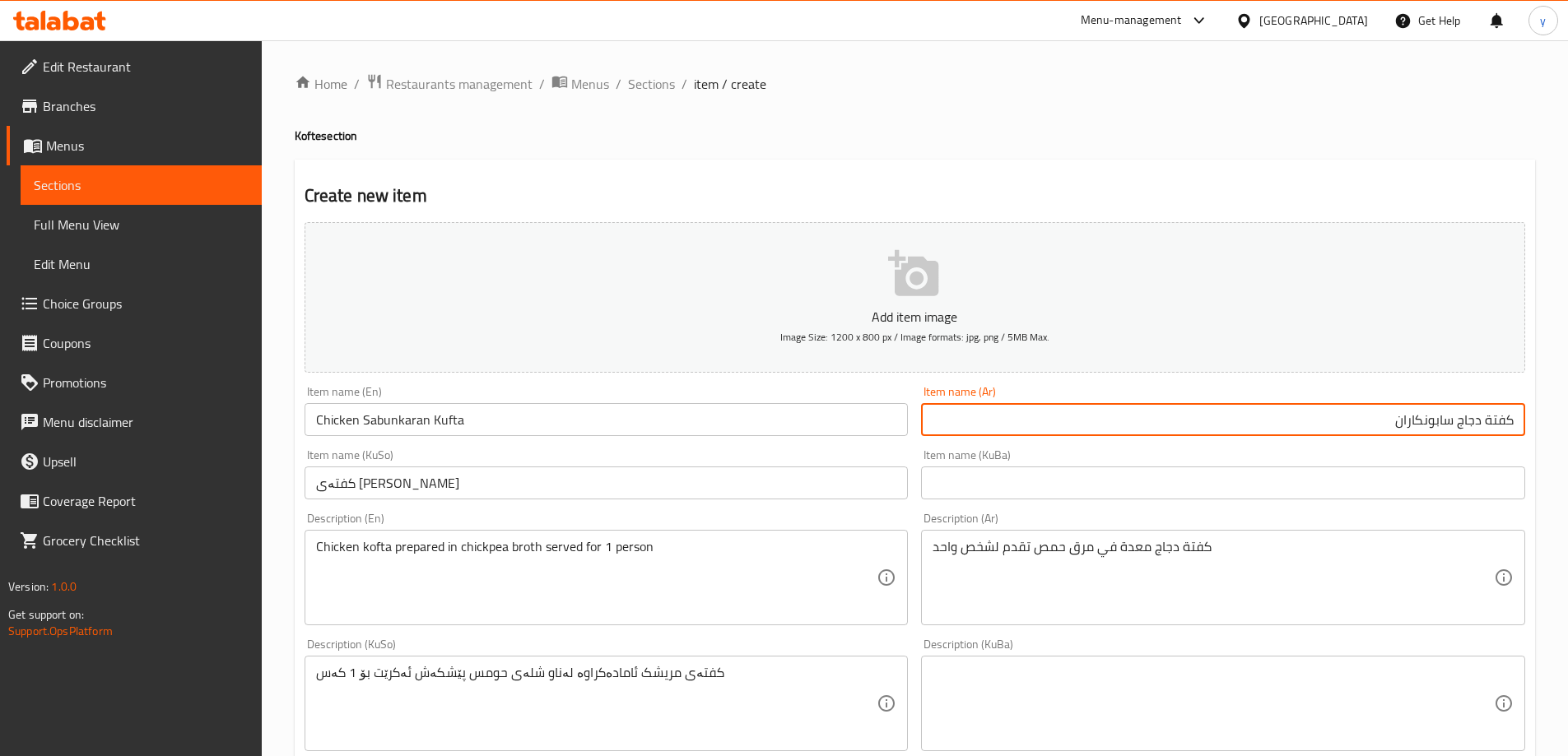
click at [1433, 430] on input "كفتة دجاج سابونكاران" at bounding box center [1223, 420] width 604 height 33
click at [360, 493] on input "کفتەی [PERSON_NAME]" at bounding box center [606, 483] width 604 height 33
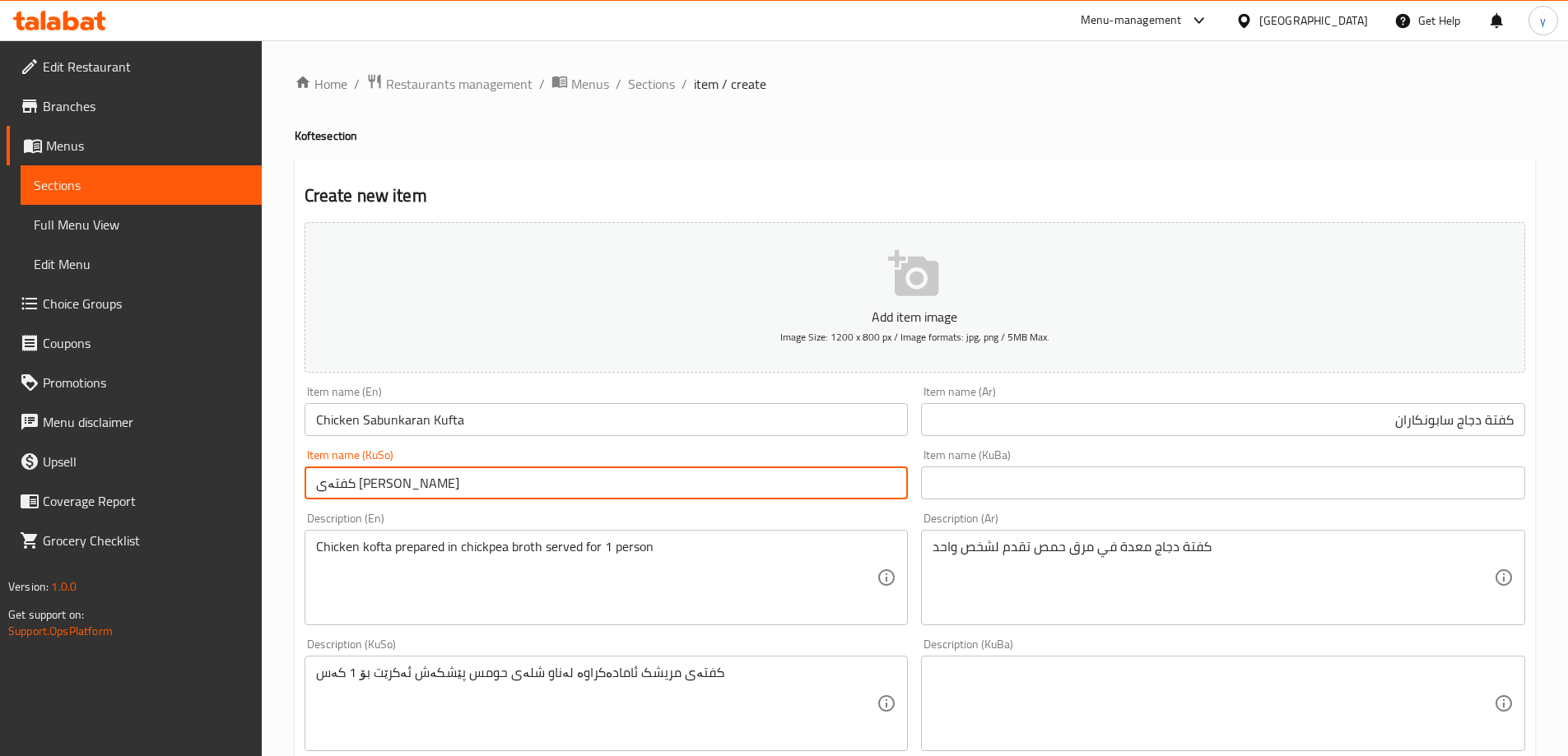
click at [360, 493] on input "کفتەی [PERSON_NAME]" at bounding box center [606, 483] width 604 height 33
paste input "ە"
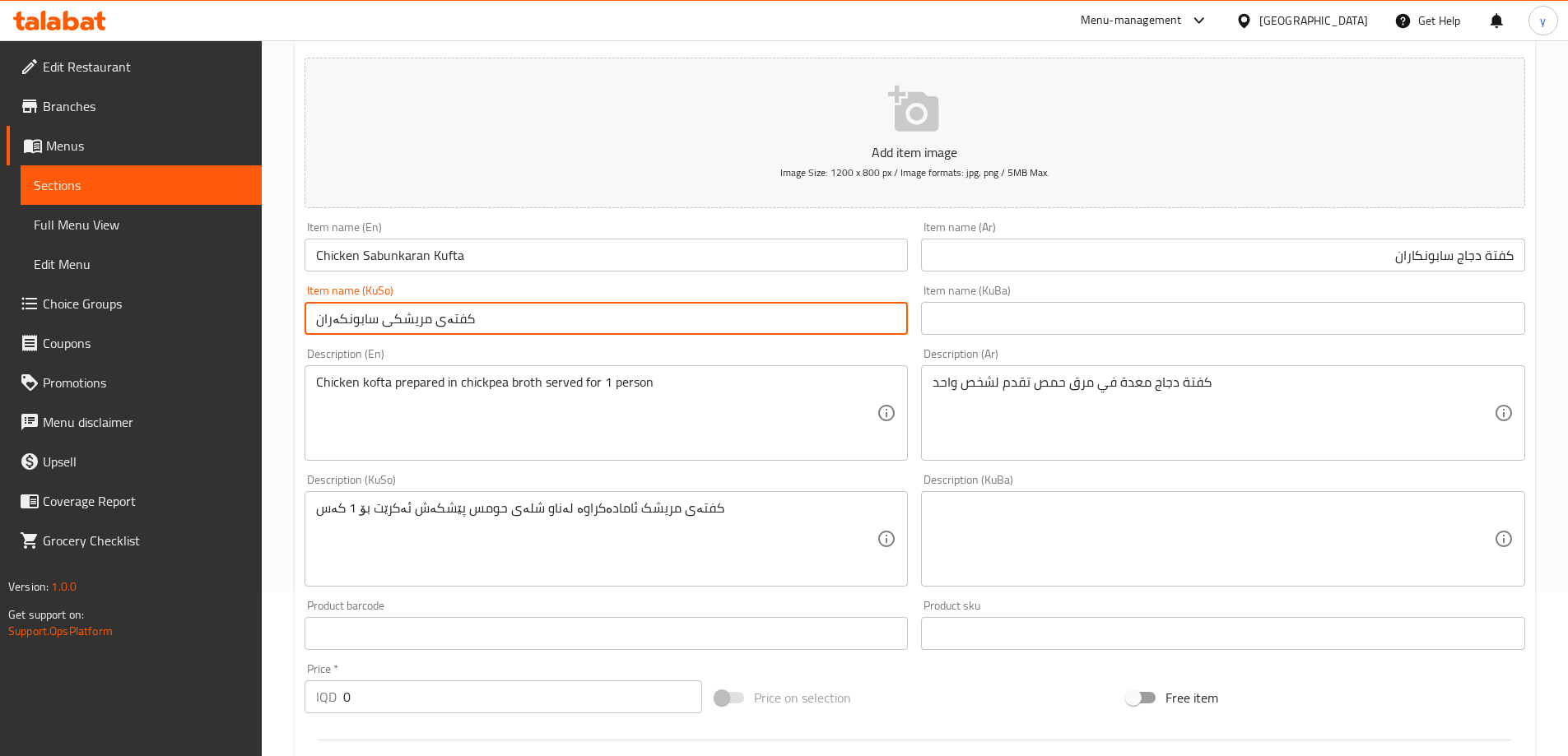
type input "کفتەی مریشکی سابونکەران"
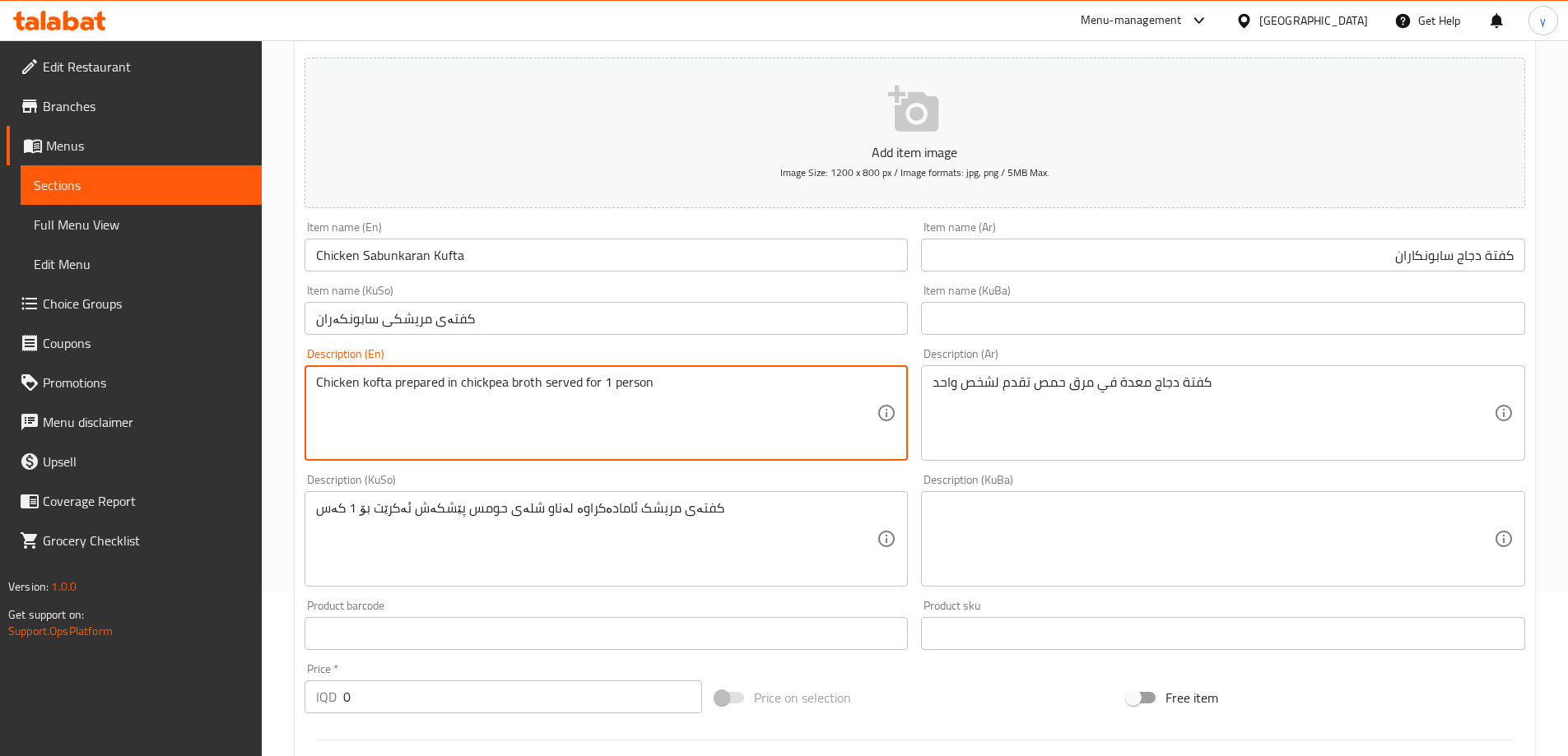
click at [405, 258] on input "Chicken Sabunkaran Kufta" at bounding box center [606, 255] width 604 height 33
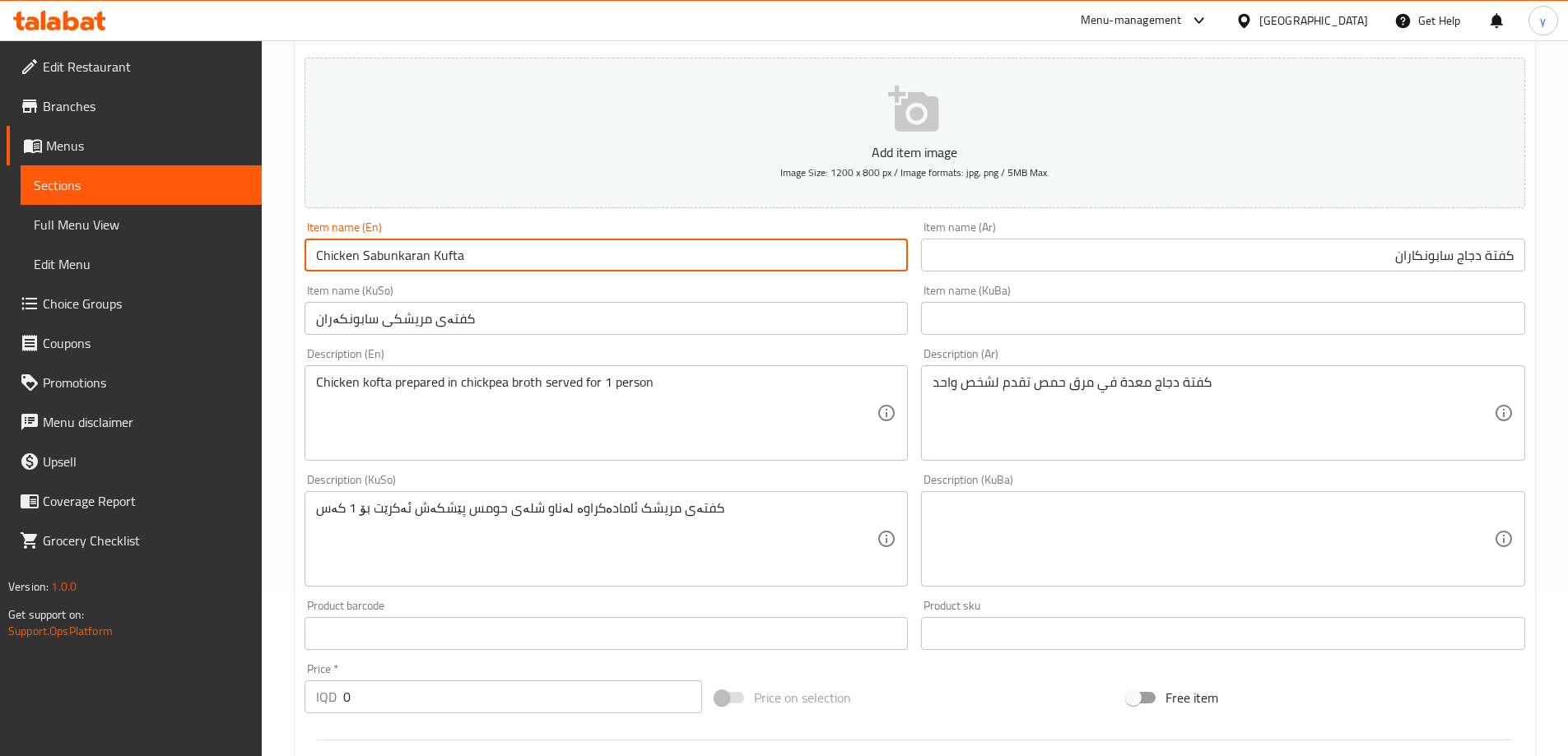
click at [405, 258] on input "Chicken Sabunkaran Kufta" at bounding box center [606, 255] width 604 height 33
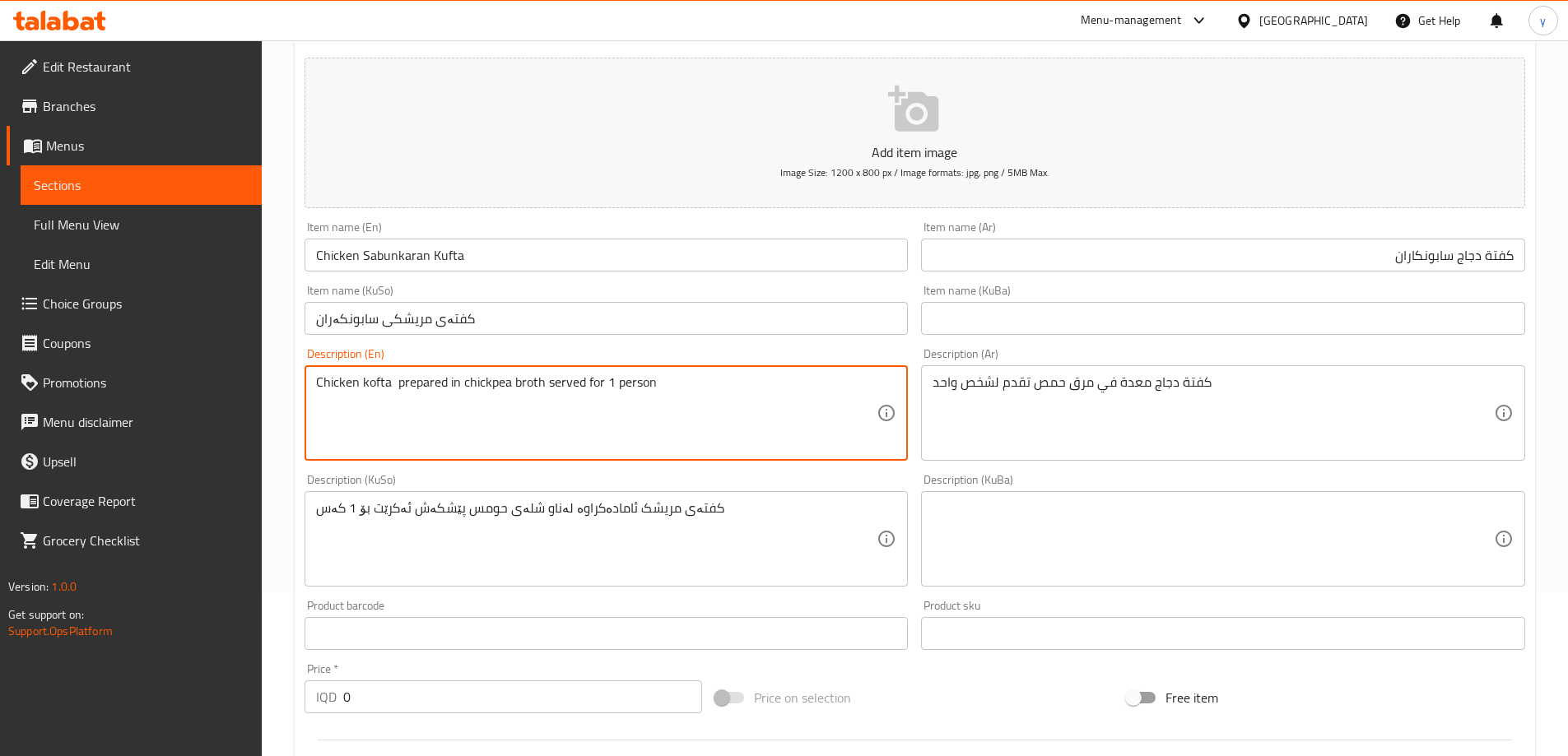
paste textarea "Sabunkaran"
click at [400, 379] on textarea "Chicken kofta Sabunkaran prepared in chickpea broth served for 1 person" at bounding box center [596, 413] width 561 height 78
click at [416, 386] on textarea "Chicken kofta sabunkaran prepared in chickpea broth served for 1 person" at bounding box center [596, 413] width 561 height 78
type textarea "Chicken kofta sabunkaran prepared in chickpea broth served for 1 person"
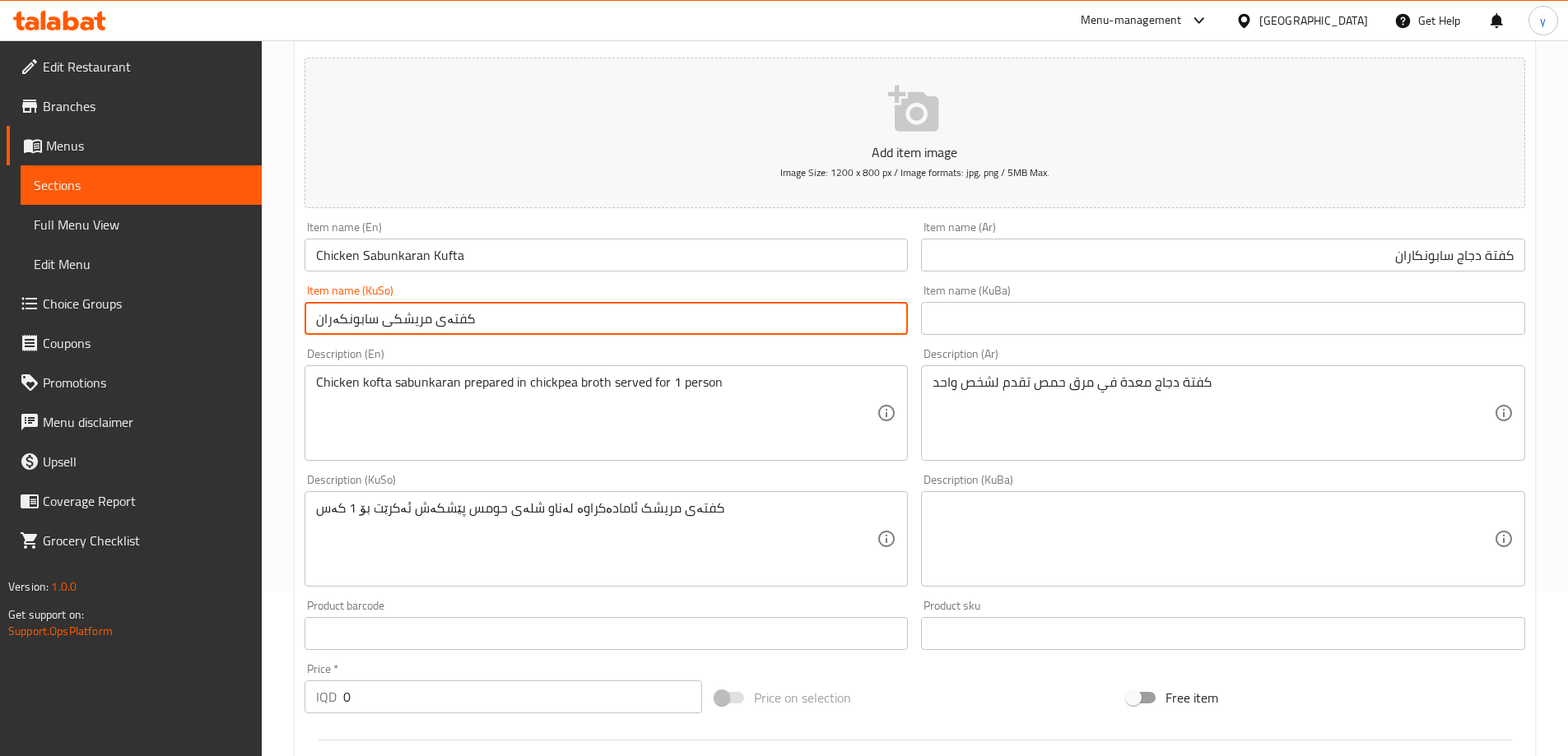
click at [362, 319] on input "کفتەی مریشکی سابونکەران" at bounding box center [606, 319] width 604 height 33
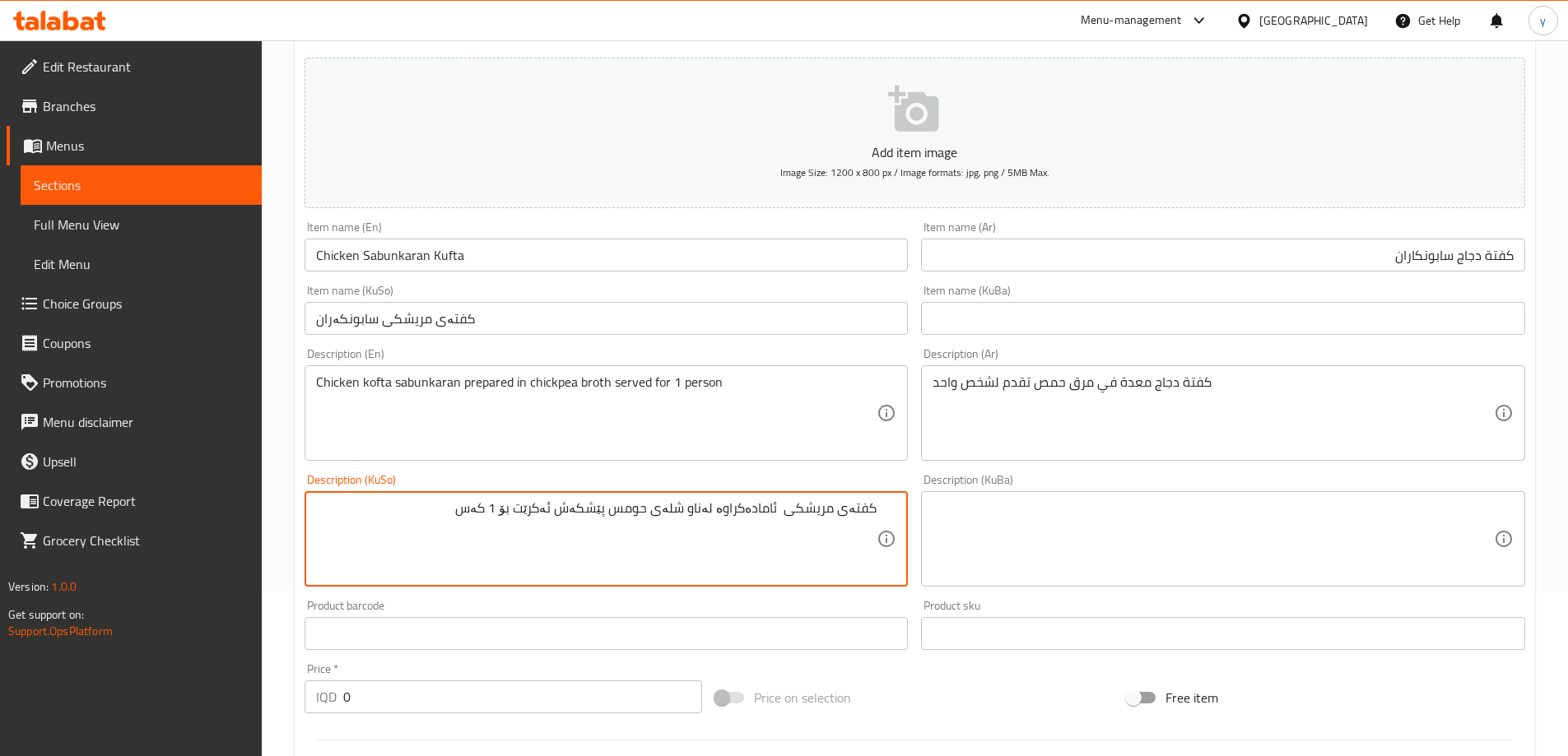
paste textarea "سابونکەران"
type textarea "کفتەی مریشکی سابونکەران ئامادەکراوە لەناو شلەی حومس پێشکەش ئەکرێت بۆ 1 کەس"
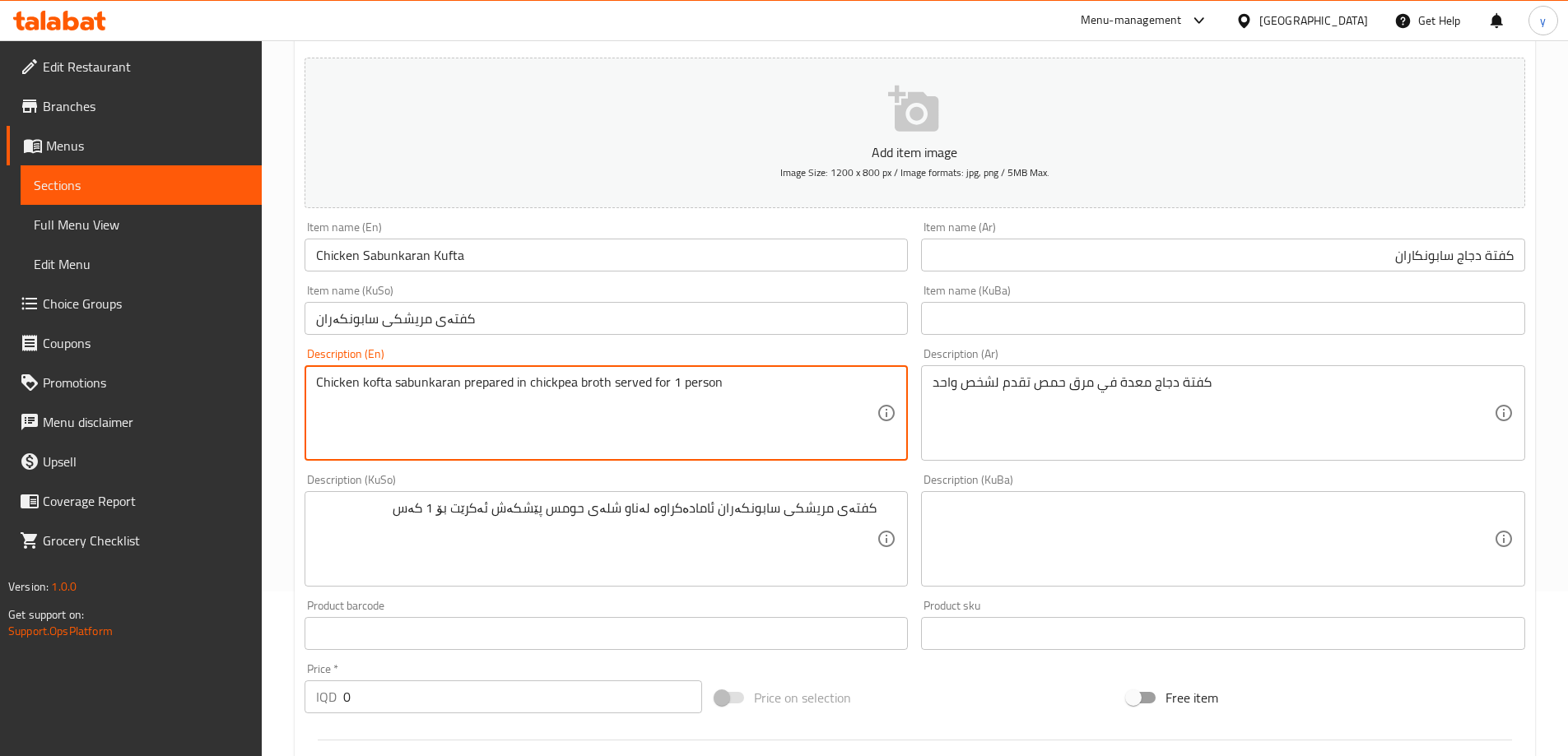
click at [422, 382] on textarea "Chicken kofta sabunkaran prepared in chickpea broth served for 1 person" at bounding box center [596, 413] width 561 height 78
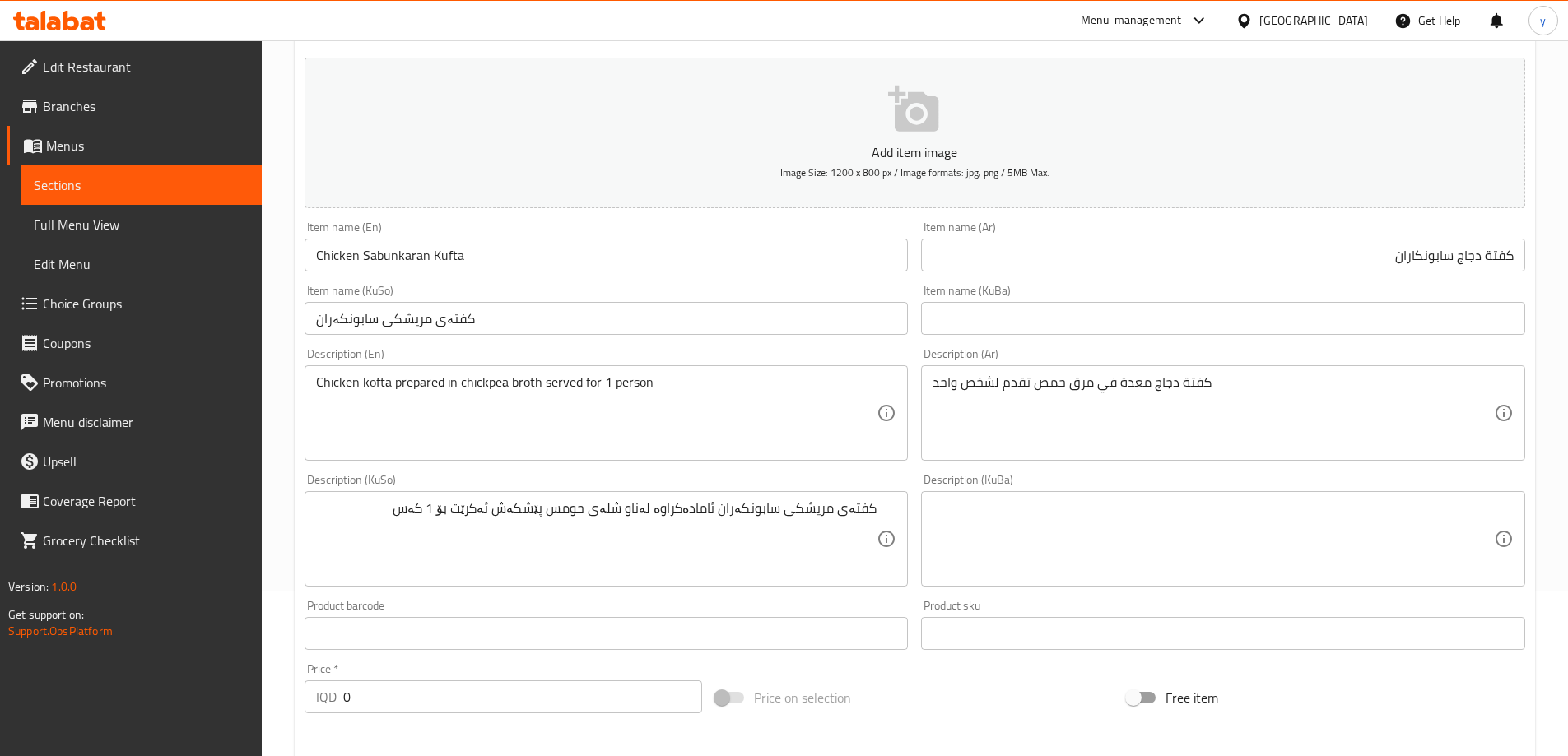
click at [314, 386] on div "Chicken kofta prepared in chickpea broth served for 1 person Description (En)" at bounding box center [606, 412] width 604 height 96
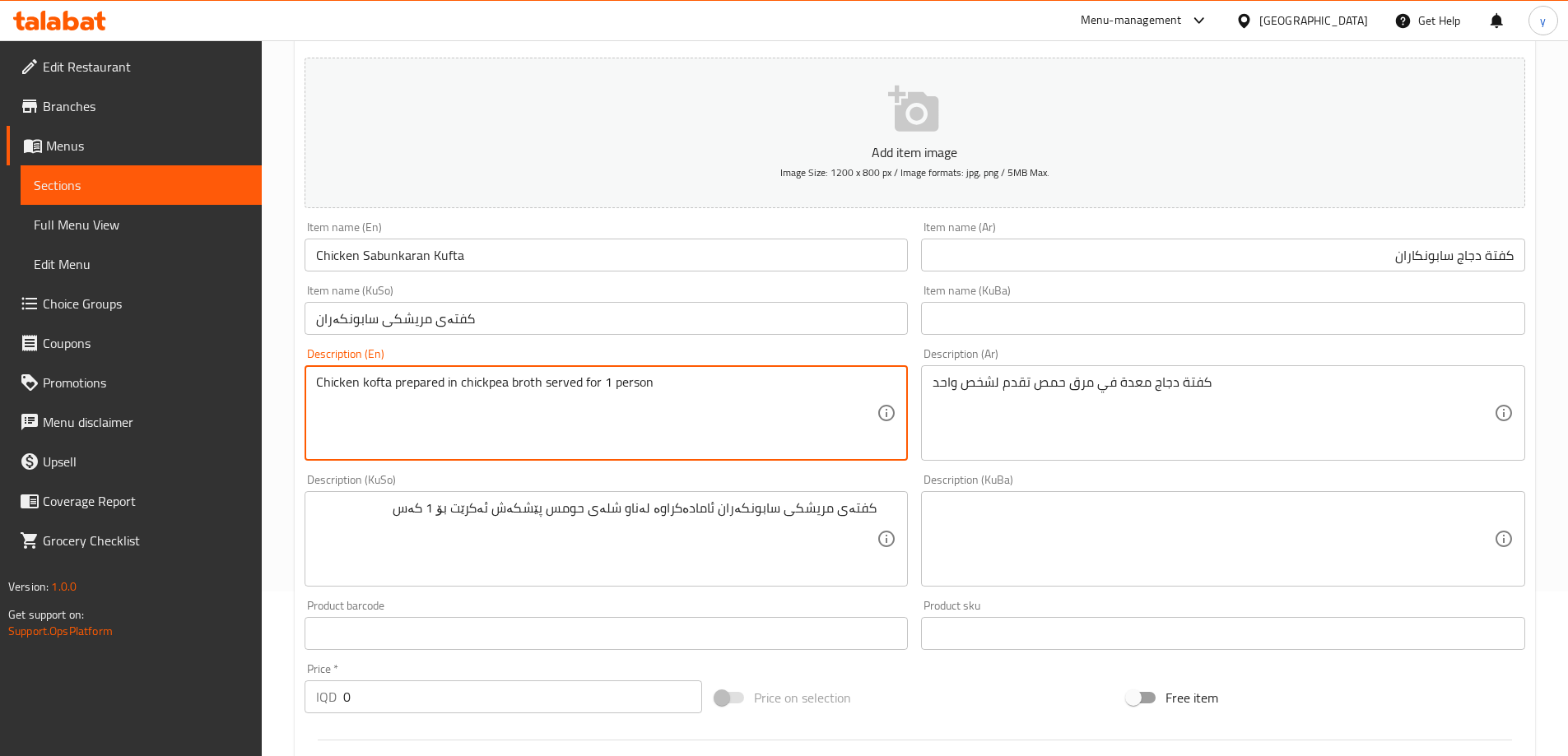
click at [322, 387] on textarea "Chicken kofta prepared in chickpea broth served for 1 person" at bounding box center [596, 413] width 561 height 78
click at [319, 387] on textarea "Chicken kofta prepared in chickpea broth served for 1 person" at bounding box center [596, 413] width 561 height 78
click at [388, 387] on textarea "Chicken kofta prepared in chickpea broth served for 1 person" at bounding box center [596, 413] width 561 height 78
paste textarea "sabunkaran"
click at [393, 386] on textarea "Chicken koftasabunkaran prepared in chickpea broth served for 1 person" at bounding box center [596, 413] width 561 height 78
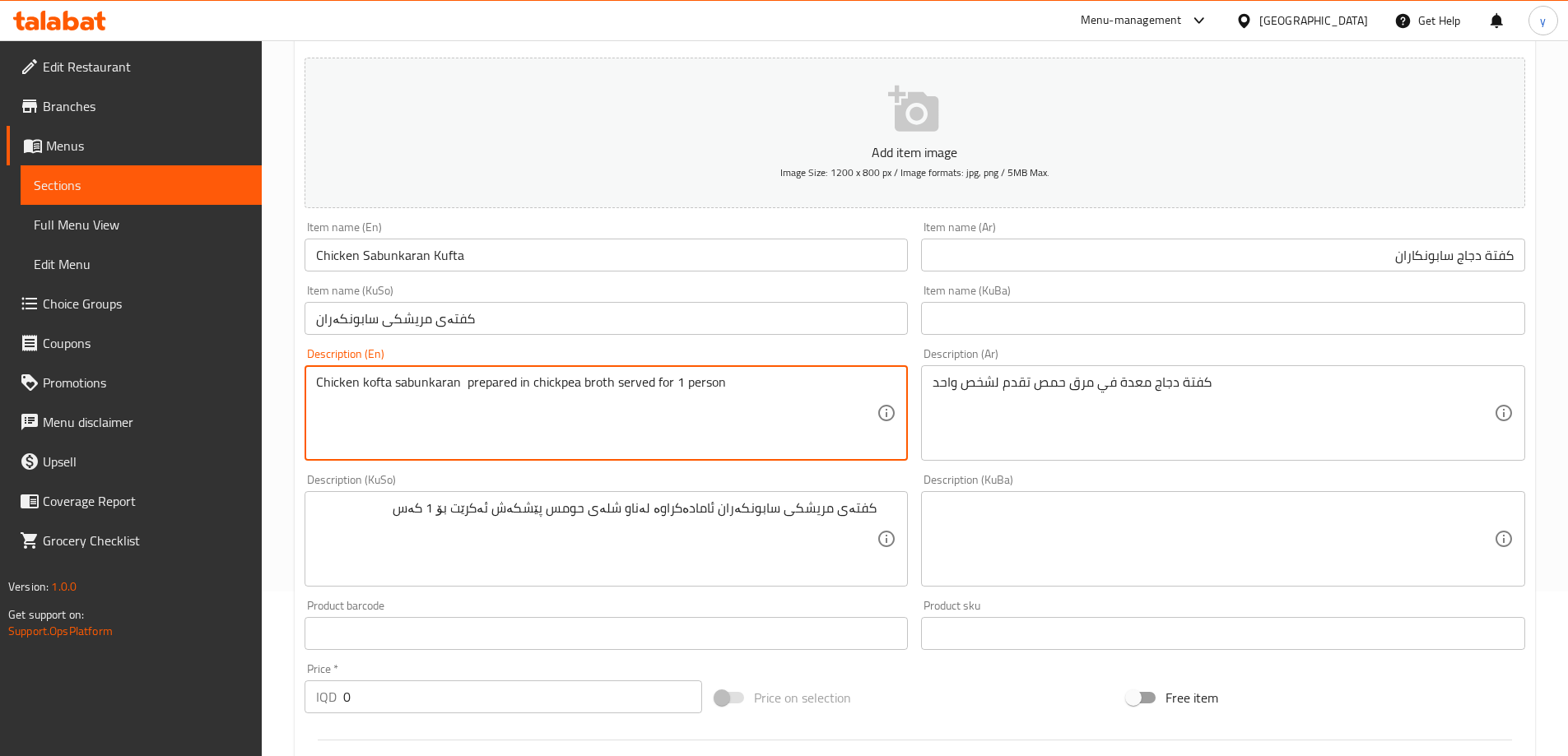
click at [461, 378] on textarea "Chicken kofta sabunkaran prepared in chickpea broth served for 1 person" at bounding box center [596, 413] width 561 height 78
type textarea "Chicken kofta sabunkaran prepared in chickpea broth served for 1 person"
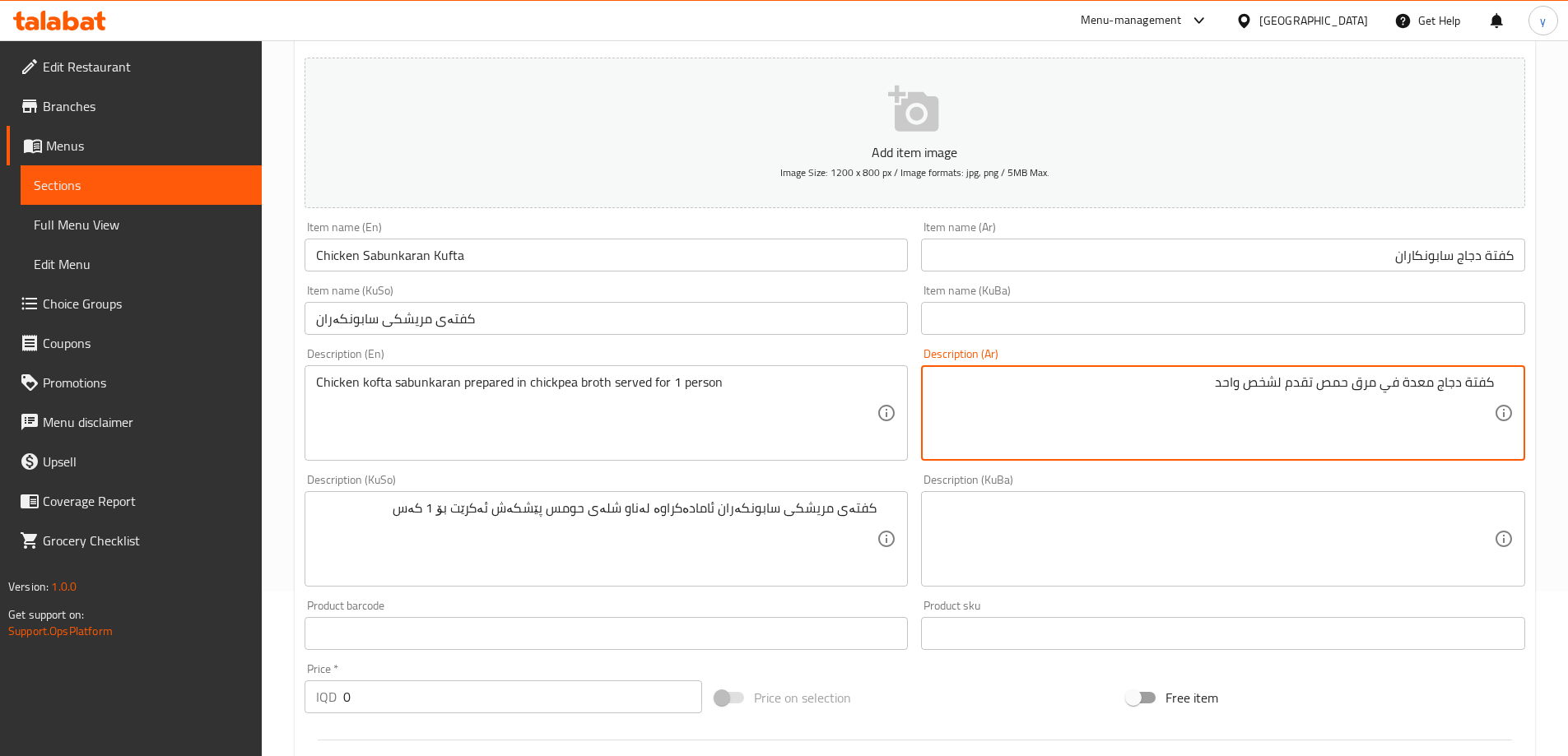
click at [1433, 262] on input "كفتة دجاج سابونكاران" at bounding box center [1223, 255] width 604 height 33
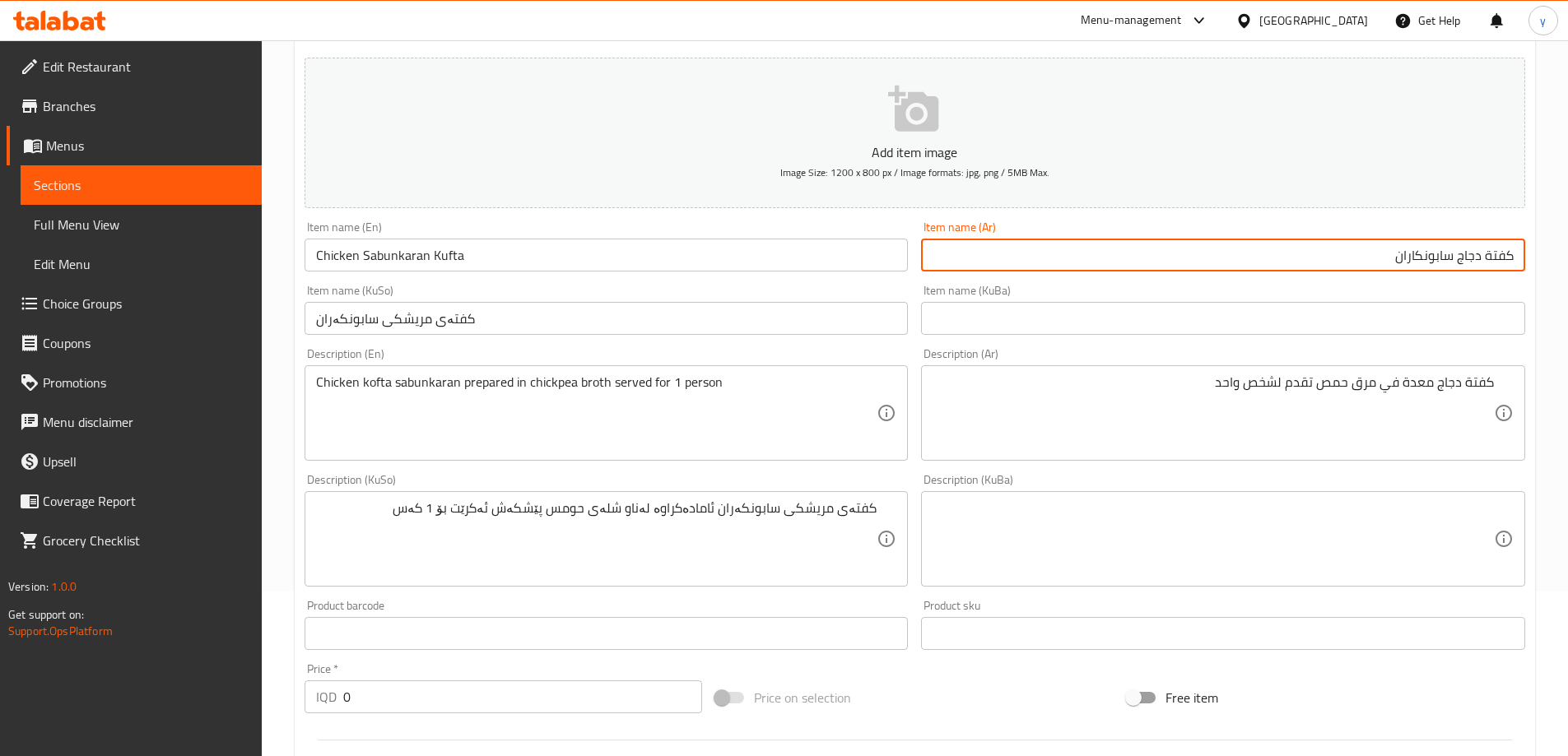
click at [1433, 262] on input "كفتة دجاج سابونكاران" at bounding box center [1223, 255] width 604 height 33
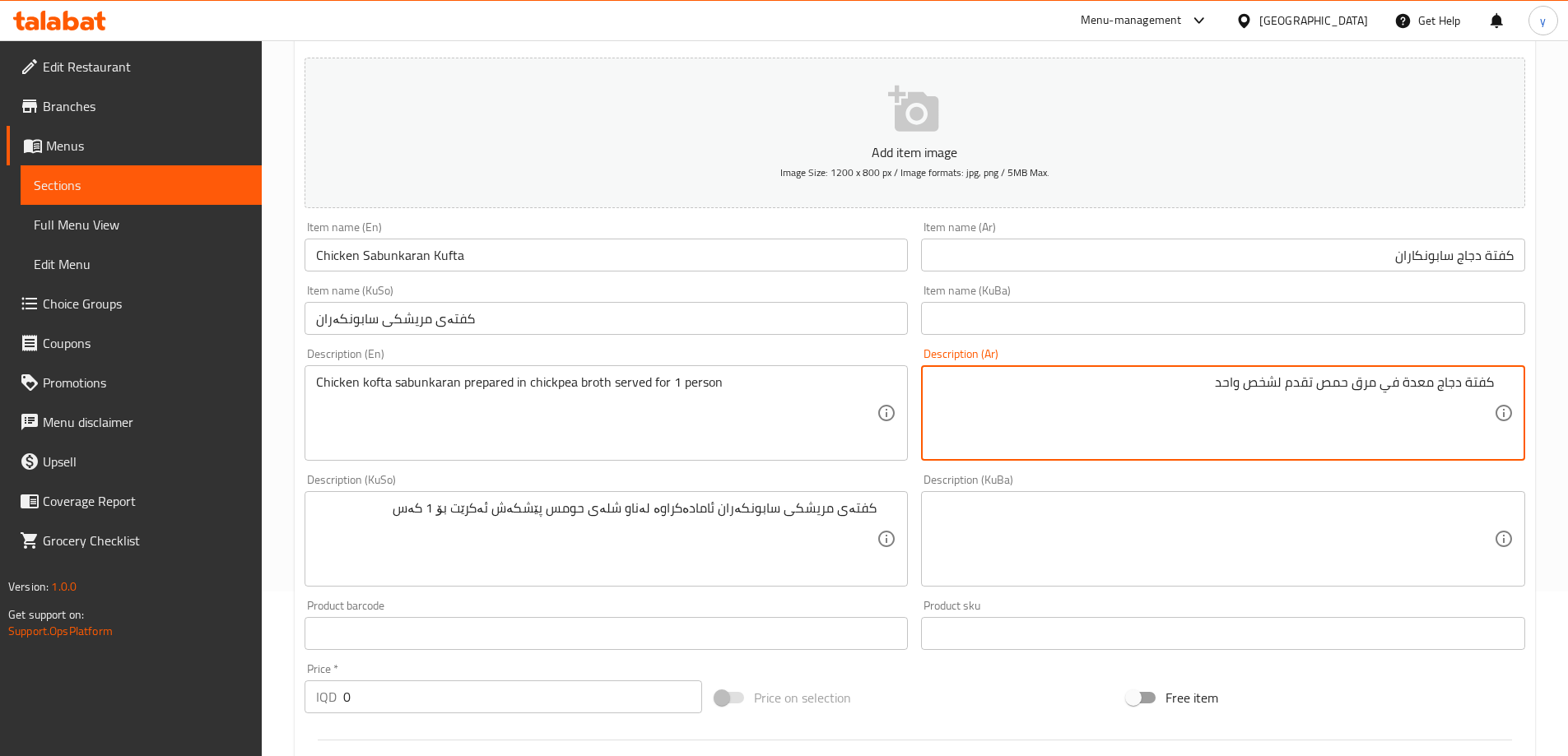
click at [1432, 386] on textarea "كفتة دجاج معدة في مرق حمص تقدم لشخص واحد" at bounding box center [1213, 413] width 561 height 78
paste textarea "سابونكاران"
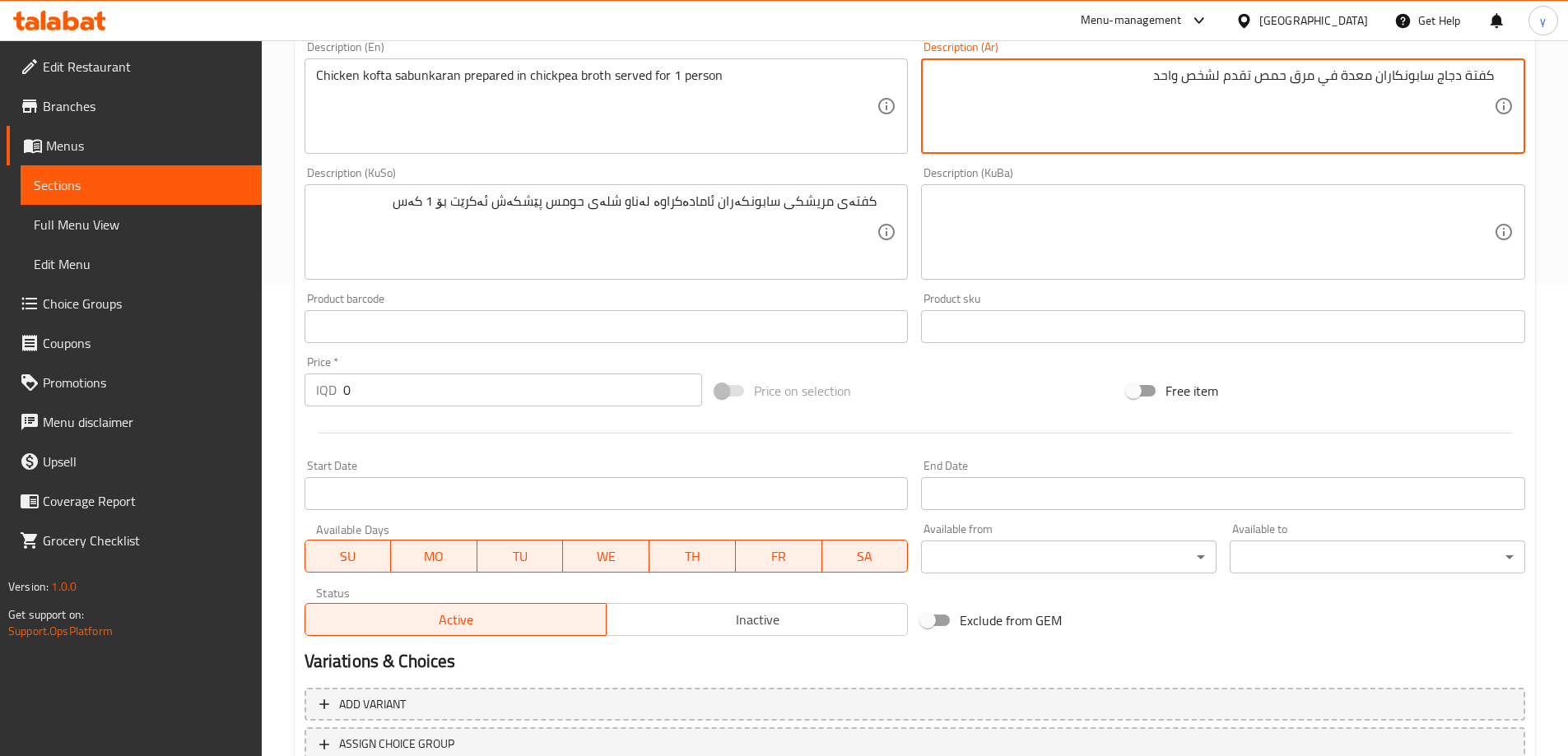
scroll to position [431, 0]
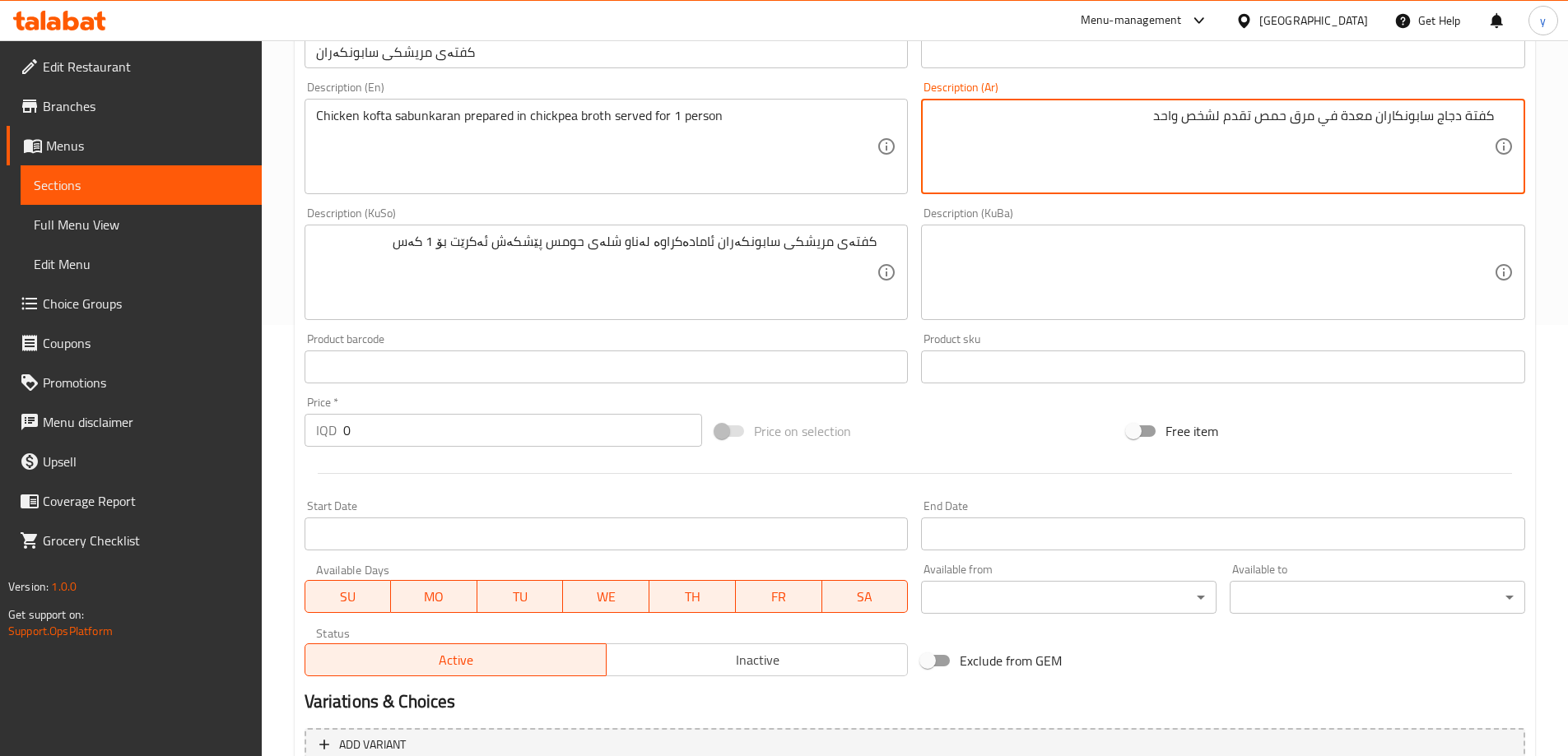
type textarea "كفتة دجاج سابونكاران معدة في مرق حمص تقدم لشخص واحد"
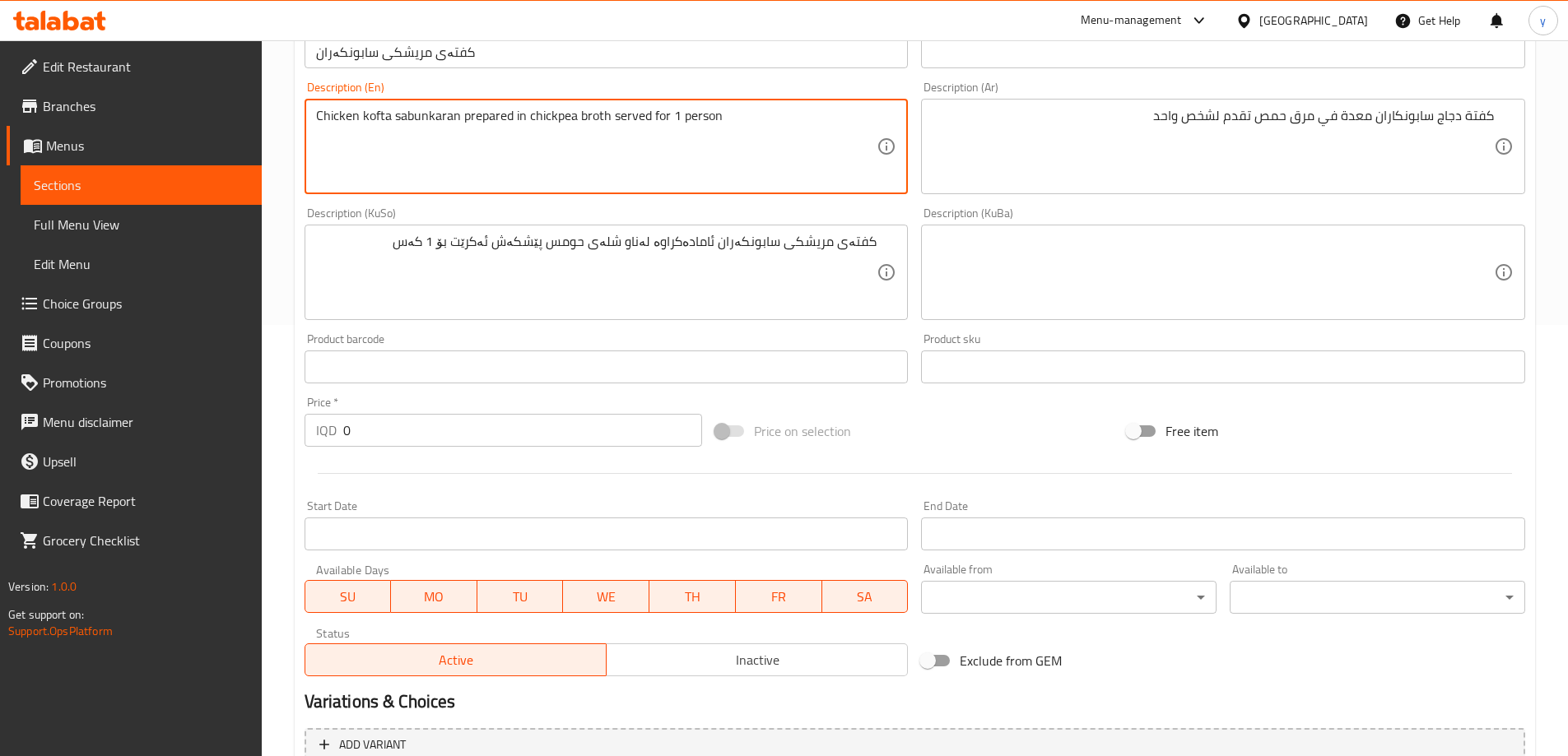
click at [512, 154] on textarea "Chicken kofta sabunkaran prepared in chickpea broth served for 1 person" at bounding box center [596, 147] width 561 height 78
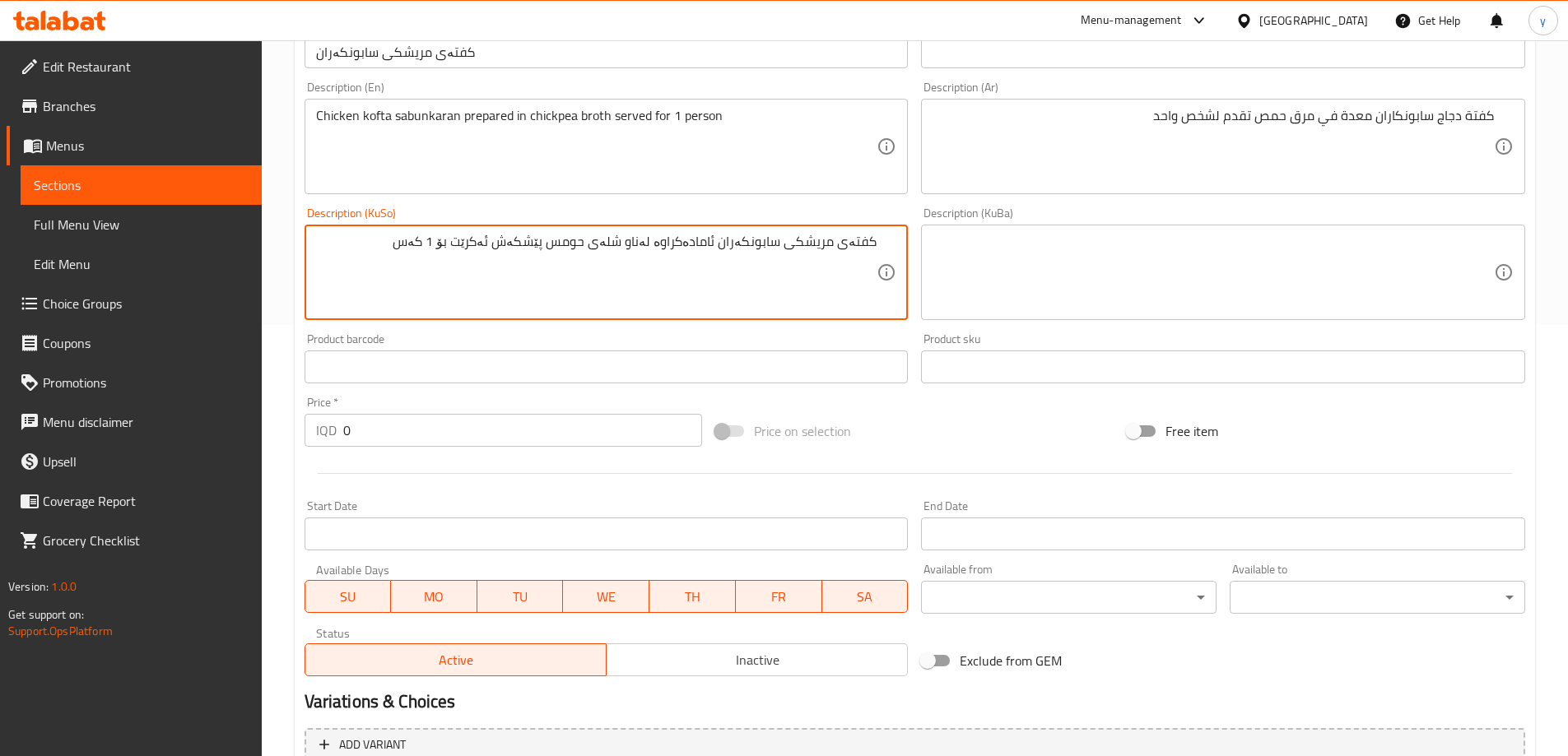
click at [564, 251] on textarea "کفتەی مریشکی سابونکەران ئامادەکراوە لەناو شلەی حومس پێشکەش ئەکرێت بۆ 1 کەس" at bounding box center [596, 272] width 561 height 78
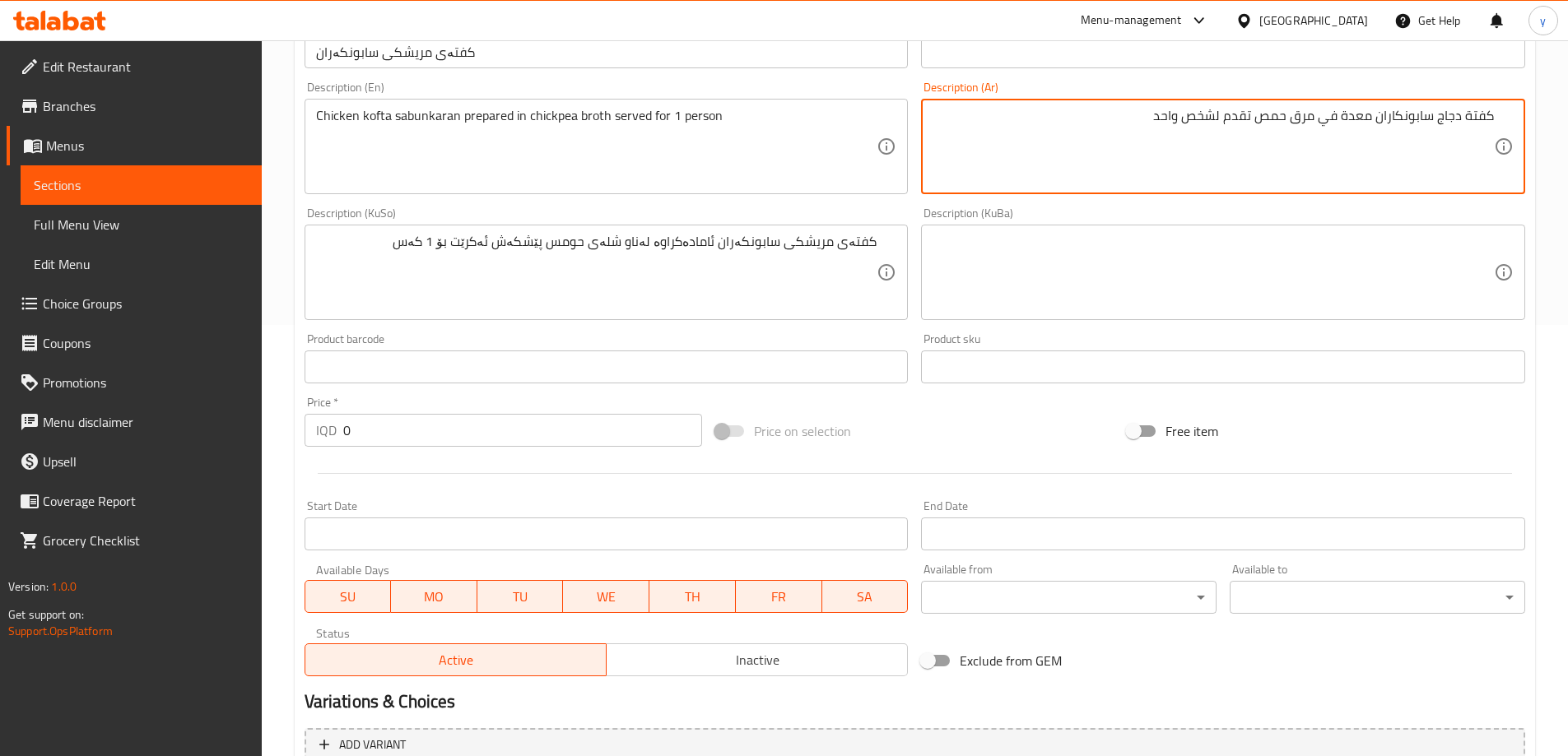
click at [1279, 149] on textarea "كفتة دجاج سابونكاران معدة في مرق حمص تقدم لشخص واحد" at bounding box center [1213, 147] width 561 height 78
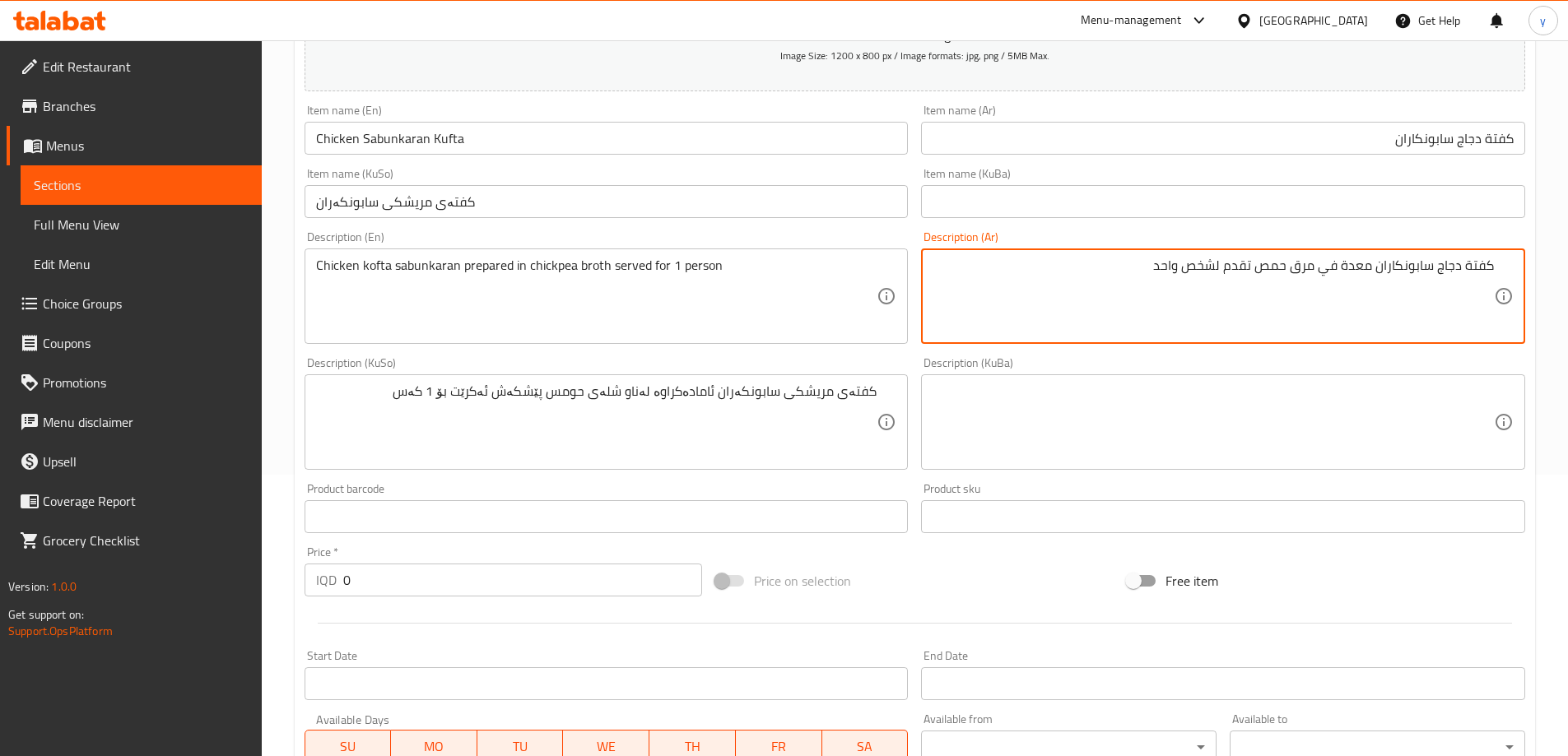
scroll to position [102, 0]
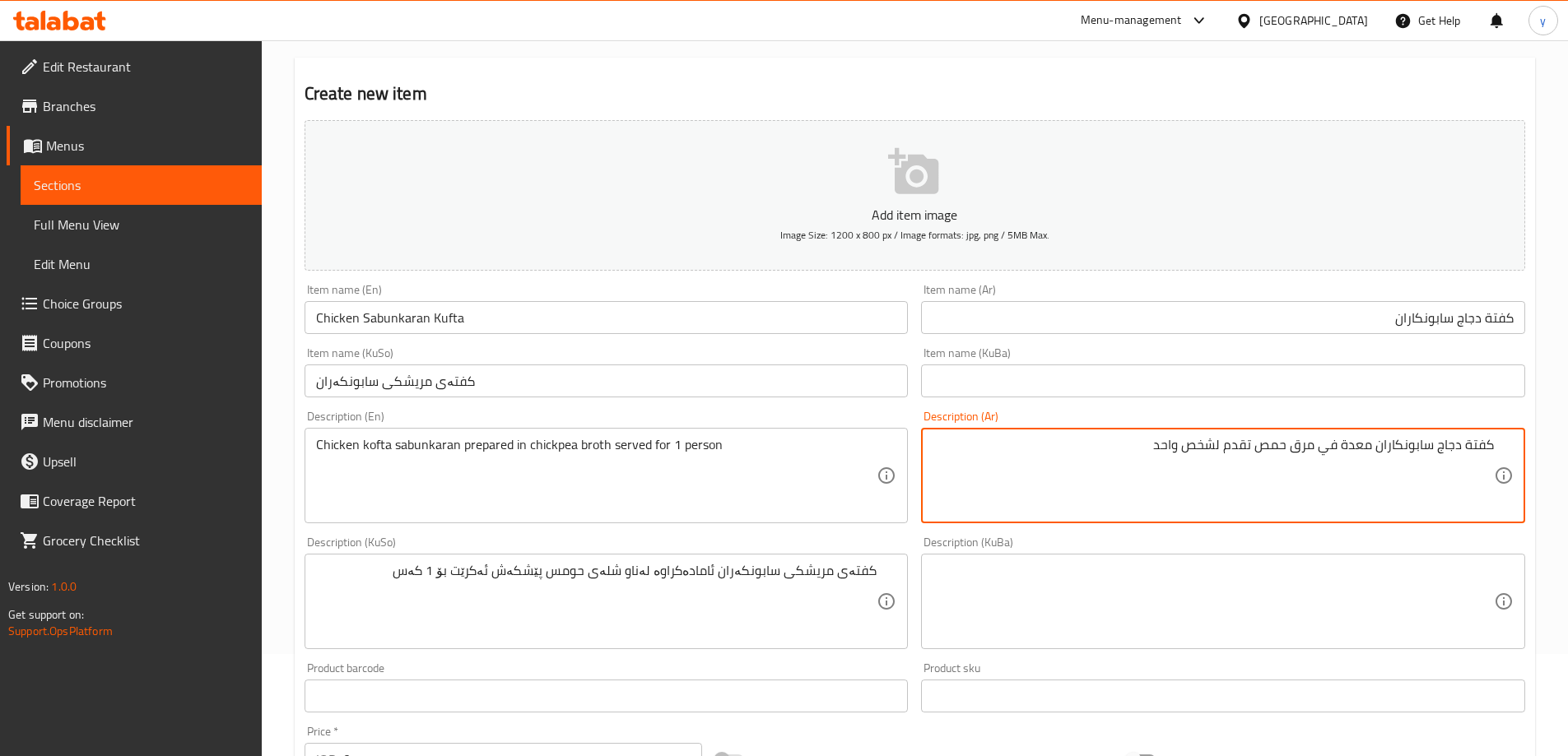
click at [411, 324] on input "Chicken Sabunkaran Kufta" at bounding box center [606, 318] width 604 height 33
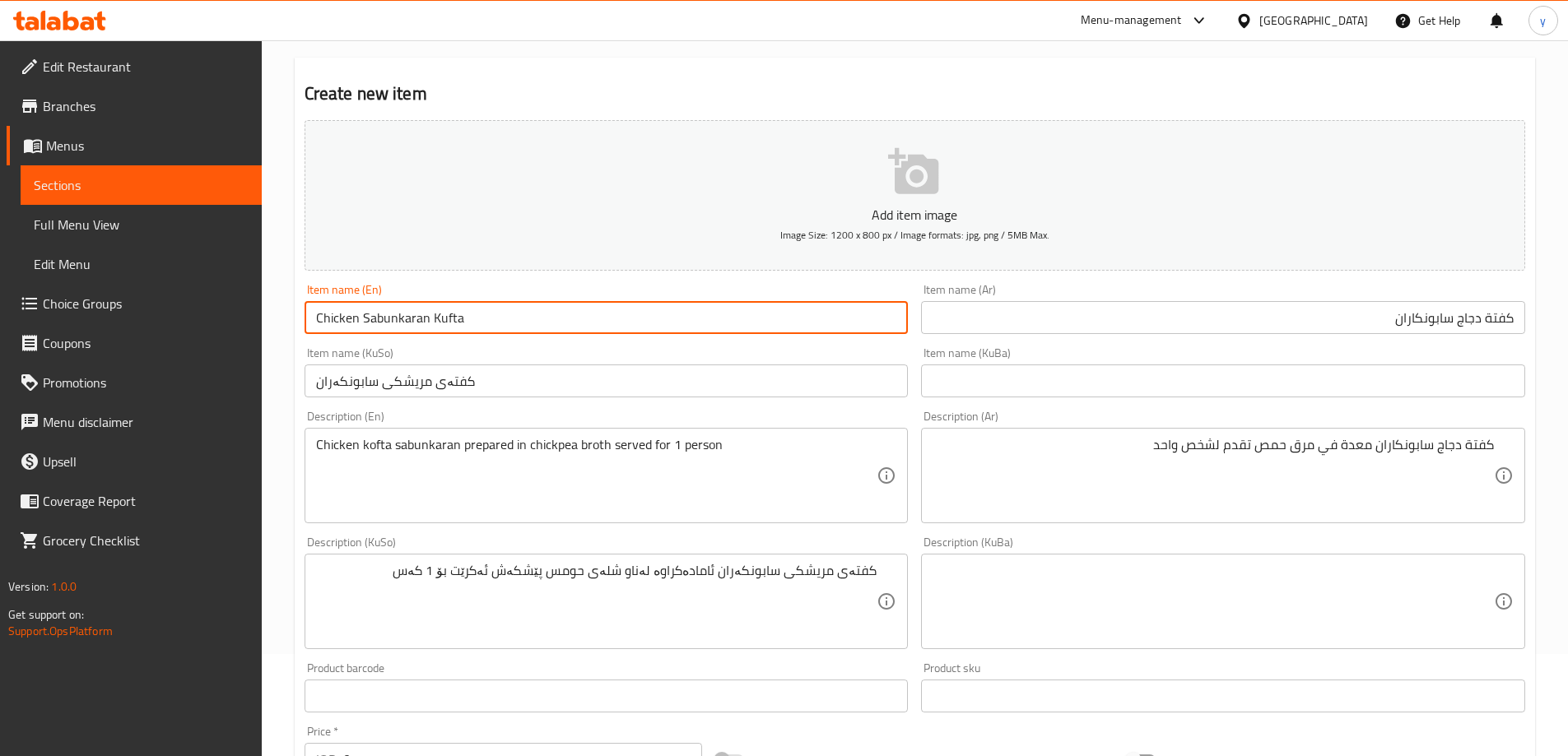
click at [411, 324] on input "Chicken Sabunkaran Kufta" at bounding box center [606, 318] width 604 height 33
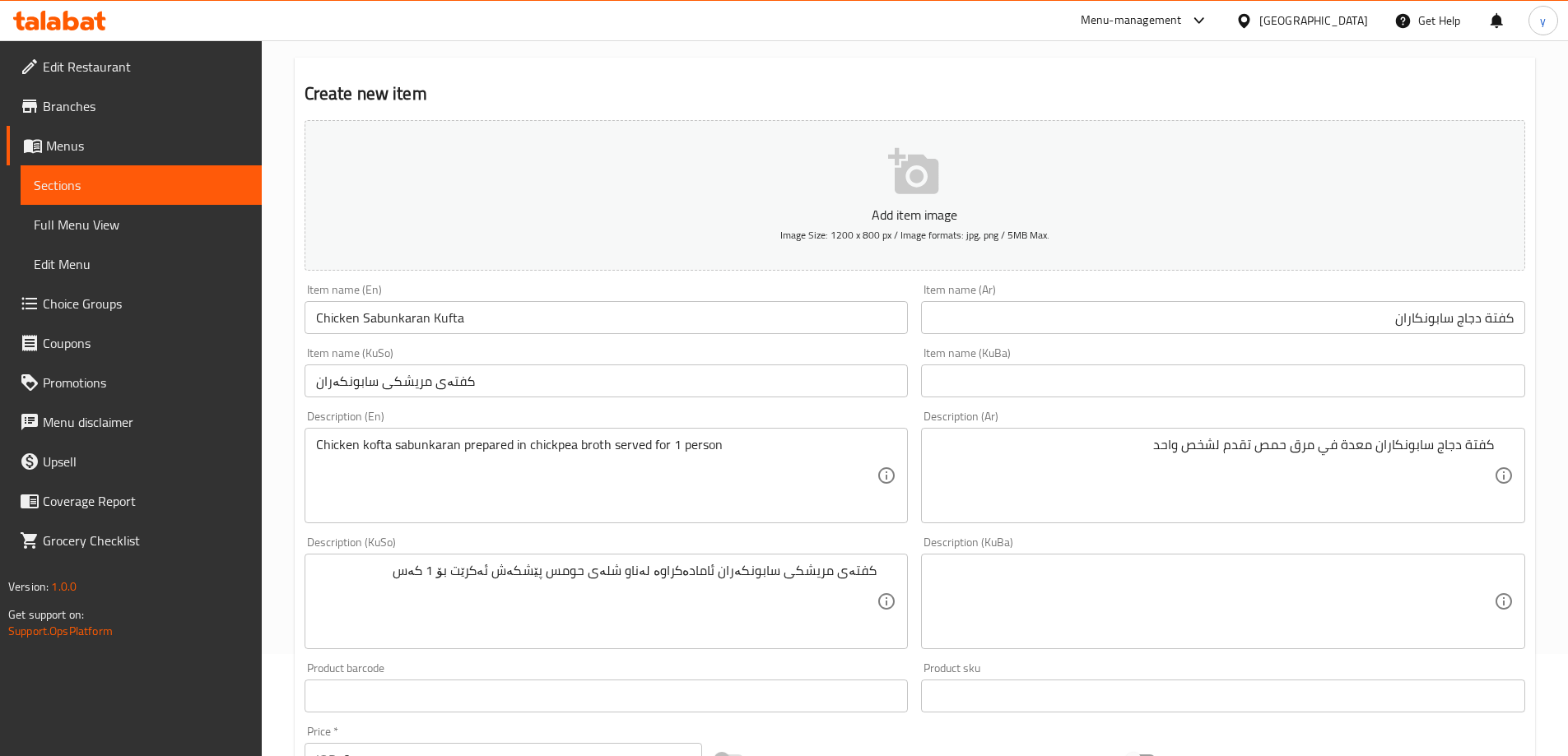
click at [424, 399] on div "Item name (KuSo) کفتەی مریشکی سابونکەران Item name (KuSo)" at bounding box center [607, 372] width 618 height 64
click at [444, 383] on input "کفتەی مریشکی سابونکەران" at bounding box center [606, 380] width 604 height 33
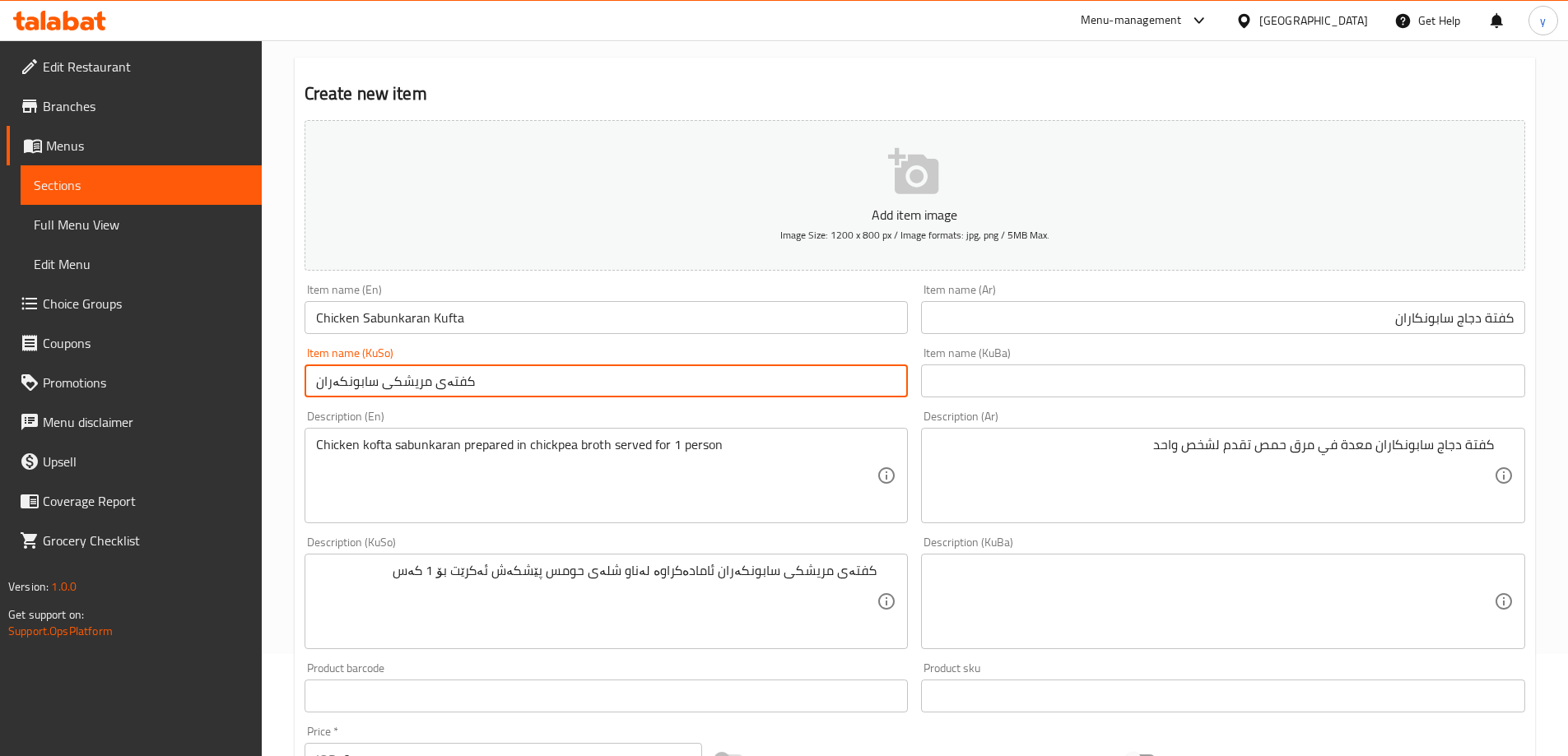
click at [444, 383] on input "کفتەی مریشکی سابونکەران" at bounding box center [606, 380] width 604 height 33
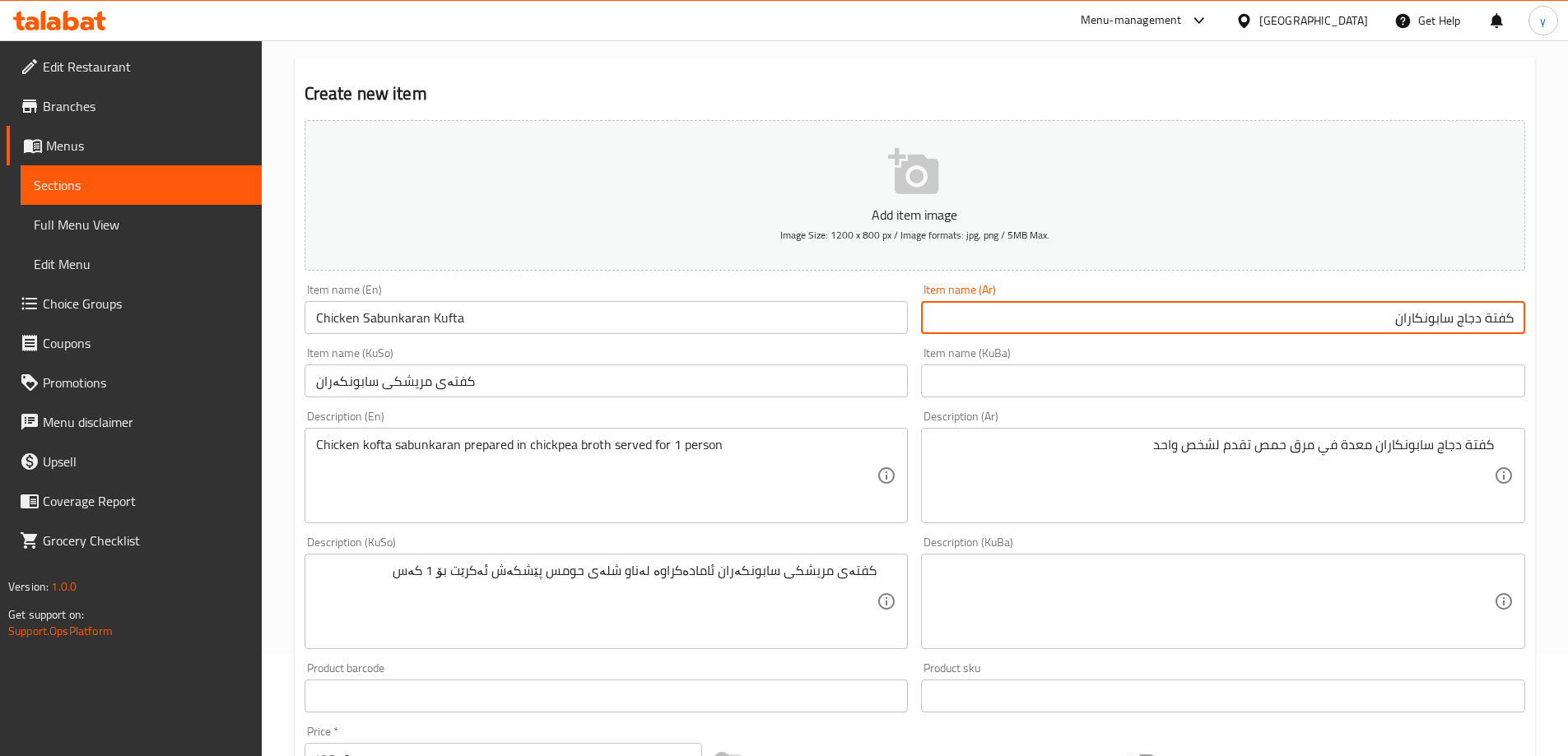
click at [1309, 310] on input "كفتة دجاج سابونكاران" at bounding box center [1223, 318] width 604 height 33
click at [895, 488] on div "Chicken kofta sabunkaran prepared in chickpea broth served for 1 person Descrip…" at bounding box center [606, 475] width 604 height 96
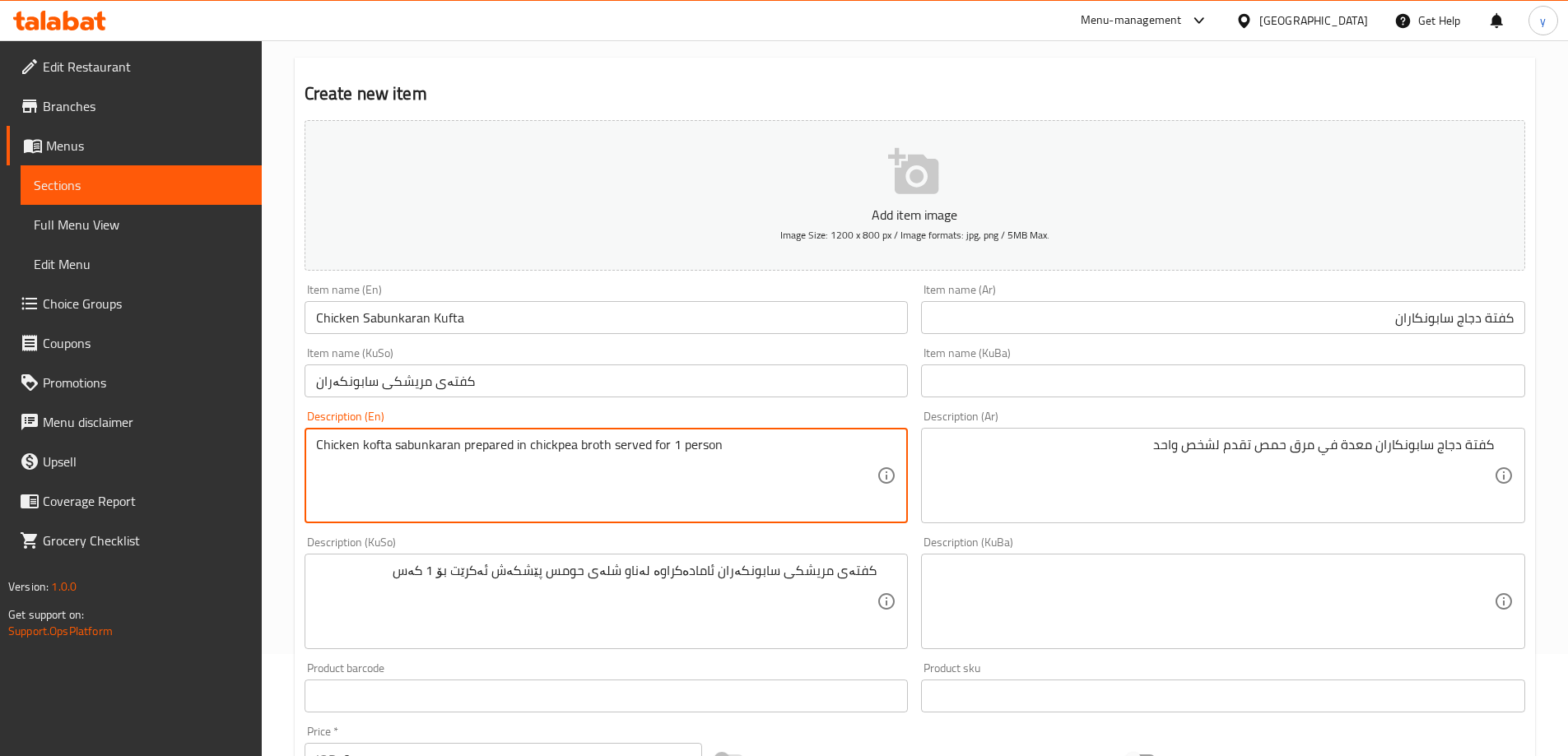
click at [902, 506] on div "Chicken kofta sabunkaran prepared in chickpea broth served for 1 person Descrip…" at bounding box center [606, 475] width 604 height 96
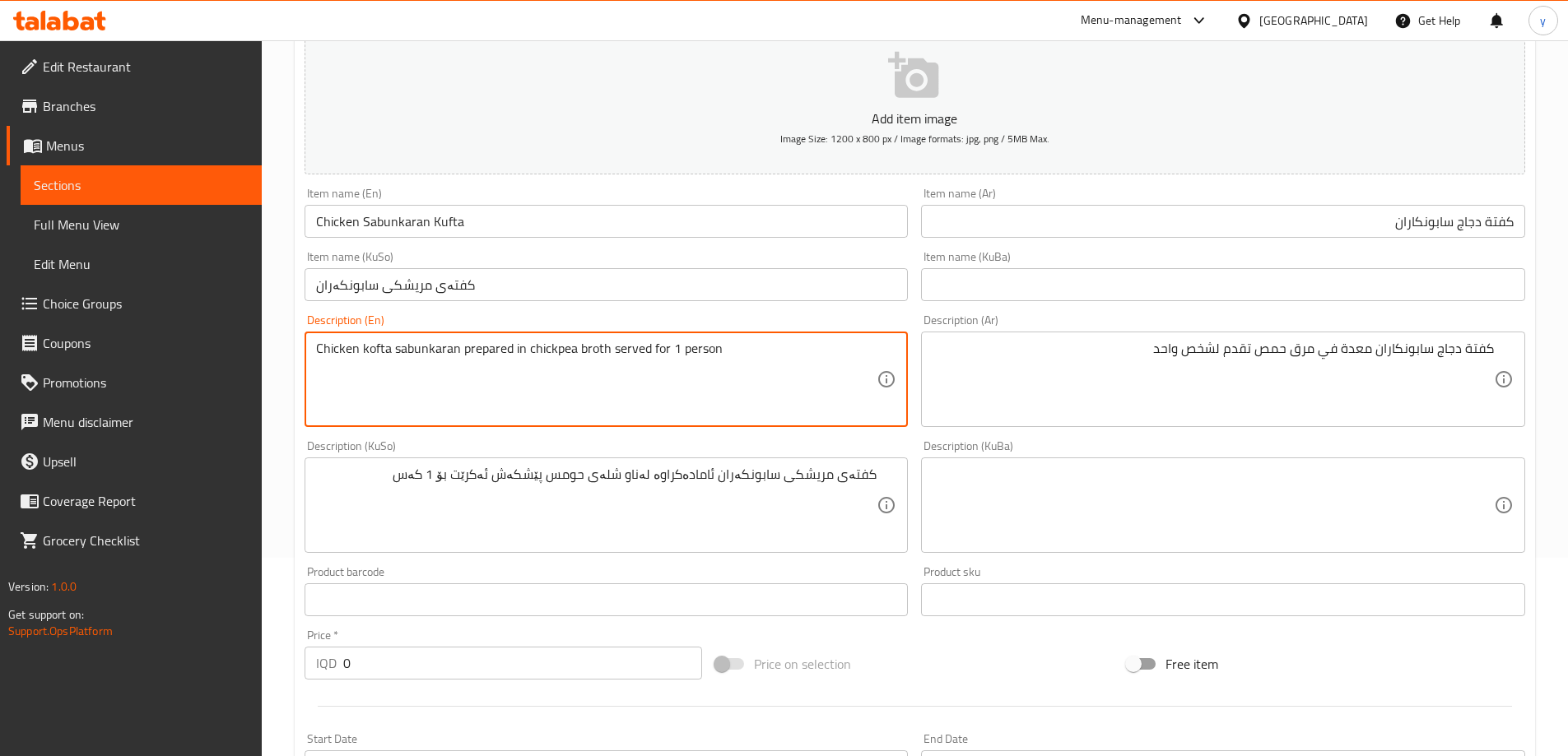
scroll to position [596, 0]
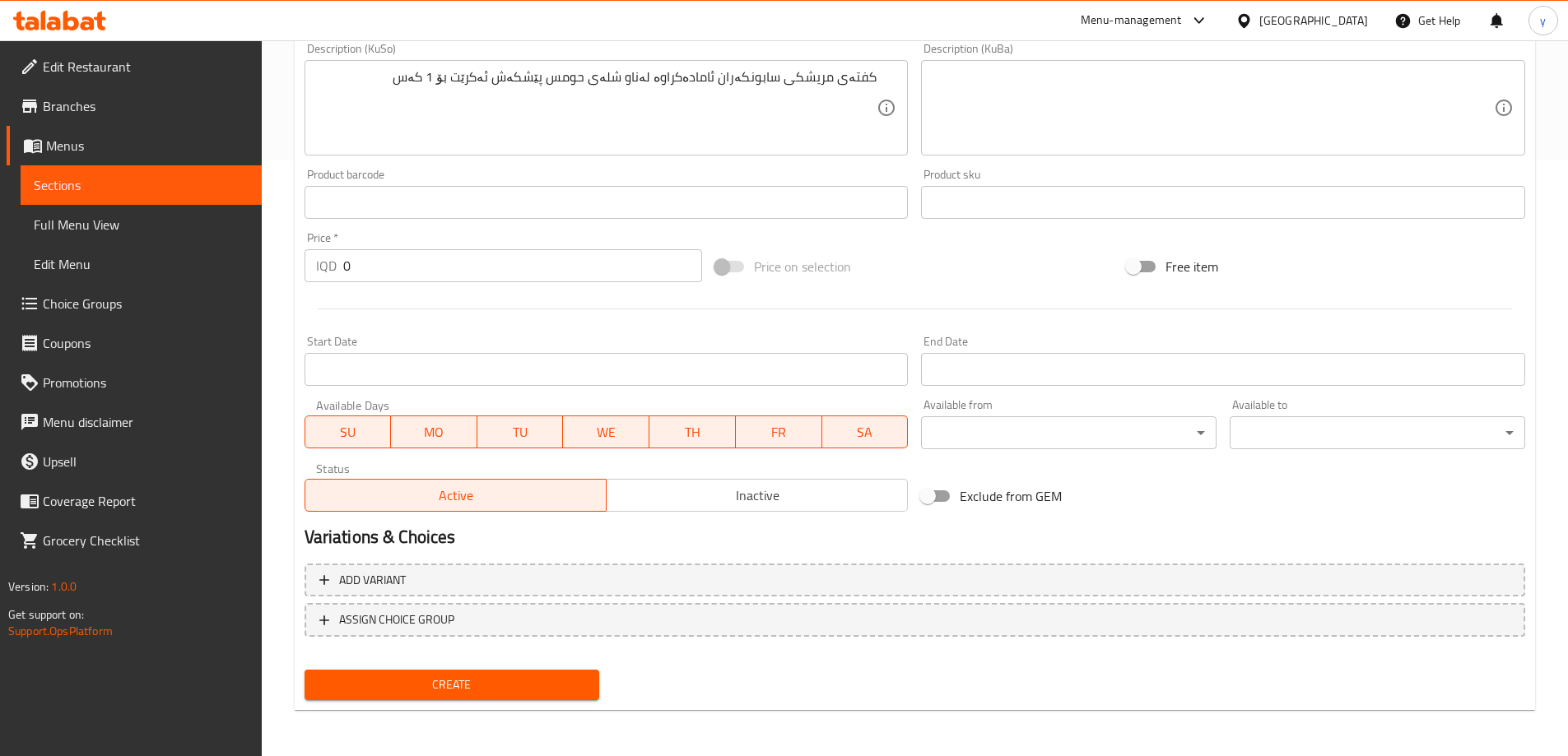
click at [556, 700] on button "Create" at bounding box center [452, 685] width 295 height 30
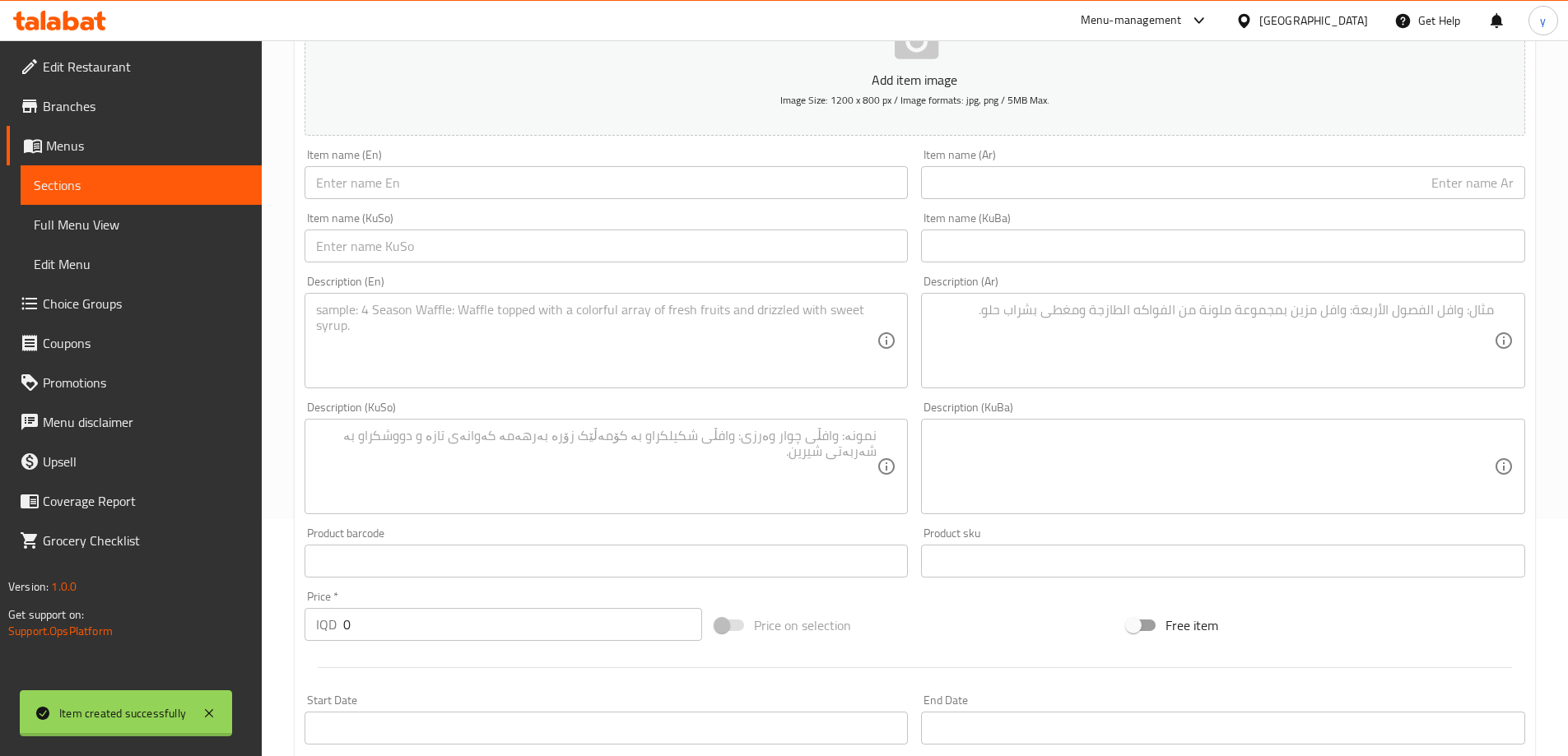
scroll to position [0, 0]
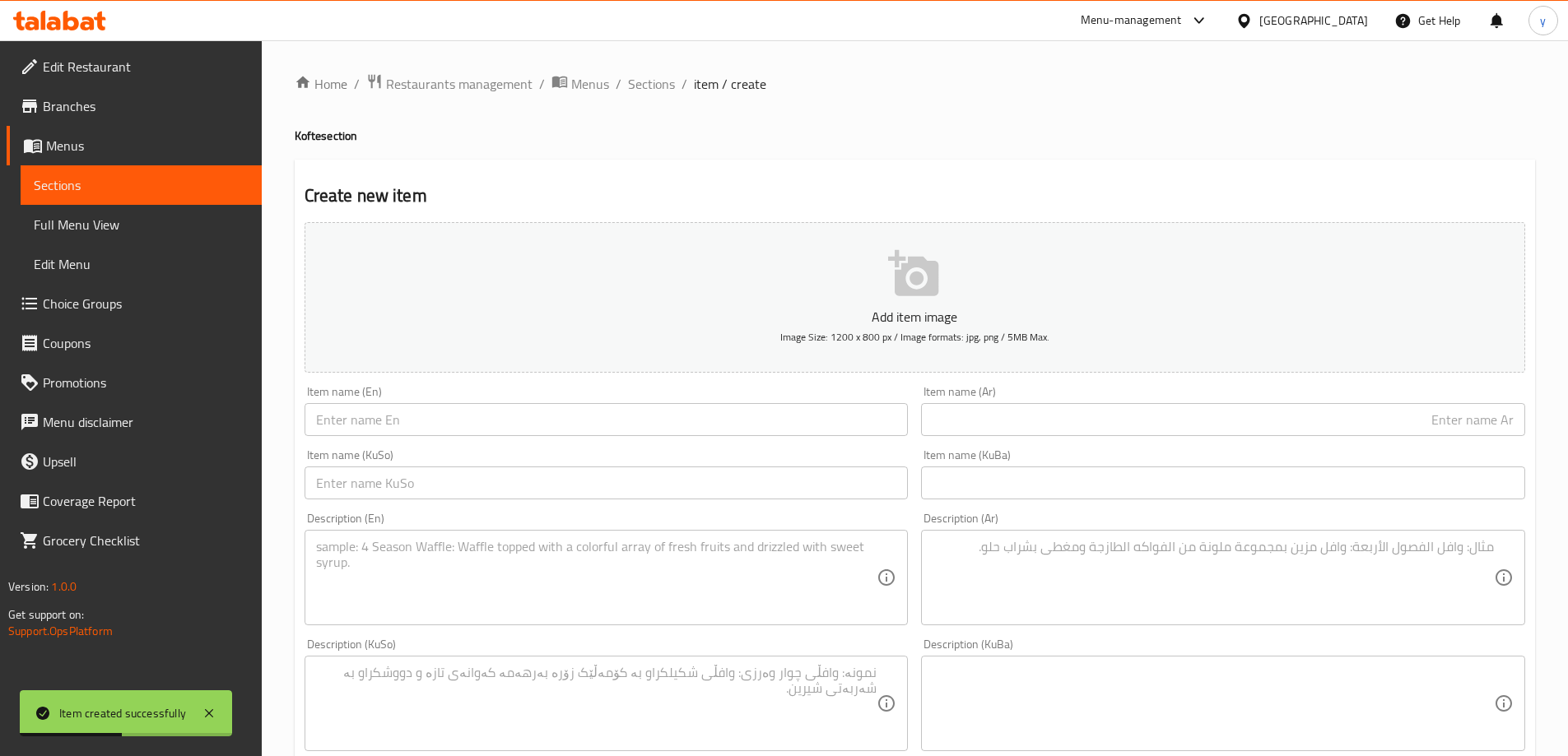
click at [459, 401] on div "Item name (En) Item name (En)" at bounding box center [606, 411] width 604 height 50
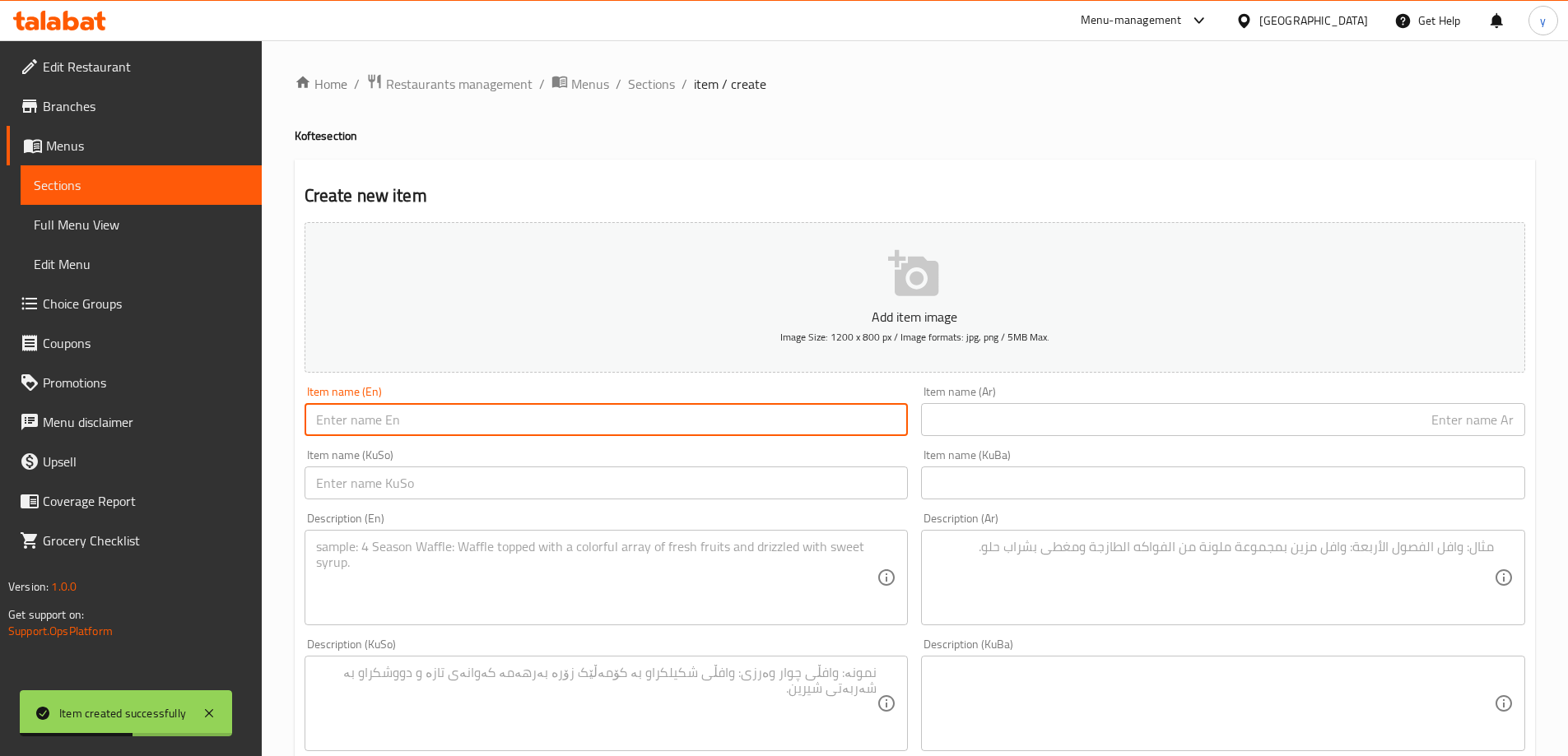
click at [466, 423] on input "text" at bounding box center [606, 420] width 604 height 33
paste input "Chicken Sabunkaran Kufta"
type input "Chicken Sabunkaran Kufta"
click at [1053, 422] on input "text" at bounding box center [1223, 420] width 604 height 33
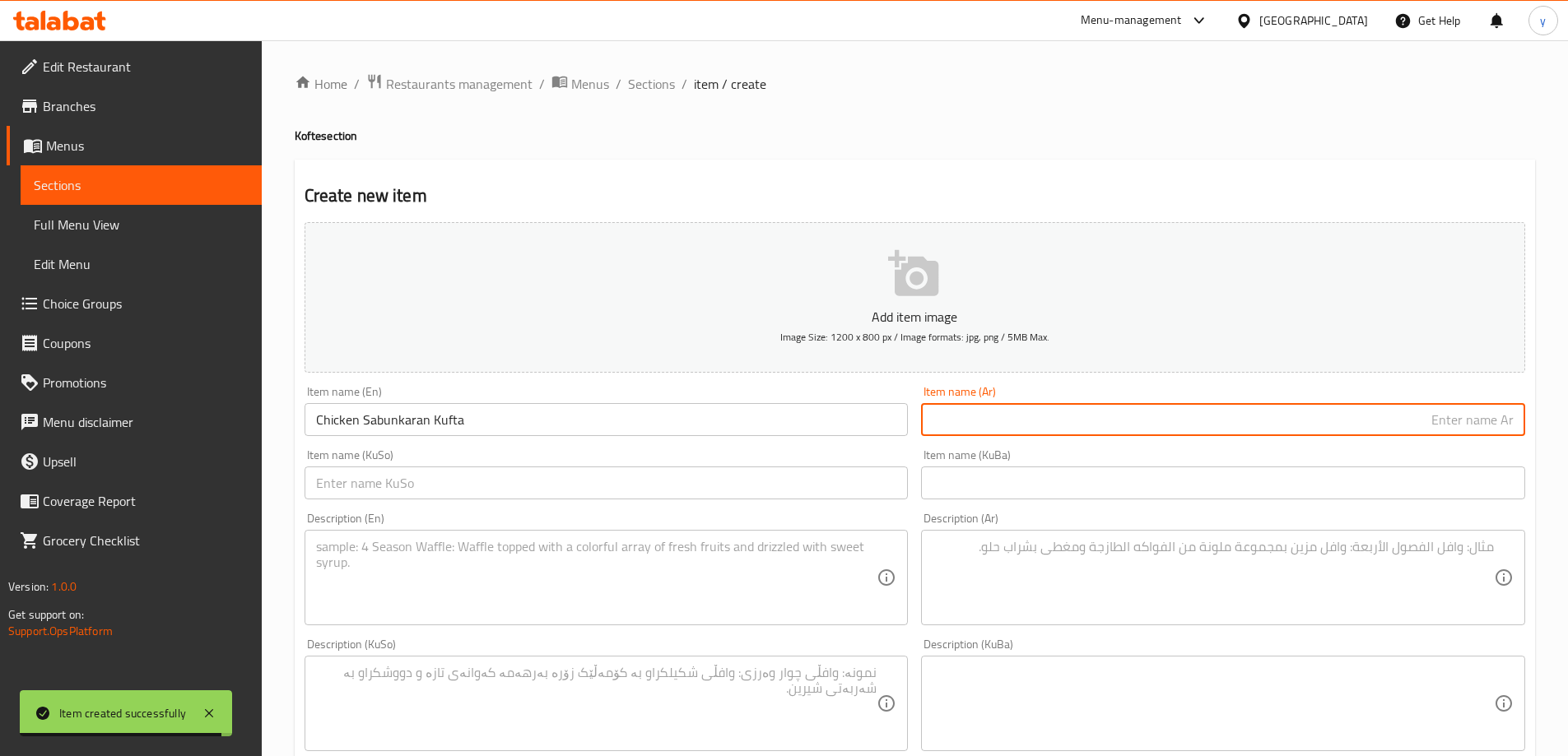
paste input "كفتة دجاج سابونكاران"
type input "كفتة دجاج سابونكاران"
drag, startPoint x: 856, startPoint y: 489, endPoint x: 834, endPoint y: 497, distance: 23.4
click at [856, 489] on input "text" at bounding box center [606, 483] width 604 height 33
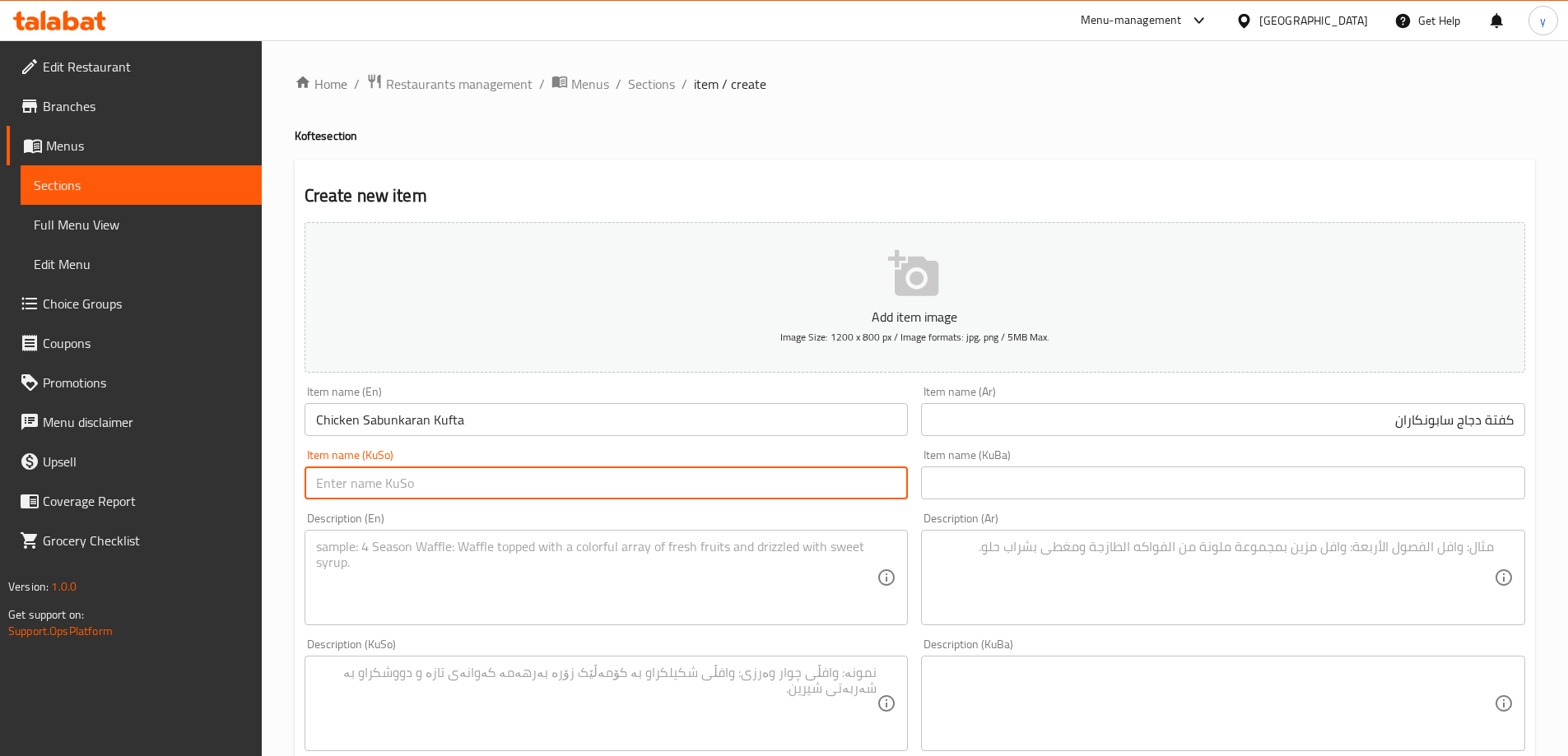
paste input "کفتەی مریشکی سابونکەران"
click at [397, 481] on input "کفتەی مریشکی سابونکەران" at bounding box center [606, 483] width 604 height 33
type input "کفتەی گۆشتی سابونکەران"
click at [355, 429] on input "Chicken Sabunkaran Kufta" at bounding box center [606, 420] width 604 height 33
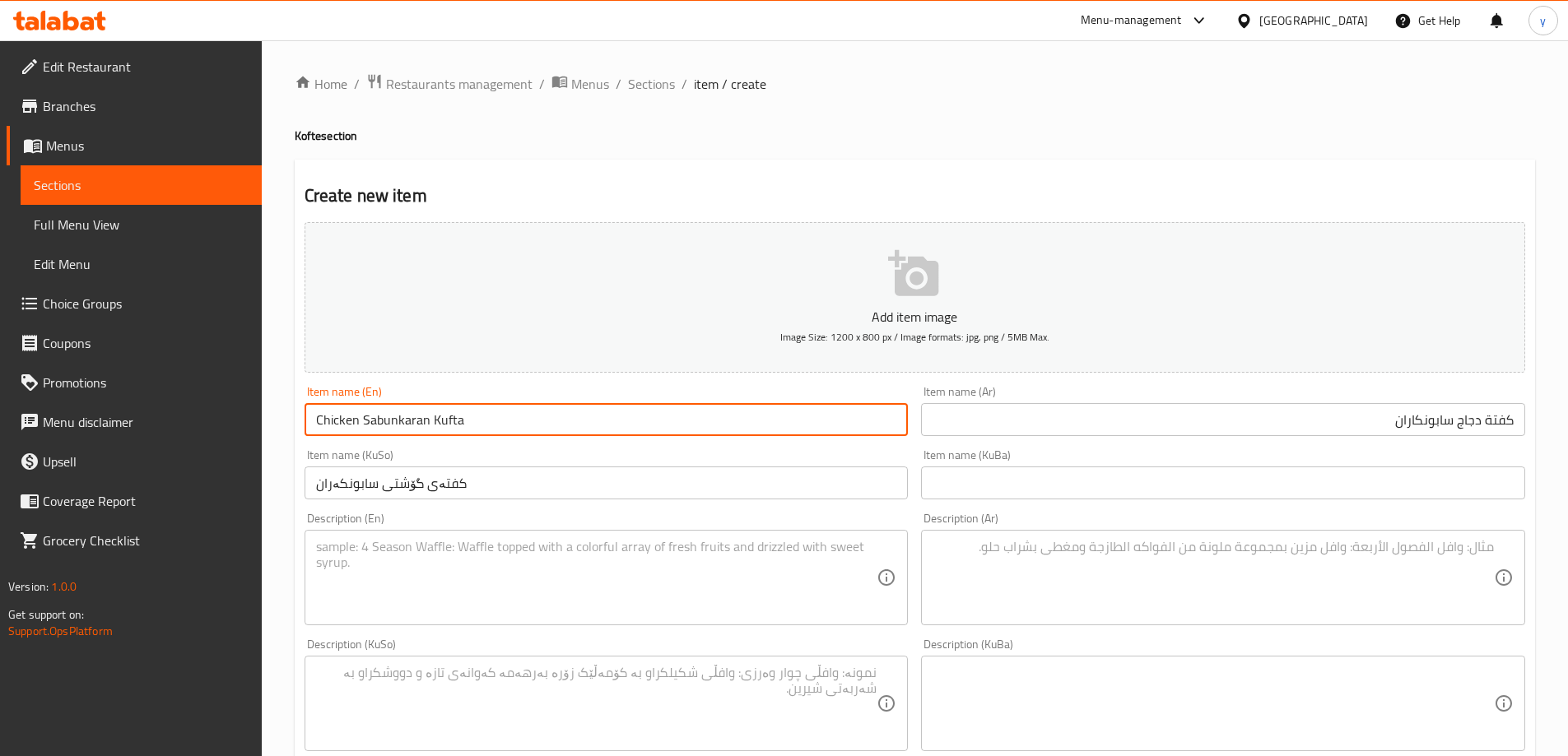
click at [355, 429] on input "Chicken Sabunkaran Kufta" at bounding box center [606, 420] width 604 height 33
click at [337, 428] on input "Chicken Sabunkaran Kufta" at bounding box center [606, 420] width 604 height 33
type input "Meat Sabunkaran Kufta"
click at [1469, 416] on input "كفتة دجاج سابونكاران" at bounding box center [1223, 420] width 604 height 33
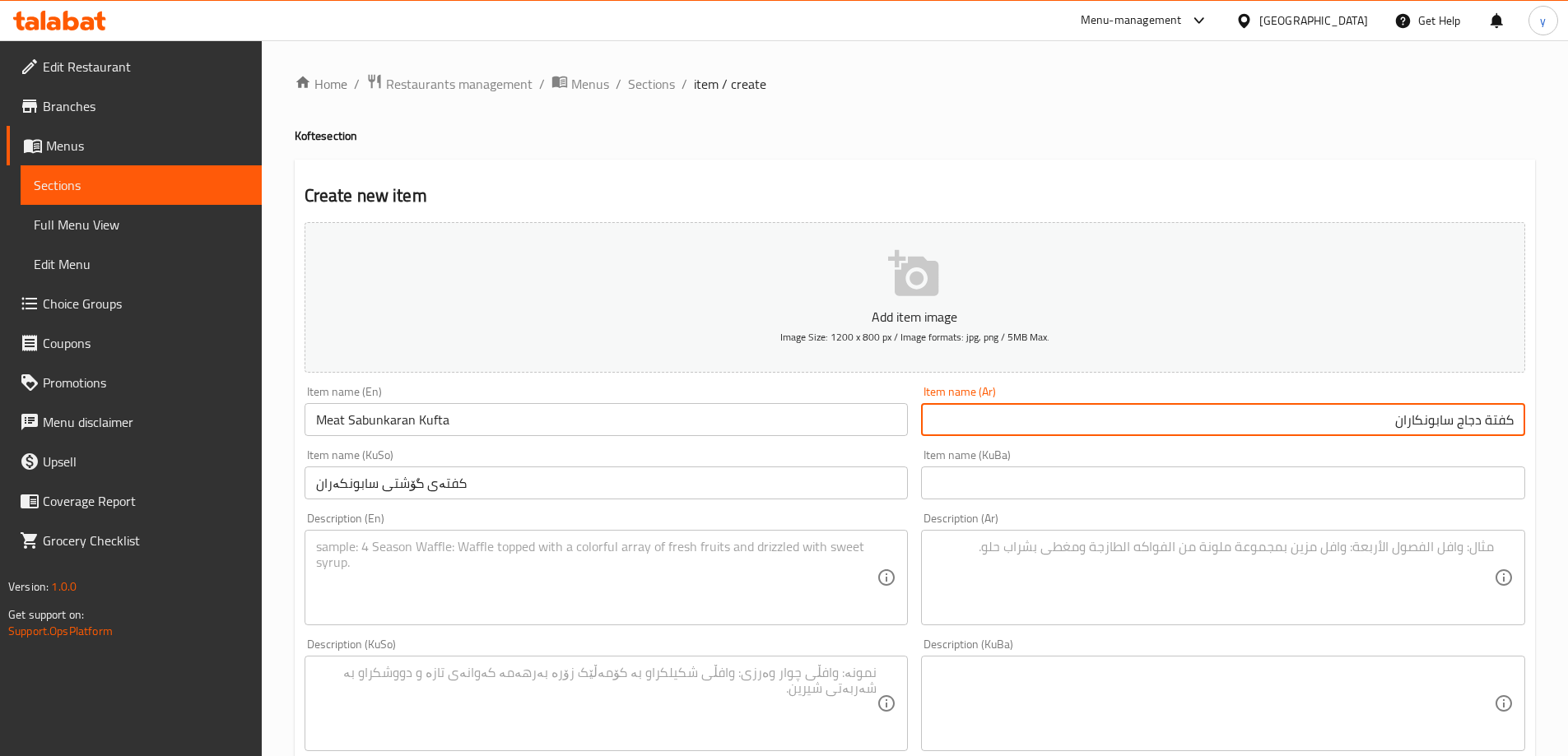
click at [1469, 416] on input "كفتة دجاج سابونكاران" at bounding box center [1223, 420] width 604 height 33
type input "كفتة لحم سابونكاران"
click at [684, 558] on textarea at bounding box center [596, 578] width 561 height 78
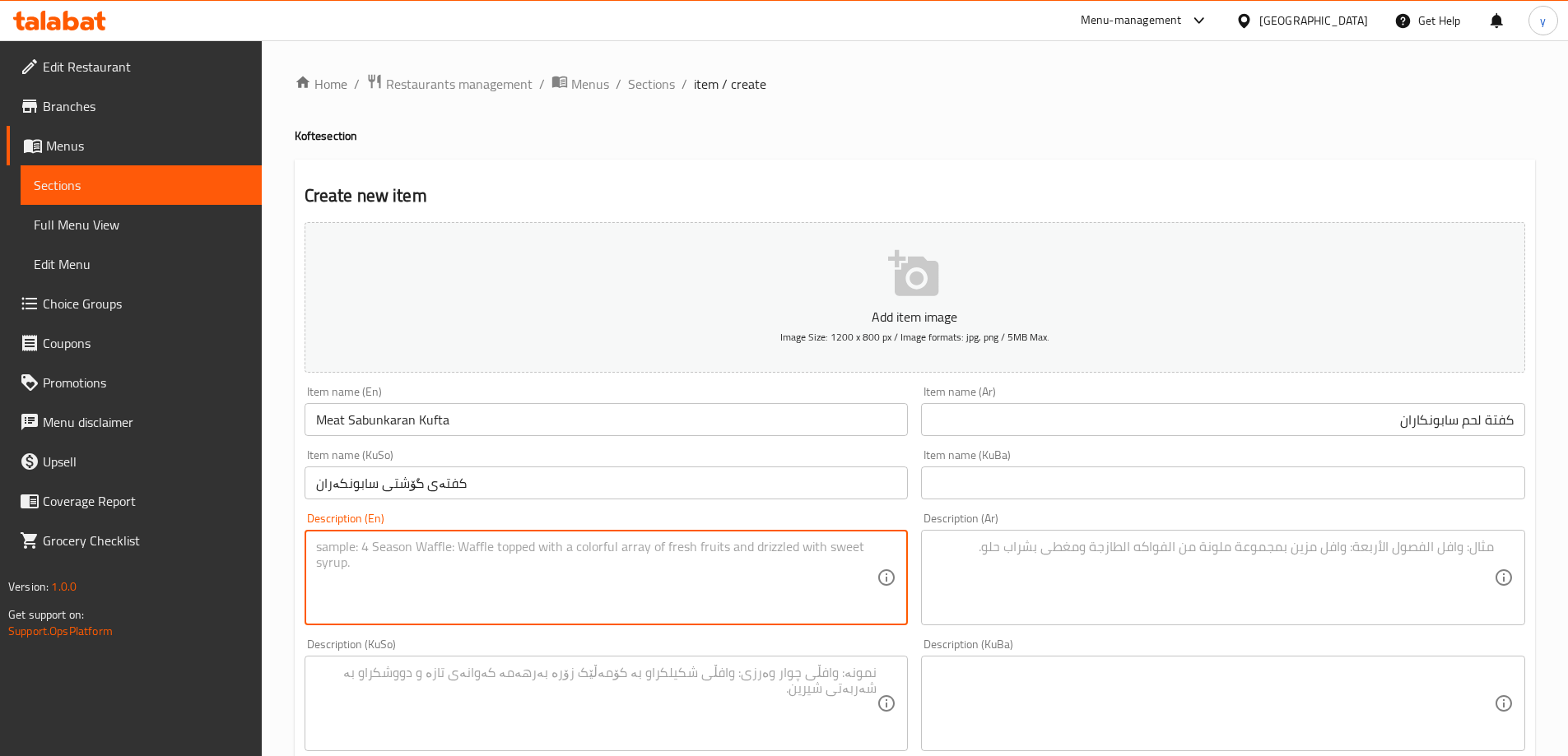
paste textarea "Meat kofta prepared in chickpea broth served for 1 person"
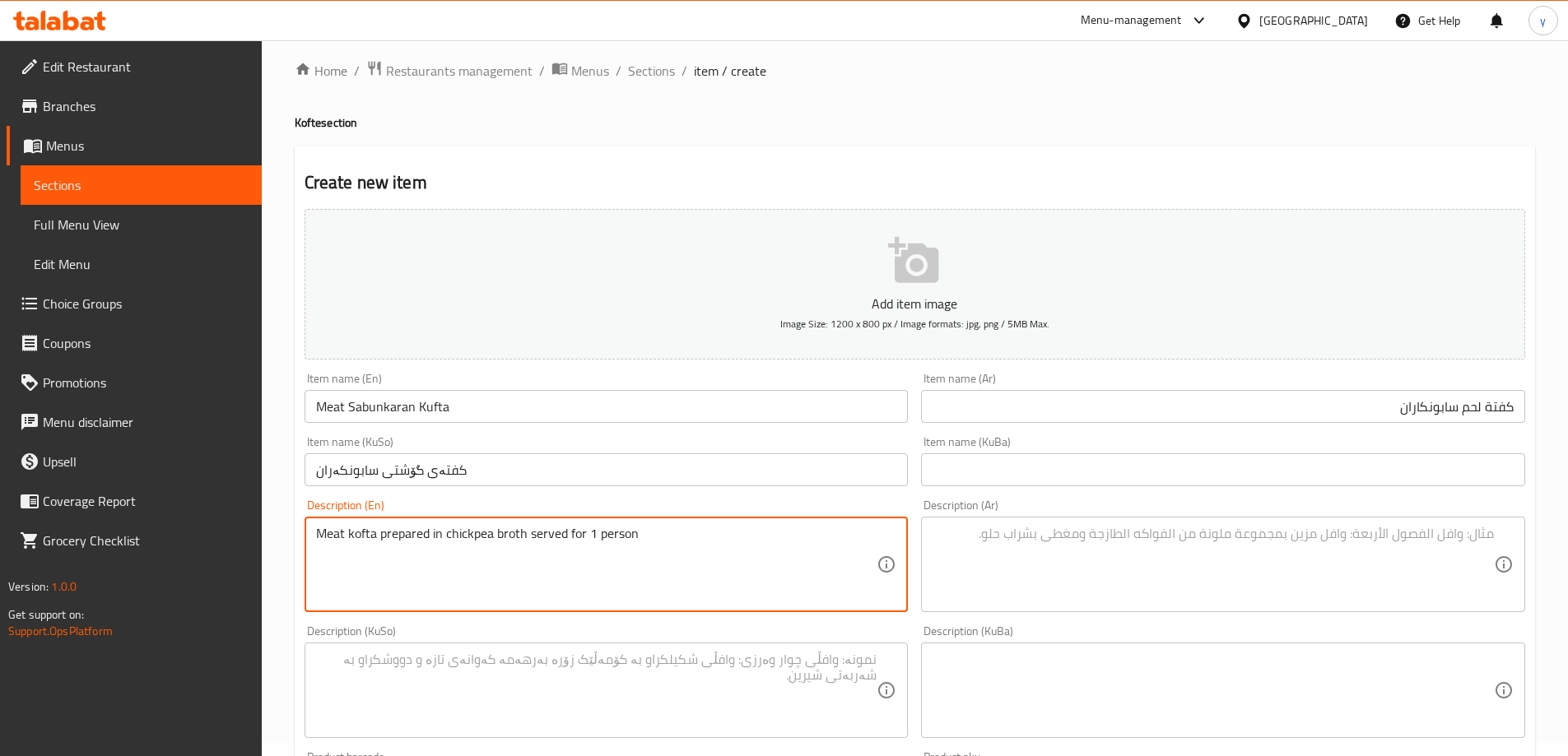
scroll to position [165, 0]
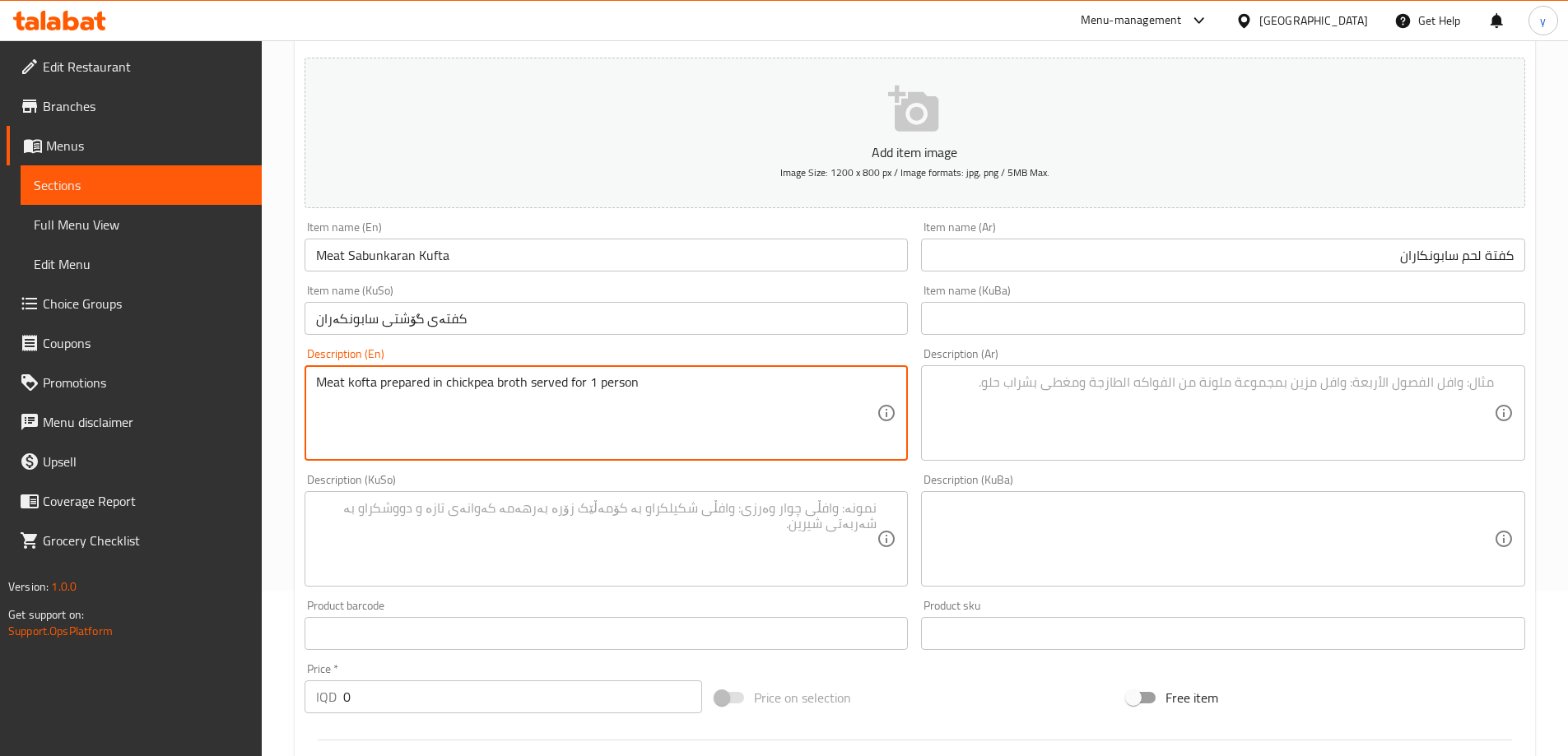
type textarea "Meat kofta prepared in chickpea broth served for 1 person"
click at [1048, 394] on textarea at bounding box center [1213, 413] width 561 height 78
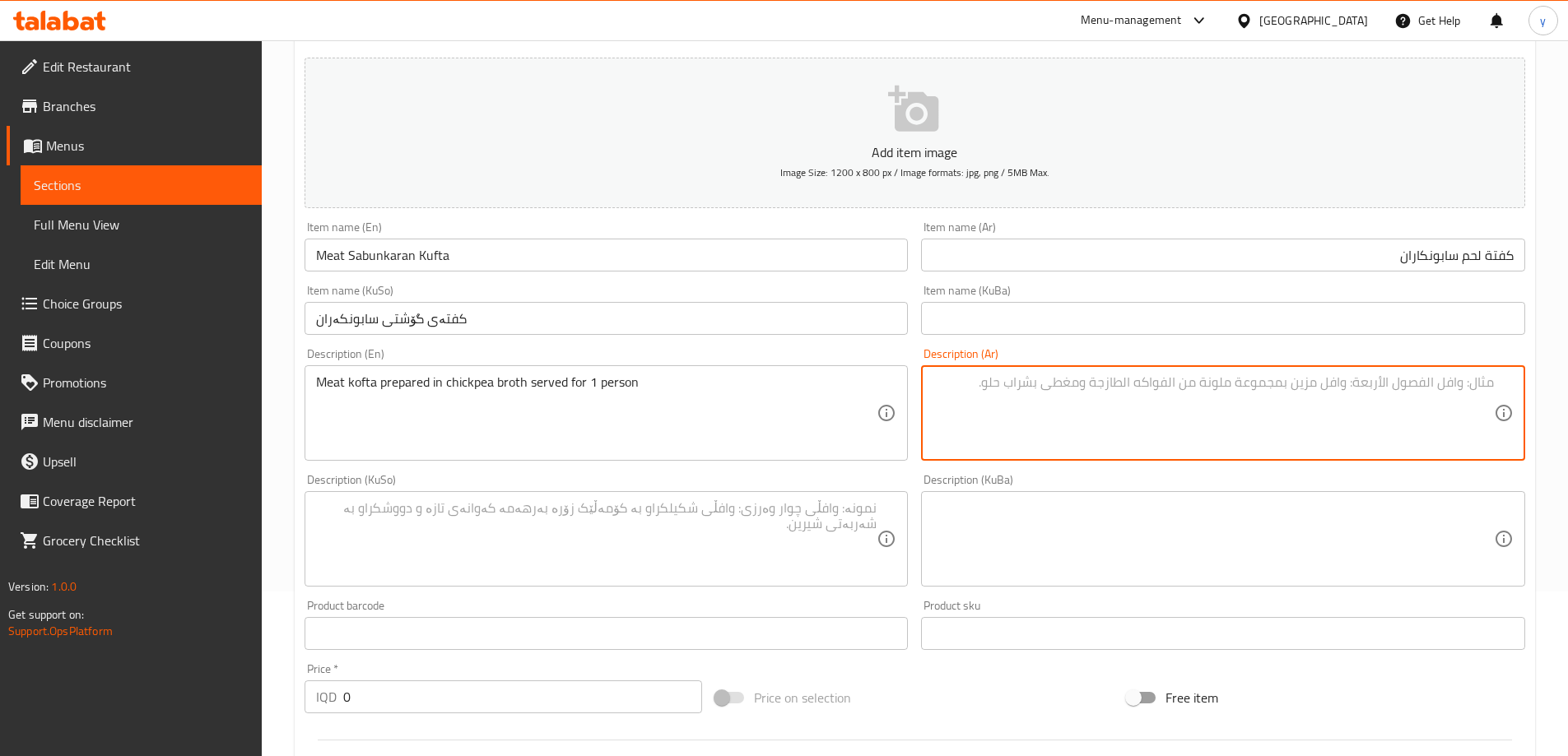
paste textarea "كفتة لحم معدة في مرق حمص تقدم لشخص واحد"
type textarea "كفتة لحم معدة في مرق حمص تقدم لشخص واحد"
click at [753, 553] on textarea at bounding box center [596, 539] width 561 height 78
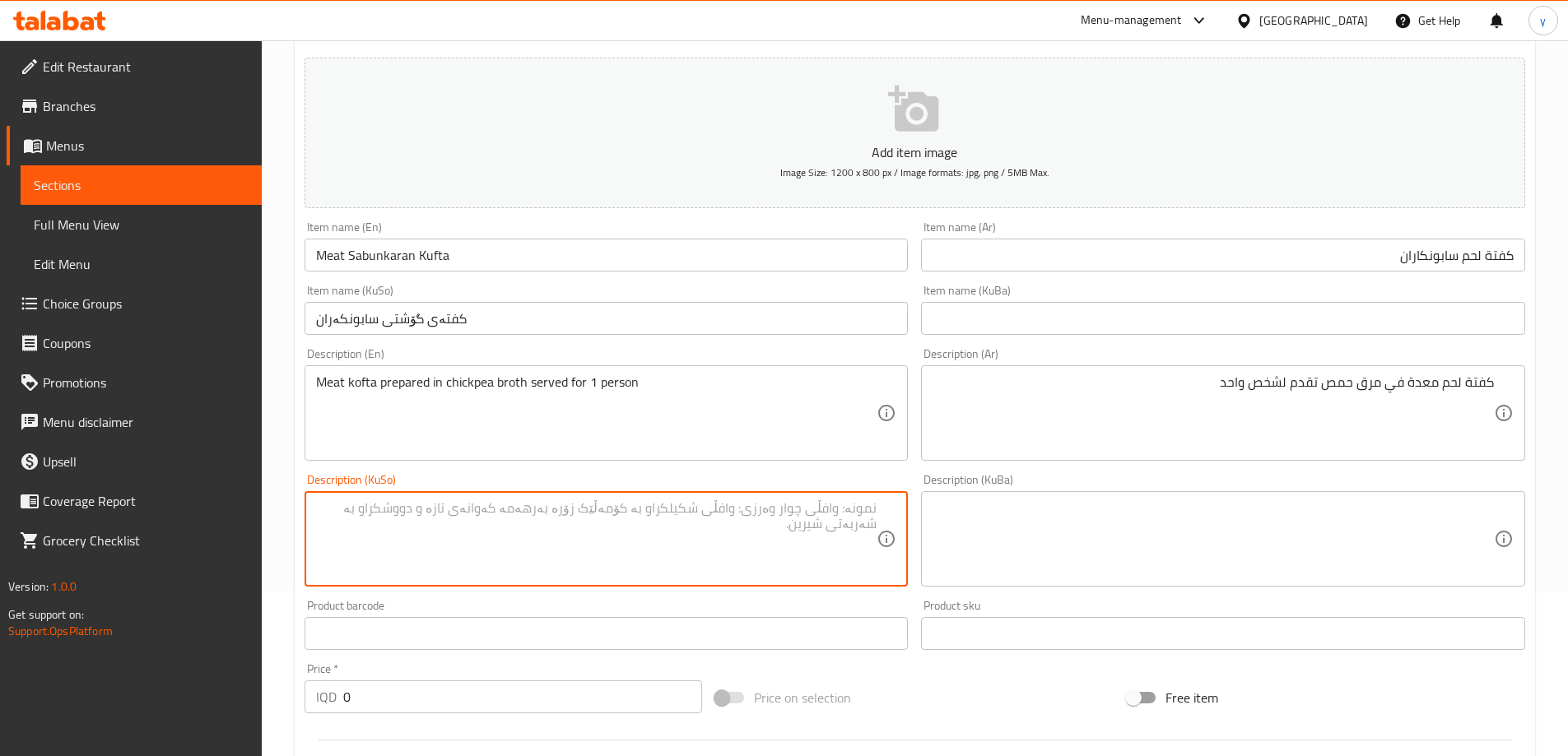
paste textarea "کفتەی گۆشت ئامادەکراوە لەناو شلەی حومس پێشکەش ئەکرێت بۆ 1 کەس"
type textarea "کفتەی گۆشت ئامادەکراوە لەناو شلەی حومس پێشکەش ئەکرێت بۆ 1 کەس"
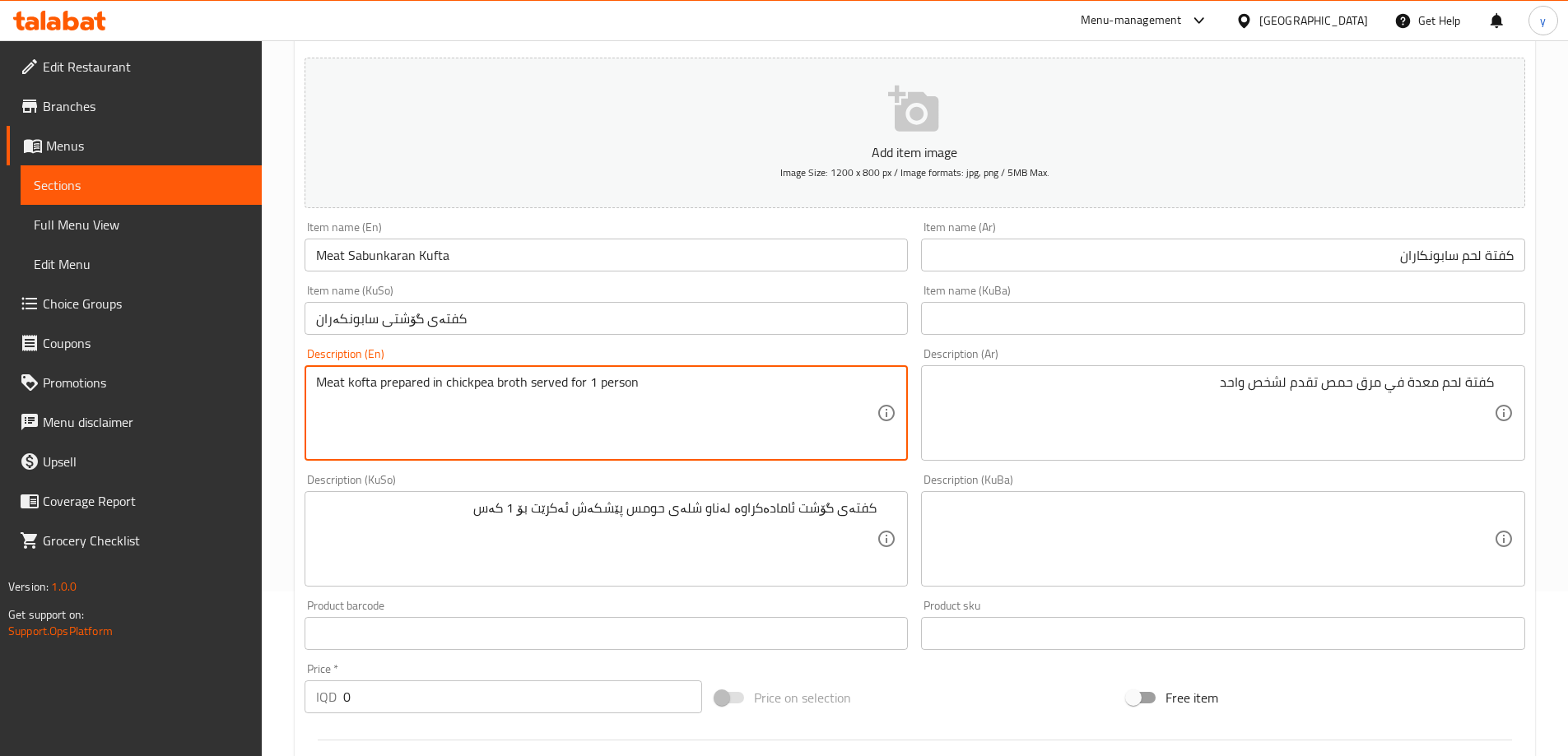
click at [367, 392] on textarea "Meat kofta prepared in chickpea broth served for 1 person" at bounding box center [596, 413] width 561 height 78
paste textarea "e"
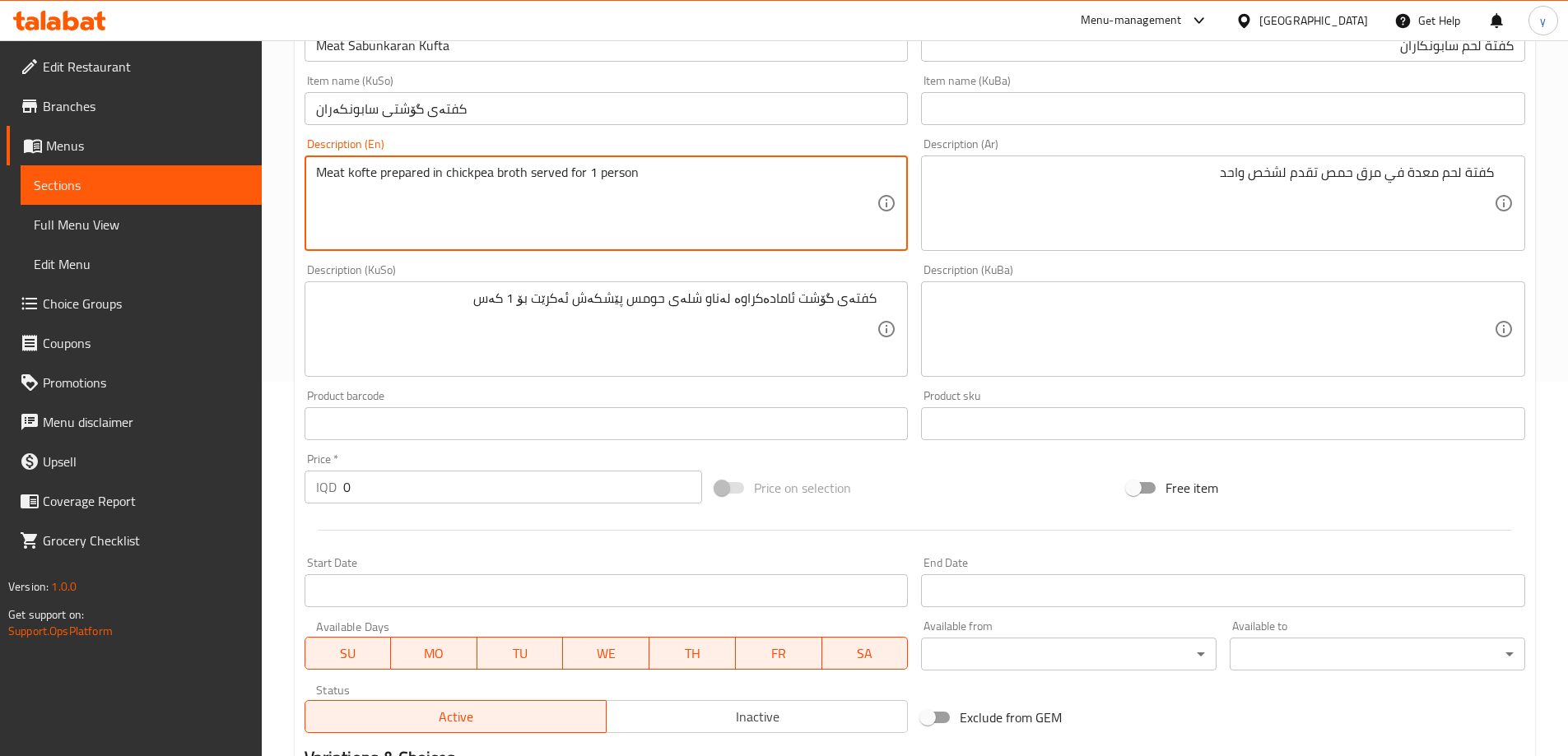
scroll to position [596, 0]
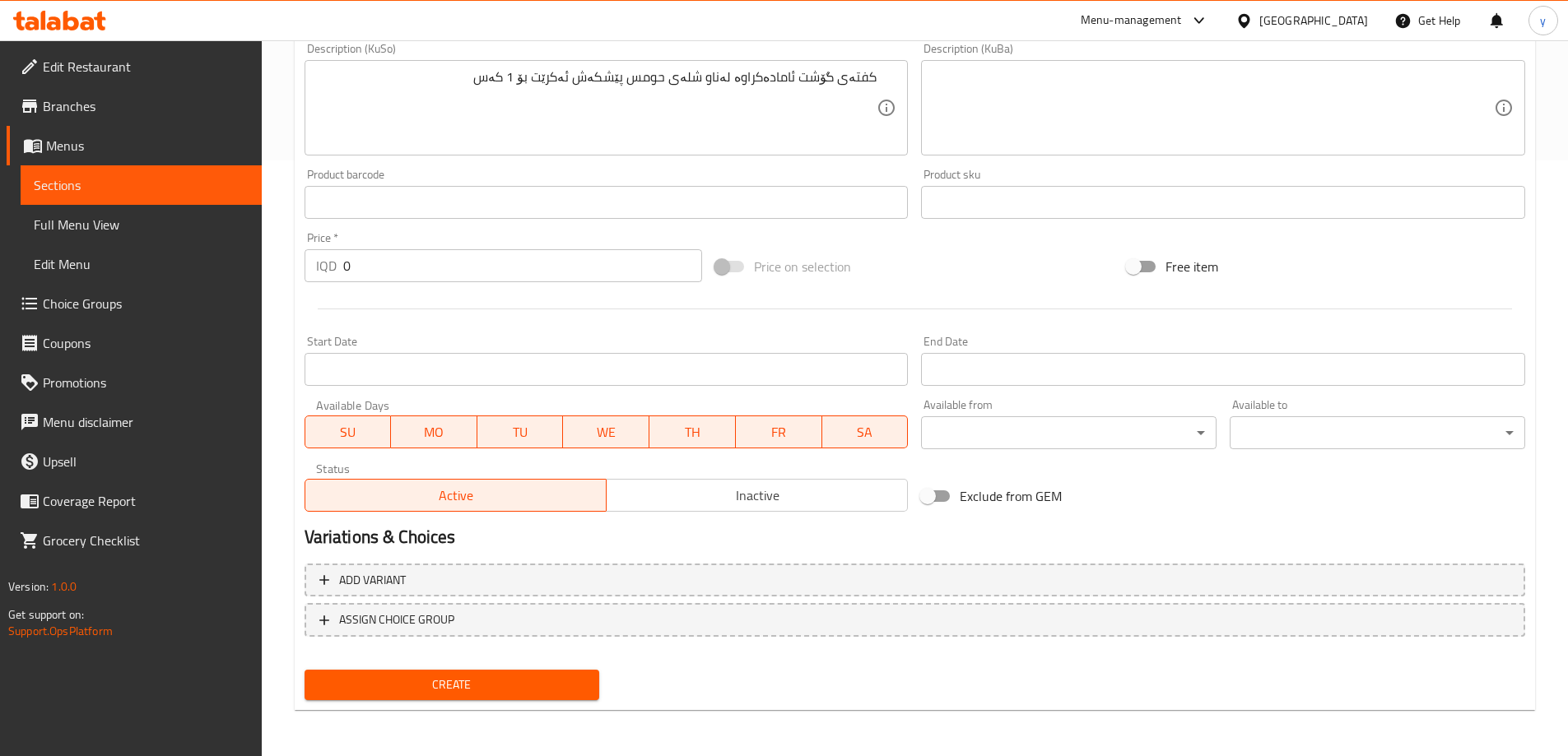
type textarea "Meat kofte prepared in chickpea broth served for 1 person"
click at [601, 677] on div "Create" at bounding box center [452, 684] width 309 height 44
click at [371, 685] on span "Create" at bounding box center [452, 684] width 269 height 21
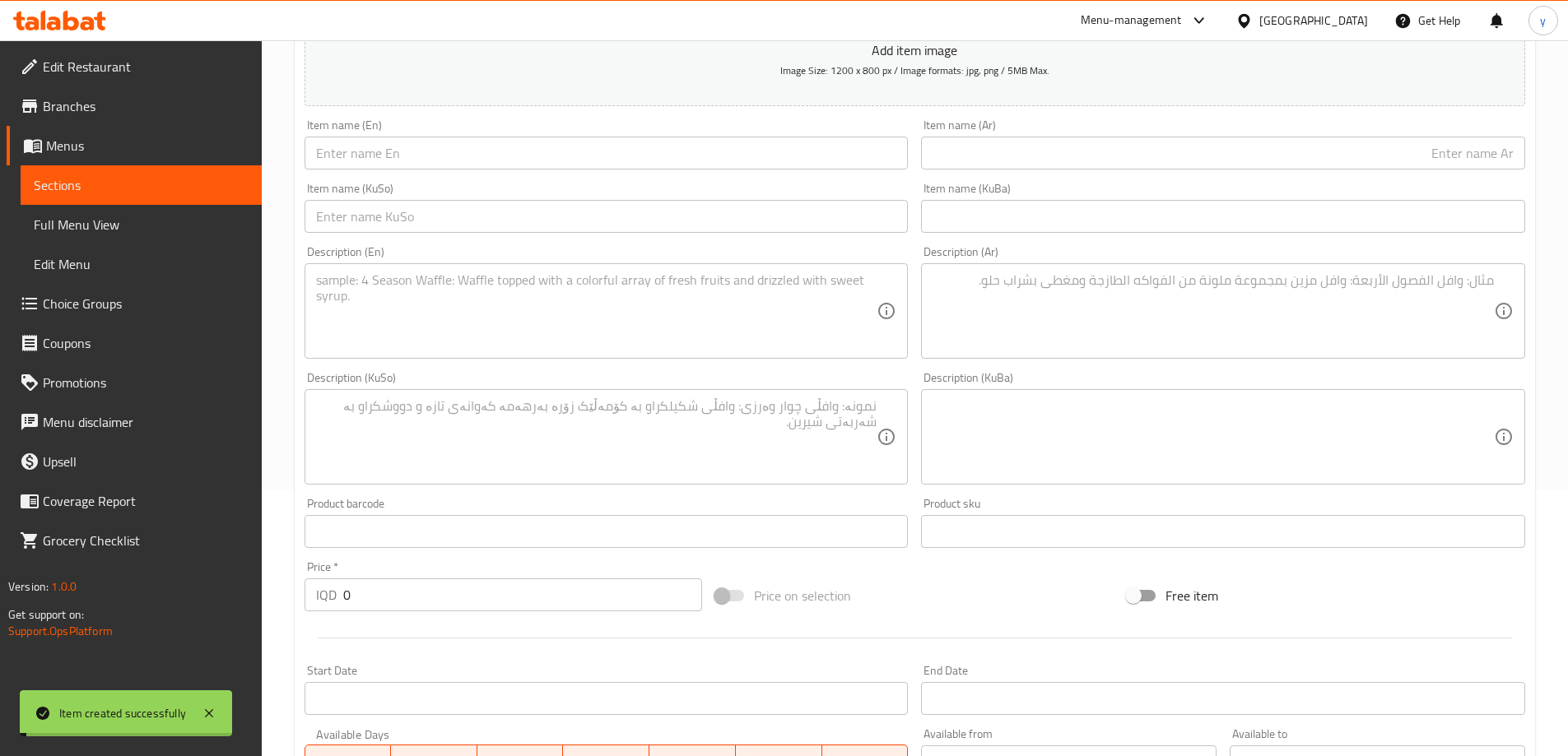
click at [189, 323] on link "Choice Groups" at bounding box center [133, 303] width 255 height 39
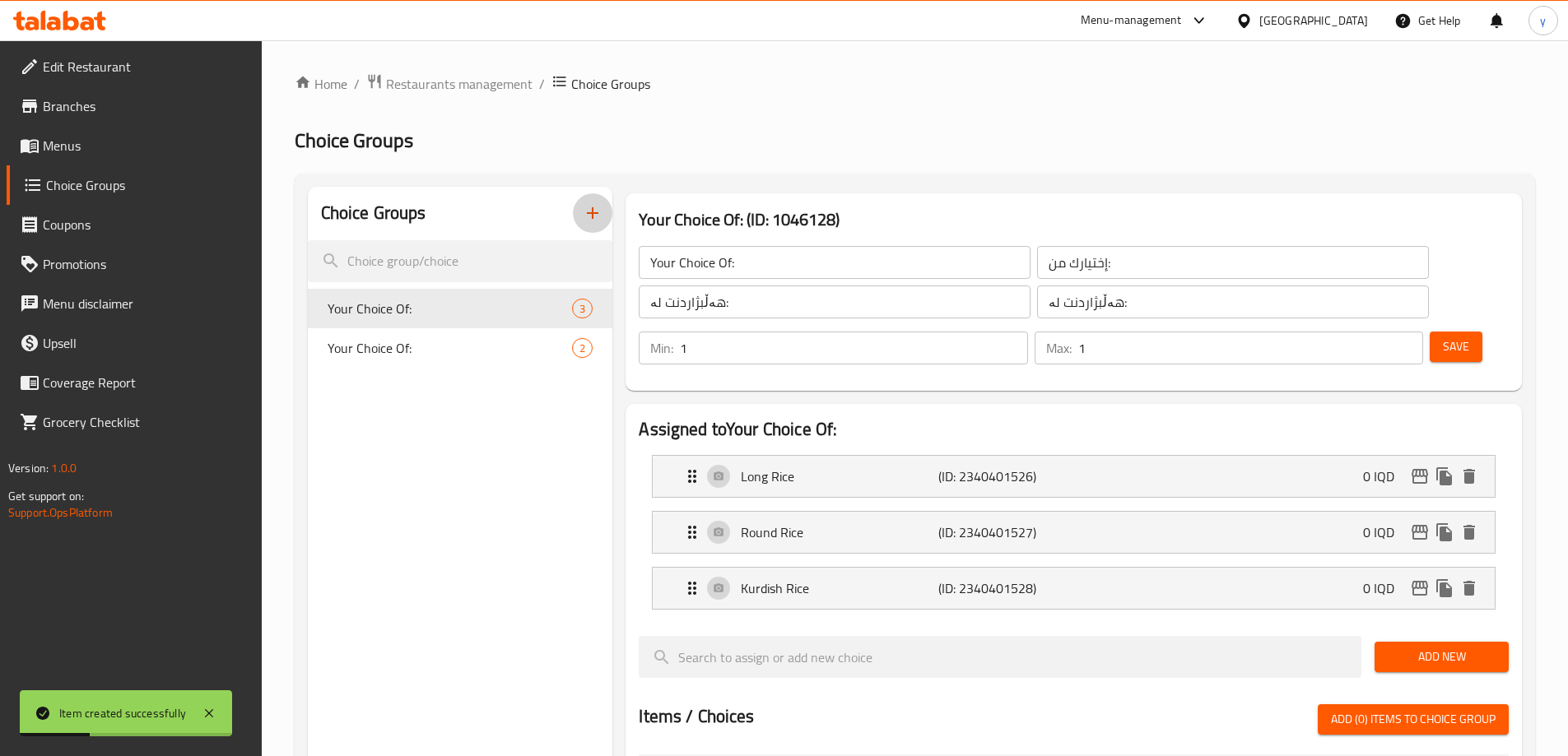
click at [596, 221] on icon "button" at bounding box center [592, 213] width 20 height 20
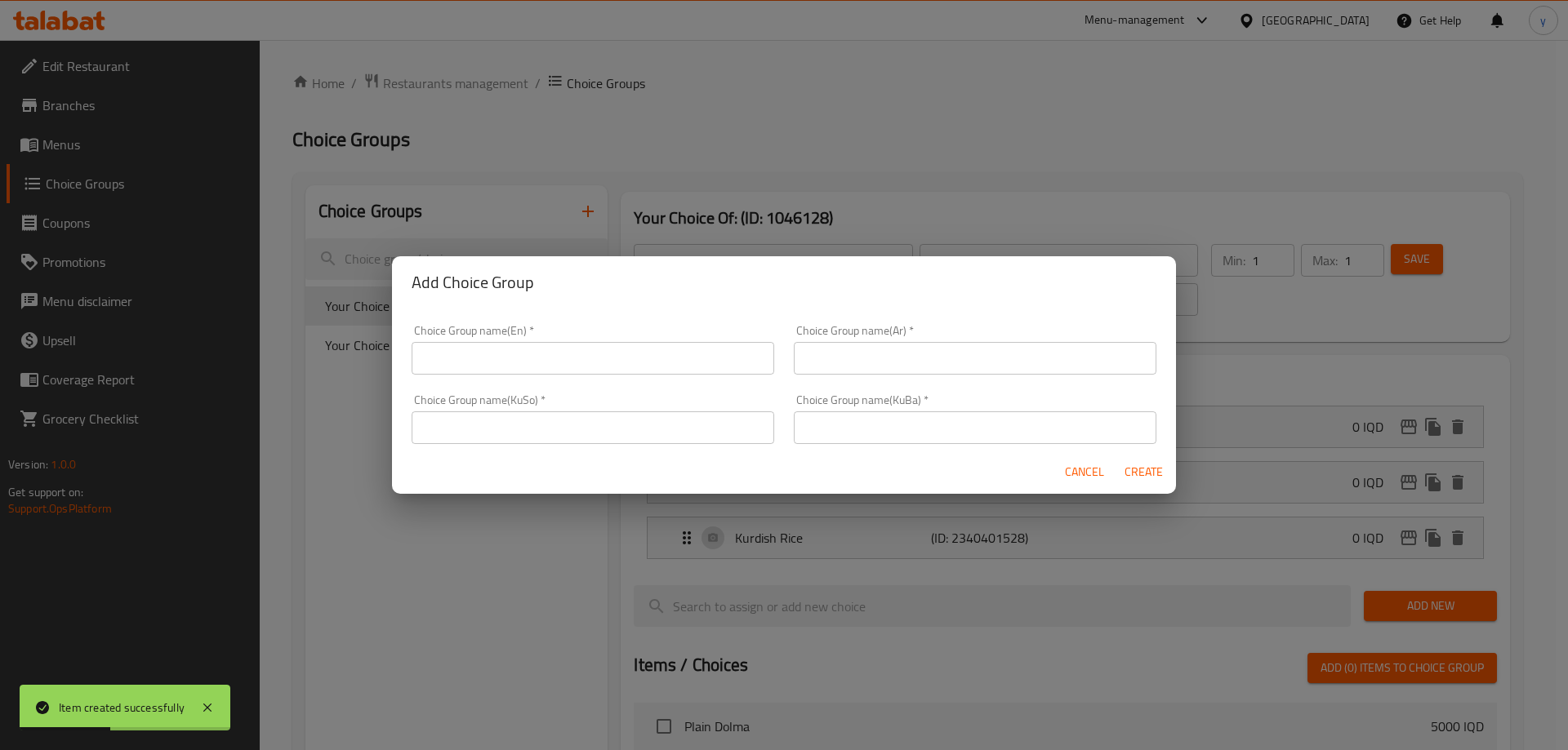
click at [1073, 474] on span "Cancel" at bounding box center [1084, 472] width 39 height 20
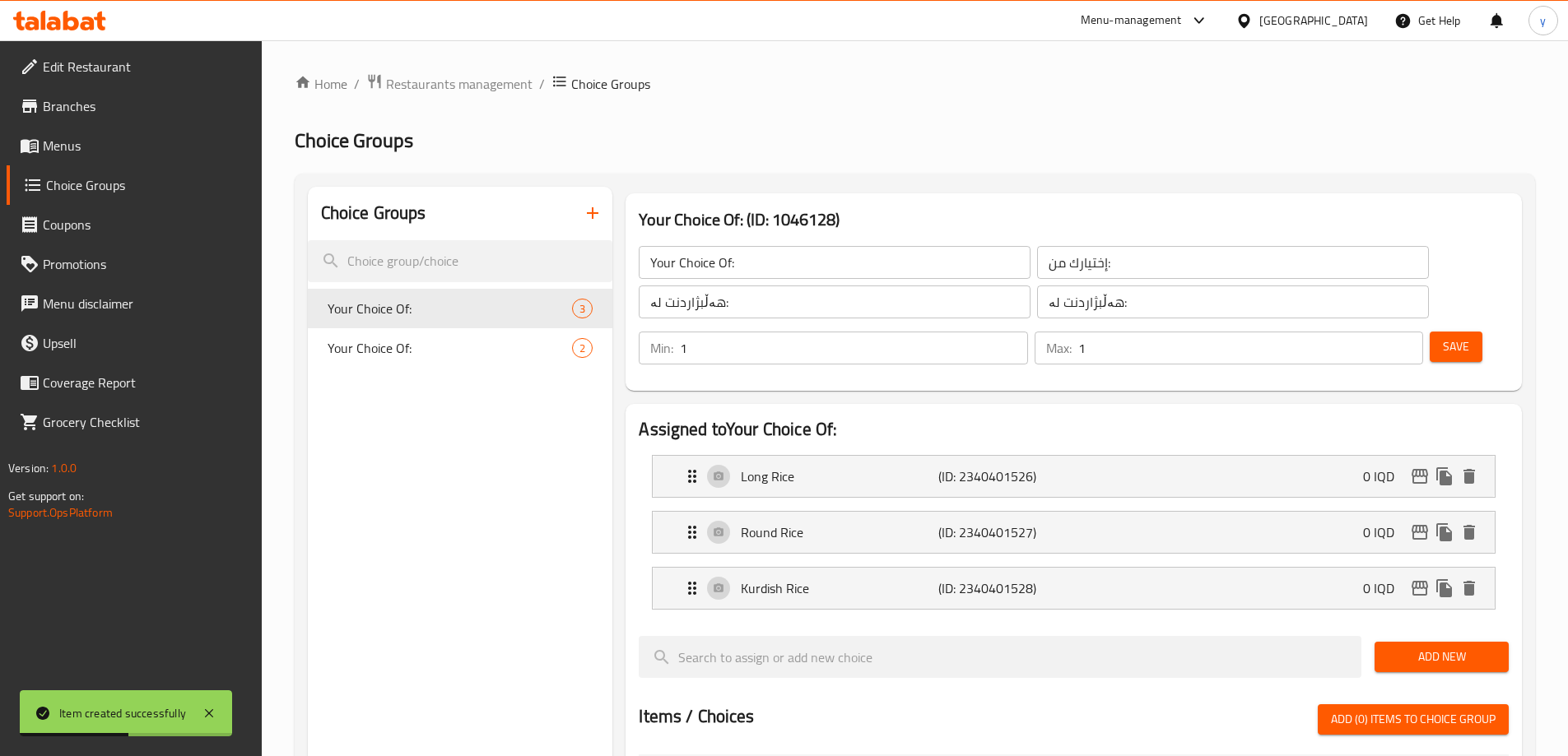
click at [172, 149] on span "Menus" at bounding box center [146, 146] width 206 height 20
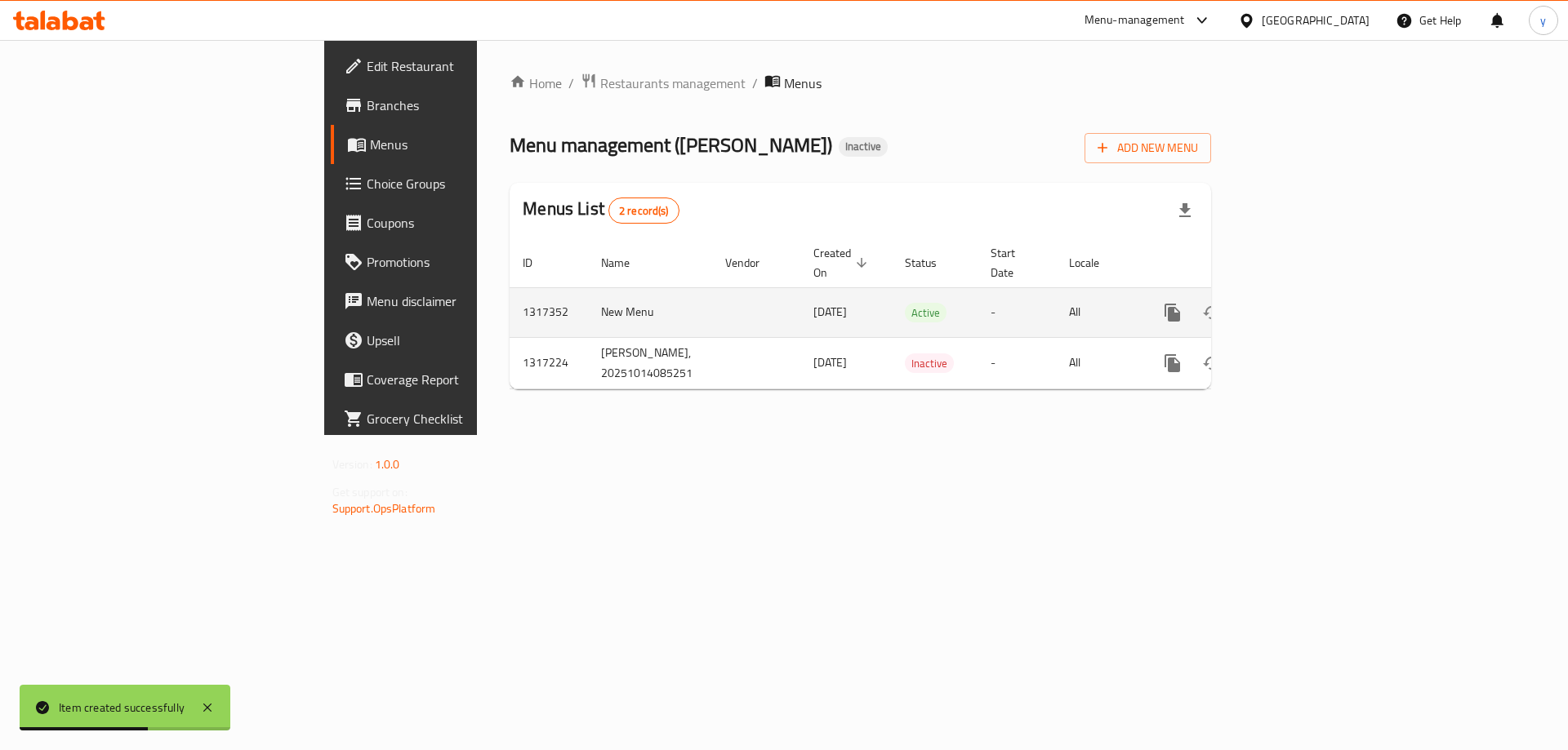
click at [1310, 300] on link "enhanced table" at bounding box center [1290, 312] width 39 height 39
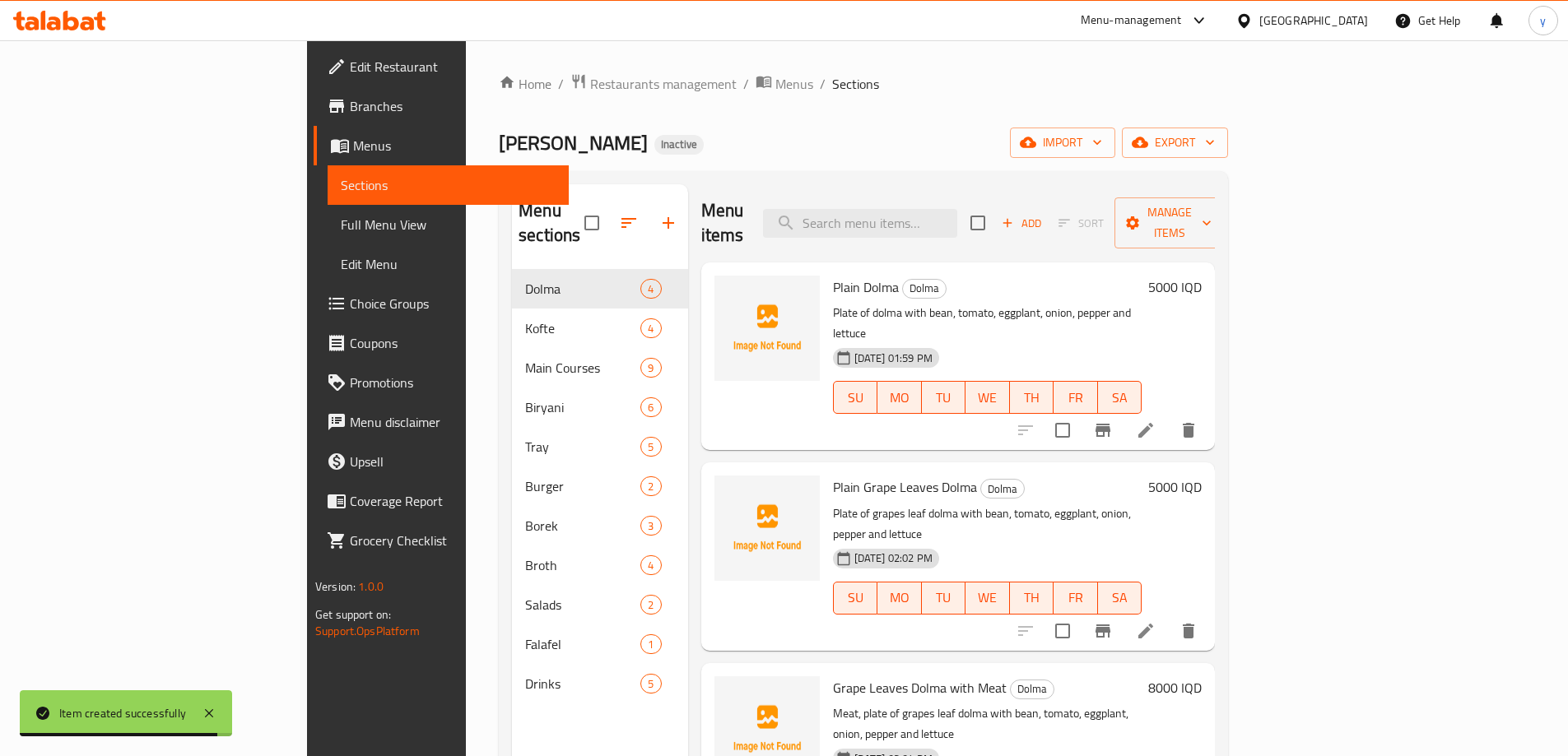
click at [350, 310] on span "Choice Groups" at bounding box center [453, 303] width 206 height 20
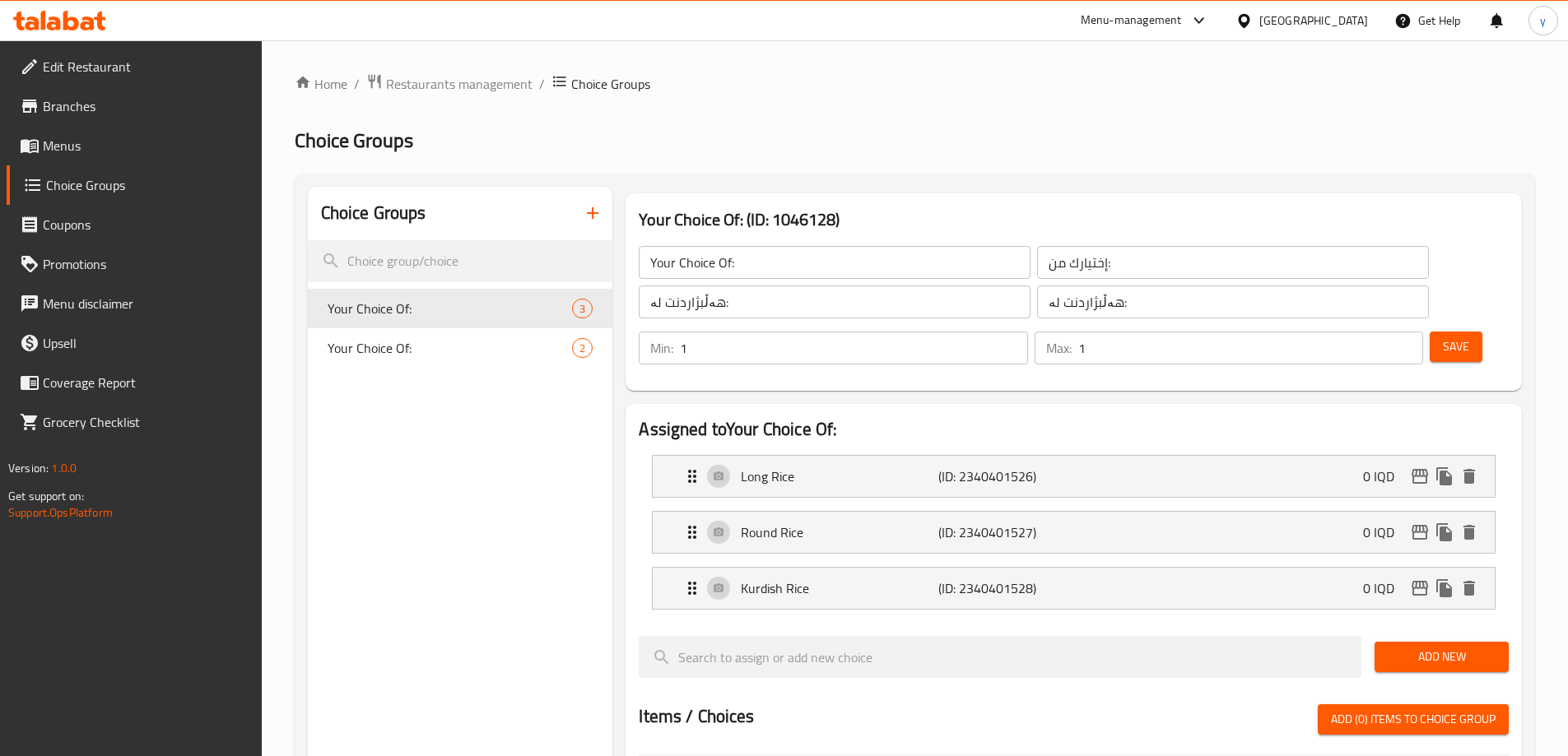
click at [592, 215] on icon "button" at bounding box center [592, 213] width 20 height 20
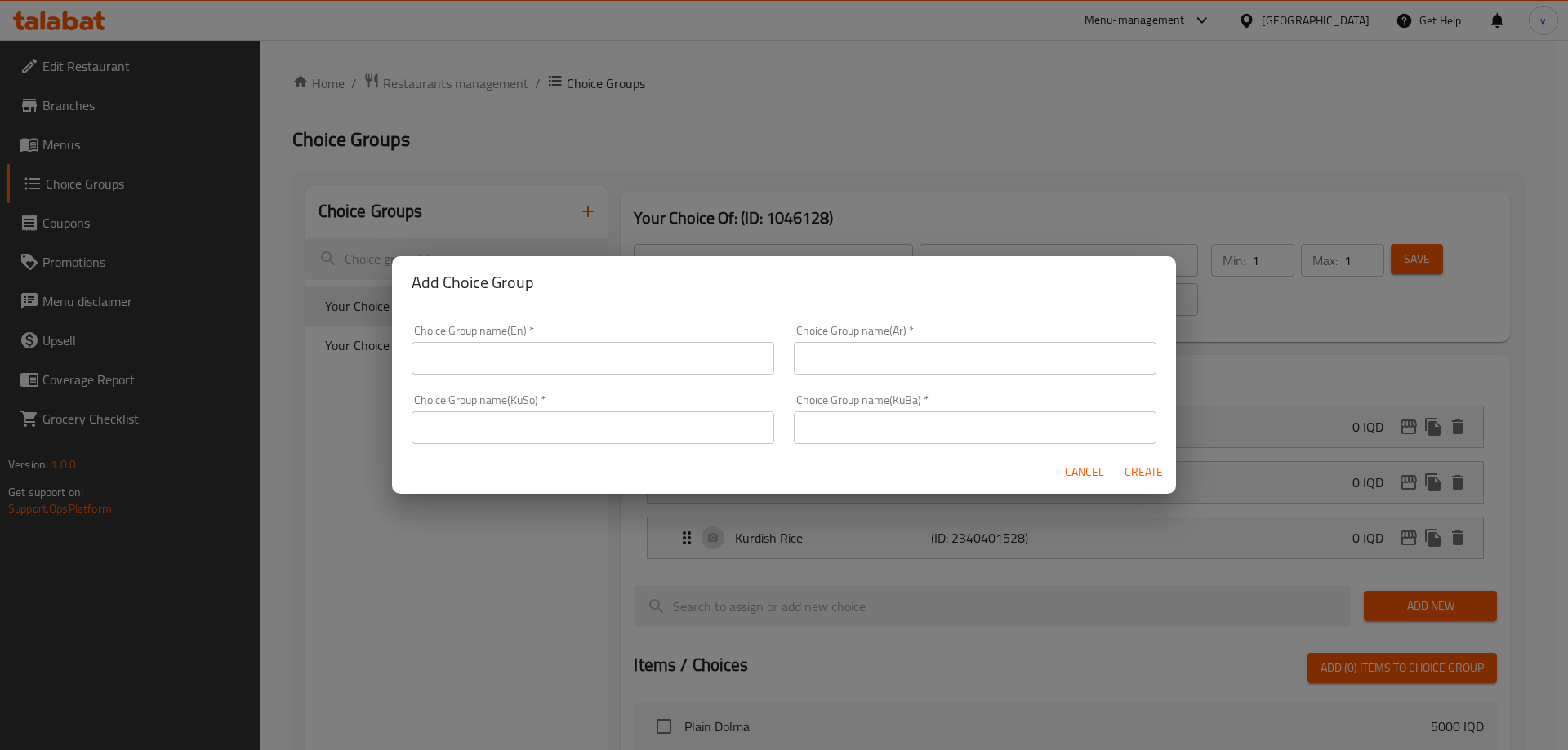
click at [616, 353] on input "text" at bounding box center [593, 358] width 362 height 33
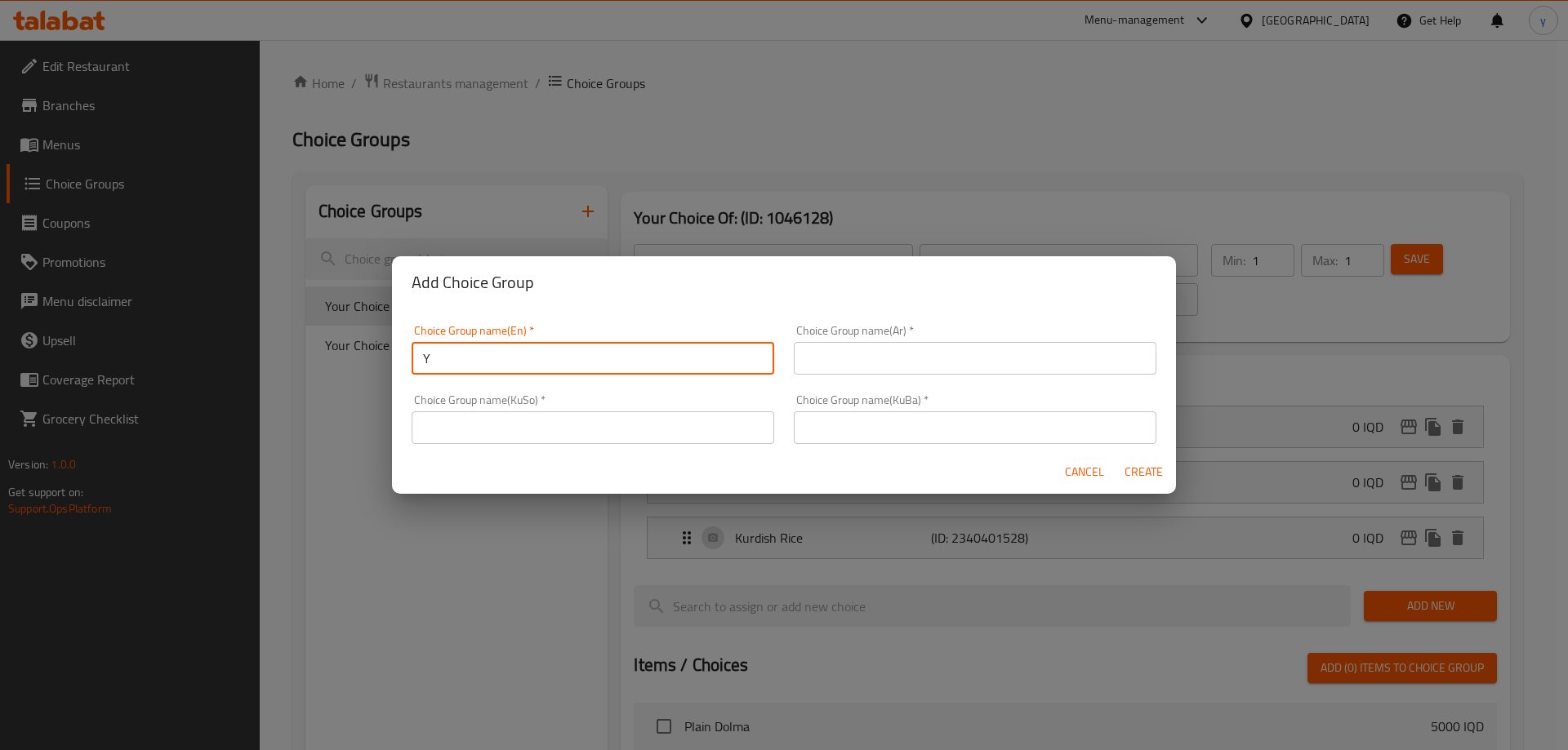
type input "Y"
click at [630, 361] on input "Y" at bounding box center [593, 358] width 362 height 33
drag, startPoint x: 630, startPoint y: 361, endPoint x: 637, endPoint y: 369, distance: 10.6
click at [630, 361] on input "Y" at bounding box center [593, 358] width 362 height 33
click at [714, 425] on input "text" at bounding box center [593, 428] width 362 height 33
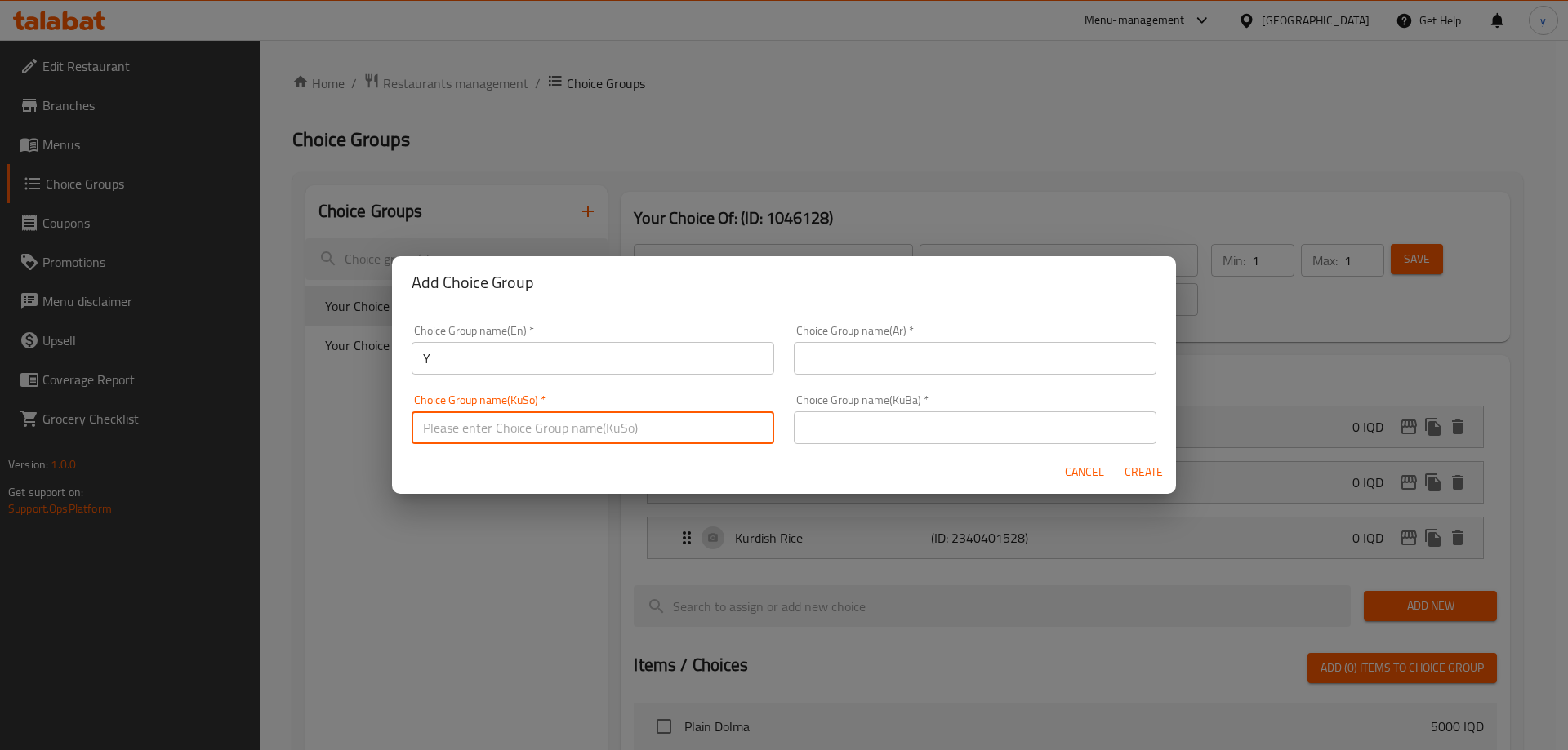
paste input "هەڵبژاردنت لە کێش:"
type input "هەڵبژاردنت لە کێش:"
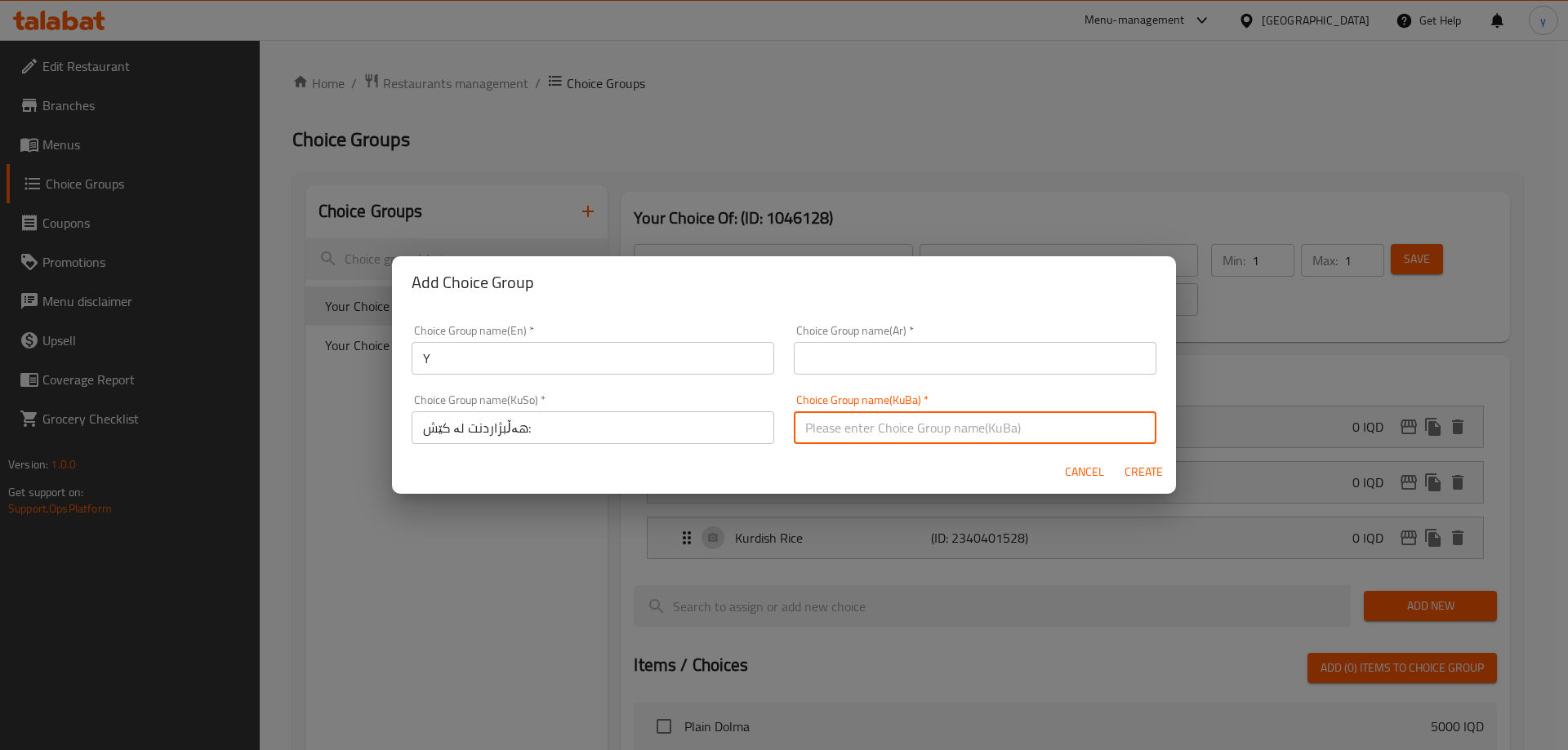
click at [861, 433] on input "text" at bounding box center [975, 428] width 362 height 33
paste input "هەڵبژاردنت لە کێش:"
type input "هەڵبژاردنت لە کێش:"
click at [880, 376] on div "Choice Group name(Ar)   * Choice Group name(Ar) *" at bounding box center [975, 350] width 382 height 69
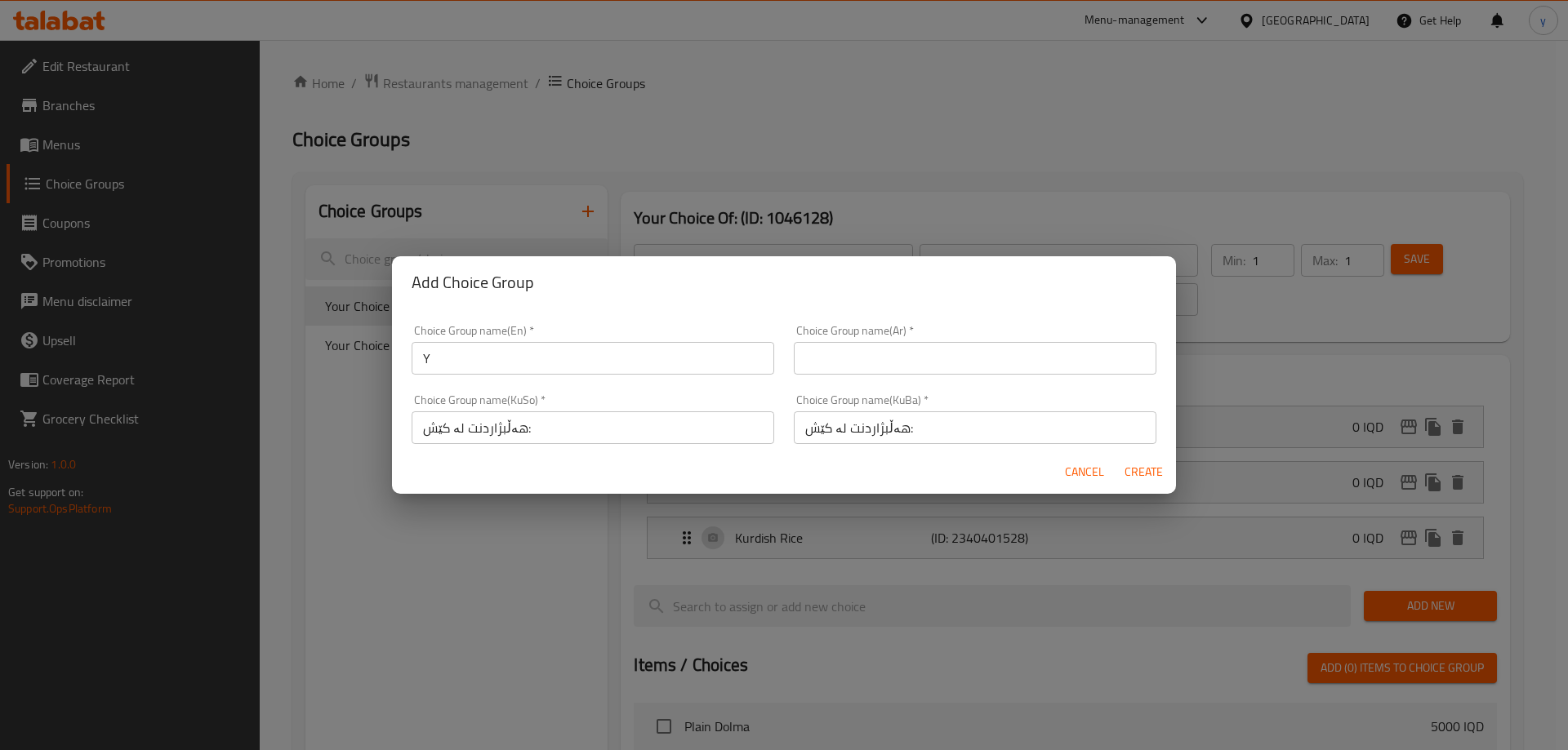
click at [883, 372] on input "text" at bounding box center [975, 358] width 362 height 33
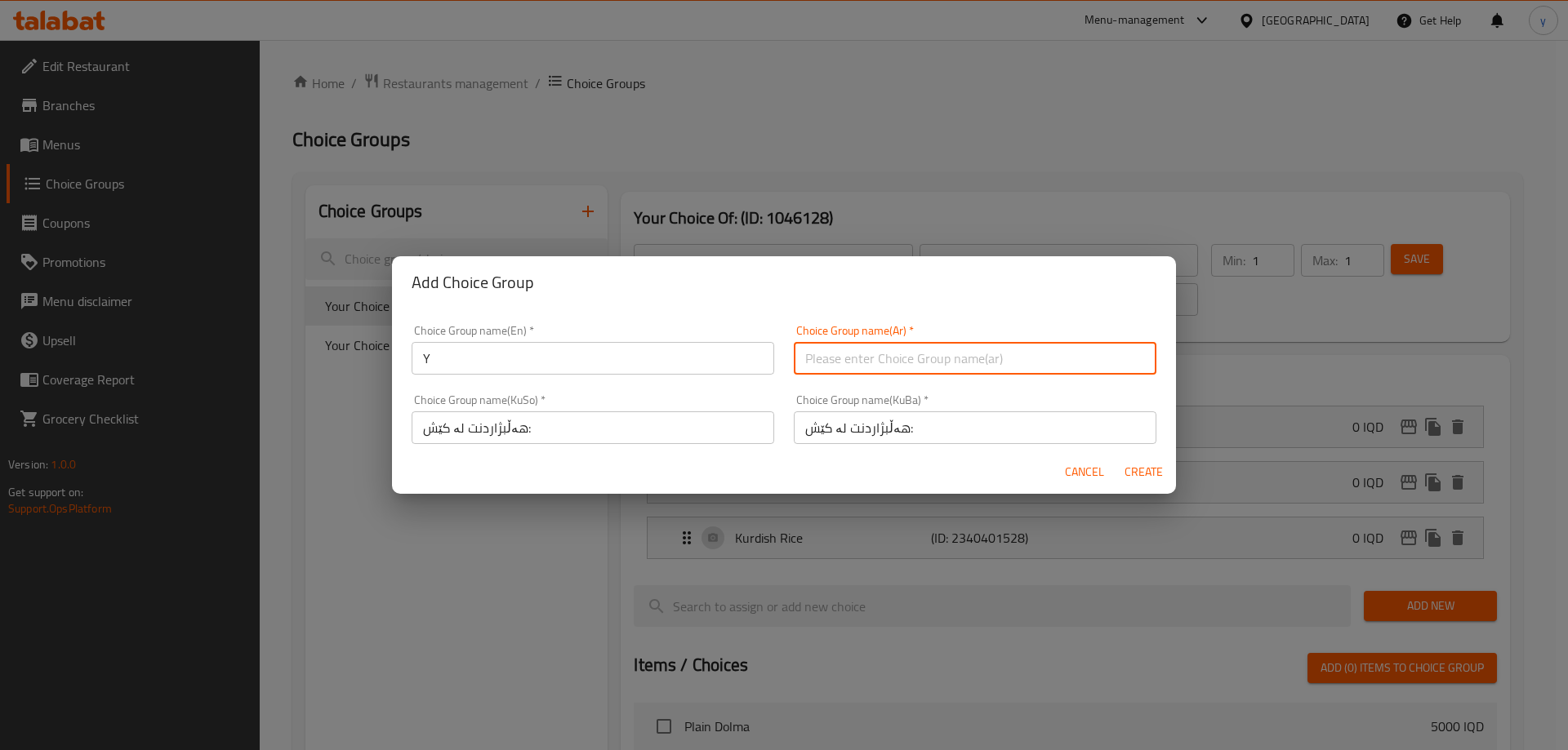
paste input "إختيارك من الوزن:"
type input "إختيارك من الوزن:"
click at [645, 351] on input "Y" at bounding box center [593, 358] width 362 height 33
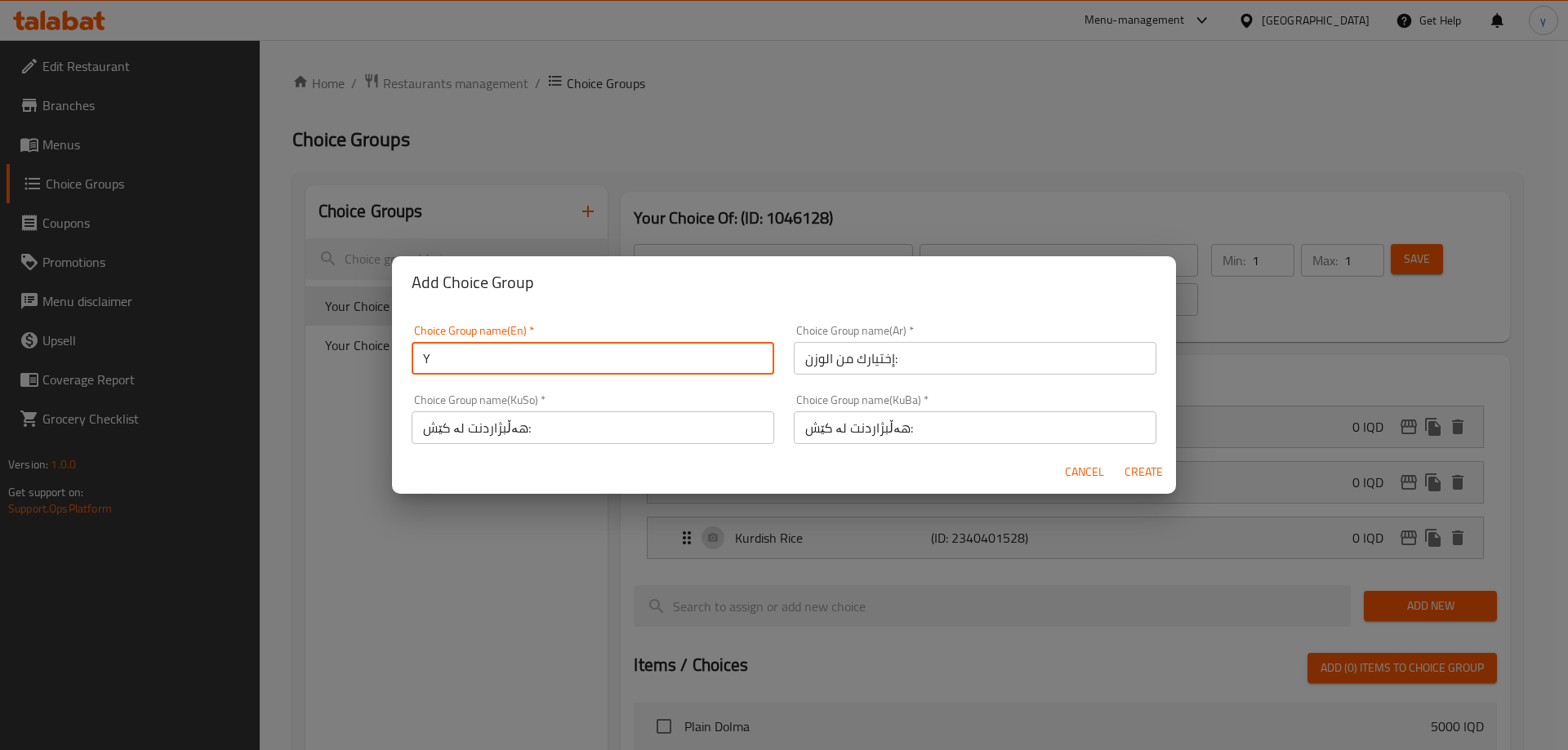
click at [641, 351] on input "Y" at bounding box center [593, 358] width 362 height 33
paste input "our Choice Of Weight:"
type input "Your Choice Of Weight:"
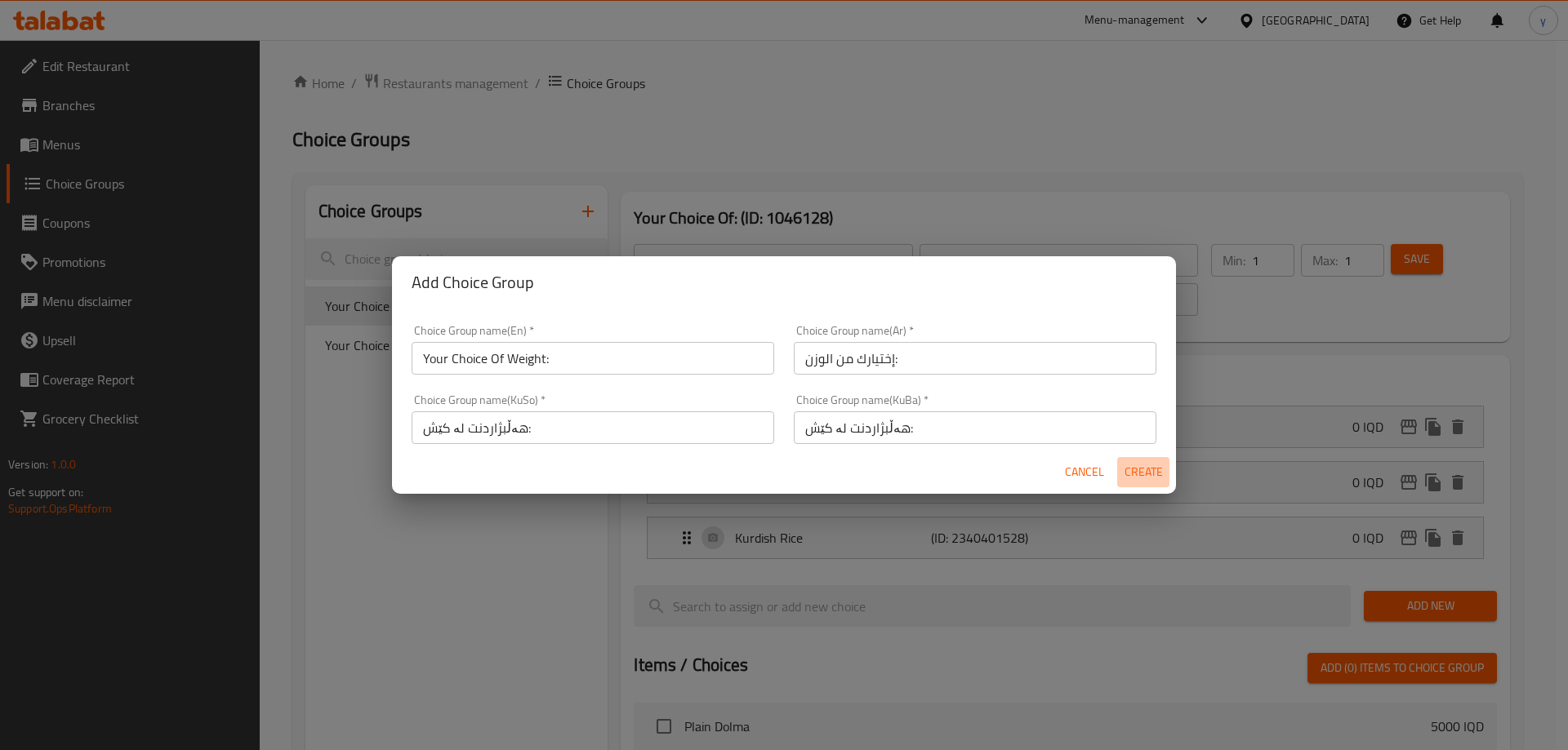
click at [1146, 477] on span "Create" at bounding box center [1144, 472] width 39 height 20
type input "Your Choice Of Weight:"
type input "إختيارك من الوزن:"
type input "هەڵبژاردنت لە کێش:"
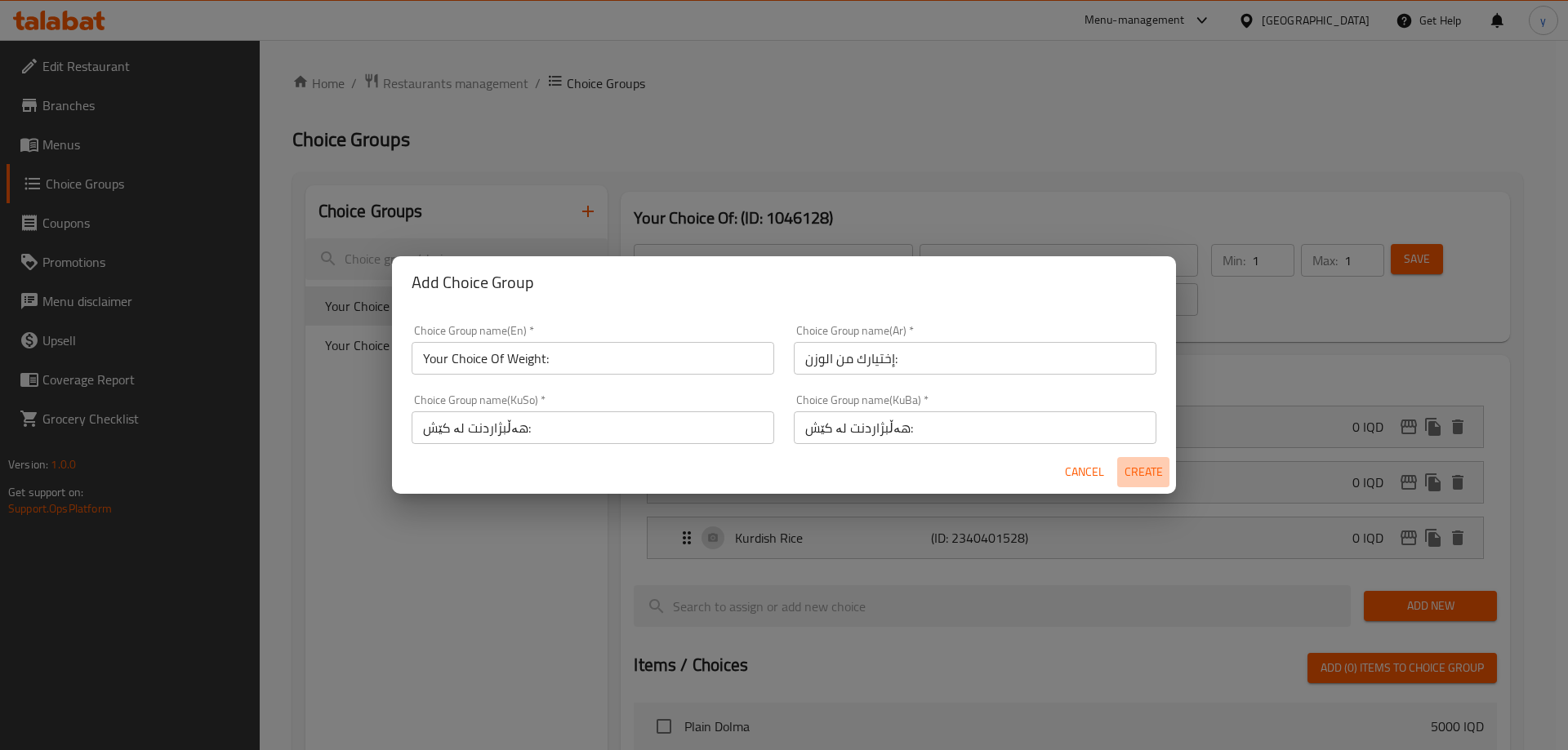
type input "0"
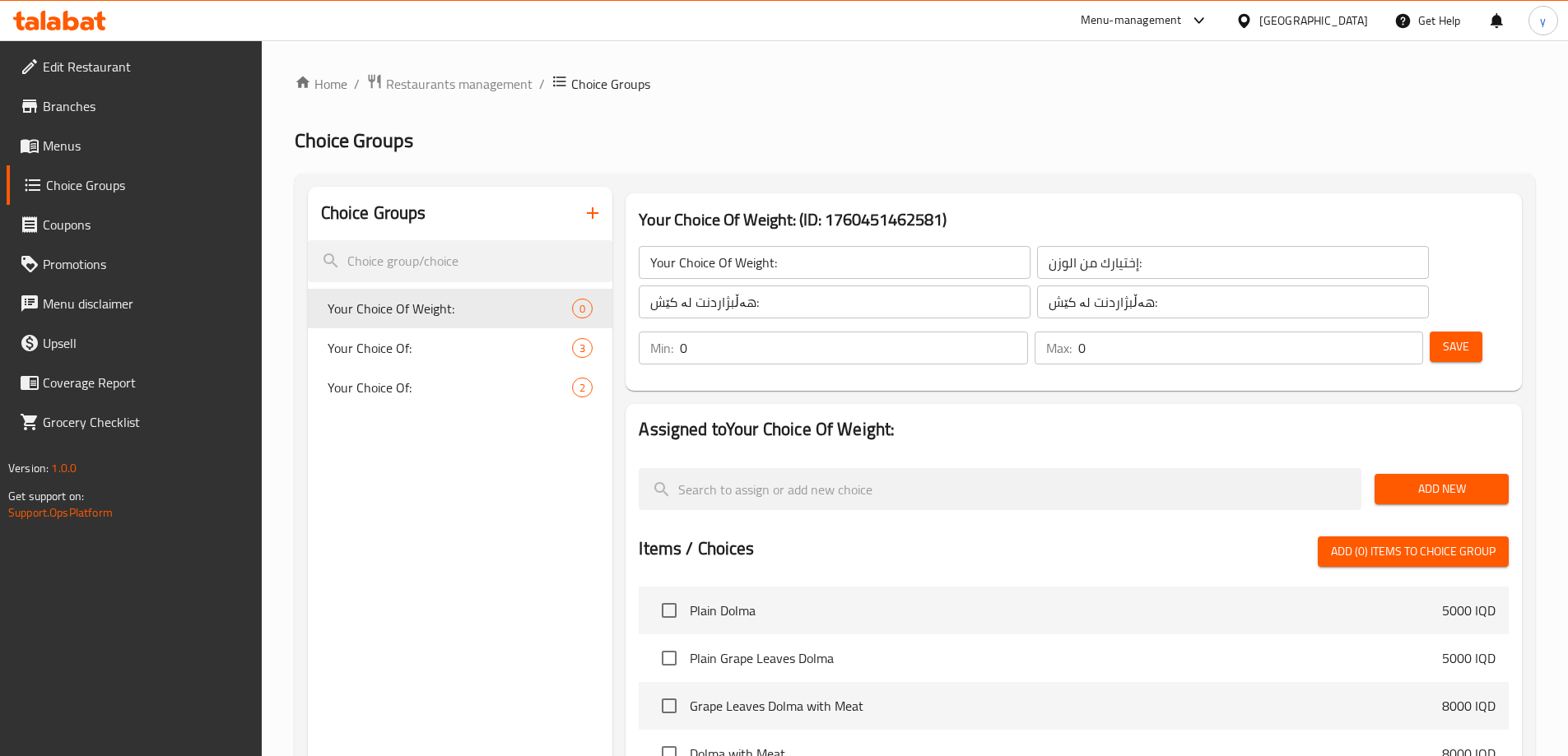
click at [1027, 332] on input "0" at bounding box center [854, 348] width 347 height 33
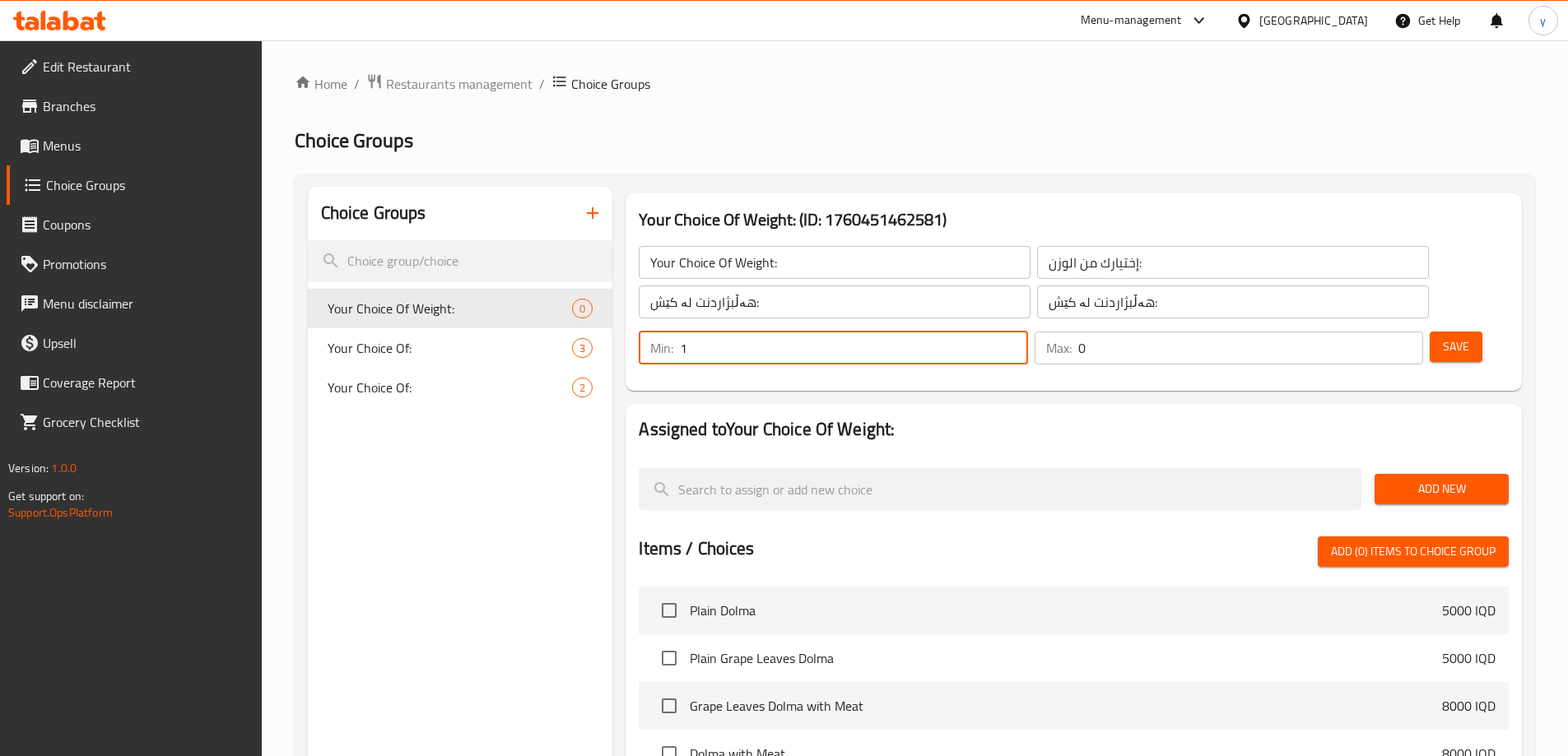
type input "1"
click at [1027, 332] on input "1" at bounding box center [854, 348] width 347 height 33
click at [1380, 332] on input "1" at bounding box center [1250, 348] width 345 height 33
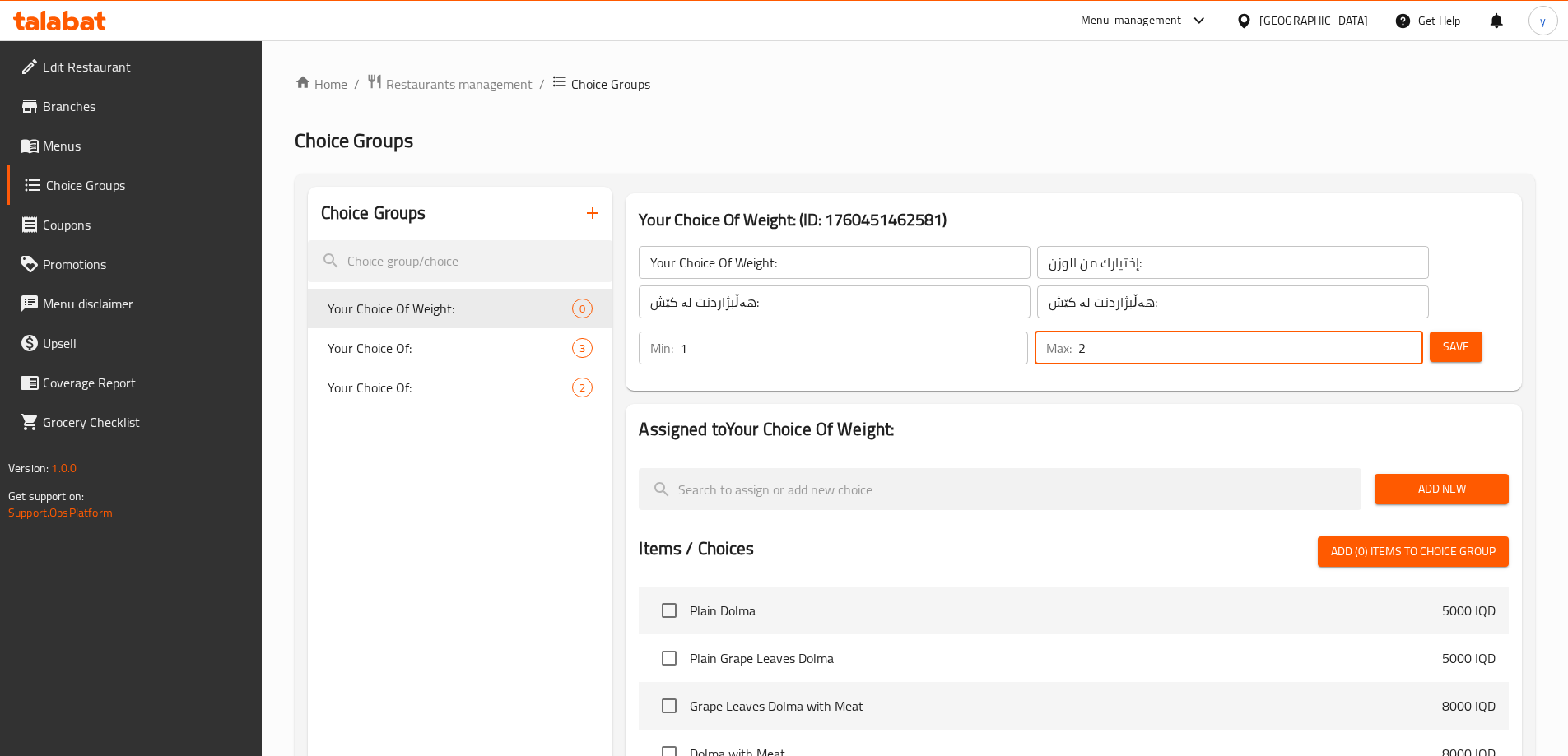
click at [1382, 332] on input "2" at bounding box center [1250, 348] width 345 height 33
type input "1"
click at [1376, 332] on input "1" at bounding box center [1250, 348] width 345 height 33
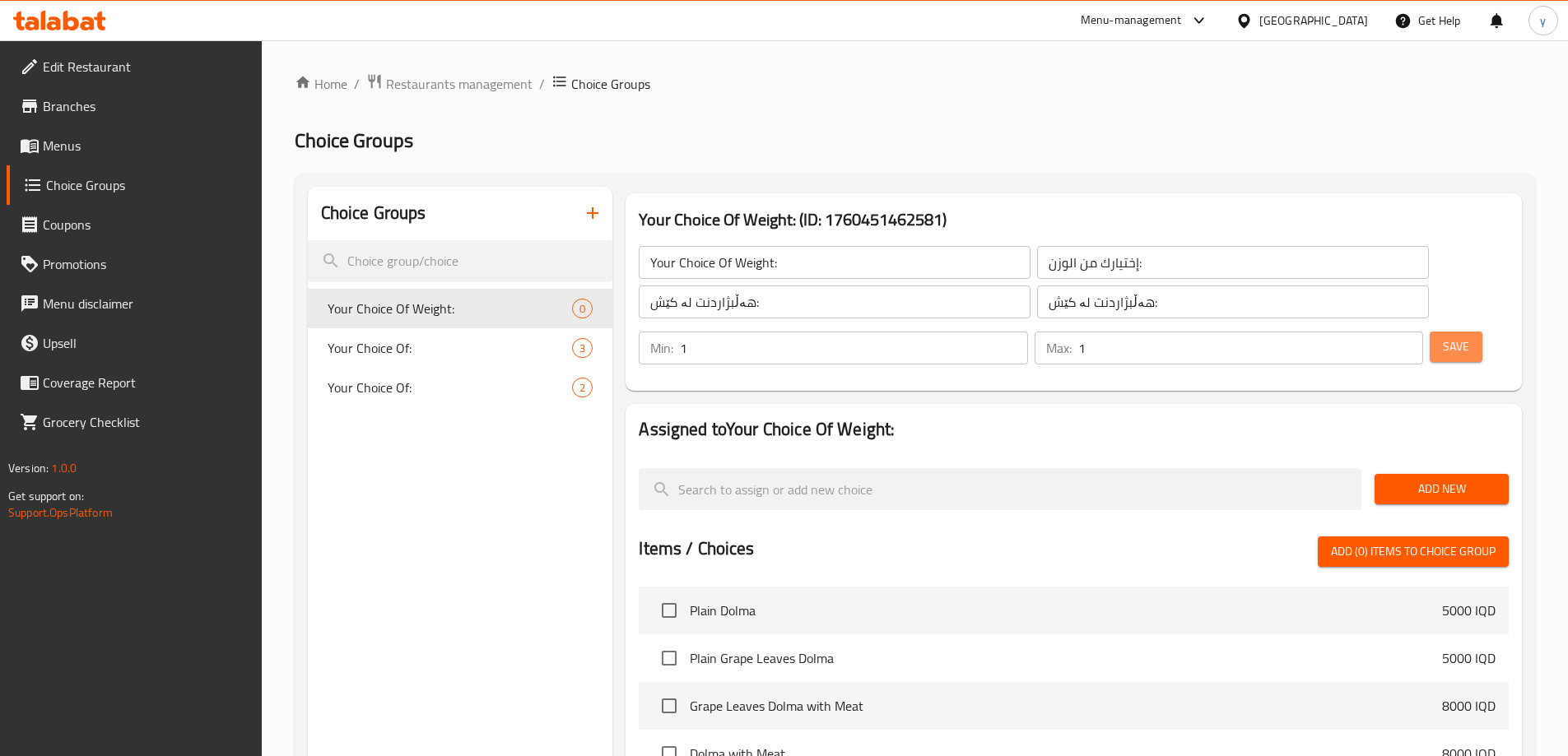
click at [1446, 332] on button "Save" at bounding box center [1456, 347] width 53 height 30
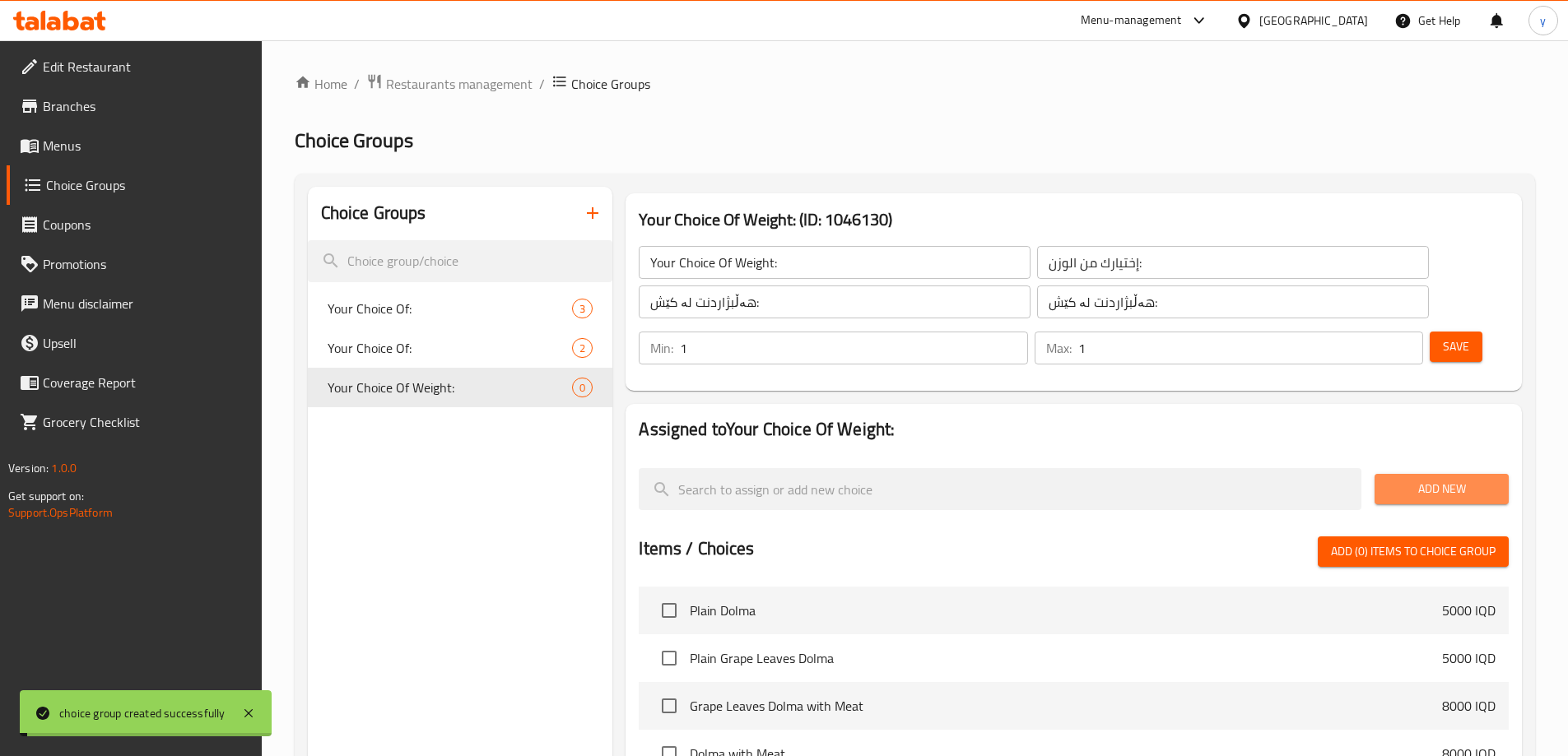
click at [1402, 479] on span "Add New" at bounding box center [1442, 488] width 108 height 21
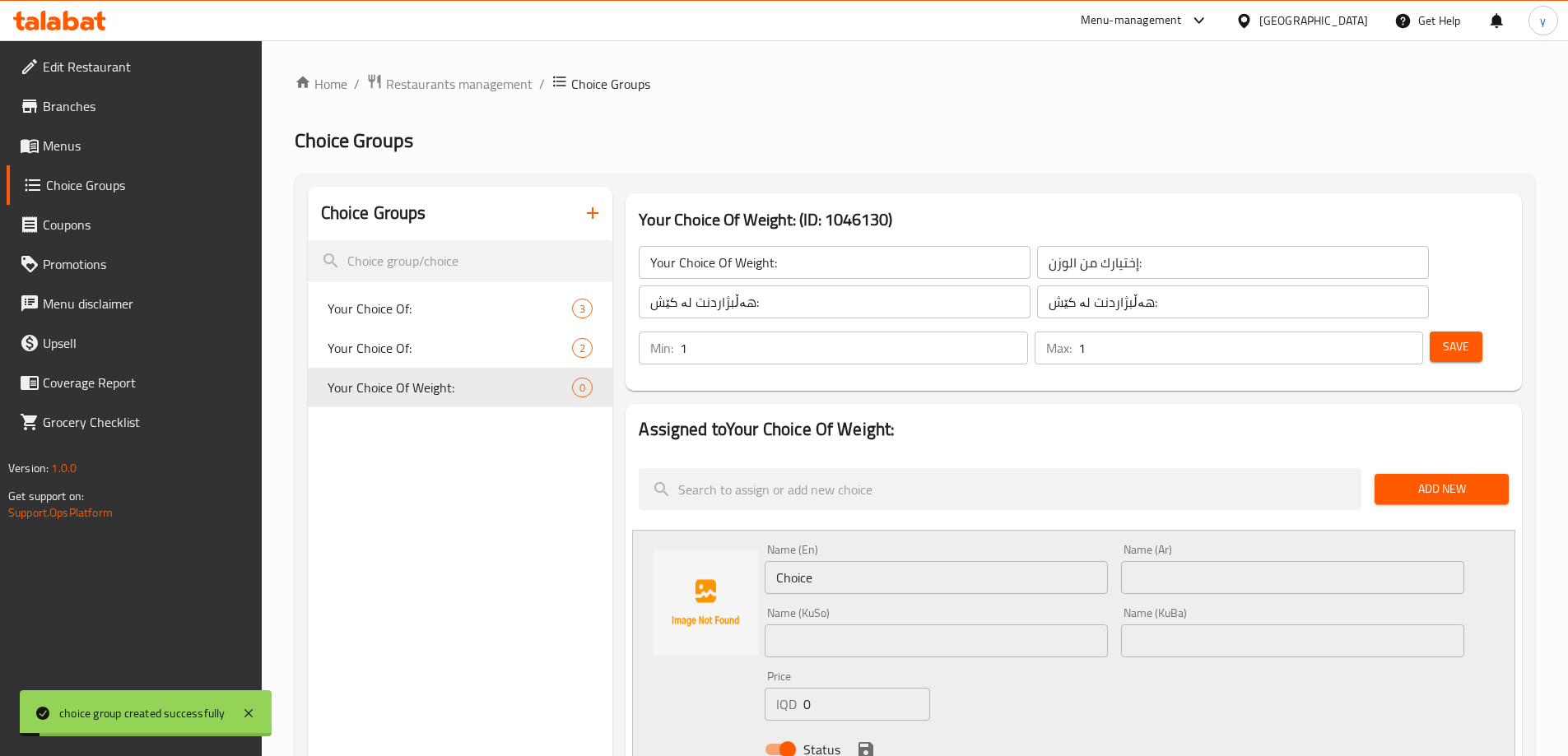
click at [934, 561] on input "Choice" at bounding box center [937, 577] width 344 height 33
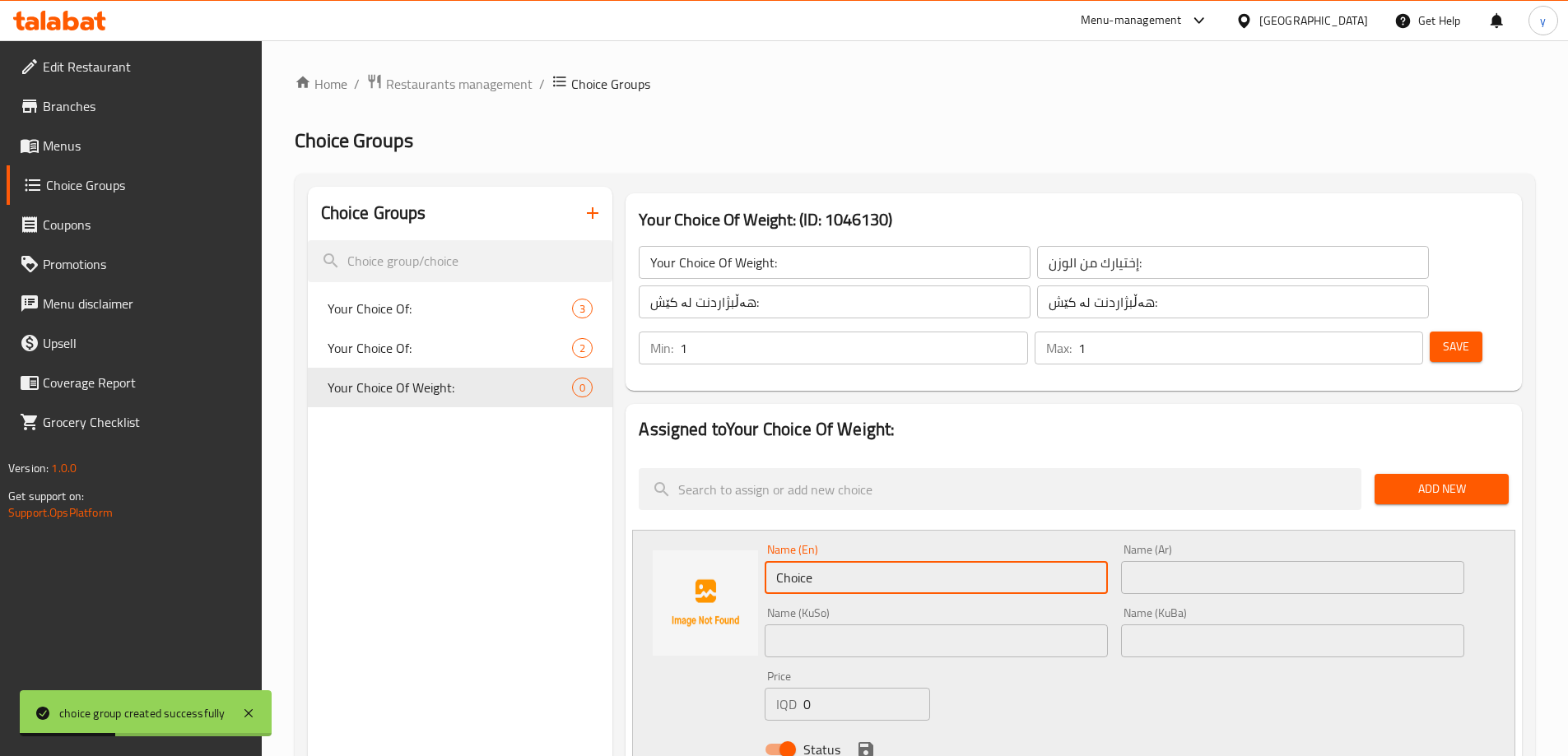
paste input "150 Gram - Small"
click at [790, 561] on input "150 Gram - Small" at bounding box center [937, 577] width 344 height 33
paste input "500 Gram - Large"
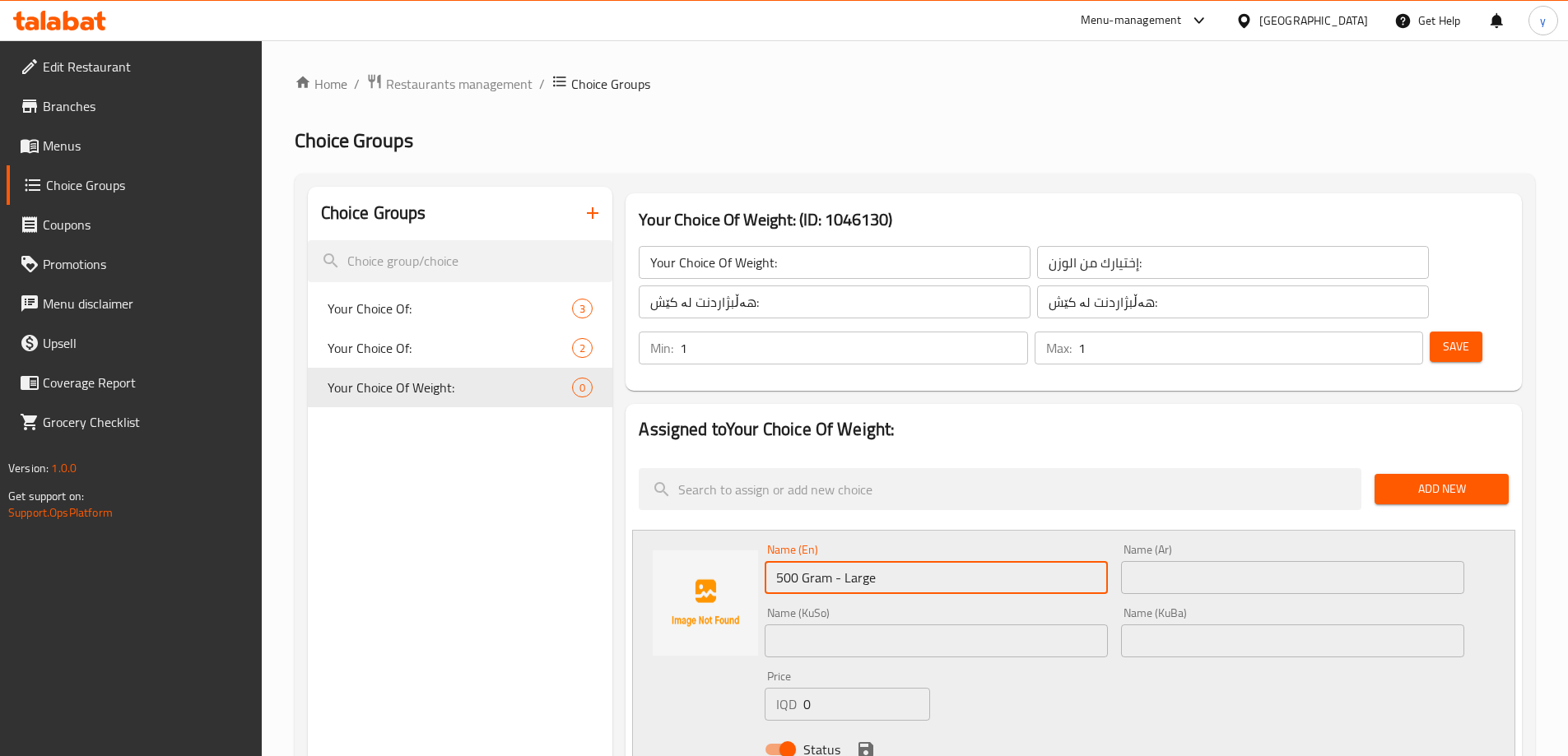
type input "500 Gram - Large"
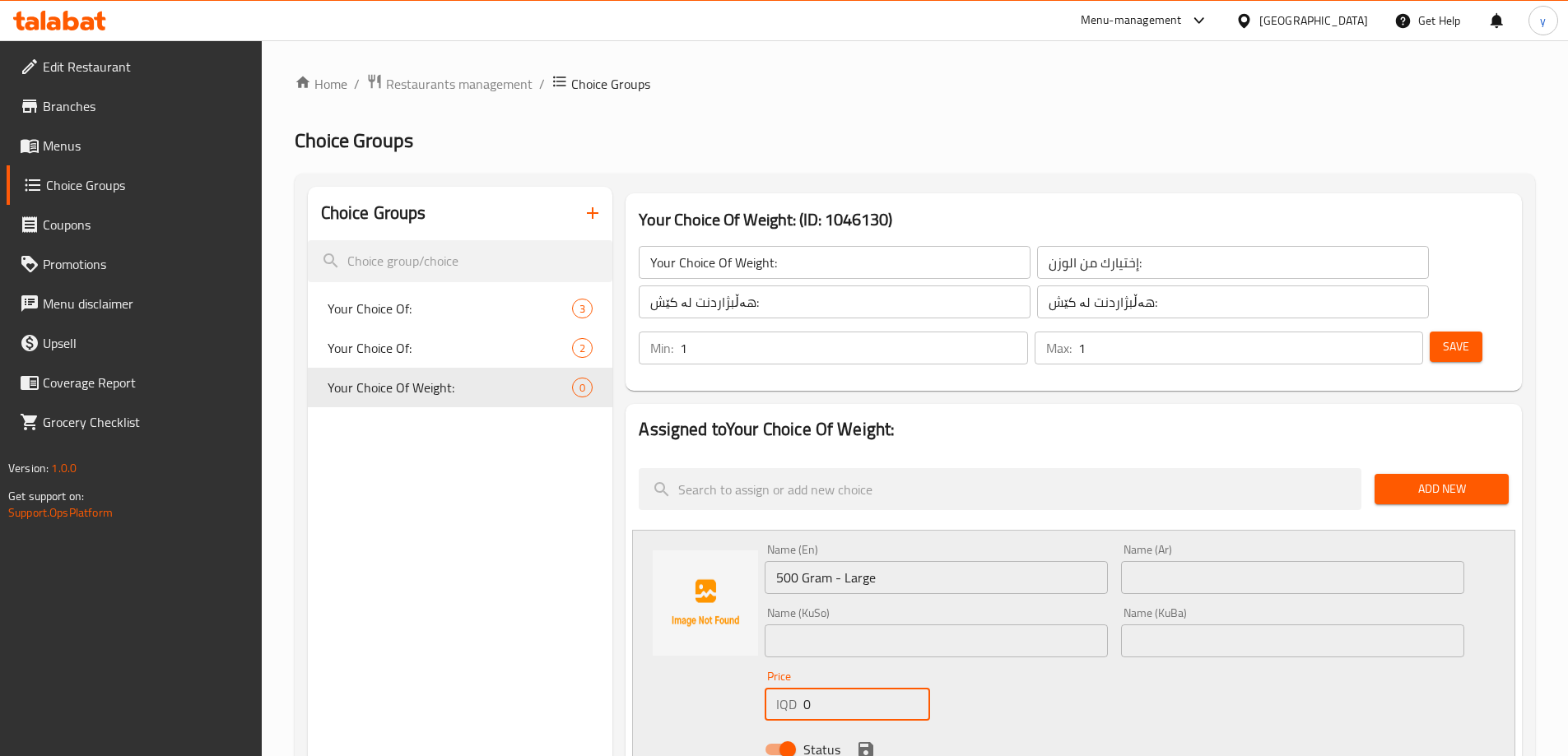
drag, startPoint x: 821, startPoint y: 656, endPoint x: 794, endPoint y: 668, distance: 29.5
click at [794, 688] on div "IQD 0 Price" at bounding box center [848, 704] width 165 height 33
paste input "700"
type input "7000"
click at [1157, 561] on input "text" at bounding box center [1293, 577] width 344 height 33
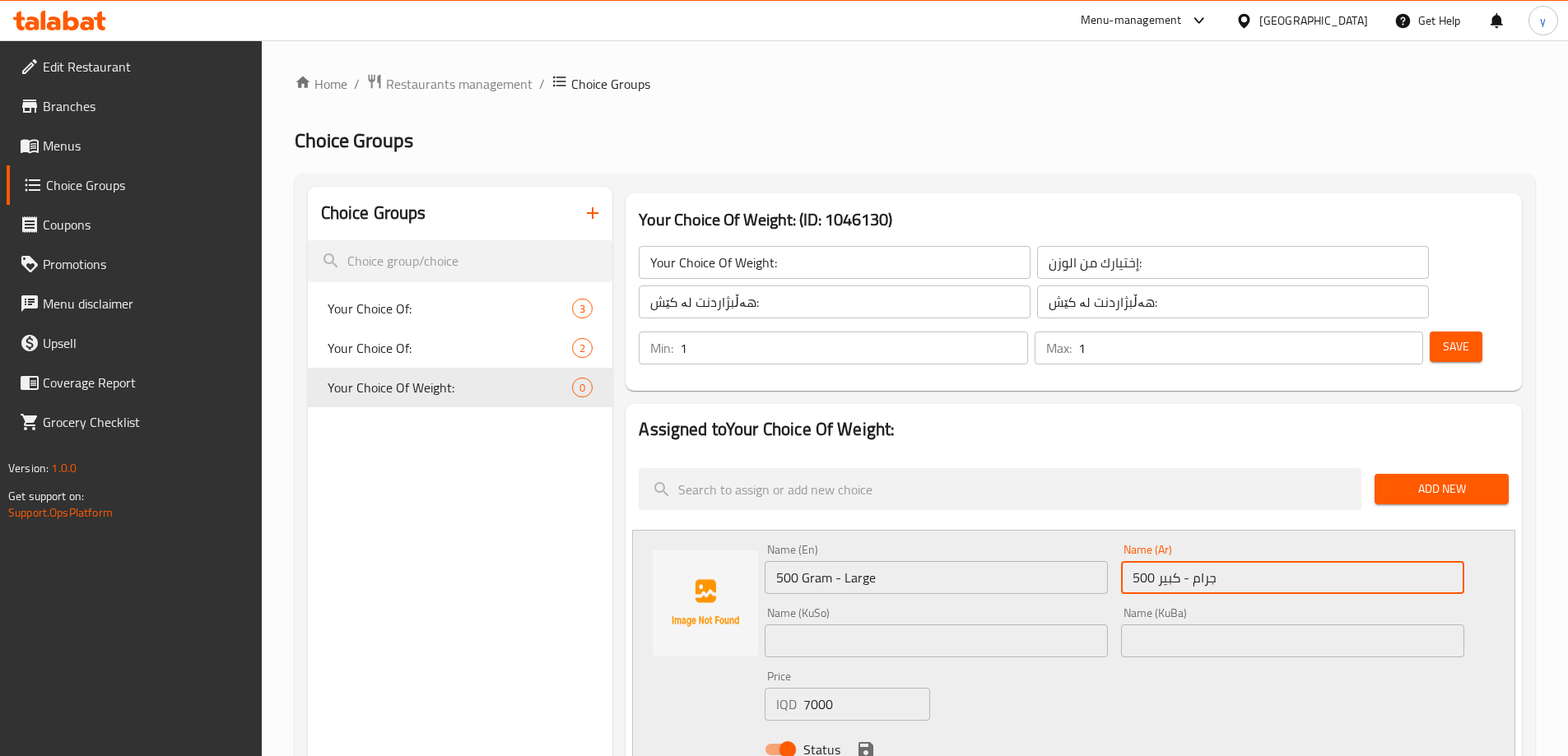
type input "500 جرام - كبير"
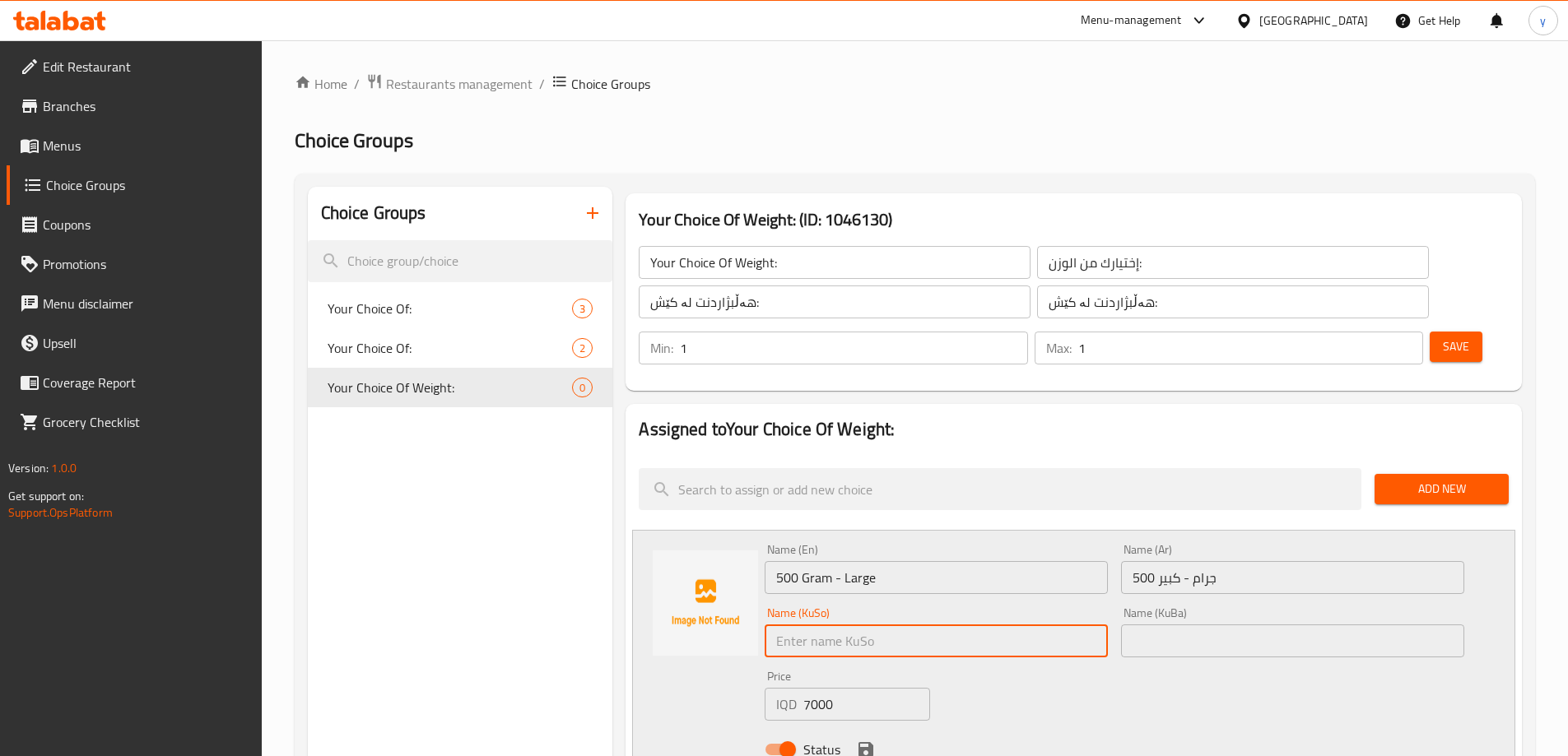
click at [1216, 561] on input "500 جرام - كبير" at bounding box center [1293, 577] width 344 height 33
click at [1037, 624] on input "text" at bounding box center [937, 641] width 344 height 33
click at [1087, 624] on input "500 گرام - گەورە" at bounding box center [937, 641] width 344 height 33
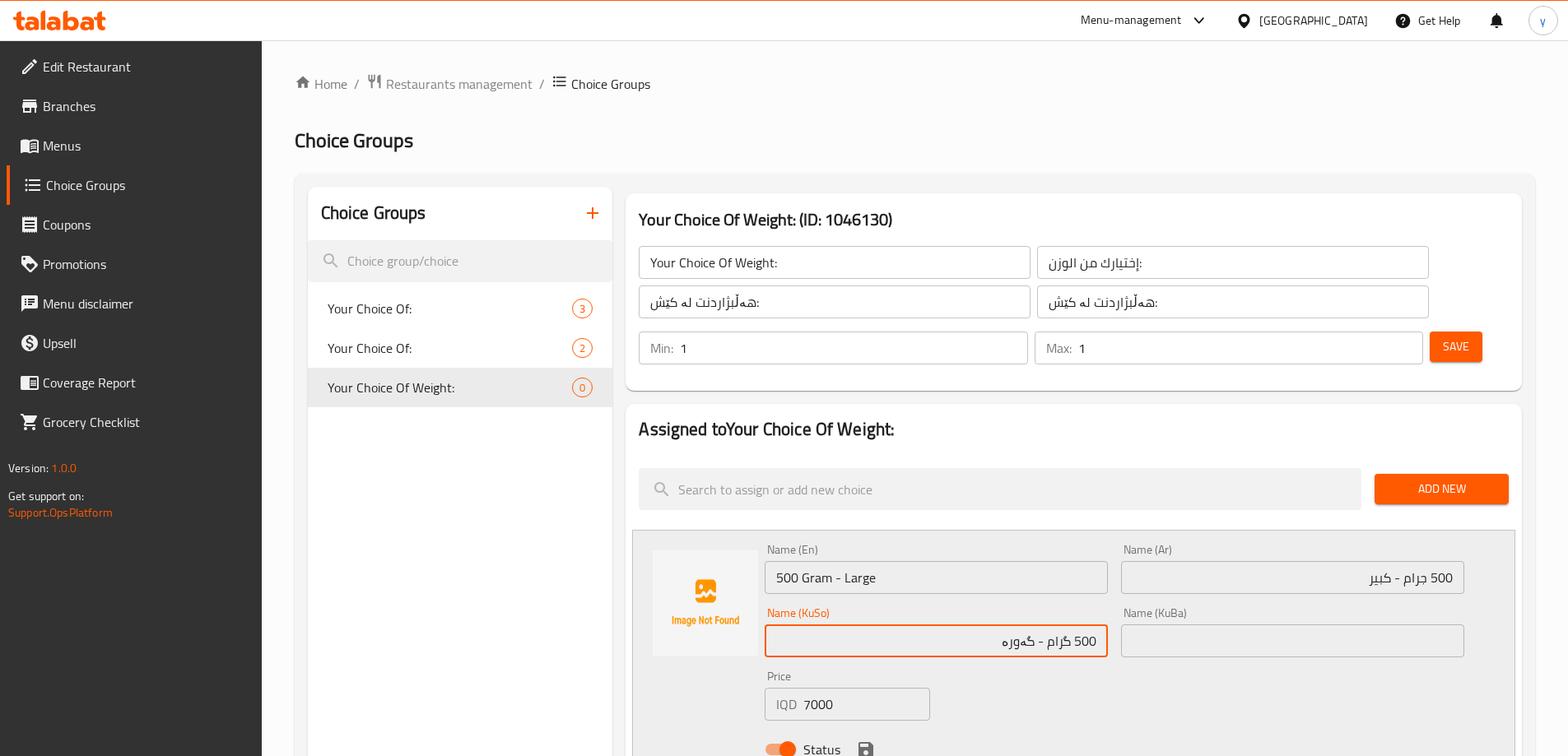
type input "500 گرام - گەورە"
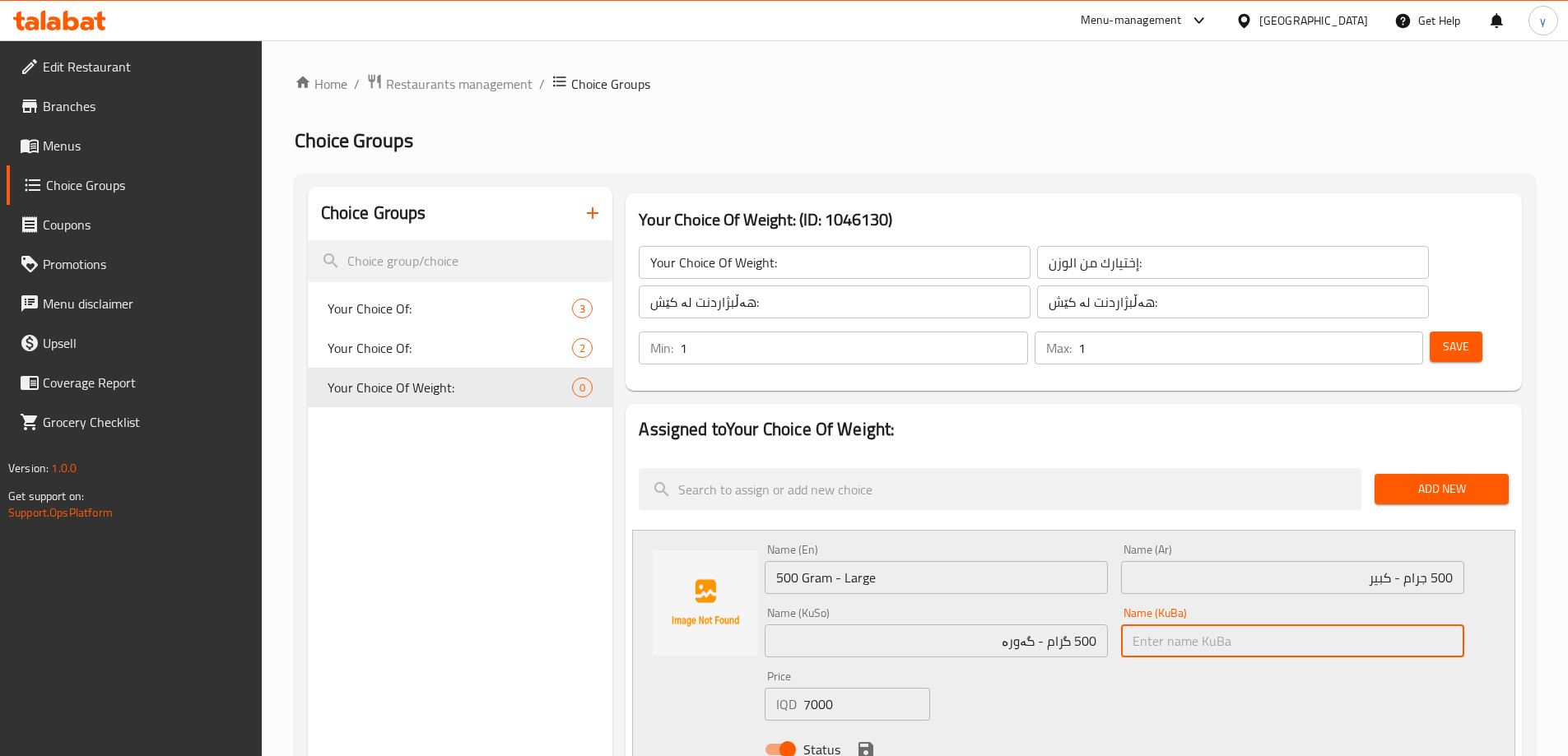
click at [1165, 624] on input "text" at bounding box center [1293, 641] width 344 height 33
paste input "500 گرام - گەورە"
type input "500 گرام - گەورە"
click at [858, 740] on icon "save" at bounding box center [866, 750] width 20 height 20
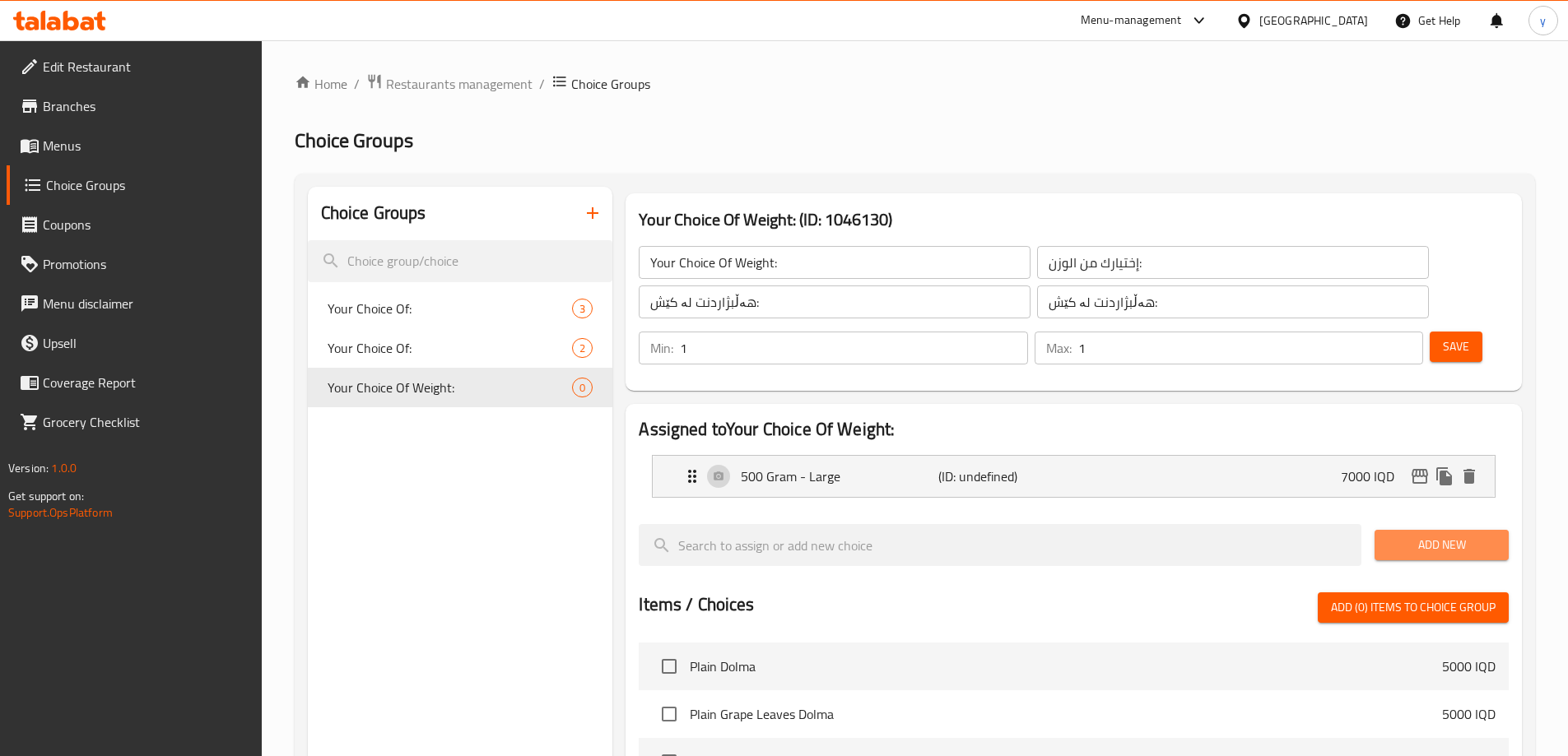
click at [1475, 535] on span "Add New" at bounding box center [1442, 545] width 108 height 21
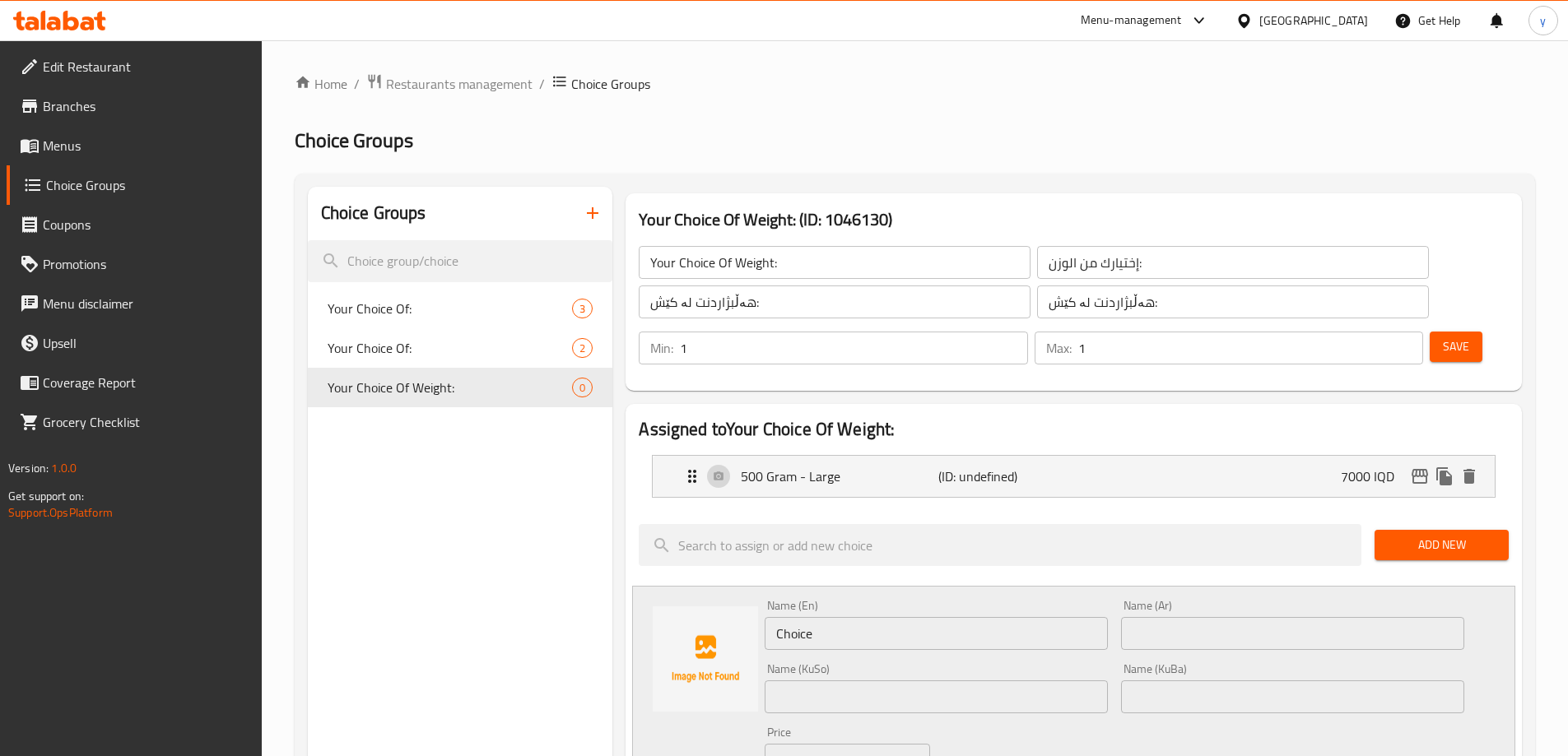
click at [927, 604] on div "Name (En) Choice Name (En)" at bounding box center [936, 624] width 356 height 64
click at [927, 617] on input "Choice" at bounding box center [937, 633] width 344 height 33
paste input "150 Gram - Small"
type input "150 Gram - Small"
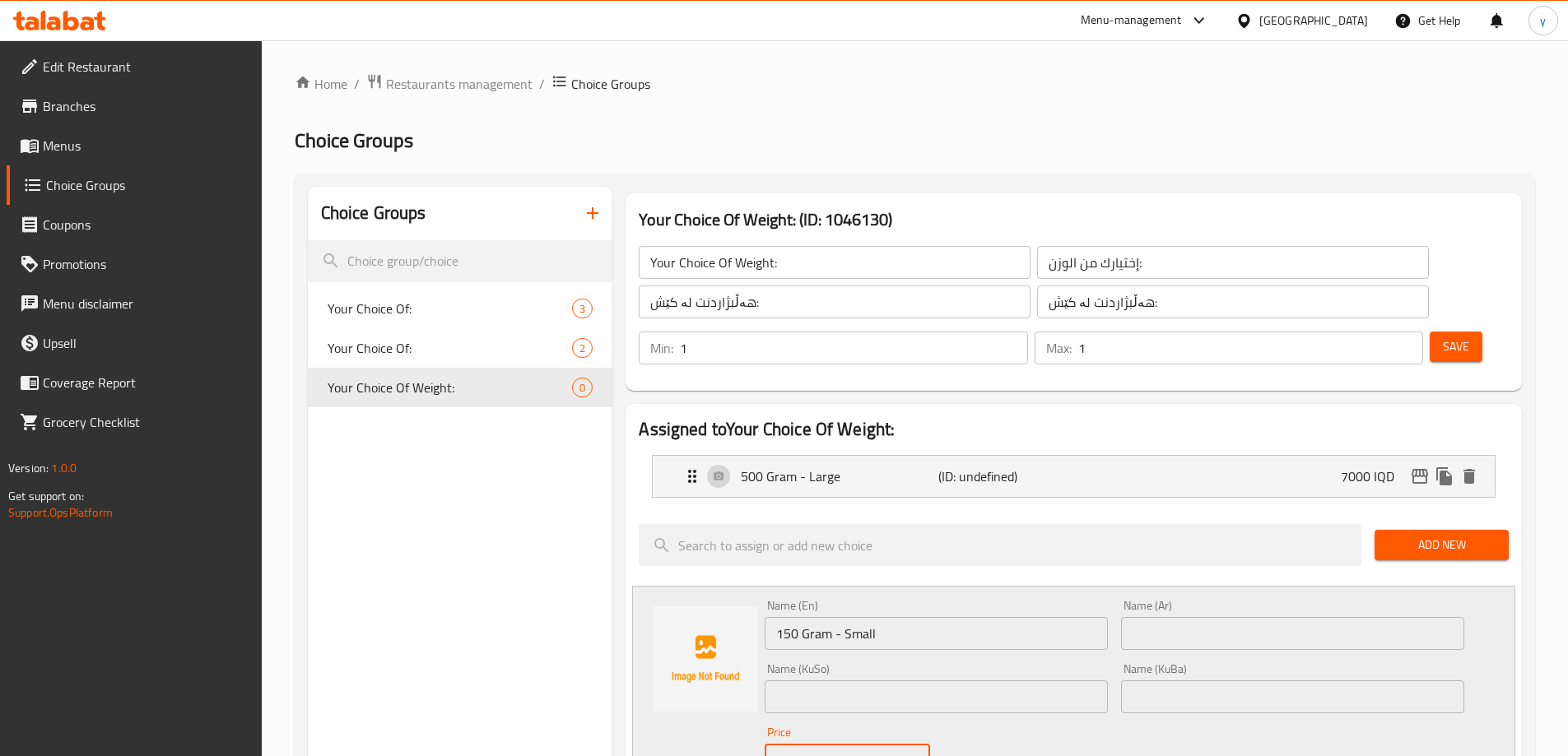
drag, startPoint x: 825, startPoint y: 712, endPoint x: 803, endPoint y: 694, distance: 28.4
click at [788, 744] on div "IQD 0 Price" at bounding box center [848, 760] width 165 height 33
paste input "200"
type input "2000"
click at [1192, 617] on input "text" at bounding box center [1293, 633] width 344 height 33
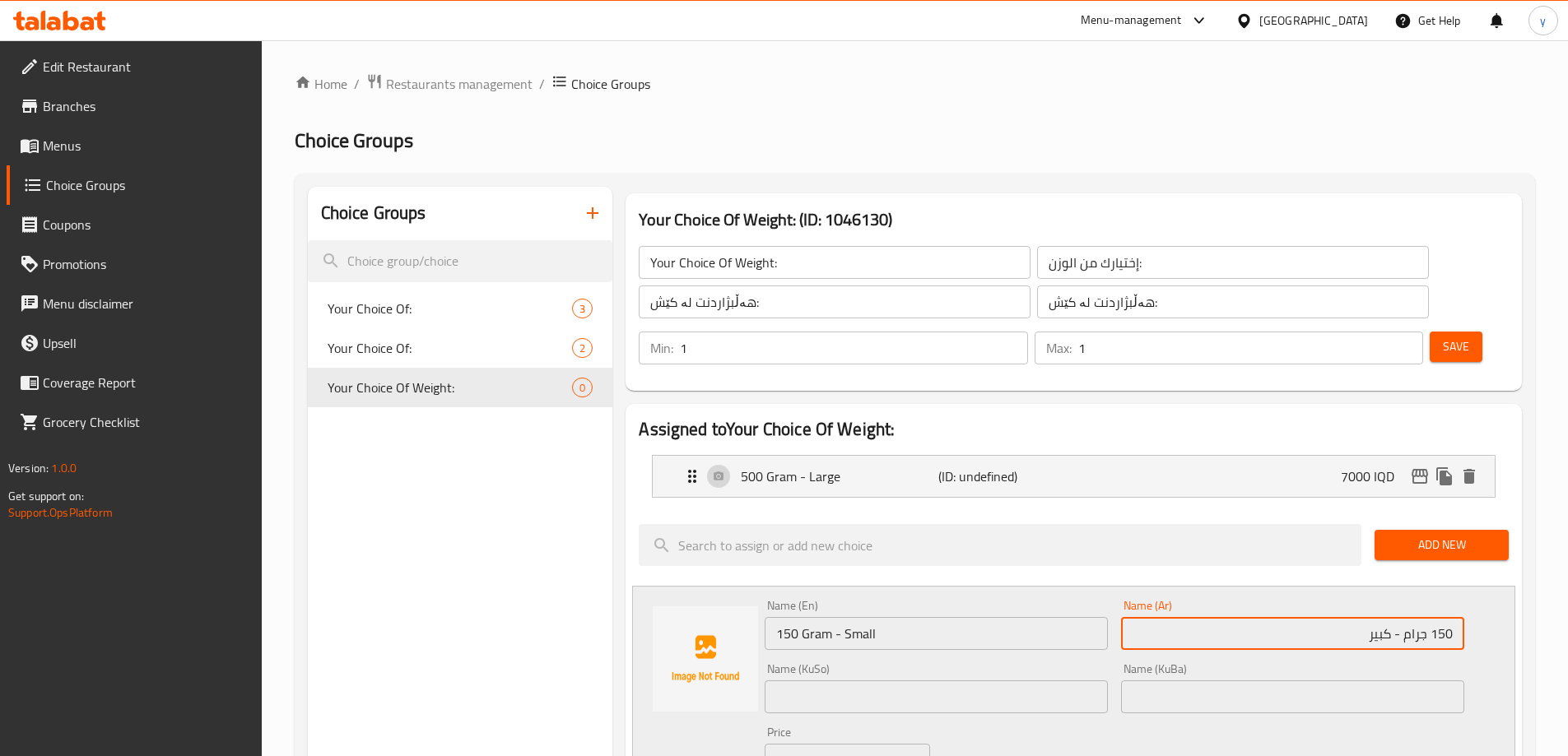
click at [1009, 681] on input "text" at bounding box center [937, 697] width 344 height 33
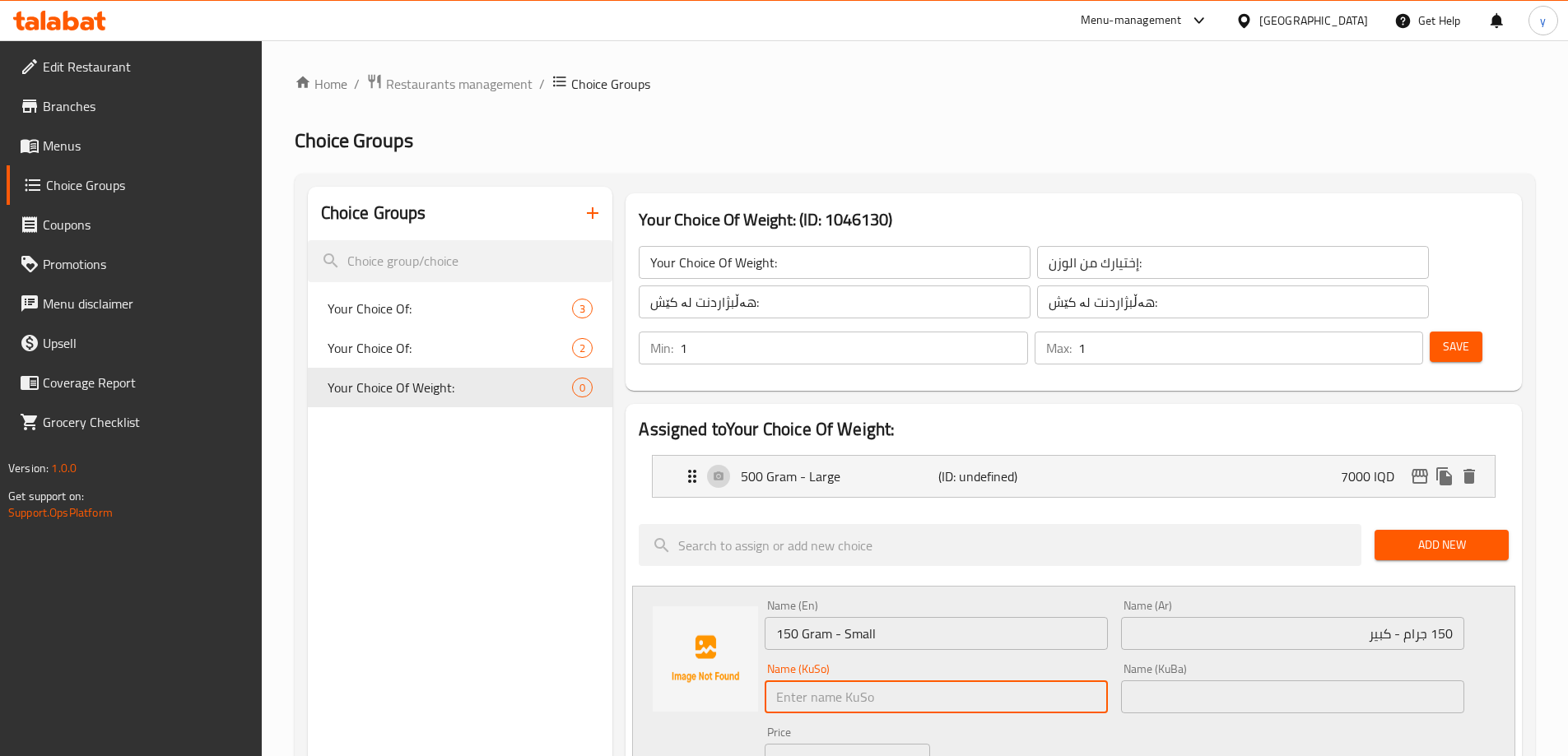
click at [1379, 617] on input "150 جرام - كبير" at bounding box center [1293, 633] width 344 height 33
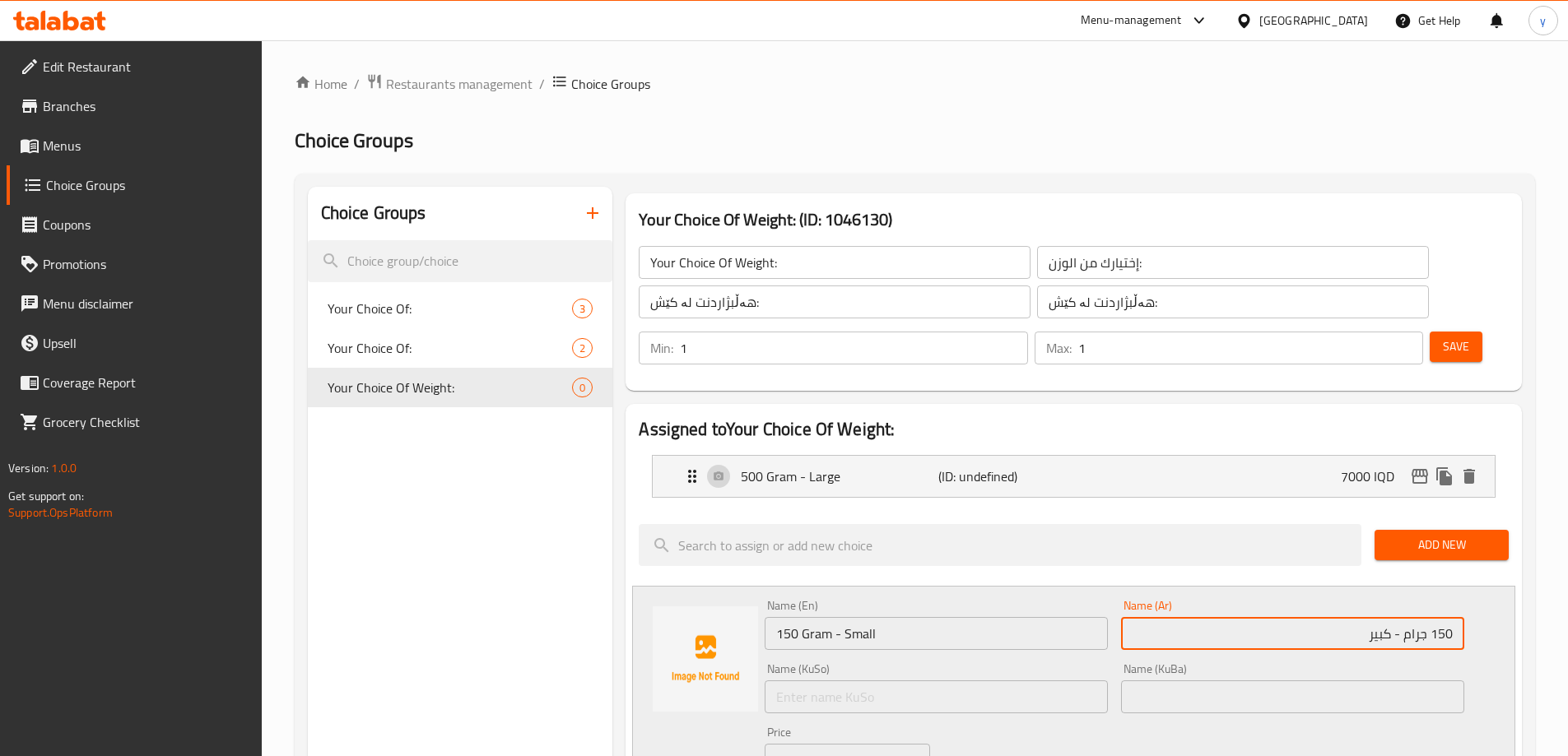
click at [1379, 617] on input "150 جرام - كبير" at bounding box center [1293, 633] width 344 height 33
type input "150 جرام - صغير"
click at [1013, 681] on input "text" at bounding box center [937, 697] width 344 height 33
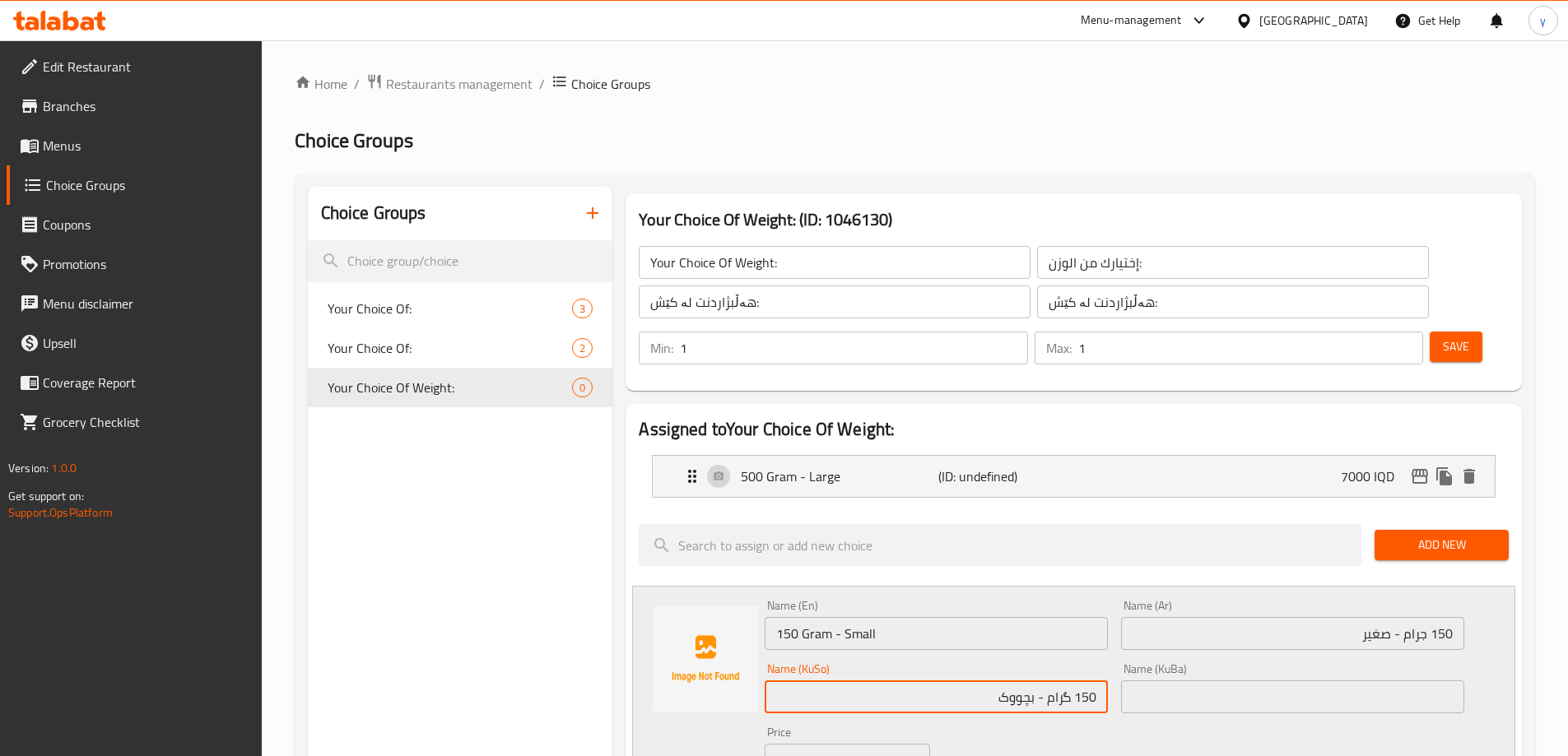
click at [1060, 681] on input "150 گرام - بچووک" at bounding box center [937, 697] width 344 height 33
type input "150 گرام - بچووک"
click at [1150, 681] on input "text" at bounding box center [1293, 697] width 344 height 33
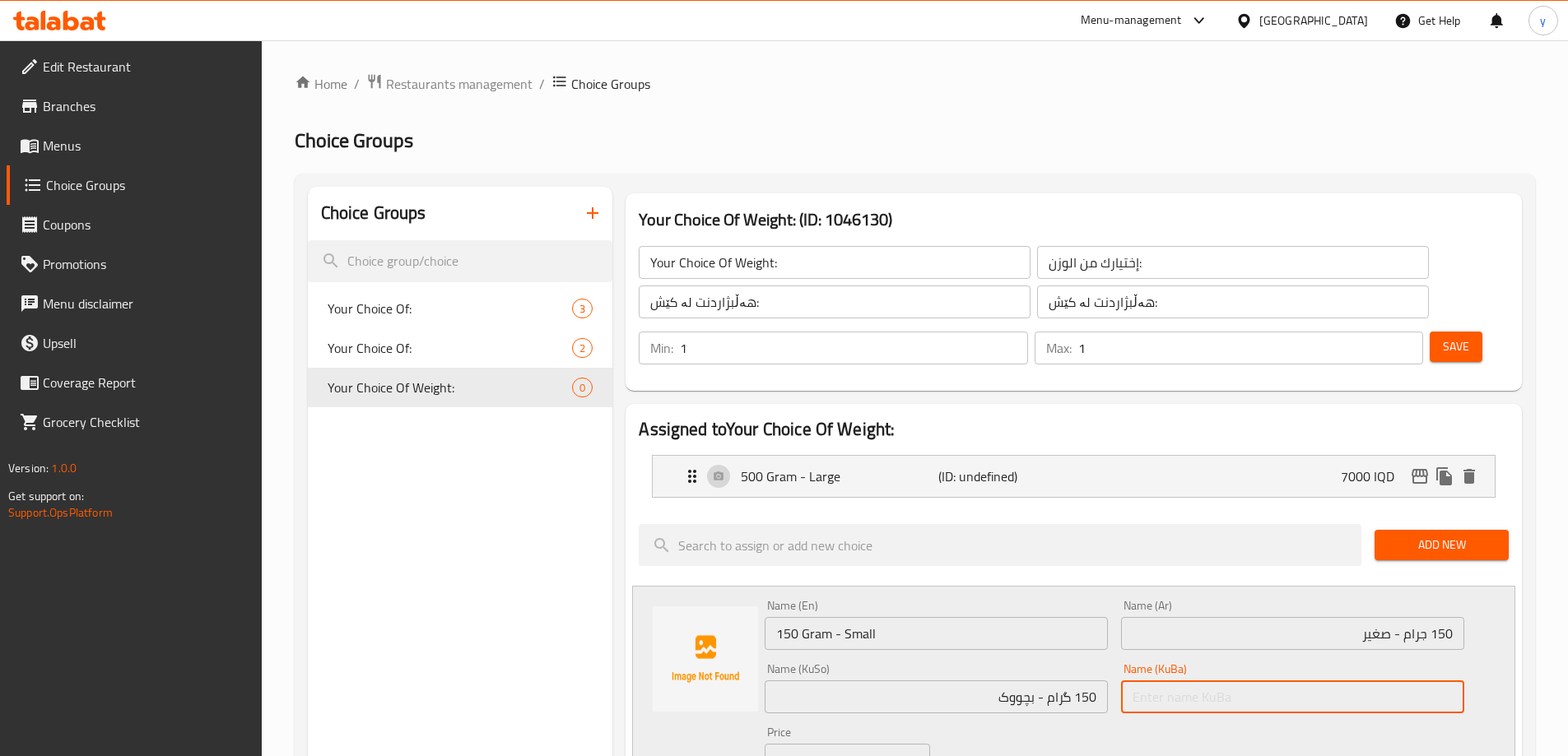
paste input "150 گرام - بچووک"
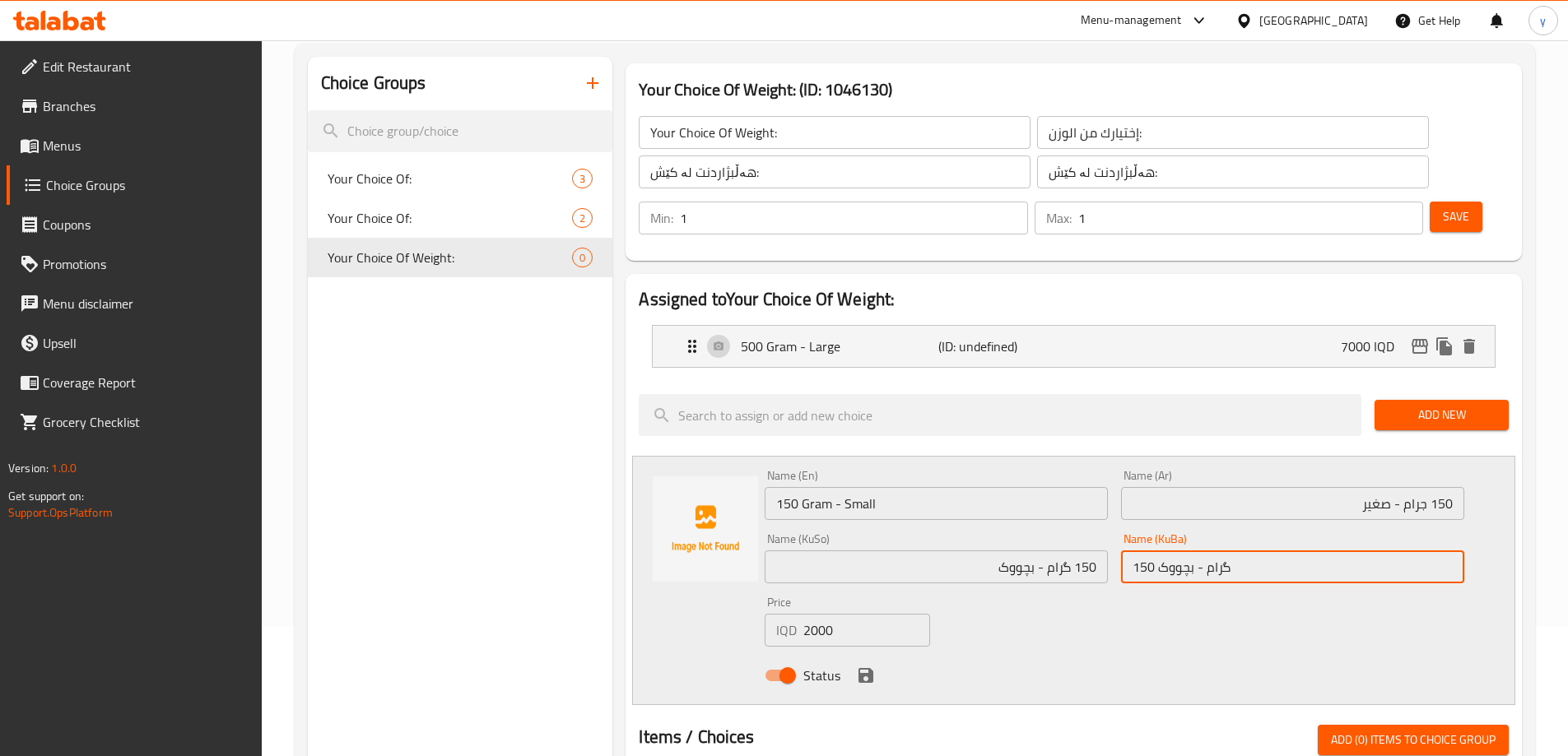
scroll to position [165, 0]
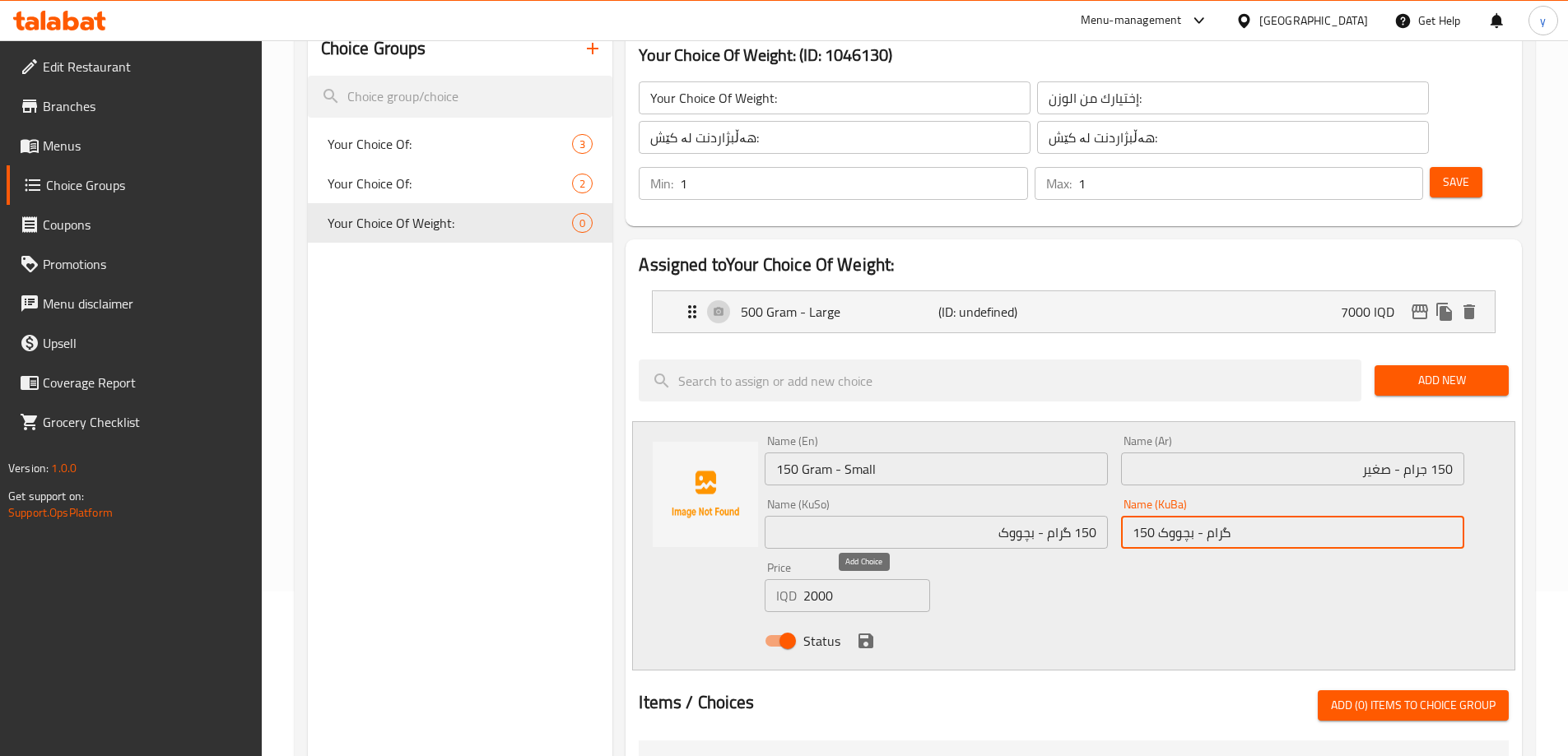
type input "150 گرام - بچووک"
click at [865, 633] on icon "save" at bounding box center [865, 641] width 15 height 15
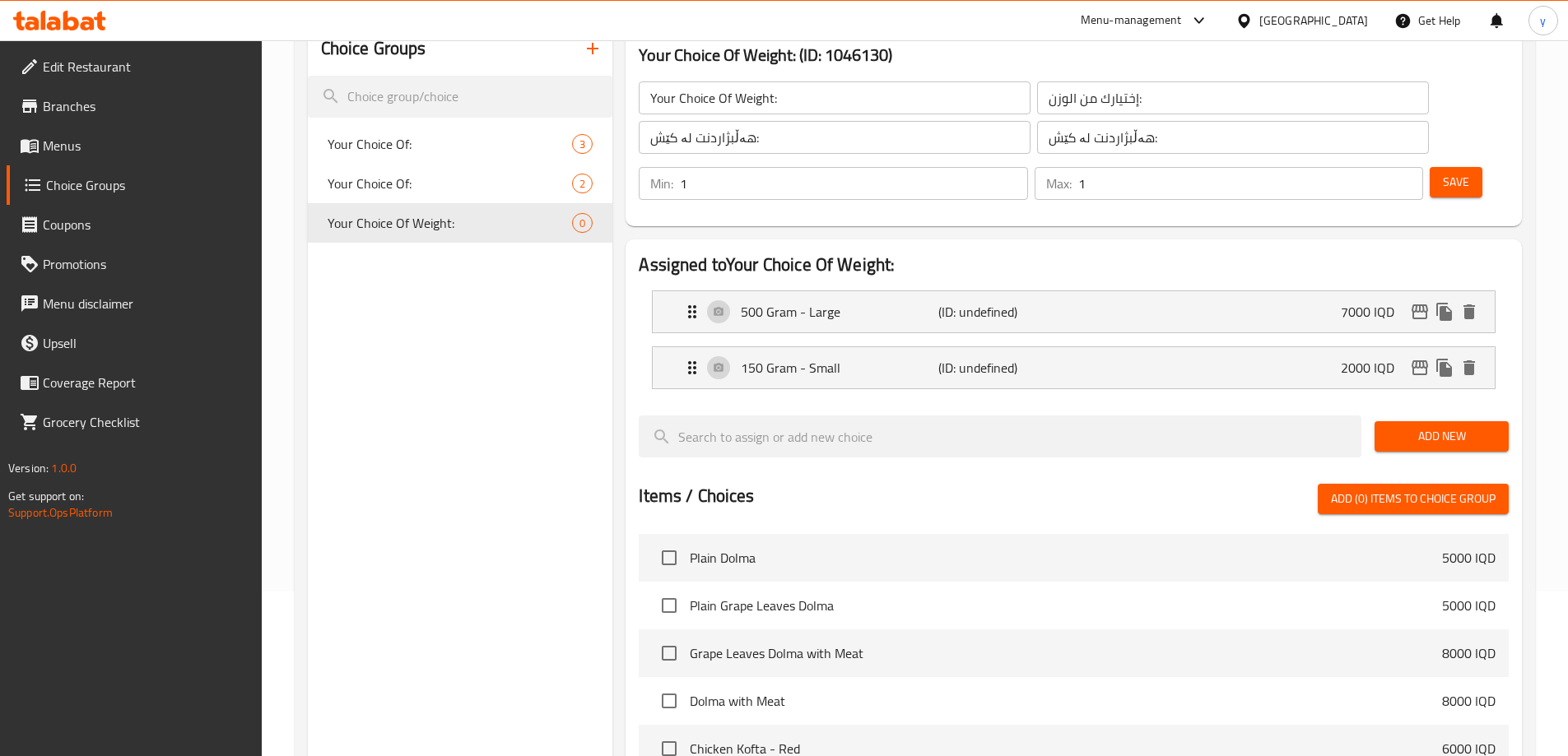
click at [1444, 172] on span "Save" at bounding box center [1456, 182] width 26 height 21
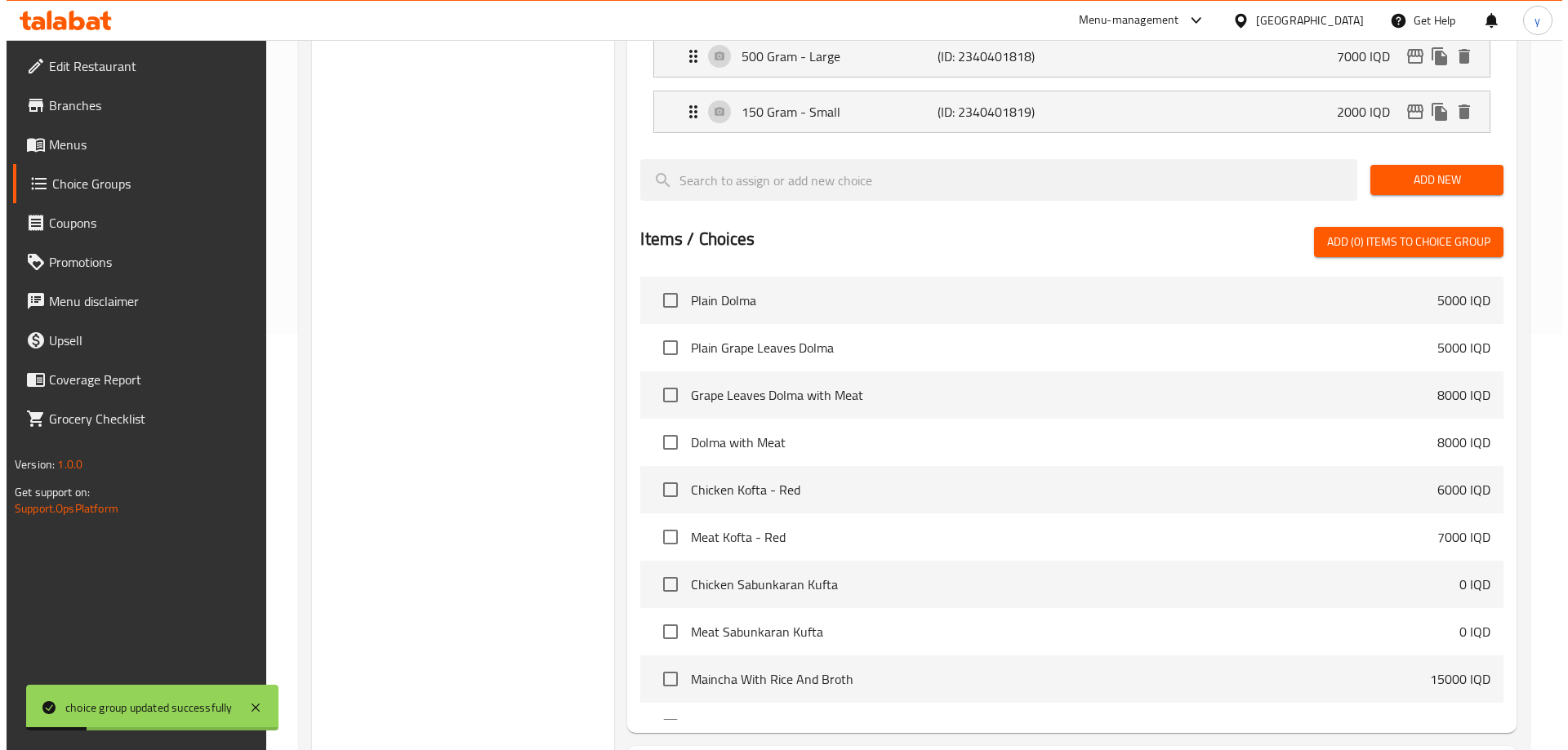
scroll to position [520, 0]
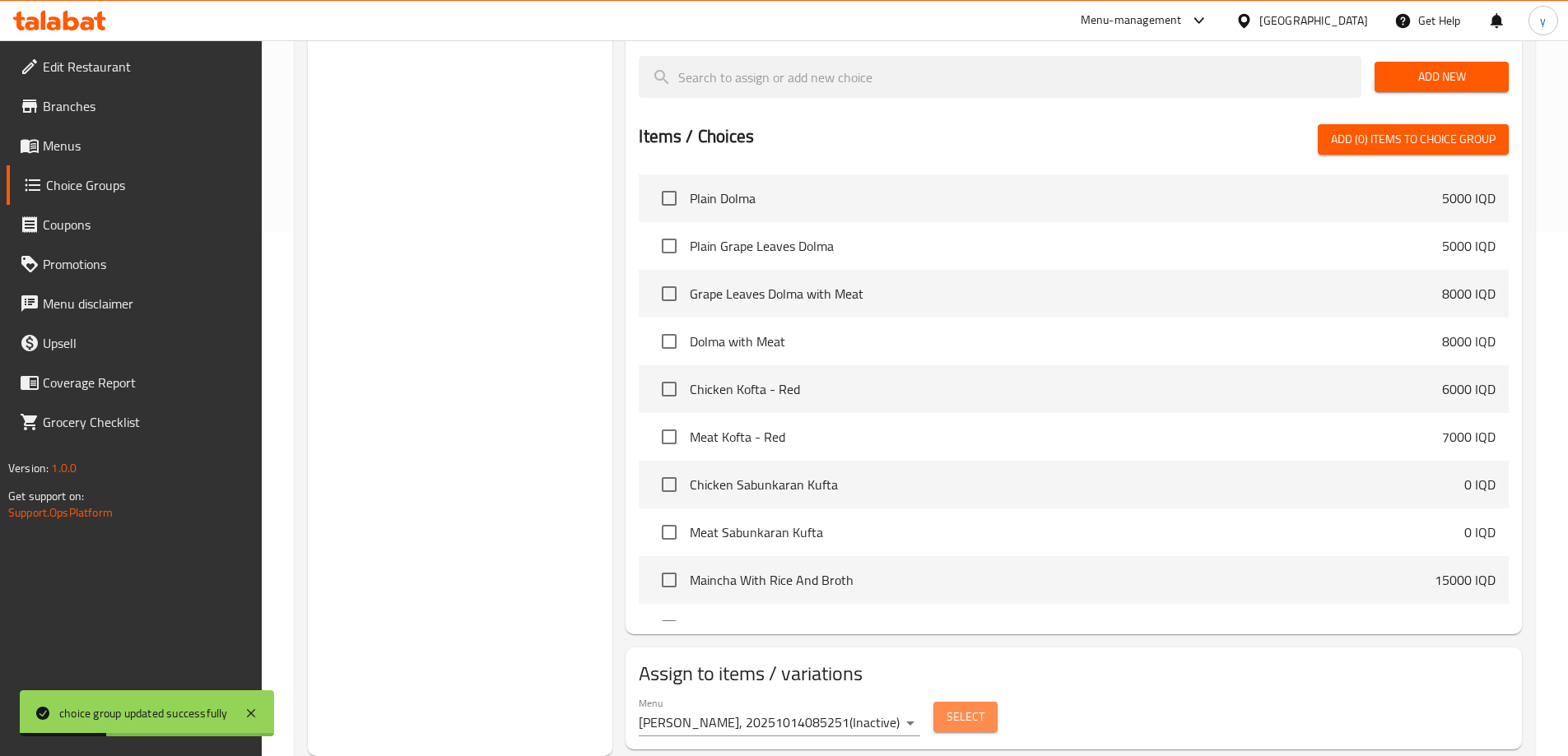
drag, startPoint x: 965, startPoint y: 672, endPoint x: 882, endPoint y: 699, distance: 87.3
click at [882, 699] on div "Assign to items / variations Menu [PERSON_NAME], 20251014085251 ( Inactive ) Se…" at bounding box center [1074, 699] width 897 height 102
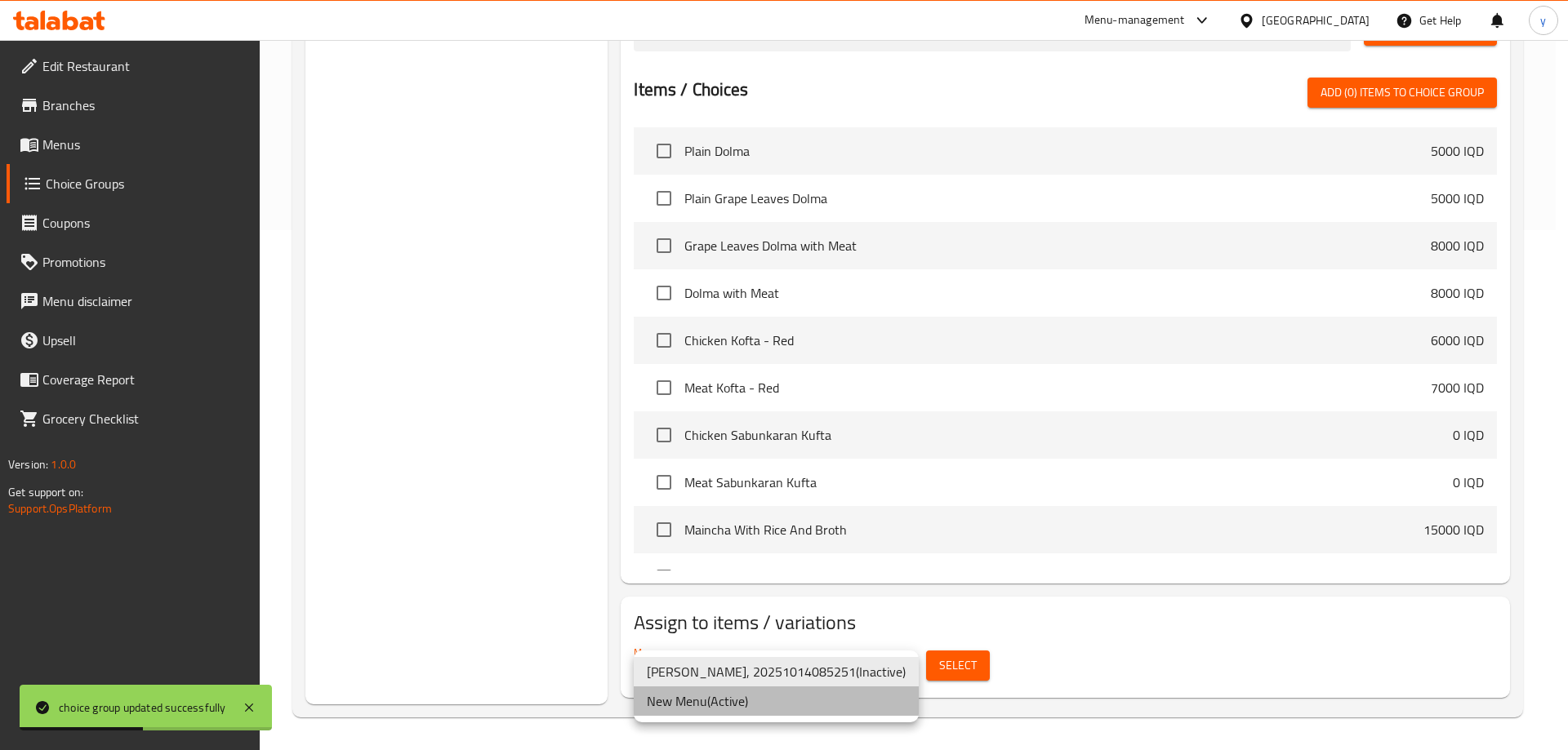
click at [821, 693] on li "New Menu ( Active )" at bounding box center [776, 701] width 285 height 29
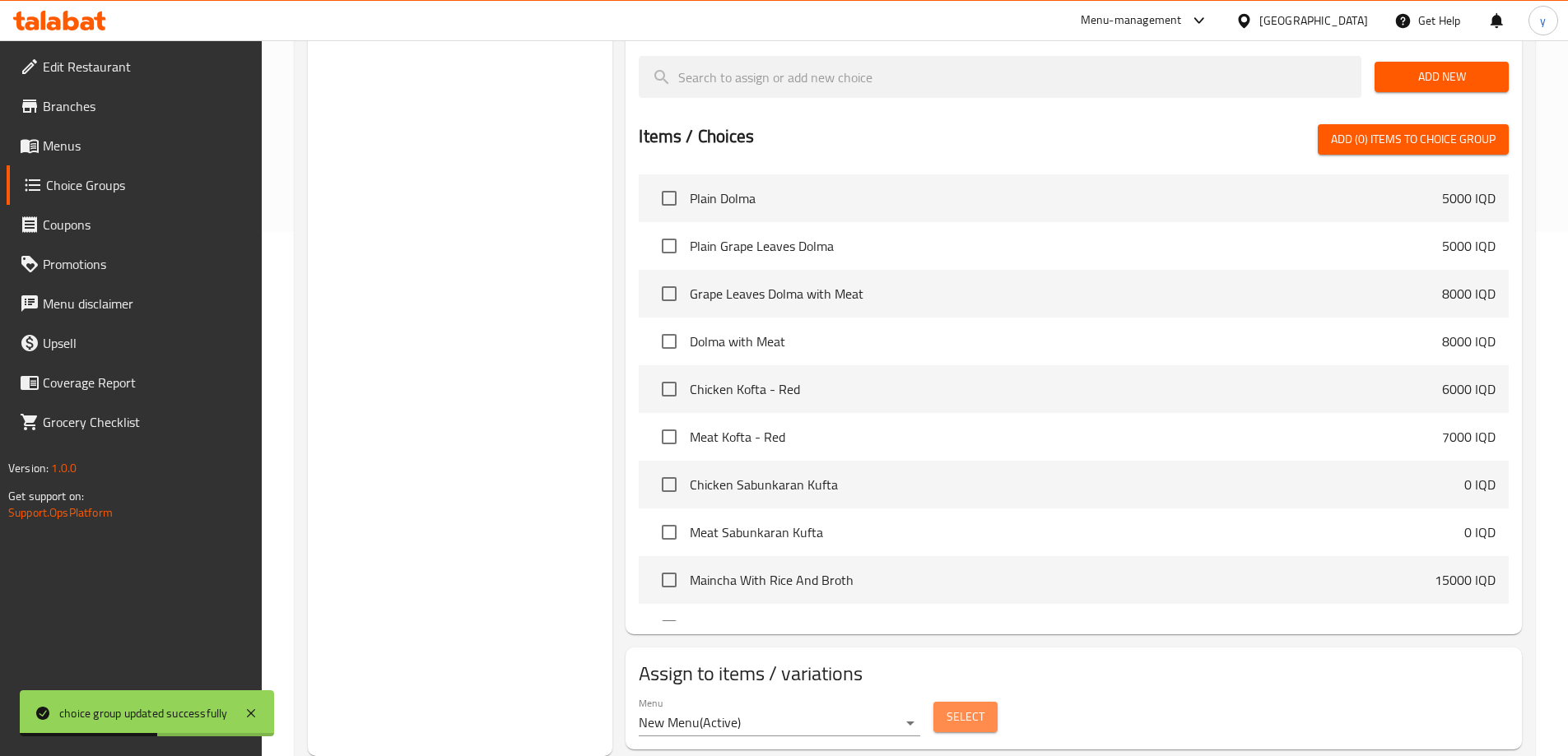
click at [963, 707] on span "Select" at bounding box center [966, 717] width 38 height 21
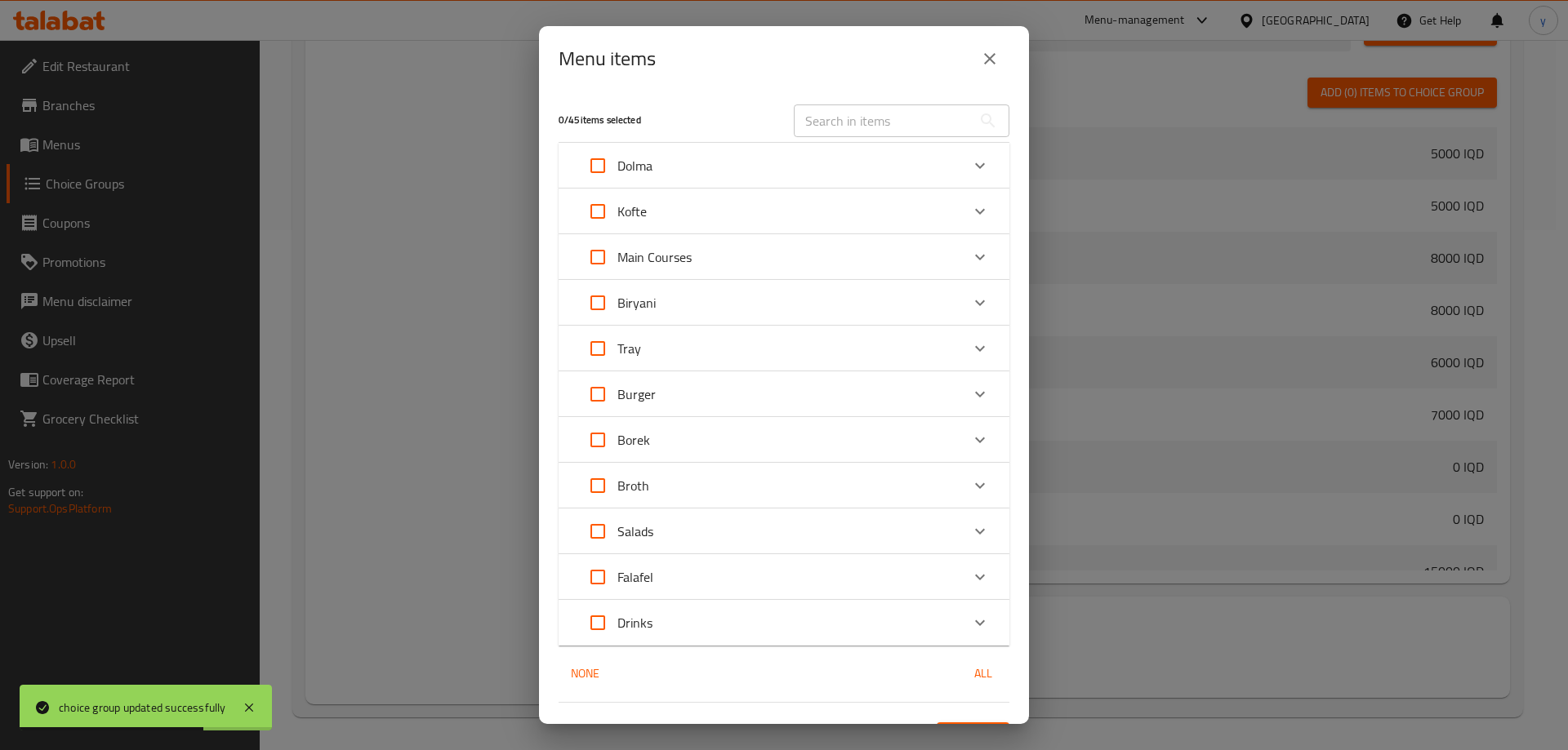
click at [718, 210] on div "Kofte" at bounding box center [769, 211] width 382 height 39
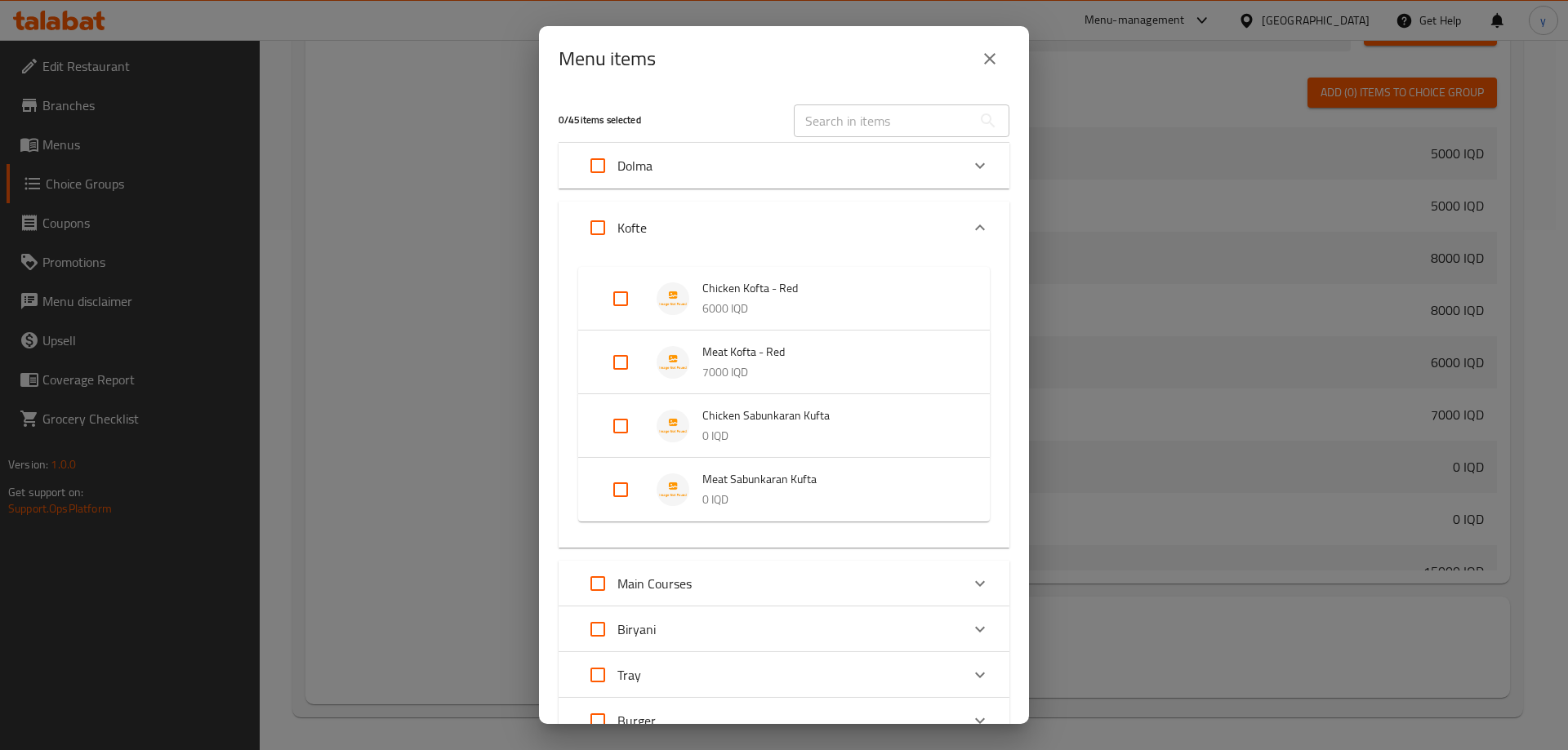
click at [615, 422] on input "Expand" at bounding box center [621, 426] width 39 height 39
checkbox input "true"
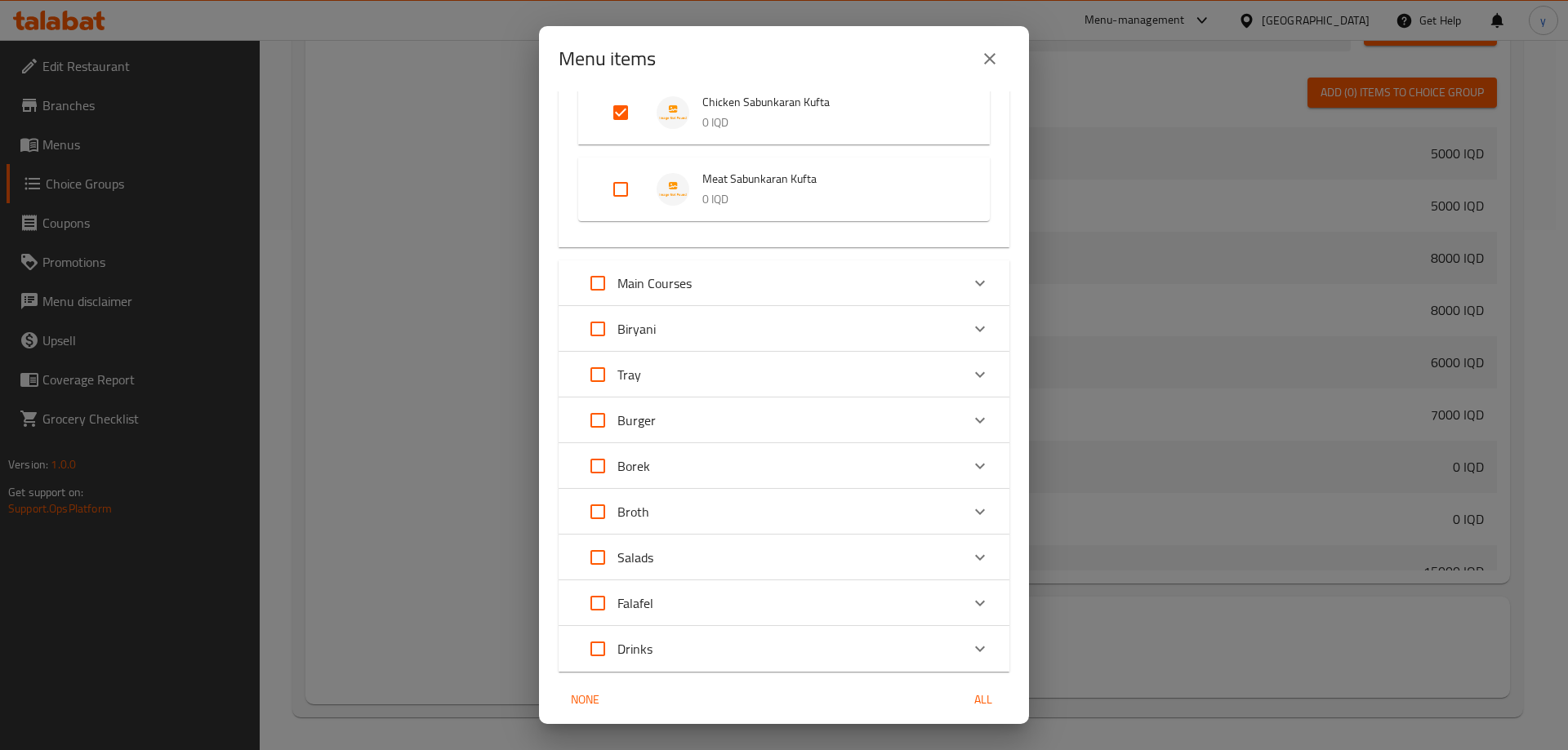
scroll to position [388, 0]
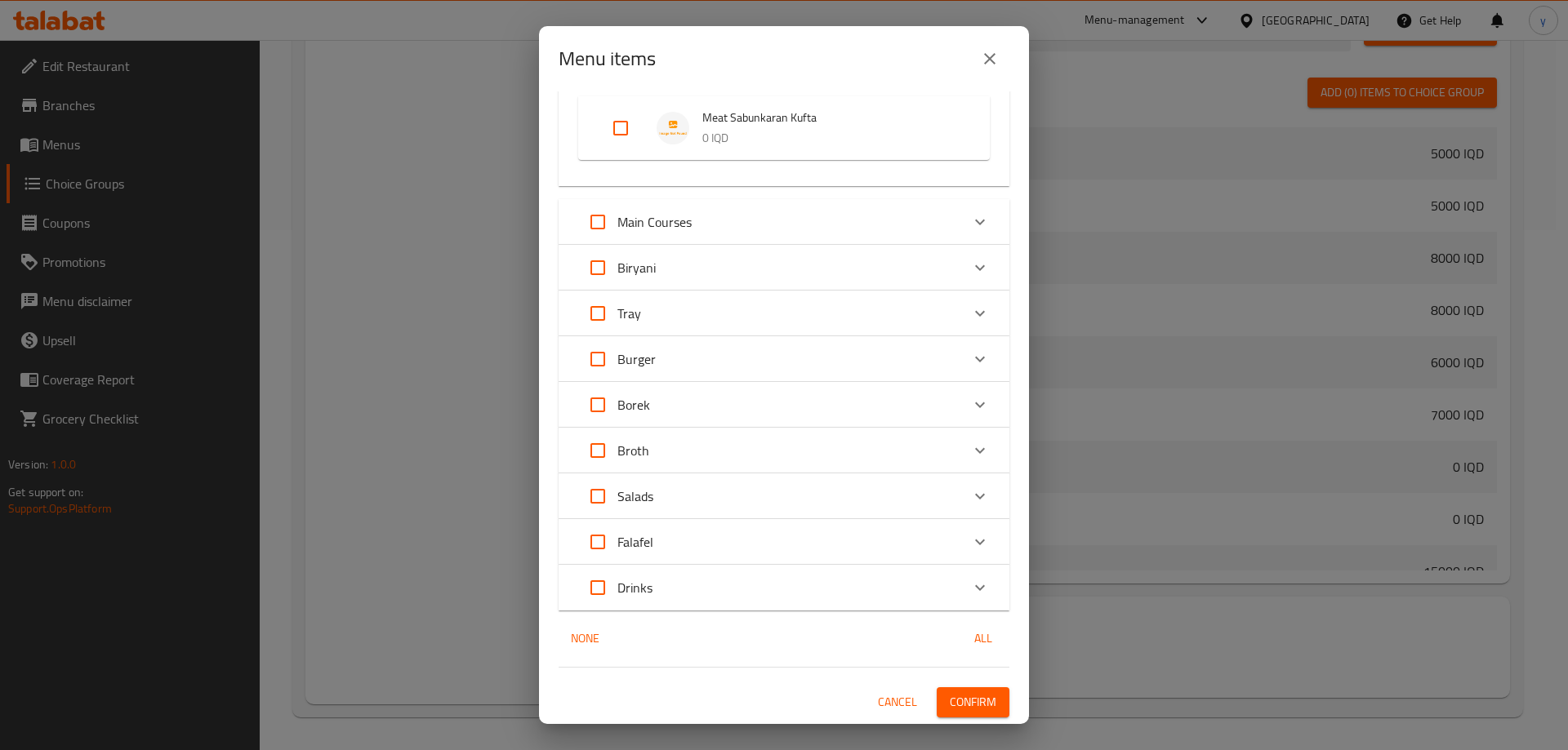
click at [959, 699] on span "Confirm" at bounding box center [973, 702] width 46 height 20
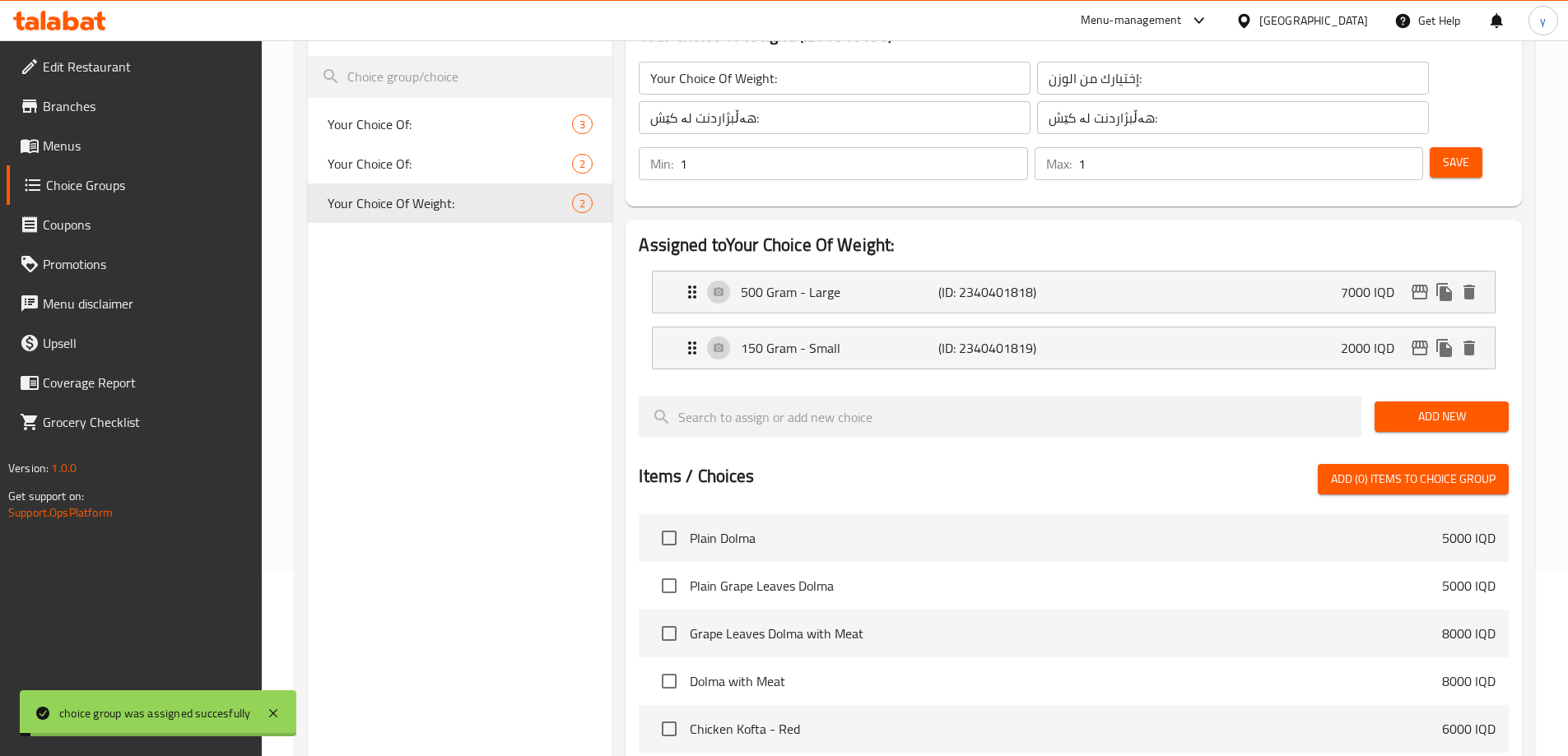
scroll to position [30, 0]
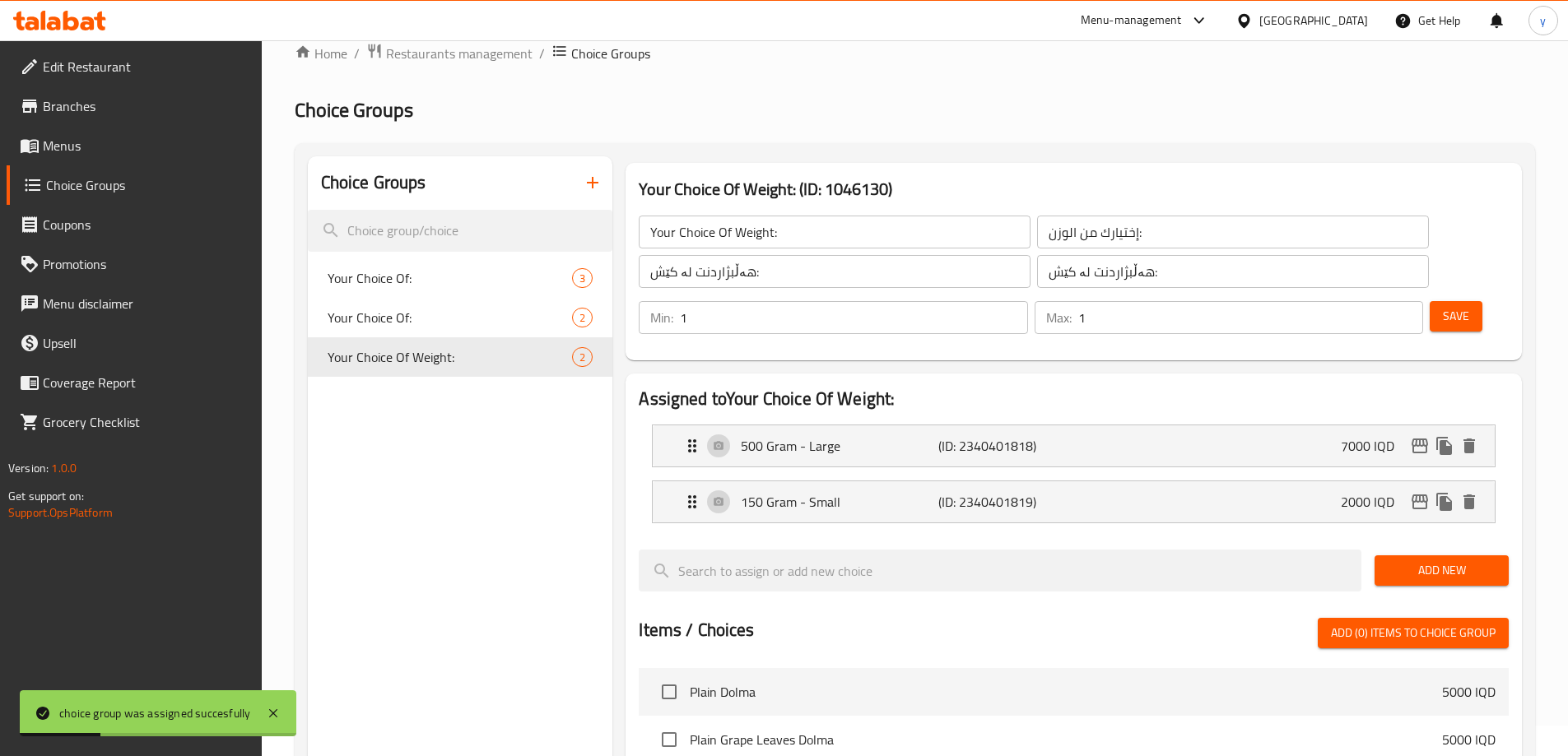
click at [727, 242] on input "Your Choice Of Weight:" at bounding box center [835, 232] width 392 height 33
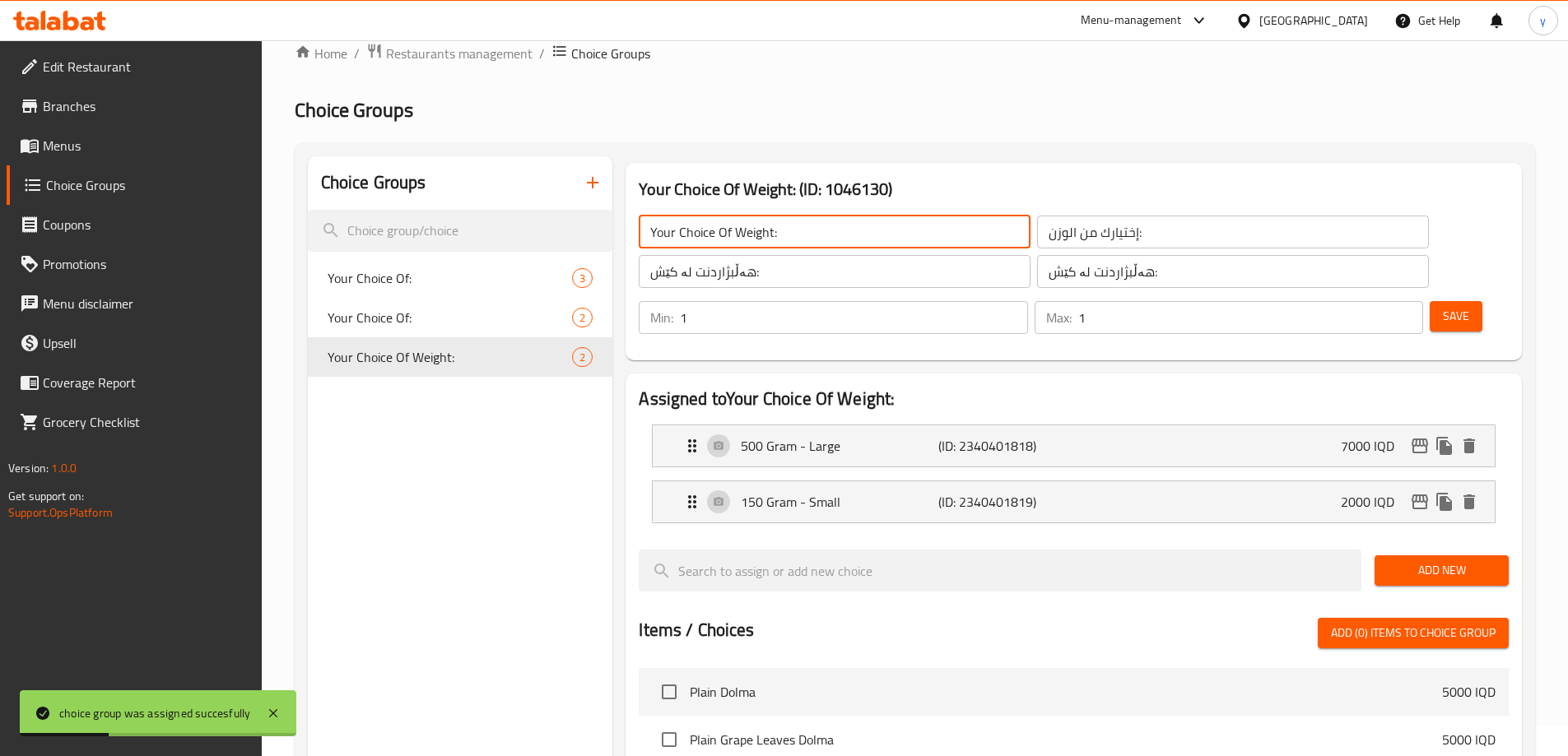
click at [727, 242] on input "Your Choice Of Weight:" at bounding box center [835, 232] width 392 height 33
click at [899, 226] on input "Your Choice Of Weight:" at bounding box center [835, 232] width 392 height 33
click at [1037, 234] on input "إختيارك من الوزن:" at bounding box center [1233, 232] width 392 height 33
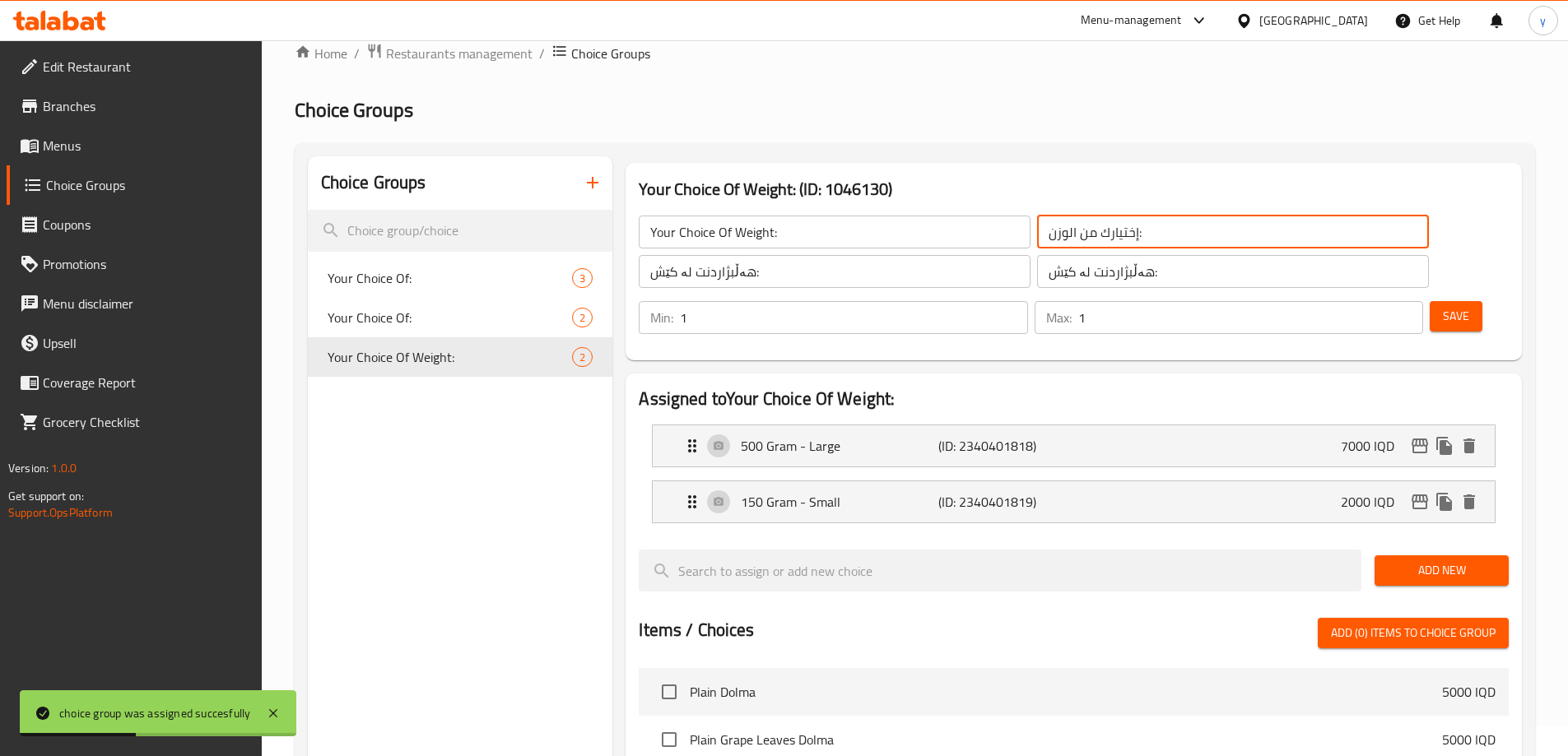
click at [1037, 234] on input "إختيارك من الوزن:" at bounding box center [1233, 232] width 392 height 33
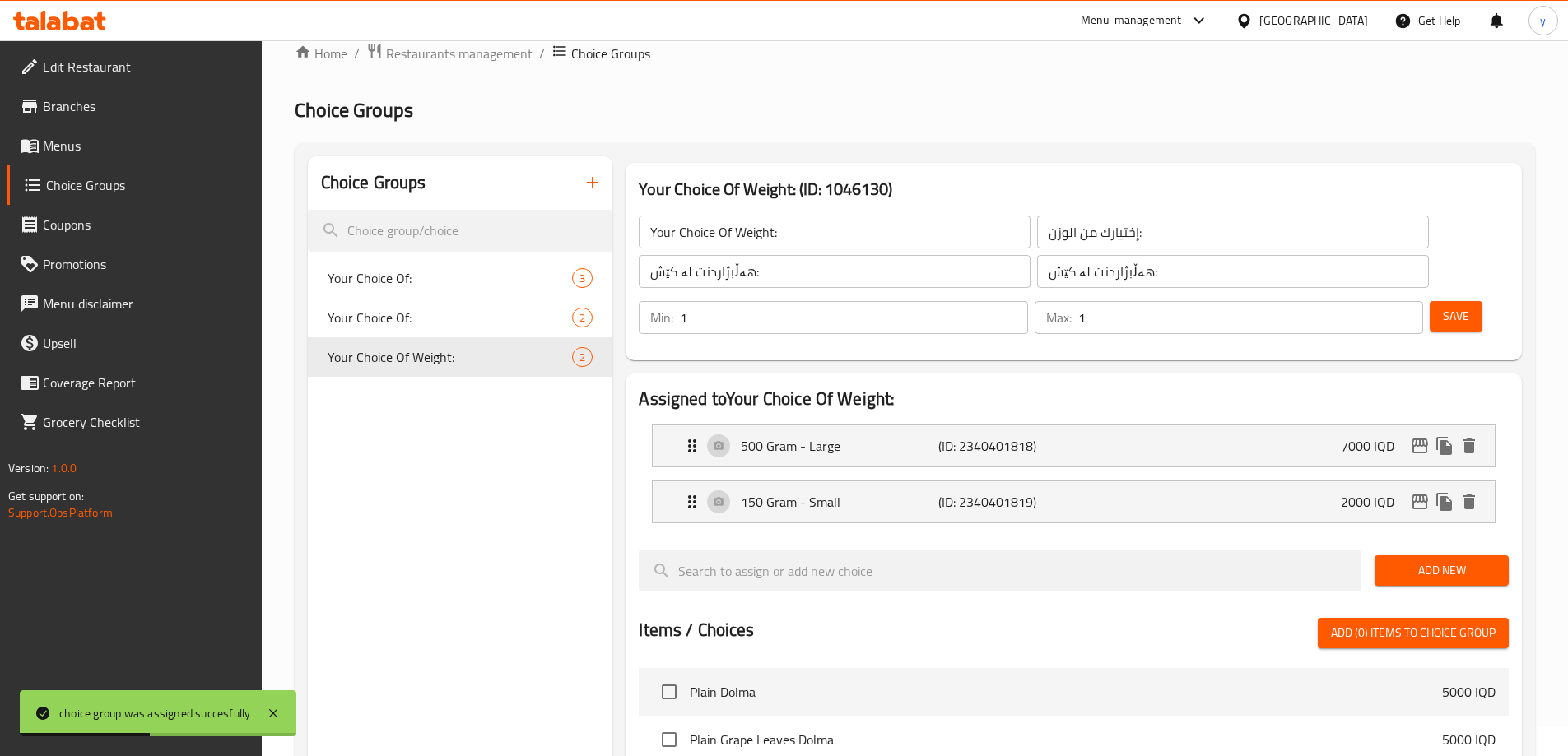
click at [761, 292] on div "Your Choice Of Weight: ​ إختيارك من الوزن: ​ هەڵبژاردنت لە کێش: ​ هەڵبژاردنت لە…" at bounding box center [1034, 251] width 809 height 92
click at [773, 281] on input "هەڵبژاردنت لە کێش:" at bounding box center [835, 271] width 392 height 33
click at [587, 357] on icon "duplicate" at bounding box center [586, 357] width 15 height 18
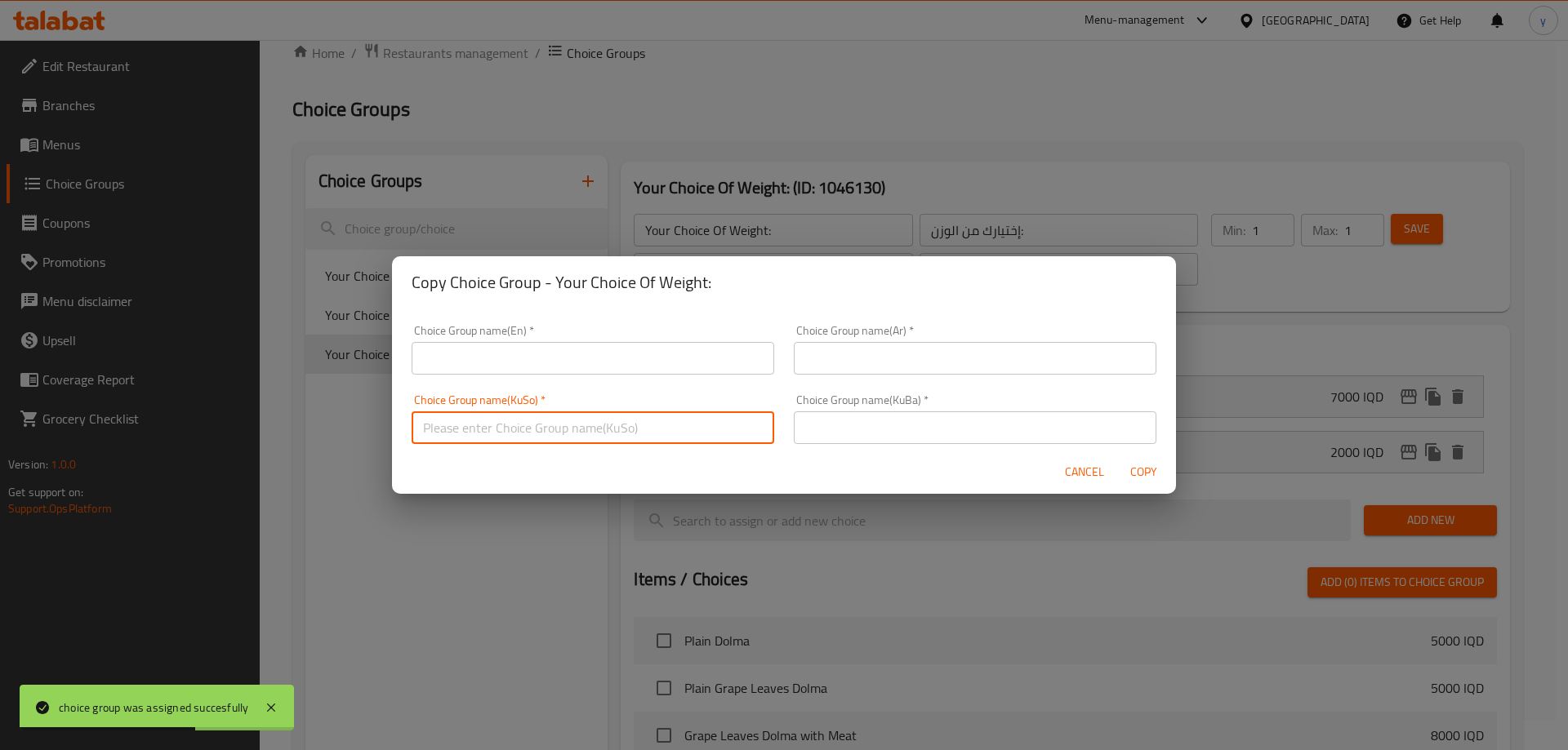
drag, startPoint x: 664, startPoint y: 433, endPoint x: 748, endPoint y: 422, distance: 84.7
click at [664, 433] on input "text" at bounding box center [593, 428] width 362 height 33
paste input "هەڵبژاردنت لە کێش:"
type input "هەڵبژاردنت لە کێش:"
click at [795, 414] on input "text" at bounding box center [975, 428] width 362 height 33
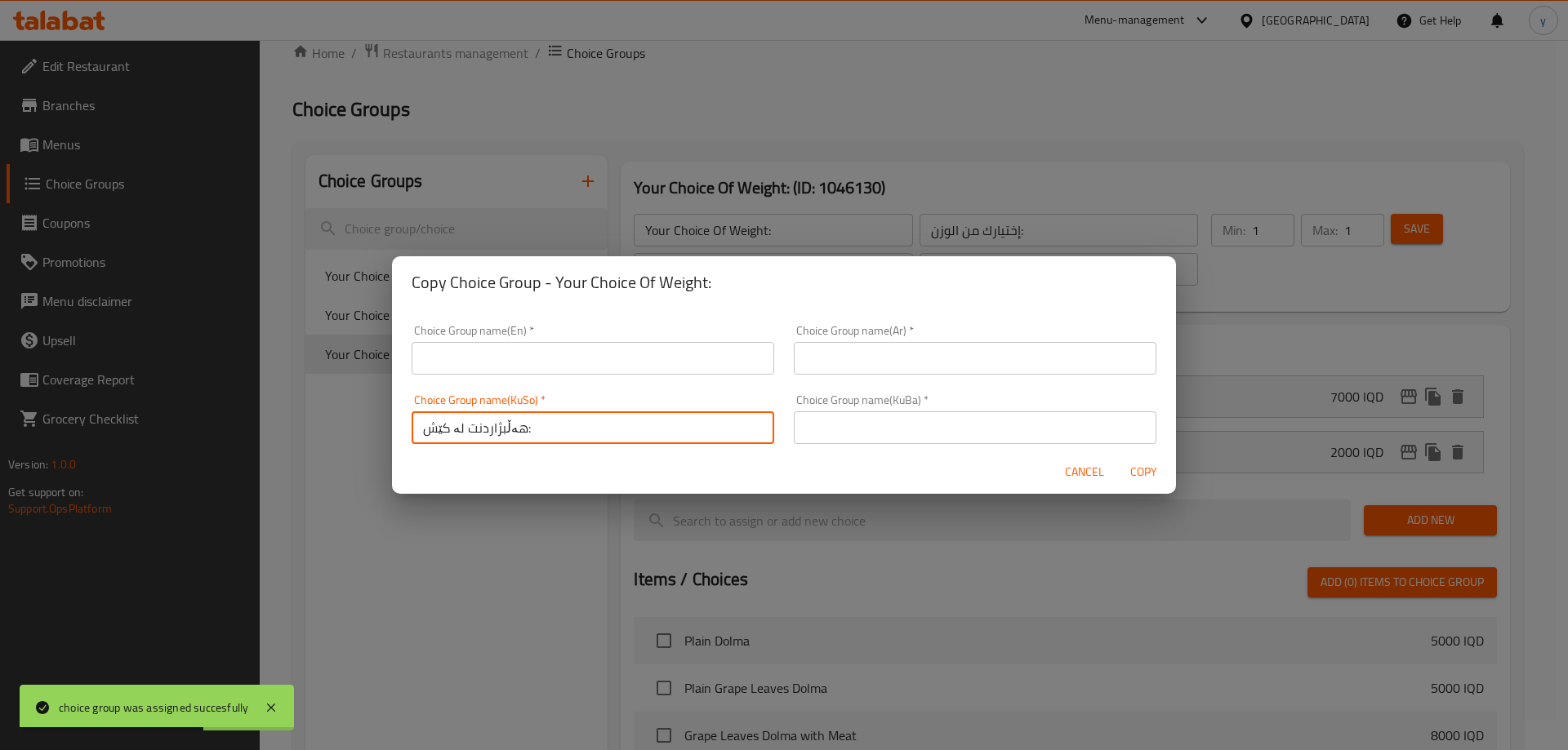
paste input "هەڵبژاردنت لە کێش:"
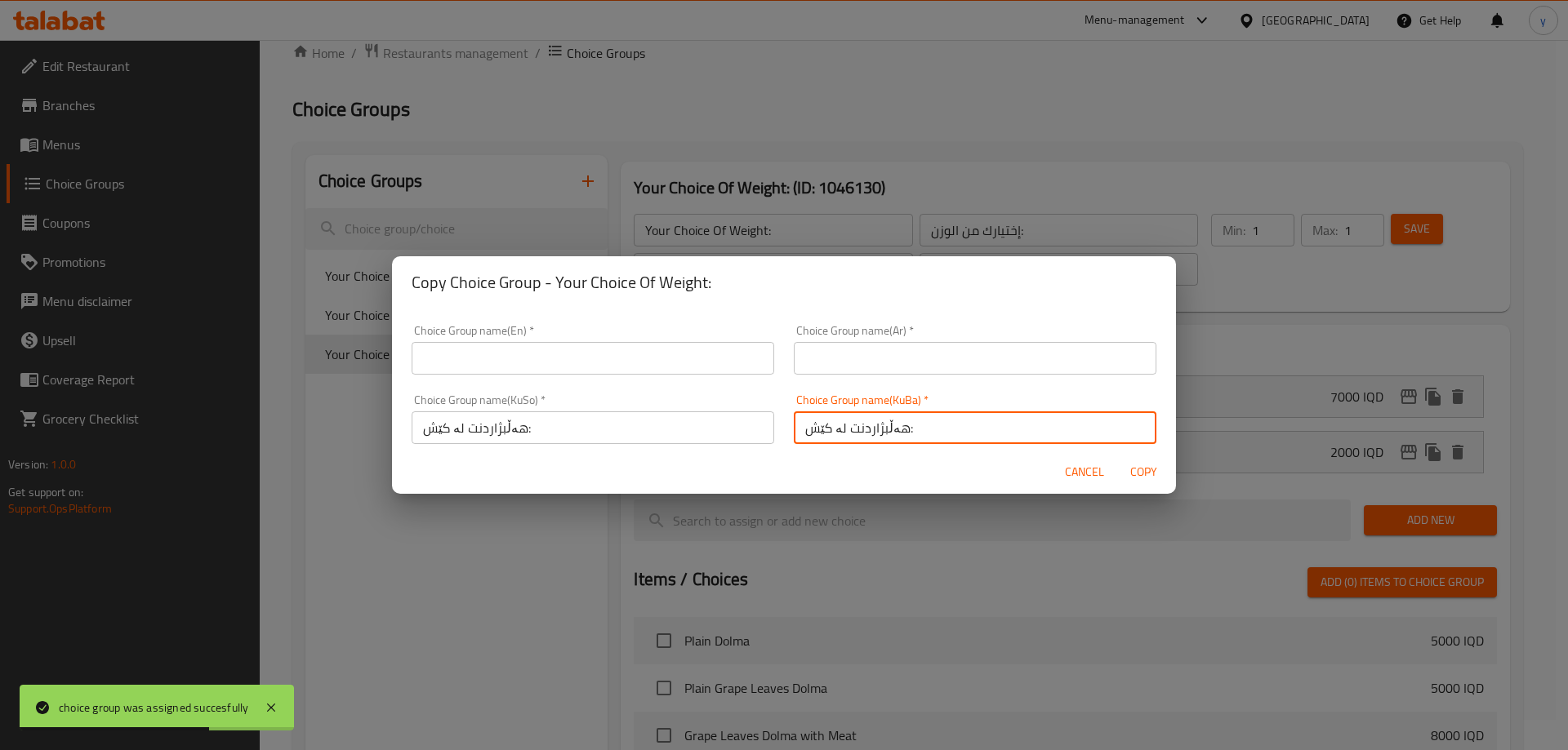
type input "هەڵبژاردنت لە کێش:"
click at [825, 363] on input "text" at bounding box center [975, 358] width 362 height 33
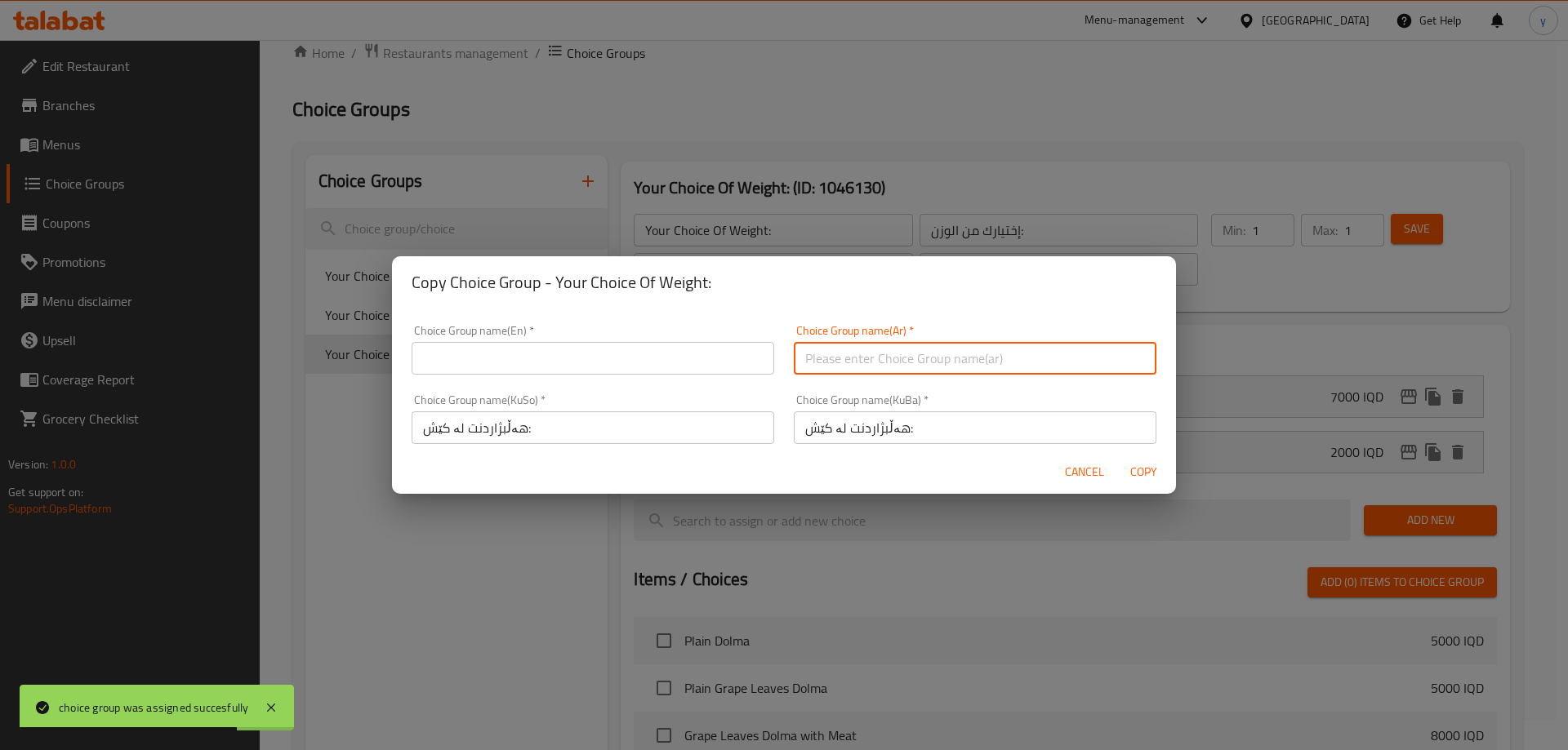
paste input "إختيارك من الوزن:"
type input "إختيارك من الوزن:"
click at [625, 354] on input "text" at bounding box center [593, 358] width 362 height 33
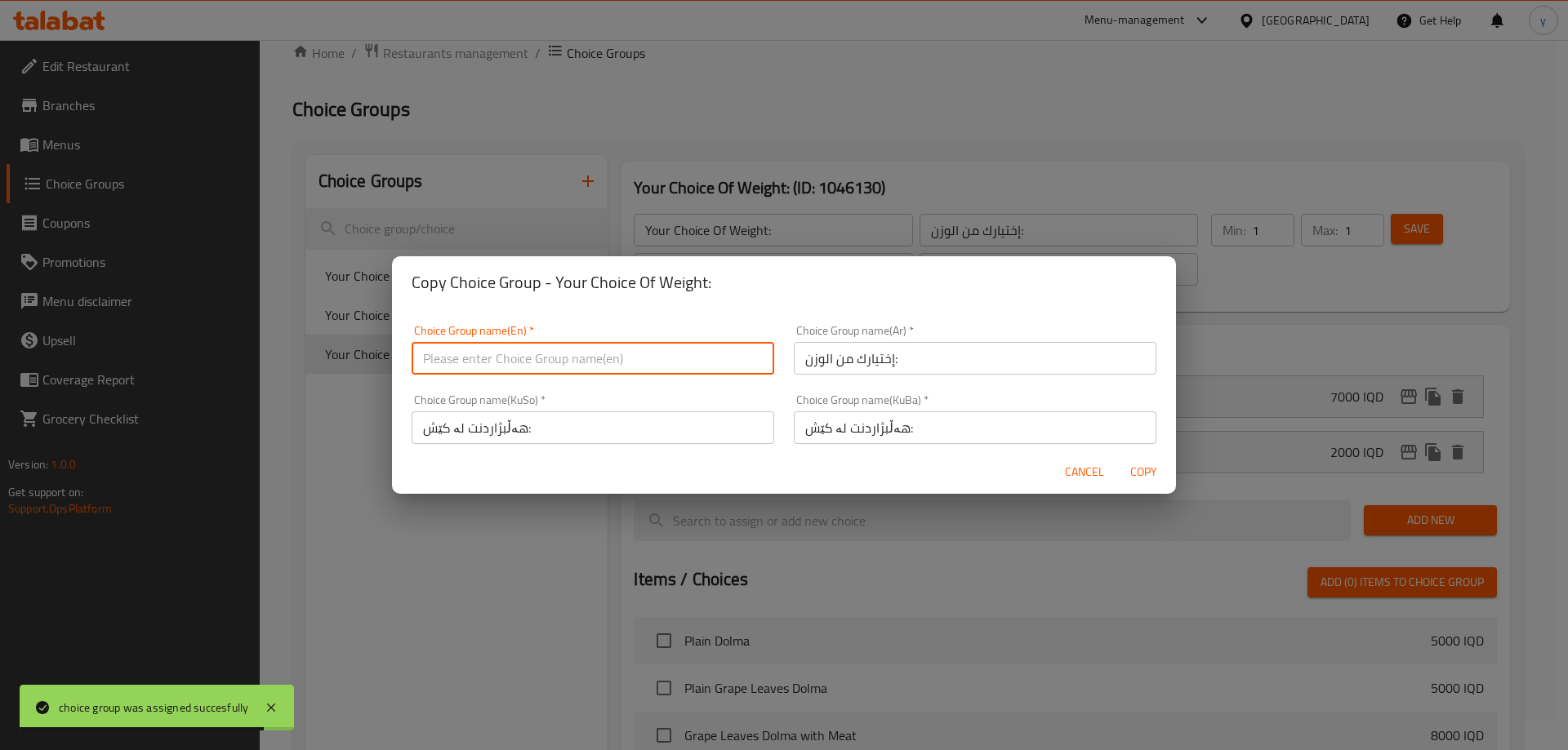
paste input "Your Choice Of Weight:"
type input "Your Choice Of Weight:"
click at [1147, 470] on span "Copy" at bounding box center [1144, 472] width 39 height 20
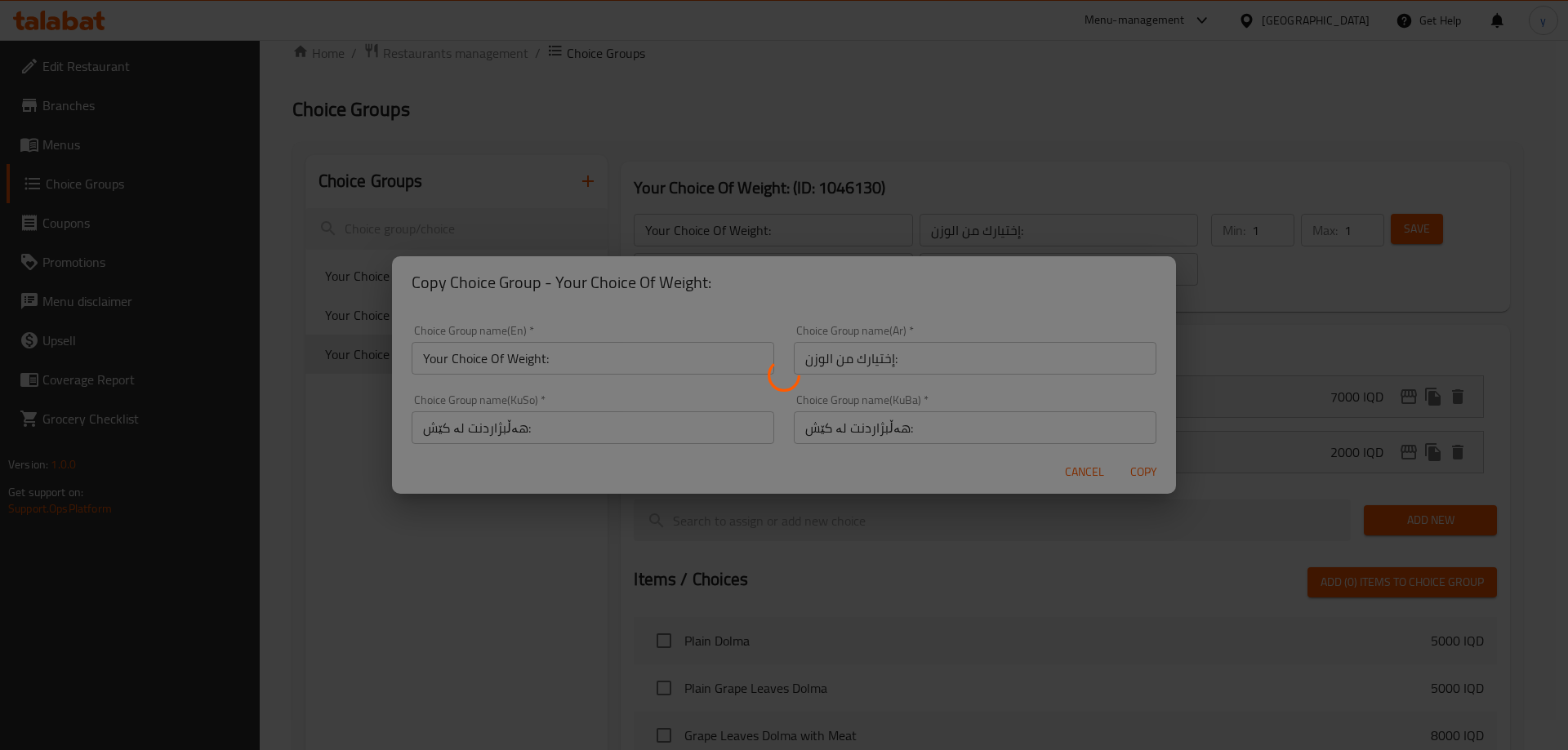
type input "Your Choice Of Weight:"
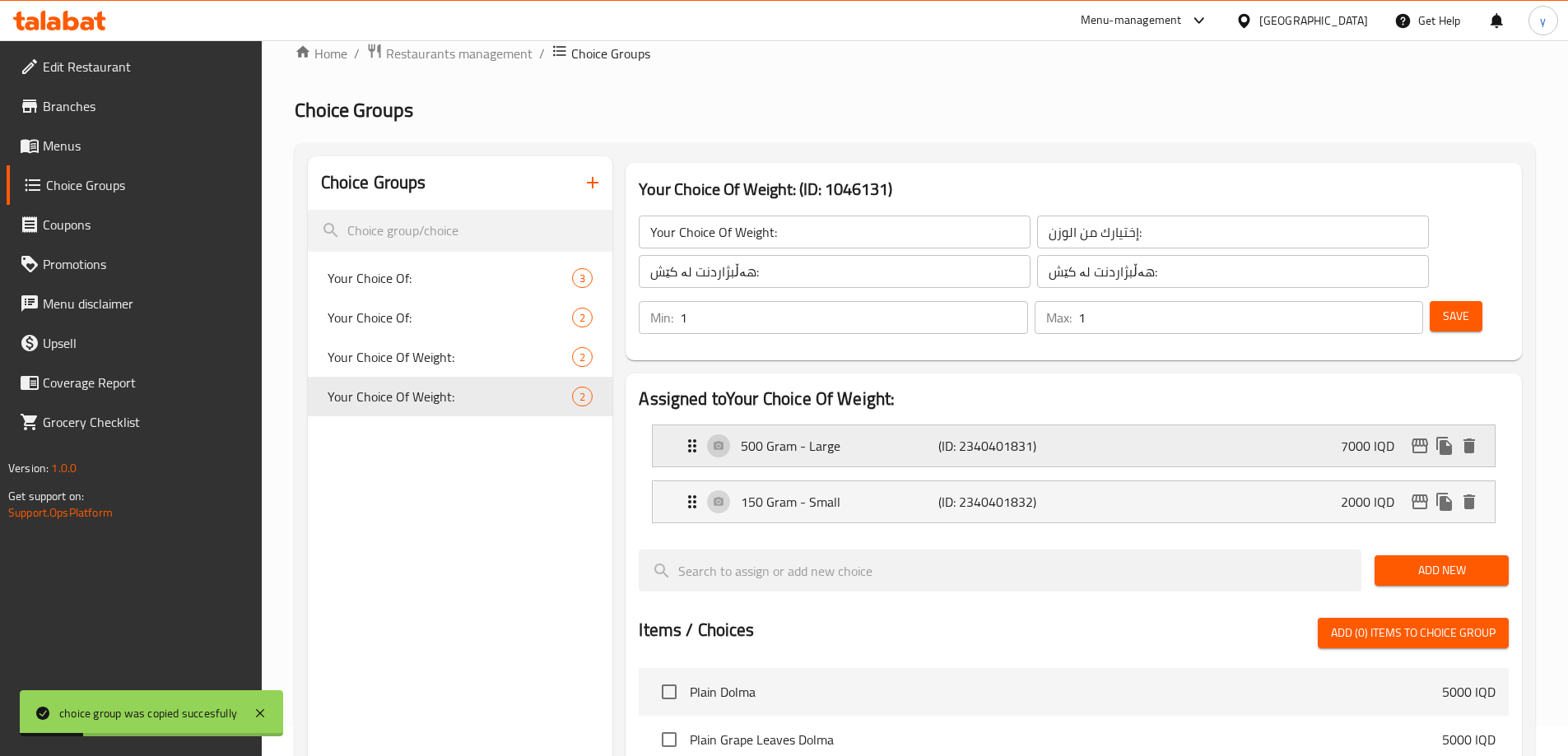
click at [1073, 426] on div "500 Gram - Large (ID: 2340401831) 7000 IQD" at bounding box center [1079, 446] width 793 height 41
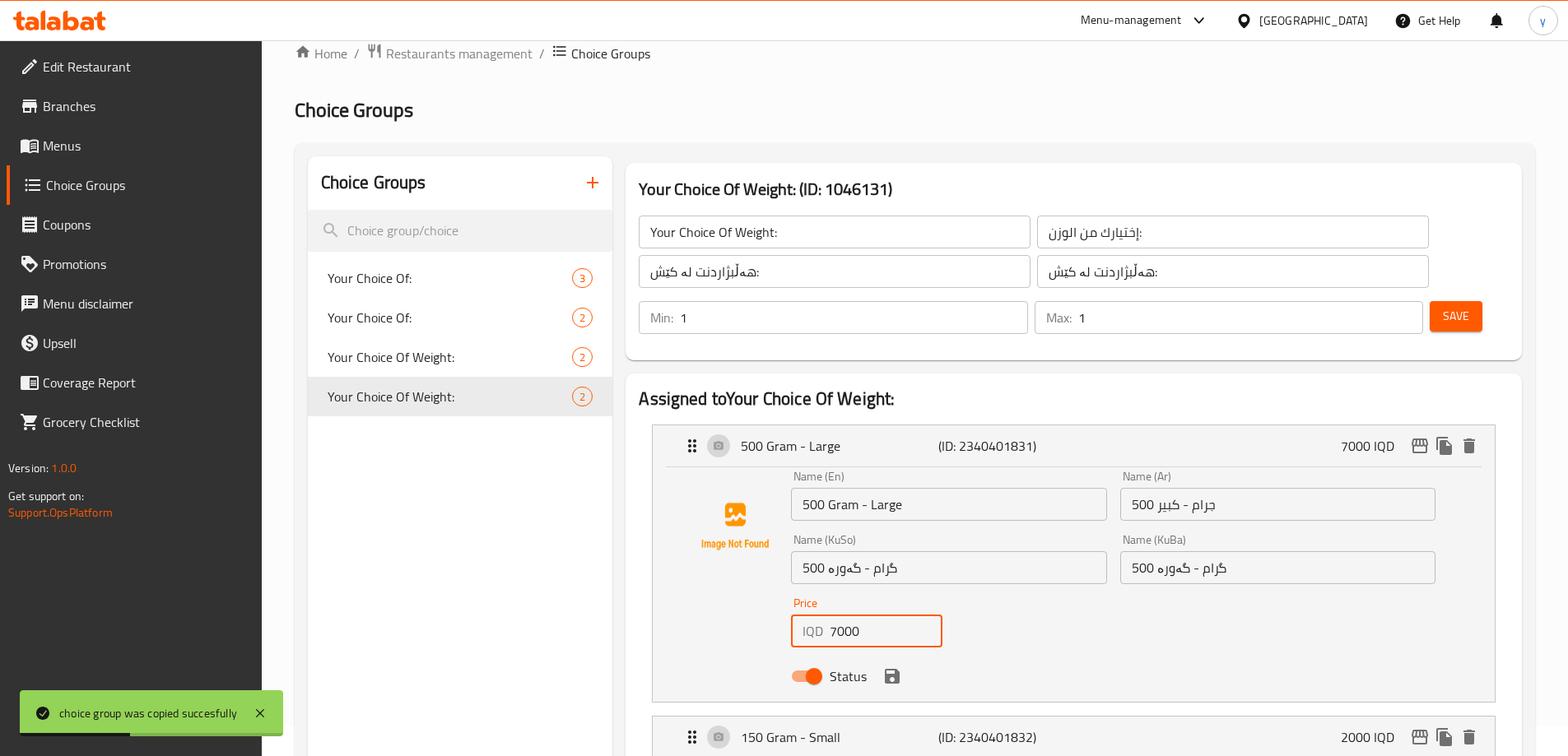
click at [843, 615] on input "7000" at bounding box center [886, 631] width 113 height 33
click at [920, 654] on div "Status" at bounding box center [1113, 676] width 658 height 45
click at [909, 654] on div "Status" at bounding box center [1113, 676] width 658 height 45
click at [906, 654] on div "Status" at bounding box center [1113, 676] width 658 height 45
click at [895, 669] on icon "save" at bounding box center [892, 676] width 15 height 15
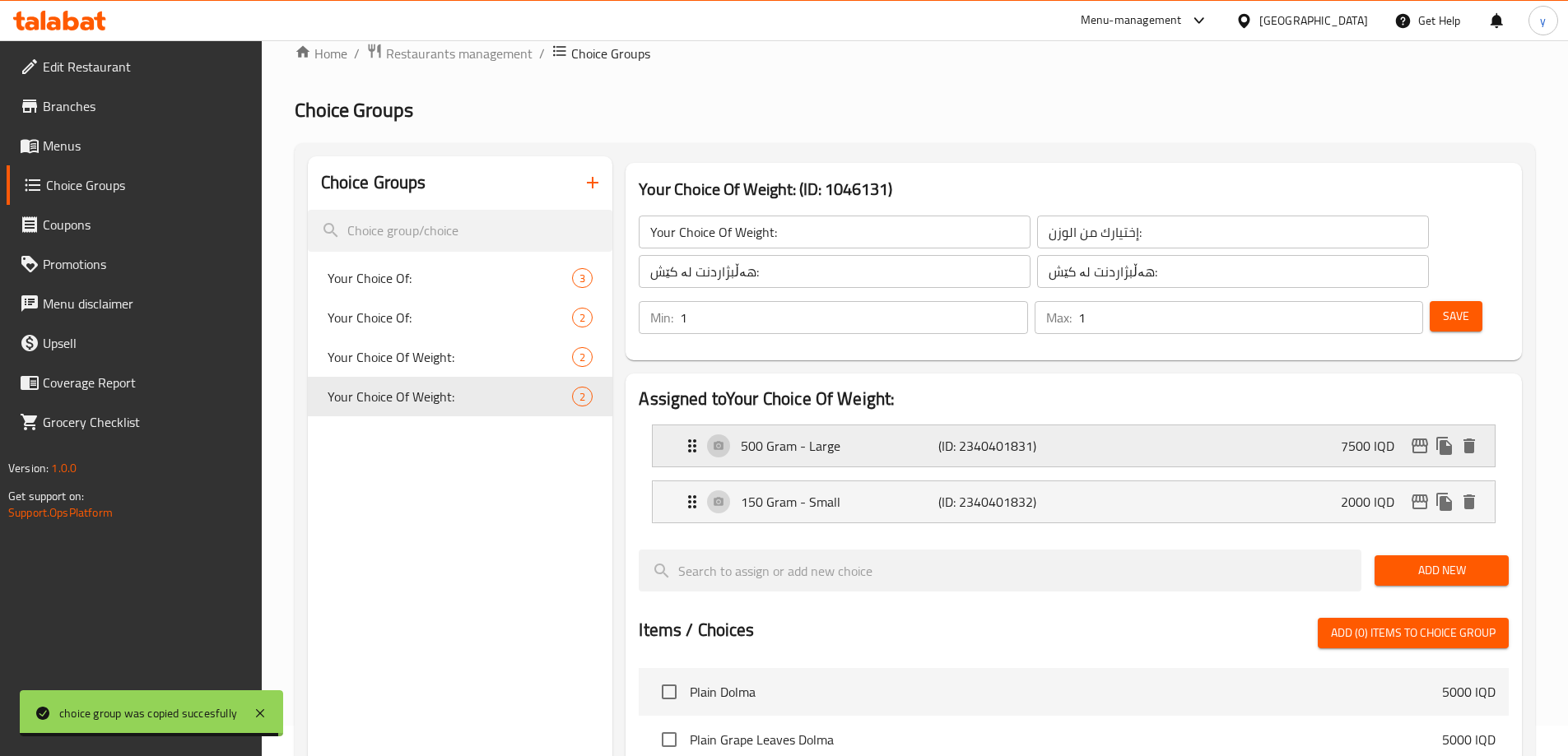
click at [822, 426] on div "500 Gram - Large (ID: 2340401831) 7500 IQD" at bounding box center [1079, 446] width 793 height 41
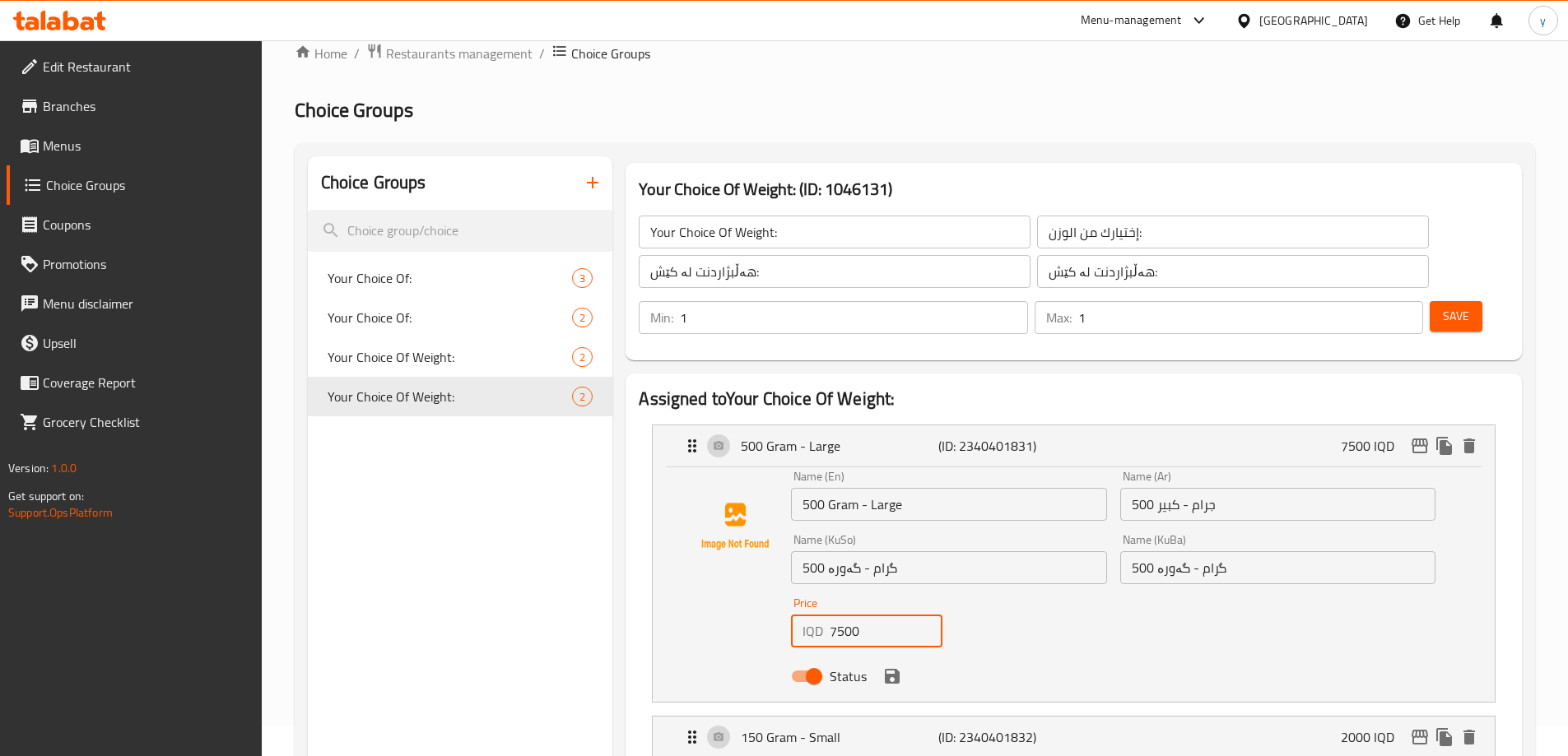
drag, startPoint x: 848, startPoint y: 580, endPoint x: 827, endPoint y: 590, distance: 23.3
click at [827, 615] on div "IQD 7500 Price" at bounding box center [866, 631] width 151 height 33
type input "8000"
click at [881, 664] on button "save" at bounding box center [892, 676] width 25 height 25
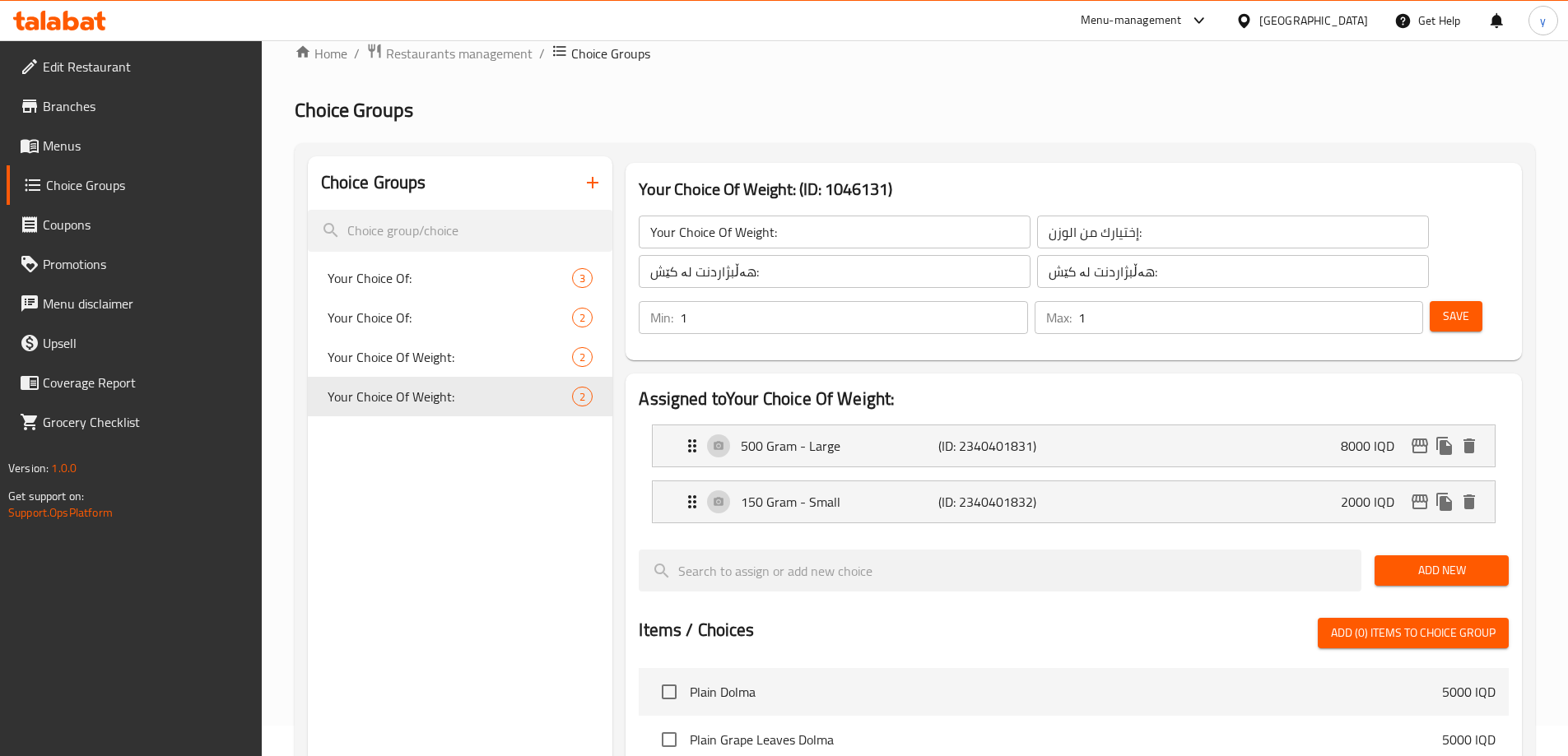
click at [895, 479] on li "150 Gram - Small (ID: 2340401832) 2000 IQD Name (En) 150 Gram - Small Name (En)…" at bounding box center [1074, 502] width 870 height 56
click at [926, 481] on div "150 Gram - Small (ID: 2340401832) 2000 IQD" at bounding box center [1079, 502] width 793 height 41
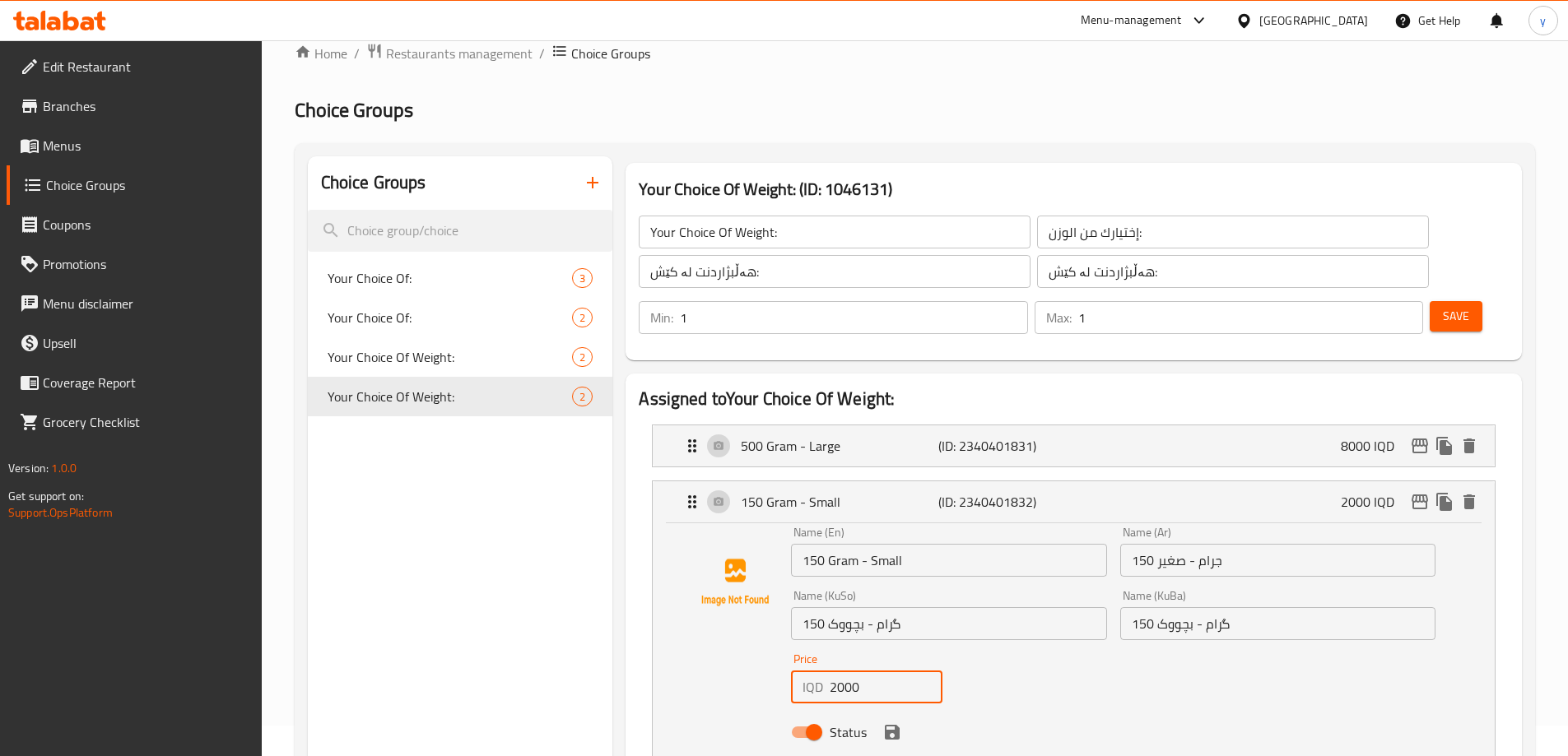
click at [837, 671] on input "2000" at bounding box center [886, 687] width 113 height 33
click at [899, 723] on icon "save" at bounding box center [892, 733] width 20 height 20
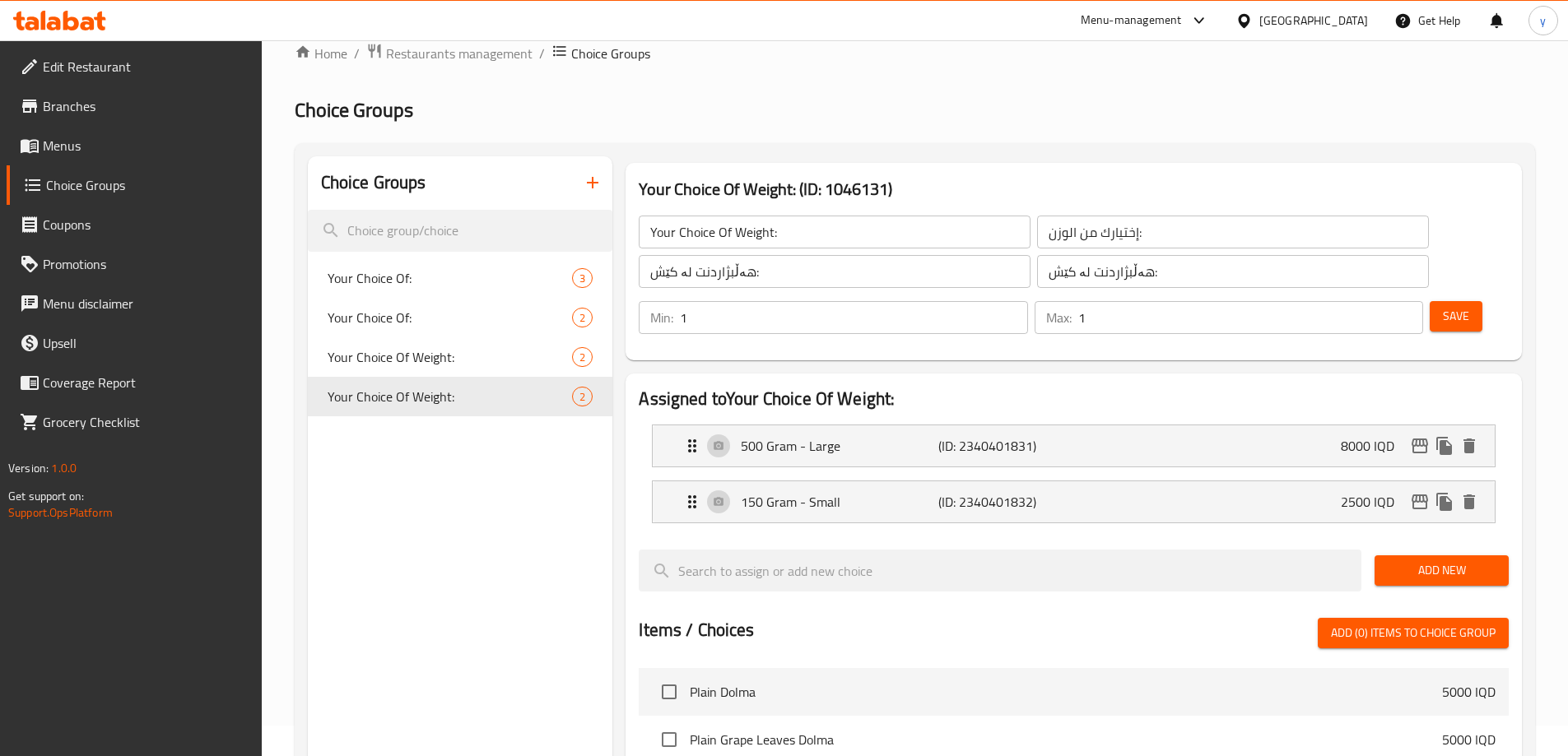
type input "2500"
click at [1444, 306] on span "Save" at bounding box center [1456, 316] width 26 height 21
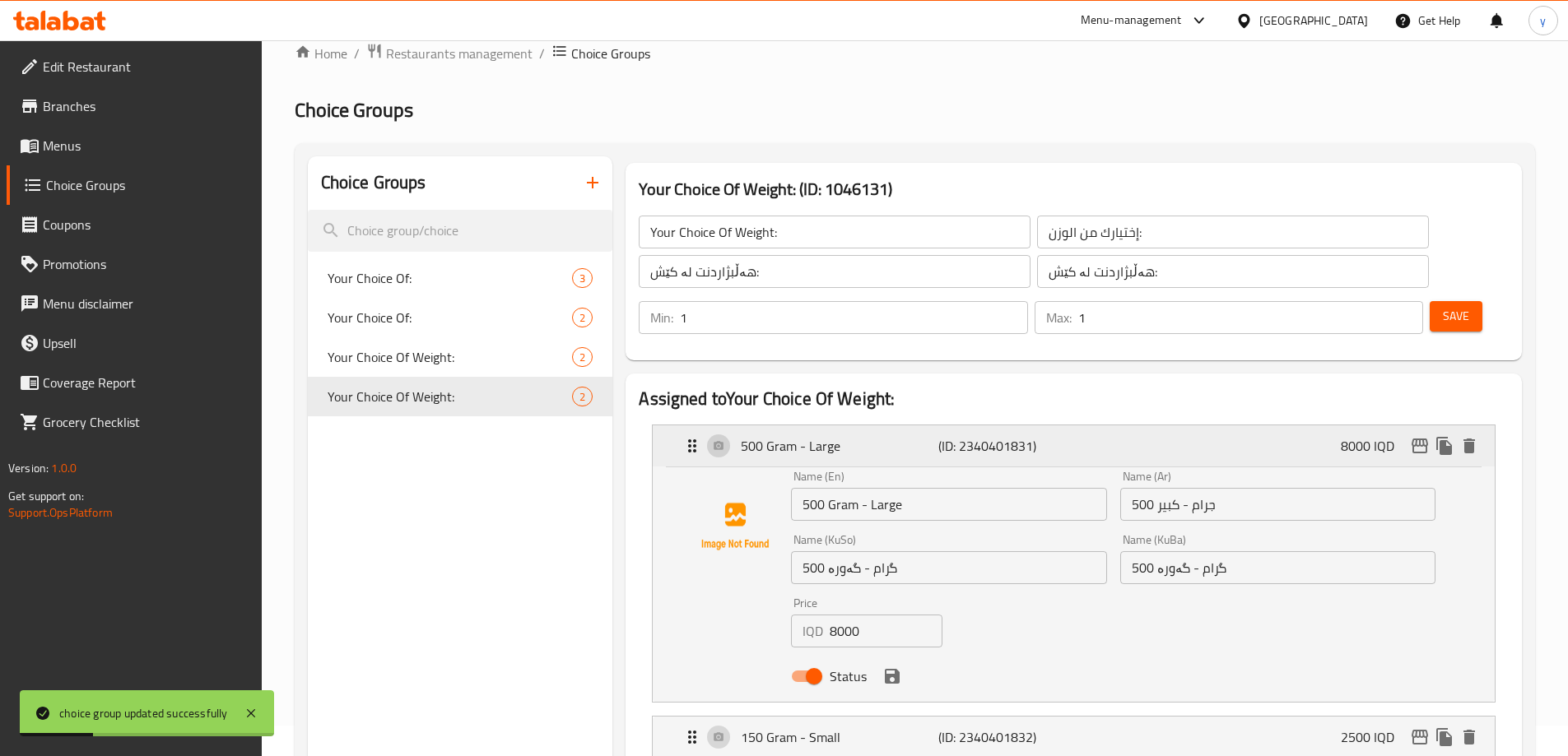
click at [986, 437] on p "(ID: 2340401831)" at bounding box center [1004, 446] width 132 height 20
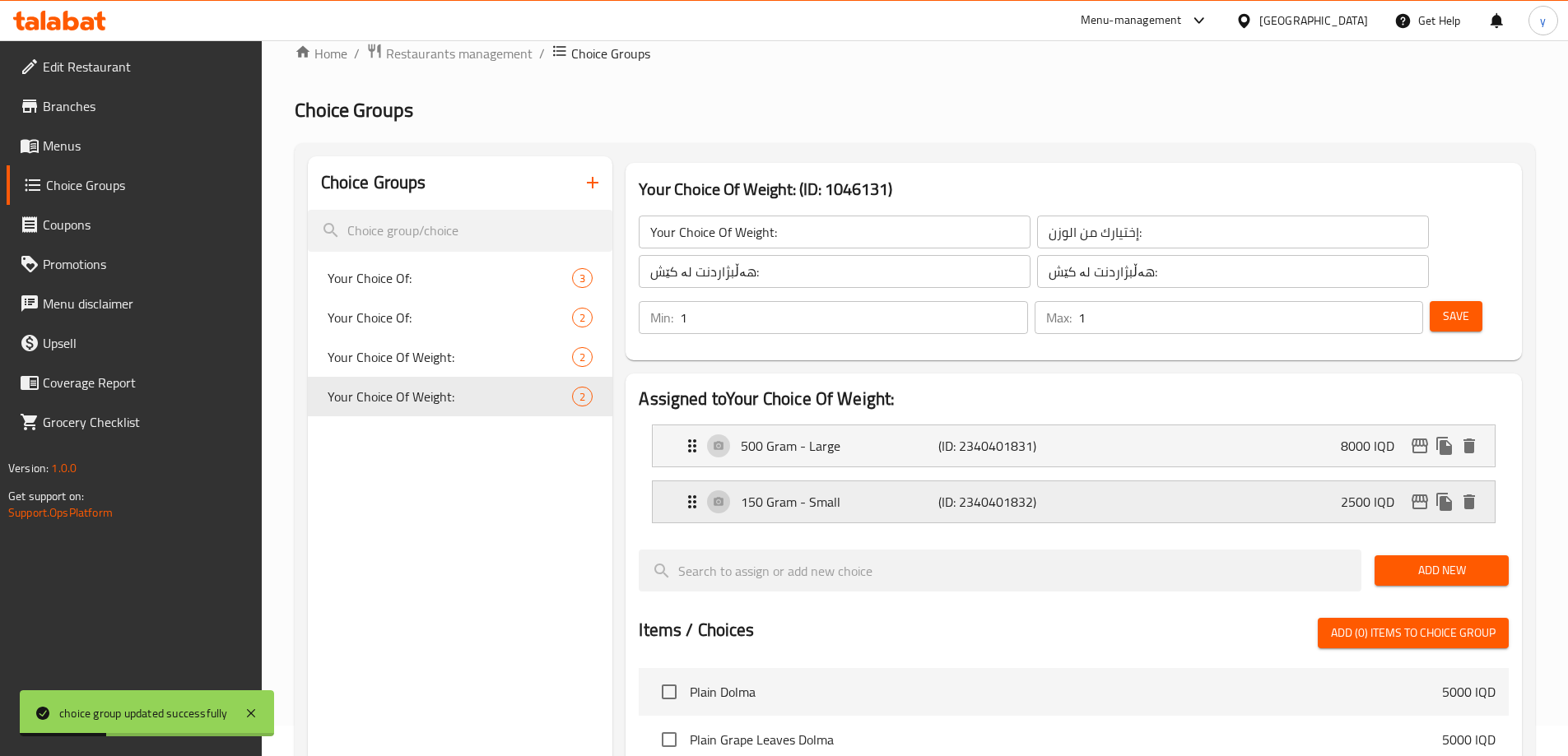
click at [993, 492] on p "(ID: 2340401832)" at bounding box center [1004, 502] width 132 height 20
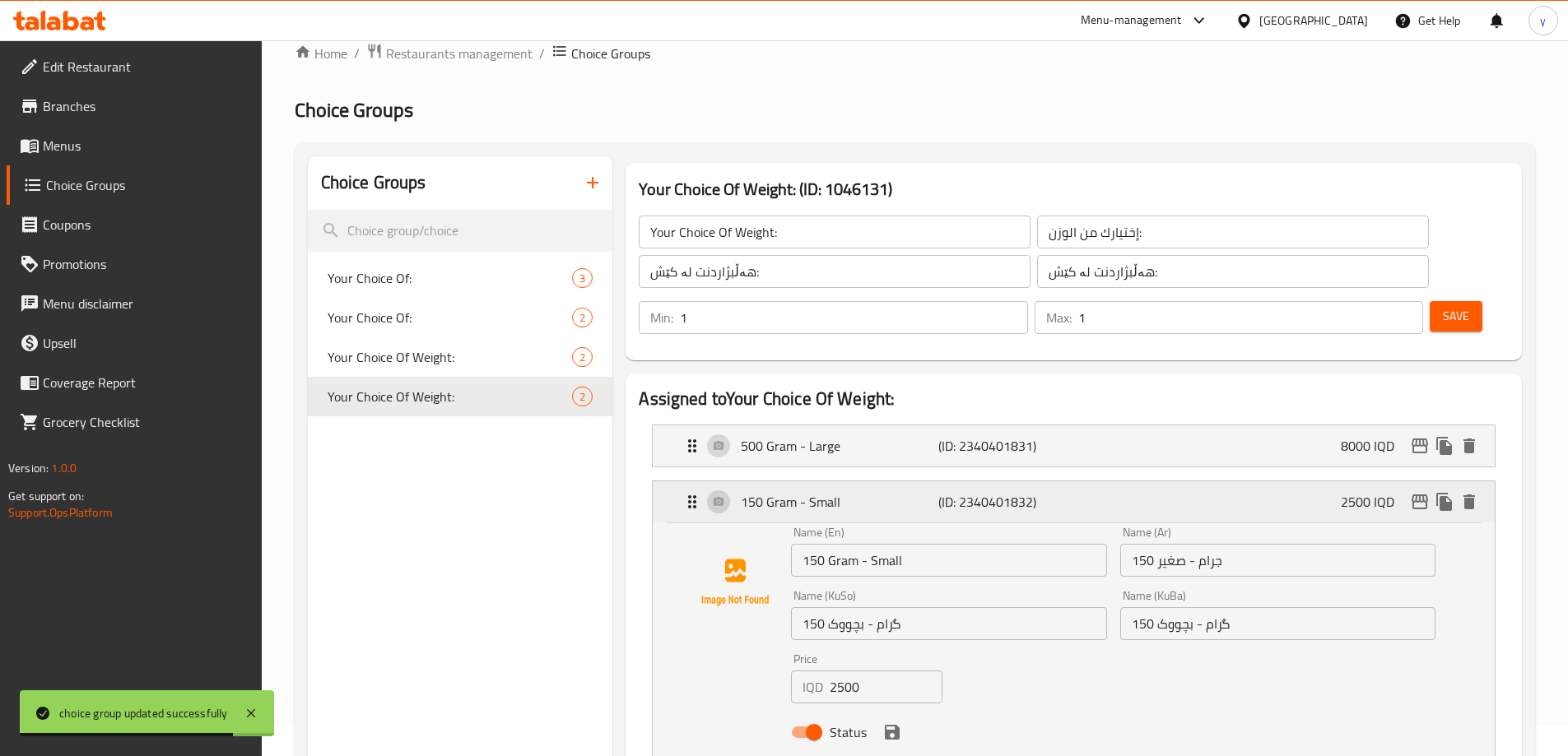
click at [971, 492] on p "(ID: 2340401832)" at bounding box center [1004, 502] width 132 height 20
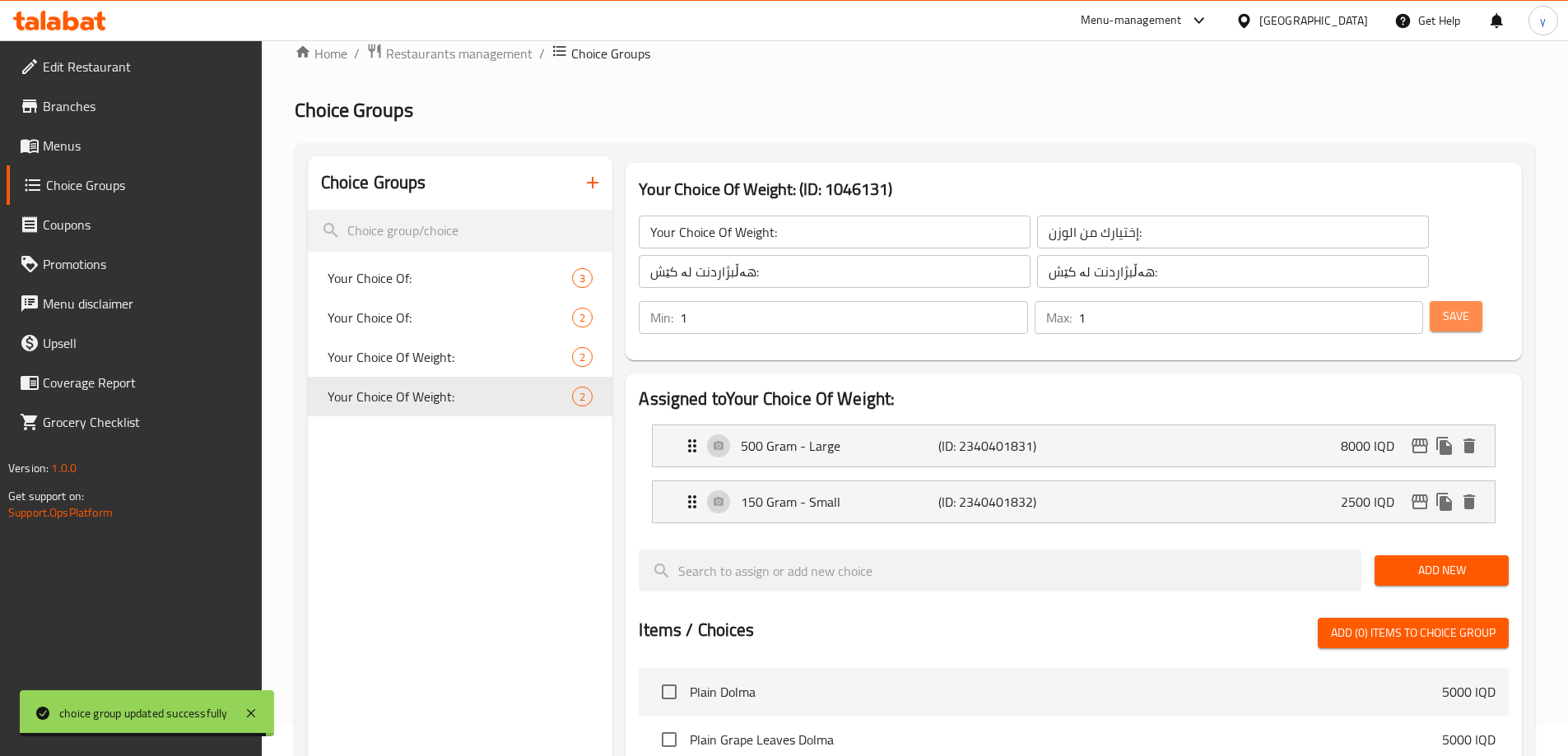
click at [1444, 306] on span "Save" at bounding box center [1456, 316] width 26 height 21
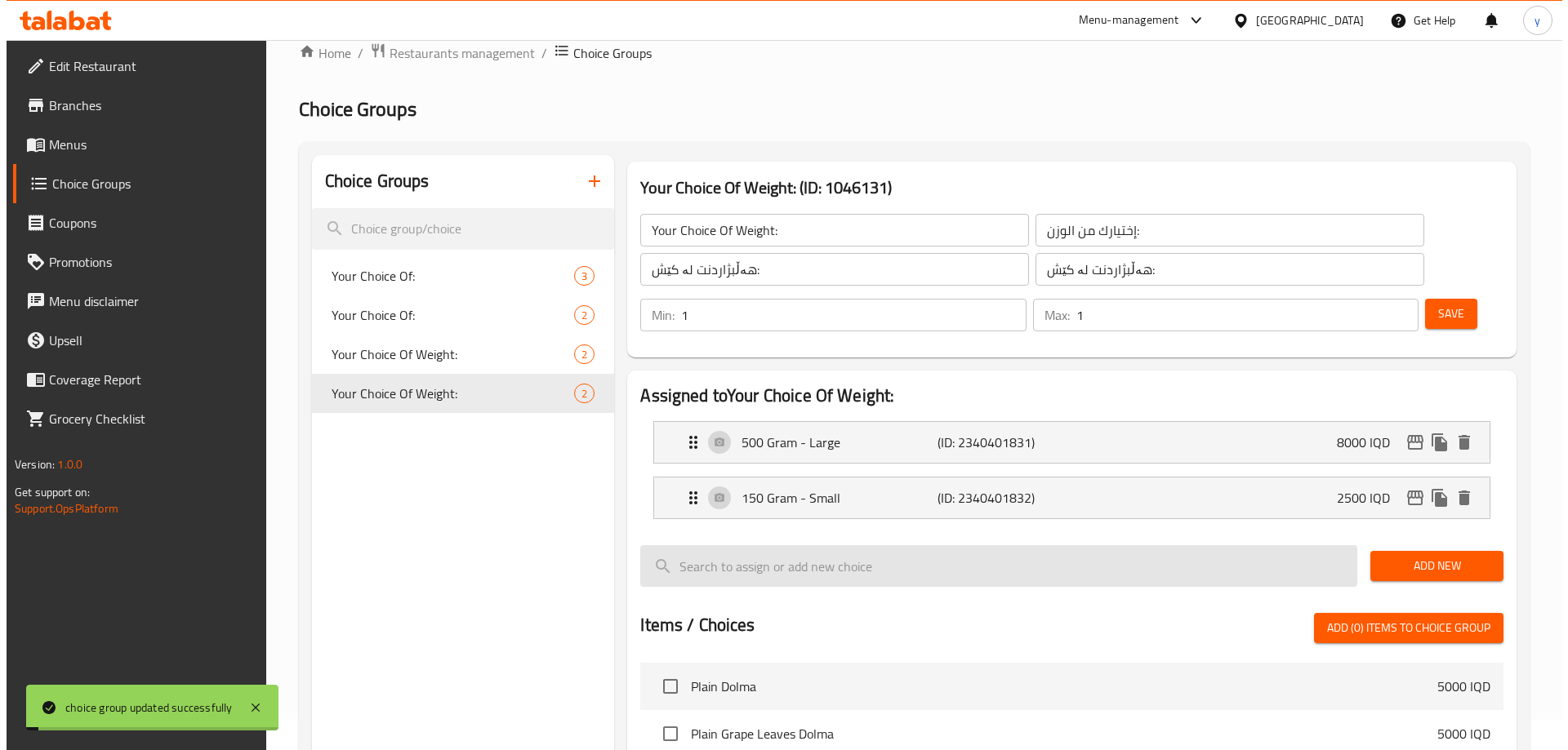
scroll to position [520, 0]
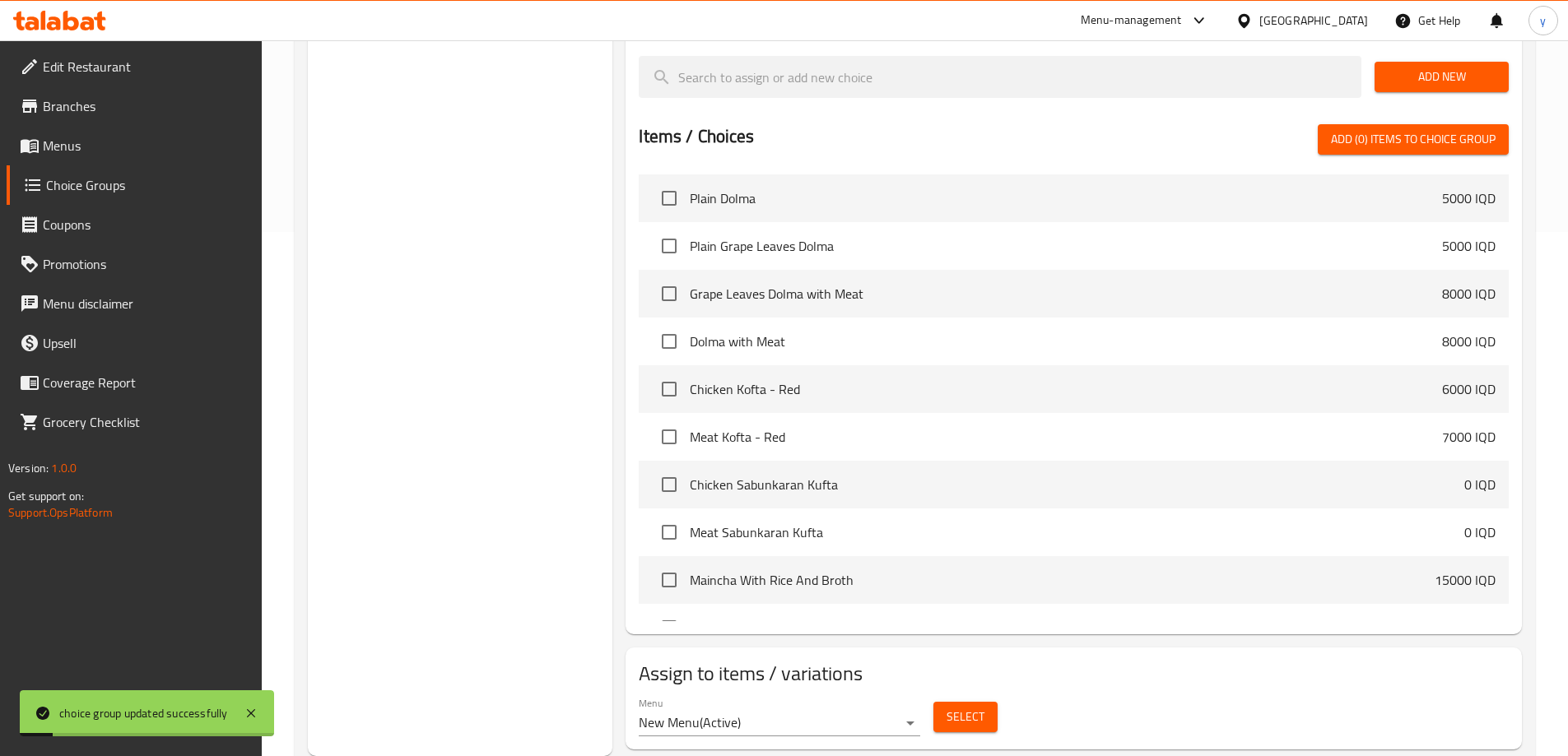
click at [950, 707] on span "Select" at bounding box center [966, 717] width 38 height 21
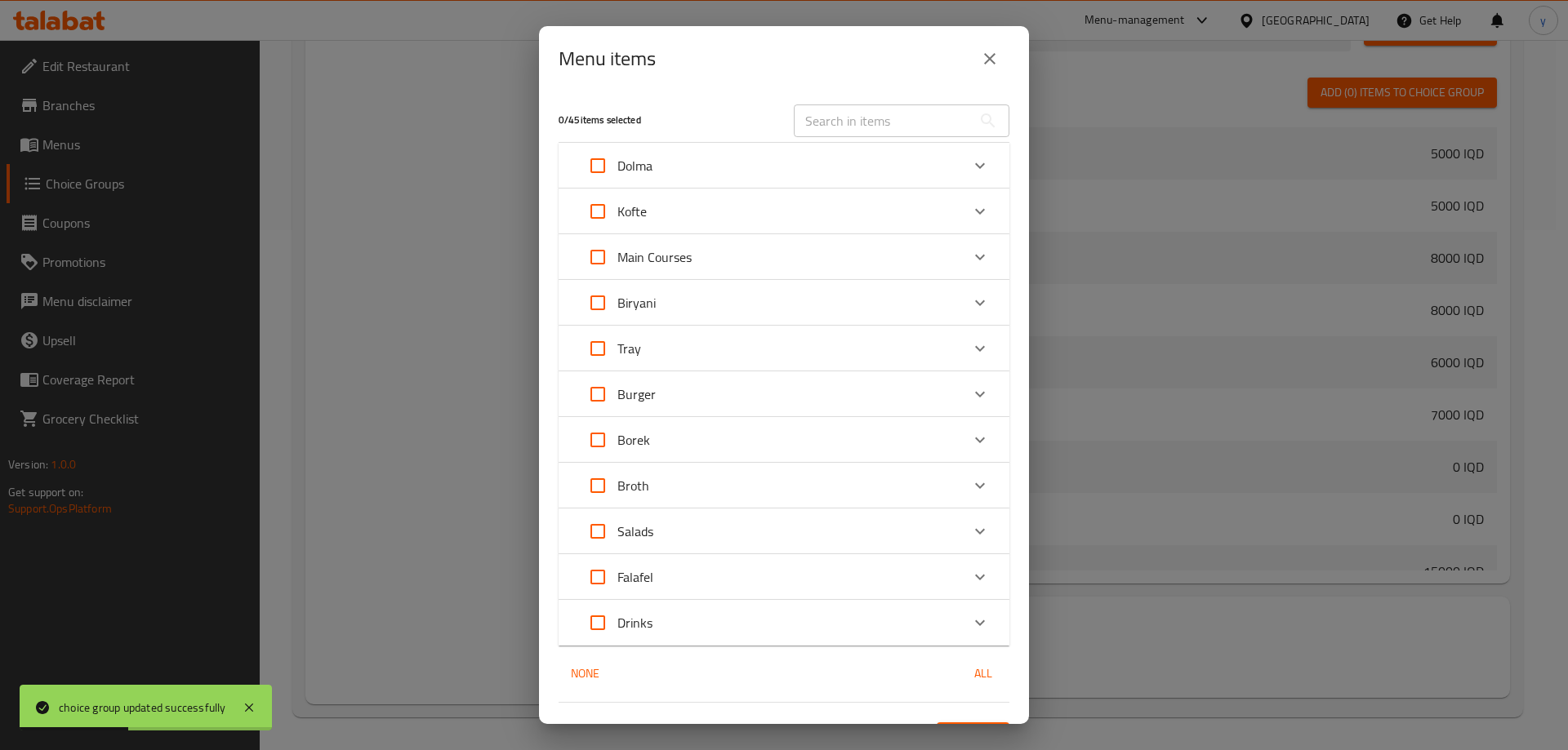
click at [725, 219] on div "Kofte" at bounding box center [769, 211] width 382 height 39
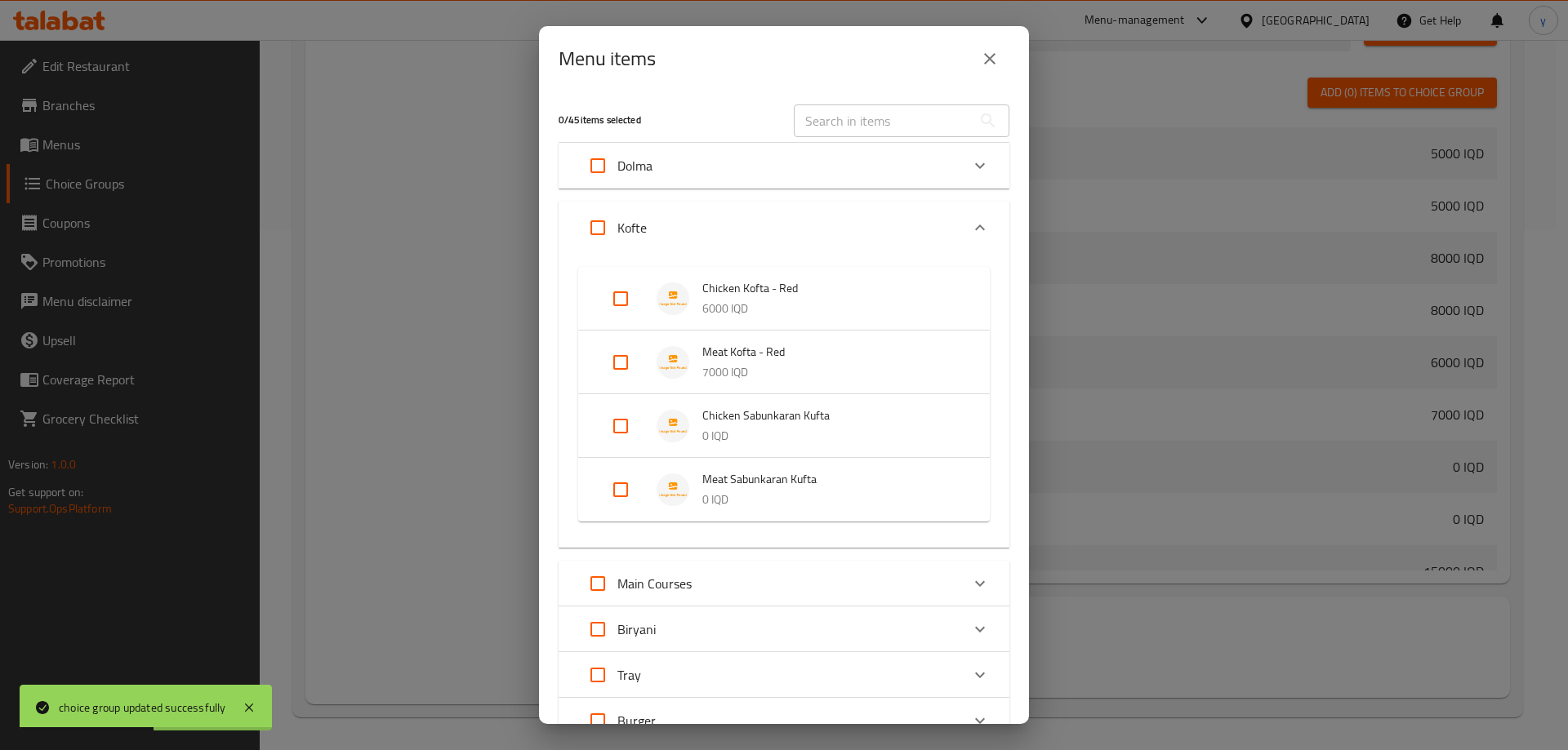
click at [627, 483] on input "Expand" at bounding box center [621, 490] width 39 height 39
checkbox input "true"
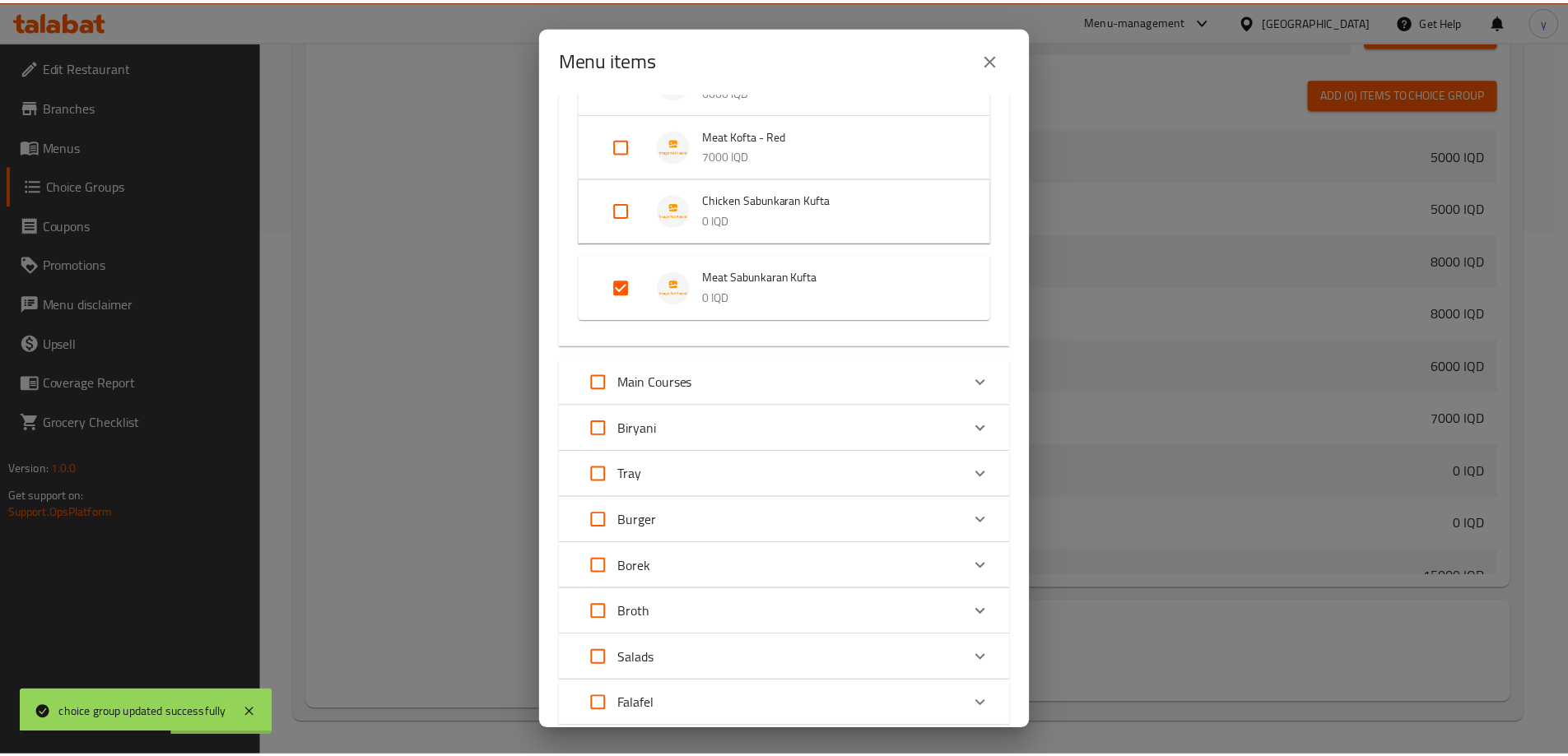
scroll to position [378, 0]
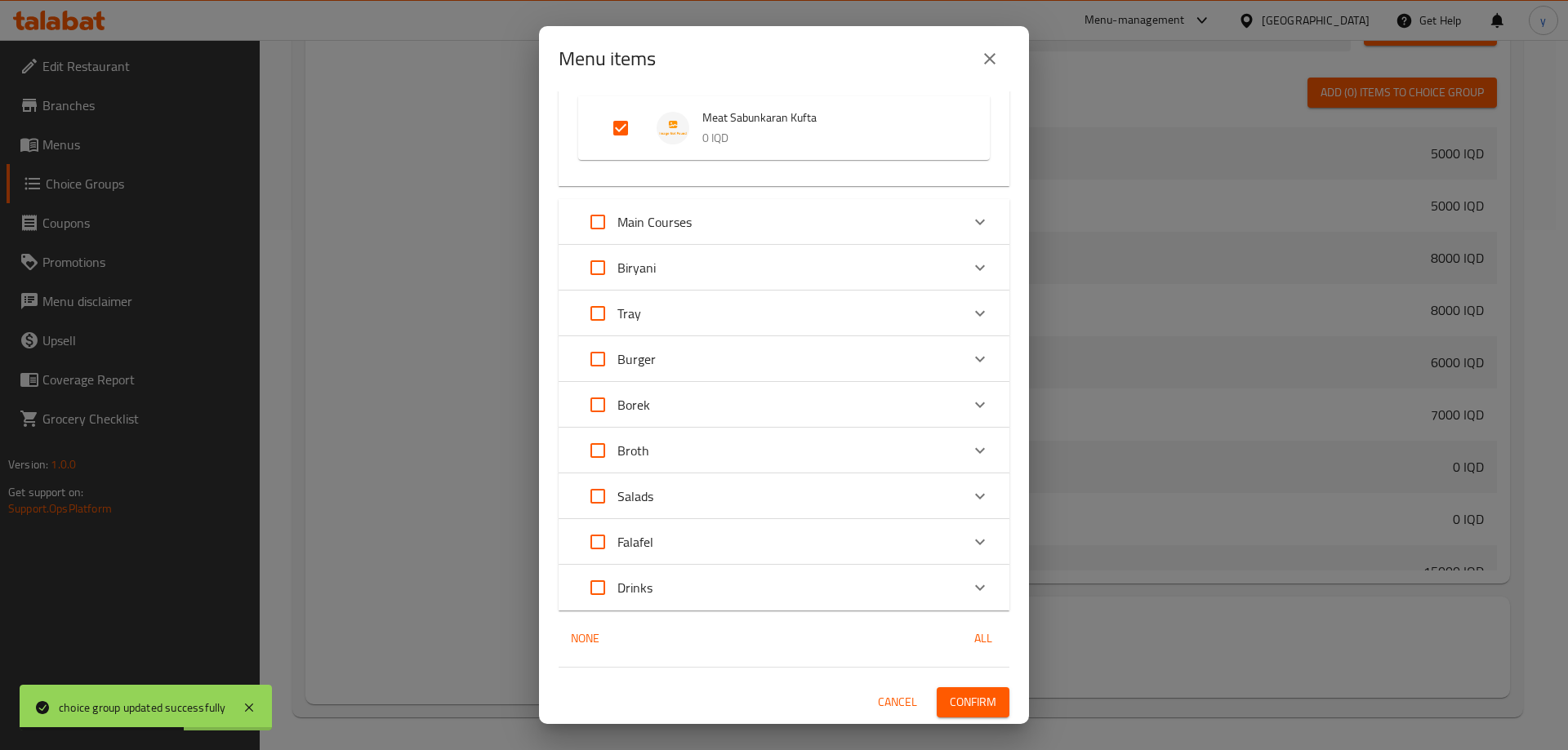
click at [962, 708] on span "Confirm" at bounding box center [973, 702] width 46 height 20
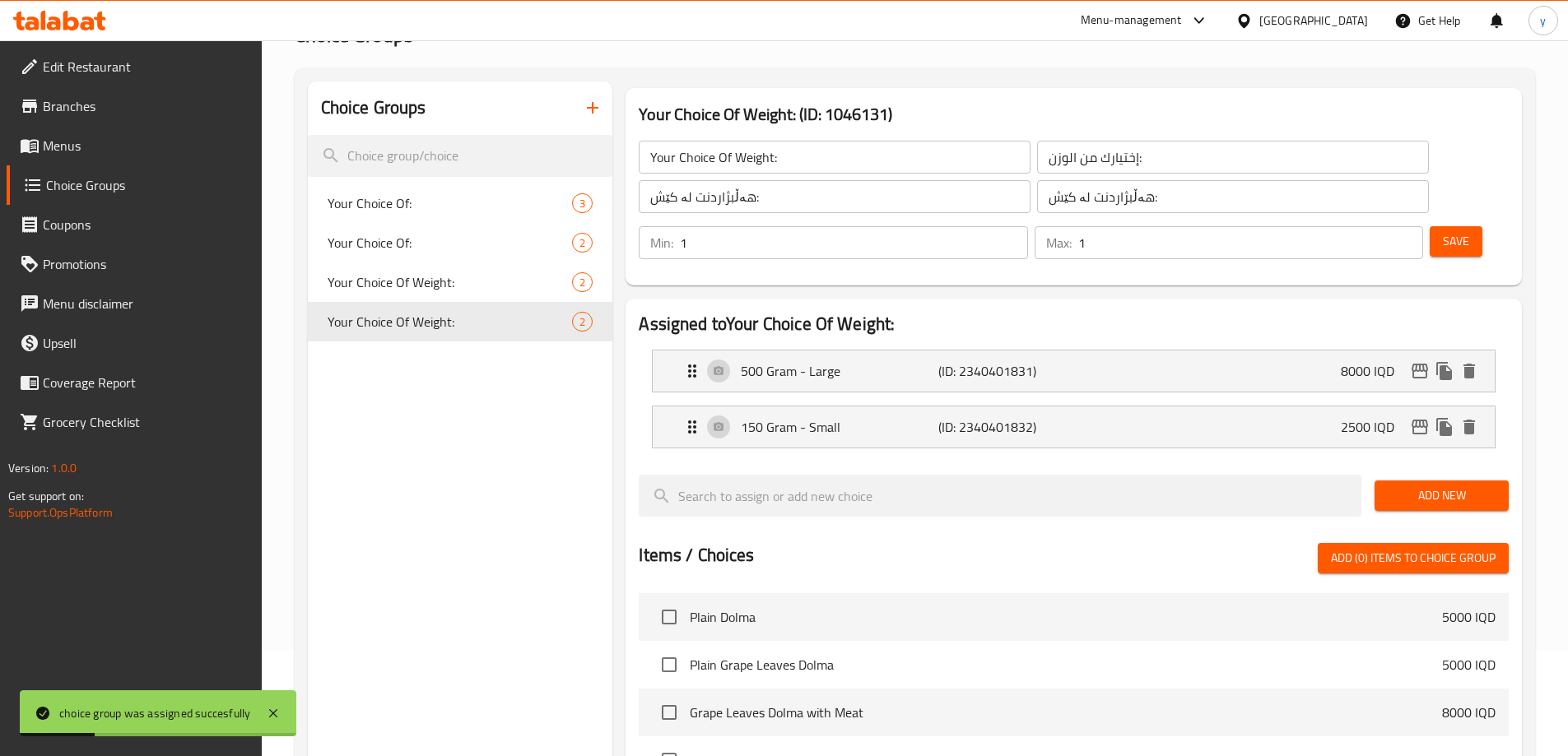
scroll to position [0, 0]
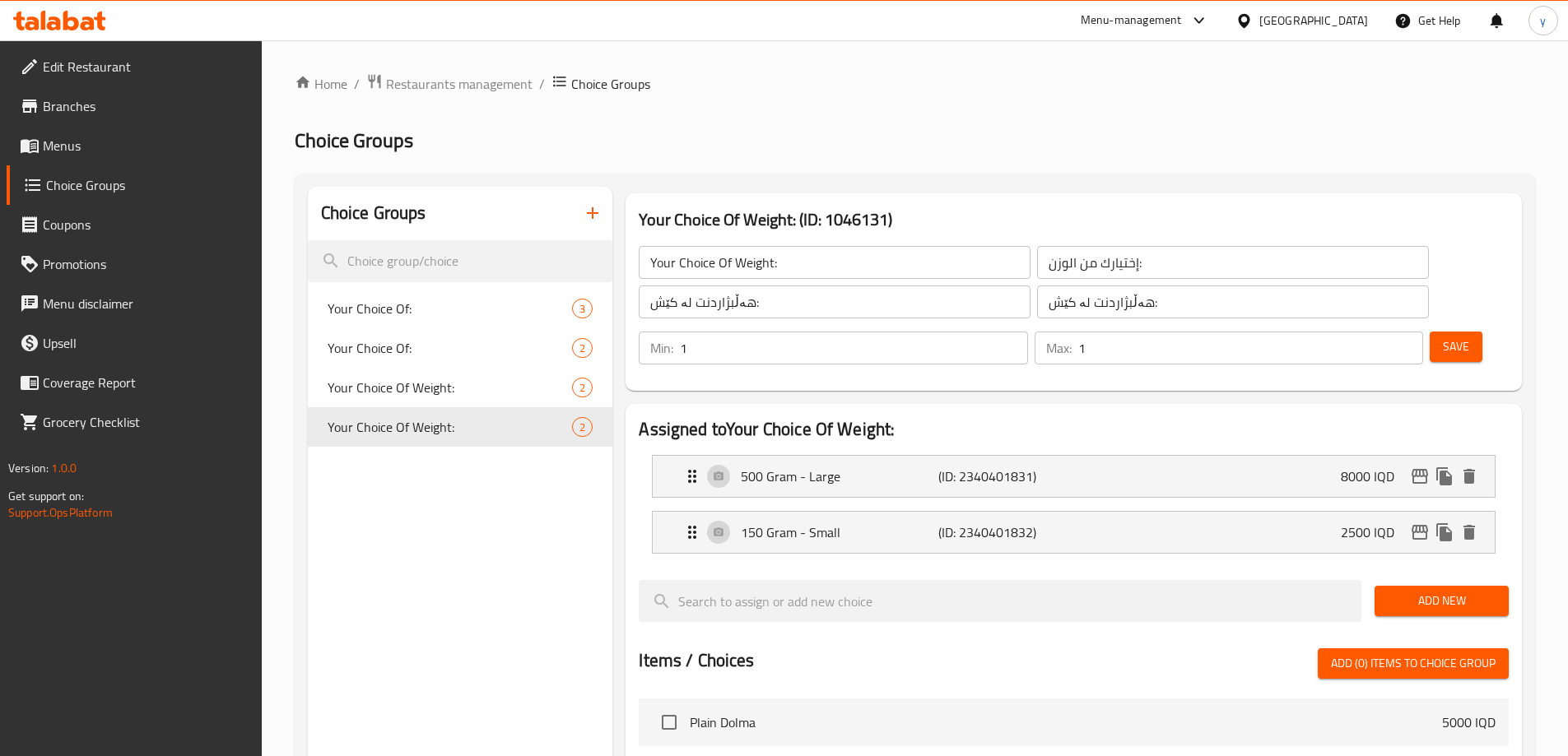
click at [108, 143] on span "Menus" at bounding box center [146, 146] width 206 height 20
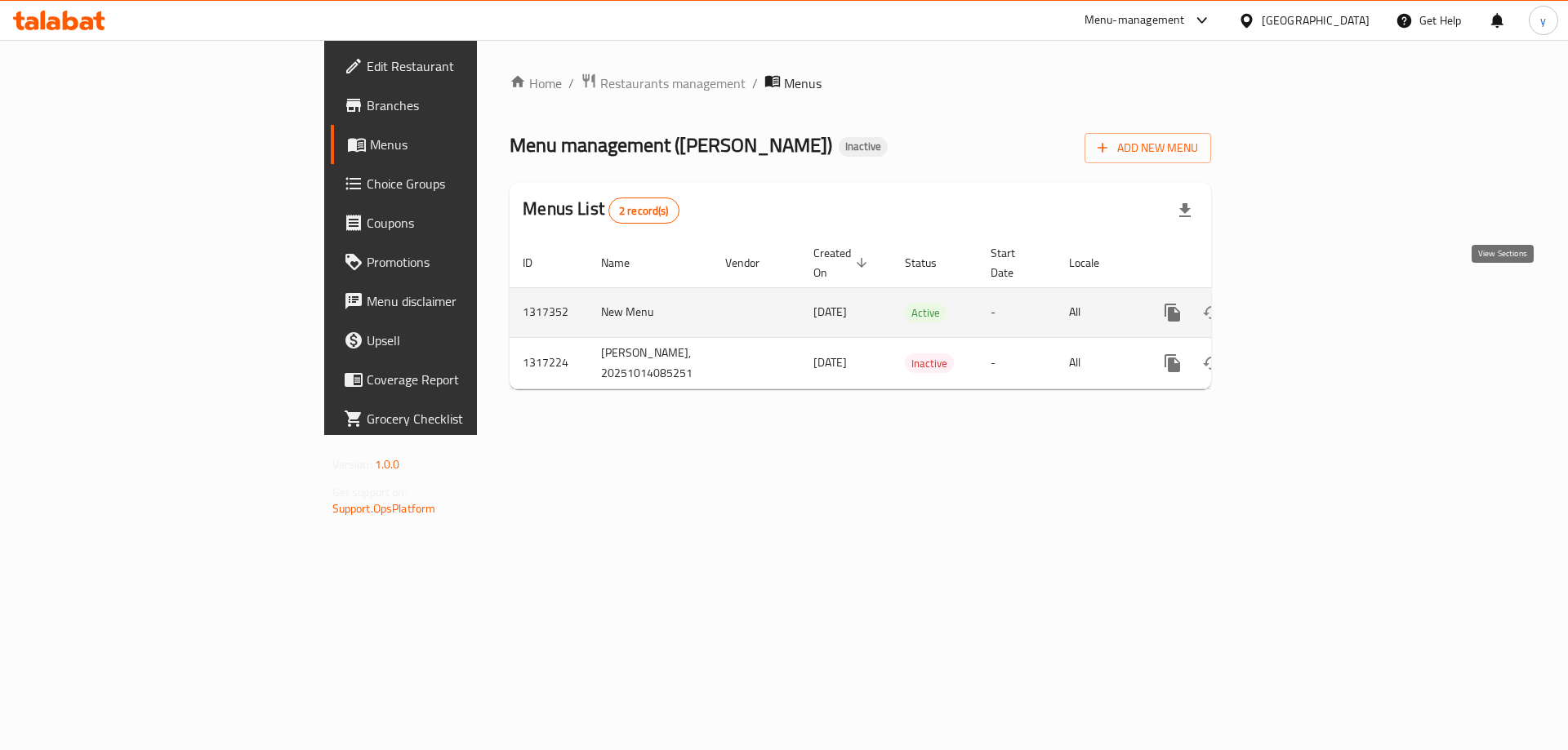
click at [1300, 303] on icon "enhanced table" at bounding box center [1290, 312] width 20 height 20
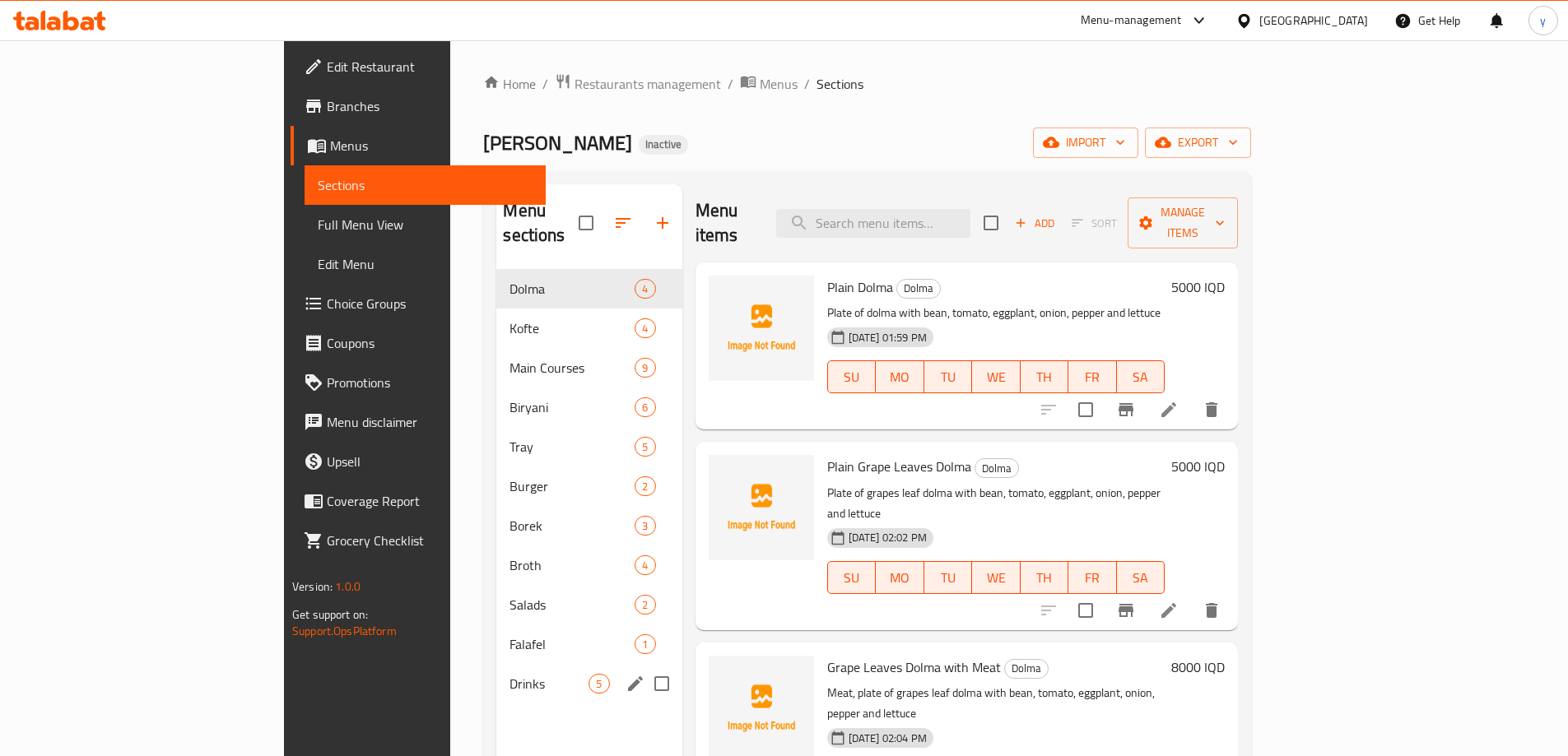
click at [509, 674] on span "Drinks" at bounding box center [549, 684] width 79 height 20
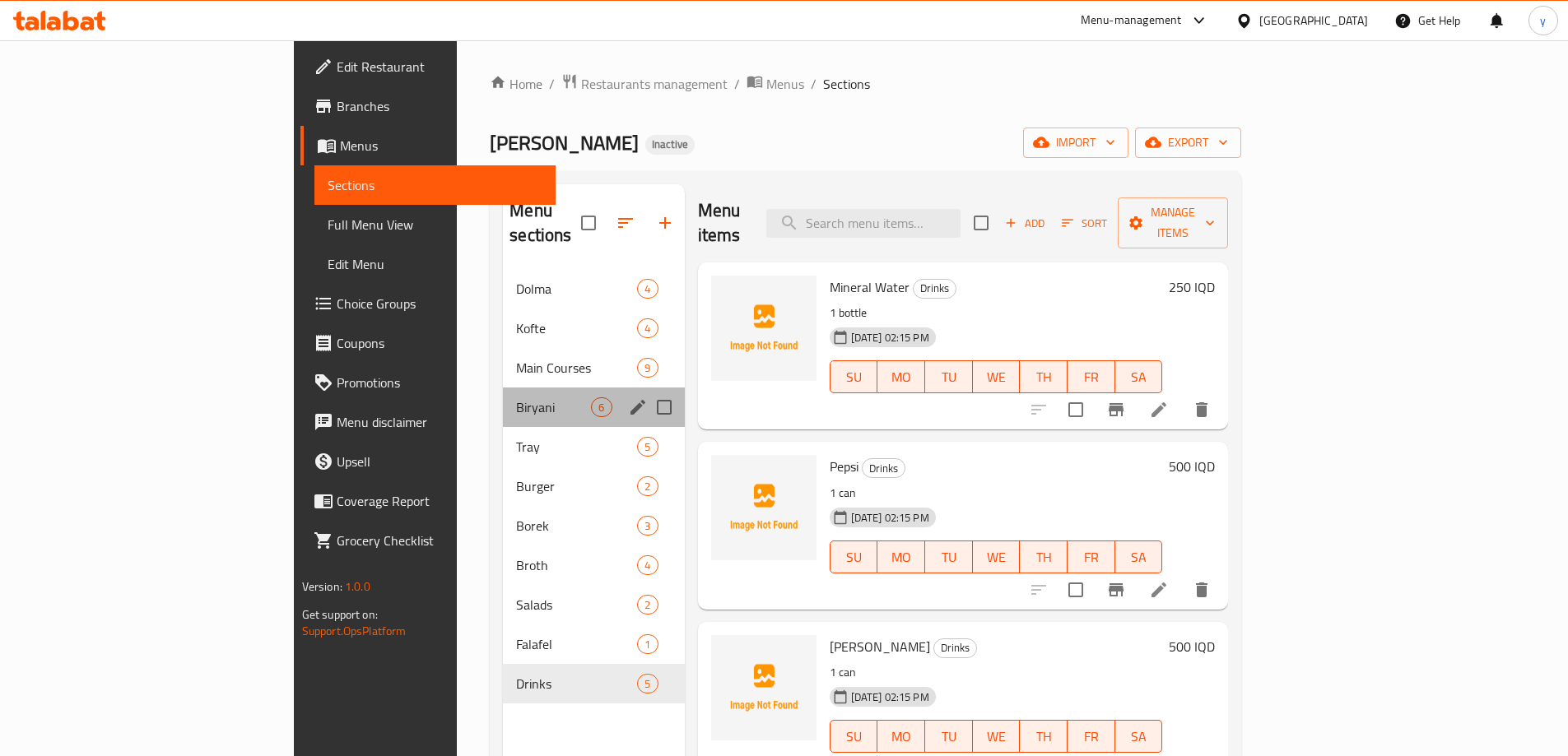
click at [503, 387] on div "Biryani 6" at bounding box center [593, 407] width 181 height 39
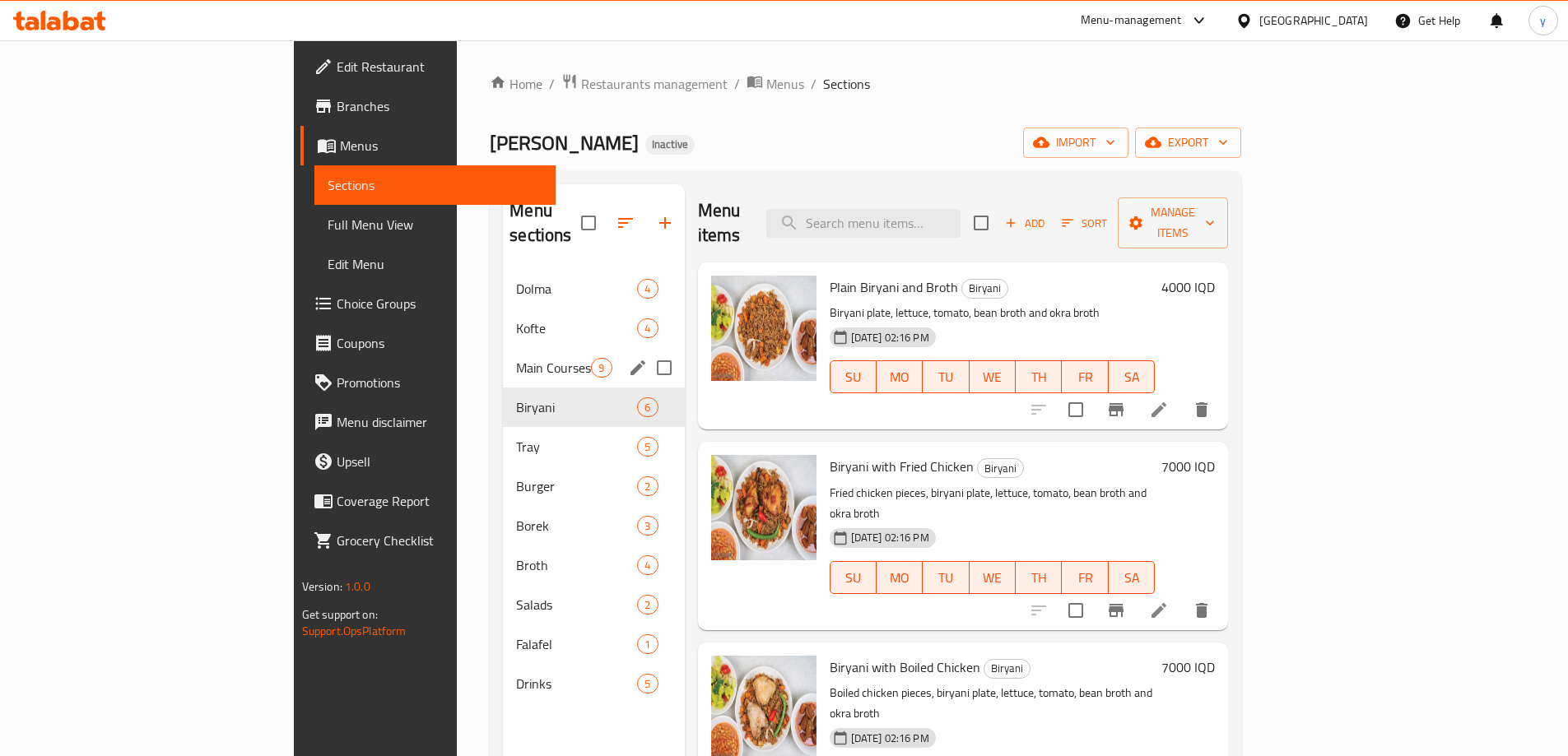
click at [516, 358] on span "Main Courses" at bounding box center [554, 368] width 75 height 20
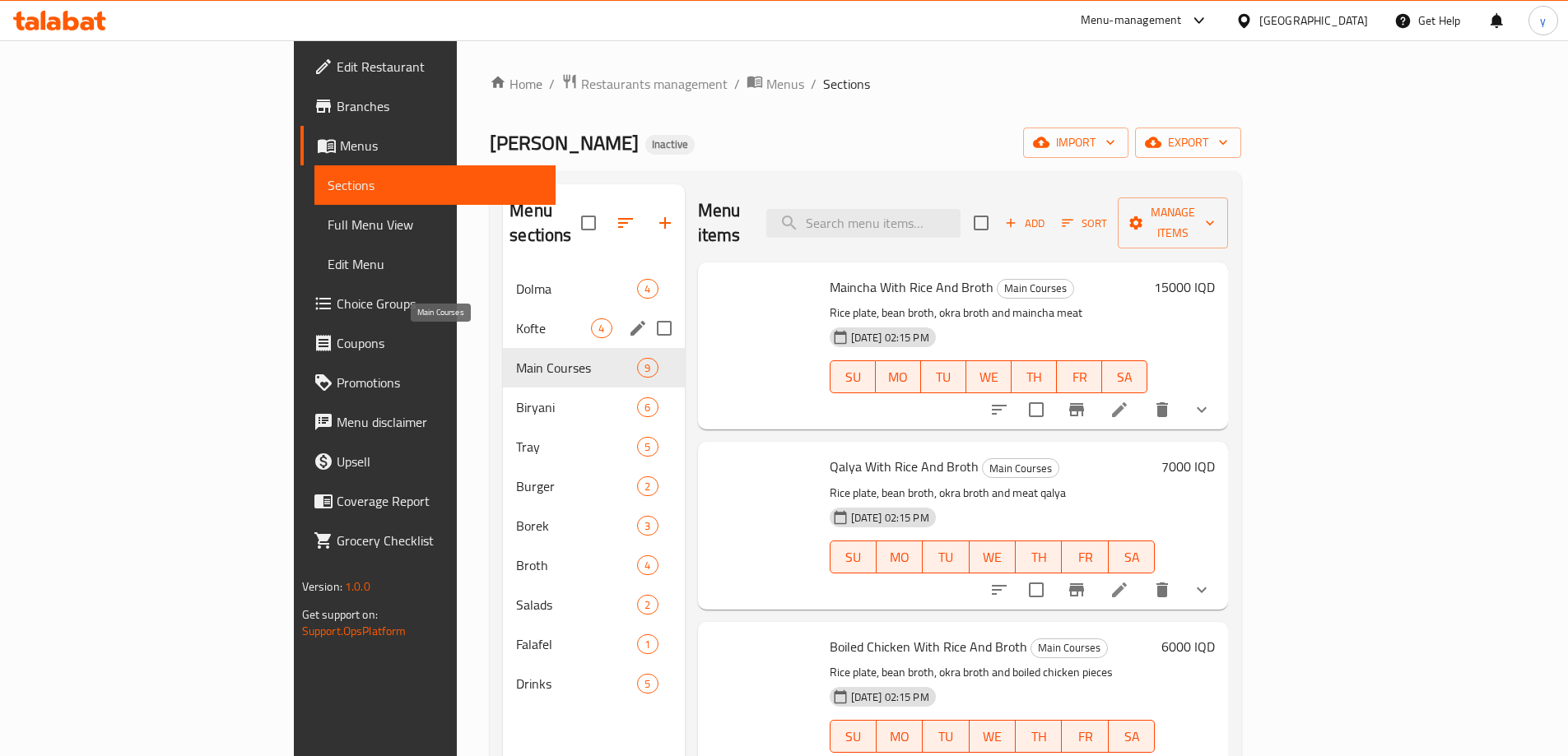
click at [503, 318] on div "Kofte 4" at bounding box center [593, 328] width 181 height 39
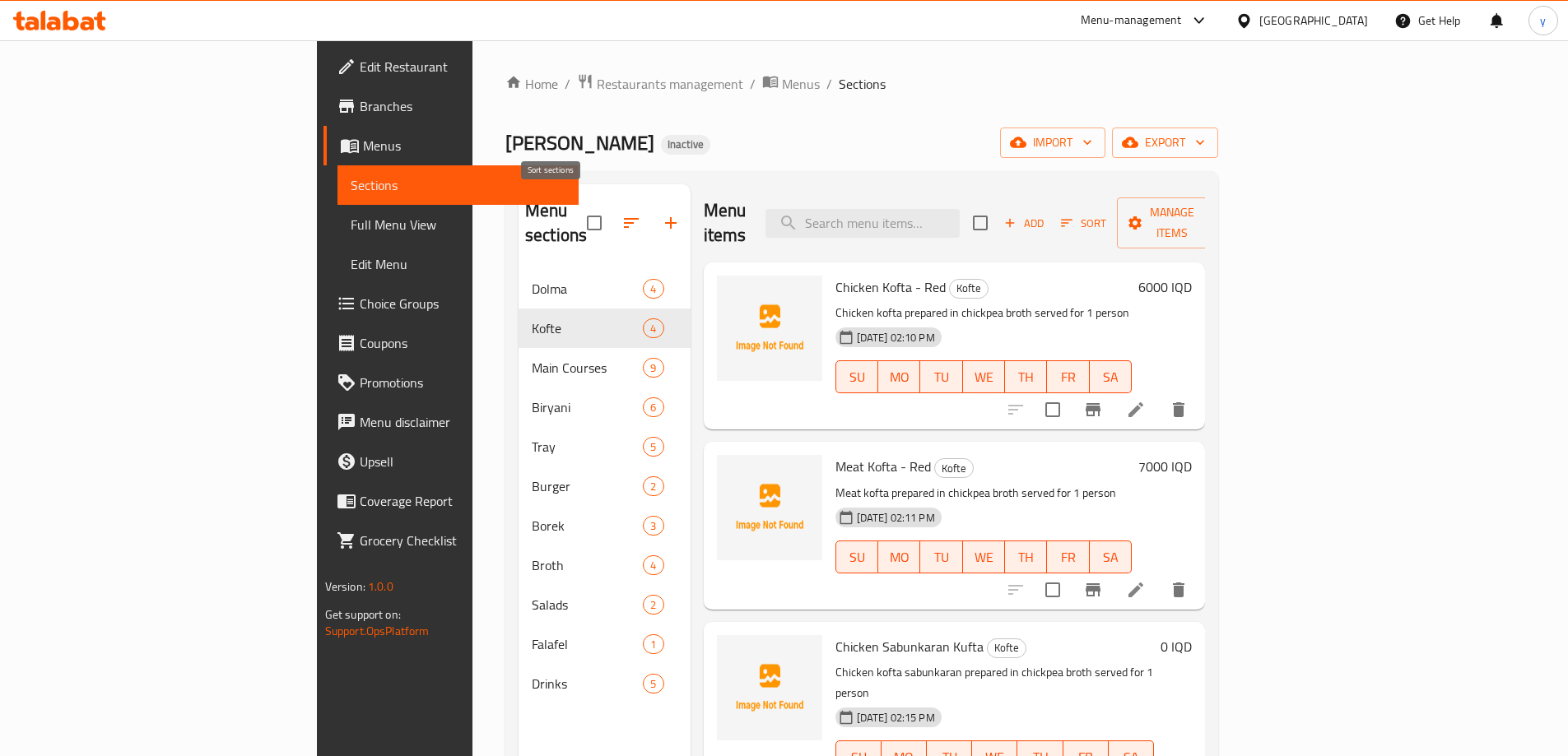
click at [611, 203] on button "button" at bounding box center [631, 223] width 39 height 39
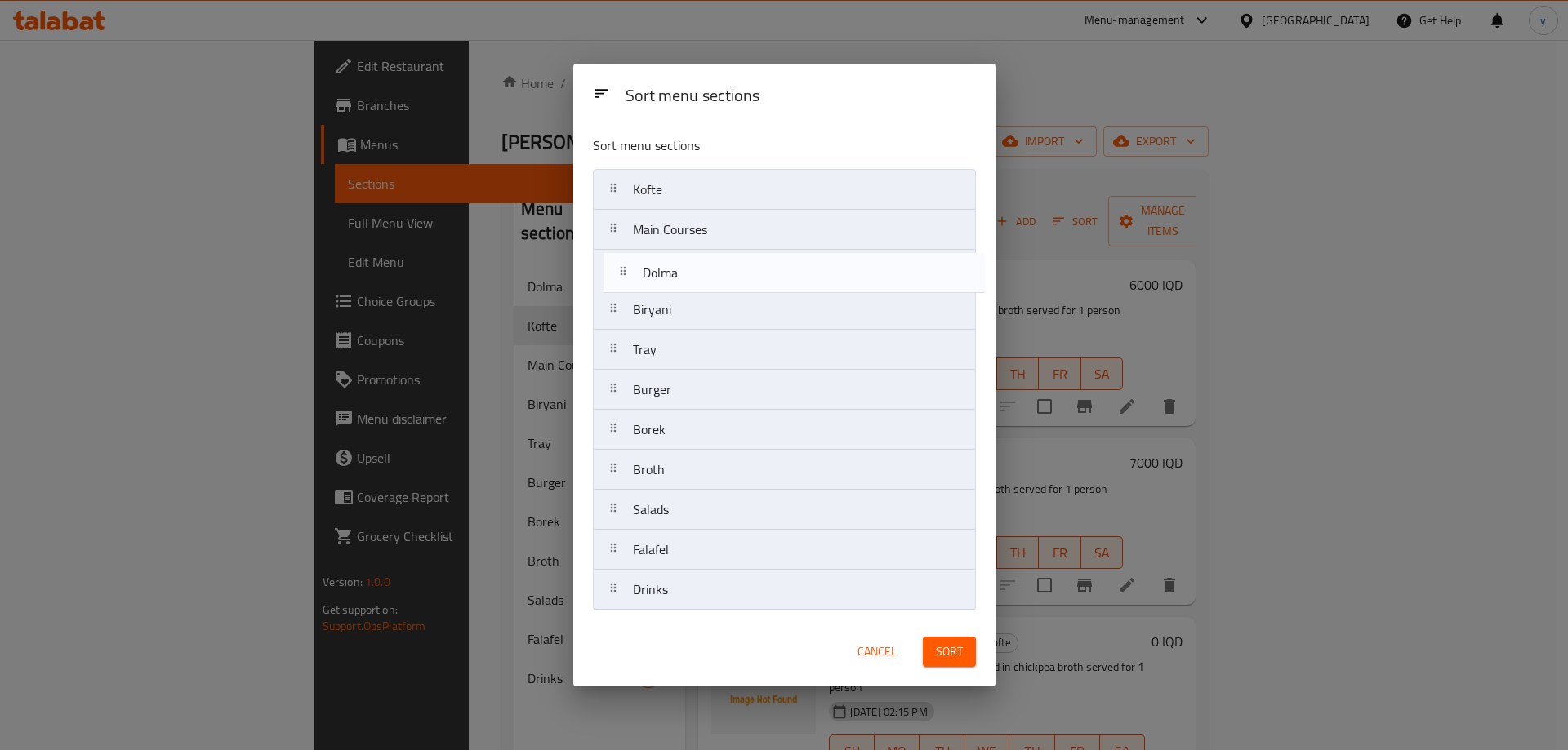
drag, startPoint x: 733, startPoint y: 194, endPoint x: 742, endPoint y: 284, distance: 90.4
click at [742, 284] on nav "Dolma Kofte Main Courses Biryani Tray Burger [PERSON_NAME] Broth Salads Falafel…" at bounding box center [784, 390] width 383 height 442
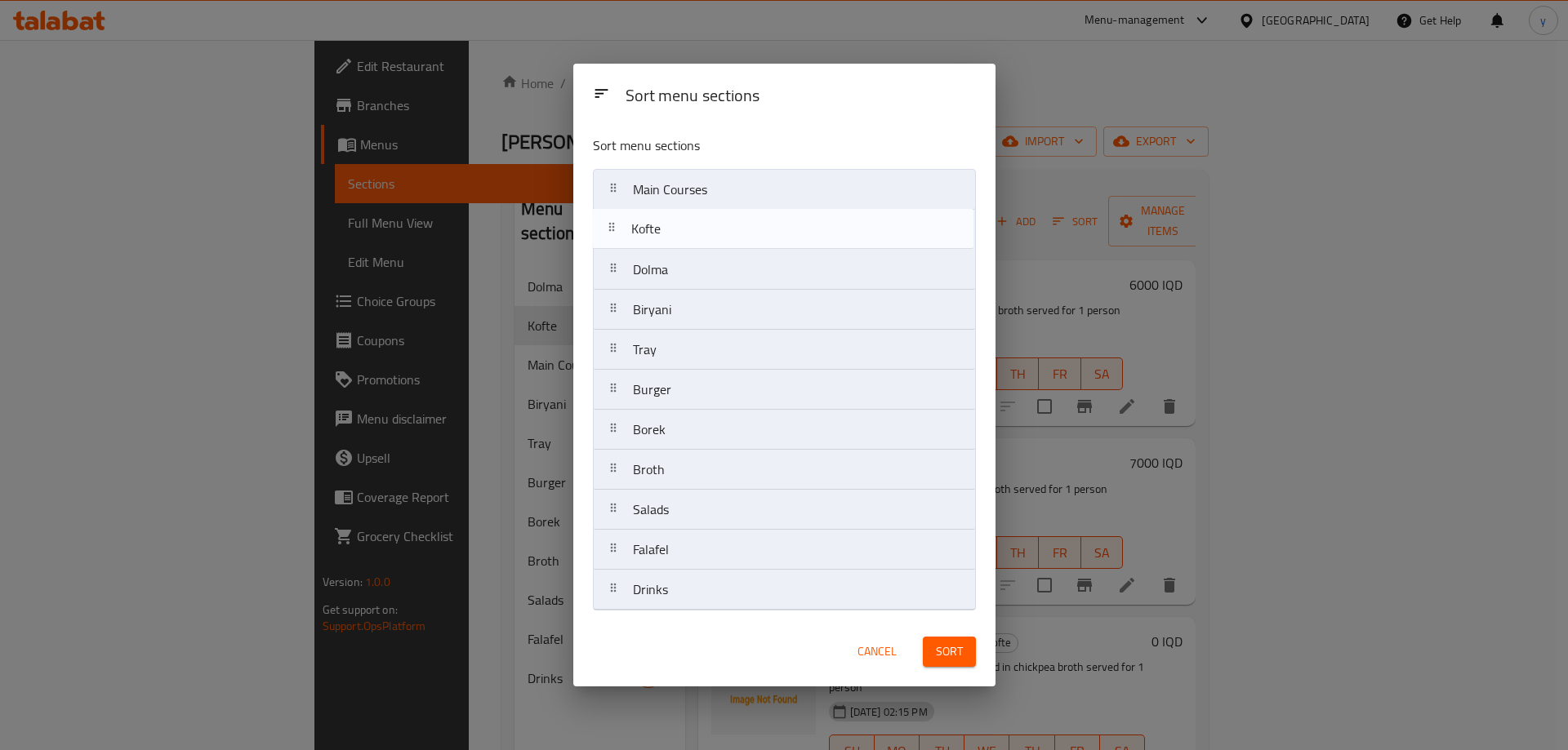
click at [735, 243] on nav "Kofte Main Courses Dolma Biryani Tray Burger [PERSON_NAME] Broth Salads Falafel…" at bounding box center [784, 390] width 383 height 442
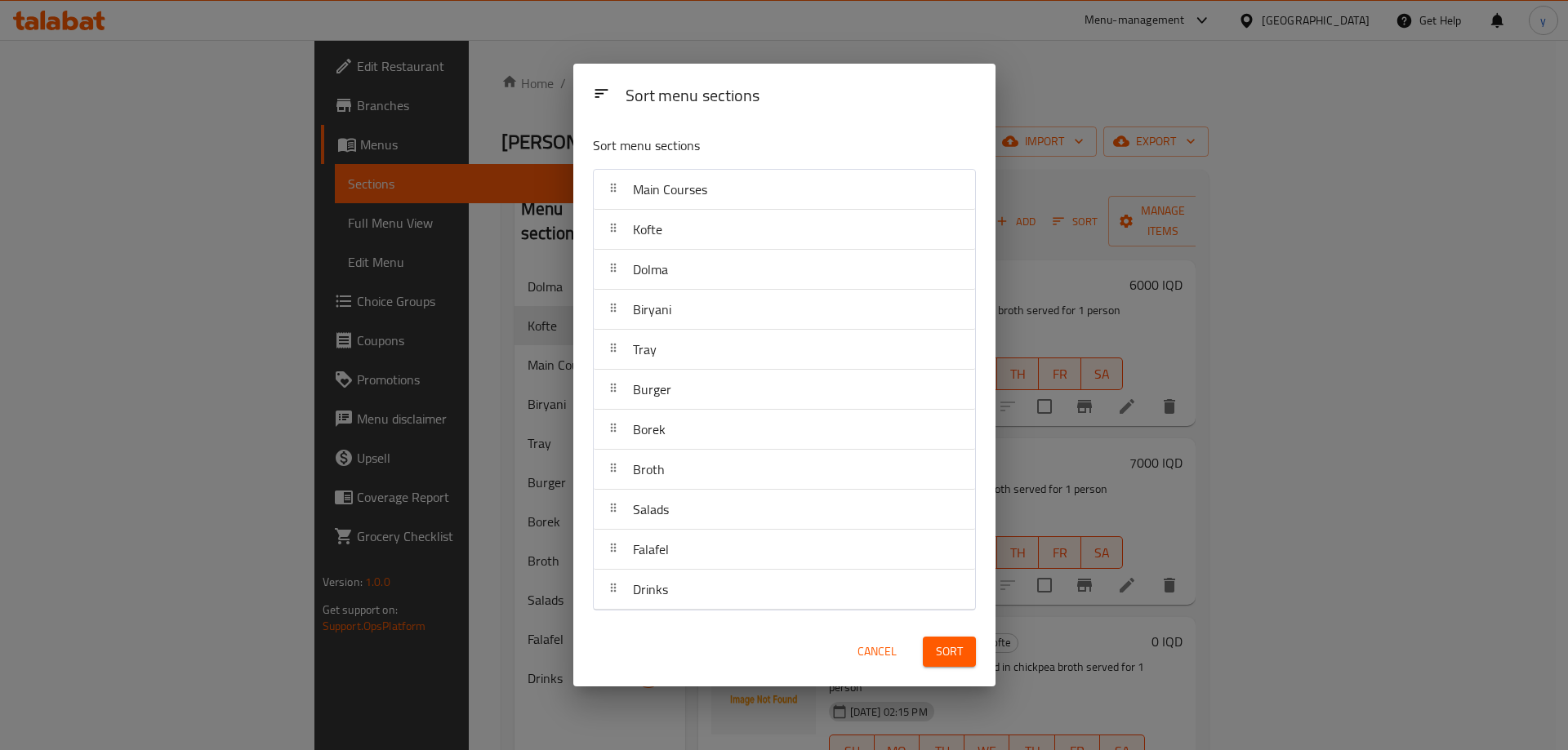
click at [965, 656] on button "Sort" at bounding box center [949, 651] width 53 height 30
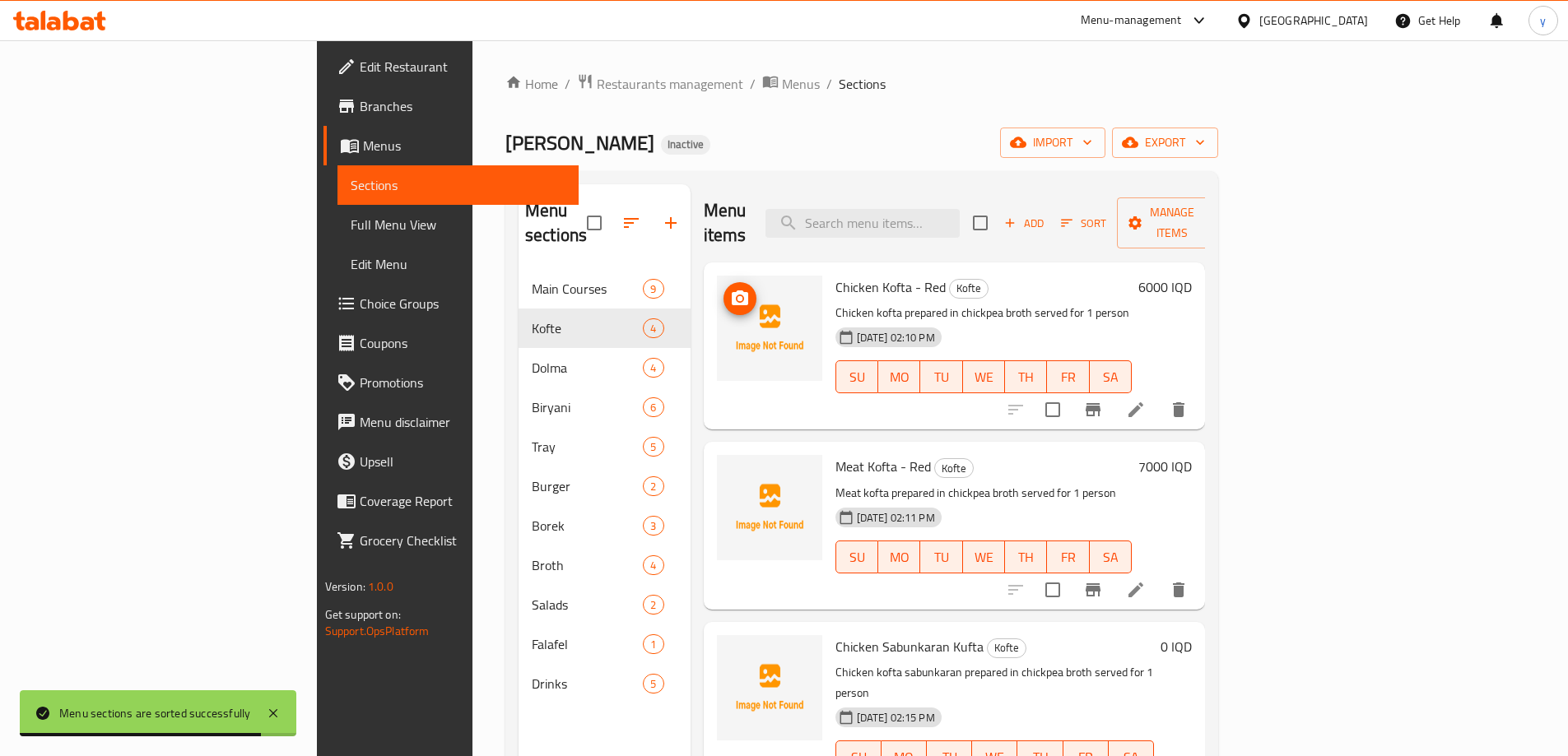
click at [724, 287] on button "upload picture" at bounding box center [740, 299] width 33 height 33
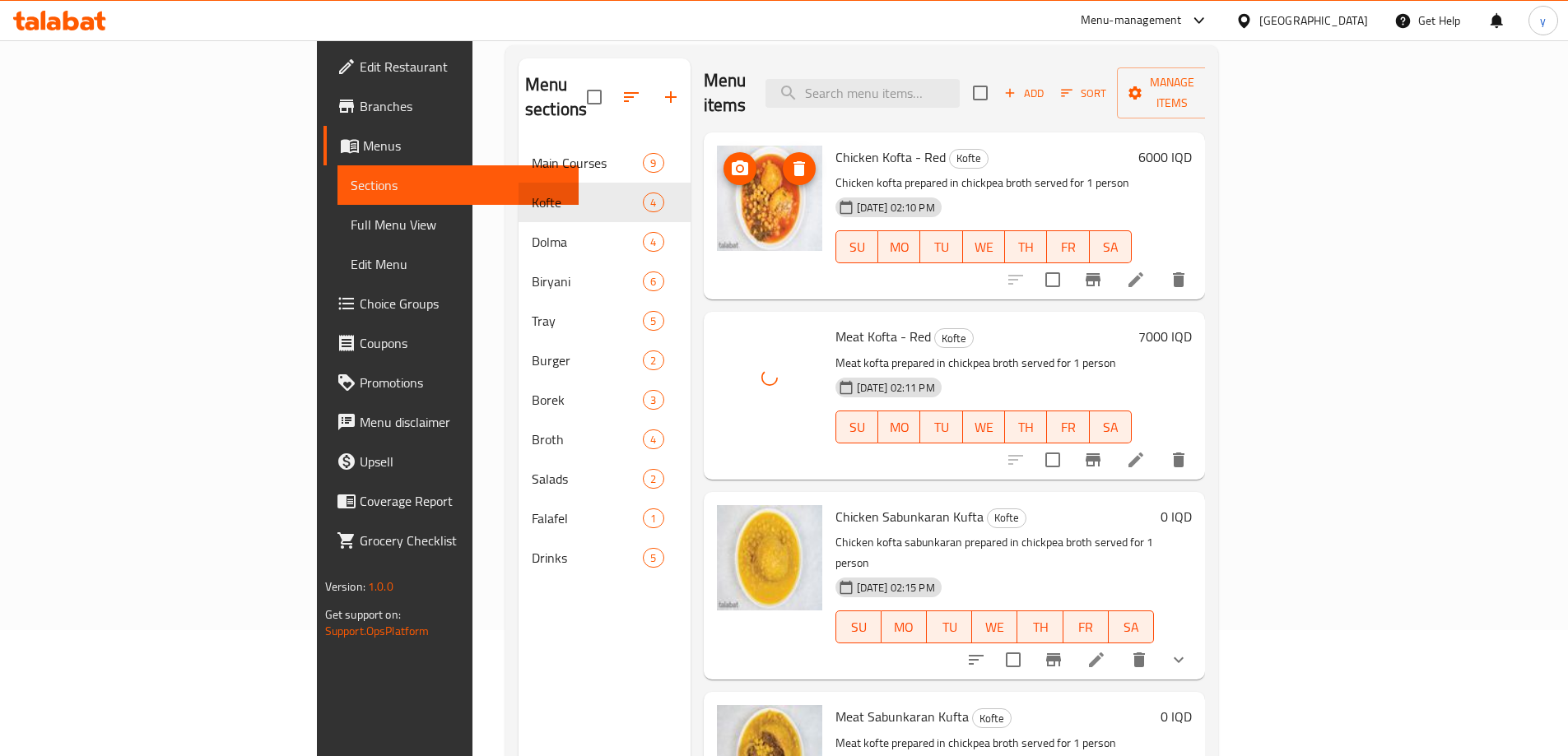
scroll to position [231, 0]
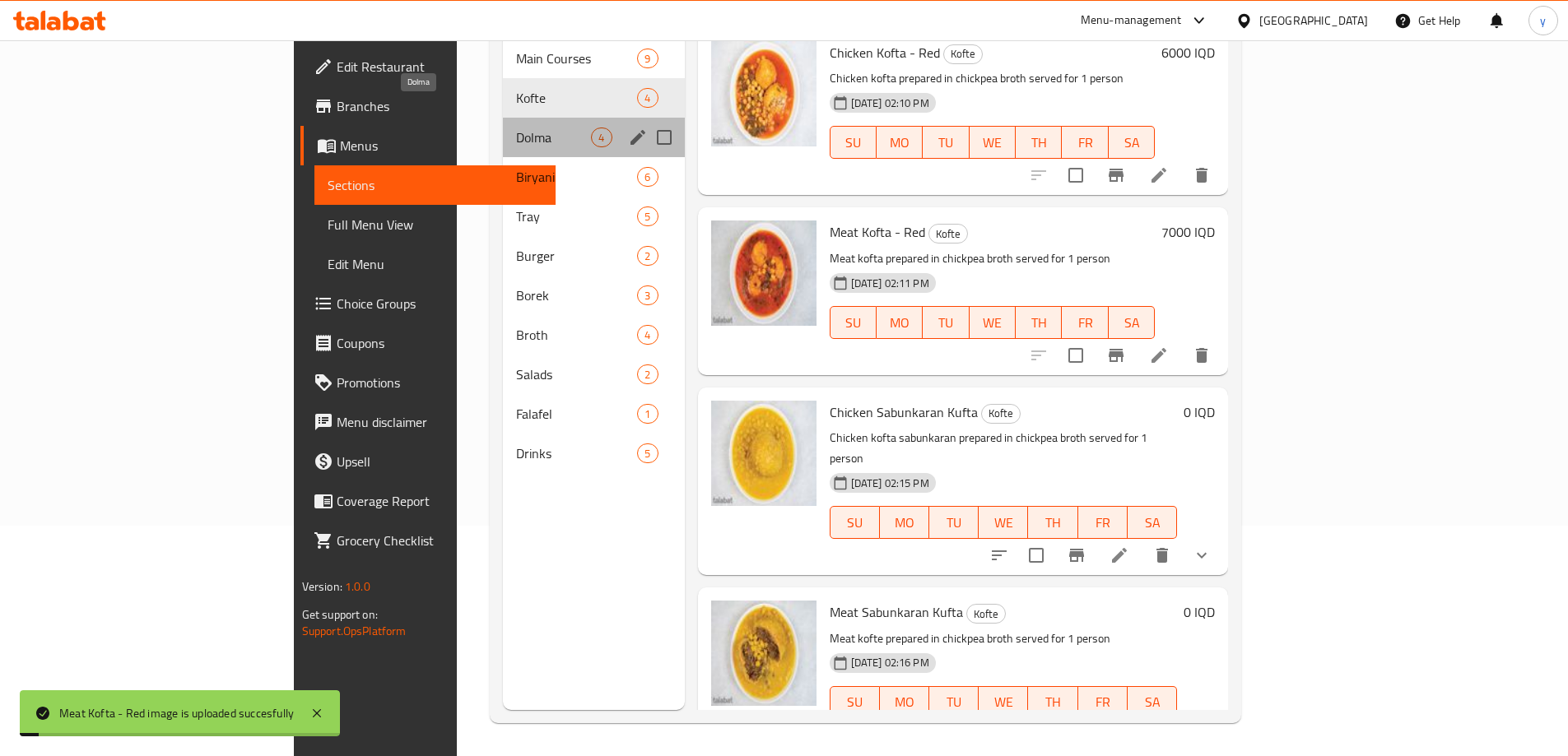
click at [516, 128] on span "Dolma" at bounding box center [554, 138] width 75 height 20
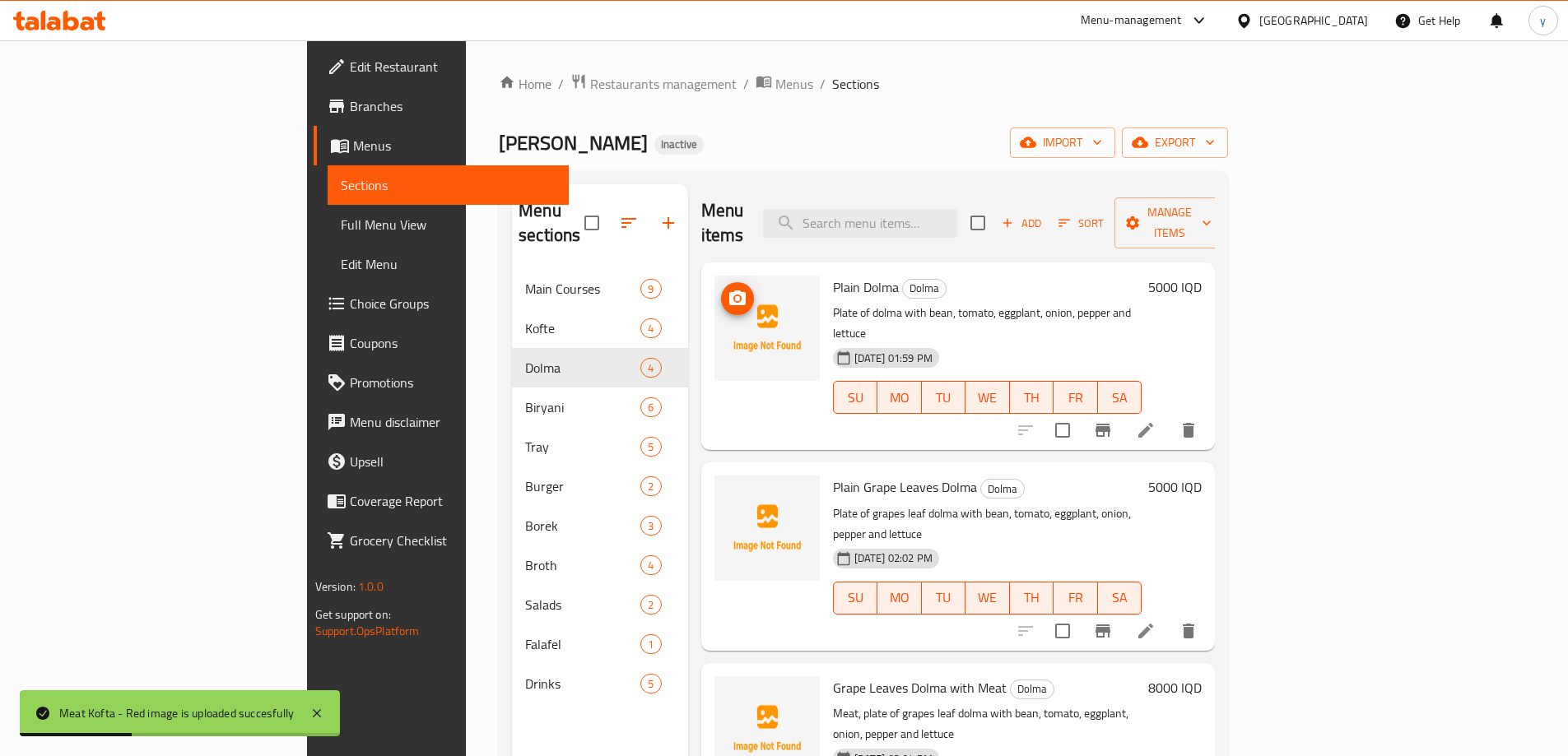
click at [721, 289] on span "upload picture" at bounding box center [737, 299] width 33 height 20
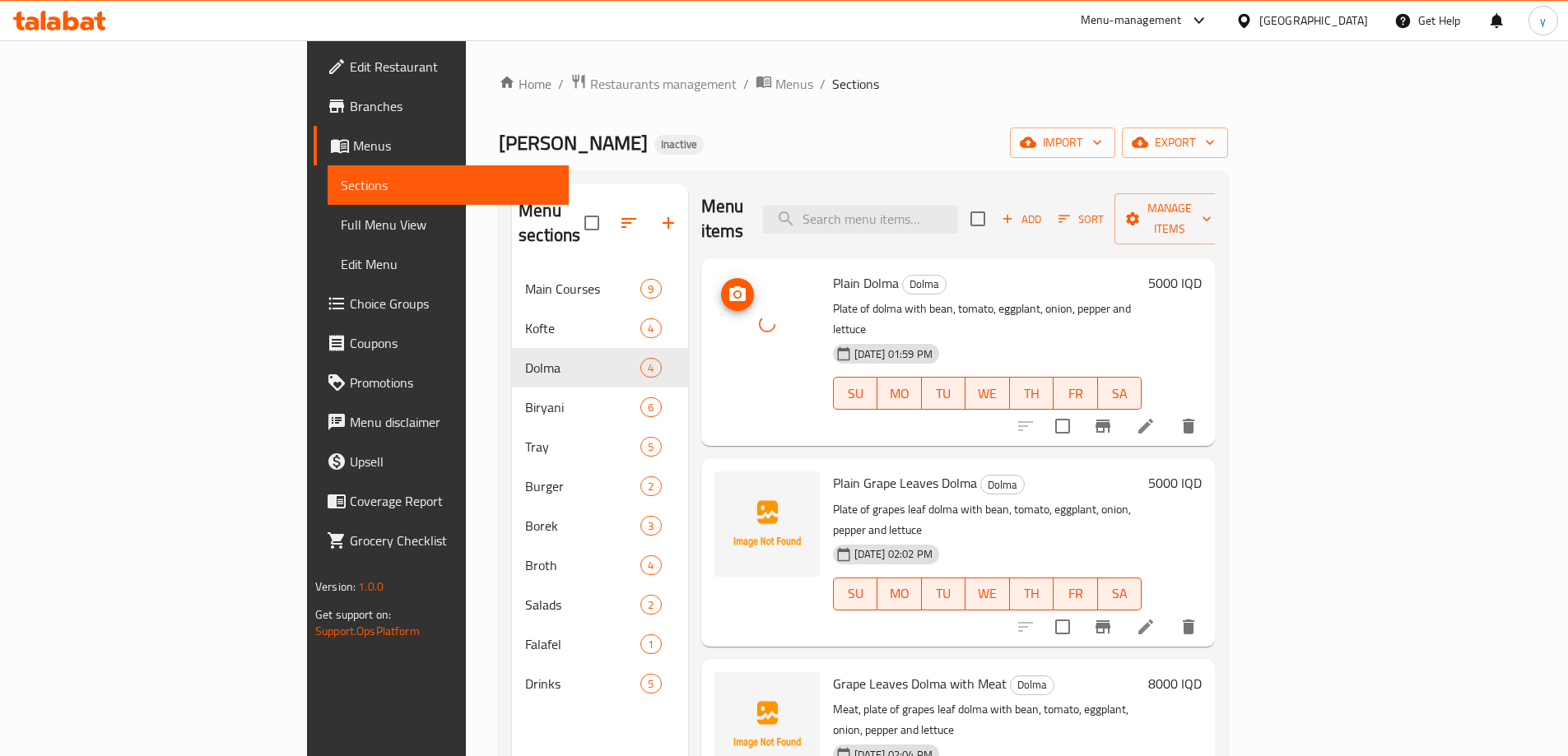
scroll to position [231, 0]
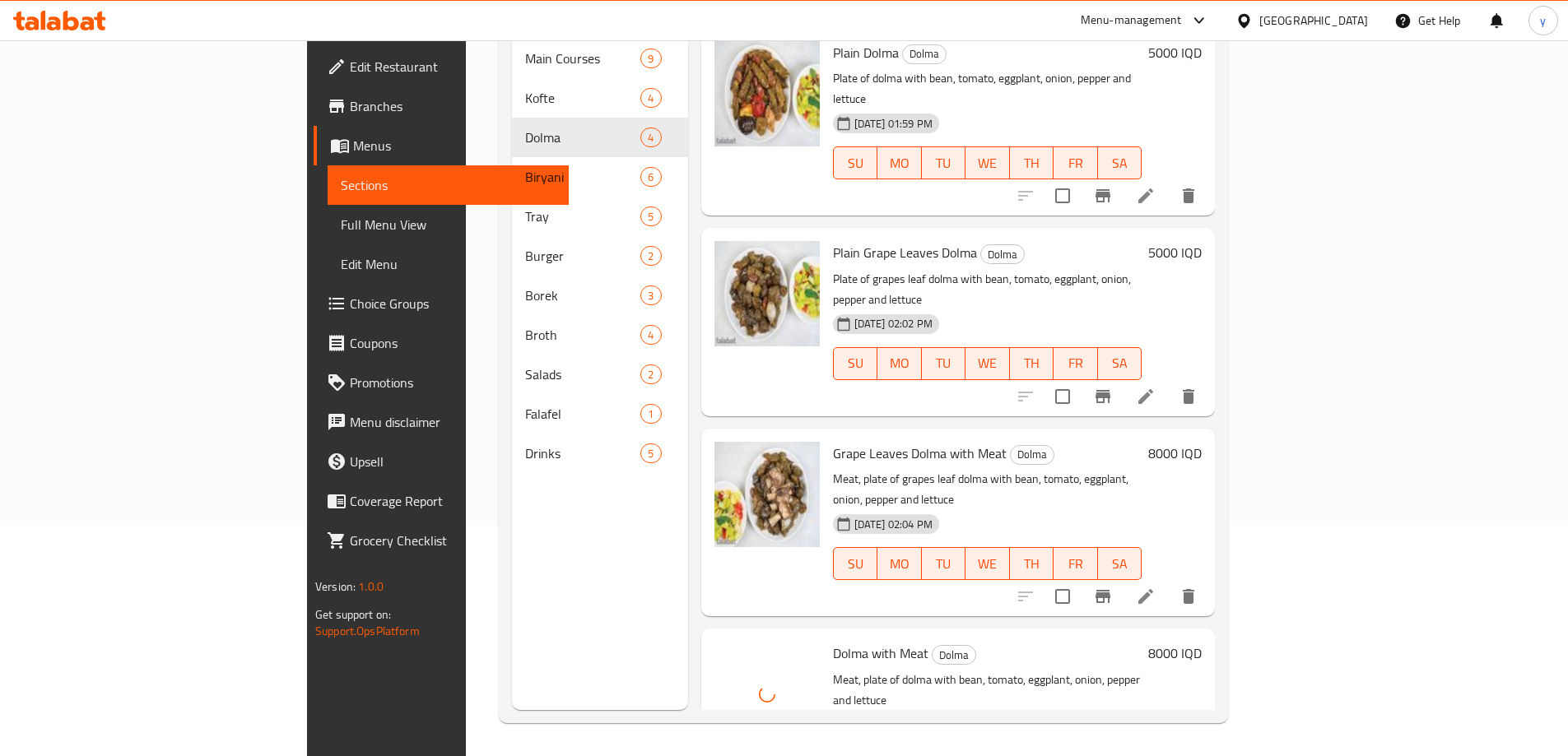
click at [341, 224] on span "Full Menu View" at bounding box center [448, 225] width 215 height 20
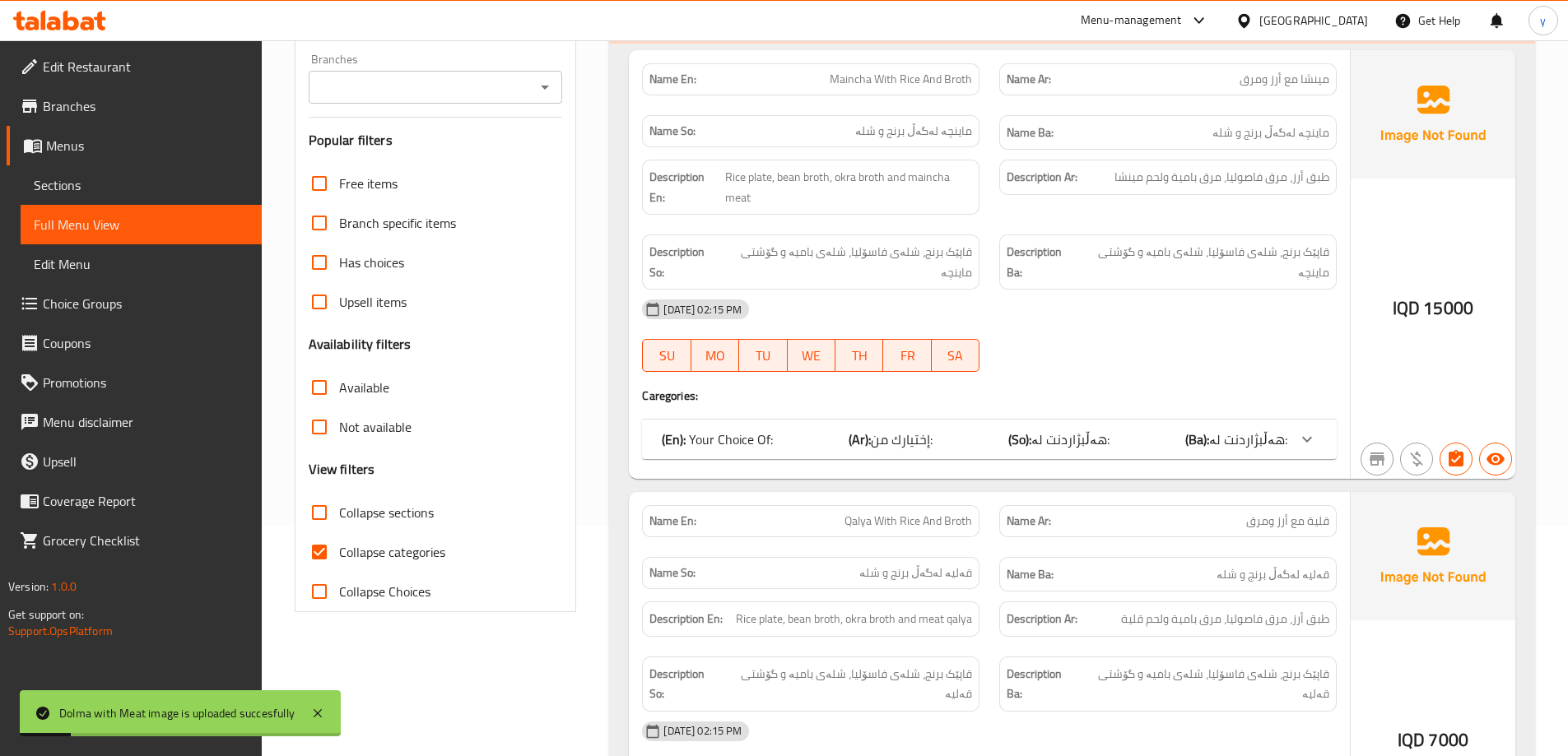
click at [540, 79] on icon "Open" at bounding box center [545, 87] width 20 height 20
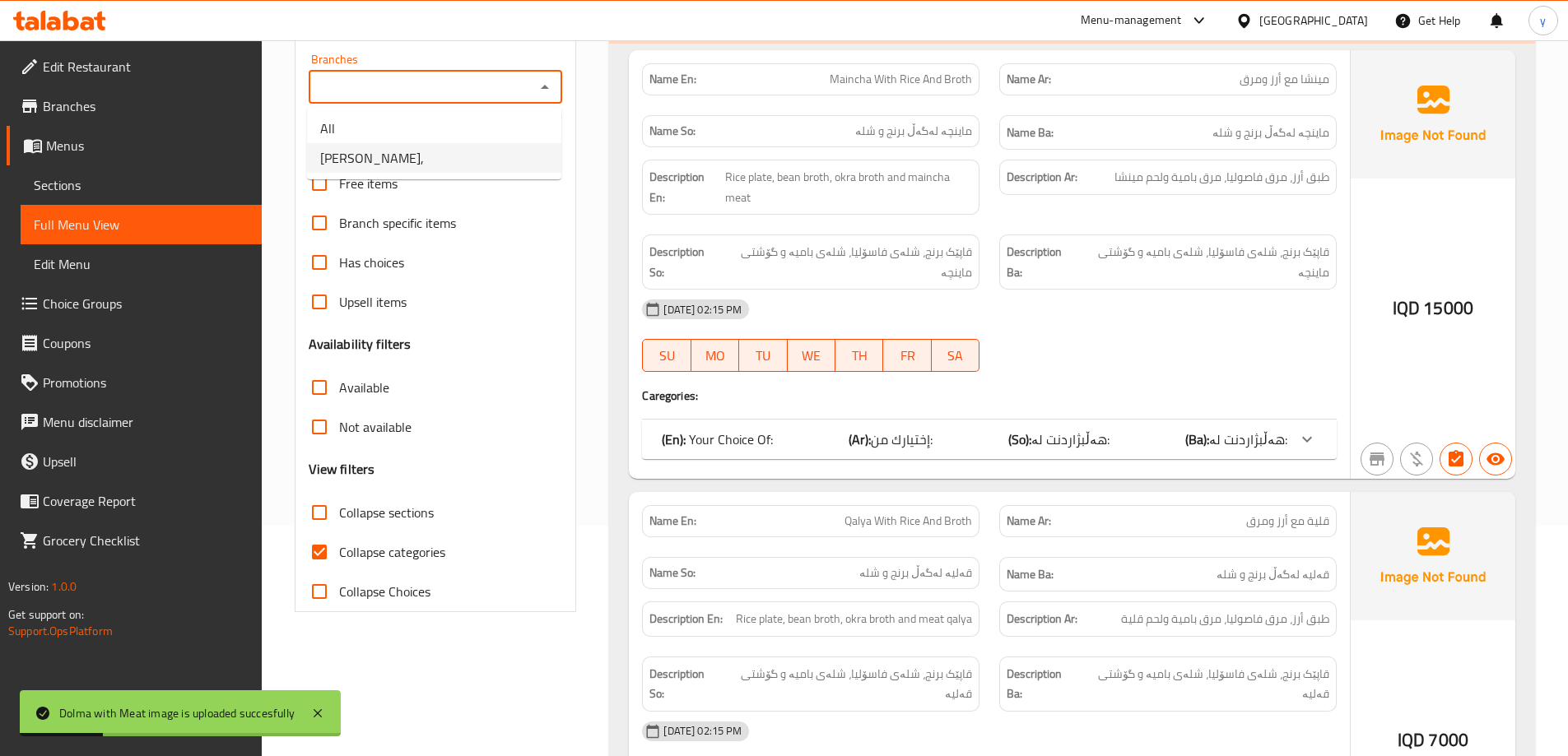
click at [507, 161] on li "[PERSON_NAME]," at bounding box center [434, 157] width 254 height 30
type input "[PERSON_NAME],"
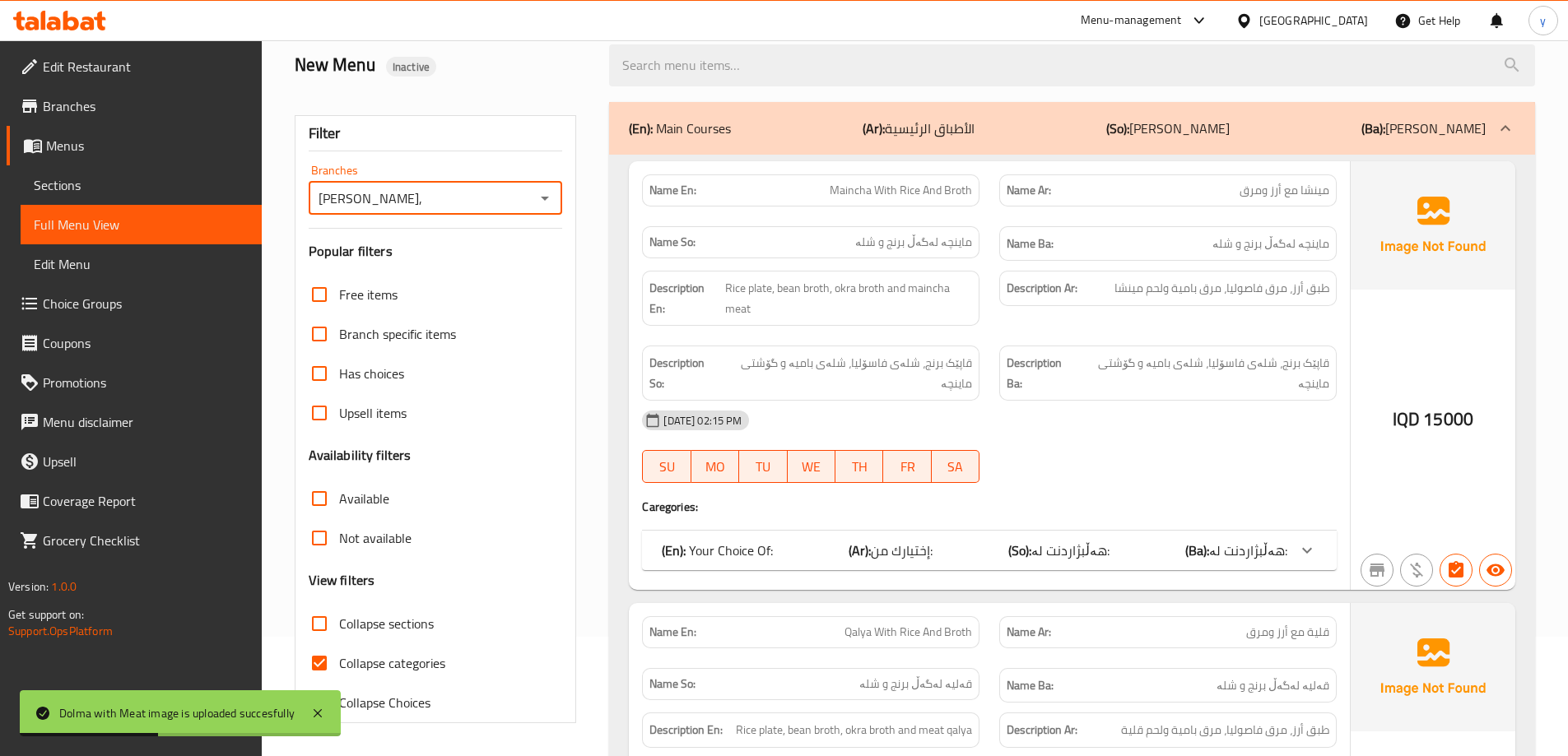
scroll to position [231, 0]
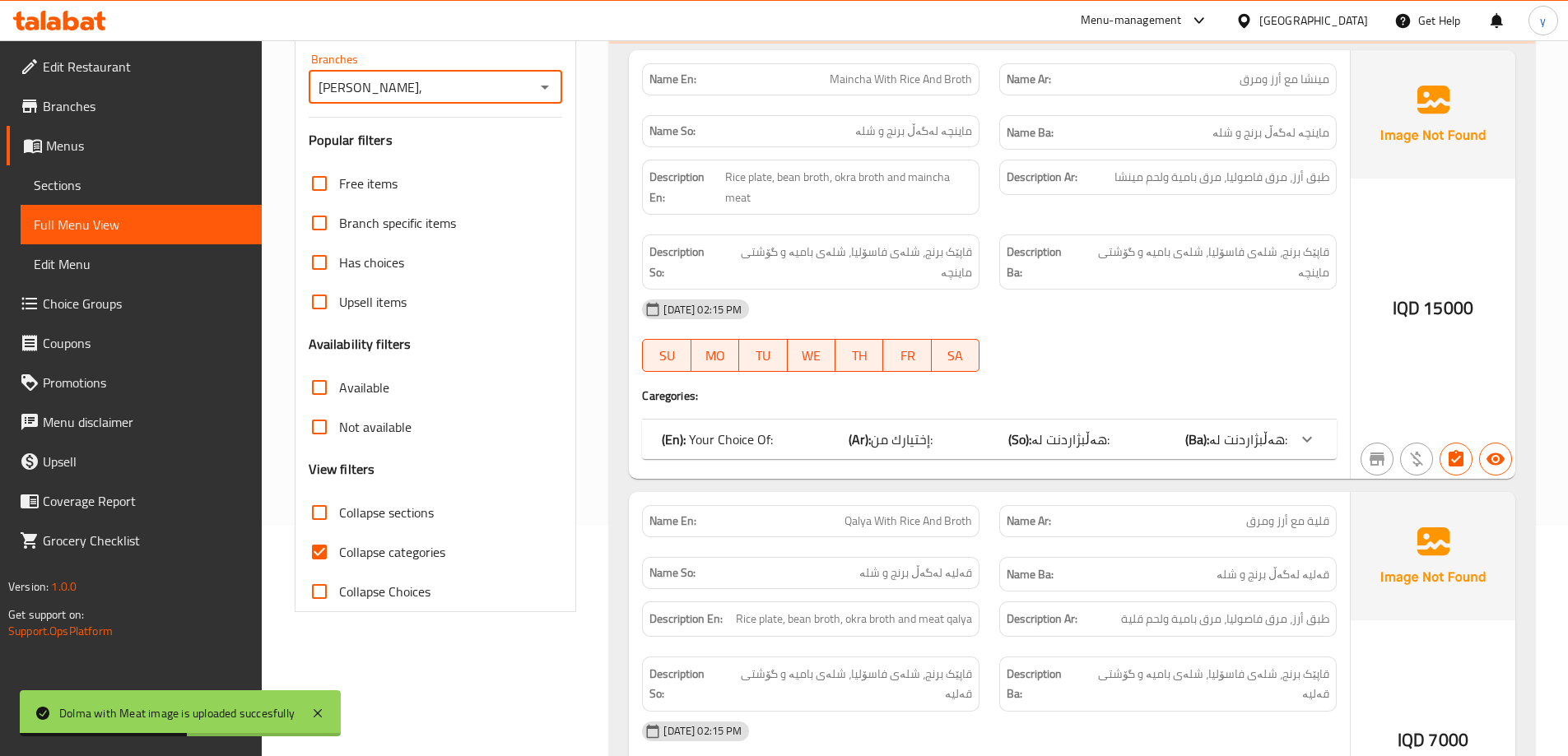
click at [323, 545] on input "Collapse categories" at bounding box center [320, 552] width 39 height 39
checkbox input "false"
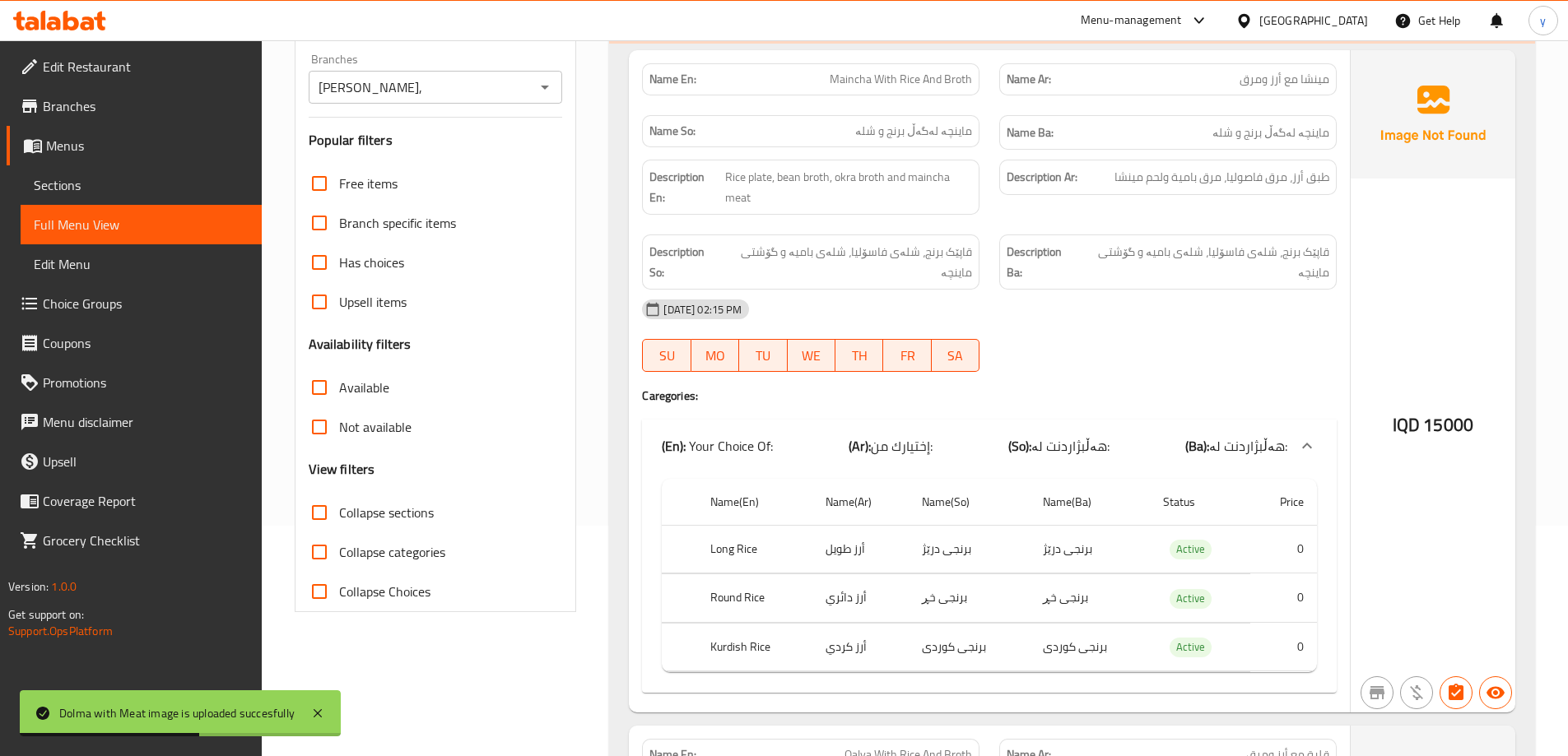
click at [337, 514] on input "Collapse sections" at bounding box center [320, 513] width 39 height 39
checkbox input "true"
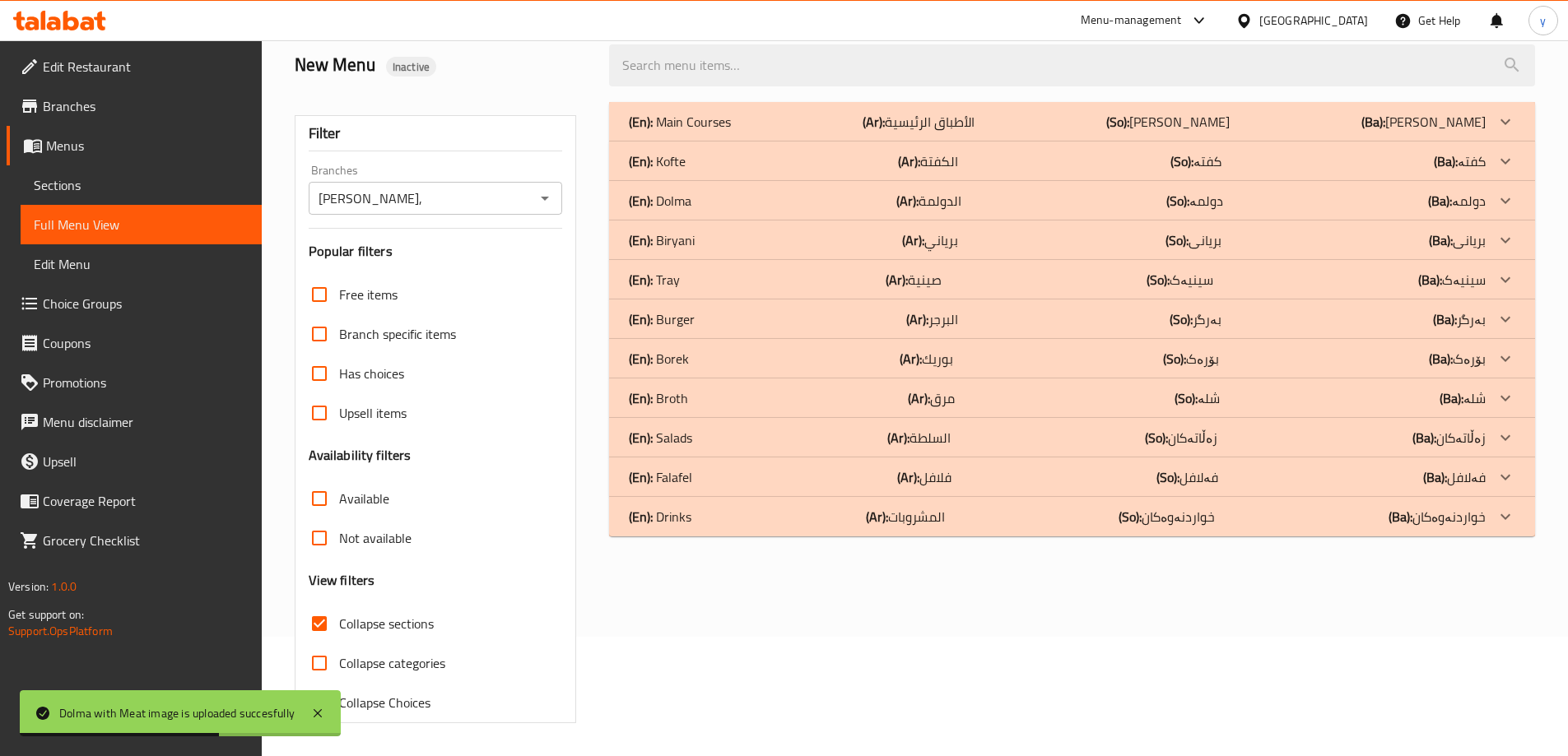
scroll to position [119, 0]
click at [815, 193] on div "(En): Dolma (Ar): الدولمة (So): دولمە (Ba): دولمە" at bounding box center [1058, 200] width 857 height 20
click at [860, 159] on div "(En): Kofte (Ar): الكفتة (So): کفتە (Ba): کفتە" at bounding box center [1058, 161] width 857 height 20
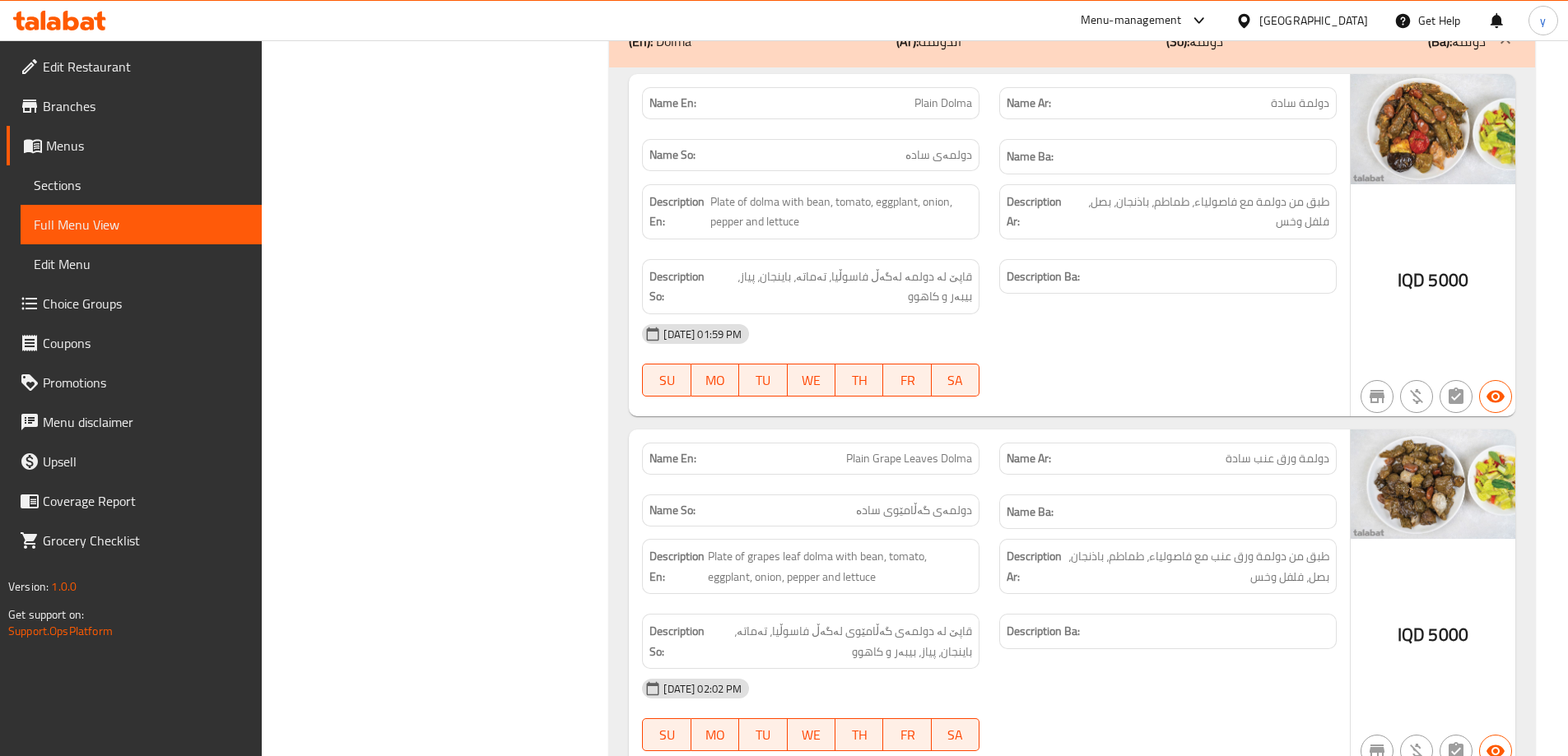
scroll to position [2259, 0]
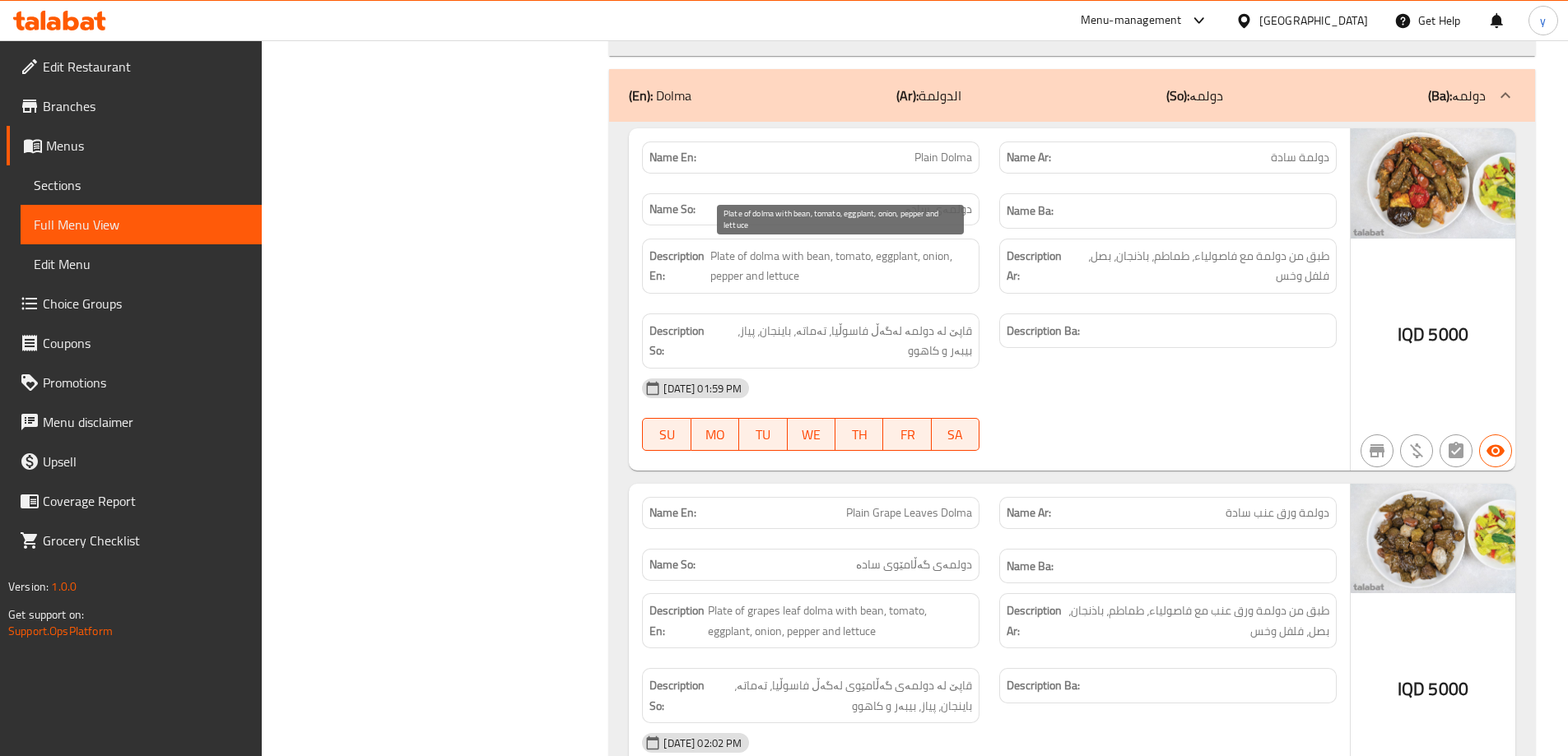
click at [812, 262] on span "Plate of dolma with bean, tomato, eggplant, onion, pepper and lettuce" at bounding box center [841, 266] width 262 height 40
click at [817, 257] on span "Plate of dolma with bean, tomato, eggplant, onion, pepper and lettuce" at bounding box center [841, 266] width 262 height 40
copy span "bean"
click at [1275, 389] on div "[DATE] 01:59 PM" at bounding box center [989, 388] width 714 height 39
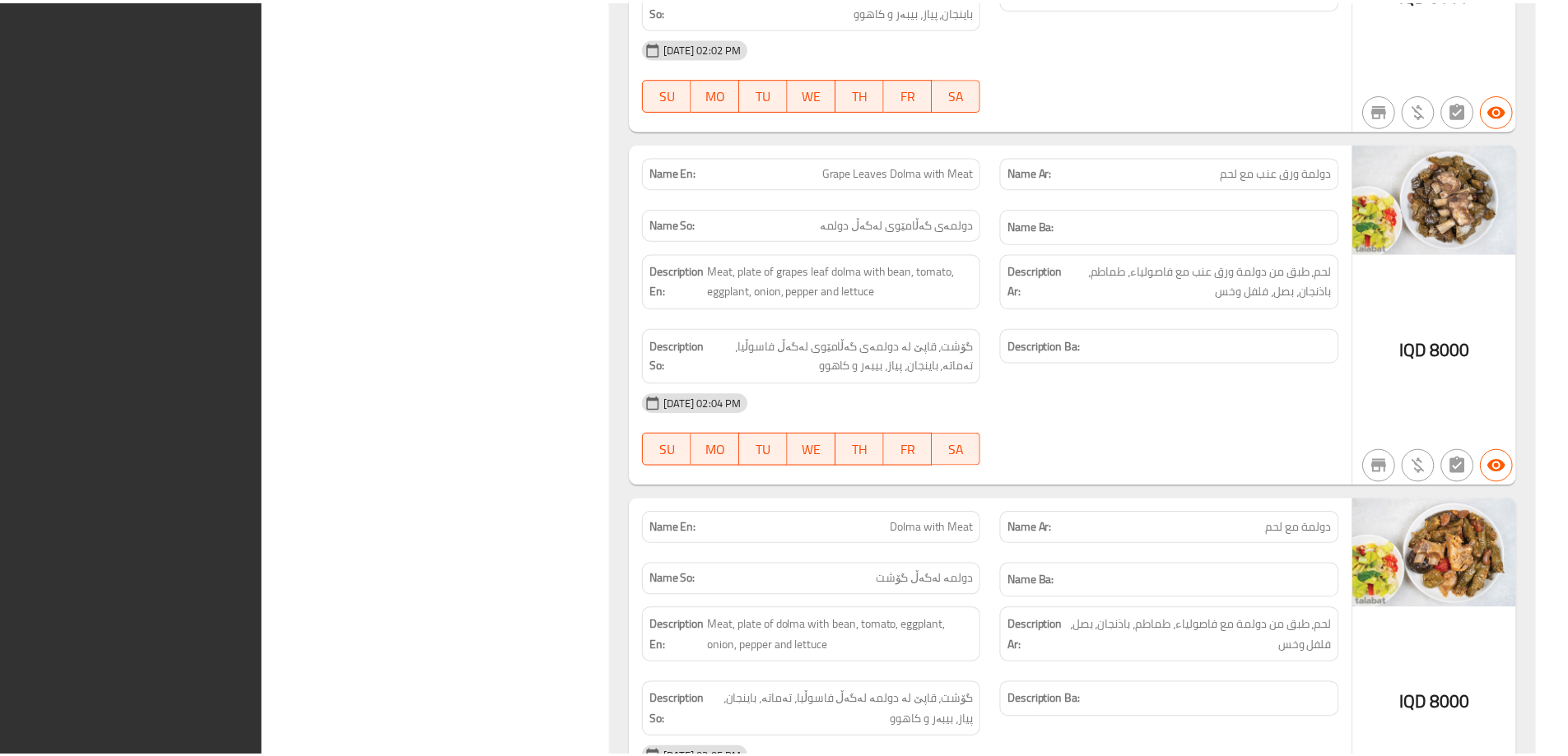
scroll to position [3434, 0]
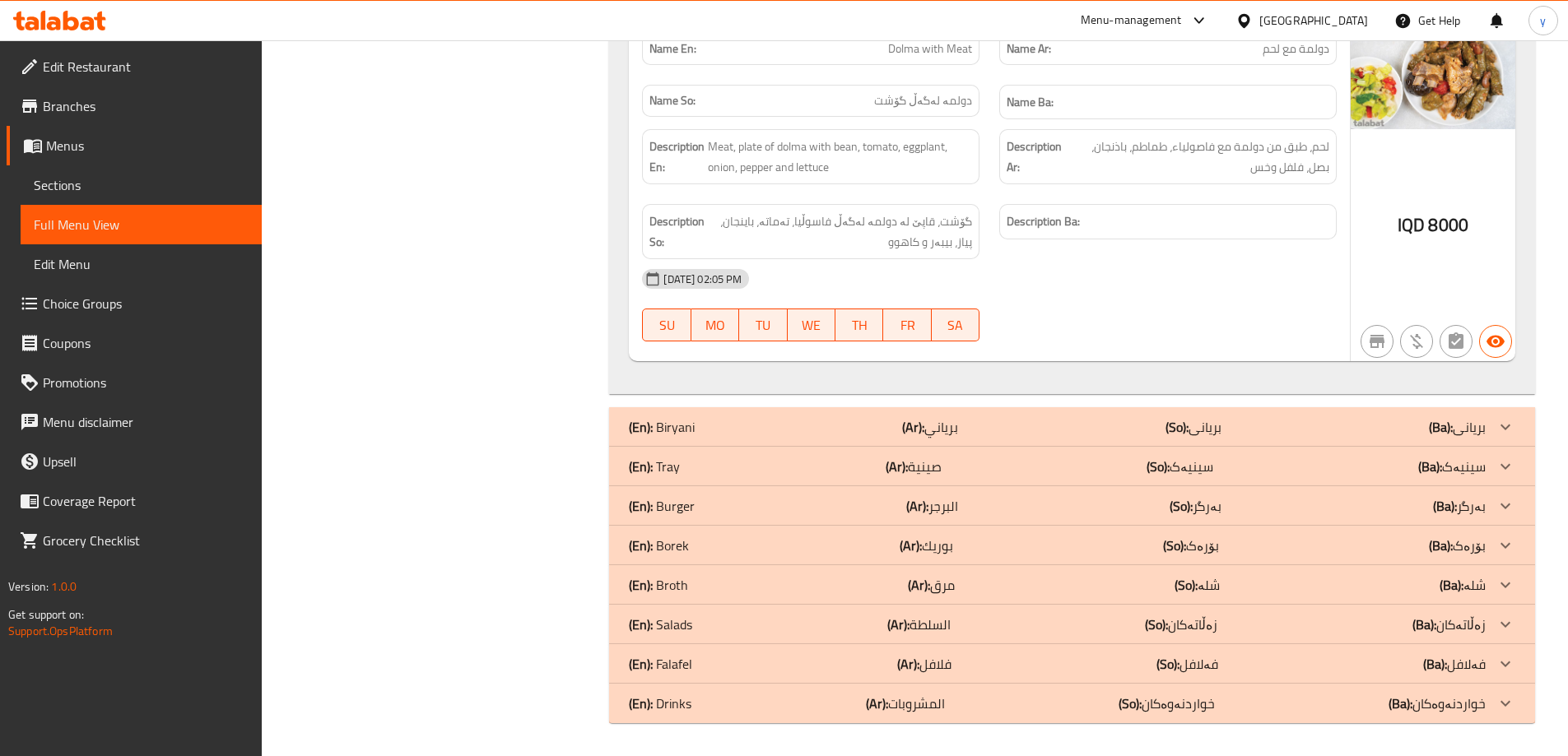
click at [200, 197] on link "Sections" at bounding box center [141, 185] width 242 height 39
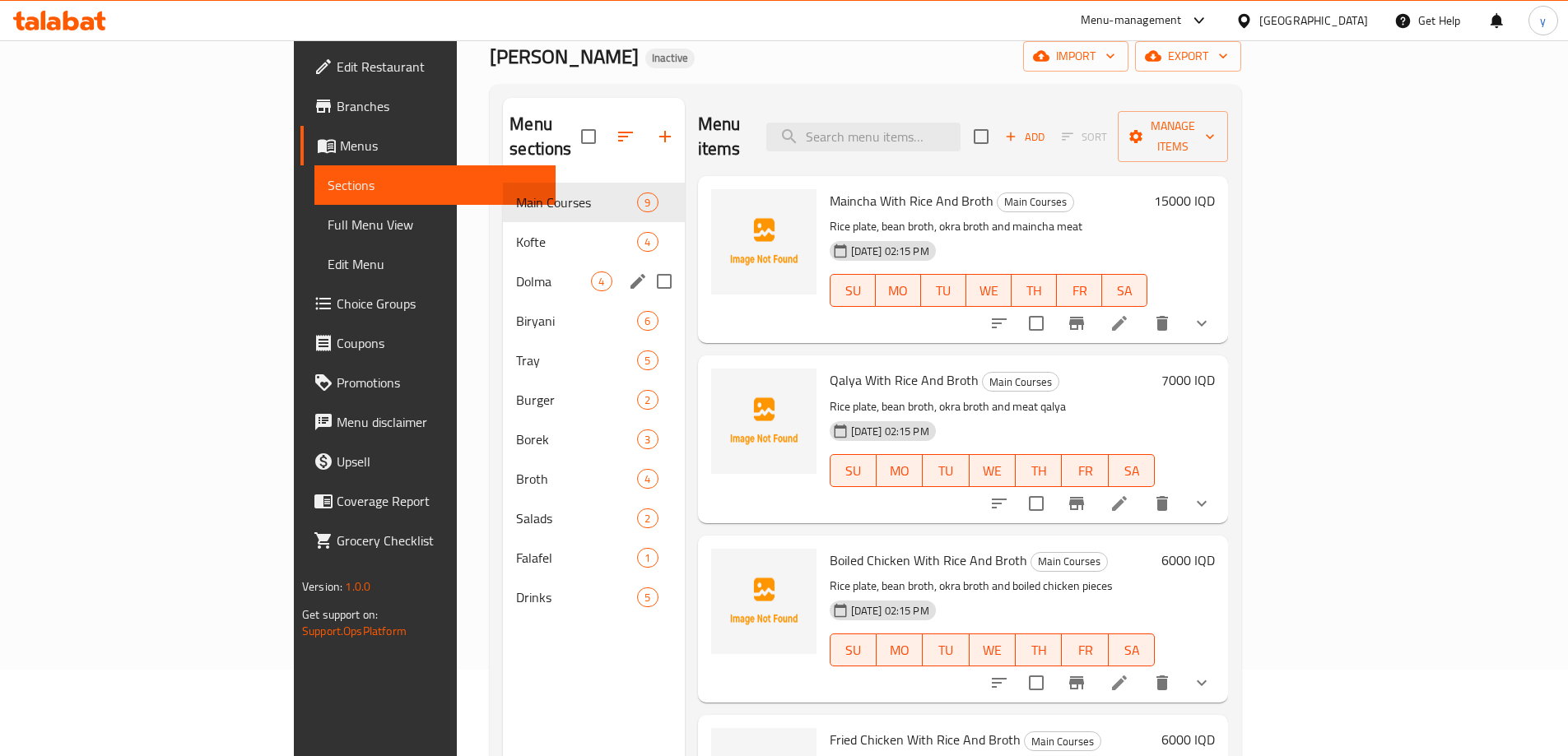
scroll to position [66, 0]
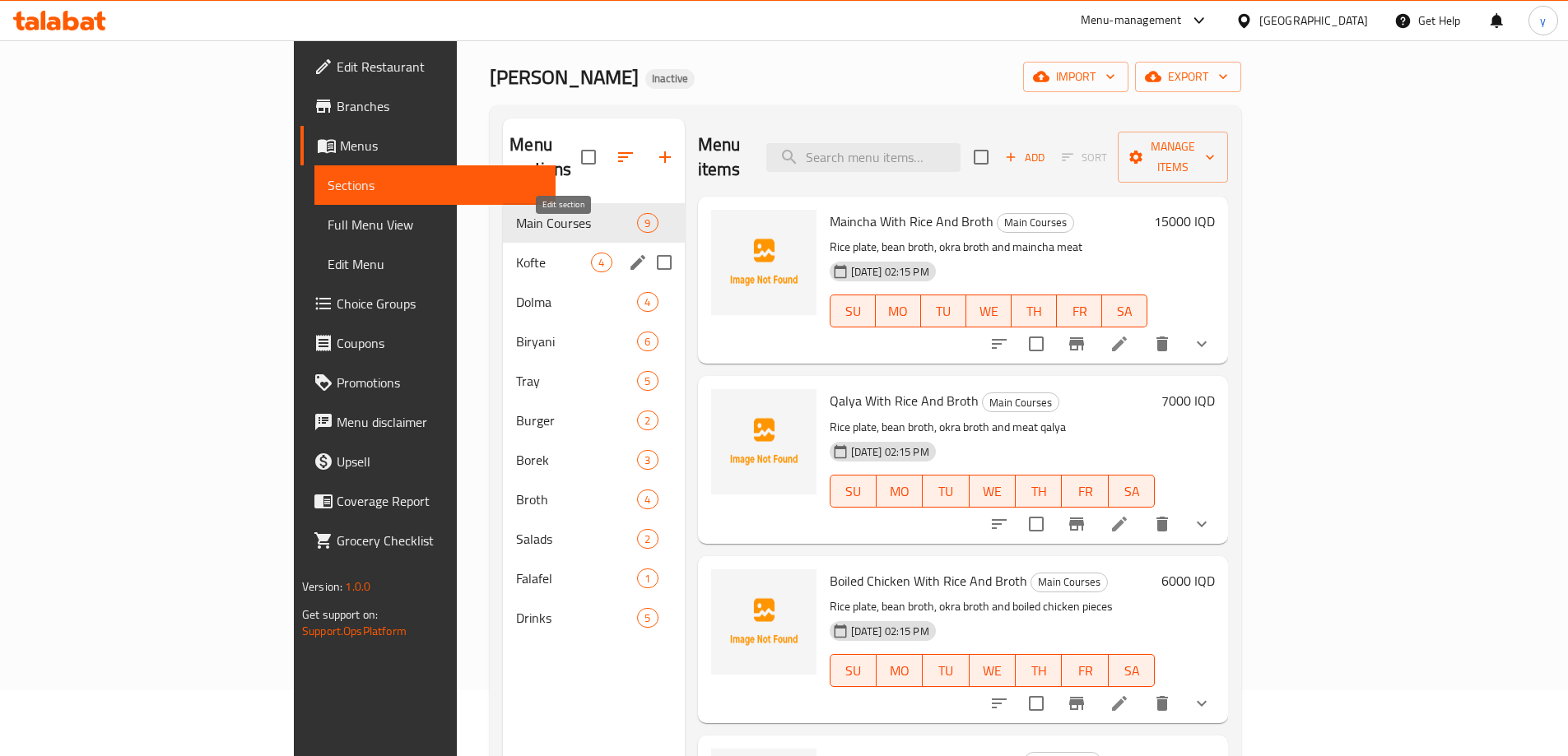
click at [631, 255] on icon "edit" at bounding box center [638, 262] width 15 height 15
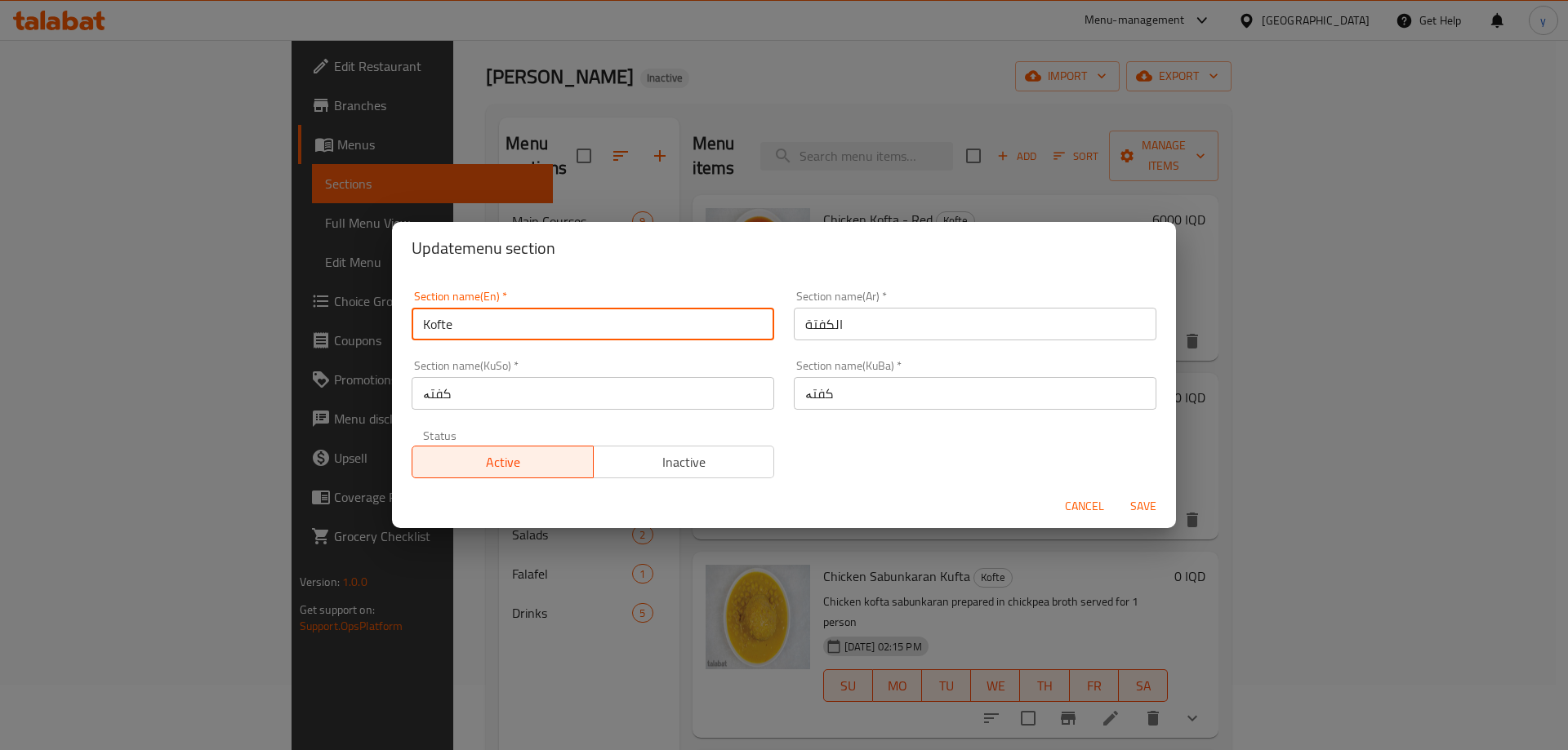
click at [502, 332] on input "Kofte" at bounding box center [593, 324] width 362 height 33
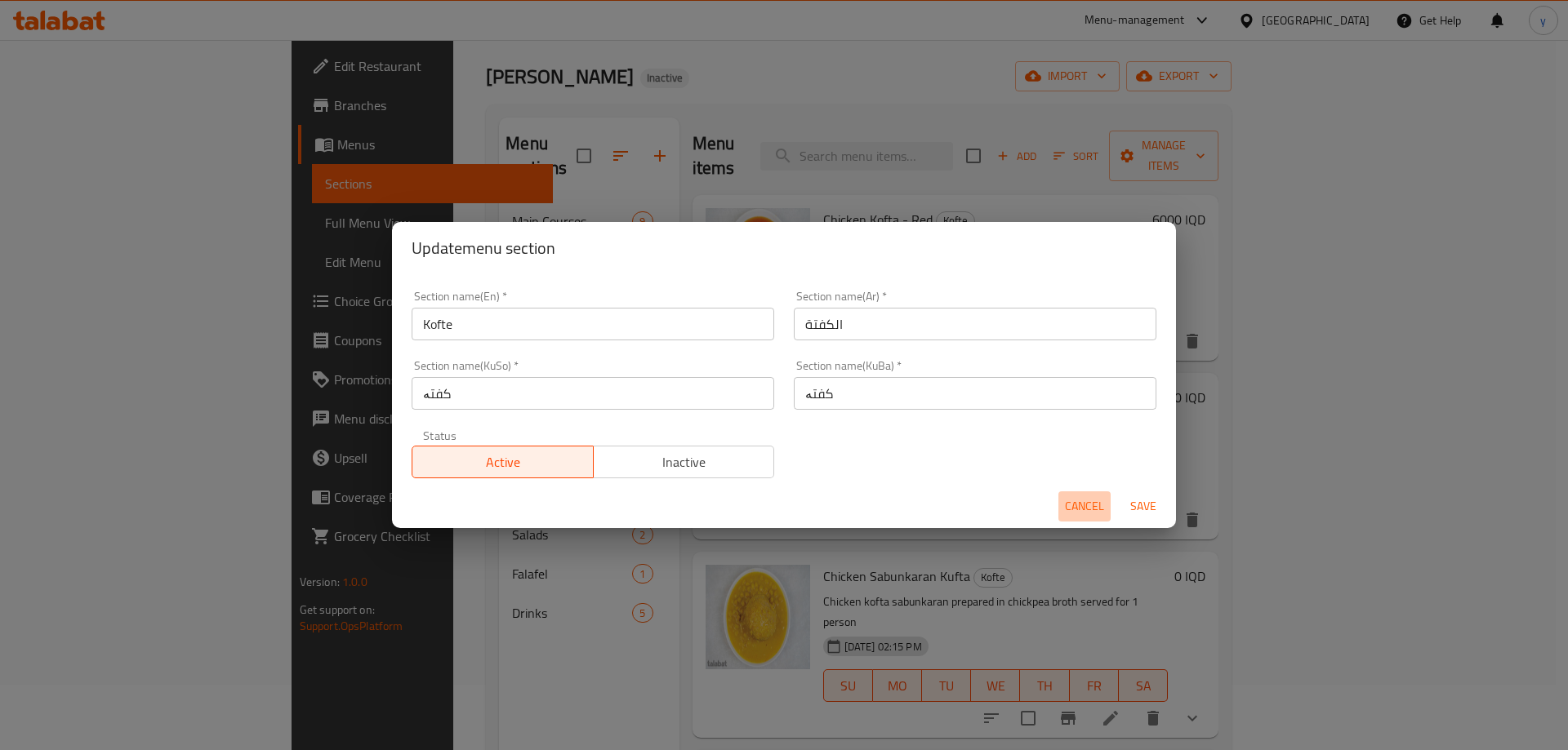
click at [1085, 504] on span "Cancel" at bounding box center [1084, 506] width 39 height 20
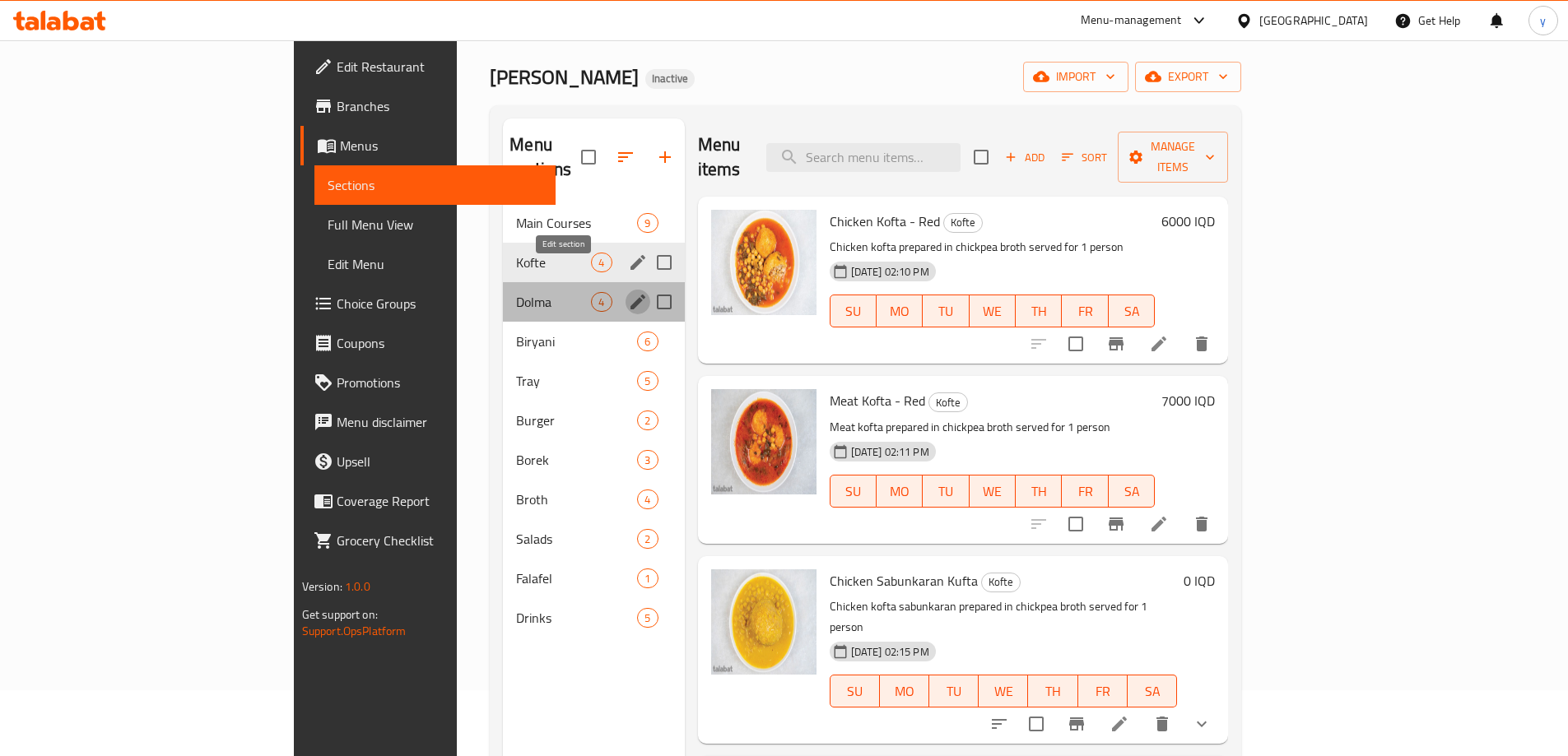
click at [628, 293] on icon "edit" at bounding box center [638, 302] width 20 height 20
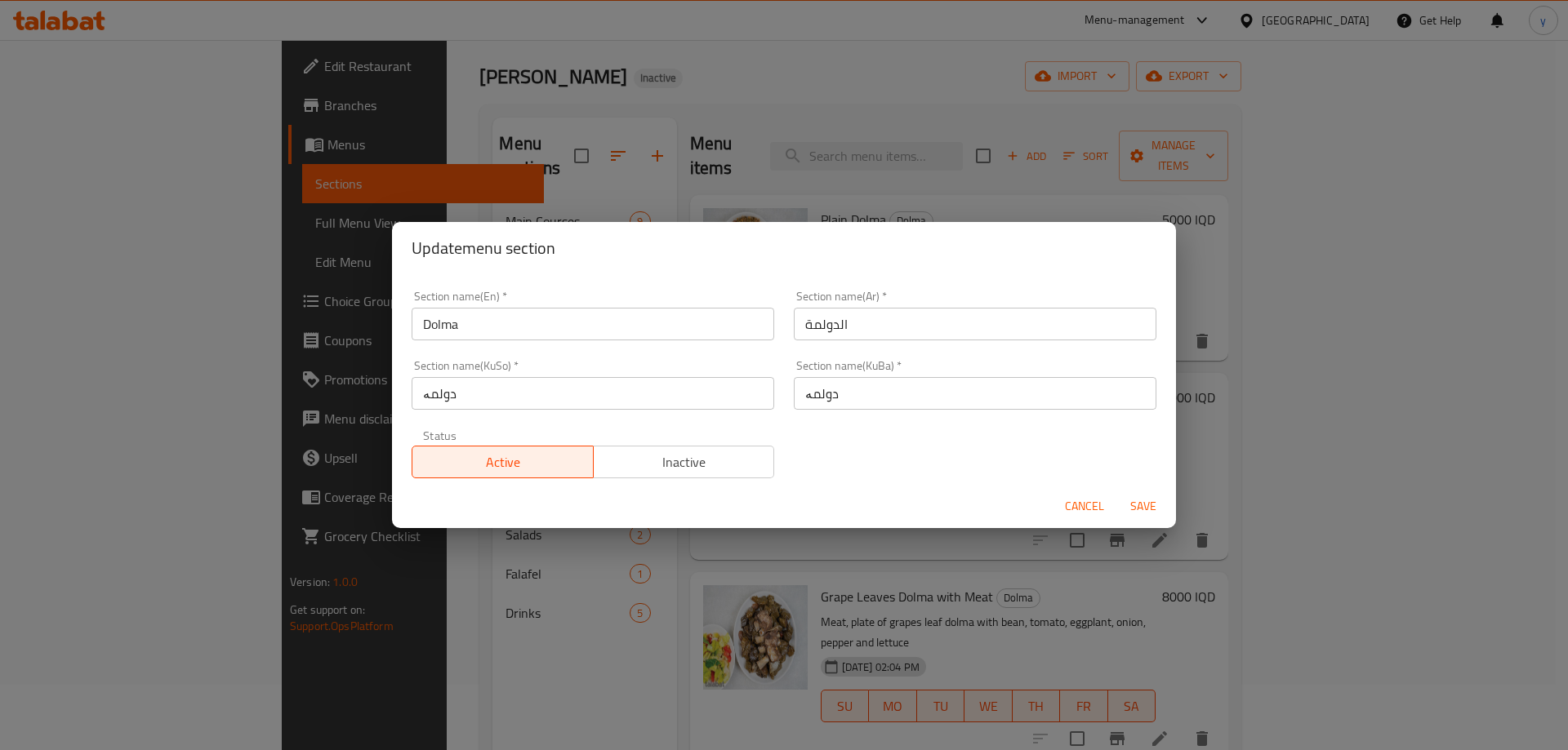
click at [556, 323] on input "Dolma" at bounding box center [593, 324] width 362 height 33
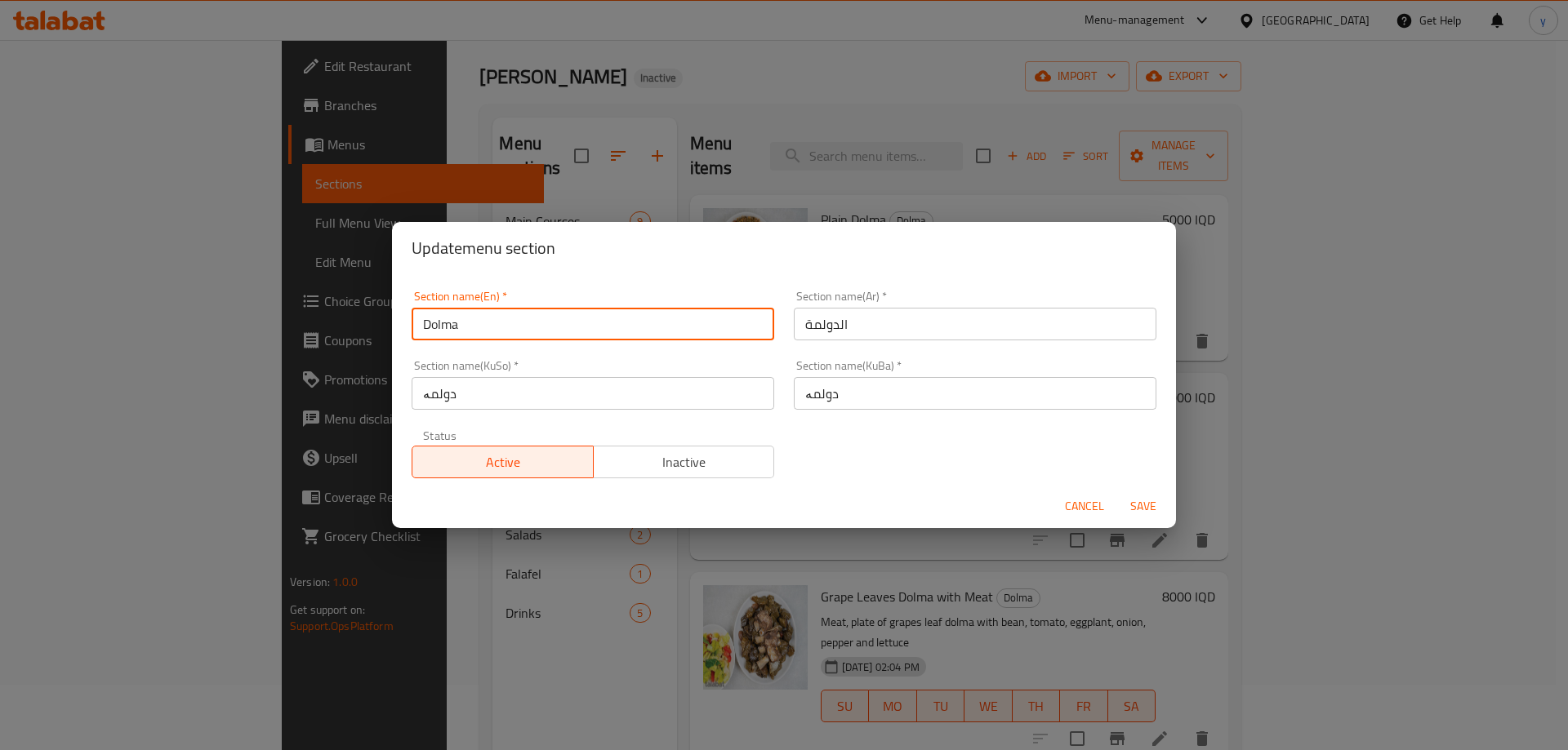
click at [556, 323] on input "Dolma" at bounding box center [593, 324] width 362 height 33
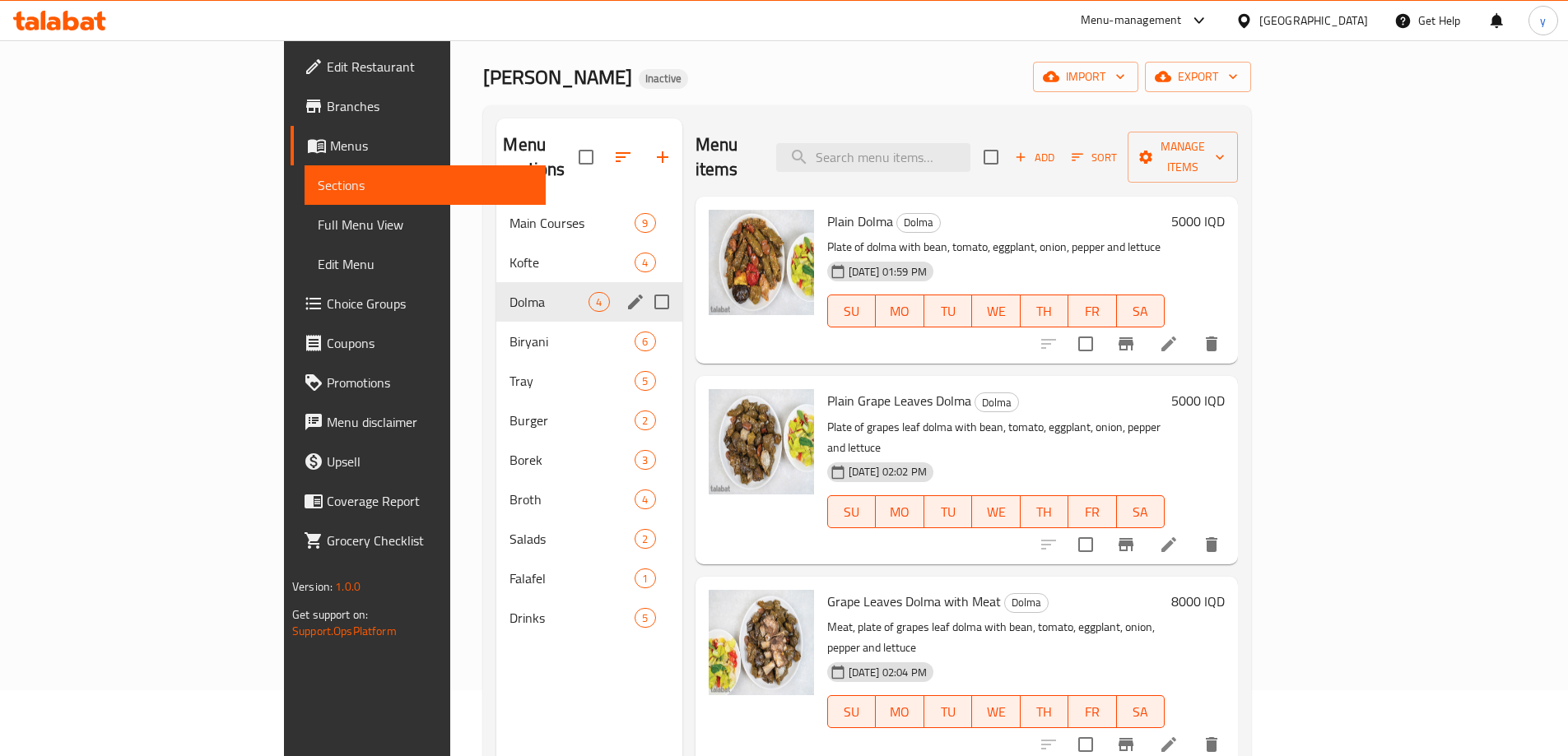
click at [626, 293] on icon "edit" at bounding box center [635, 302] width 20 height 20
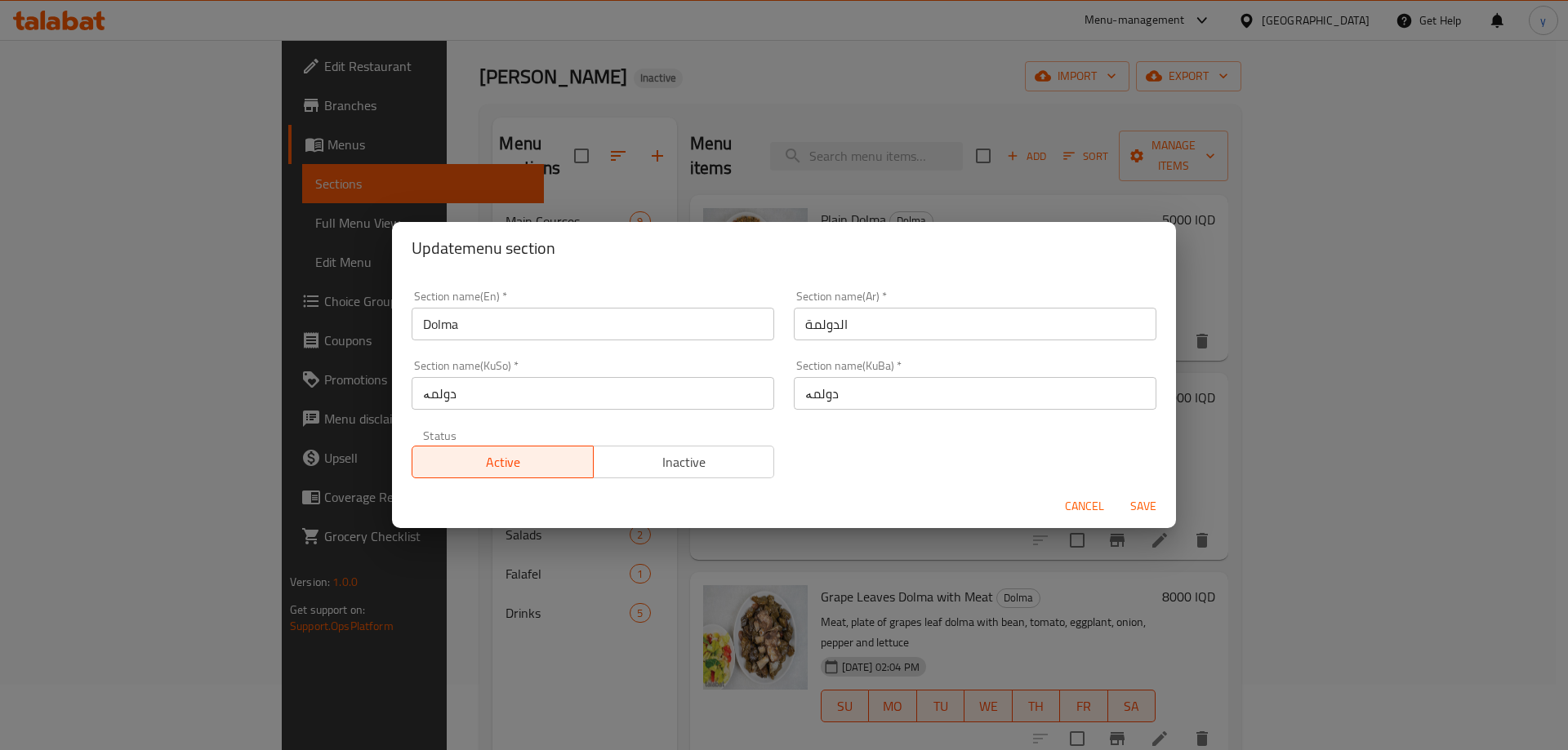
drag, startPoint x: 451, startPoint y: 331, endPoint x: 470, endPoint y: 331, distance: 19.0
click at [451, 331] on input "Dolma" at bounding box center [593, 324] width 362 height 33
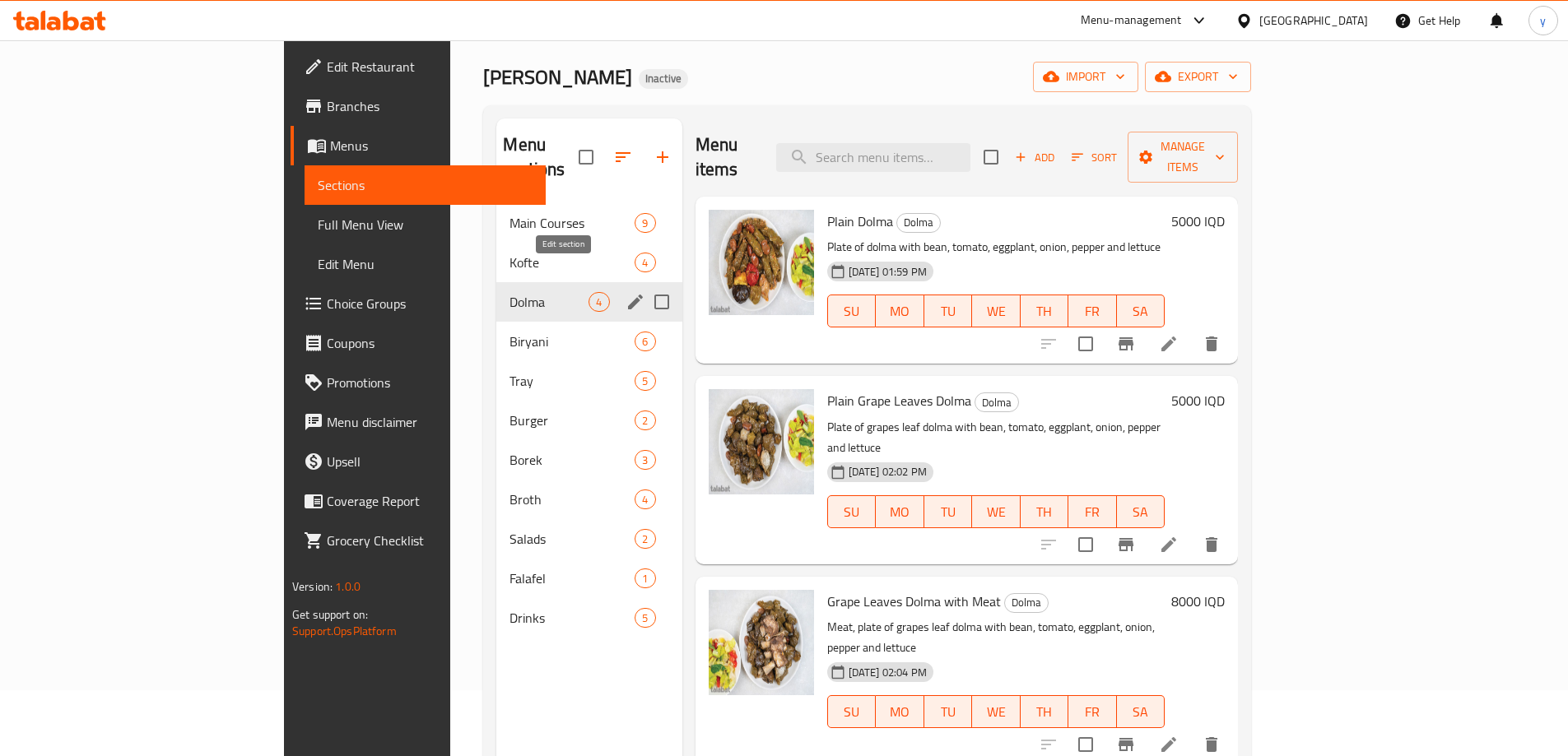
click at [626, 293] on icon "edit" at bounding box center [635, 302] width 20 height 20
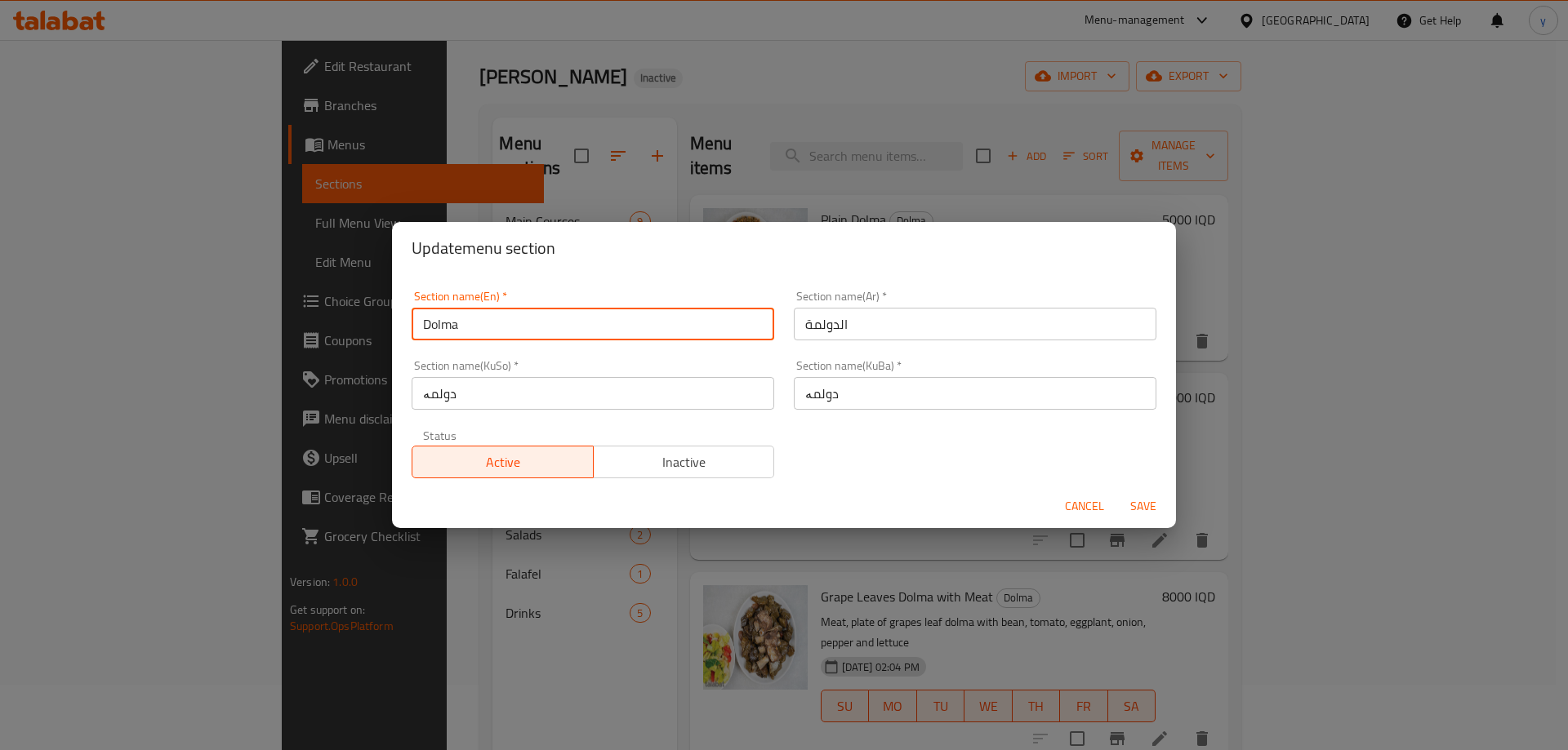
click at [454, 326] on input "Dolma" at bounding box center [593, 324] width 362 height 33
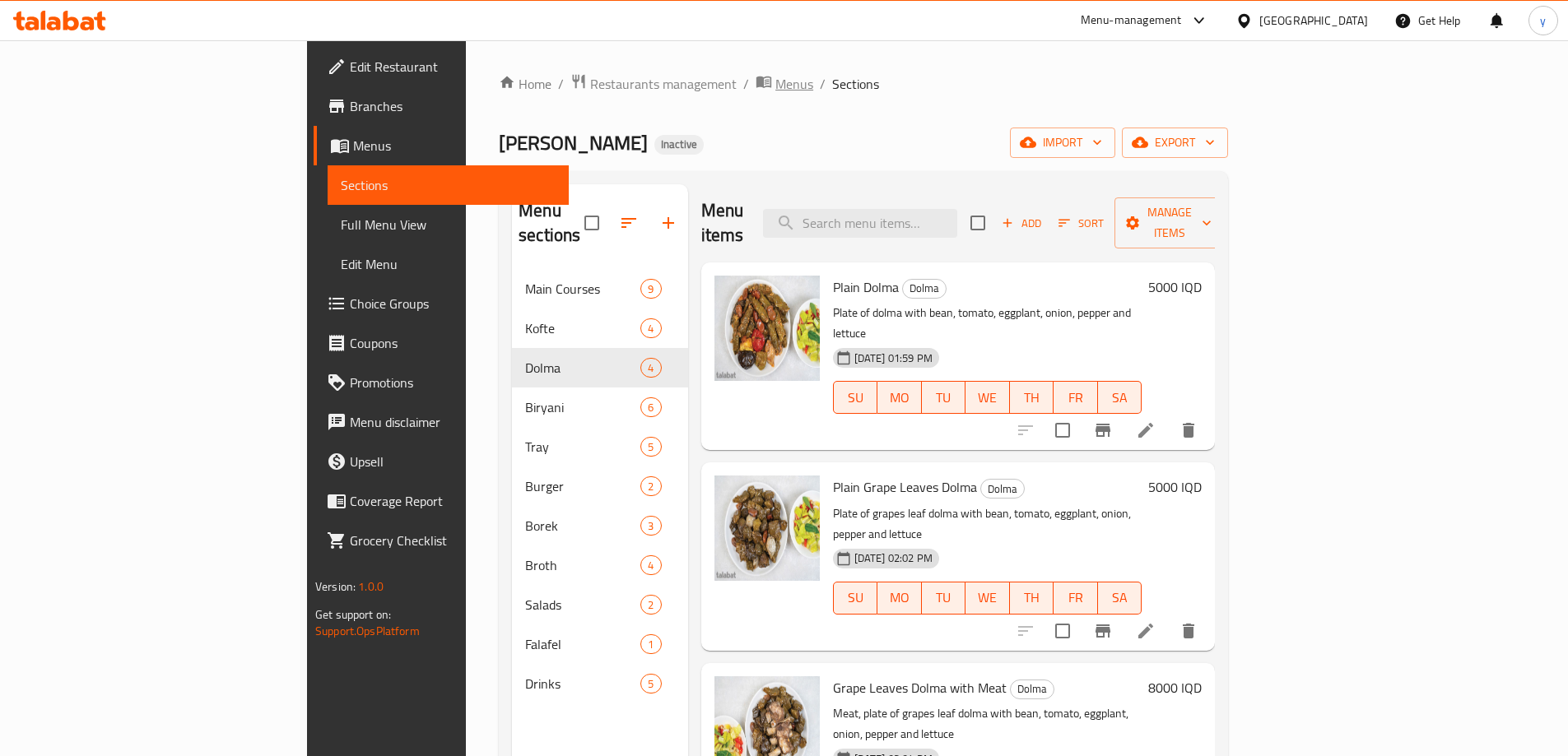
click at [776, 93] on span "Menus" at bounding box center [795, 84] width 38 height 20
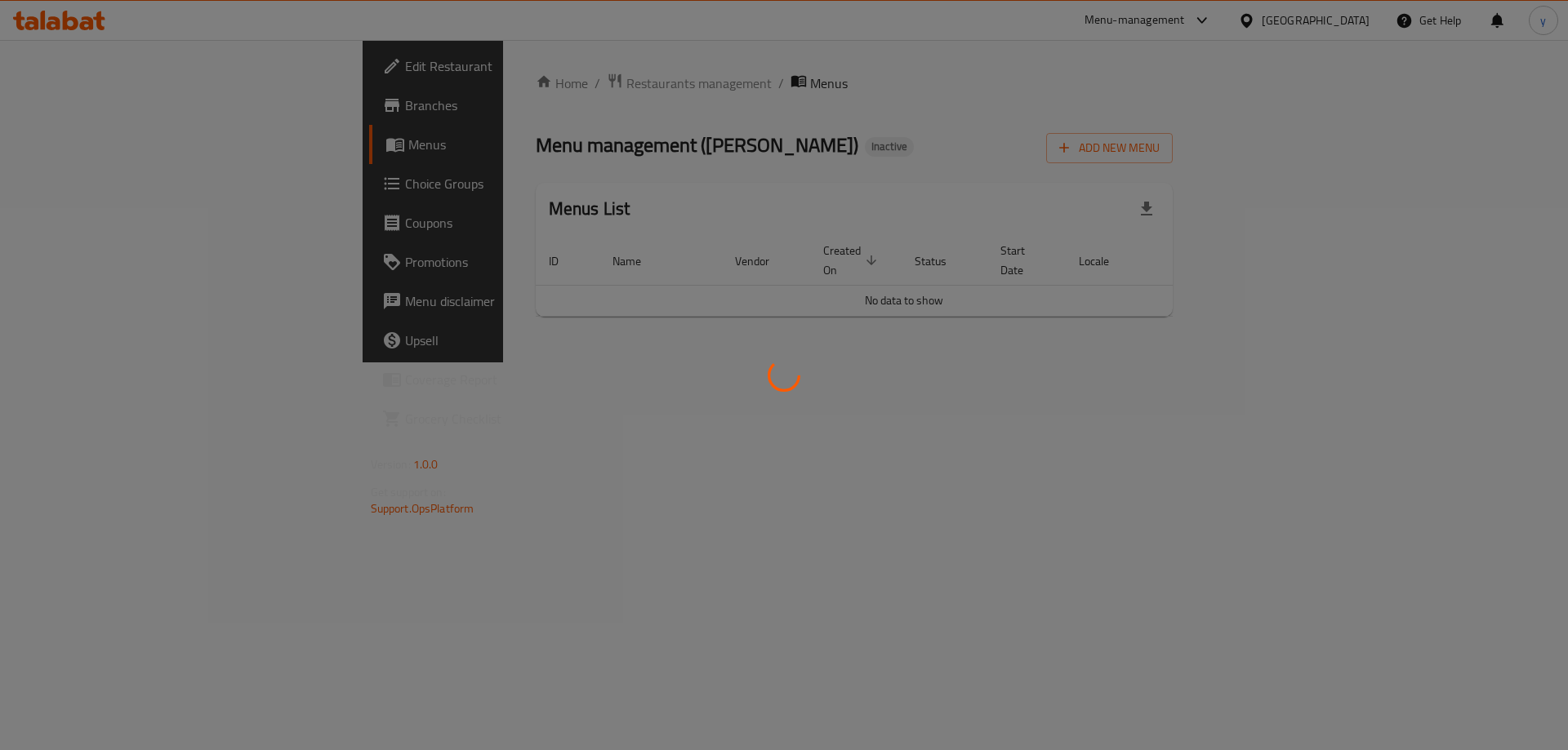
click at [147, 107] on div at bounding box center [784, 375] width 1568 height 750
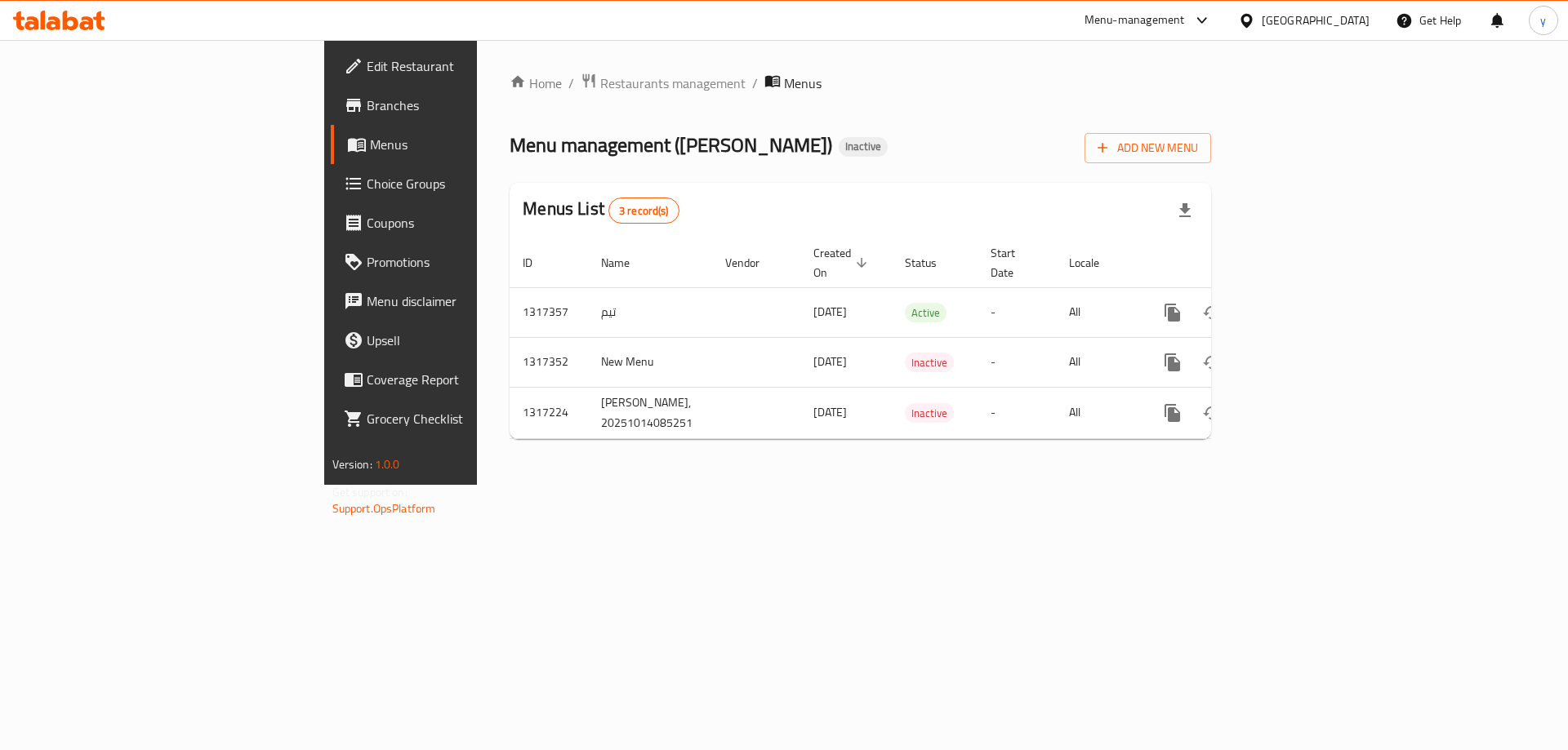
click at [367, 107] on span "Branches" at bounding box center [470, 106] width 207 height 20
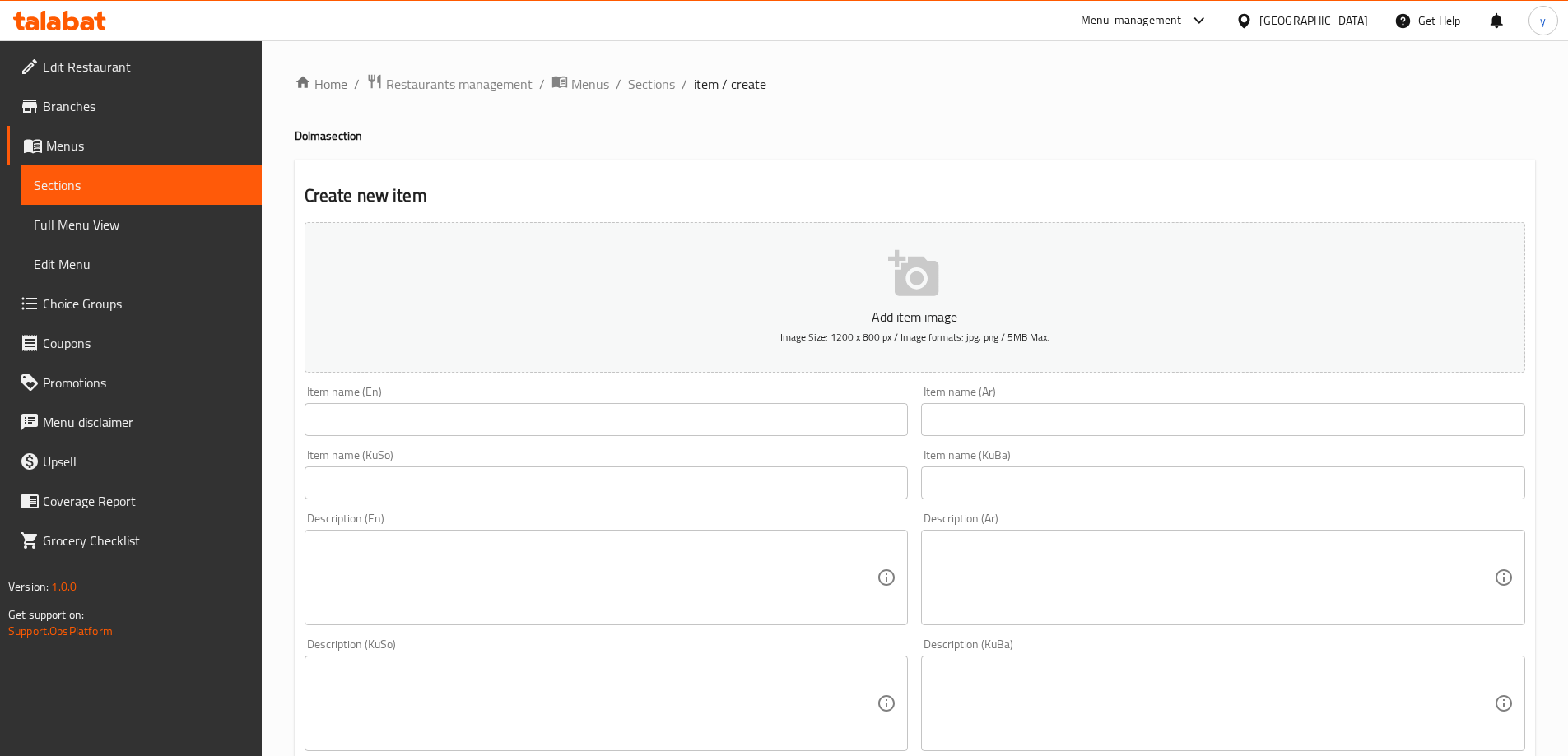
click at [658, 88] on span "Sections" at bounding box center [652, 84] width 47 height 20
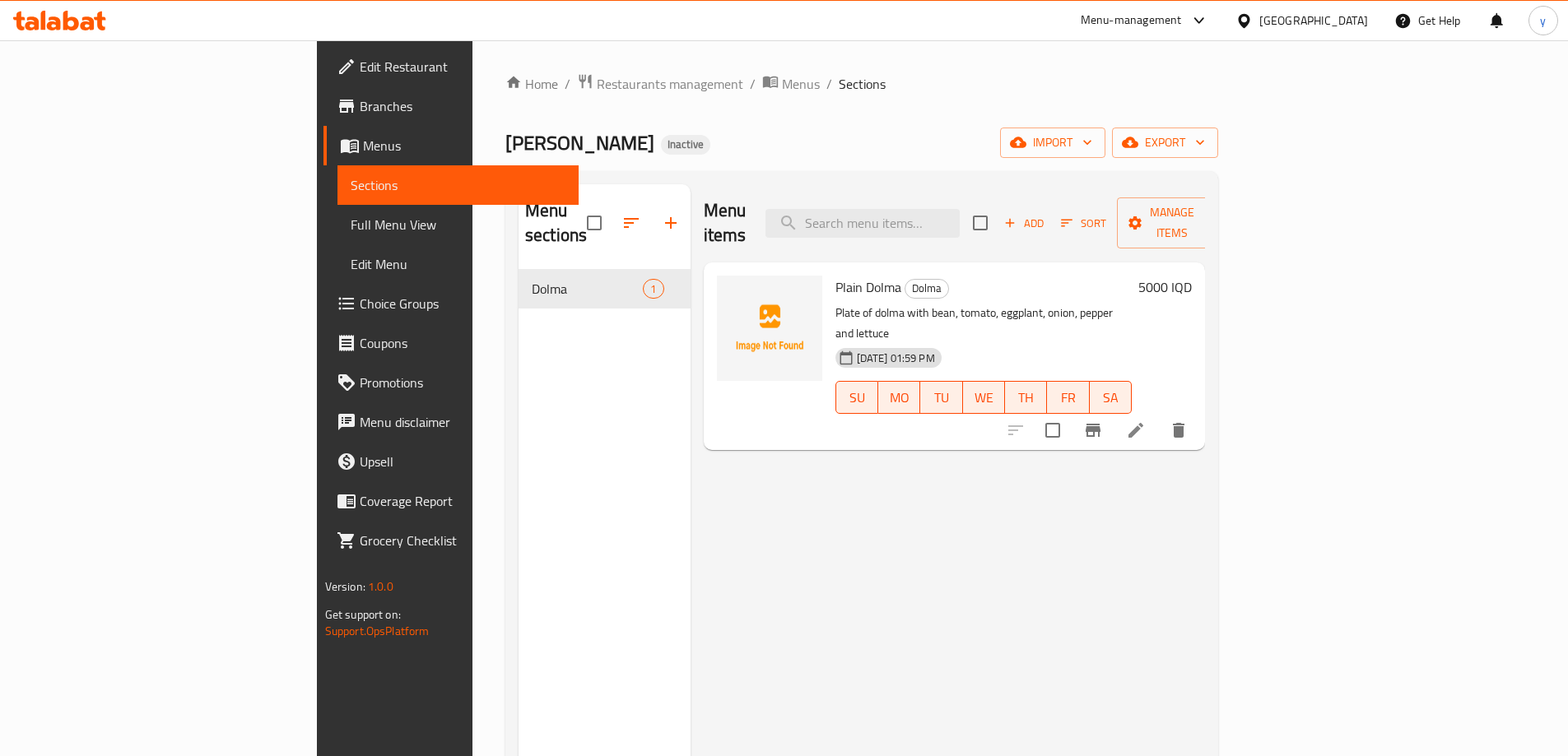
click at [1159, 416] on li at bounding box center [1137, 430] width 47 height 30
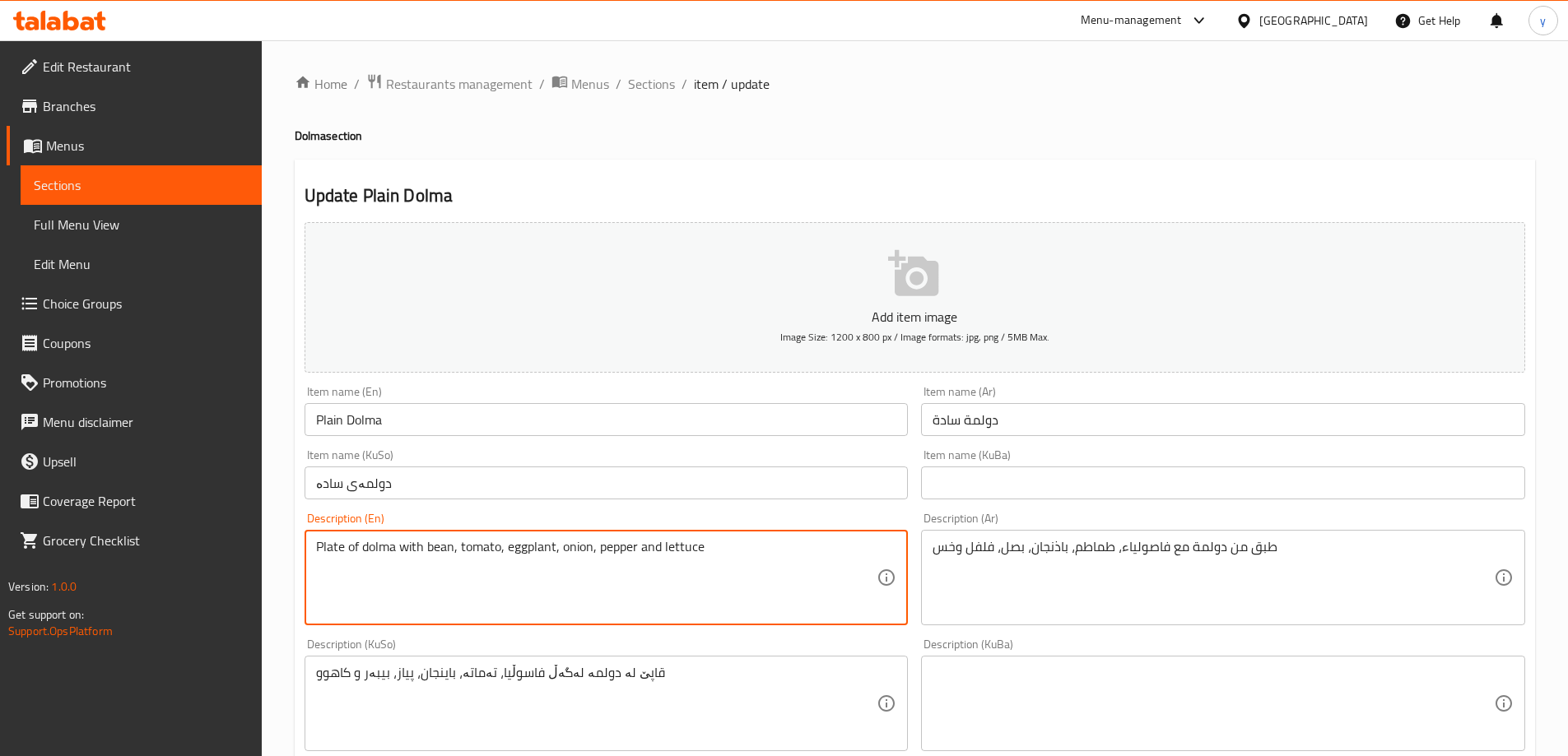
click at [572, 569] on textarea "Plate of dolma with bean, tomato, eggplant, onion, pepper and lettuce" at bounding box center [596, 578] width 561 height 78
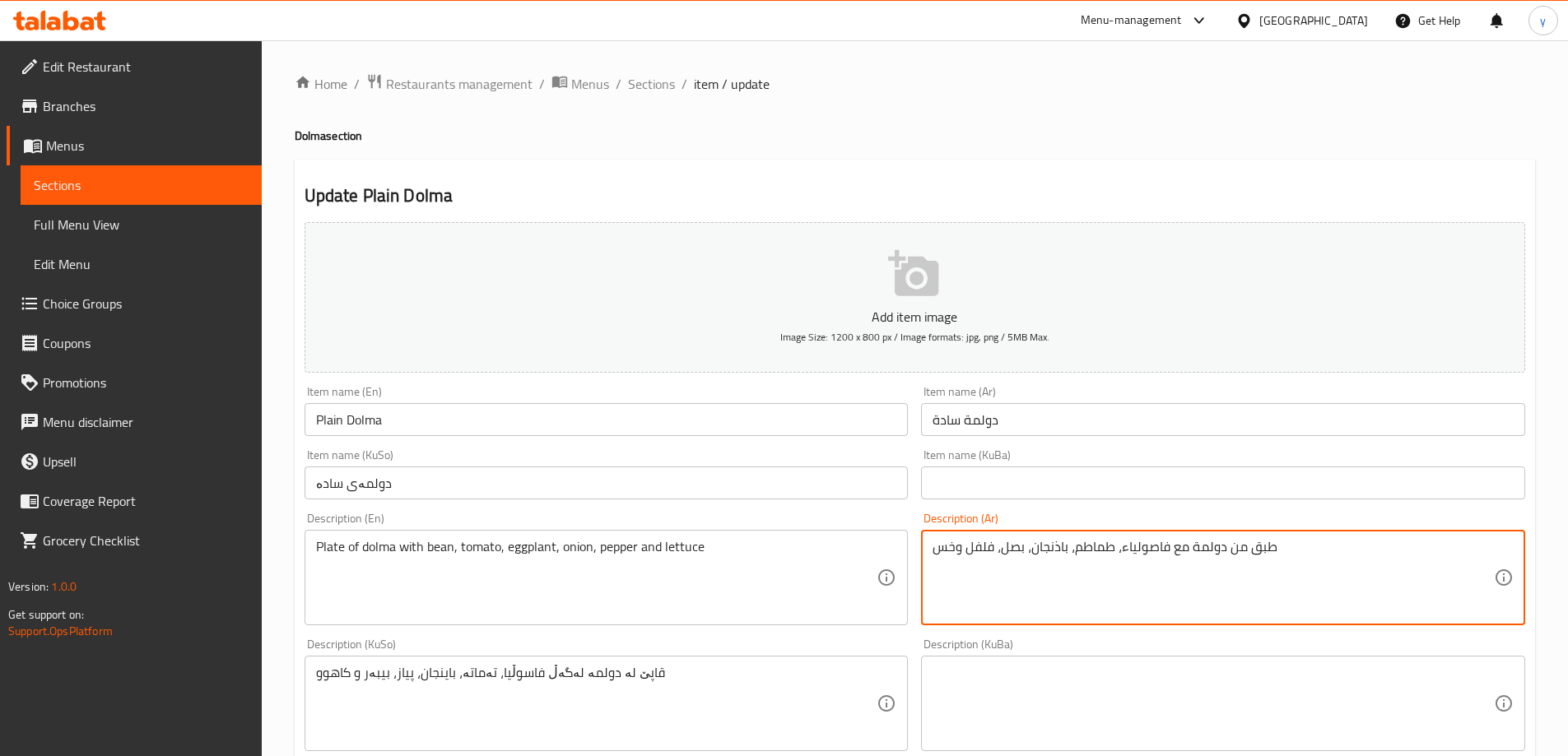
click at [994, 555] on textarea "طبق من دولمة مع فاصولياء، طماطم، باذنجان، بصل، فلفل وخس" at bounding box center [1213, 578] width 561 height 78
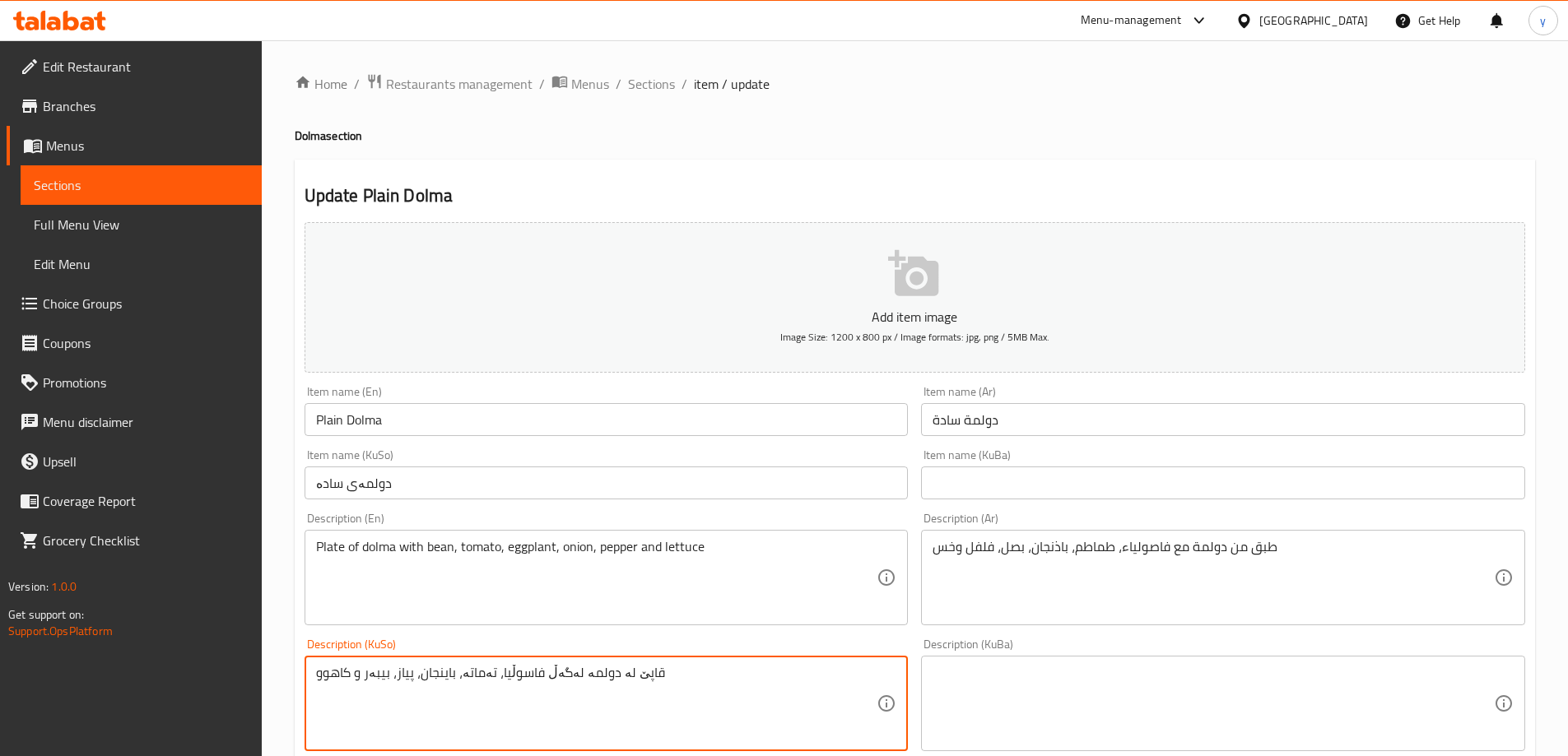
click at [626, 710] on textarea "قاپێ لە دولمە لەگەڵ فاسوڵیا، تەماتە، باینجان، پیاز، بیبەر و کاهوو" at bounding box center [596, 703] width 561 height 78
click at [626, 709] on textarea "قاپێ لە دولمە لەگەڵ فاسوڵیا، تەماتە، باینجان، پیاز، بیبەر و کاهوو" at bounding box center [596, 703] width 561 height 78
click at [664, 88] on span "Sections" at bounding box center [652, 84] width 47 height 20
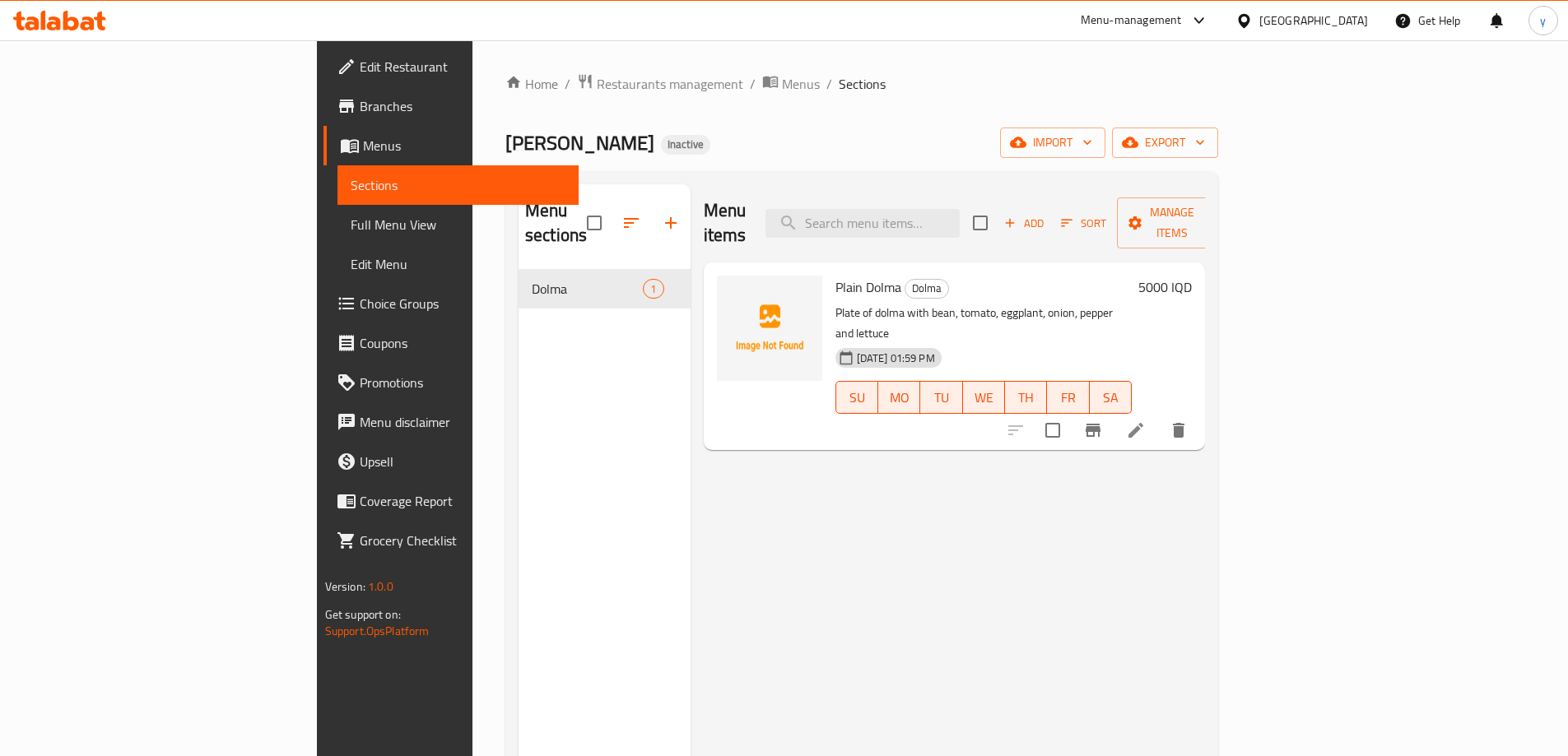
click at [1159, 416] on li at bounding box center [1137, 430] width 47 height 30
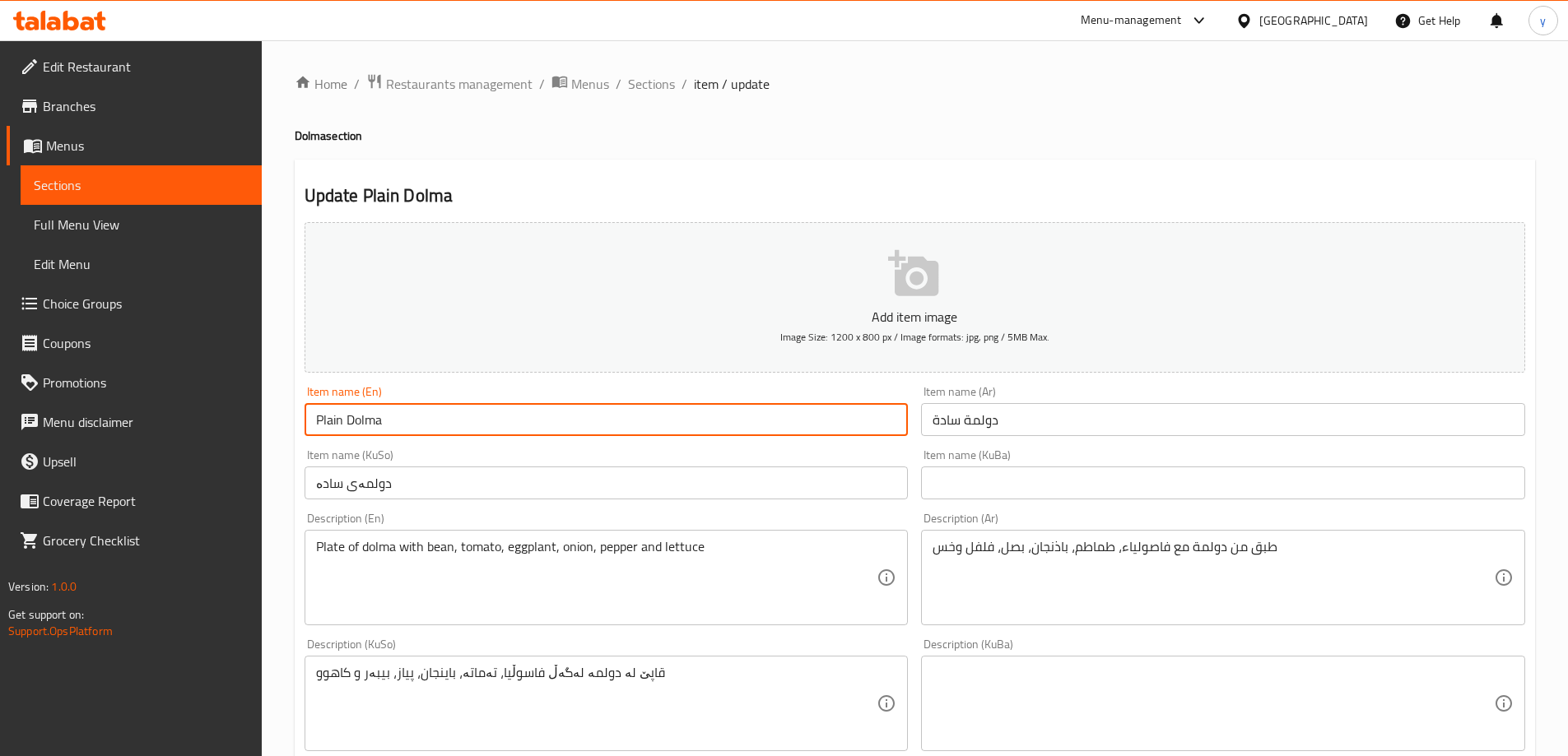
click at [380, 426] on input "Plain Dolma" at bounding box center [606, 420] width 604 height 33
click at [372, 425] on input "Plain Dolma" at bounding box center [606, 420] width 604 height 33
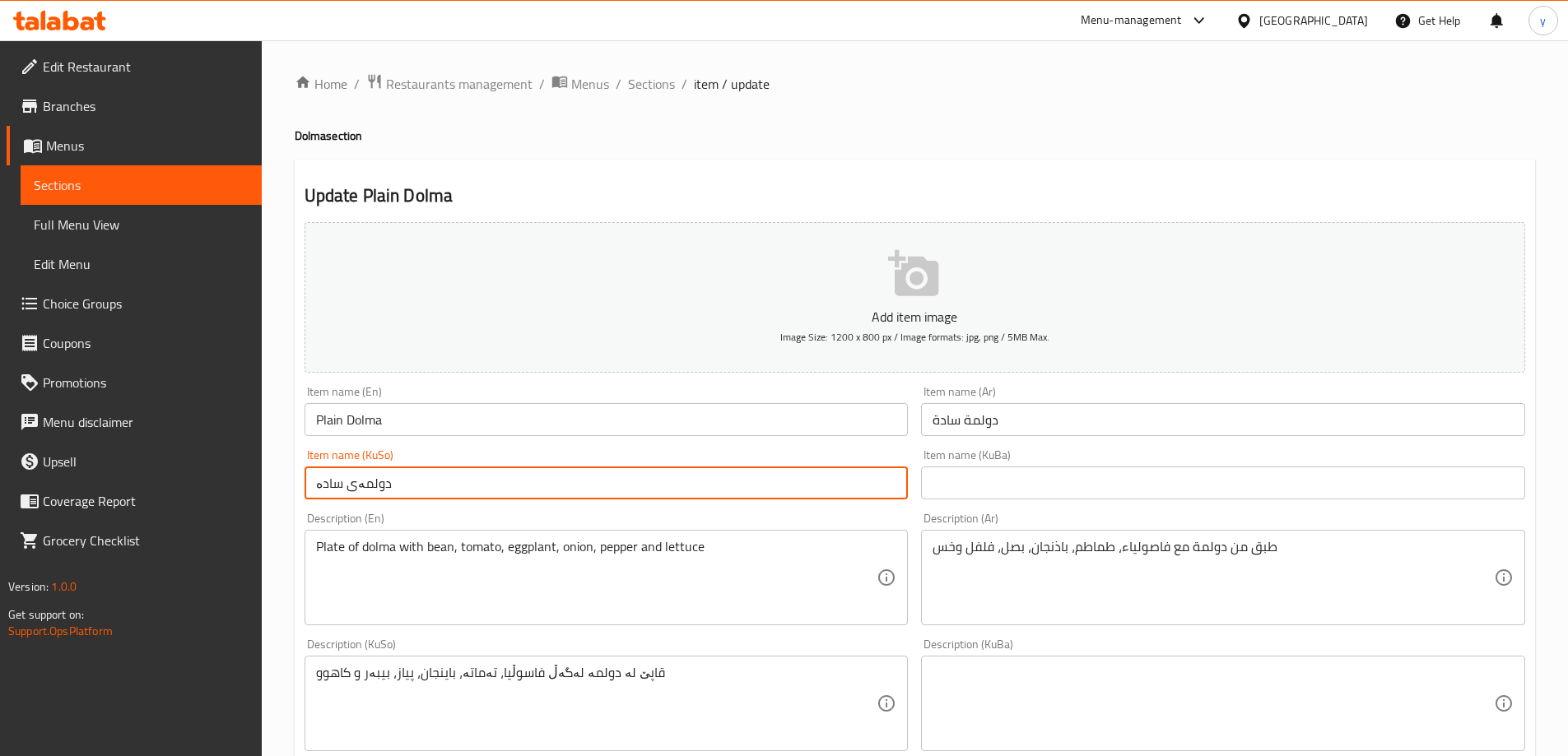
drag, startPoint x: 354, startPoint y: 484, endPoint x: 409, endPoint y: 480, distance: 55.1
click at [409, 480] on input "دولمەی سادە" at bounding box center [606, 483] width 604 height 33
click at [972, 424] on input "دولمة سادة" at bounding box center [1223, 420] width 604 height 33
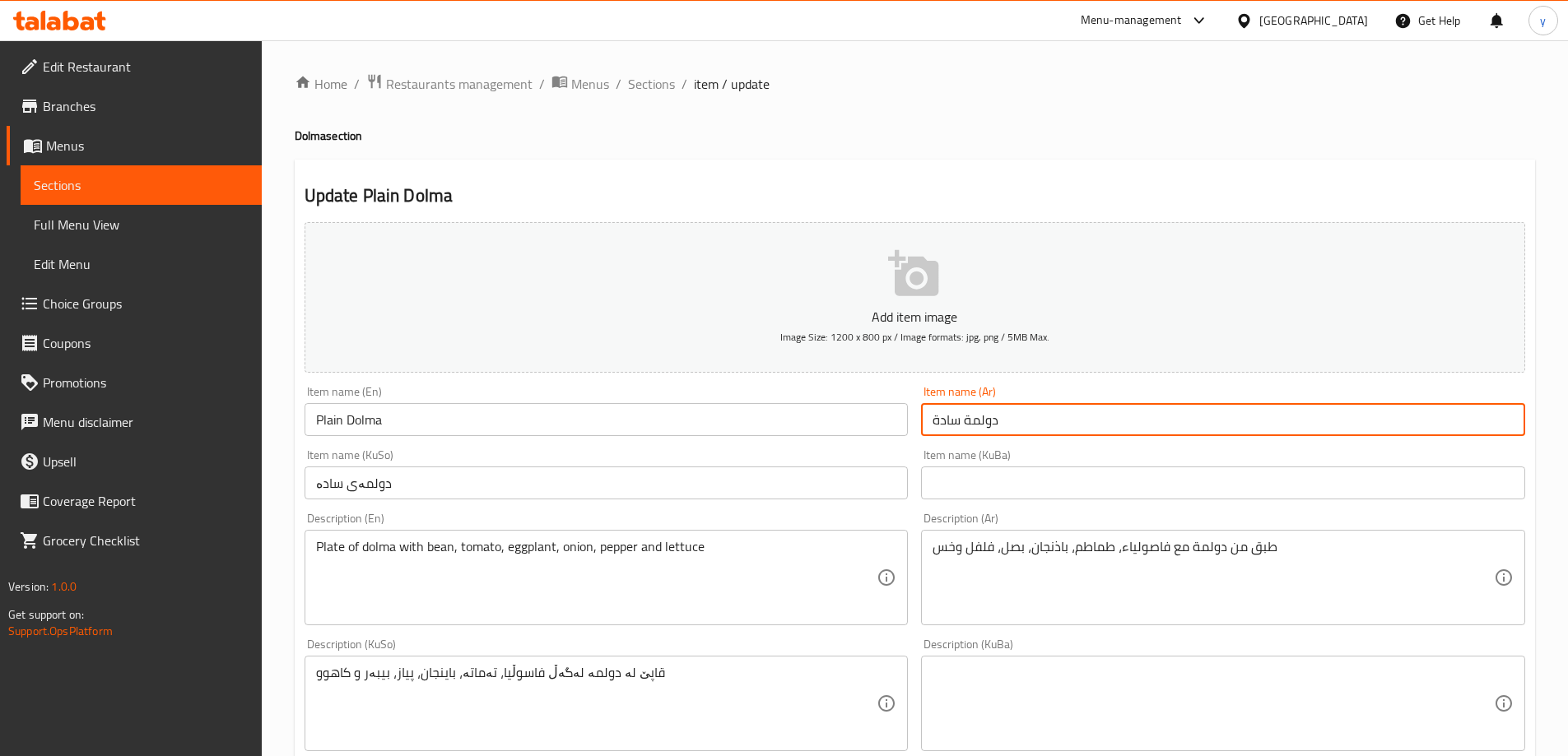
click at [981, 420] on input "دولمة سادة" at bounding box center [1223, 420] width 604 height 33
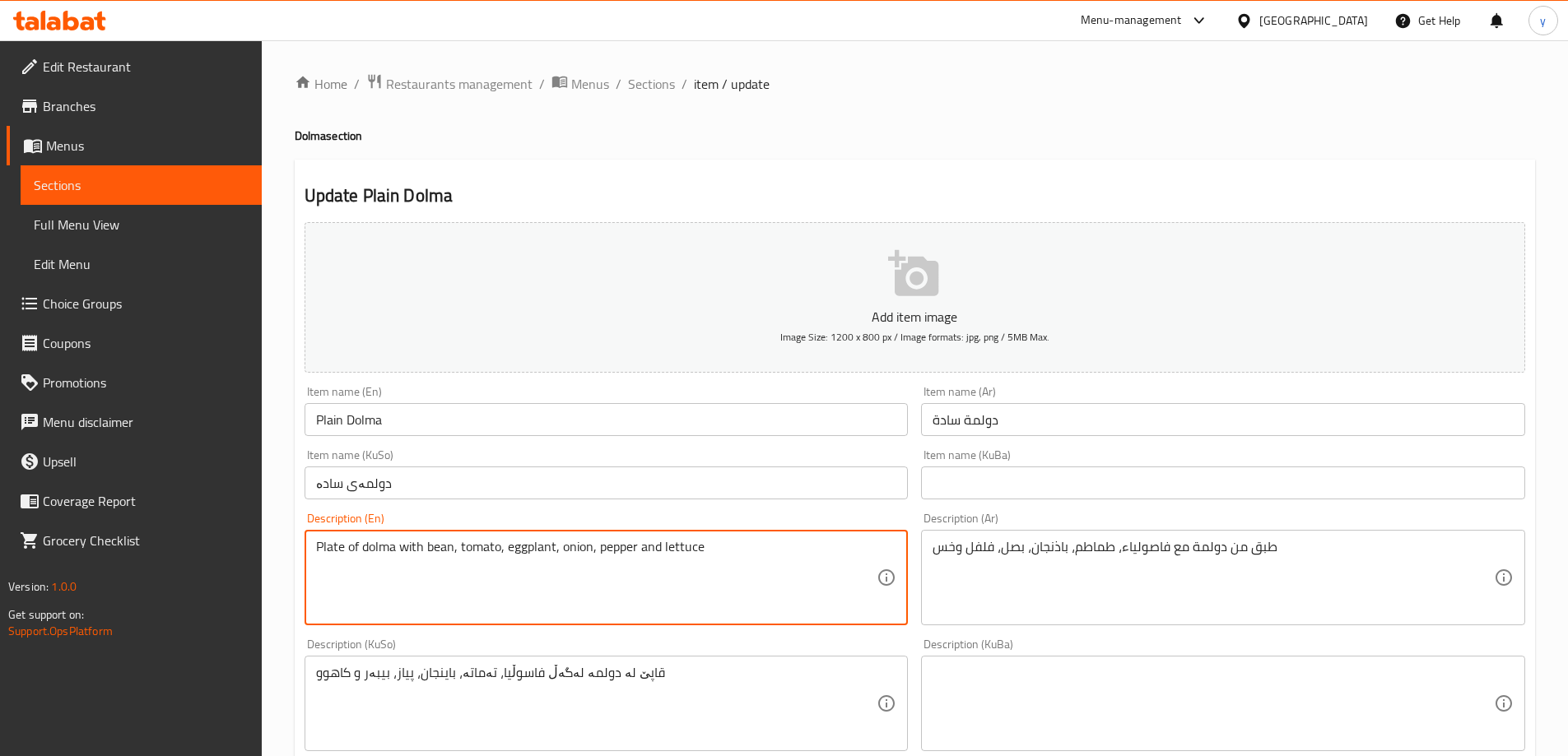
click at [416, 544] on textarea "Plate of dolma with bean, tomato, eggplant, onion, pepper and lettuce" at bounding box center [596, 578] width 561 height 78
click at [1002, 525] on div "Description (Ar) طبق من دولمة مع فاصولياء، طماطم، باذنجان، بصل، فلفل وخس Descri…" at bounding box center [1223, 569] width 604 height 113
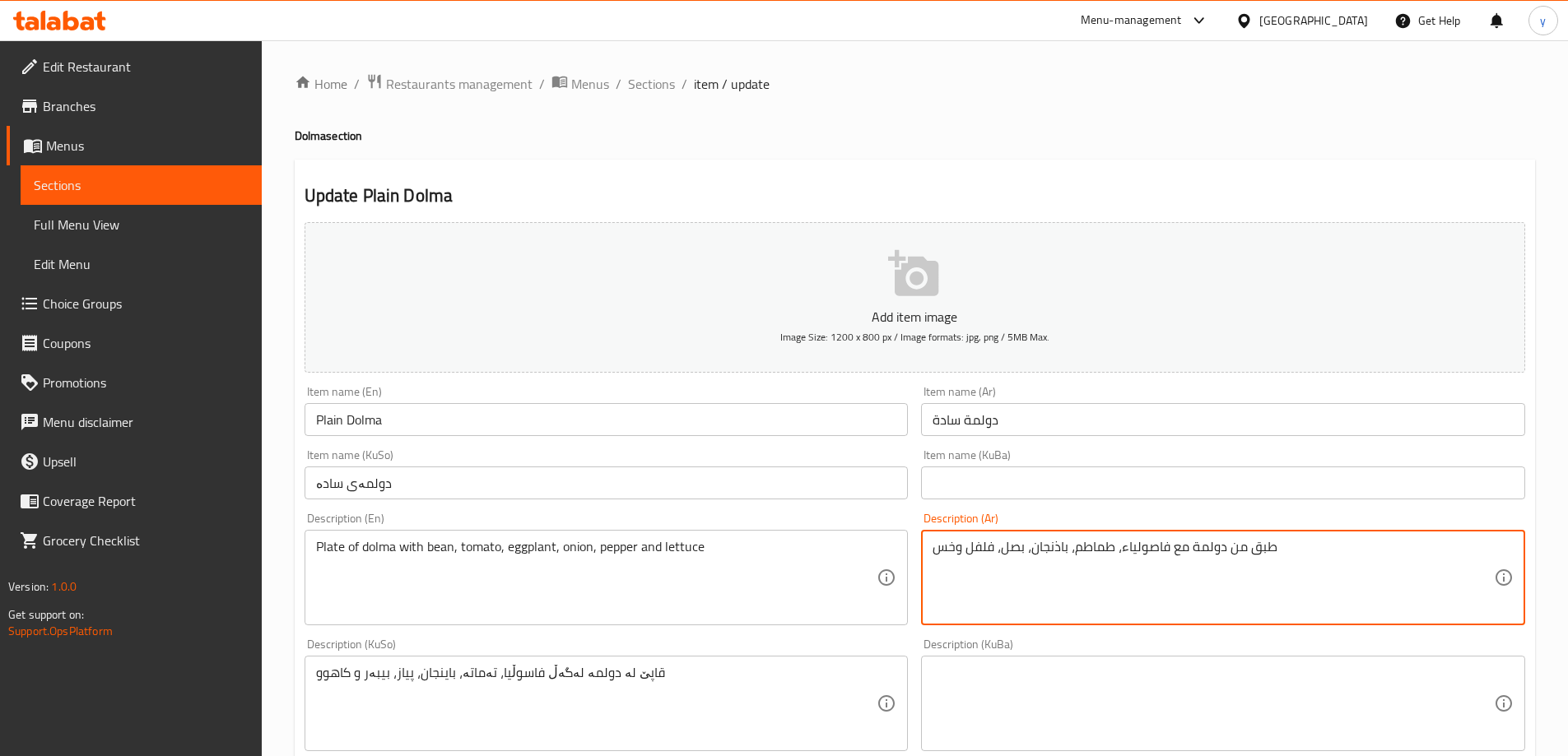
click at [1007, 556] on textarea "طبق من دولمة مع فاصولياء، طماطم، باذنجان، بصل، فلفل وخس" at bounding box center [1213, 578] width 561 height 78
click at [595, 707] on textarea "قاپێ لە دولمە لەگەڵ فاسوڵیا، تەماتە، باینجان، پیاز، بیبەر و کاهوو" at bounding box center [596, 703] width 561 height 78
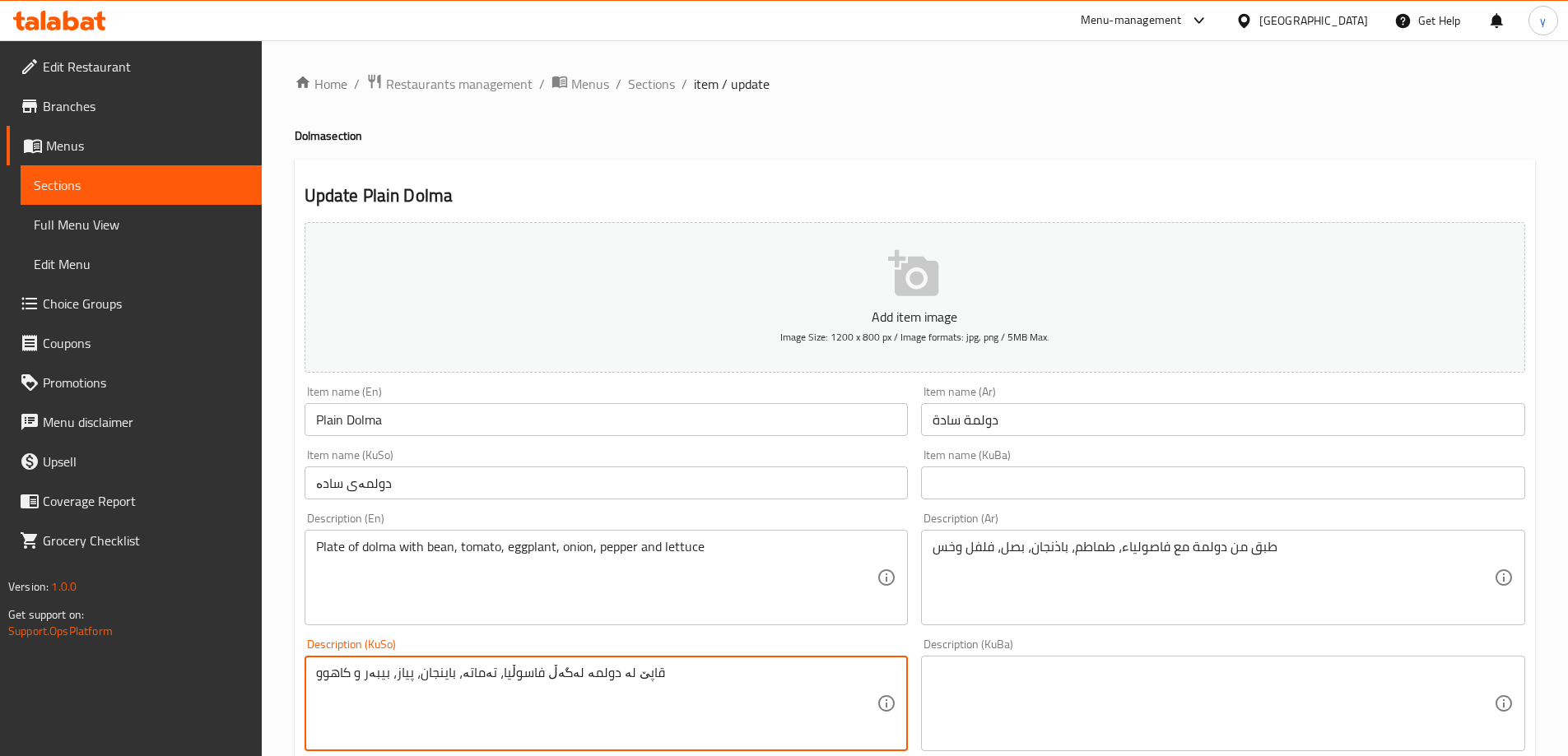
click at [595, 707] on textarea "قاپێ لە دولمە لەگەڵ فاسوڵیا، تەماتە، باینجان، پیاز، بیبەر و کاهوو" at bounding box center [596, 703] width 561 height 78
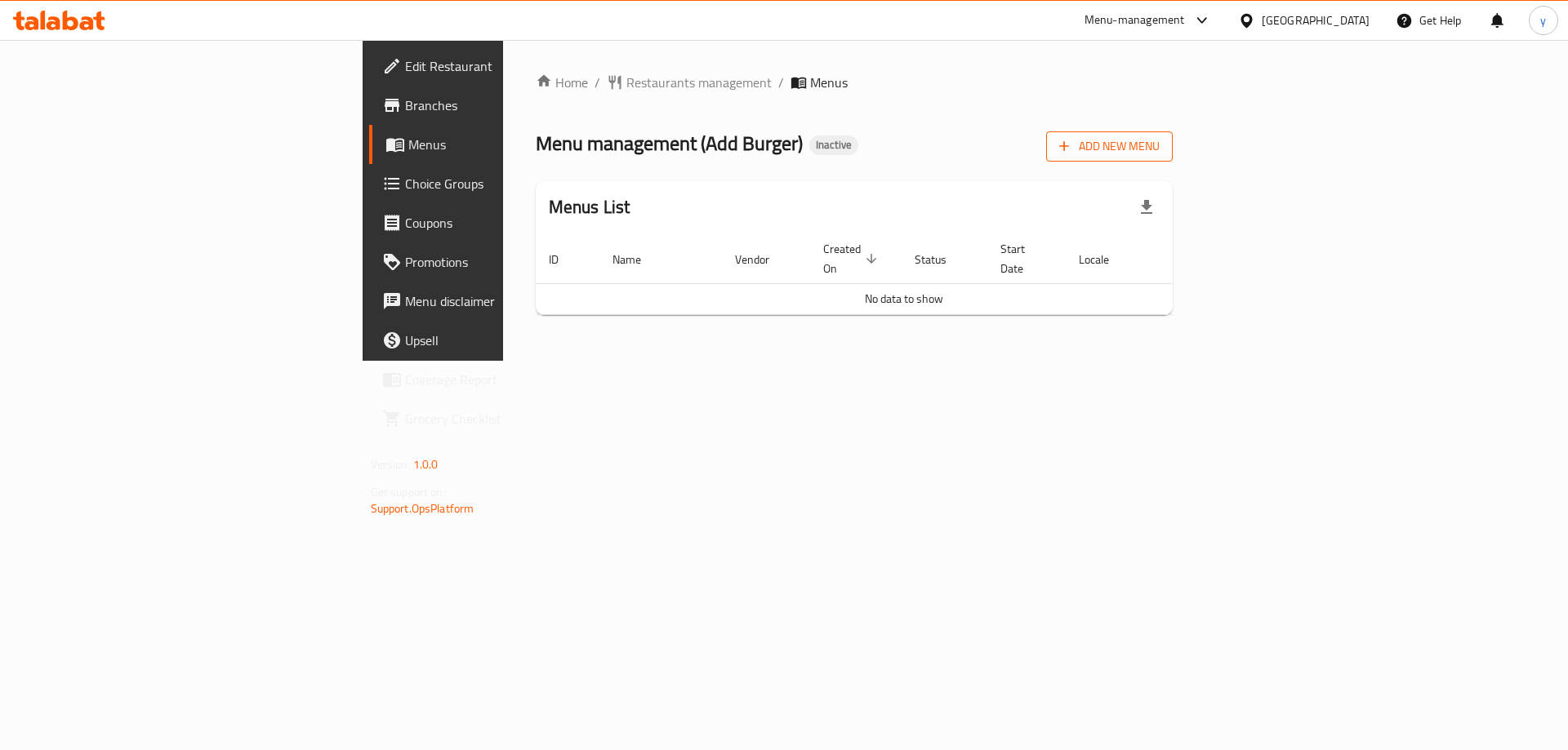
click at [1160, 142] on span "Add New Menu" at bounding box center [1109, 146] width 100 height 20
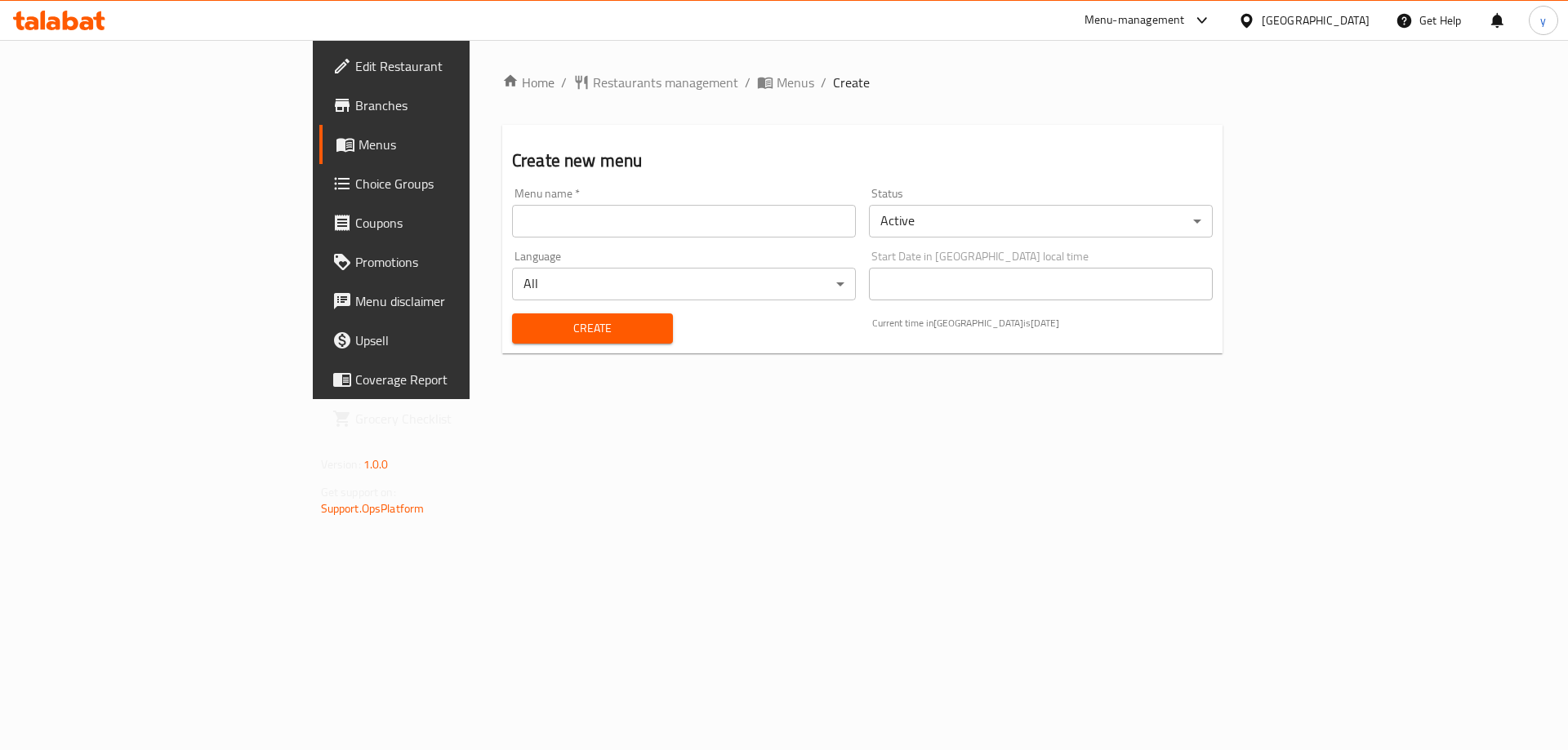
click at [616, 219] on input "text" at bounding box center [684, 221] width 344 height 33
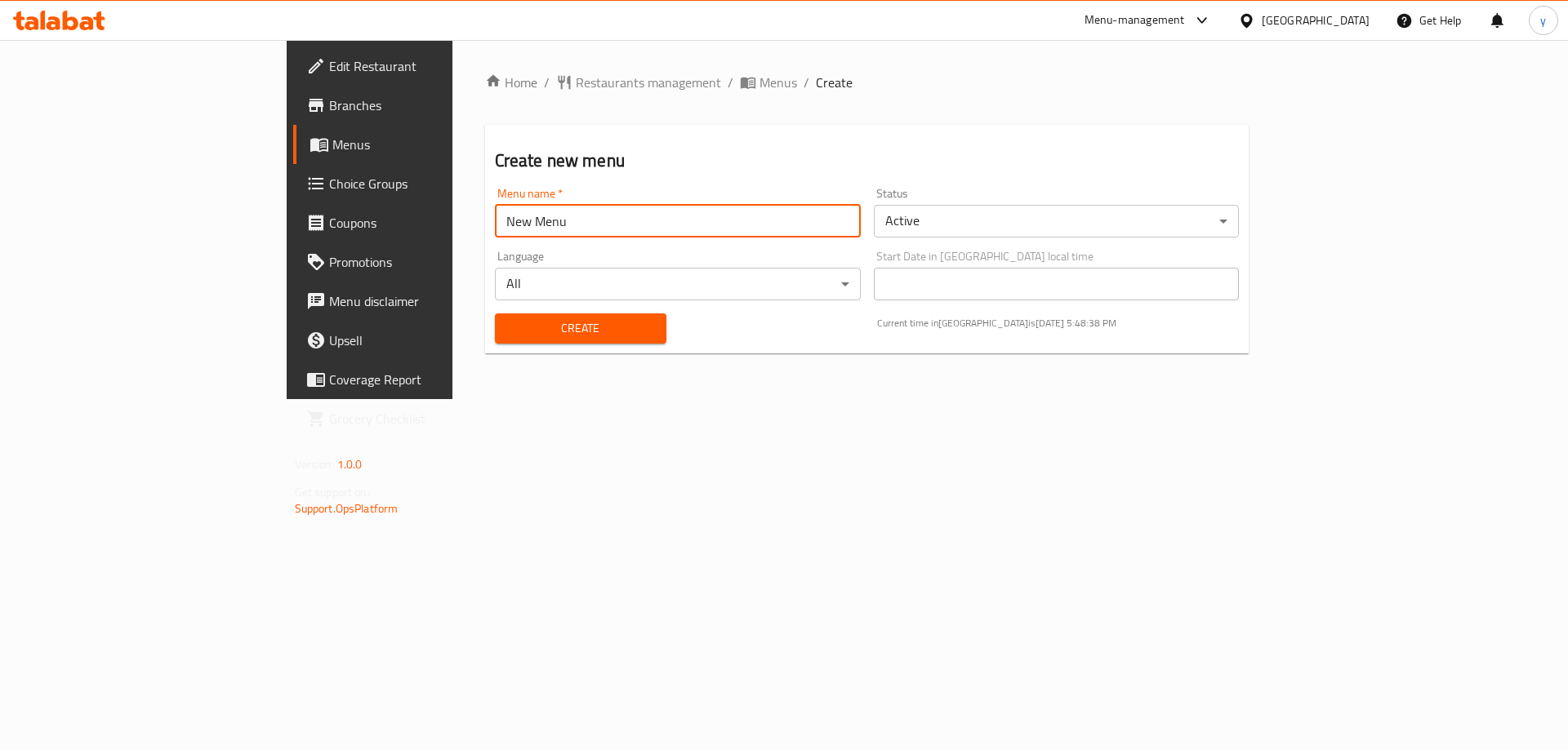
type input "New Menu"
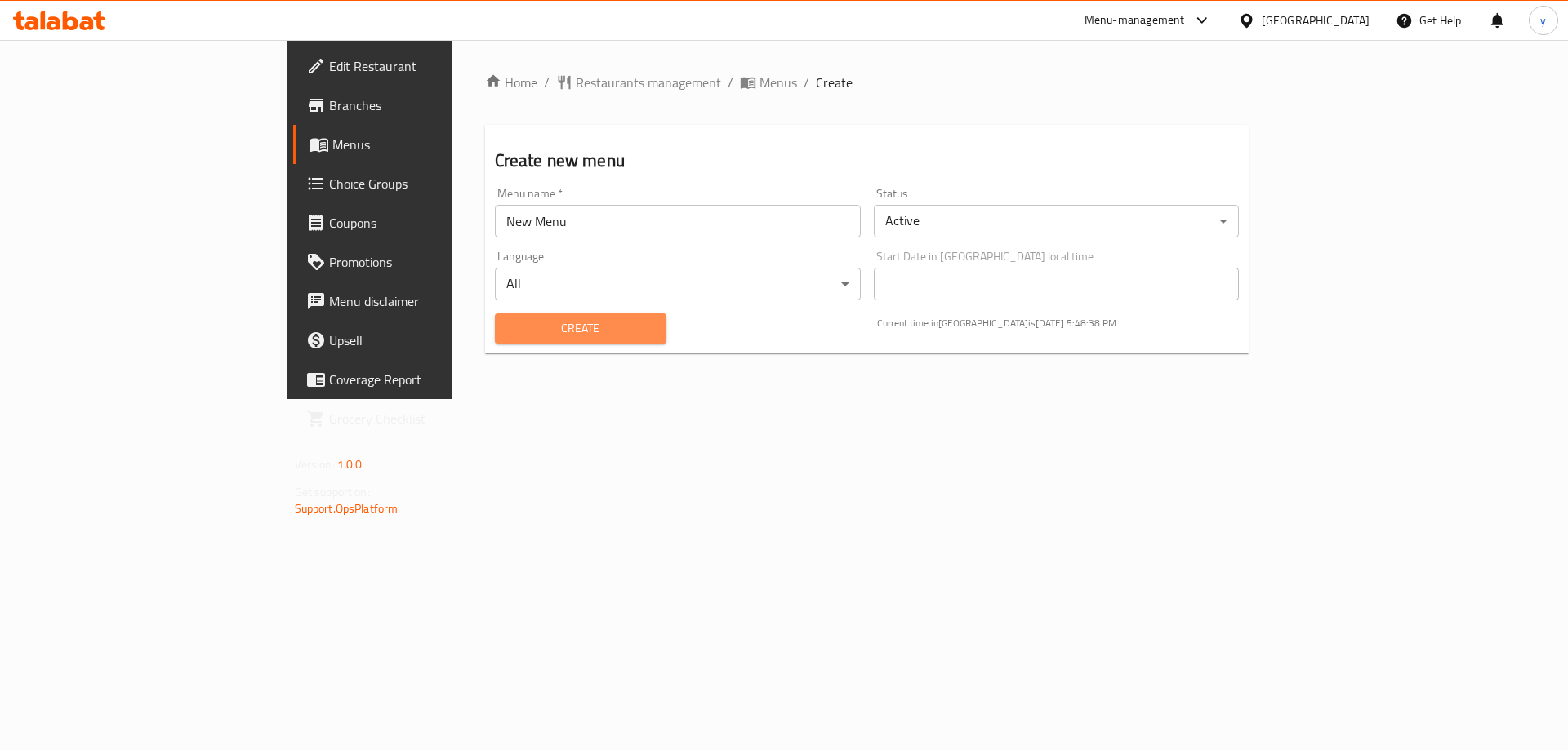
click at [508, 323] on span "Create" at bounding box center [581, 328] width 146 height 20
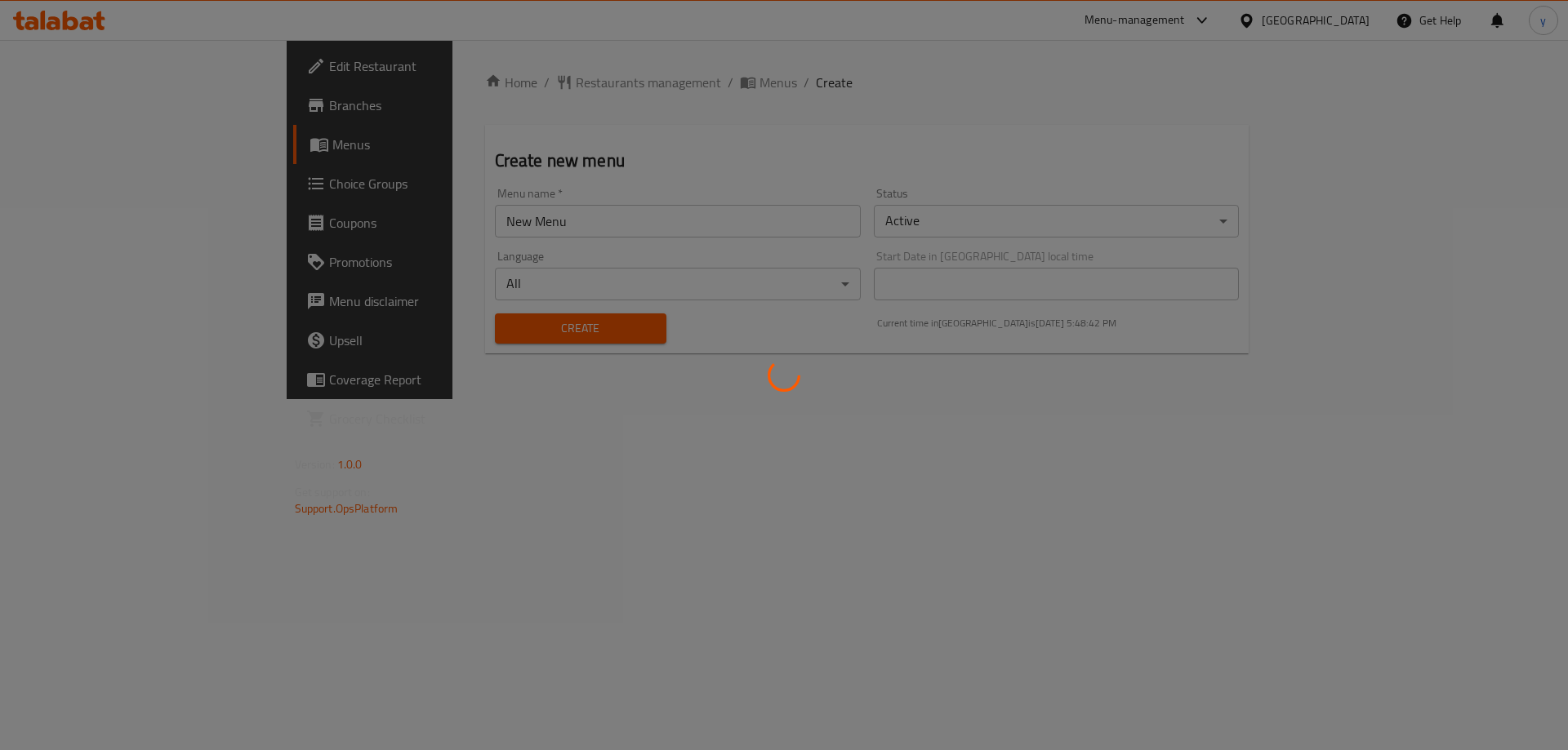
click at [588, 87] on div at bounding box center [784, 375] width 1568 height 750
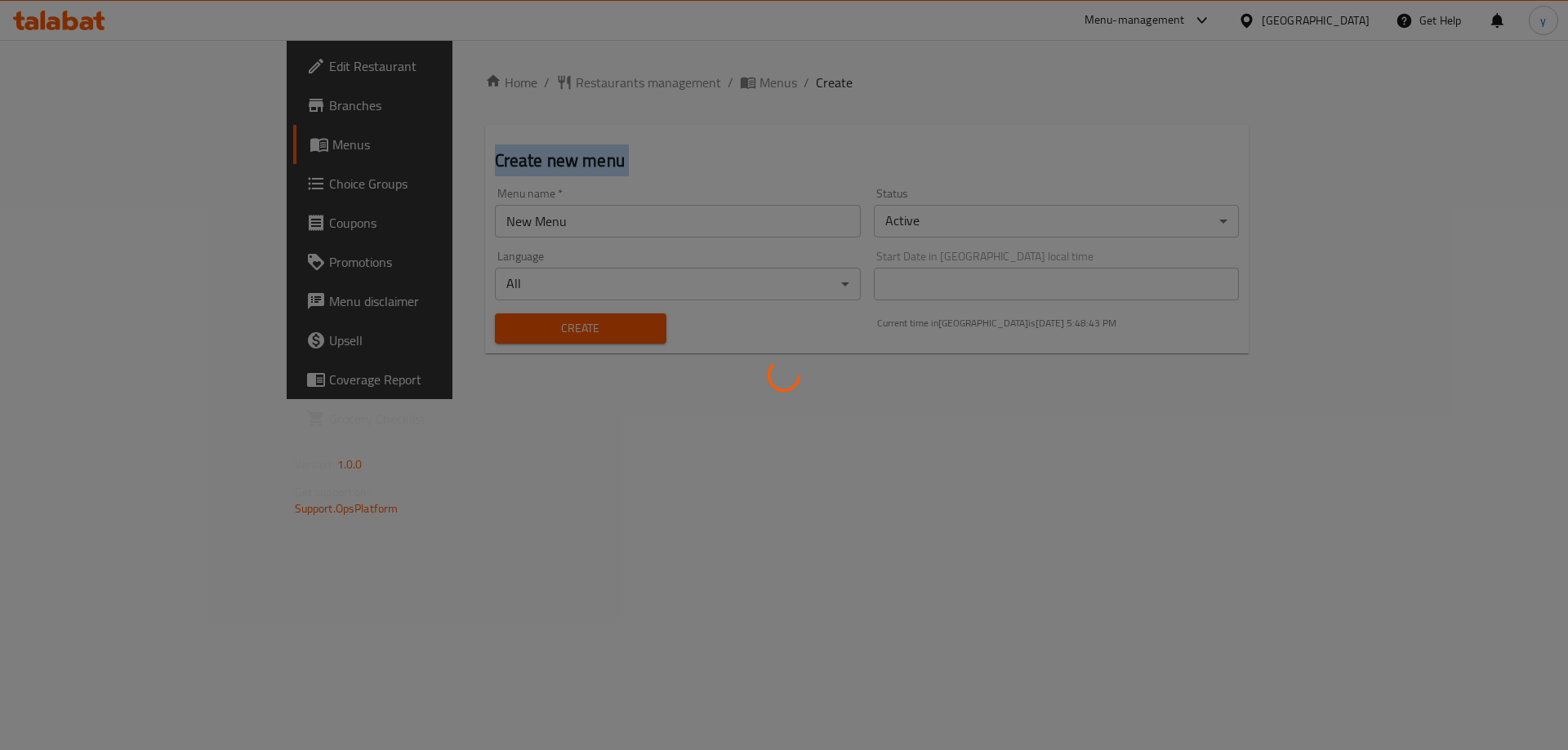
click at [588, 87] on div at bounding box center [784, 375] width 1568 height 750
click at [591, 122] on div at bounding box center [784, 375] width 1568 height 750
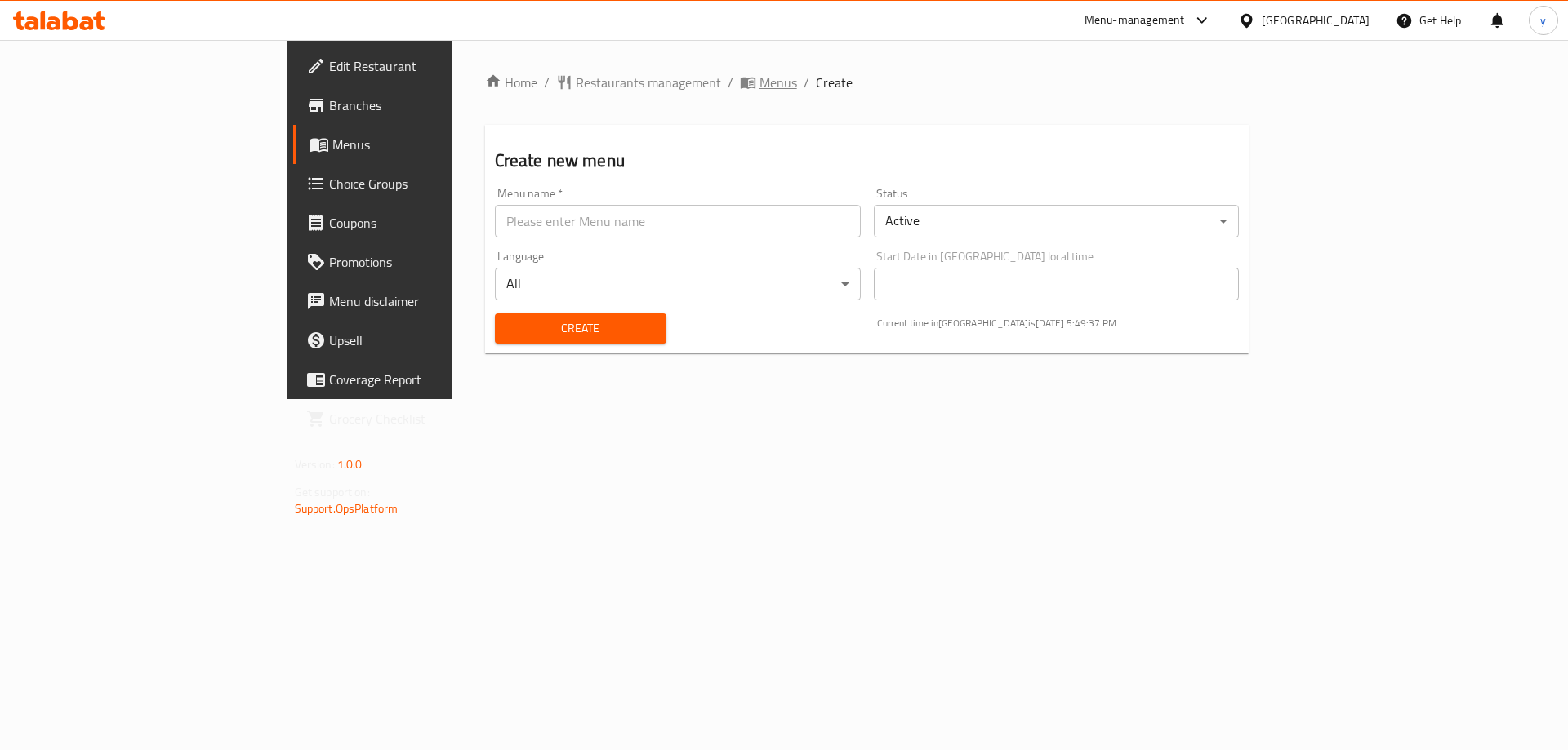
click at [759, 74] on span "Menus" at bounding box center [778, 83] width 37 height 20
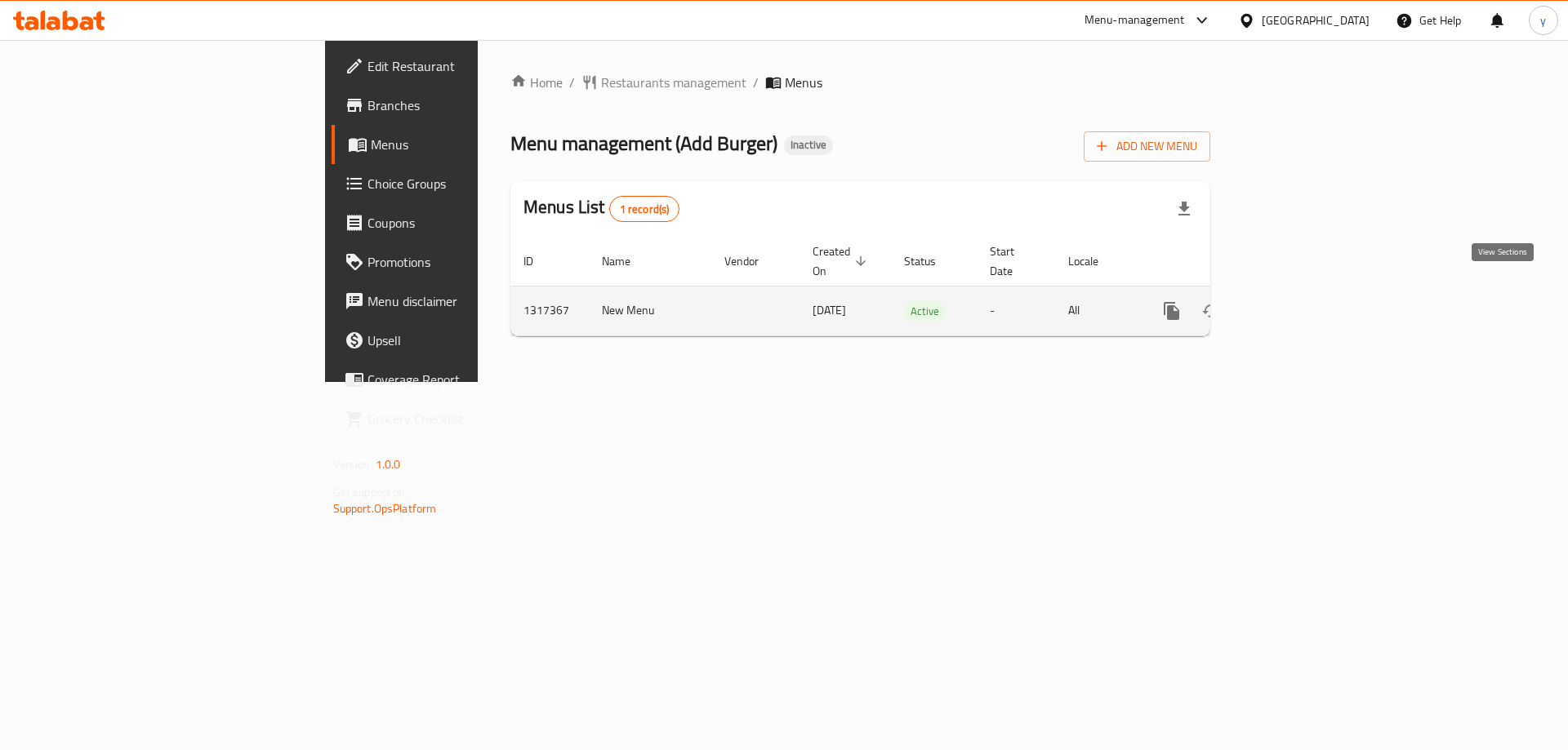
click at [1299, 301] on icon "enhanced table" at bounding box center [1289, 311] width 20 height 20
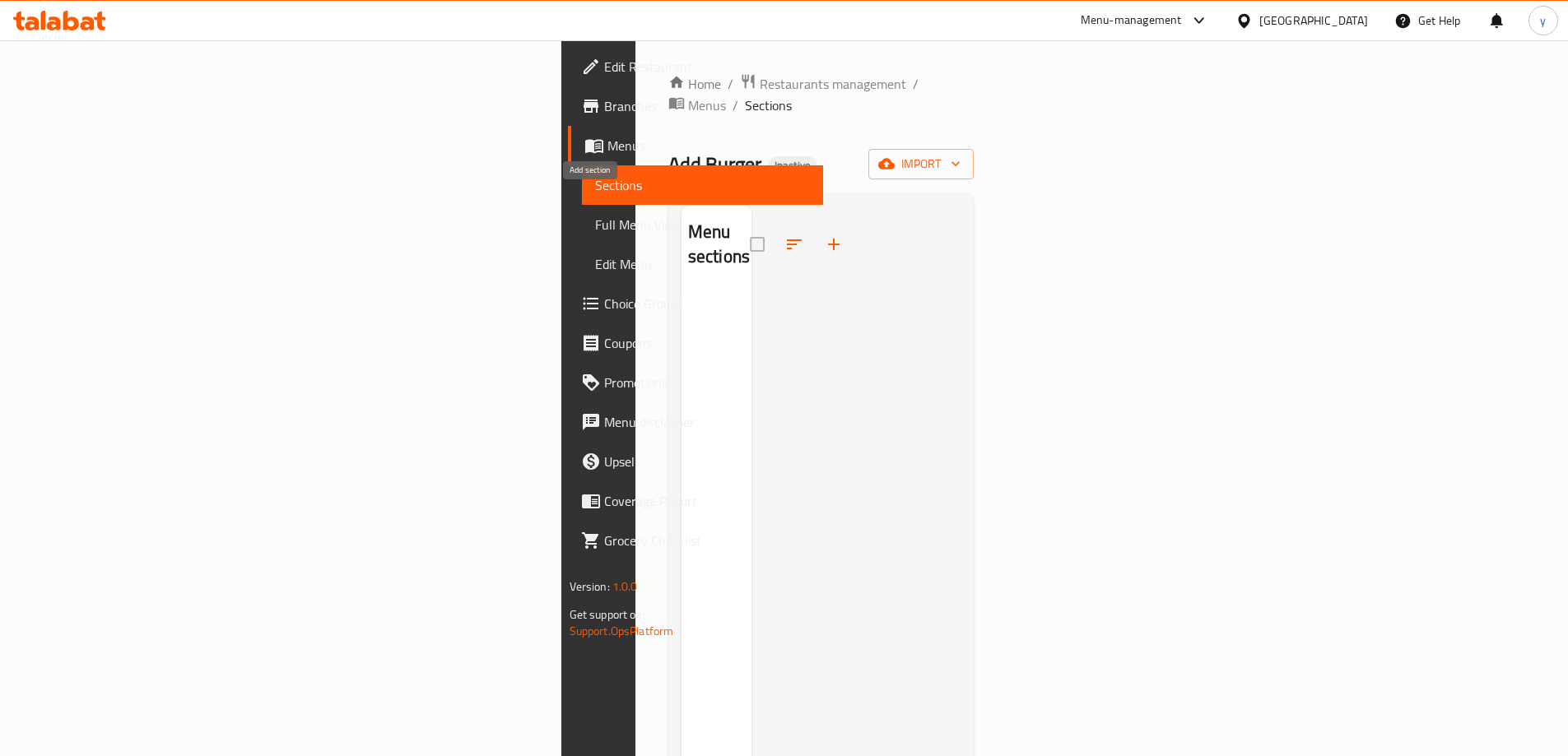
click at [814, 225] on button "button" at bounding box center [834, 244] width 39 height 39
